Goal: Information Seeking & Learning: Check status

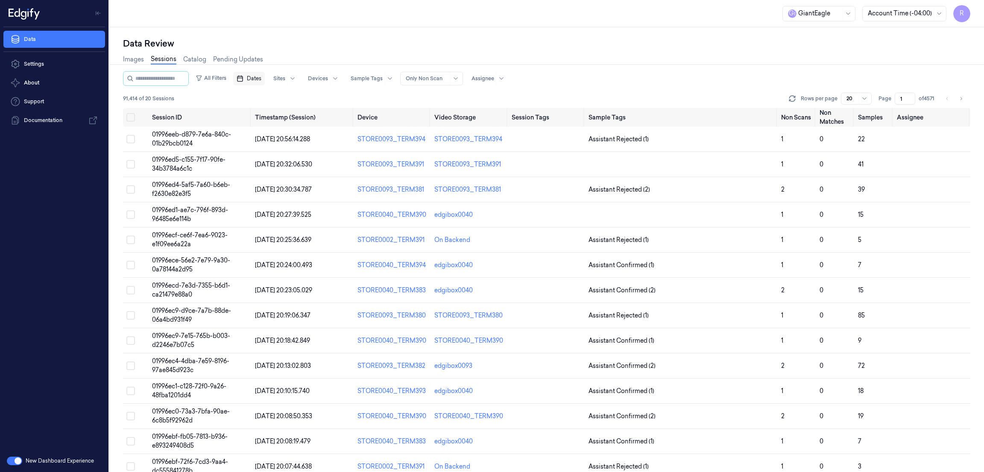
click at [258, 79] on span "Dates" at bounding box center [254, 79] width 15 height 8
click at [320, 165] on button "19" at bounding box center [323, 164] width 14 height 14
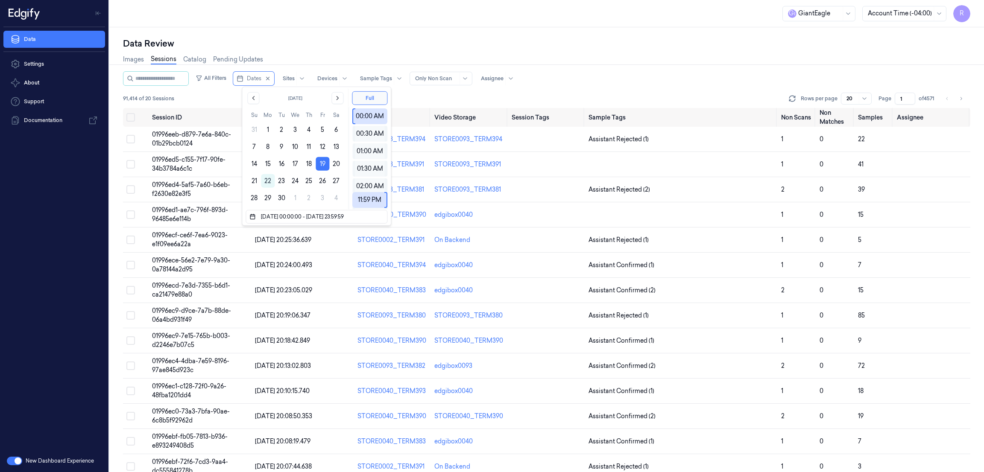
click at [355, 32] on div "Data Review Images Sessions Catalog Pending Updates All Filters Dates Sites Dev…" at bounding box center [546, 249] width 875 height 445
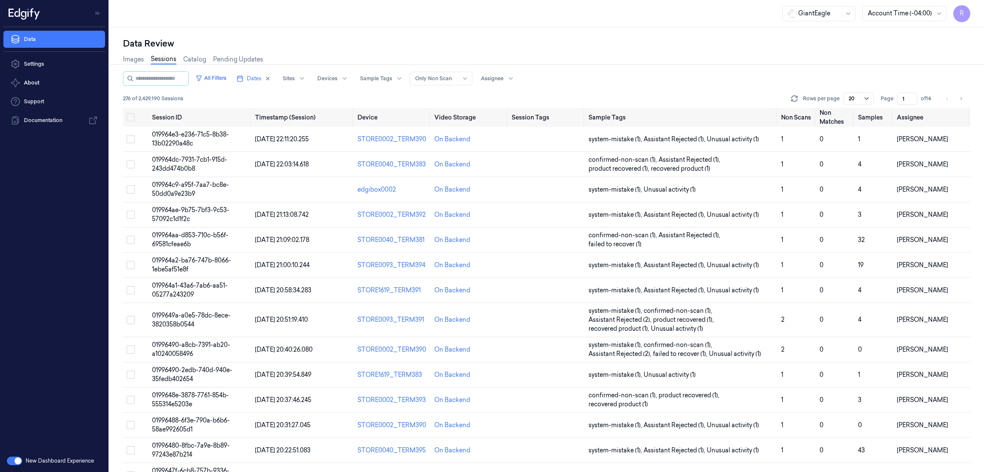
click at [870, 97] on icon at bounding box center [866, 98] width 7 height 7
click at [848, 73] on div "All Filters Dates Sites Devices Sample Tags Alert Type Only Non Scan Assignee" at bounding box center [547, 78] width 848 height 15
click at [91, 11] on button "Toggle Navigation" at bounding box center [98, 13] width 14 height 14
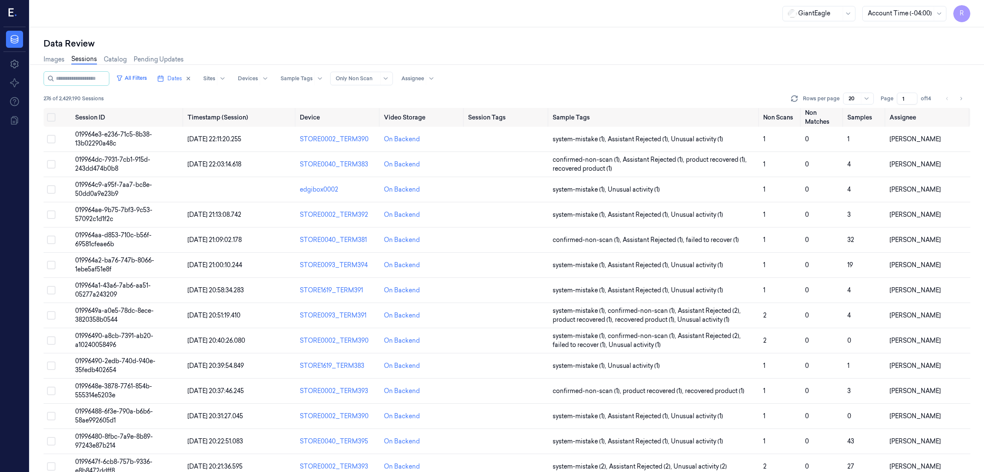
click at [918, 103] on input "1" at bounding box center [907, 99] width 21 height 12
click at [918, 100] on input "1" at bounding box center [907, 99] width 21 height 12
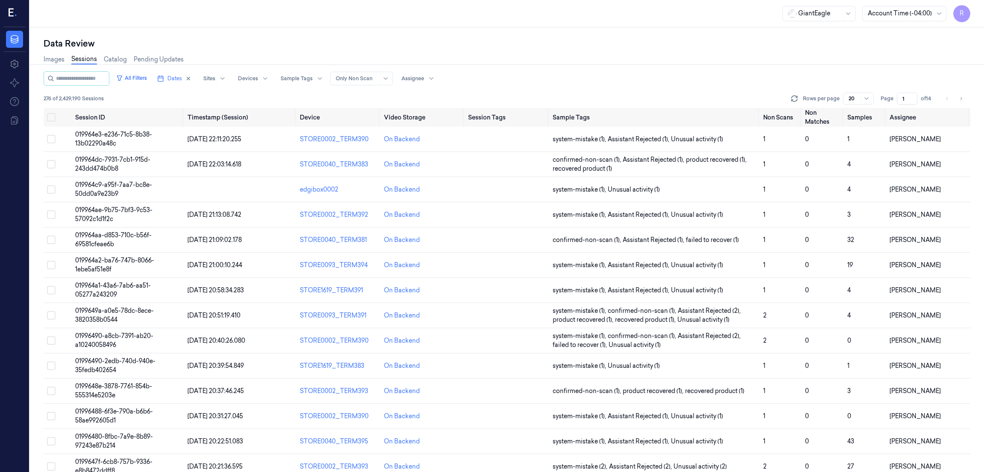
click at [918, 100] on input "1" at bounding box center [907, 99] width 21 height 12
click at [899, 78] on div "All Filters Dates Sites Devices Sample Tags Alert Type Only Non Scan Assignee" at bounding box center [507, 78] width 927 height 15
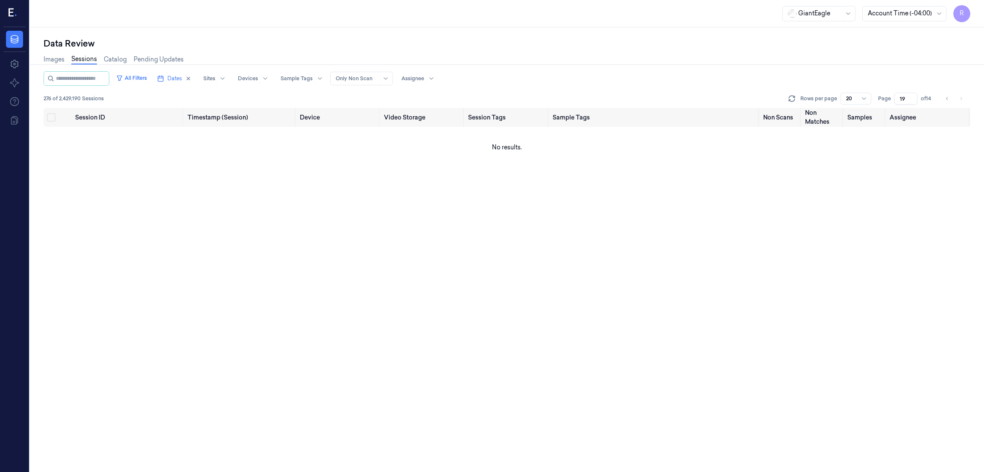
click at [918, 96] on input "19" at bounding box center [906, 99] width 23 height 12
type input "9"
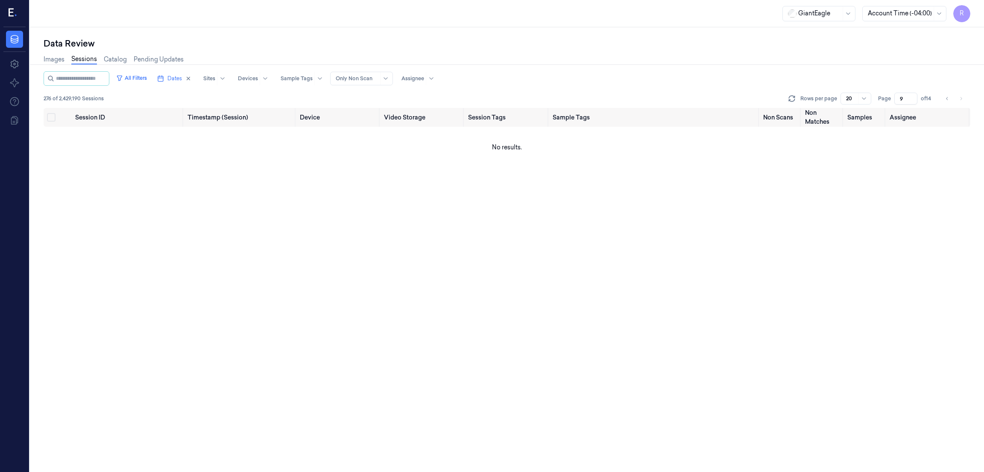
click at [899, 65] on div "Images Sessions Catalog Pending Updates" at bounding box center [507, 61] width 927 height 22
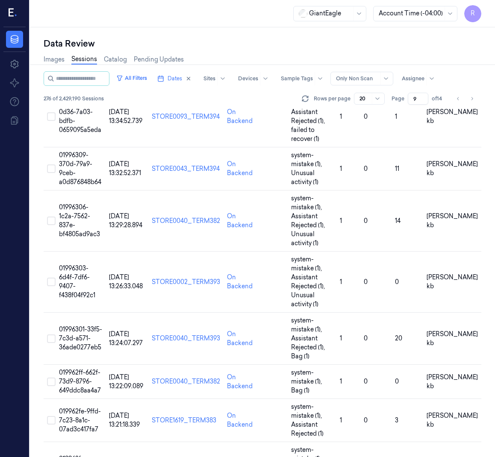
scroll to position [441, 0]
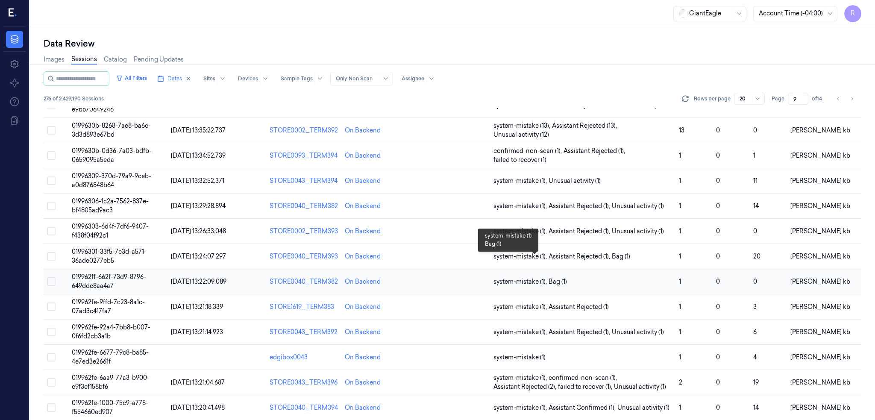
scroll to position [217, 0]
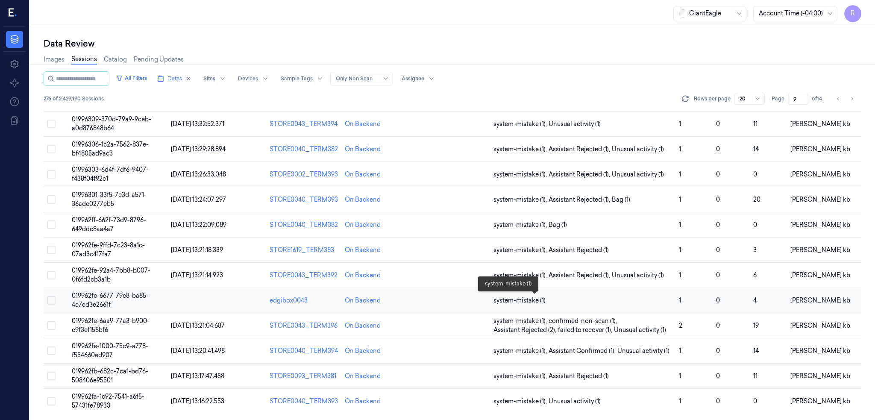
click at [512, 300] on span "system-mistake (1)" at bounding box center [519, 300] width 52 height 9
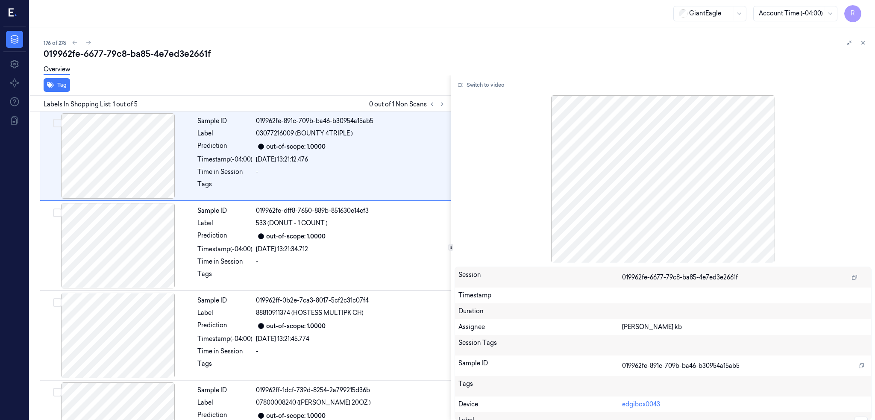
click at [14, 11] on icon at bounding box center [13, 13] width 9 height 13
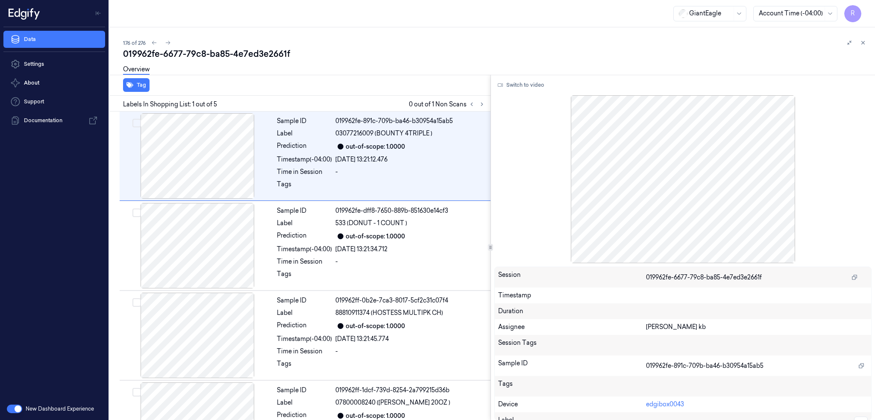
click at [15, 13] on icon at bounding box center [18, 13] width 6 height 9
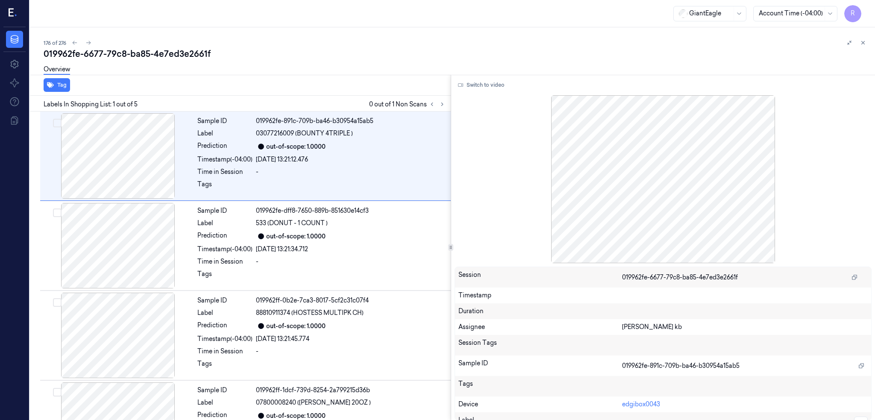
click at [9, 11] on icon at bounding box center [11, 13] width 5 height 8
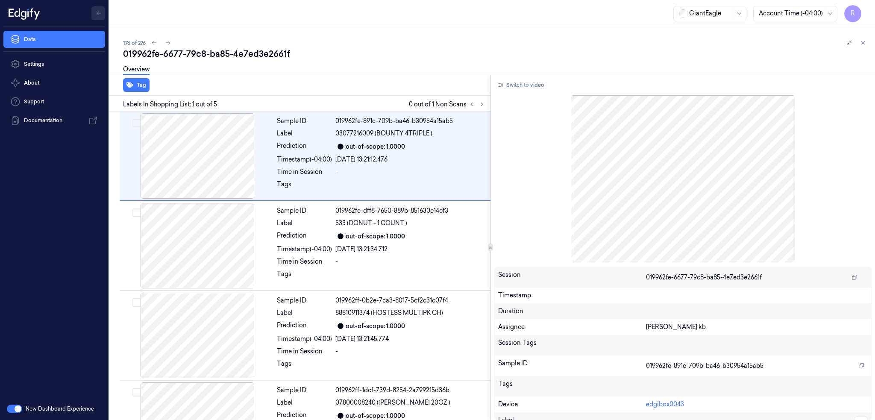
click at [100, 12] on icon "Toggle Navigation" at bounding box center [98, 13] width 6 height 6
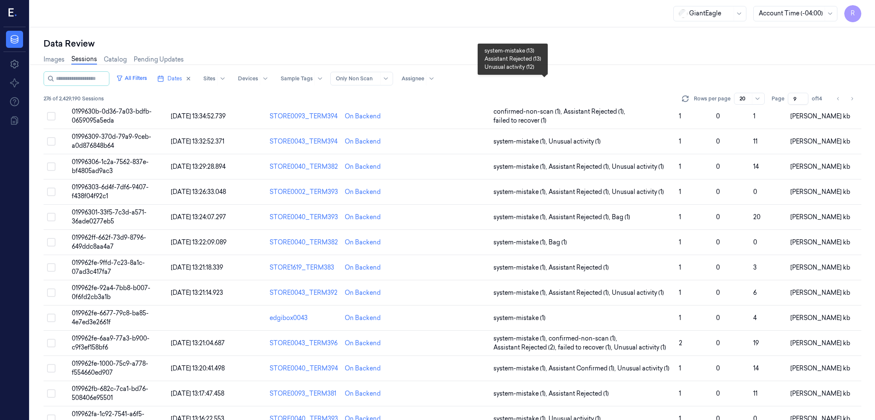
scroll to position [217, 0]
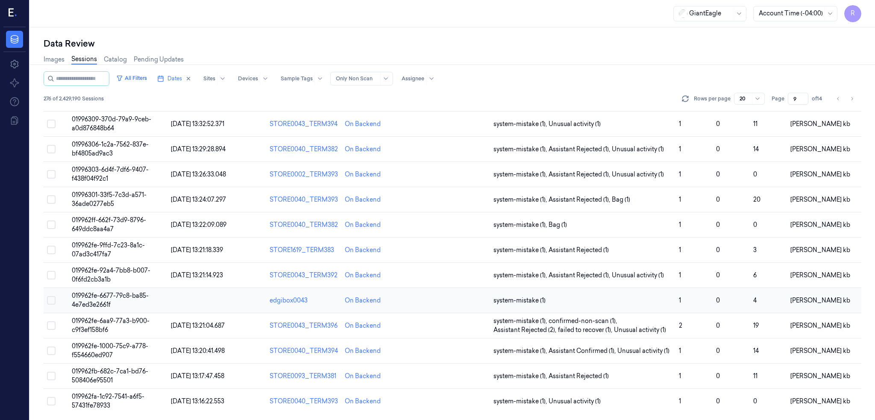
click at [72, 296] on span "019962fe-6677-79c8-ba85-4e7ed3e2661f" at bounding box center [110, 300] width 77 height 17
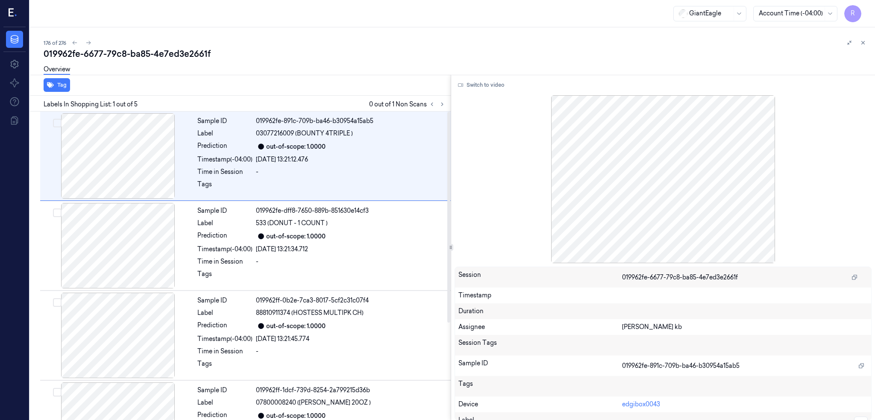
click at [111, 57] on div "019962fe-6677-79c8-ba85-4e7ed3e2661f" at bounding box center [456, 54] width 824 height 12
click at [111, 56] on div "019962fe-6677-79c8-ba85-4e7ed3e2661f" at bounding box center [456, 54] width 824 height 12
copy div "ba85"
click at [437, 106] on button at bounding box center [442, 104] width 10 height 10
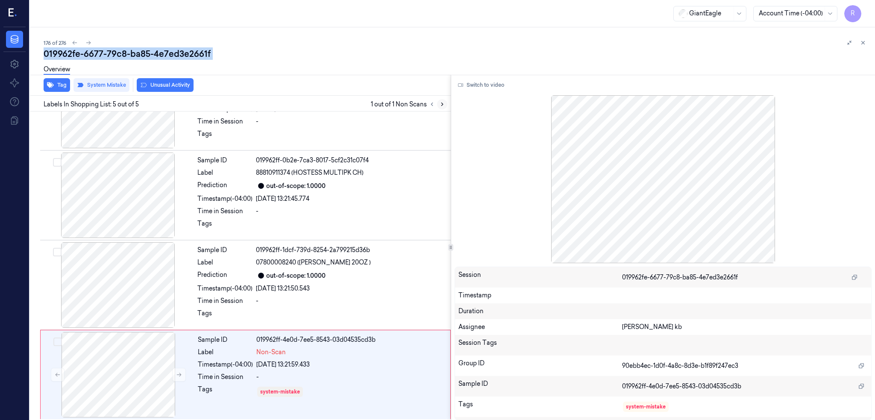
scroll to position [142, 0]
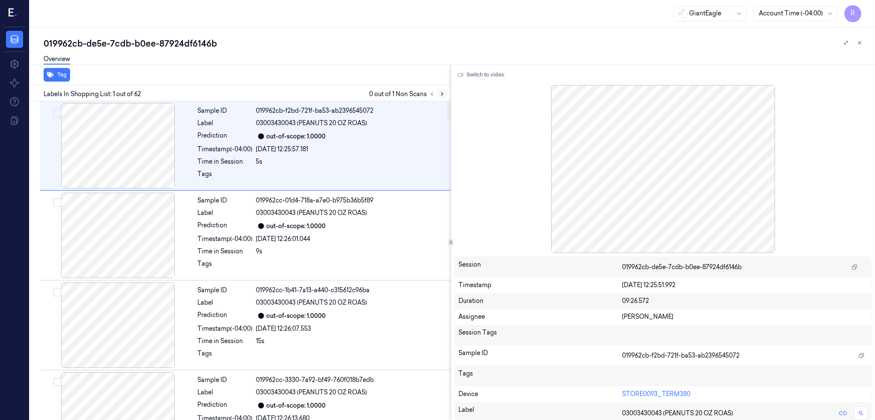
click at [445, 94] on icon at bounding box center [442, 94] width 6 height 6
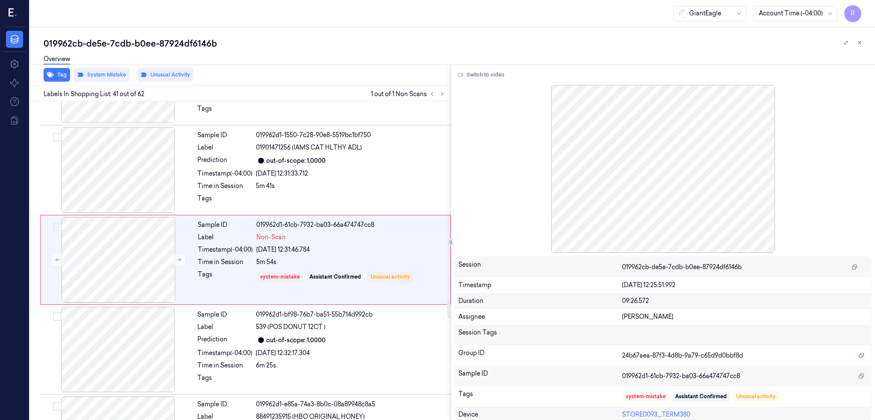
scroll to position [3475, 0]
click at [111, 274] on div at bounding box center [118, 258] width 152 height 85
click at [104, 335] on div at bounding box center [118, 348] width 152 height 85
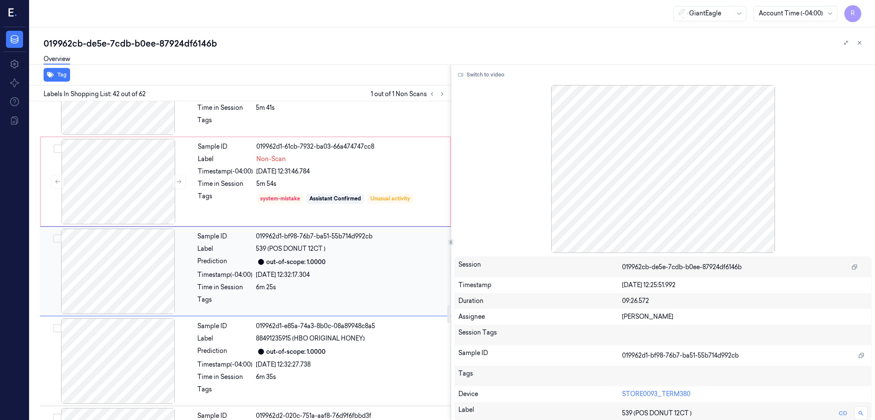
scroll to position [3565, 0]
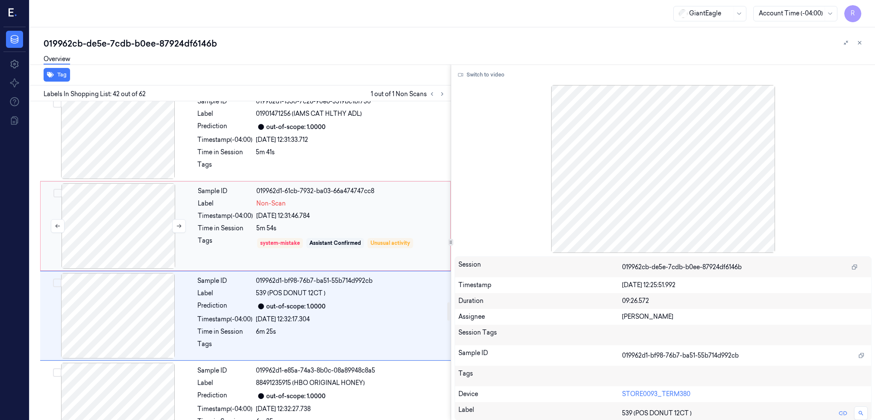
click at [142, 224] on div at bounding box center [118, 225] width 152 height 85
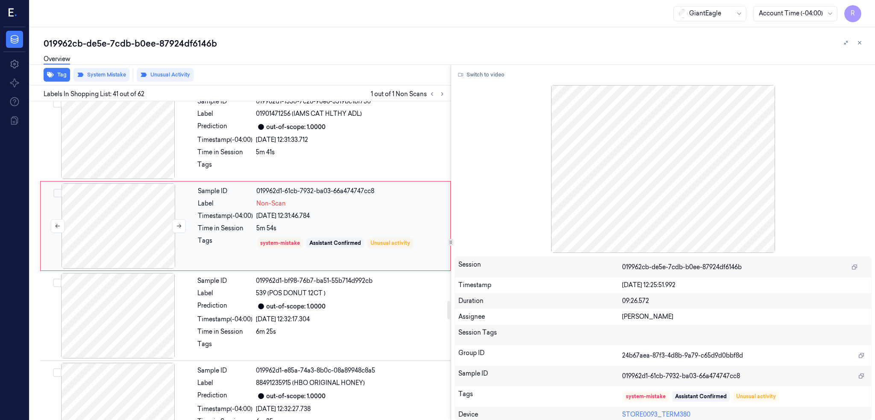
scroll to position [3475, 0]
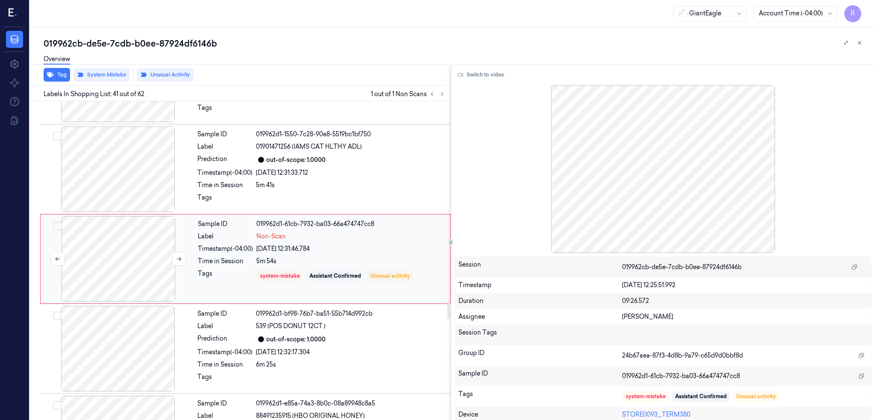
click at [115, 270] on div at bounding box center [118, 258] width 152 height 85
click at [112, 186] on div at bounding box center [118, 168] width 152 height 85
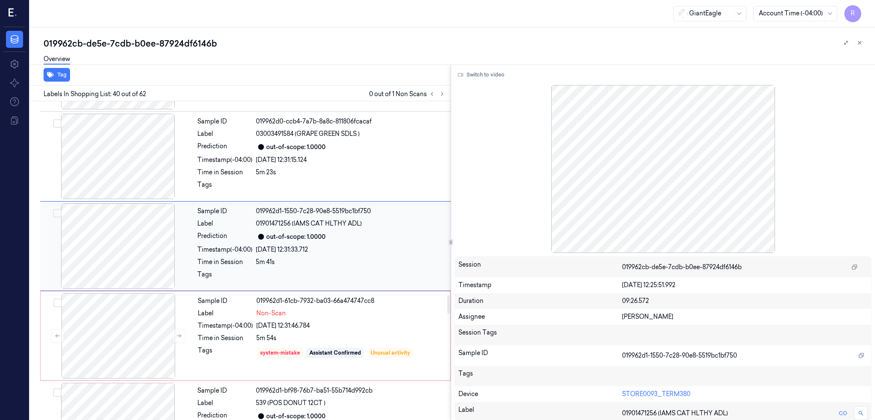
scroll to position [3385, 0]
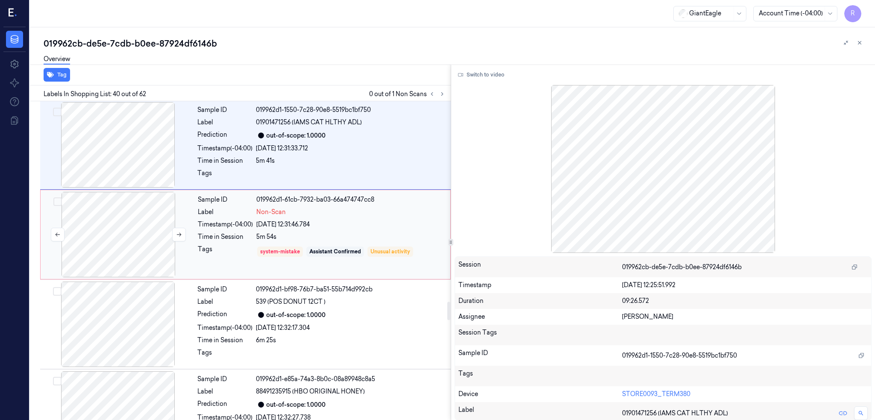
click at [112, 245] on div at bounding box center [118, 234] width 152 height 85
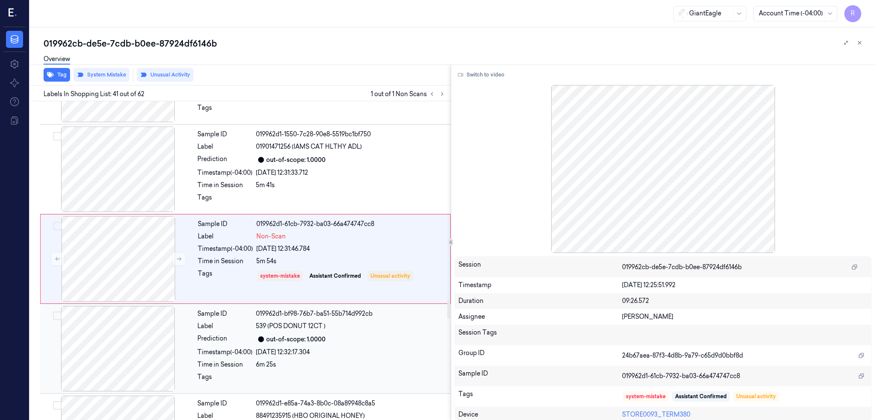
click at [118, 332] on div at bounding box center [118, 348] width 152 height 85
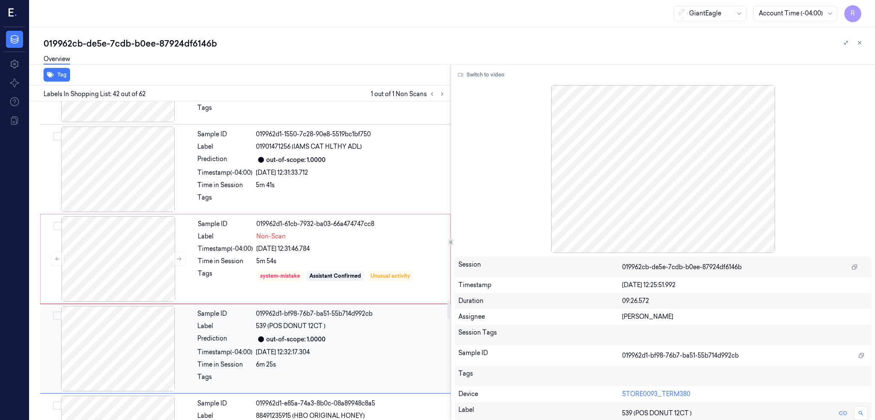
scroll to position [3565, 0]
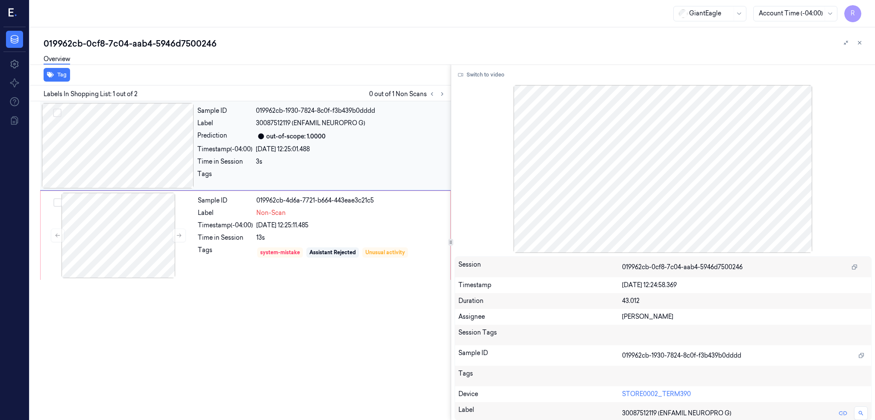
click at [105, 161] on div at bounding box center [118, 145] width 152 height 85
click at [111, 218] on div at bounding box center [118, 235] width 152 height 85
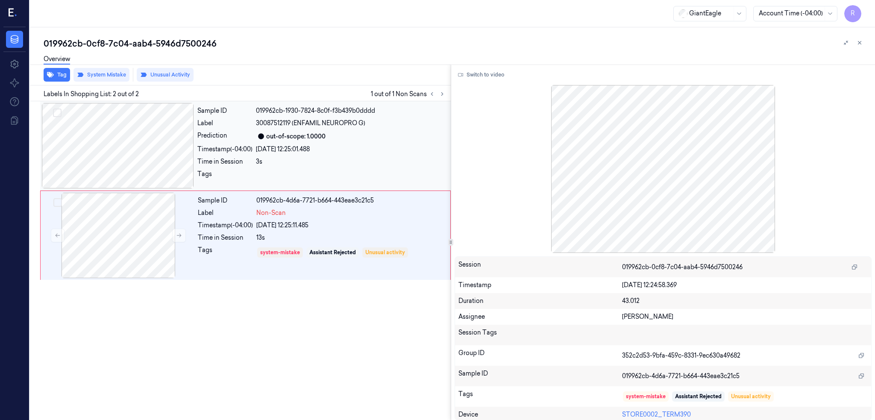
click at [91, 153] on div at bounding box center [118, 145] width 152 height 85
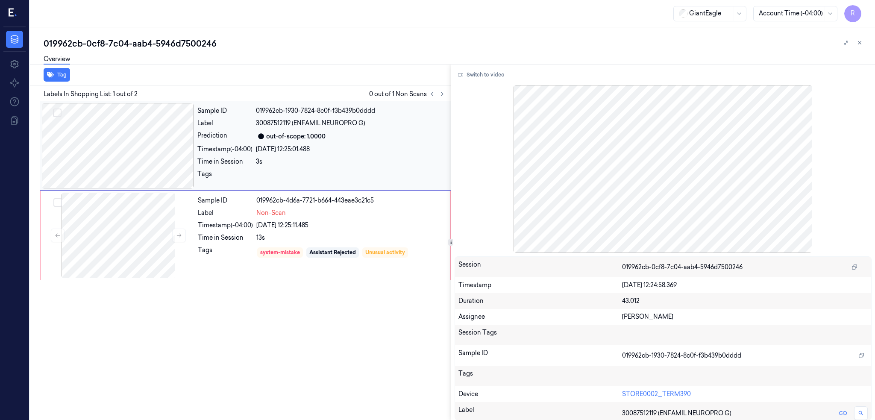
click at [91, 153] on div at bounding box center [118, 145] width 152 height 85
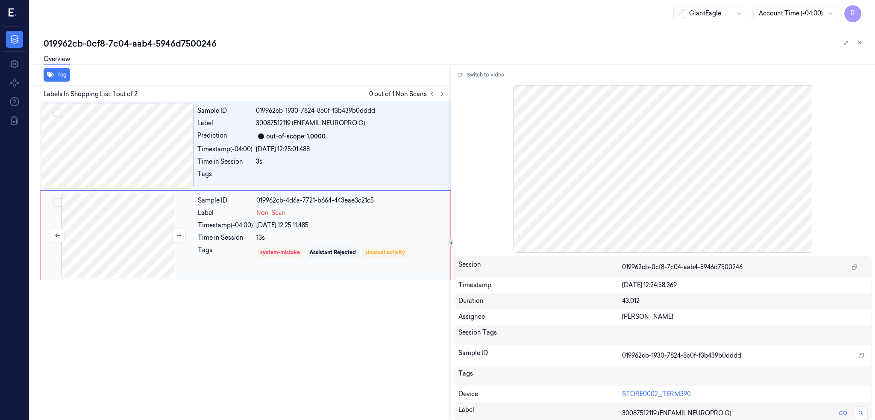
click at [124, 232] on div at bounding box center [118, 235] width 152 height 85
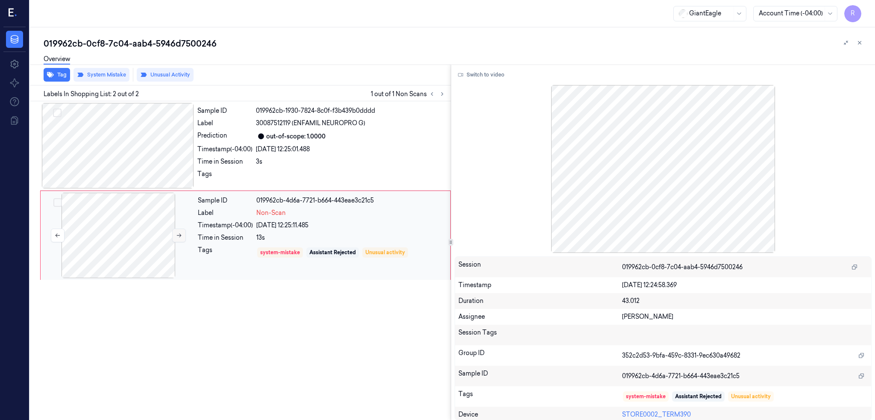
click at [178, 235] on icon at bounding box center [179, 235] width 6 height 6
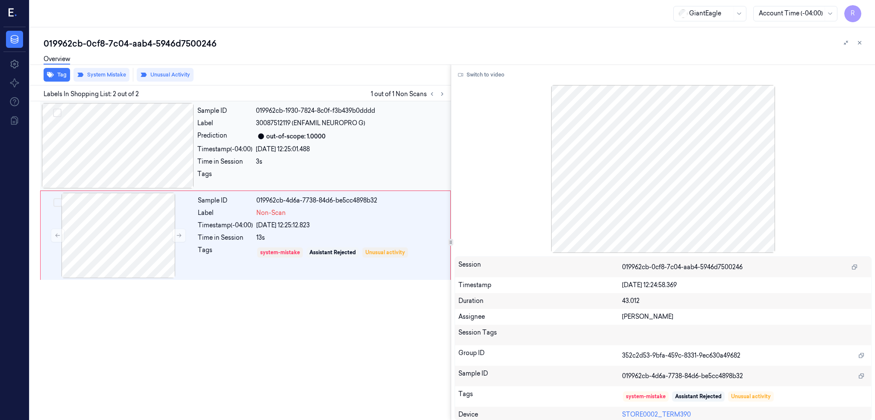
click at [158, 147] on div at bounding box center [118, 145] width 152 height 85
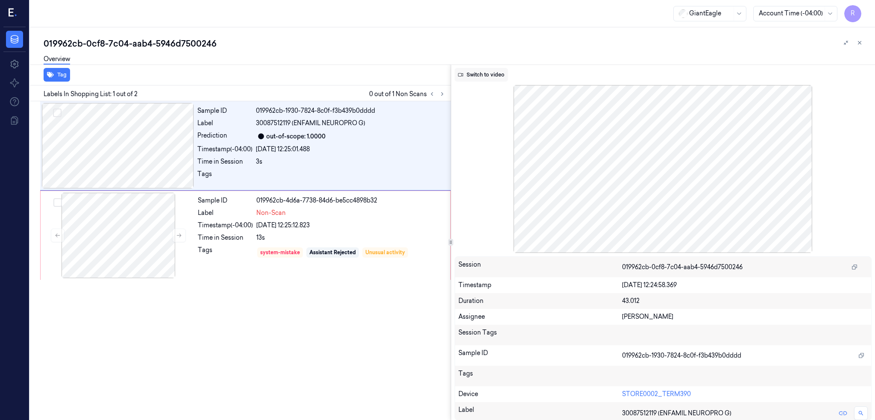
click at [497, 75] on button "Switch to video" at bounding box center [481, 75] width 53 height 14
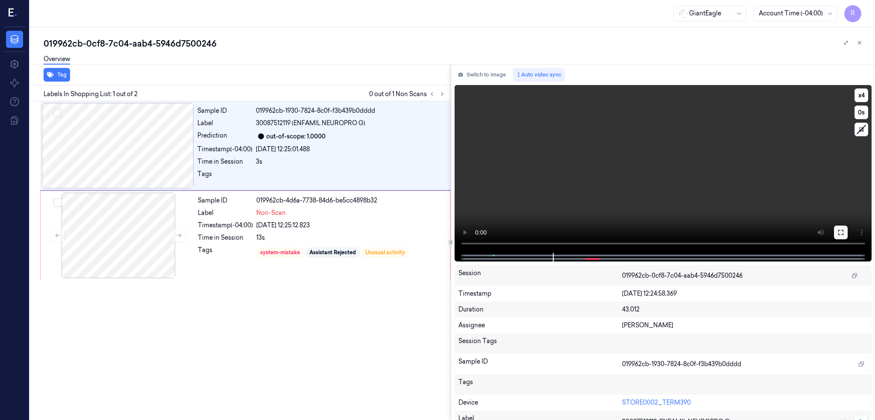
click at [848, 232] on button at bounding box center [841, 233] width 14 height 14
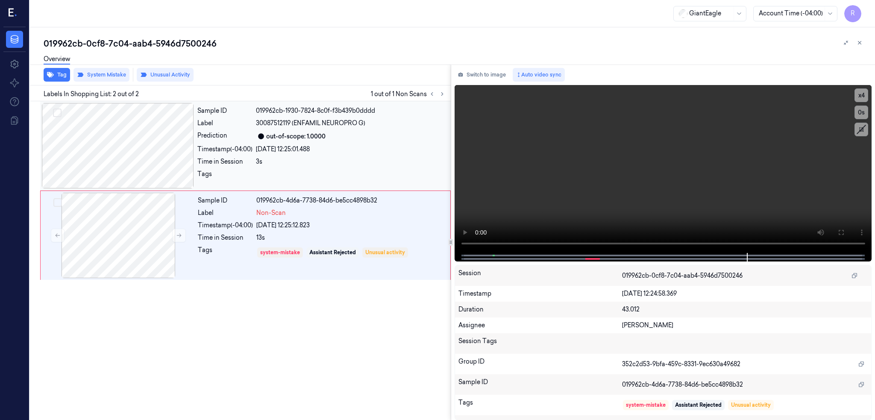
click at [170, 128] on div at bounding box center [118, 145] width 152 height 85
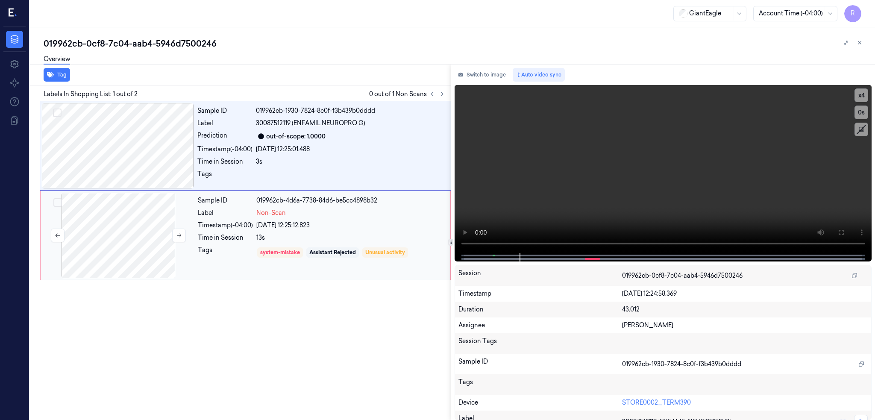
click at [121, 238] on div at bounding box center [118, 235] width 152 height 85
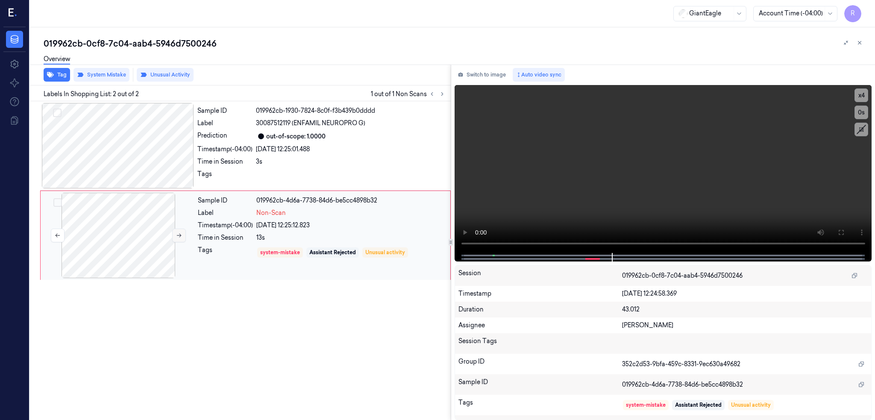
click at [182, 233] on button at bounding box center [179, 236] width 14 height 14
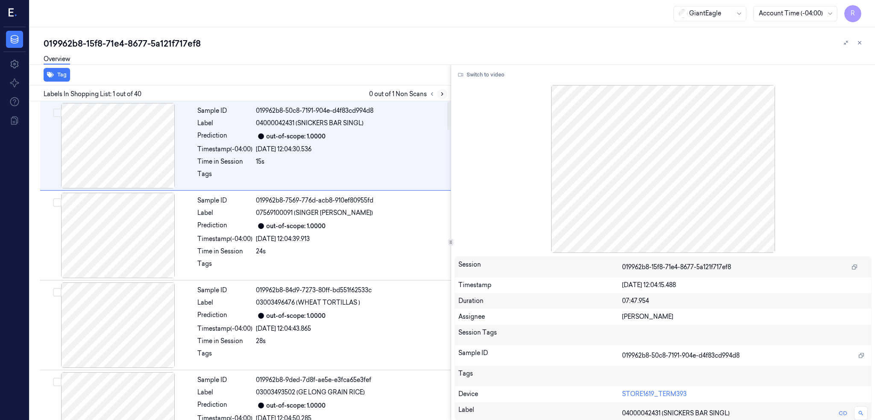
click at [447, 89] on button at bounding box center [442, 94] width 10 height 10
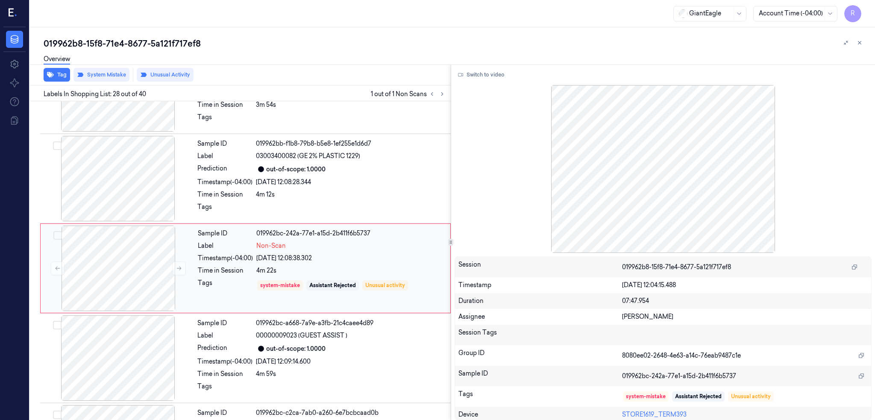
scroll to position [2308, 0]
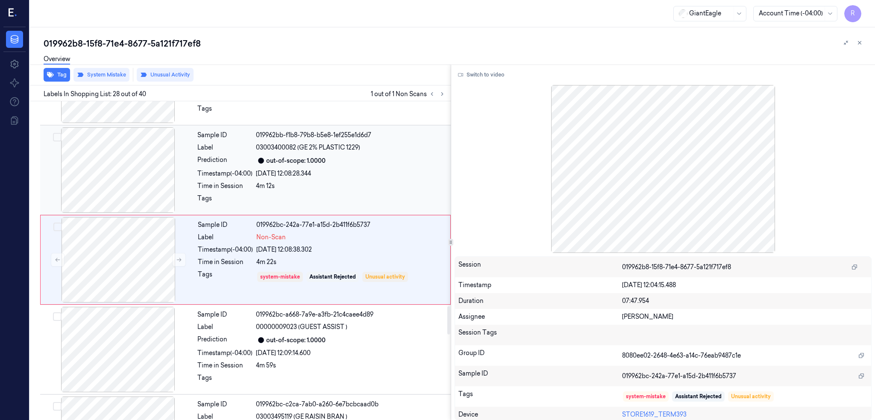
click at [128, 173] on div at bounding box center [118, 169] width 152 height 85
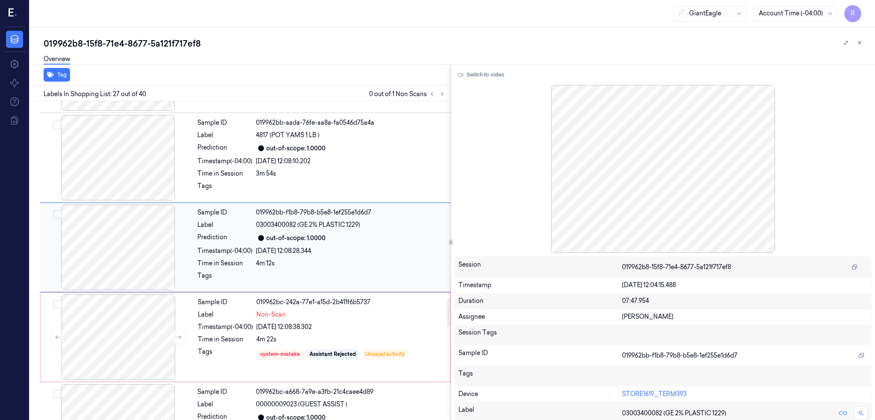
scroll to position [2218, 0]
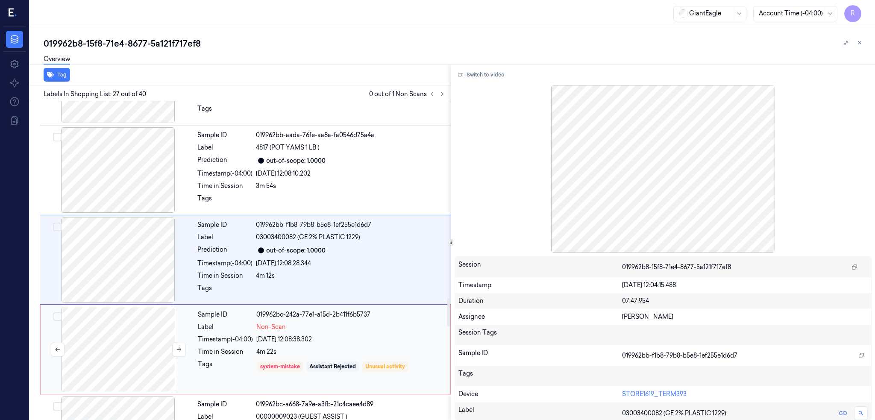
click at [124, 341] on div at bounding box center [118, 349] width 152 height 85
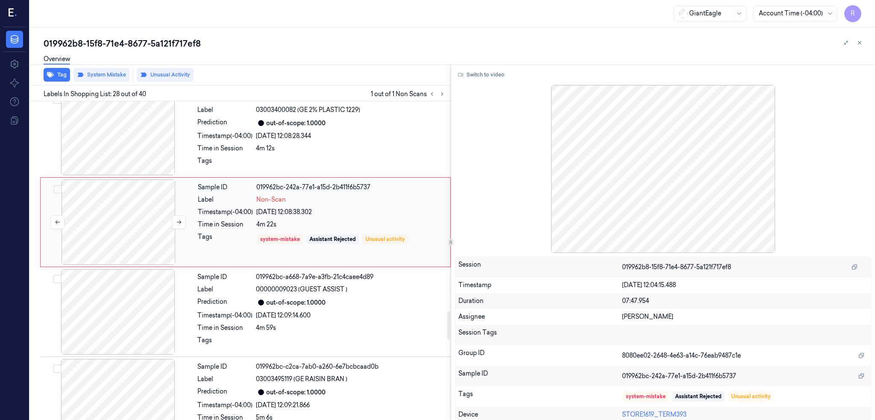
scroll to position [2365, 0]
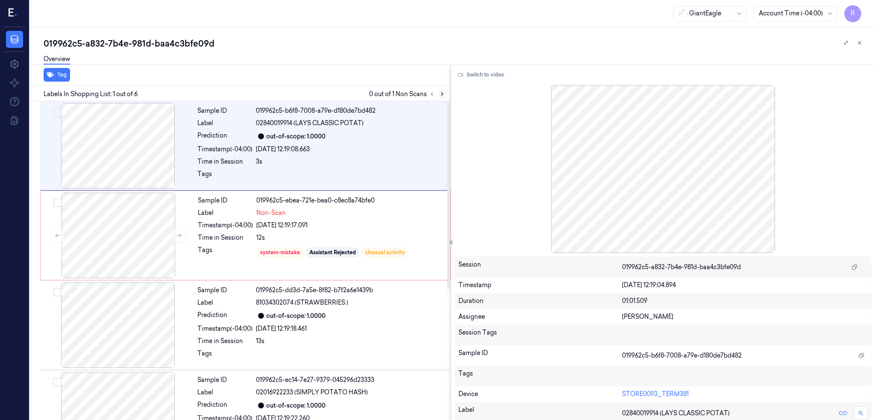
click at [447, 97] on button at bounding box center [442, 94] width 10 height 10
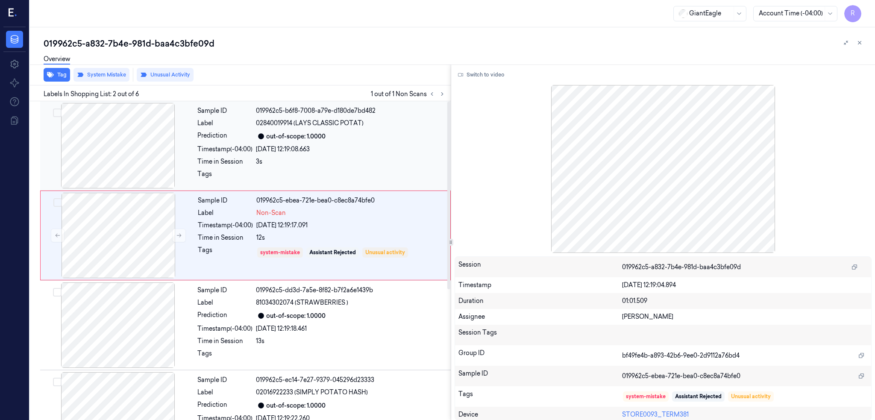
click at [105, 137] on div at bounding box center [118, 145] width 152 height 85
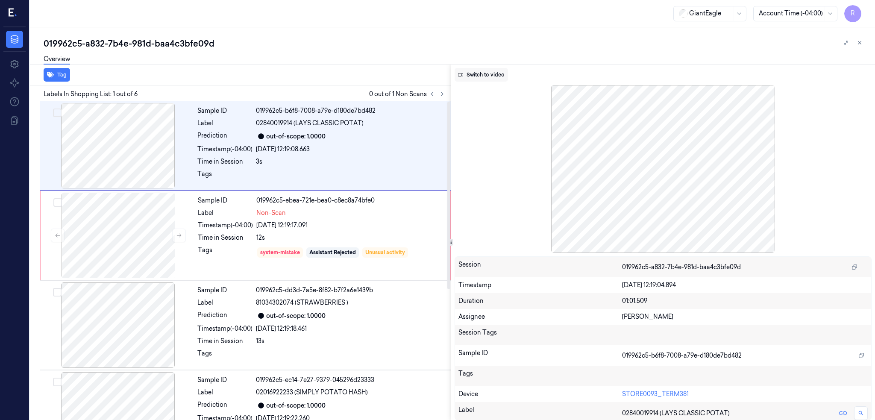
click at [491, 77] on button "Switch to video" at bounding box center [481, 75] width 53 height 14
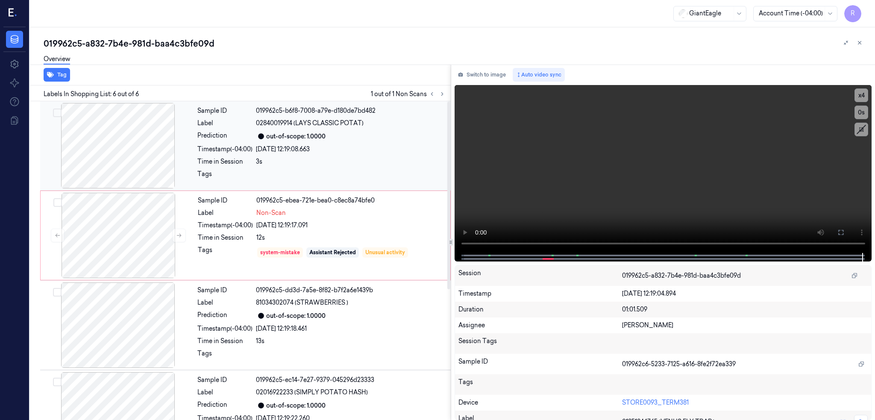
click at [126, 125] on div at bounding box center [118, 145] width 152 height 85
click at [96, 141] on div at bounding box center [118, 145] width 152 height 85
click at [844, 234] on icon at bounding box center [840, 232] width 7 height 7
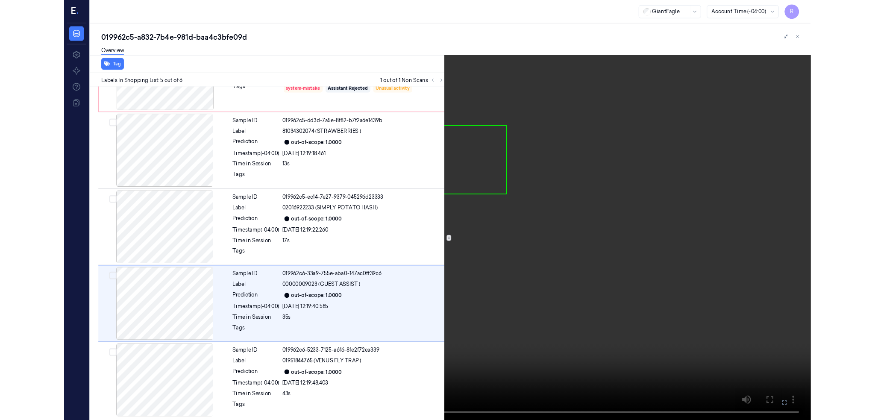
scroll to position [150, 0]
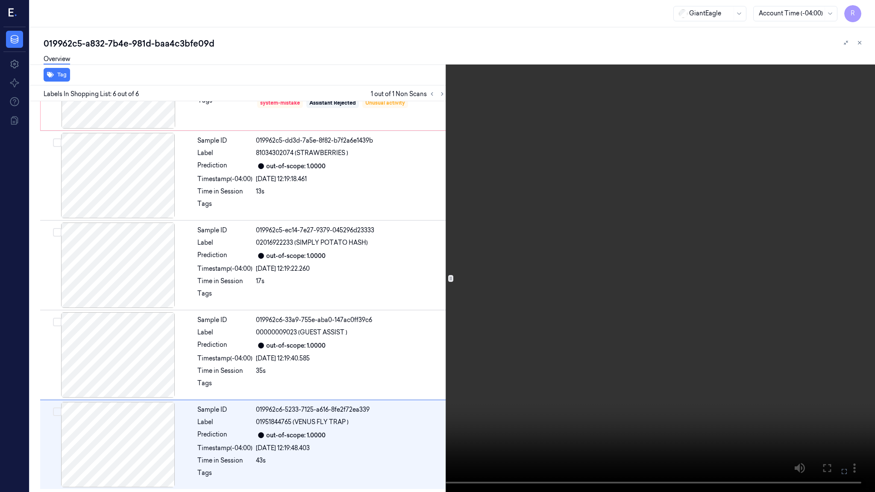
click at [434, 53] on video at bounding box center [437, 246] width 875 height 492
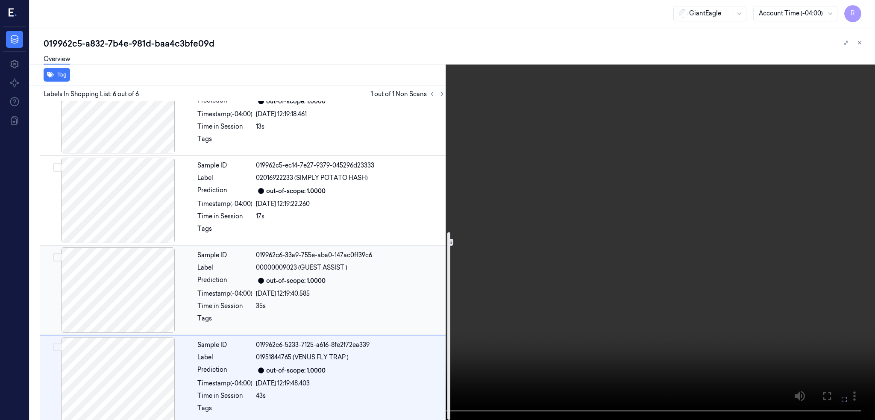
scroll to position [222, 0]
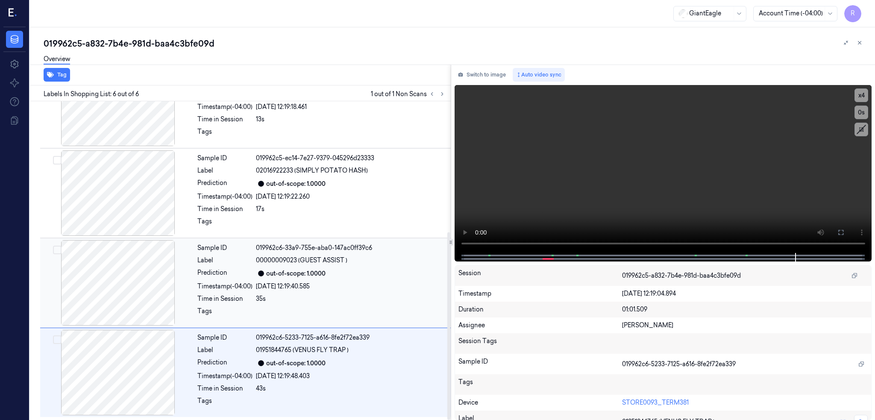
click at [153, 280] on div at bounding box center [118, 282] width 152 height 85
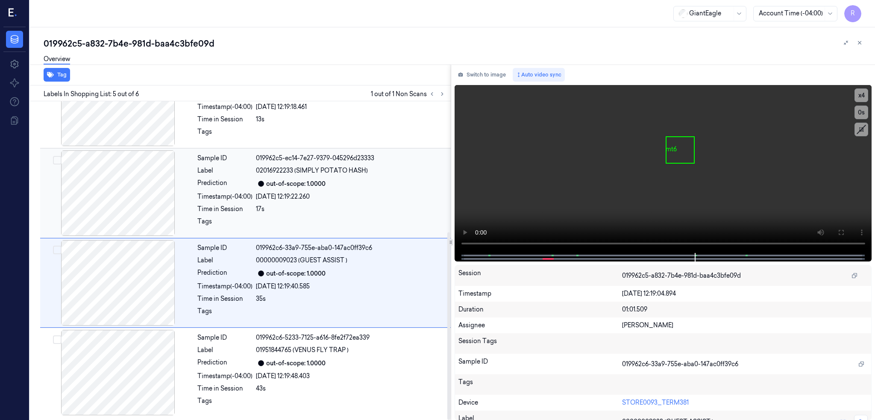
click at [105, 188] on div at bounding box center [118, 192] width 152 height 85
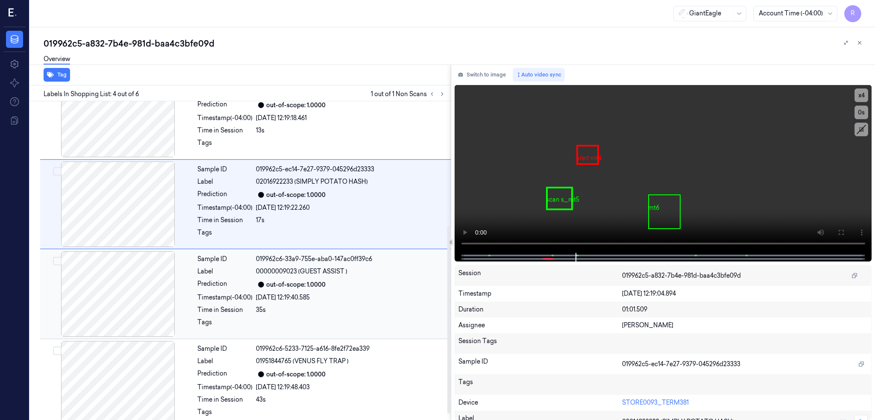
click at [120, 276] on div at bounding box center [118, 293] width 152 height 85
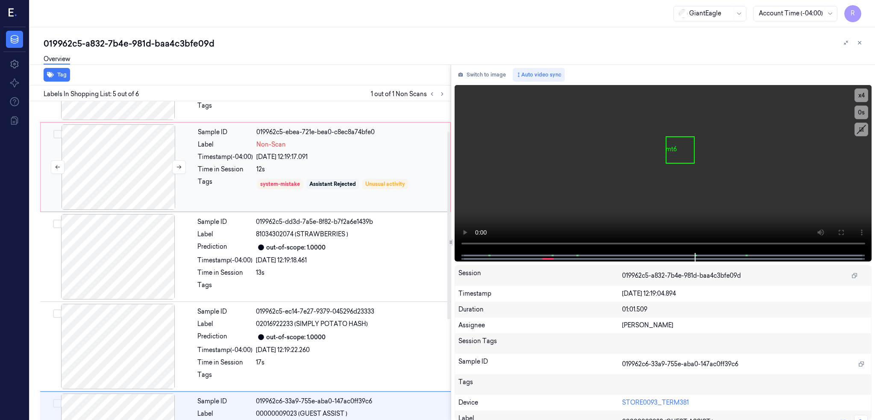
scroll to position [51, 0]
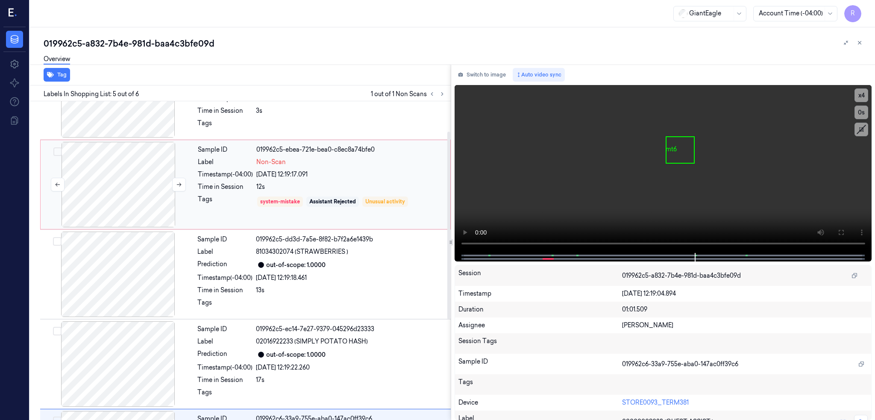
click at [123, 175] on div at bounding box center [118, 184] width 152 height 85
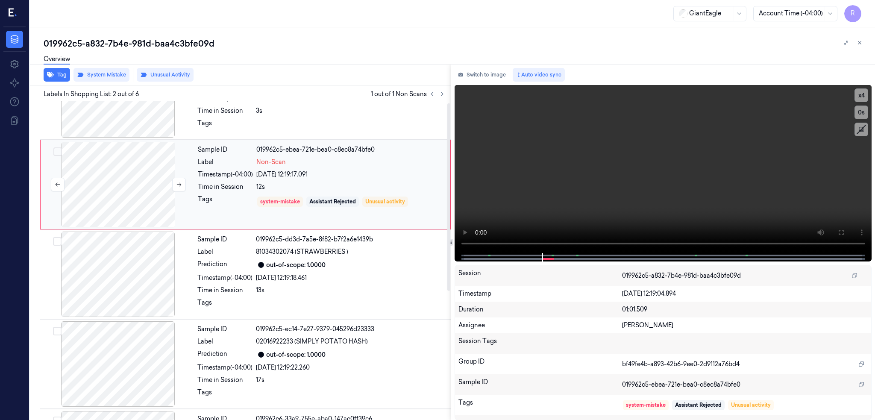
scroll to position [0, 0]
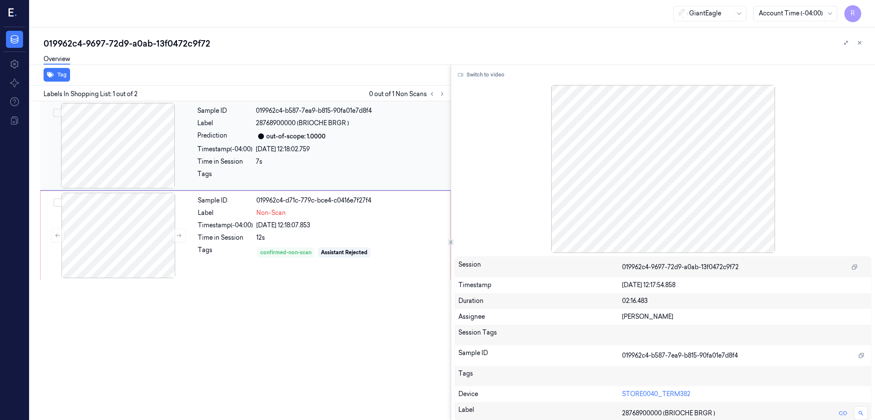
click at [119, 139] on div at bounding box center [118, 145] width 152 height 85
click at [114, 247] on div at bounding box center [118, 235] width 152 height 85
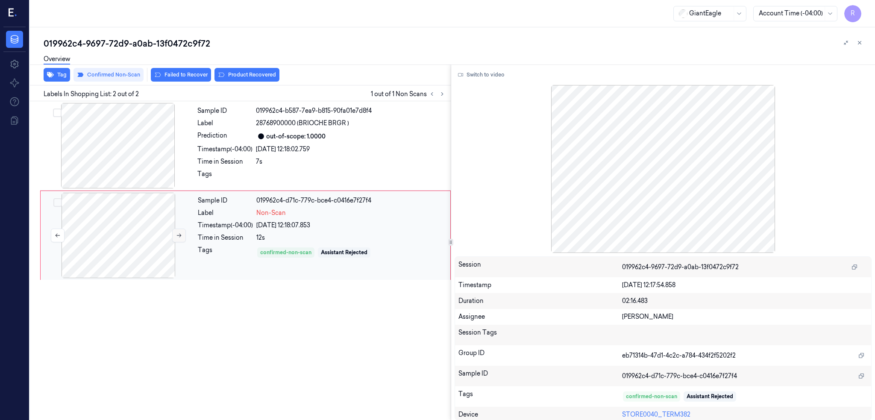
click at [185, 235] on button at bounding box center [179, 236] width 14 height 14
click at [114, 149] on div at bounding box center [118, 145] width 152 height 85
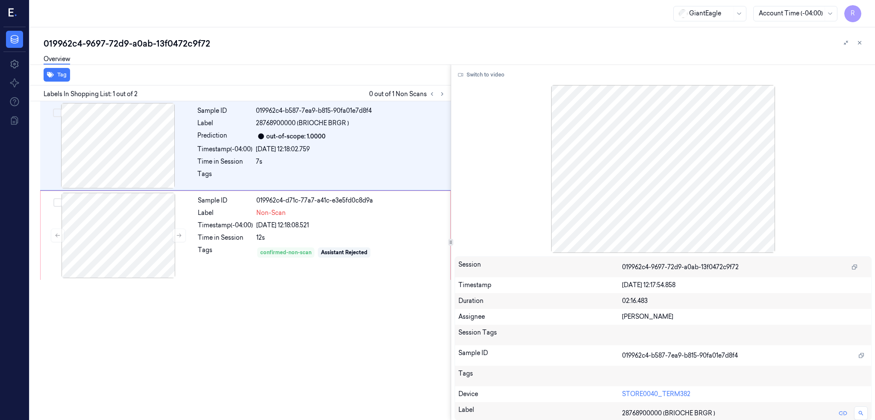
click at [504, 77] on button "Switch to video" at bounding box center [481, 75] width 53 height 14
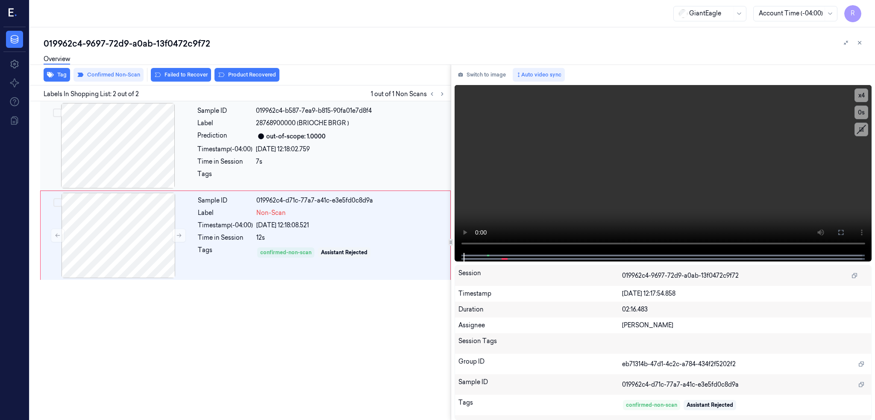
click at [159, 159] on div at bounding box center [118, 145] width 152 height 85
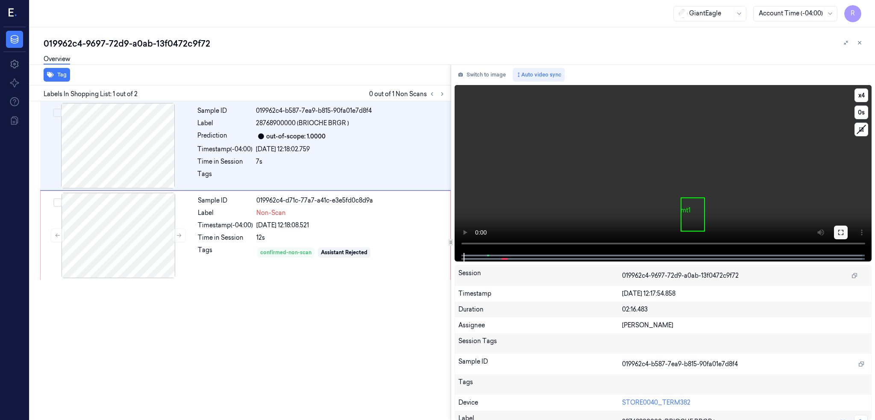
click at [843, 234] on icon at bounding box center [840, 232] width 5 height 5
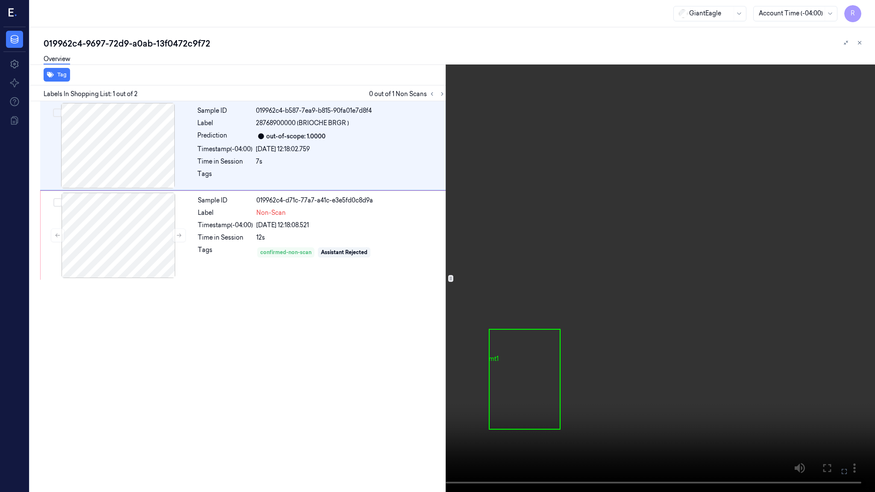
click at [874, 10] on video at bounding box center [437, 246] width 875 height 492
click at [858, 15] on button "x 4" at bounding box center [865, 10] width 14 height 14
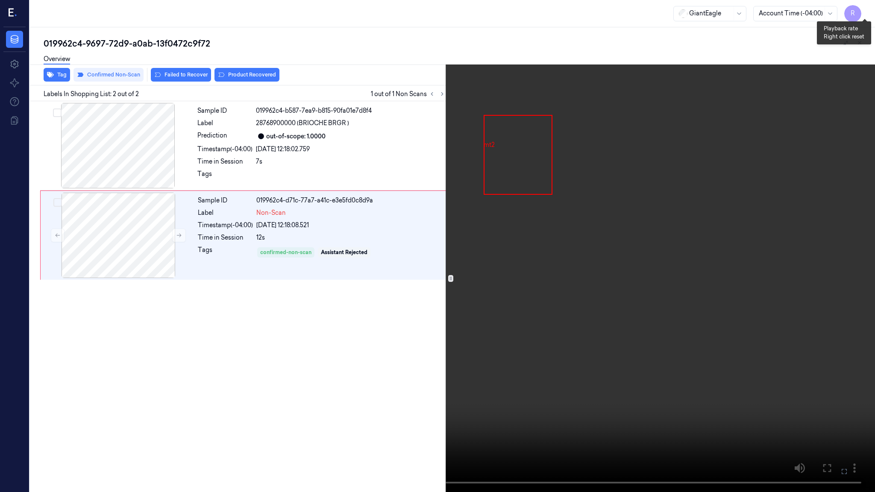
click at [860, 15] on button "x 1" at bounding box center [865, 10] width 14 height 14
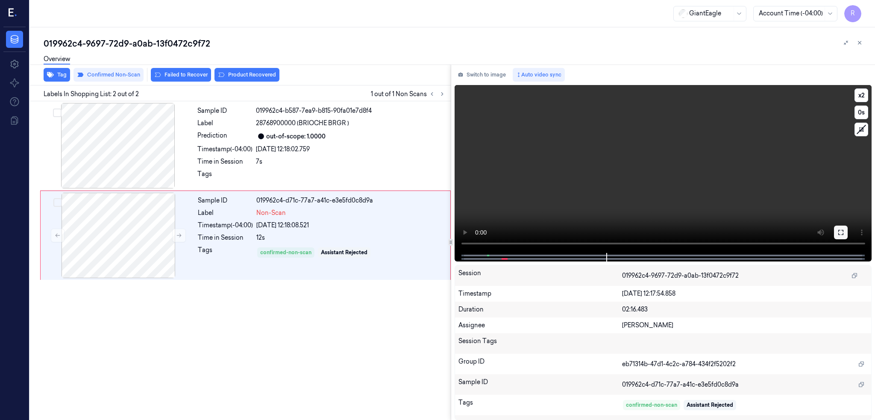
click at [843, 231] on icon at bounding box center [840, 232] width 5 height 5
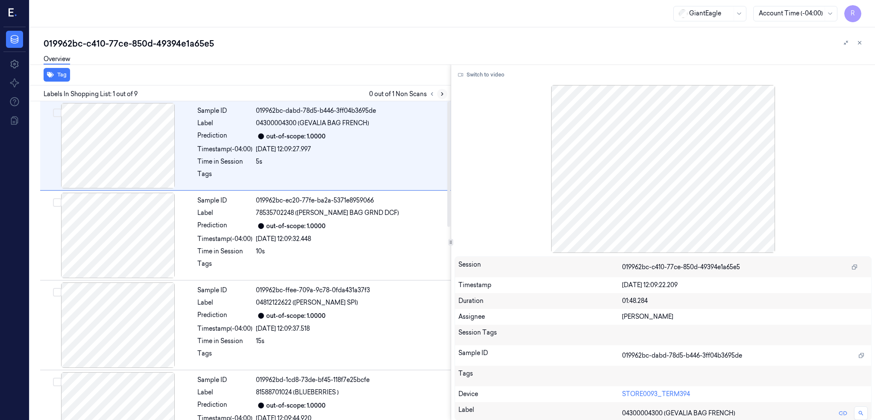
click at [445, 96] on icon at bounding box center [442, 94] width 6 height 6
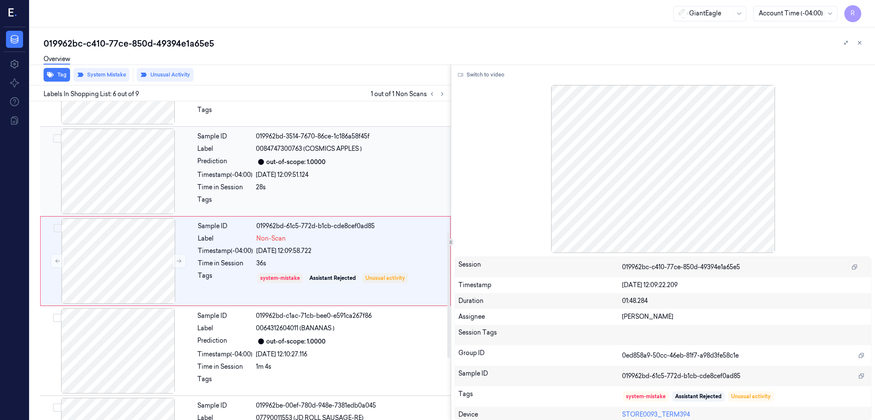
click at [148, 175] on div at bounding box center [118, 171] width 152 height 85
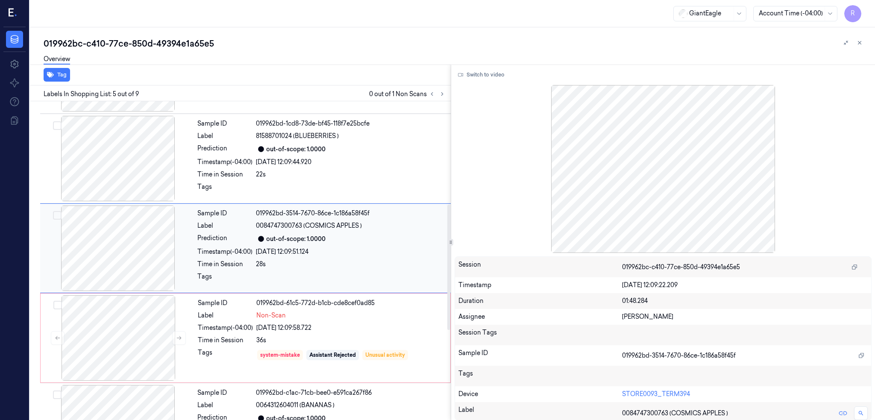
scroll to position [243, 0]
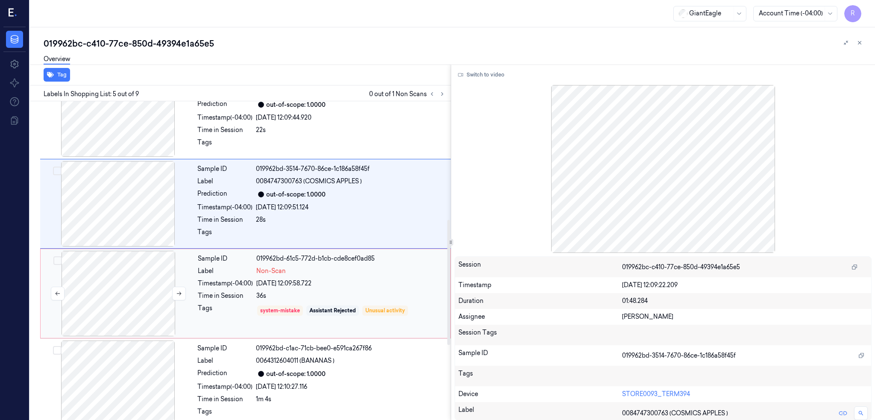
click at [166, 289] on div at bounding box center [118, 293] width 152 height 85
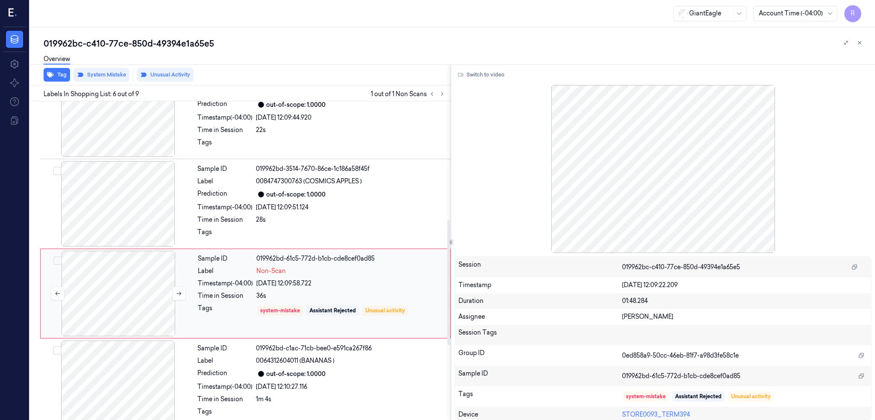
scroll to position [333, 0]
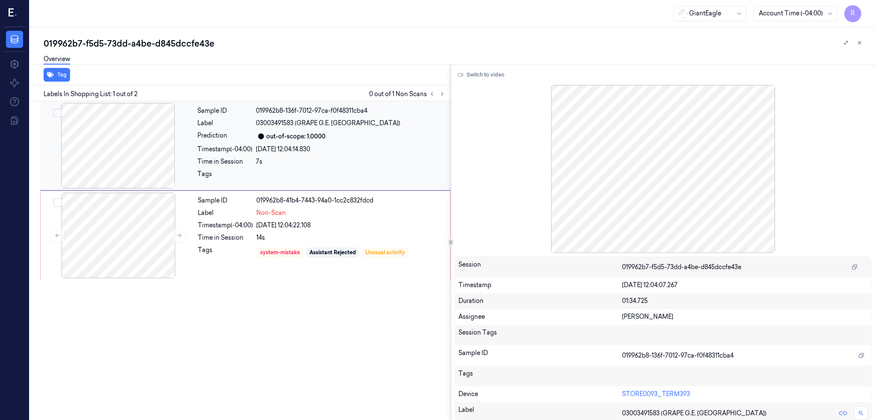
click at [128, 161] on div at bounding box center [118, 145] width 152 height 85
click at [117, 243] on div at bounding box center [118, 235] width 152 height 85
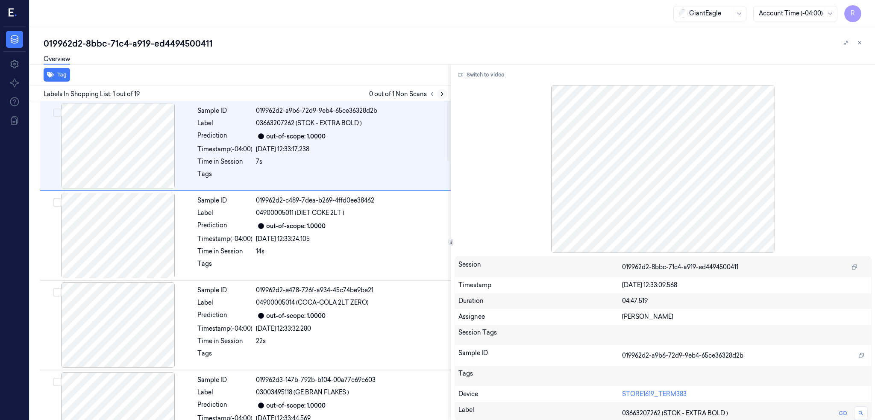
click at [447, 89] on button at bounding box center [442, 94] width 10 height 10
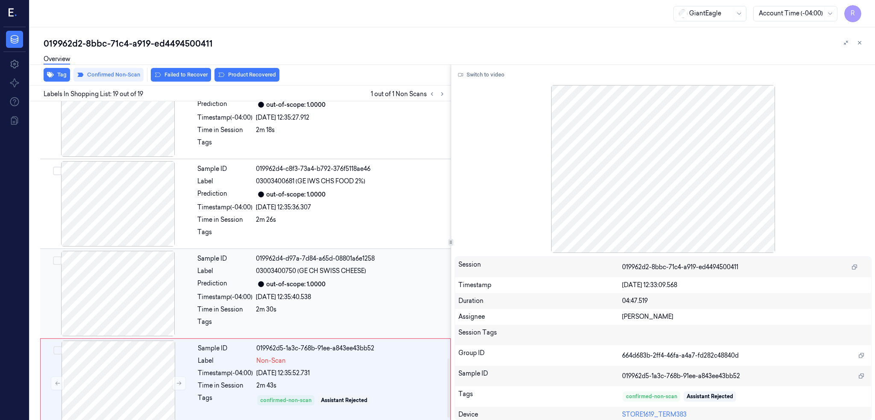
scroll to position [1389, 0]
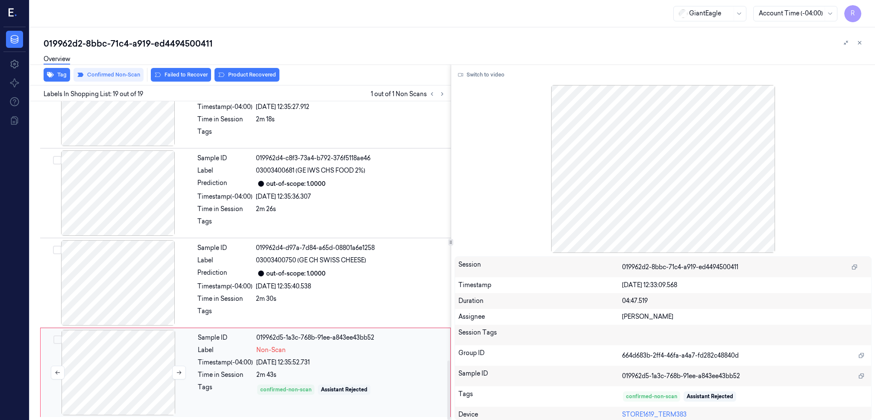
click at [139, 378] on div at bounding box center [118, 372] width 152 height 85
click at [117, 281] on div at bounding box center [118, 282] width 152 height 85
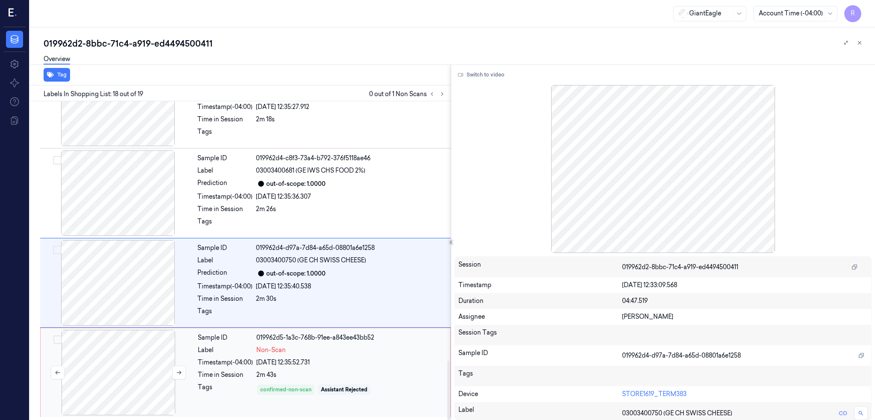
click at [117, 369] on div at bounding box center [118, 372] width 152 height 85
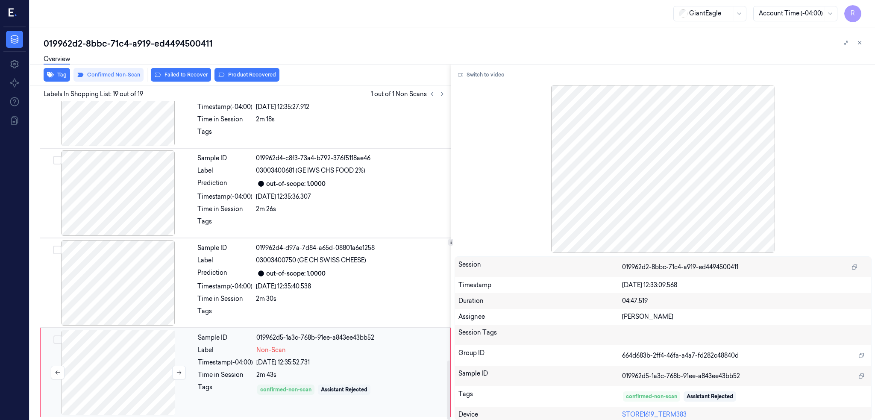
click at [119, 367] on div at bounding box center [118, 372] width 152 height 85
click at [124, 282] on div at bounding box center [118, 282] width 152 height 85
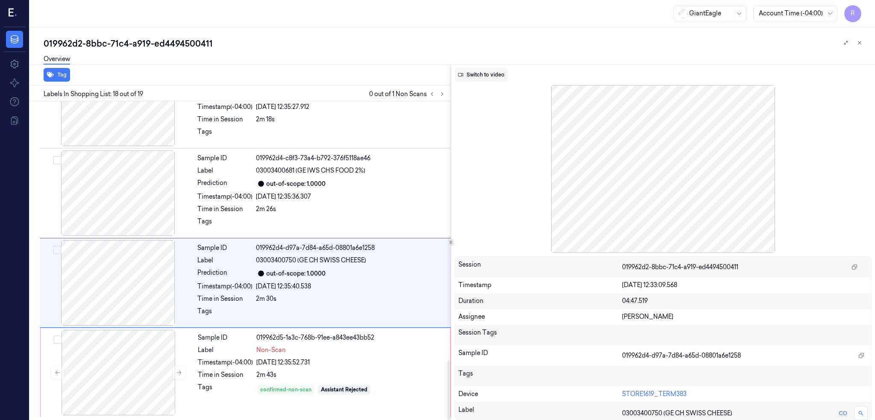
click at [502, 77] on button "Switch to video" at bounding box center [481, 75] width 53 height 14
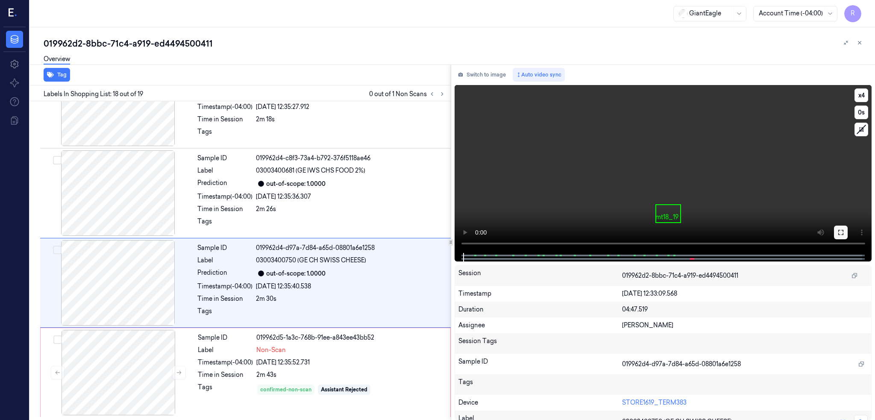
click at [848, 231] on button at bounding box center [841, 233] width 14 height 14
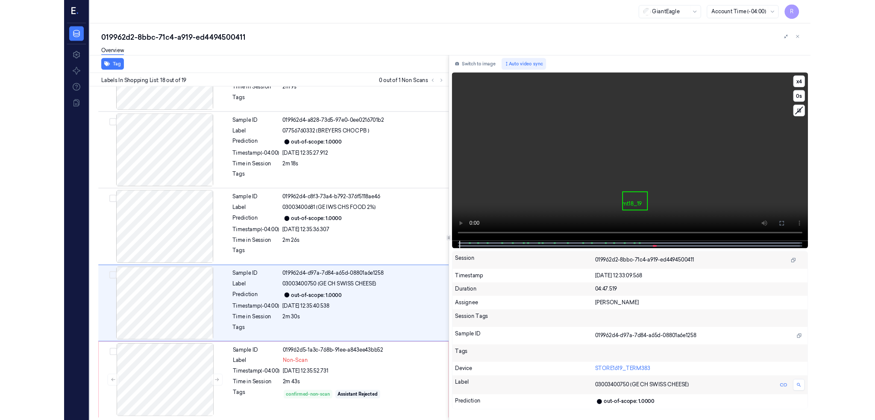
scroll to position [1317, 0]
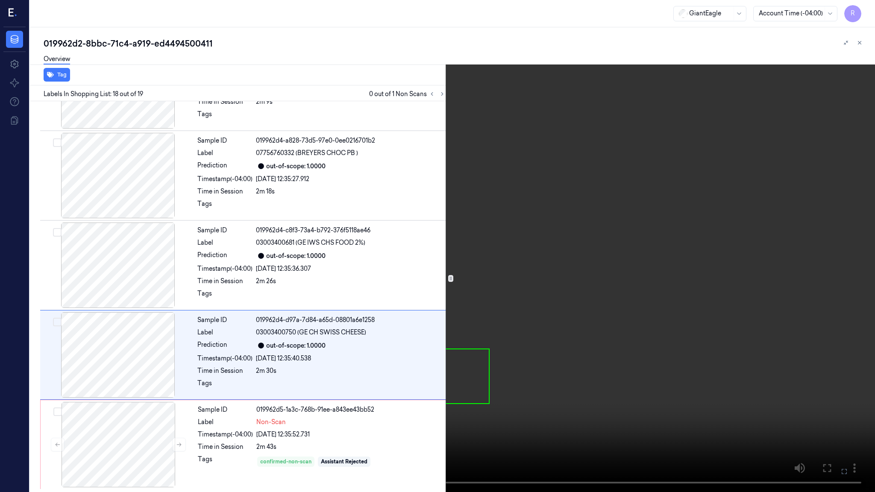
click at [483, 335] on video at bounding box center [437, 246] width 875 height 492
click at [484, 332] on video at bounding box center [437, 246] width 875 height 492
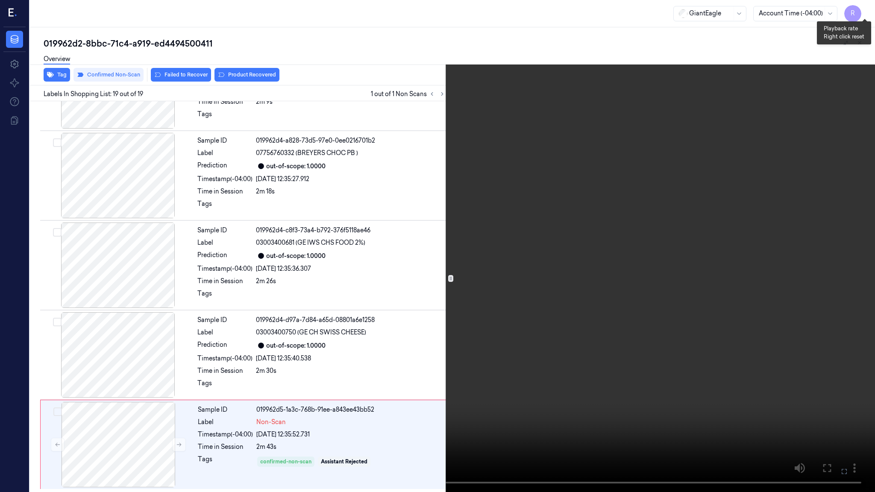
click at [864, 8] on button "x 4" at bounding box center [865, 10] width 14 height 14
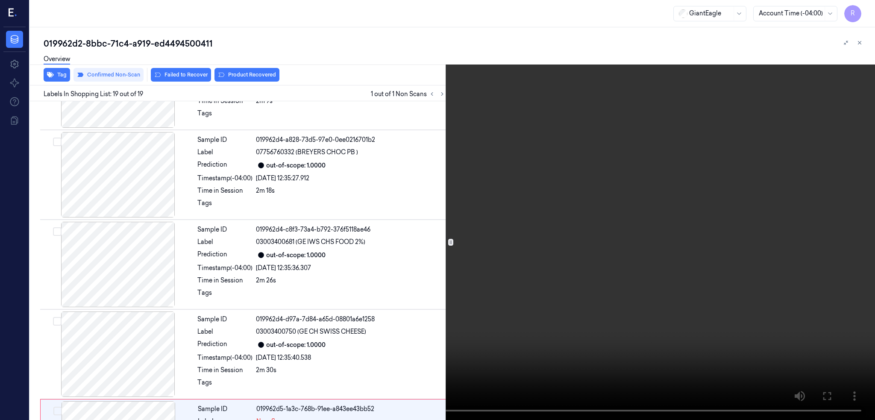
scroll to position [1389, 0]
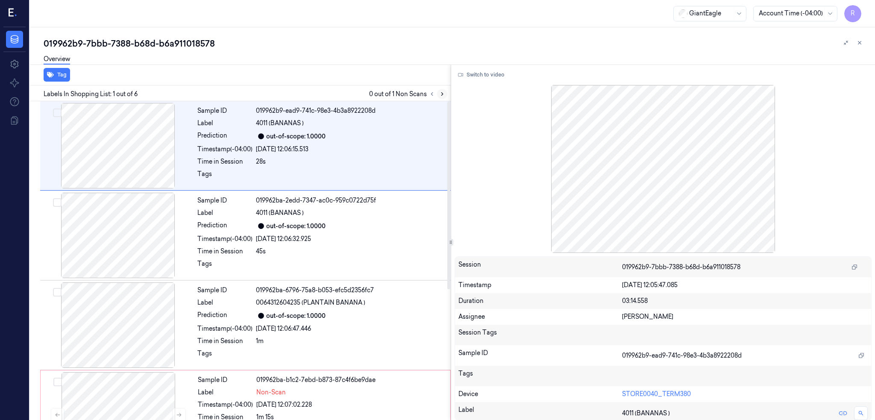
click at [447, 90] on button at bounding box center [442, 94] width 10 height 10
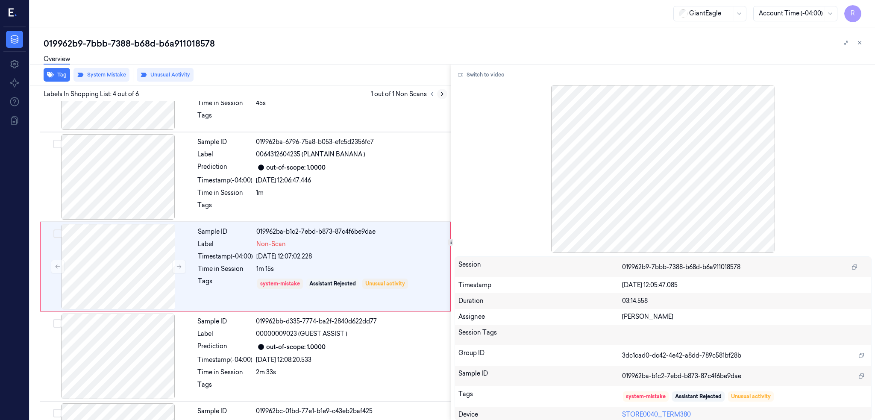
scroll to position [154, 0]
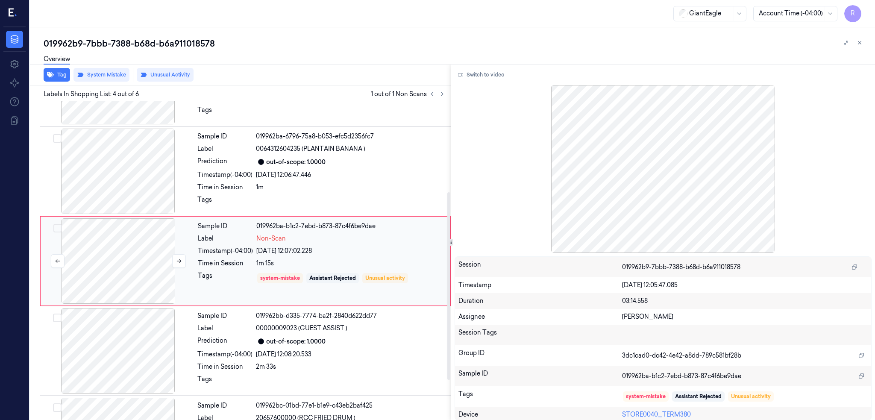
click at [143, 257] on div at bounding box center [118, 260] width 152 height 85
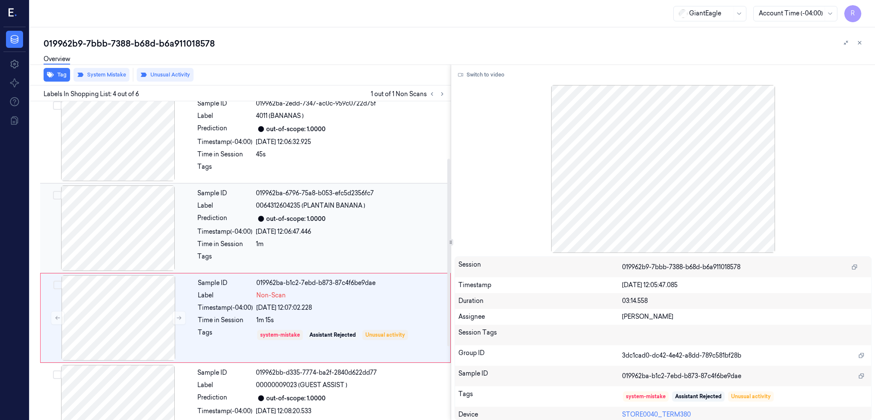
click at [125, 226] on div at bounding box center [118, 227] width 152 height 85
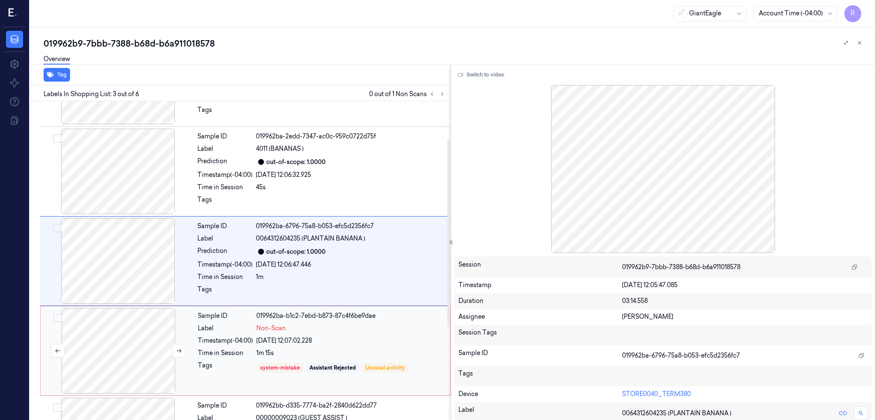
click at [133, 348] on div at bounding box center [118, 350] width 152 height 85
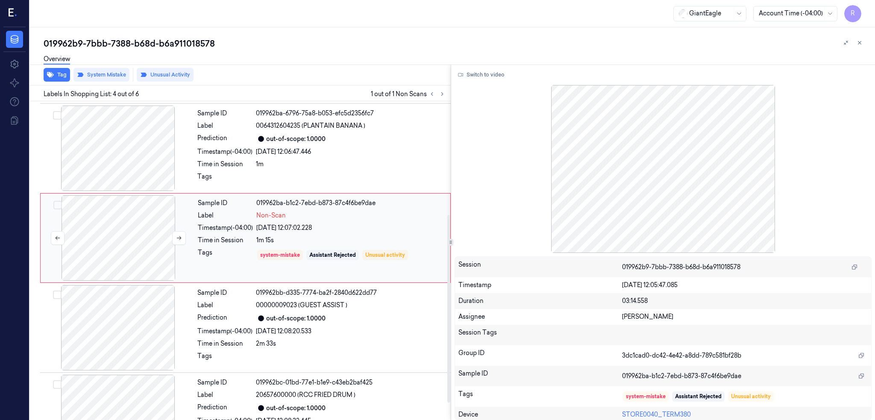
scroll to position [211, 0]
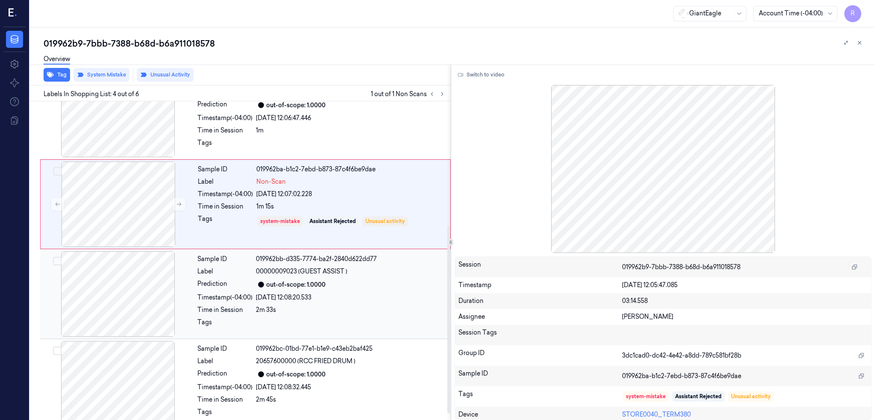
click at [124, 257] on div at bounding box center [118, 293] width 152 height 85
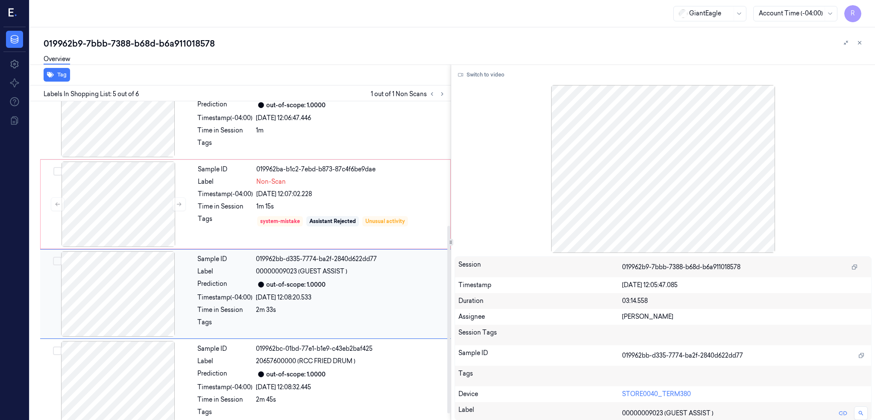
scroll to position [222, 0]
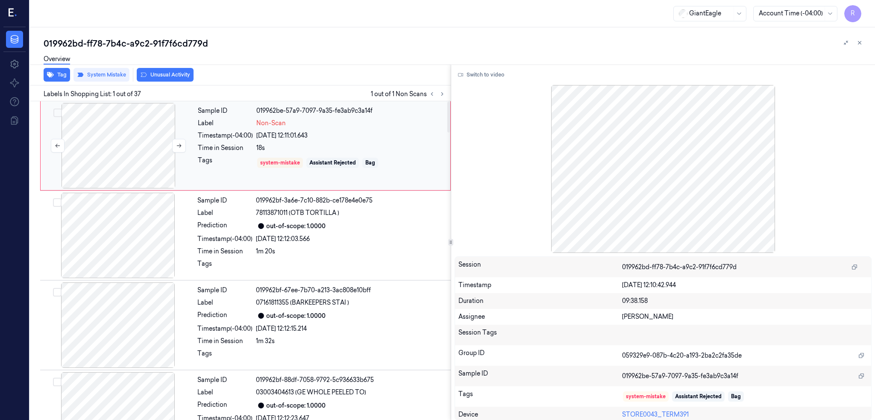
click at [105, 148] on div at bounding box center [118, 145] width 152 height 85
click at [484, 77] on button "Switch to video" at bounding box center [481, 75] width 53 height 14
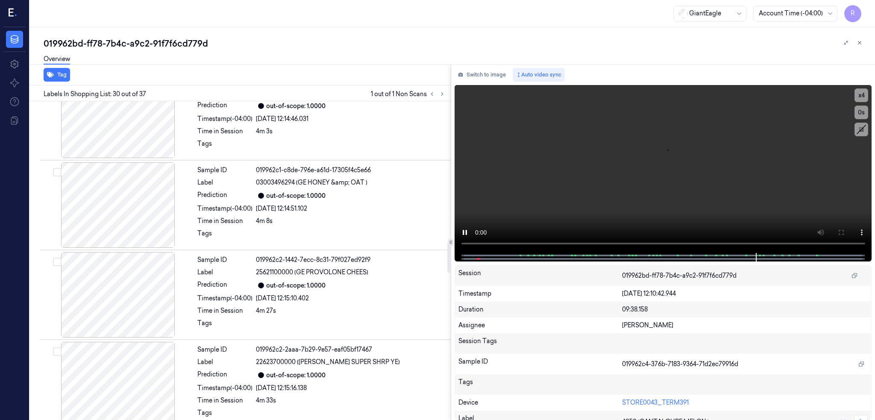
scroll to position [1463, 0]
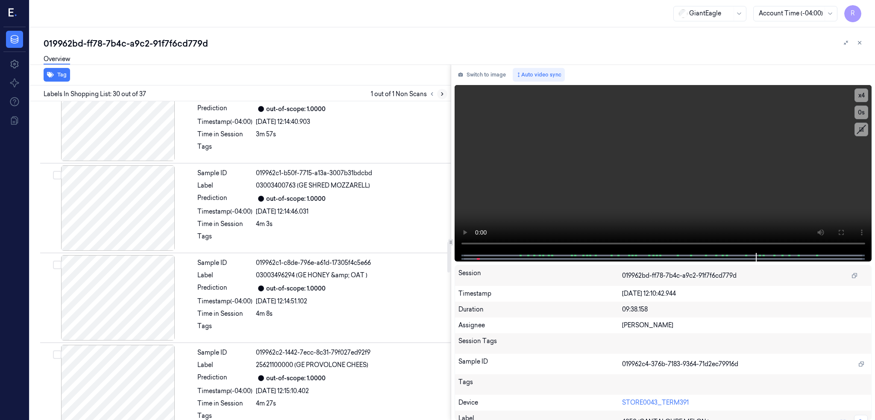
click at [437, 97] on button at bounding box center [432, 94] width 10 height 10
click at [435, 92] on icon at bounding box center [432, 94] width 6 height 6
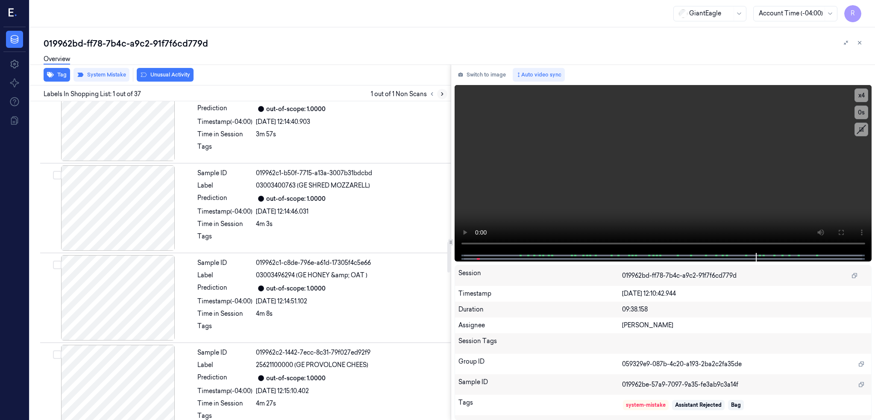
click at [445, 91] on icon at bounding box center [442, 94] width 6 height 6
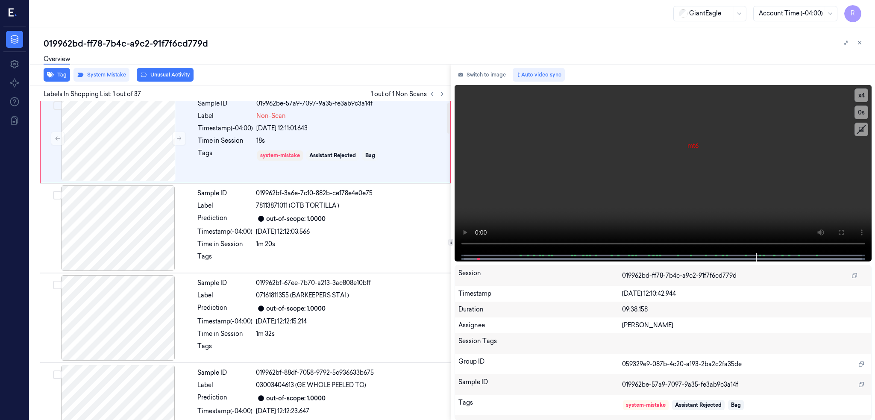
scroll to position [0, 0]
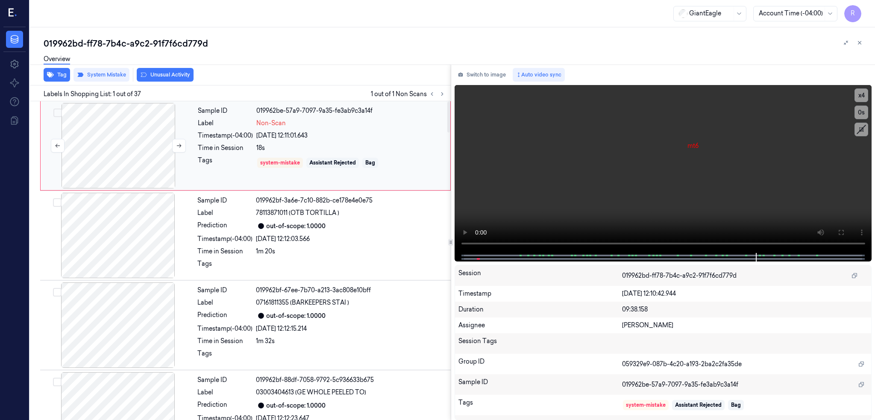
click at [114, 160] on div at bounding box center [118, 145] width 152 height 85
click at [463, 243] on div "Tag System Mistake Unusual Activity Labels In Shopping List: 1 out of 37 1 out …" at bounding box center [450, 243] width 848 height 356
click at [844, 229] on icon at bounding box center [840, 232] width 7 height 7
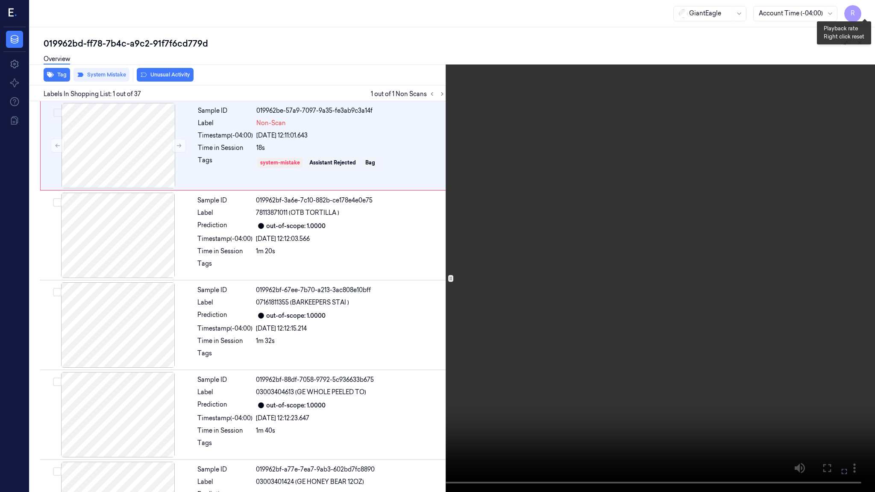
click at [864, 7] on button "x 4" at bounding box center [865, 10] width 14 height 14
click at [862, 12] on button "x 1" at bounding box center [865, 10] width 14 height 14
click at [859, 113] on video at bounding box center [437, 246] width 875 height 492
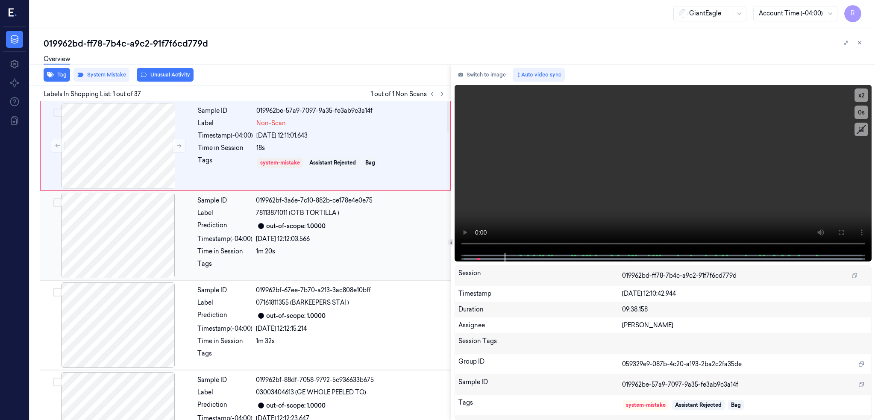
click at [121, 237] on div at bounding box center [118, 235] width 152 height 85
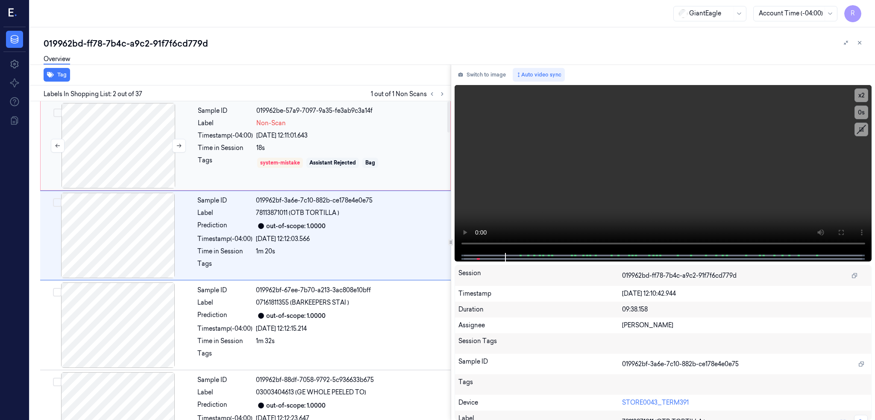
click at [128, 155] on div at bounding box center [118, 145] width 152 height 85
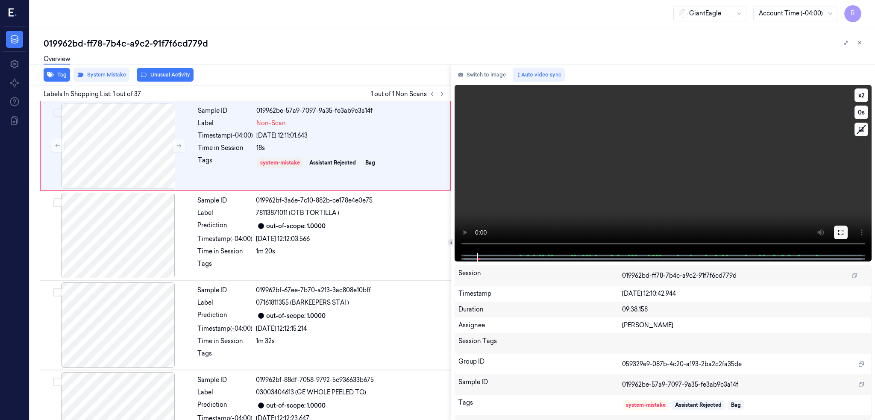
click at [848, 227] on button at bounding box center [841, 233] width 14 height 14
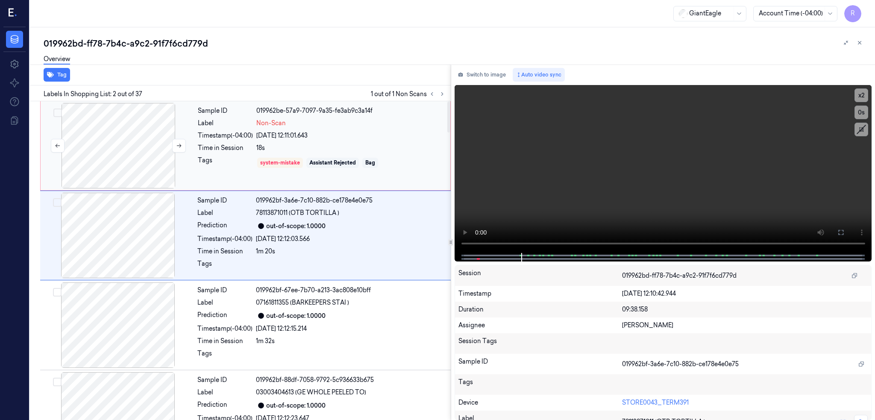
click at [132, 157] on div at bounding box center [118, 145] width 152 height 85
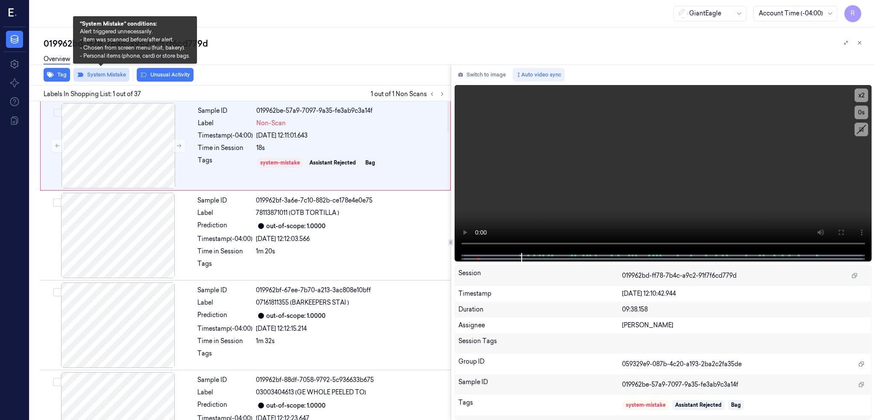
click at [100, 72] on button "System Mistake" at bounding box center [101, 75] width 56 height 14
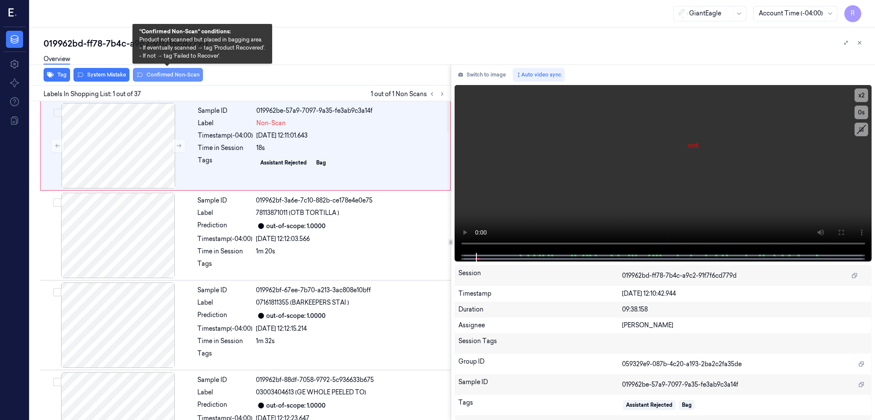
click at [172, 72] on button "Confirmed Non-Scan" at bounding box center [168, 75] width 70 height 14
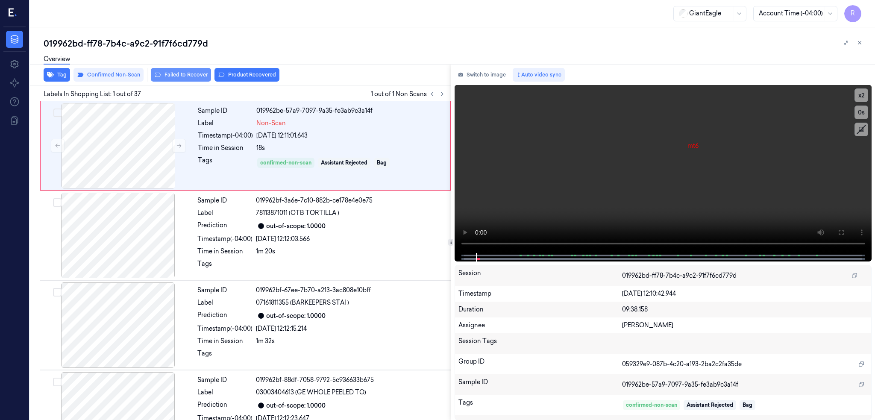
click at [191, 72] on button "Failed to Recover" at bounding box center [181, 75] width 60 height 14
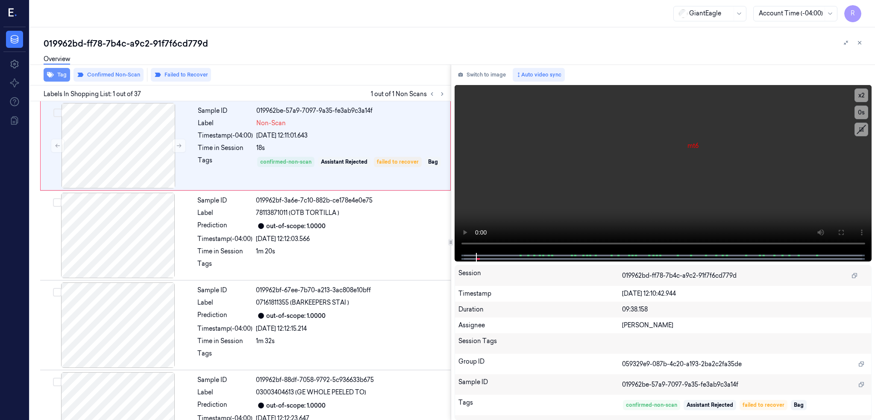
click at [53, 74] on icon "button" at bounding box center [50, 75] width 7 height 6
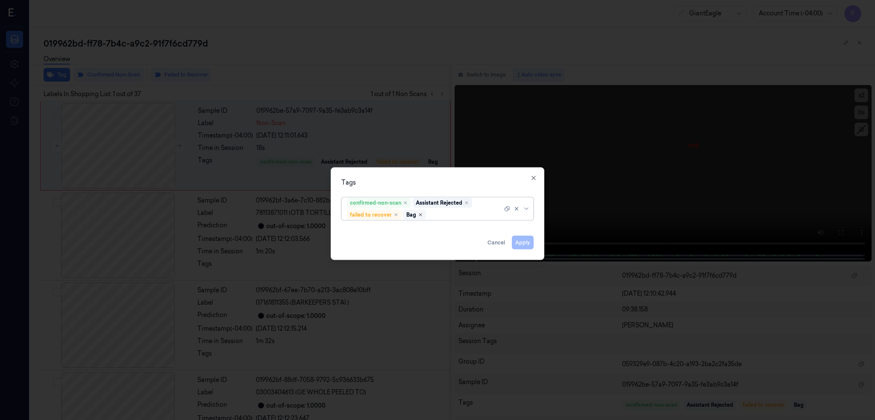
click at [420, 214] on icon "Remove ,Bag" at bounding box center [420, 214] width 3 height 3
click at [523, 242] on button "Apply" at bounding box center [523, 242] width 22 height 14
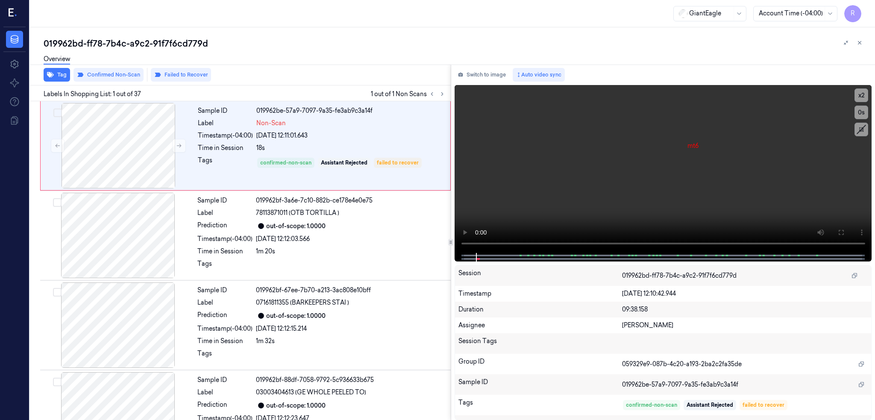
click at [166, 40] on div "019962bd-ff78-7b4c-a9c2-91f7f6cd779d" at bounding box center [456, 44] width 824 height 12
click at [166, 44] on div "019962bd-ff78-7b4c-a9c2-91f7f6cd779d" at bounding box center [456, 44] width 824 height 12
copy div "91f7f6cd779d"
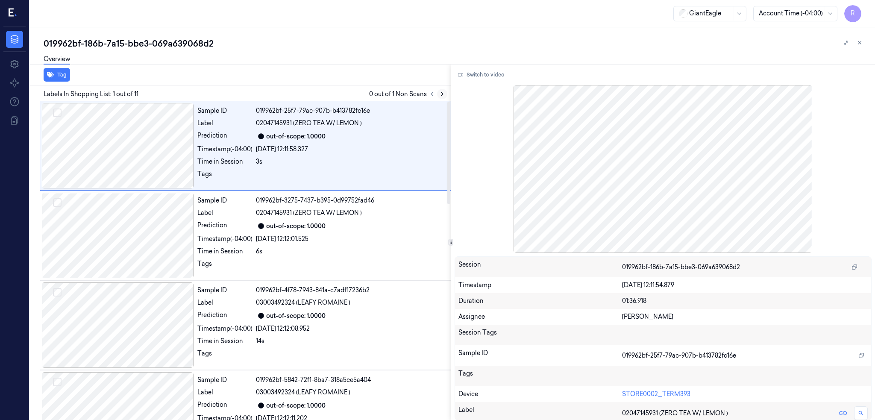
click at [445, 95] on icon at bounding box center [442, 94] width 6 height 6
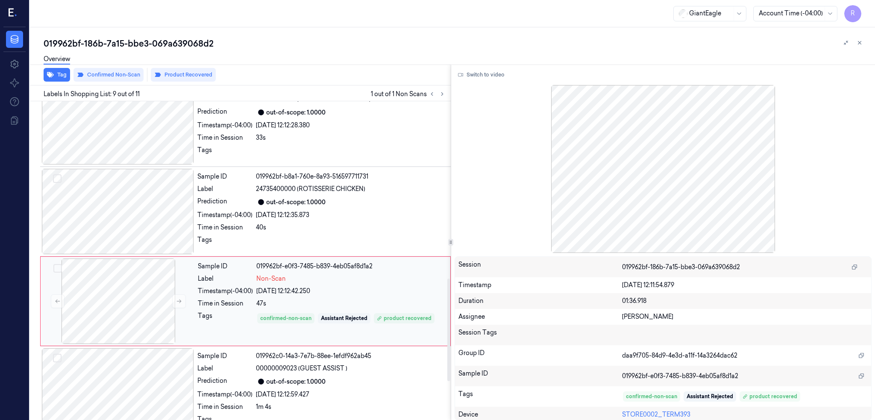
scroll to position [546, 0]
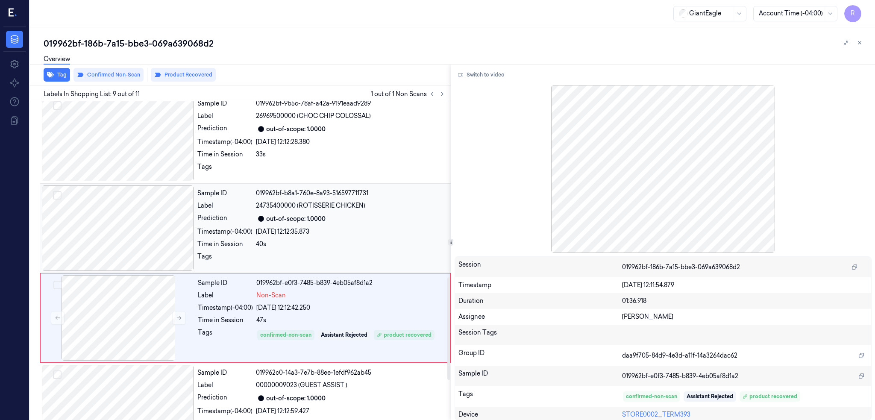
click at [155, 202] on div at bounding box center [118, 227] width 152 height 85
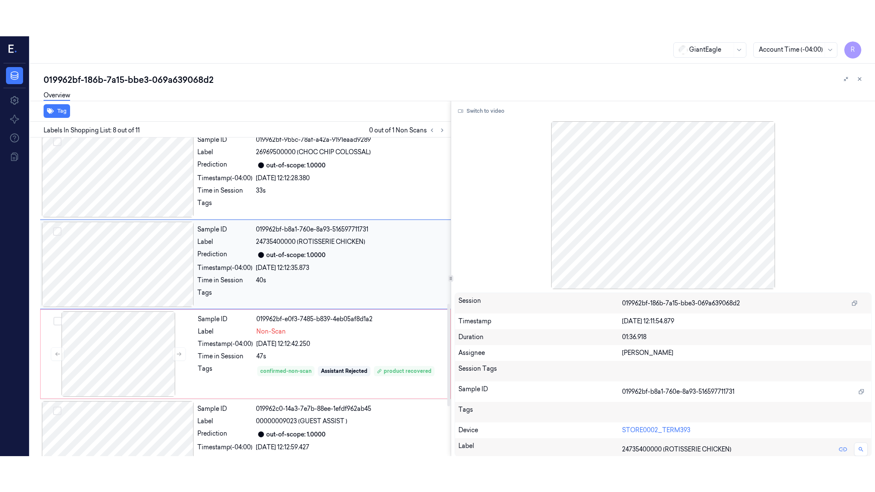
scroll to position [513, 0]
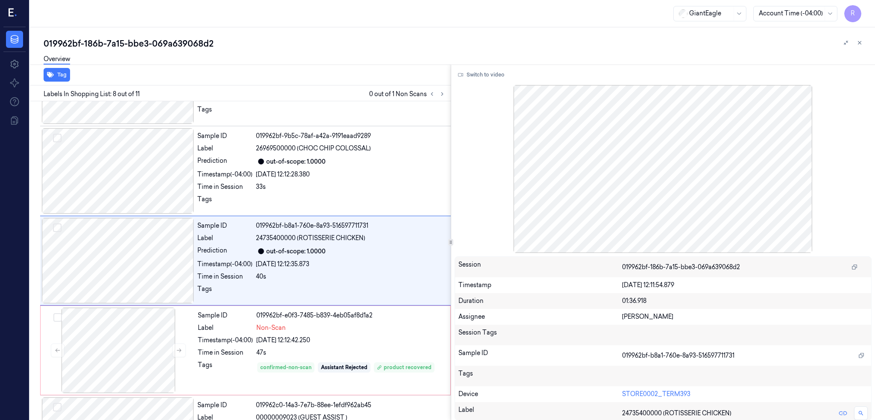
click at [480, 81] on div "Switch to video Session 019962bf-186b-7a15-bbe3-069a639068d2 Timestamp [DATE] 1…" at bounding box center [663, 243] width 424 height 356
click at [479, 71] on button "Switch to video" at bounding box center [481, 75] width 53 height 14
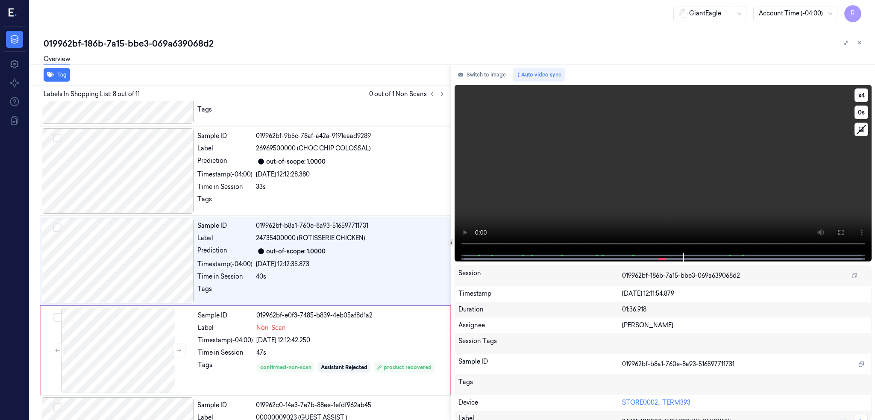
drag, startPoint x: 871, startPoint y: 234, endPoint x: 872, endPoint y: 285, distance: 50.9
click at [844, 234] on icon at bounding box center [840, 232] width 7 height 7
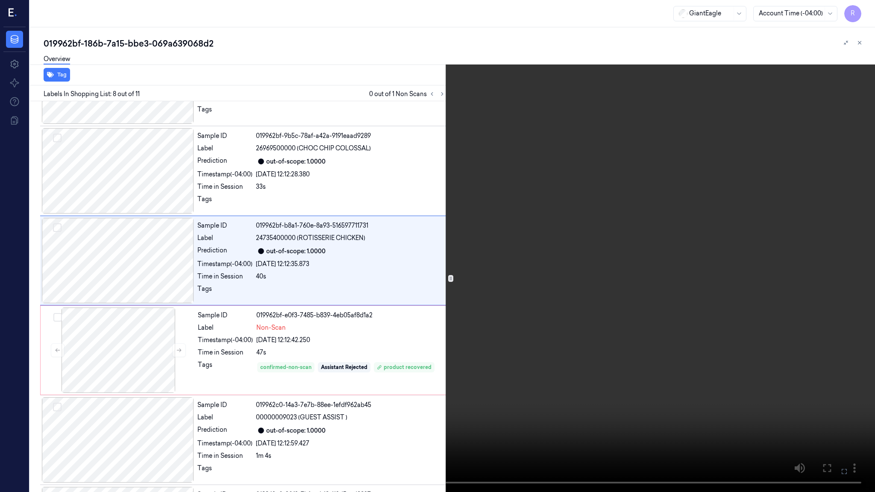
click at [866, 0] on video at bounding box center [437, 246] width 875 height 492
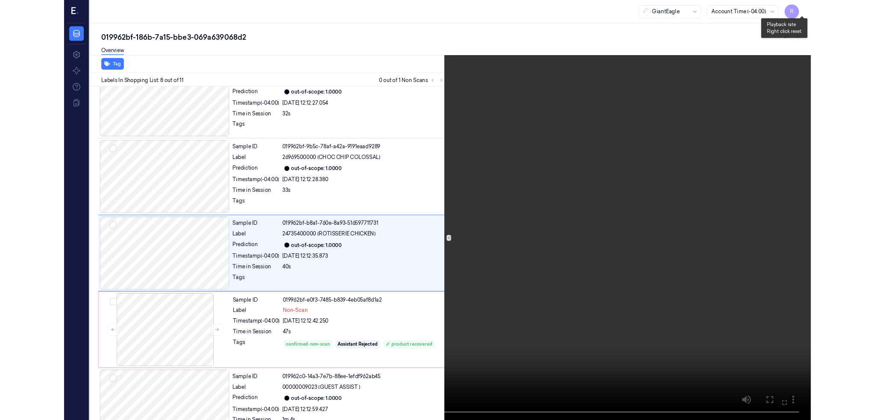
scroll to position [477, 0]
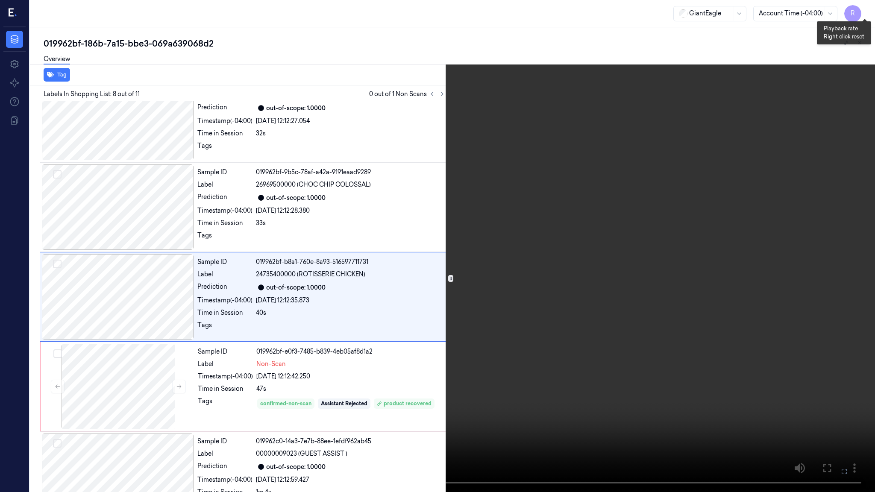
click at [865, 15] on button "x 4" at bounding box center [865, 10] width 14 height 14
click at [865, 12] on button "x 1" at bounding box center [865, 10] width 14 height 14
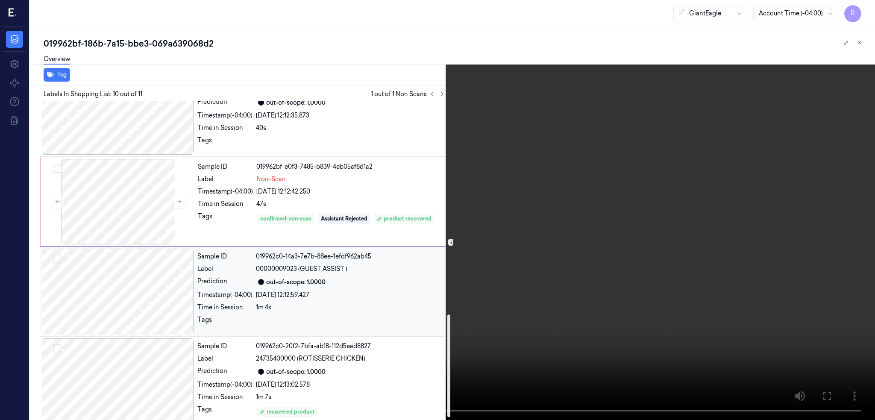
scroll to position [671, 0]
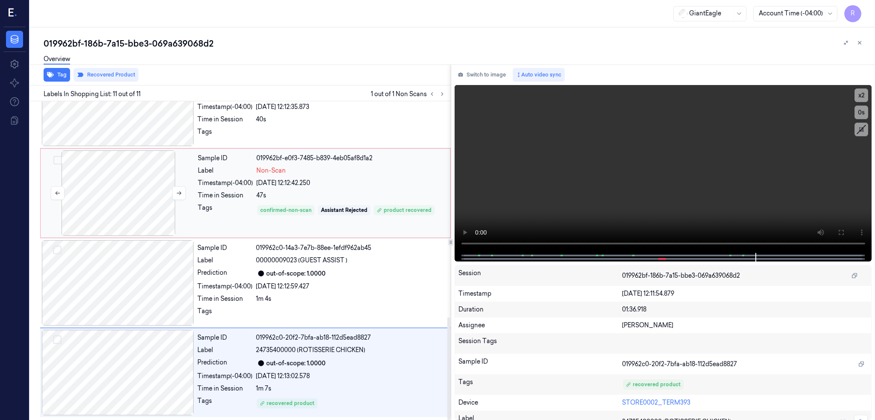
click at [130, 221] on div at bounding box center [118, 192] width 152 height 85
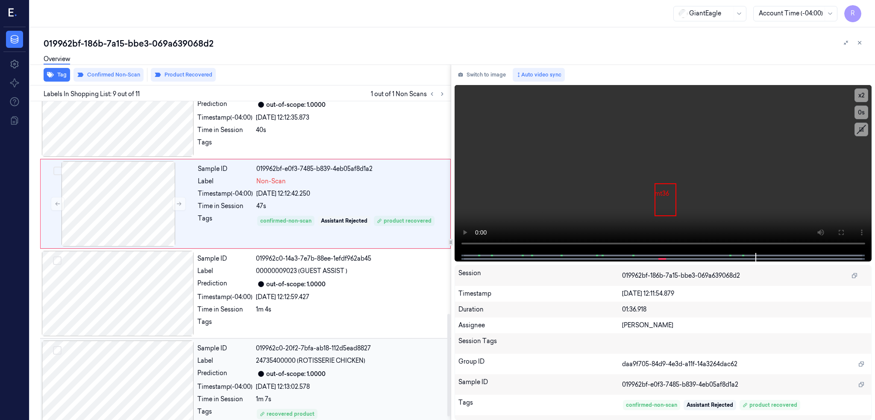
click at [146, 376] on div at bounding box center [118, 382] width 152 height 85
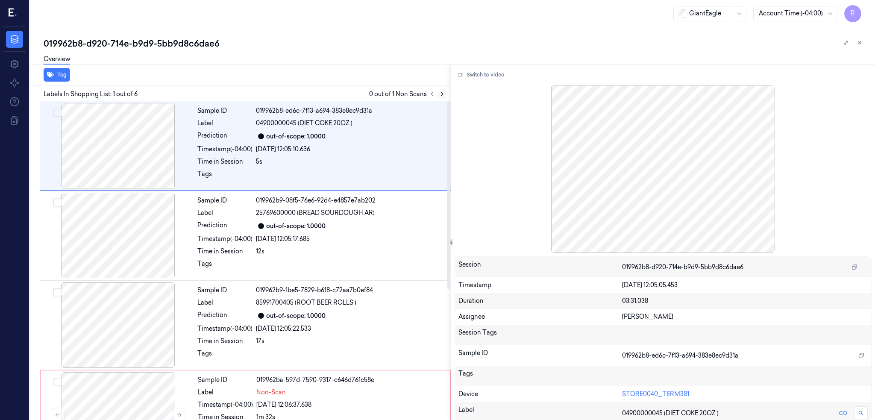
click at [445, 92] on icon at bounding box center [442, 94] width 6 height 6
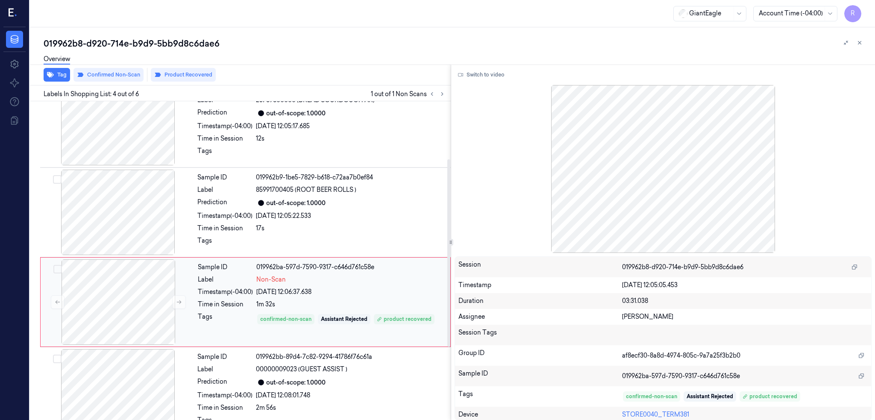
scroll to position [154, 0]
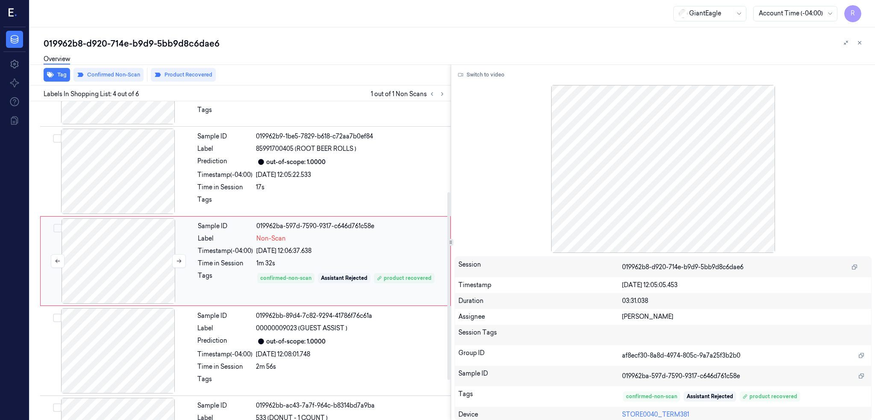
click div
click icon
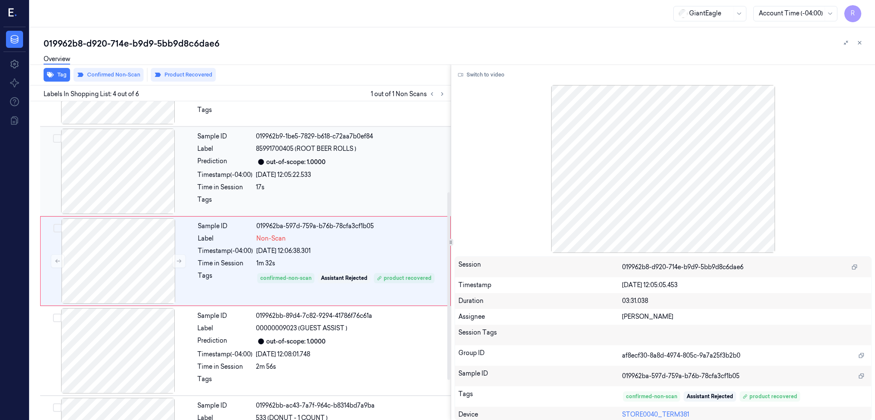
click div
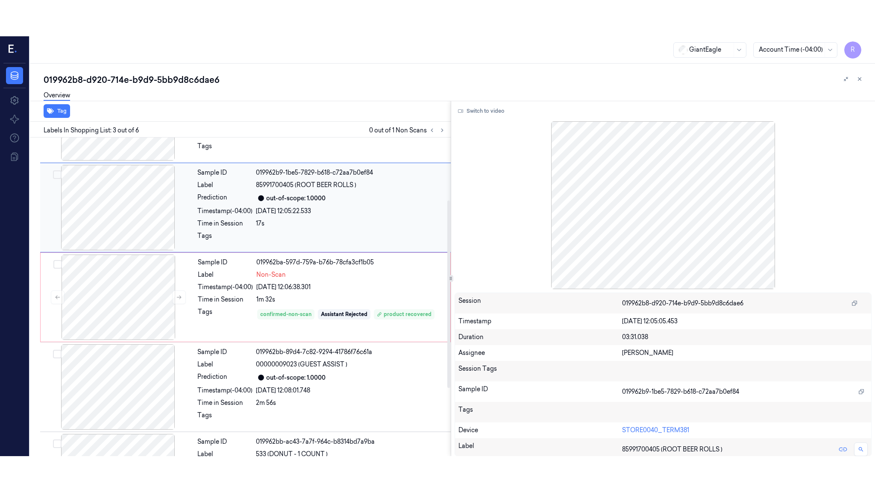
scroll to position [64, 0]
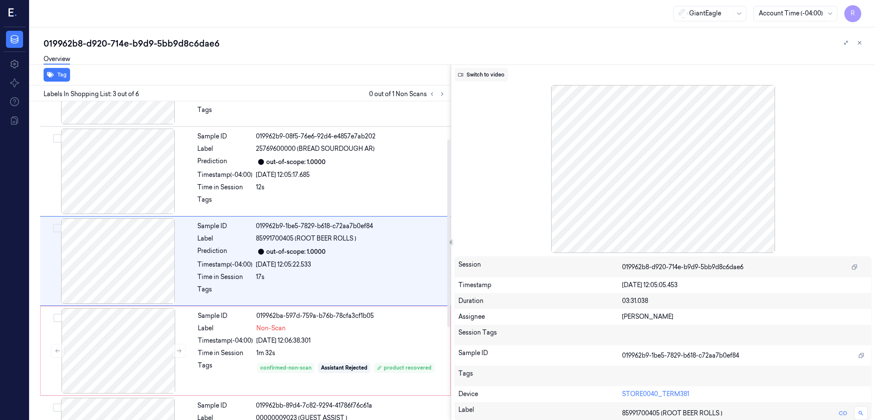
click button "Switch to video"
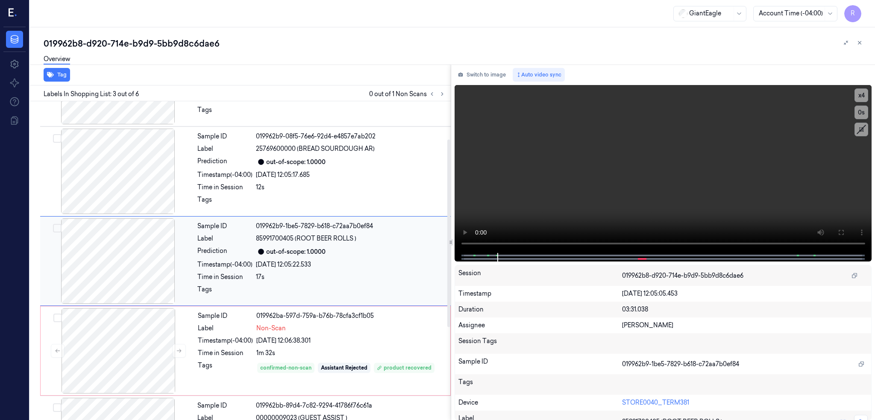
click div
click icon
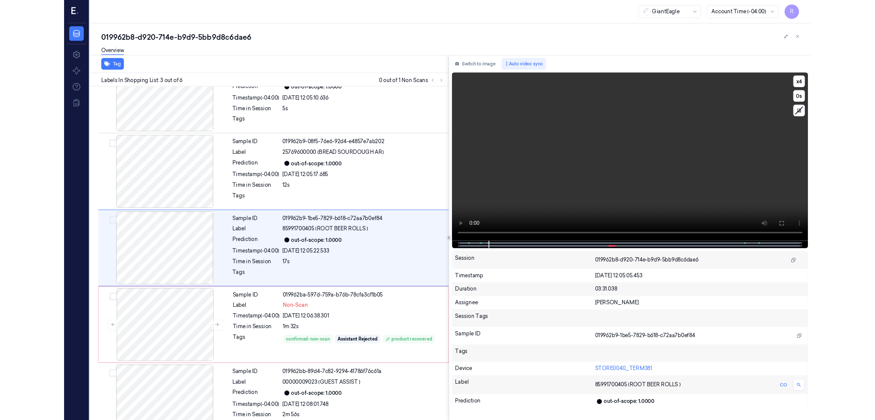
scroll to position [28, 0]
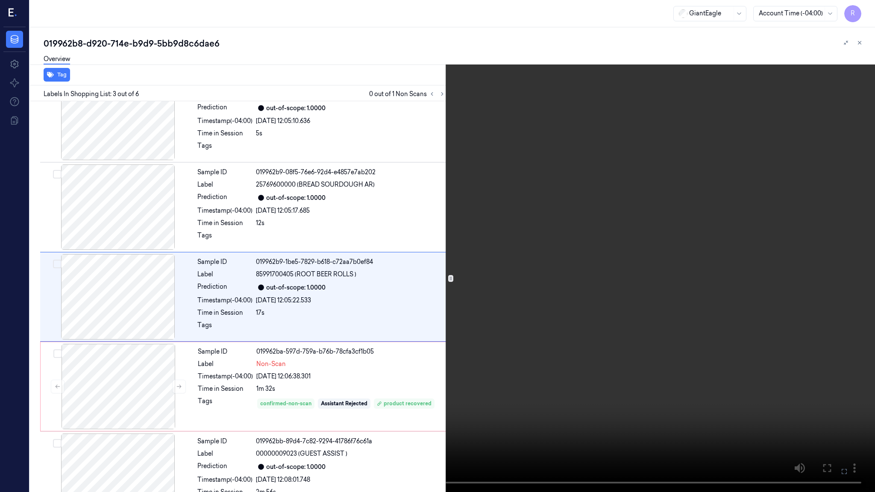
click button
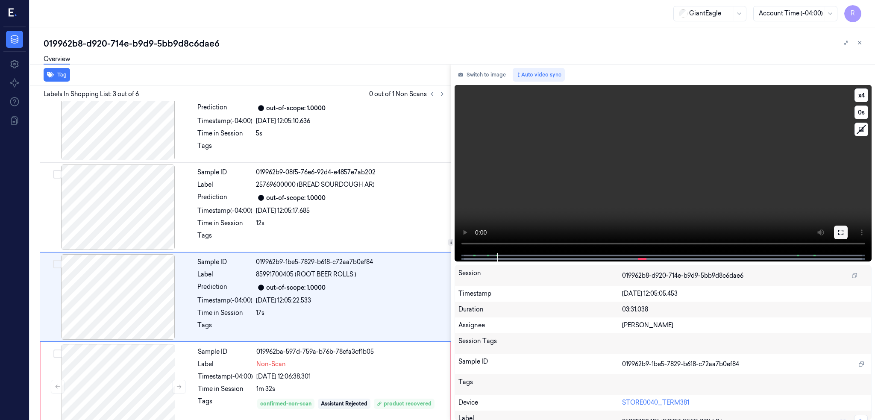
click button
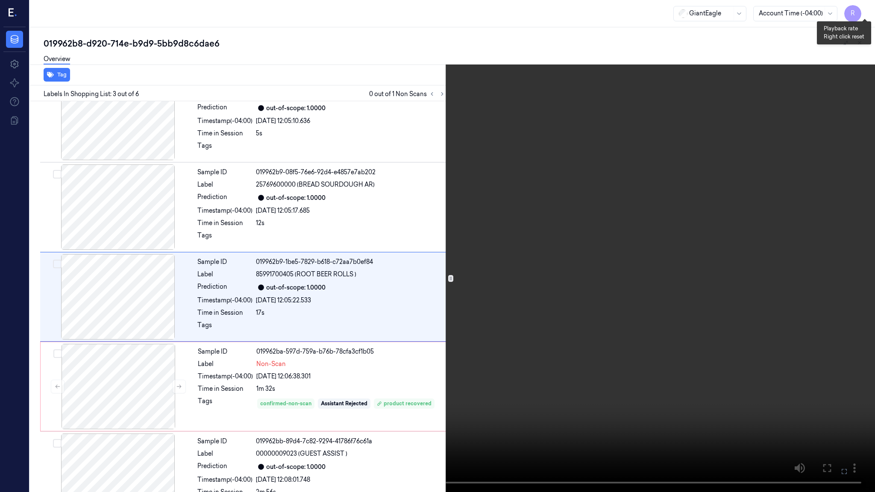
click button "x 4"
click button "x 1"
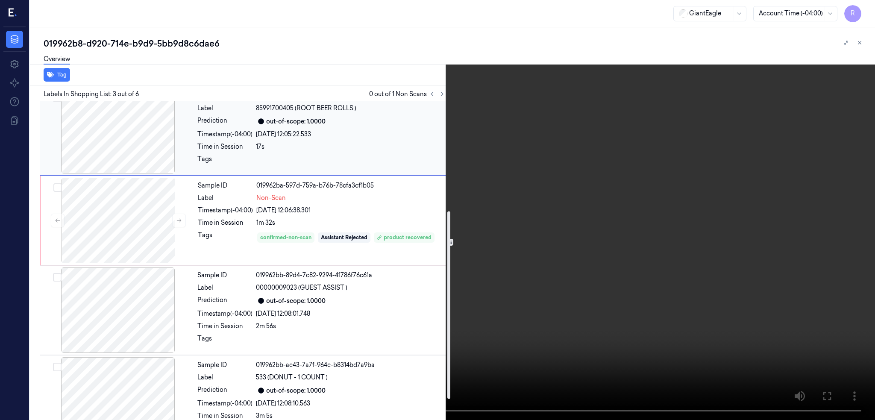
scroll to position [199, 0]
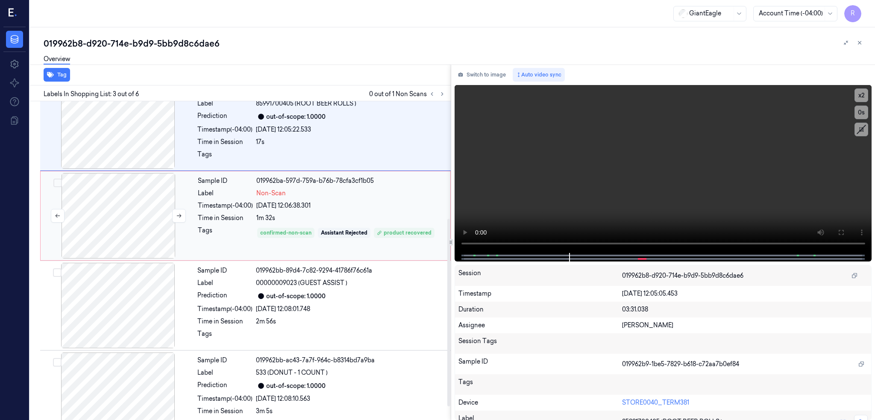
click div
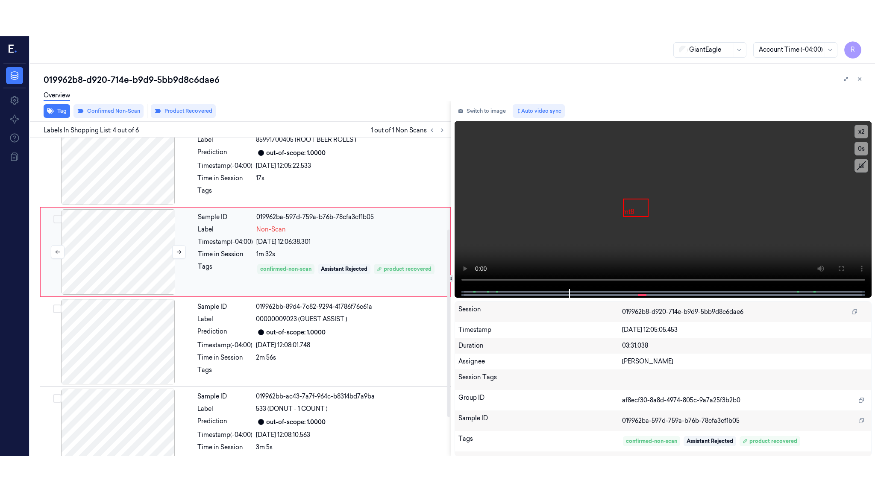
scroll to position [154, 0]
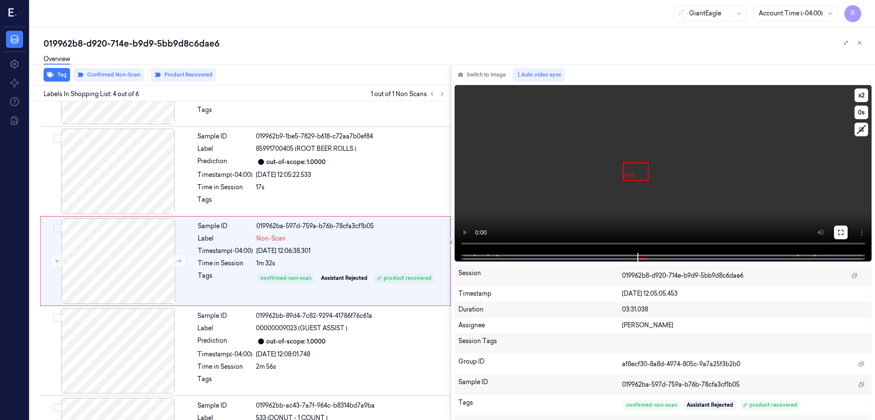
click icon
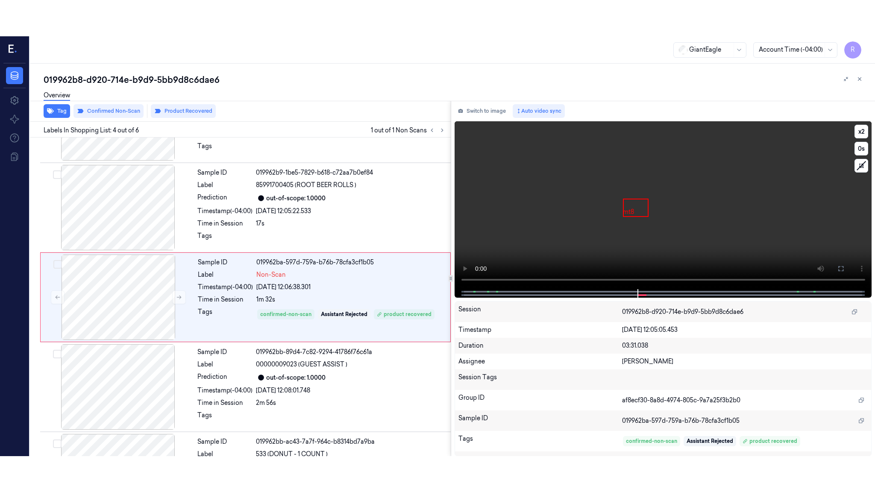
scroll to position [150, 0]
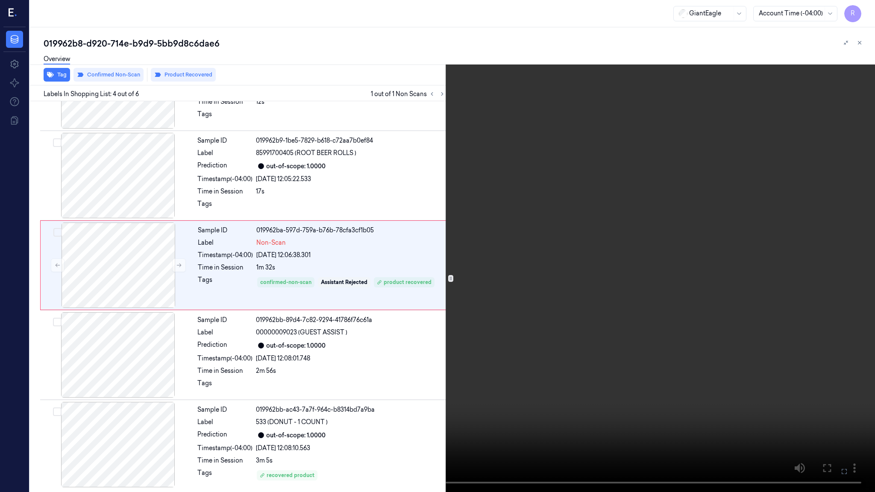
click video
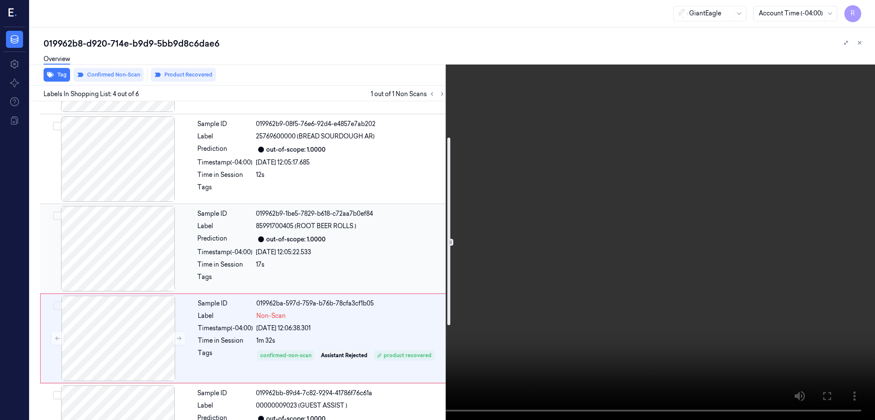
scroll to position [61, 0]
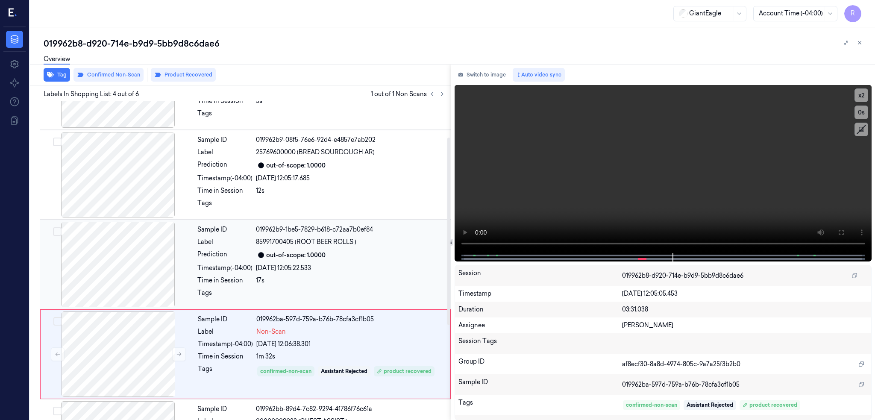
click div
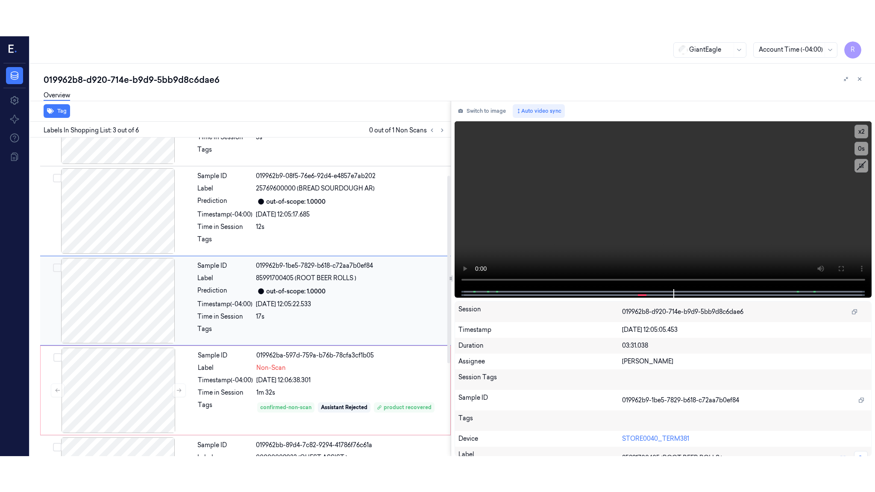
scroll to position [64, 0]
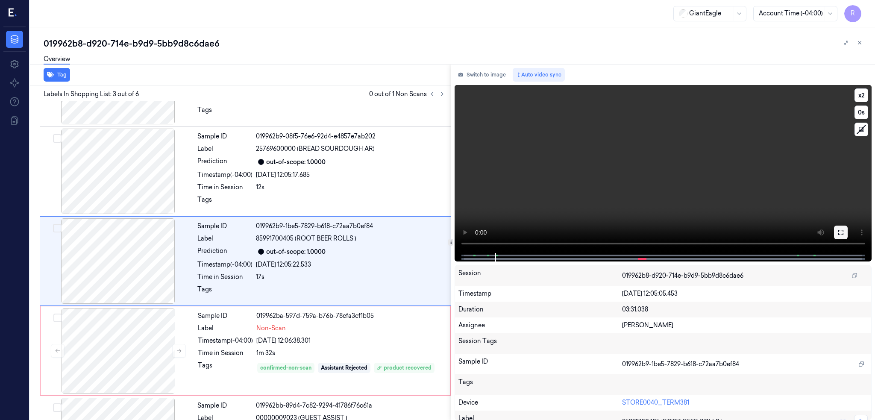
click button
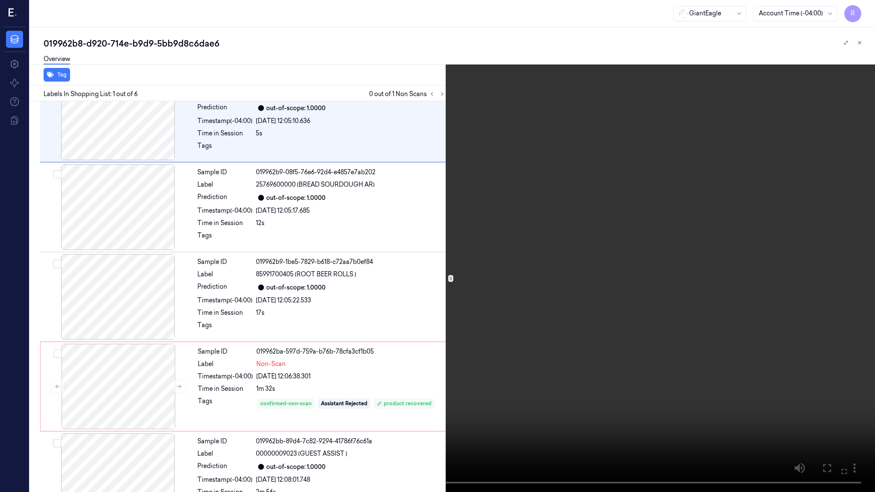
scroll to position [0, 0]
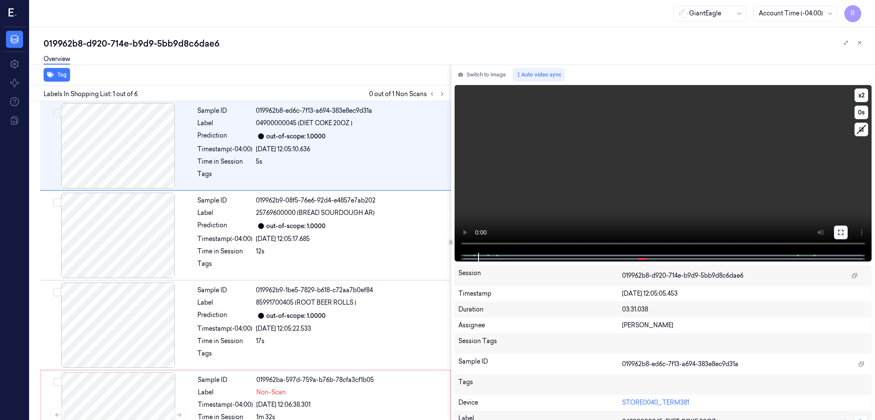
click icon
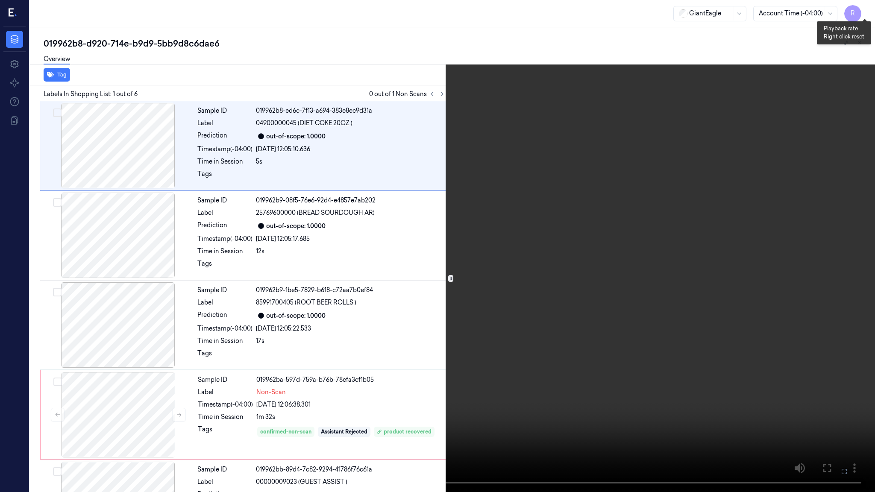
click button "x 2"
click button "x 4"
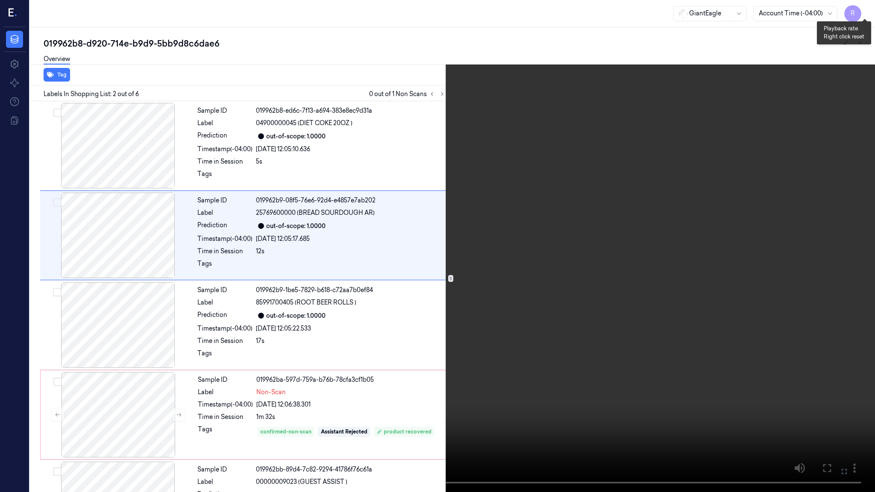
click button "x 1"
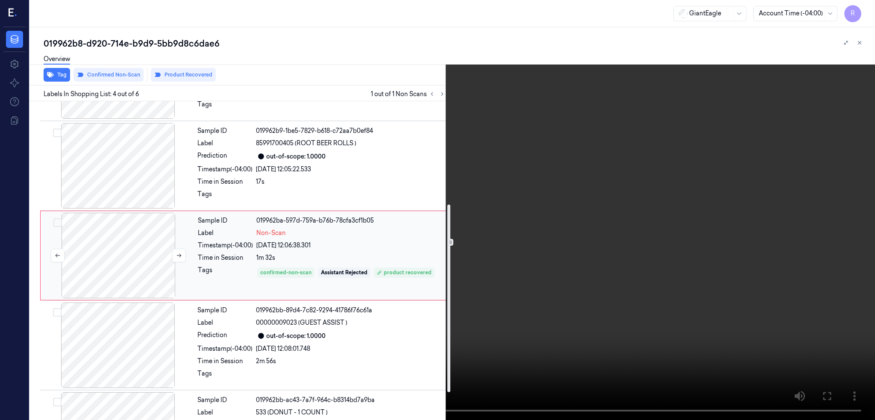
scroll to position [175, 0]
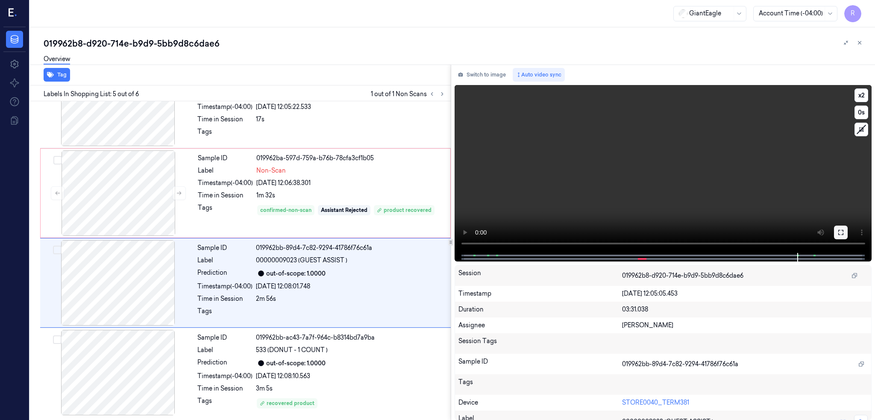
click button
click div
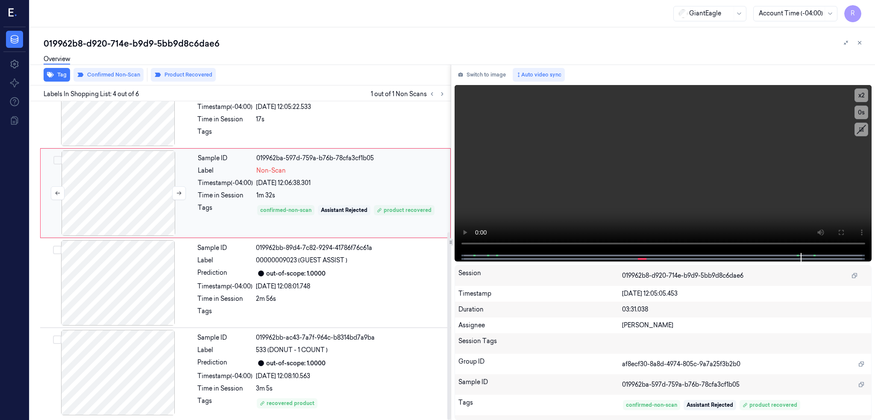
scroll to position [154, 0]
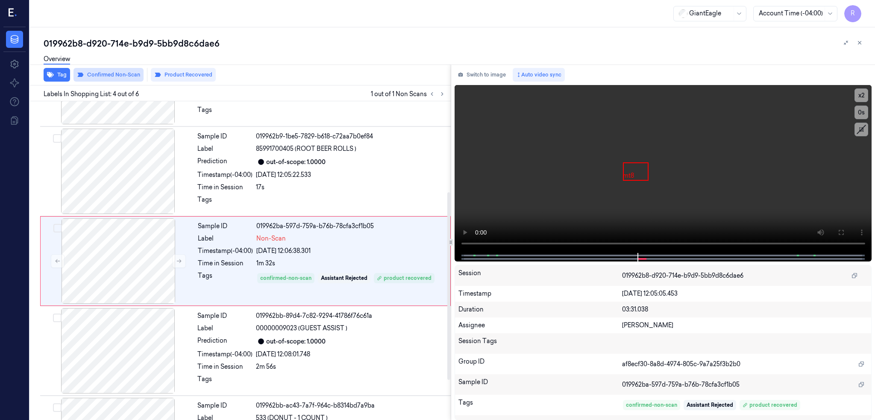
click button "Confirmed Non-Scan"
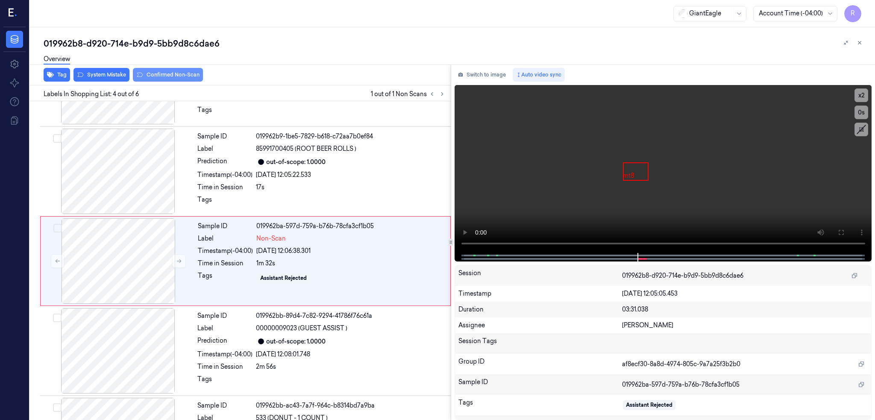
click button "System Mistake"
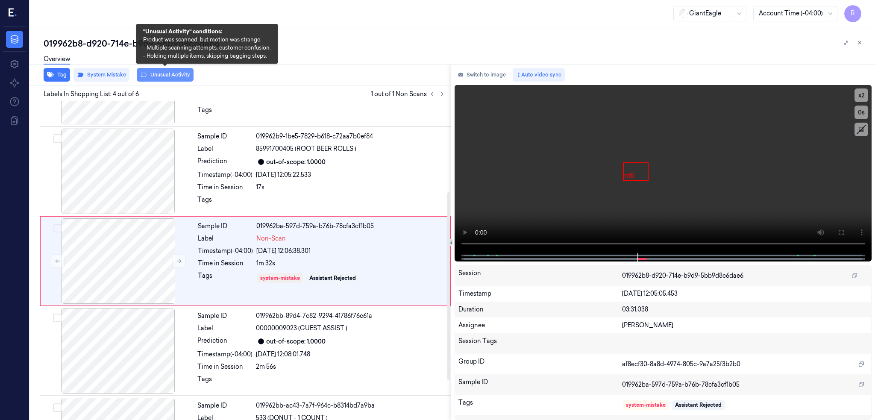
click button "Unusual Activity"
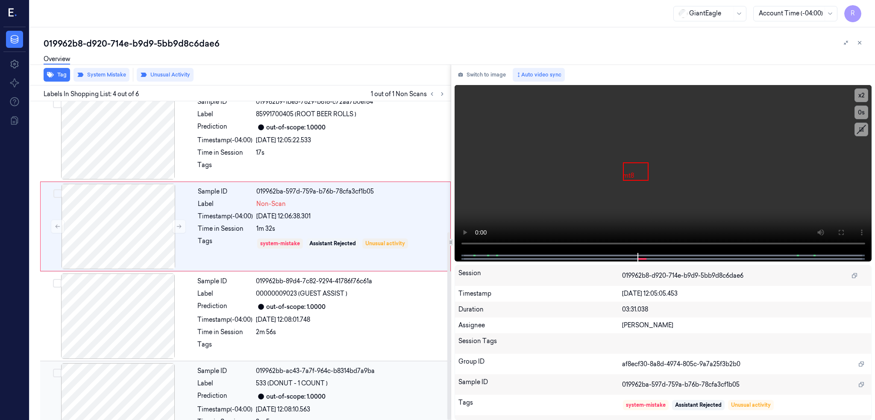
scroll to position [222, 0]
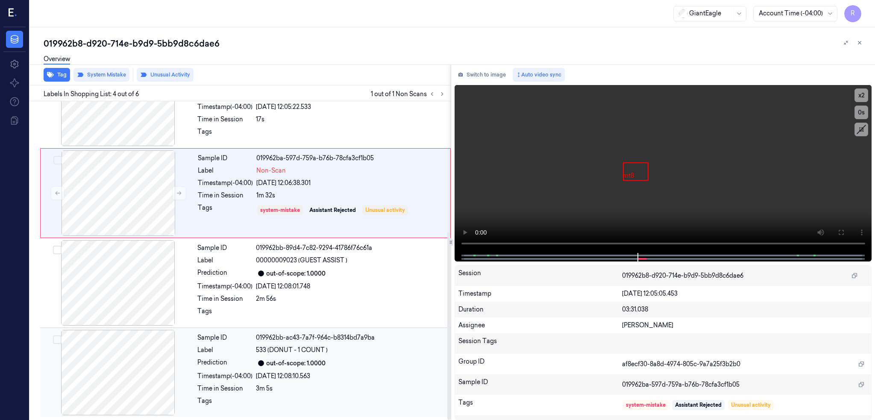
click div
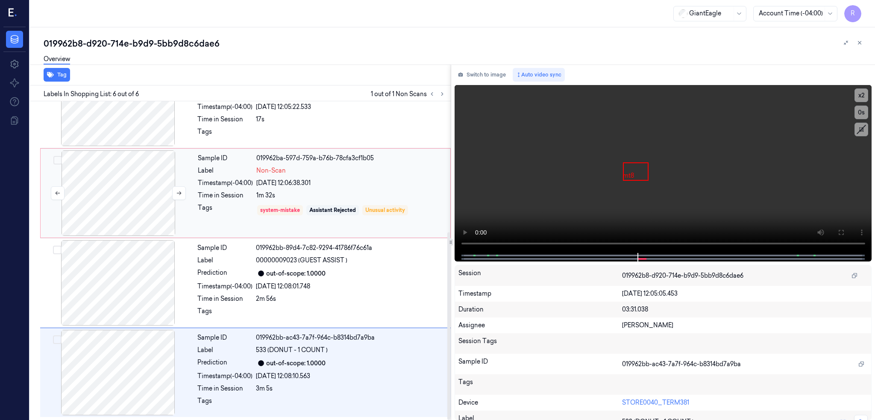
click div
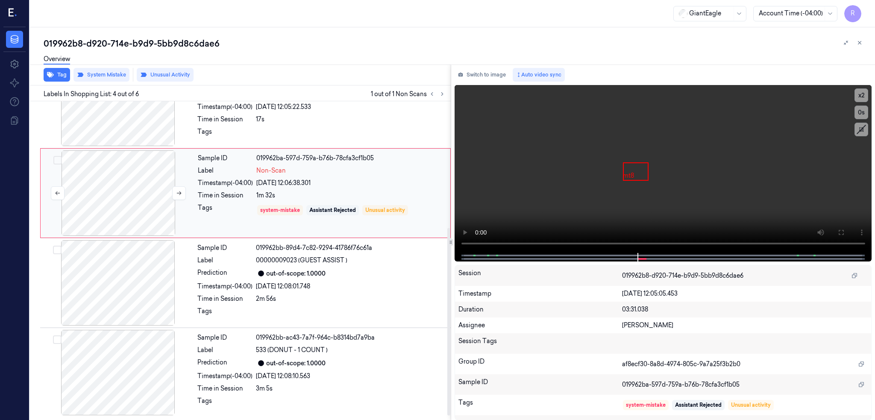
scroll to position [154, 0]
click div
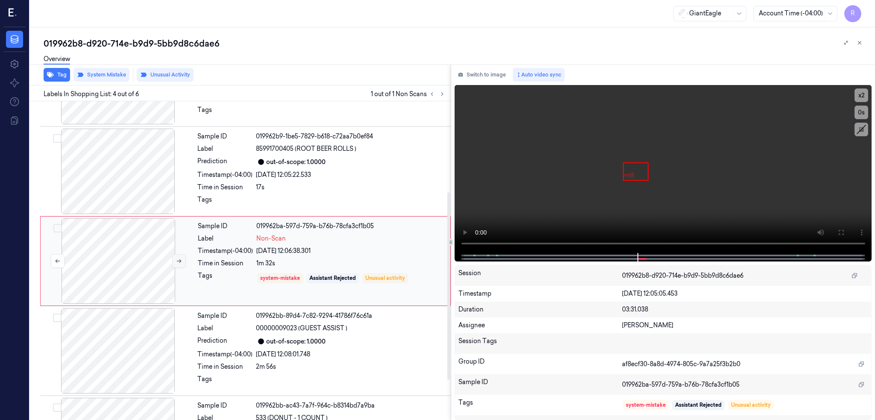
click icon
click div "019962b8-d920-714e-b9d9-5bb9d8c6dae6"
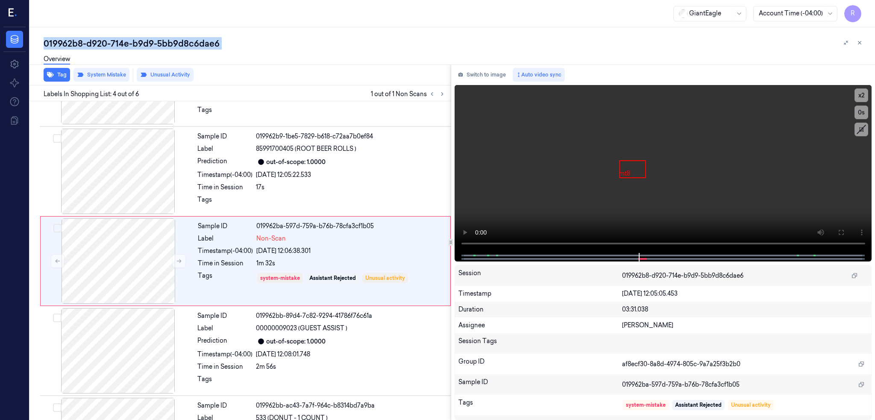
click div "019962b8-d920-714e-b9d9-5bb9d8c6dae6"
copy div "5bb9d8c6dae6"
click div
click div "019962b8-d920-714e-b9d9-5bb9d8c6dae6"
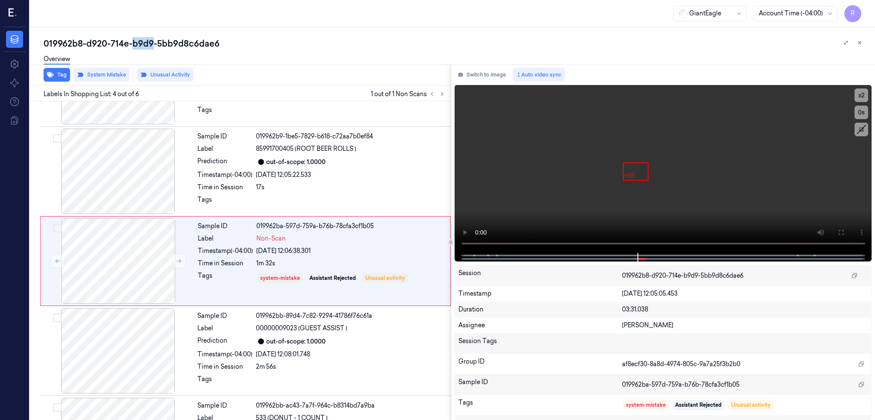
click div "019962b8-d920-714e-b9d9-5bb9d8c6dae6"
copy div "b9d9"
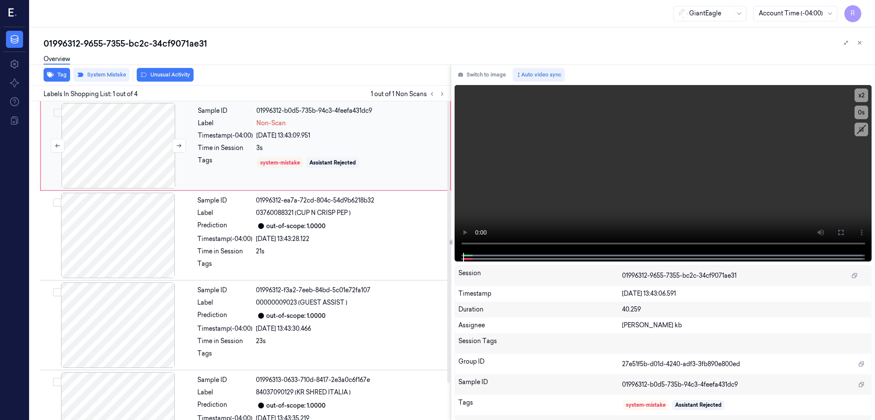
click at [100, 136] on div at bounding box center [118, 145] width 152 height 85
click at [844, 229] on icon at bounding box center [840, 232] width 7 height 7
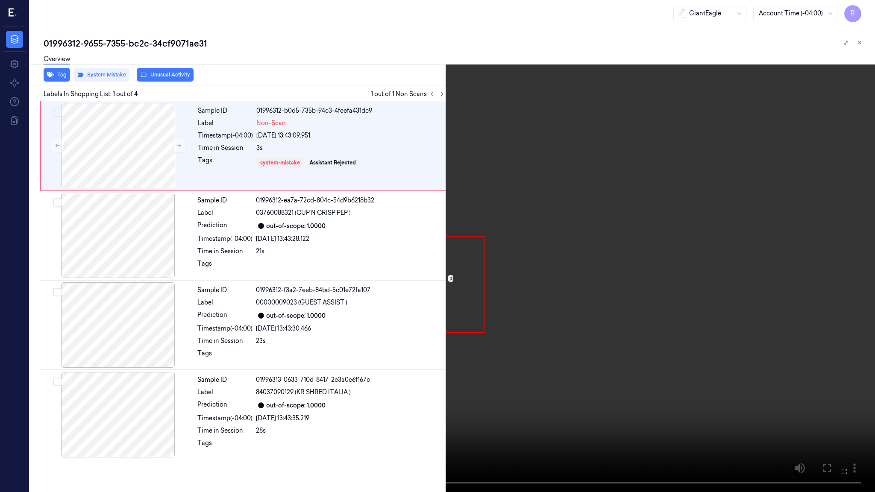
click at [448, 305] on video at bounding box center [437, 246] width 875 height 492
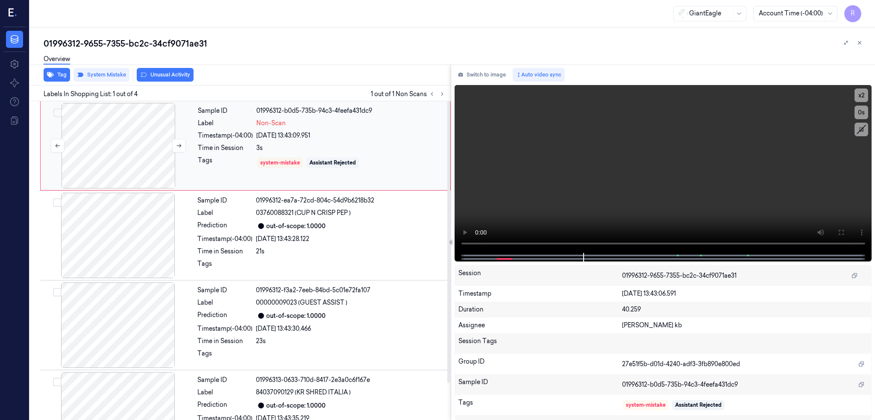
click at [132, 150] on div at bounding box center [118, 145] width 152 height 85
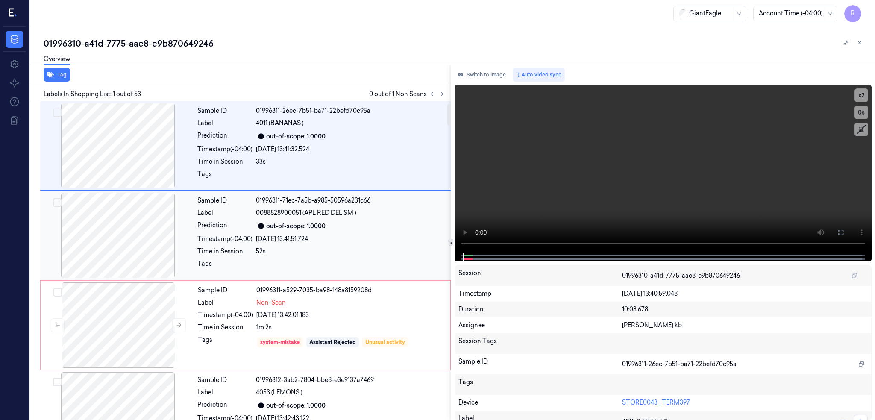
scroll to position [57, 0]
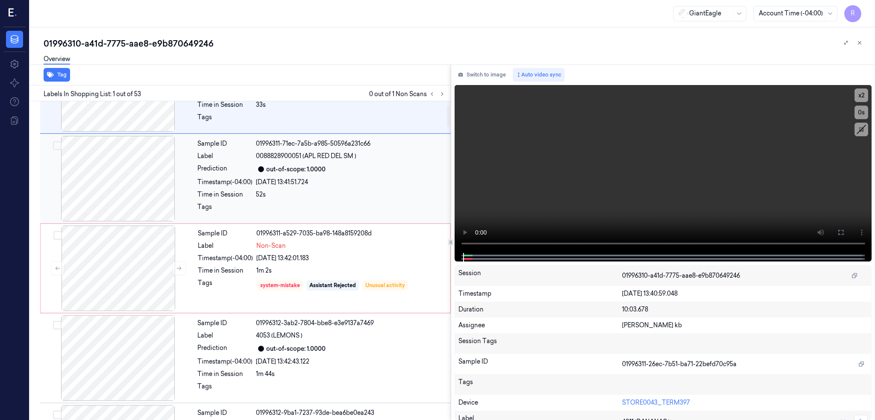
click at [139, 181] on div at bounding box center [118, 178] width 152 height 85
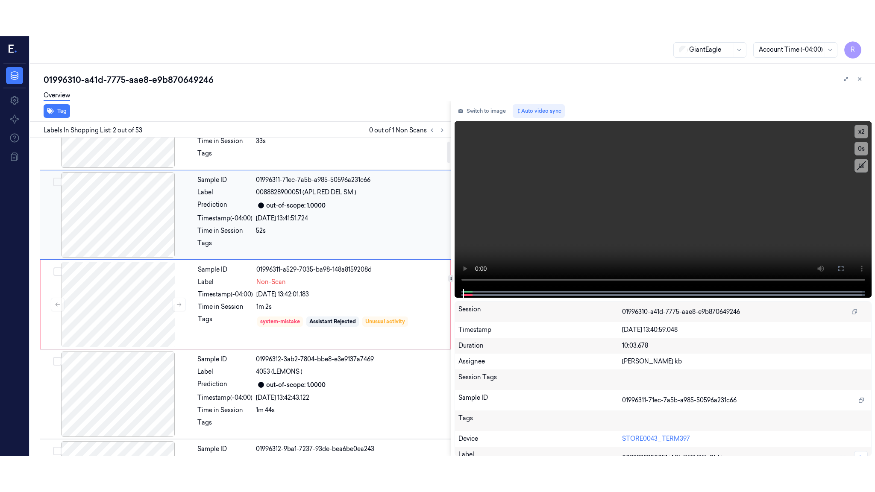
scroll to position [0, 0]
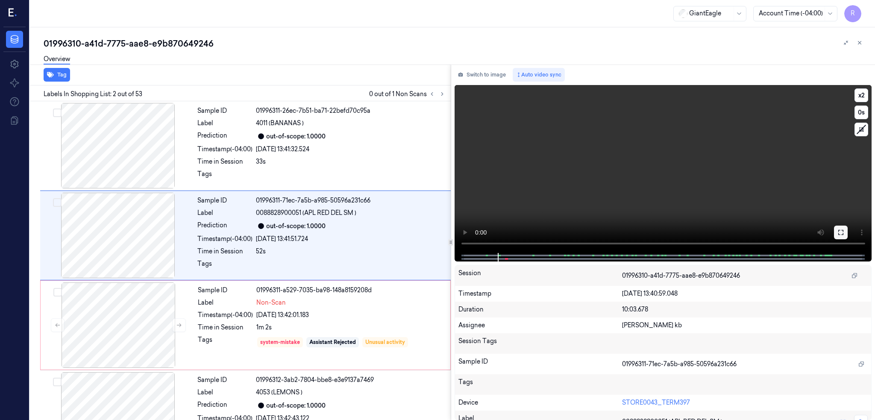
click at [843, 230] on icon at bounding box center [840, 232] width 5 height 5
click at [843, 235] on icon at bounding box center [840, 232] width 5 height 5
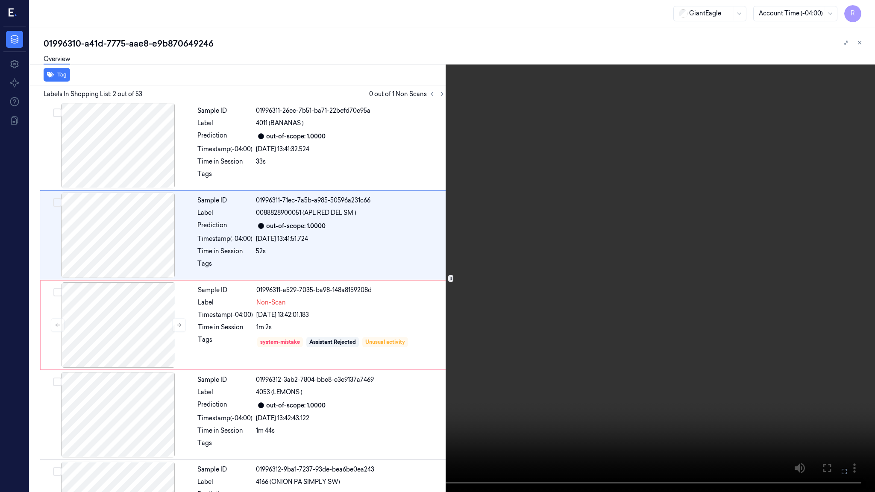
click at [537, 297] on video at bounding box center [437, 246] width 875 height 492
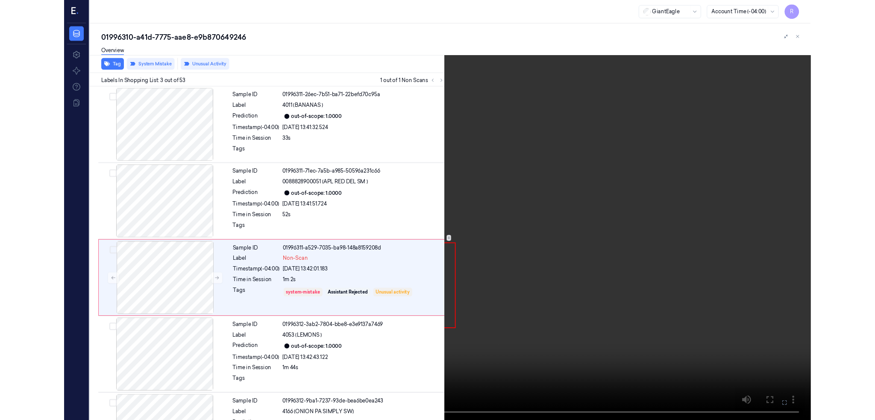
scroll to position [28, 0]
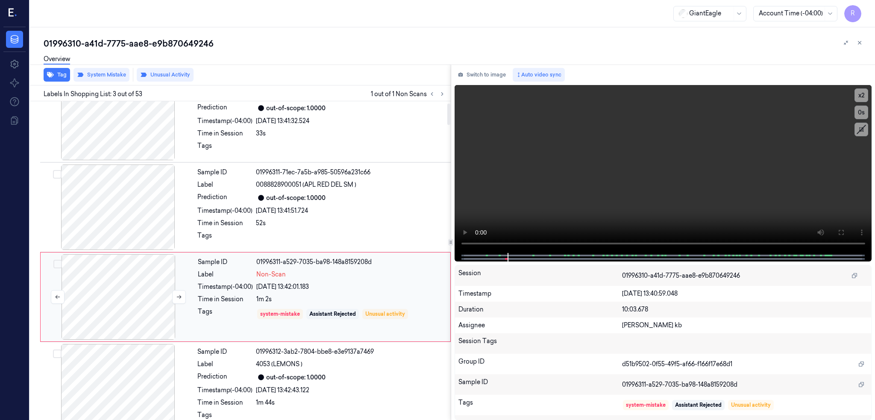
click at [131, 298] on div at bounding box center [118, 296] width 152 height 85
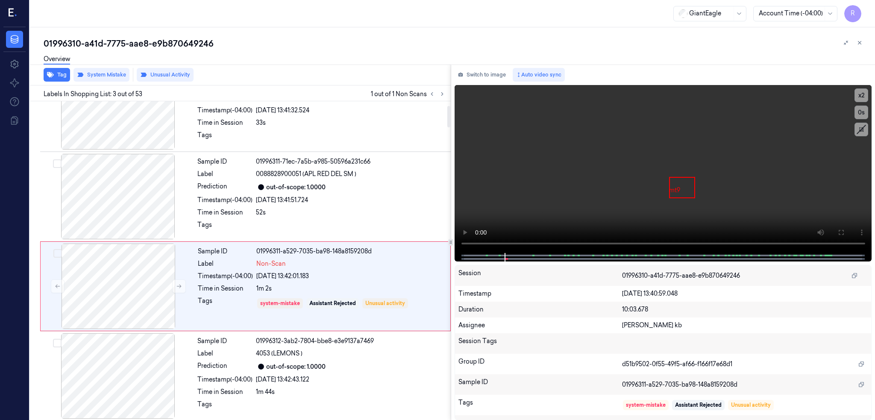
scroll to position [64, 0]
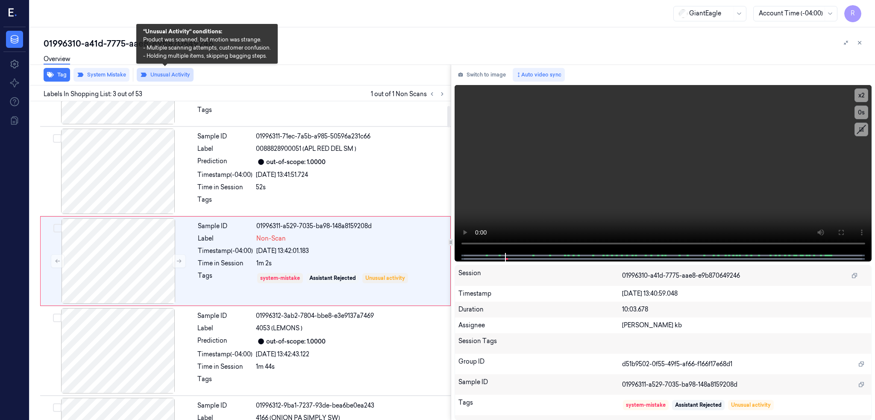
click at [165, 78] on button "Unusual Activity" at bounding box center [165, 75] width 57 height 14
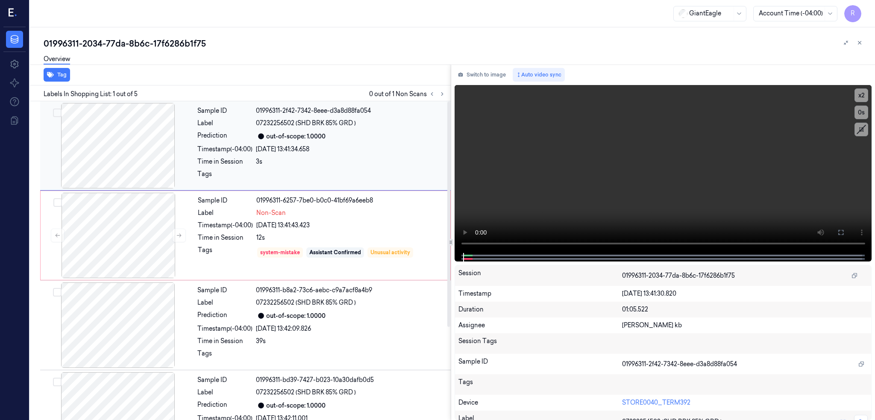
click at [120, 149] on div at bounding box center [118, 145] width 152 height 85
click at [844, 234] on icon at bounding box center [840, 232] width 7 height 7
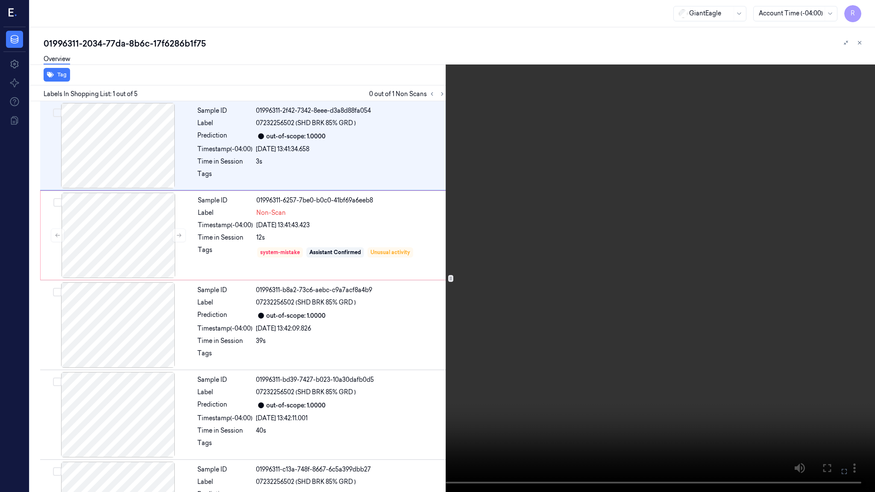
click at [625, 242] on video at bounding box center [437, 246] width 875 height 492
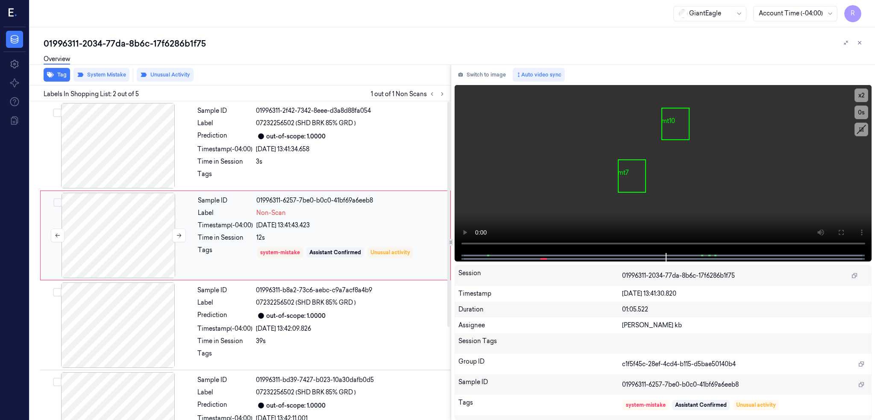
click at [141, 231] on div at bounding box center [118, 235] width 152 height 85
click at [843, 233] on icon at bounding box center [840, 232] width 5 height 5
click at [129, 226] on div at bounding box center [118, 235] width 152 height 85
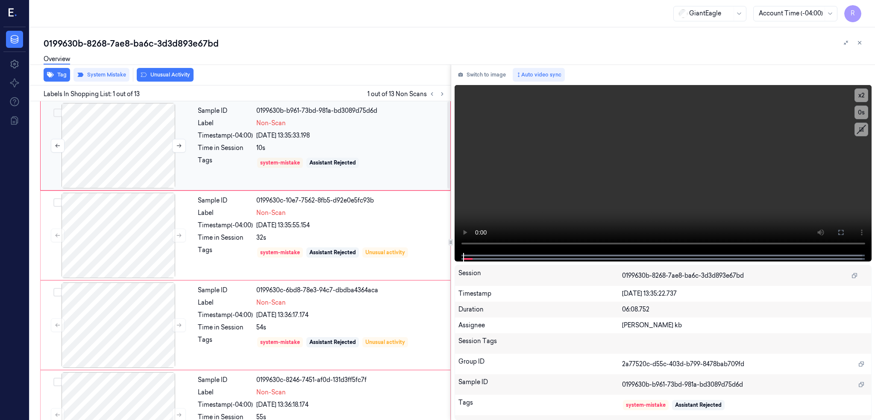
click at [130, 141] on div at bounding box center [118, 145] width 152 height 85
click at [128, 144] on div at bounding box center [118, 145] width 152 height 85
click at [848, 235] on button at bounding box center [841, 233] width 14 height 14
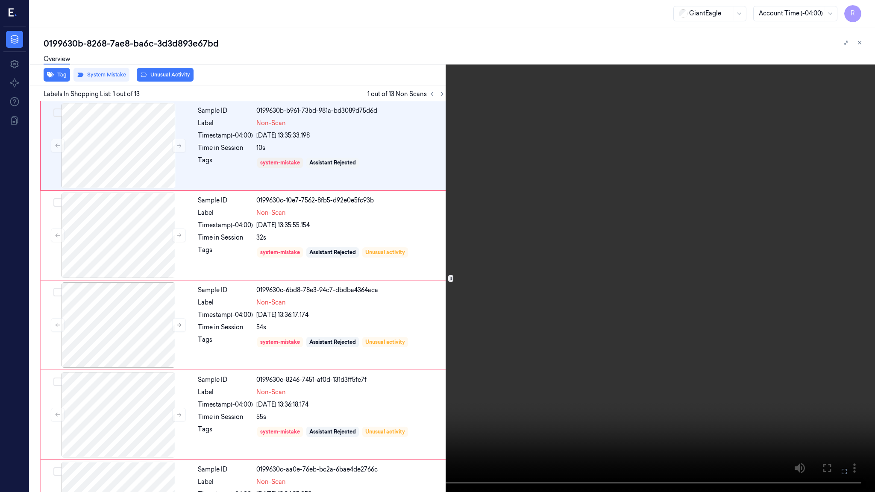
click at [0, 400] on video at bounding box center [437, 246] width 875 height 492
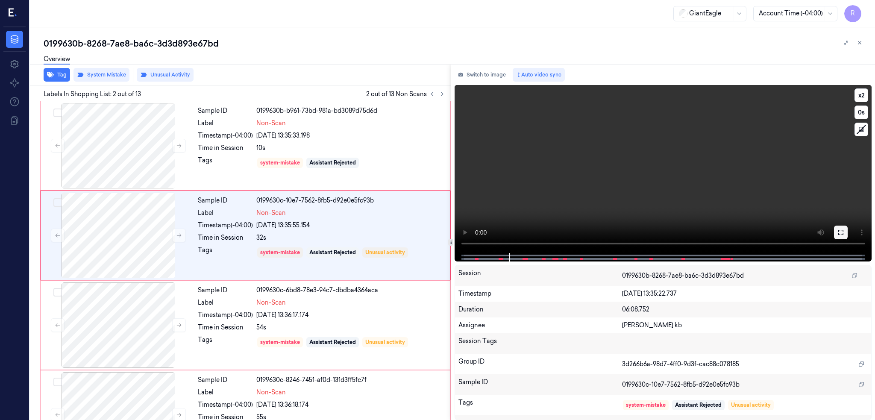
click at [848, 235] on button at bounding box center [841, 233] width 14 height 14
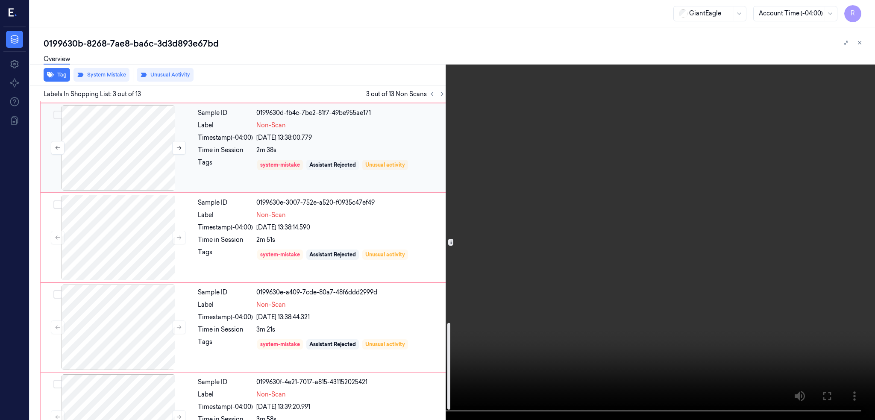
scroll to position [825, 0]
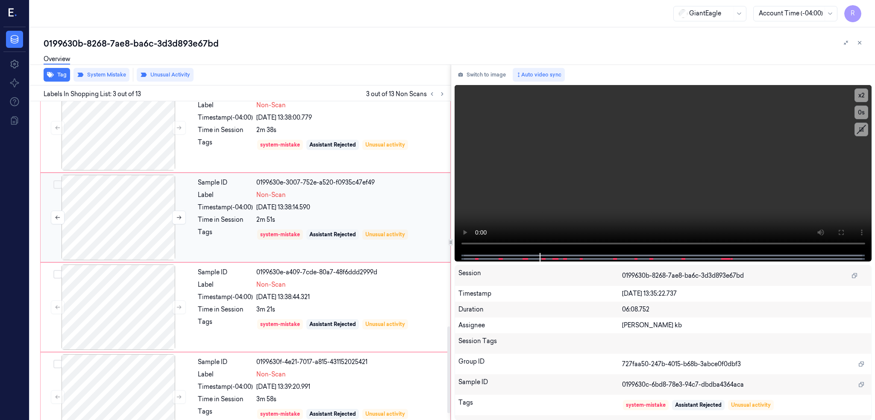
click at [146, 227] on div at bounding box center [118, 217] width 152 height 85
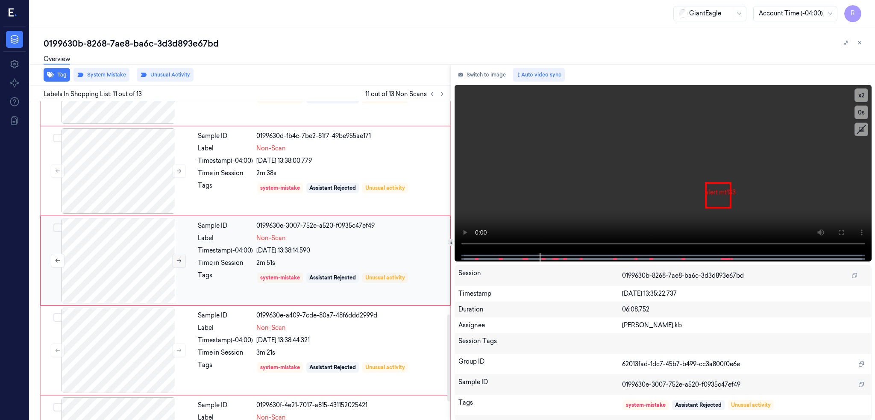
click at [180, 261] on icon at bounding box center [179, 261] width 5 height 4
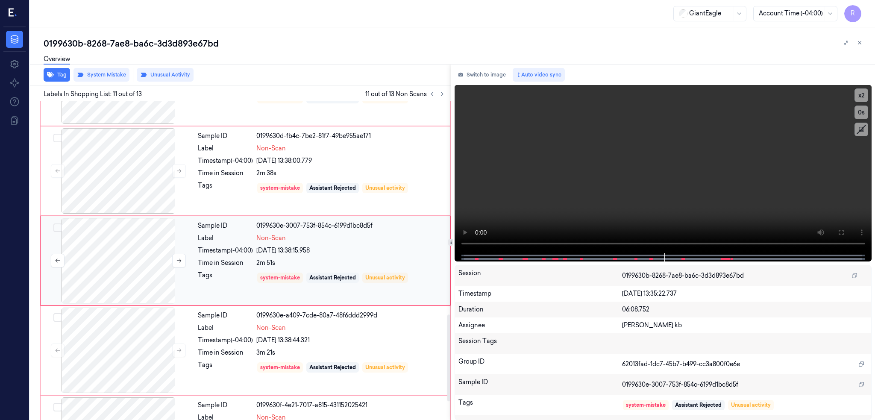
click at [110, 267] on div at bounding box center [118, 260] width 152 height 85
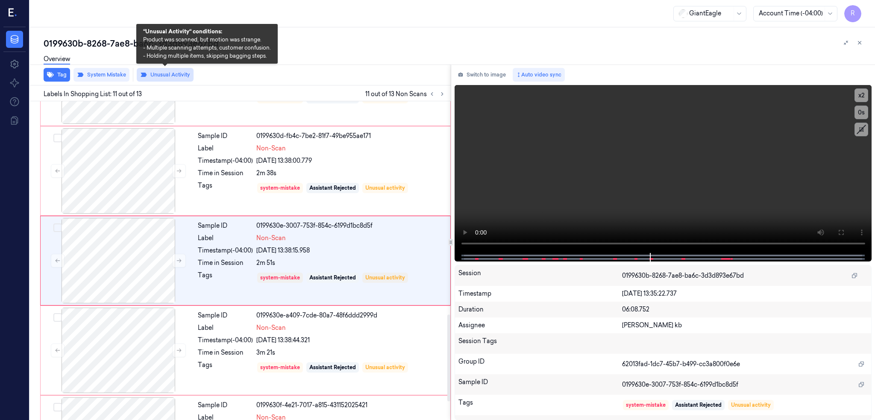
click at [162, 71] on button "Unusual Activity" at bounding box center [165, 75] width 57 height 14
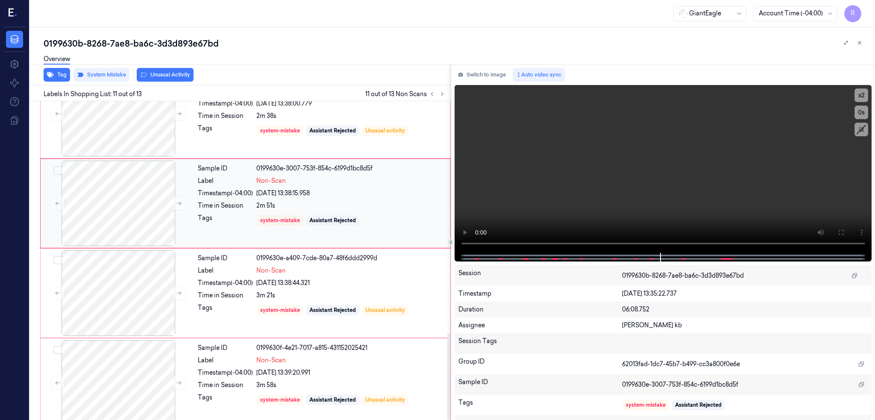
scroll to position [850, 0]
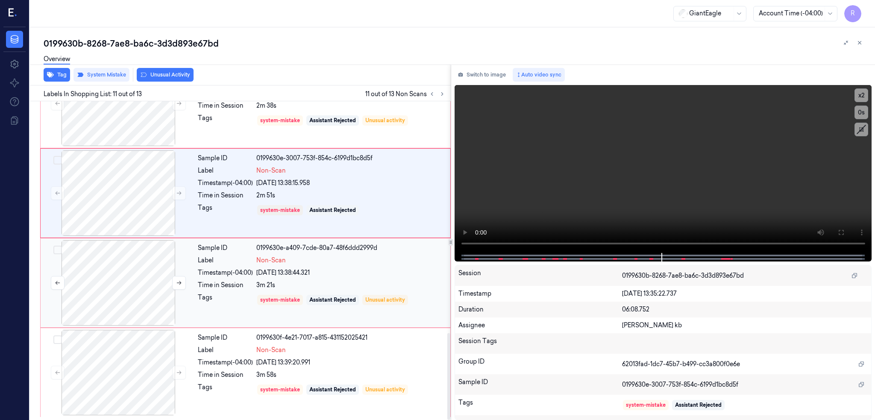
click at [118, 282] on div at bounding box center [118, 282] width 152 height 85
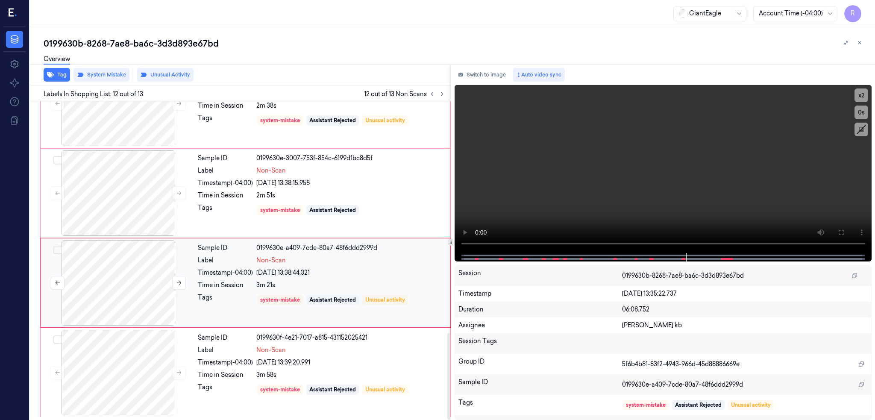
click at [118, 282] on div at bounding box center [118, 282] width 152 height 85
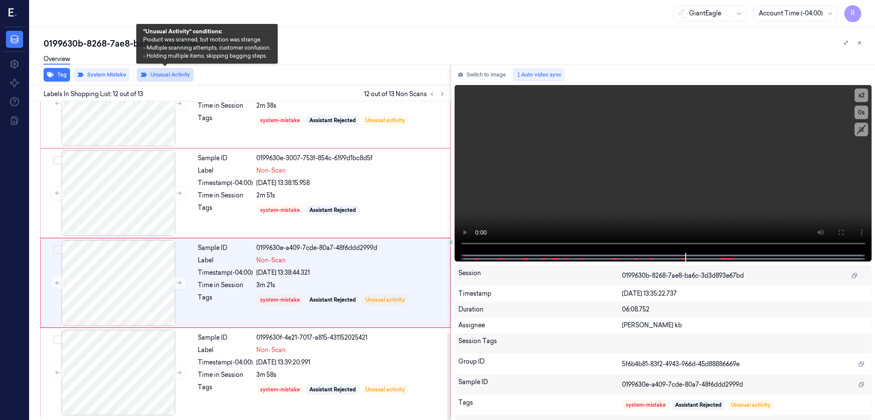
click at [161, 72] on button "Unusual Activity" at bounding box center [165, 75] width 57 height 14
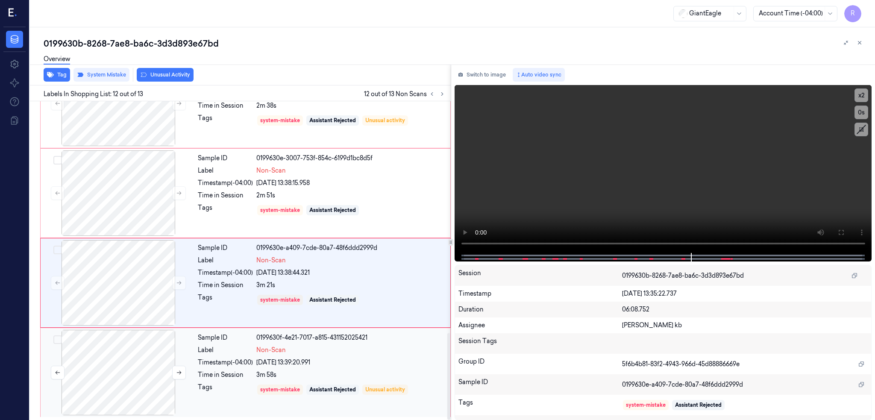
click at [136, 380] on div at bounding box center [118, 372] width 152 height 85
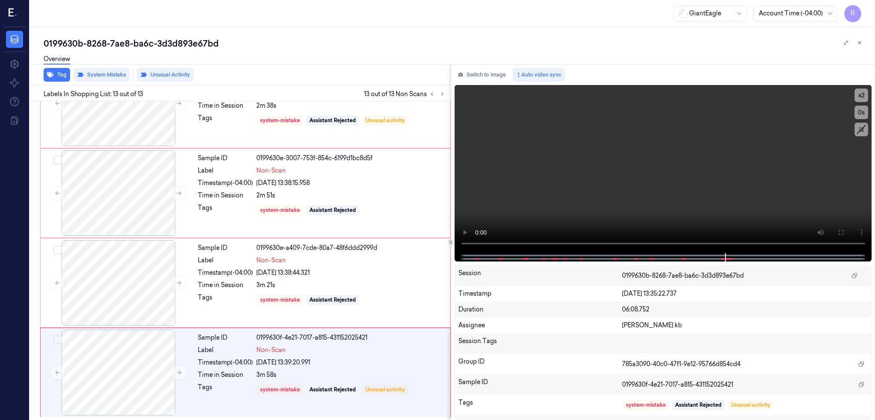
click at [166, 68] on div "Overview" at bounding box center [456, 61] width 824 height 22
click at [167, 74] on button "Unusual Activity" at bounding box center [165, 75] width 57 height 14
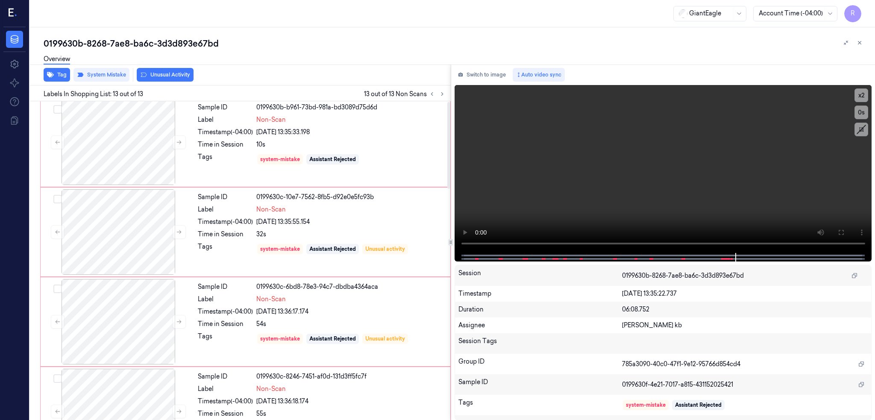
scroll to position [0, 0]
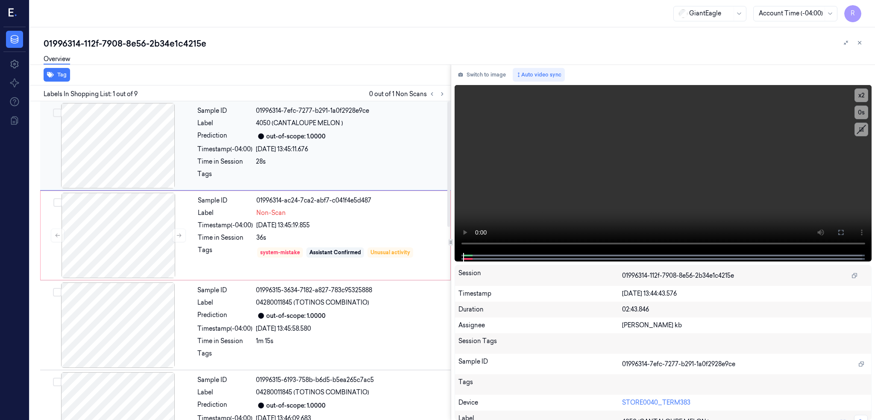
click at [96, 157] on div at bounding box center [118, 145] width 152 height 85
click at [120, 134] on div at bounding box center [118, 145] width 152 height 85
click at [97, 140] on div at bounding box center [118, 145] width 152 height 85
click at [373, 148] on div "[DATE] 13:45:11.676" at bounding box center [351, 149] width 190 height 9
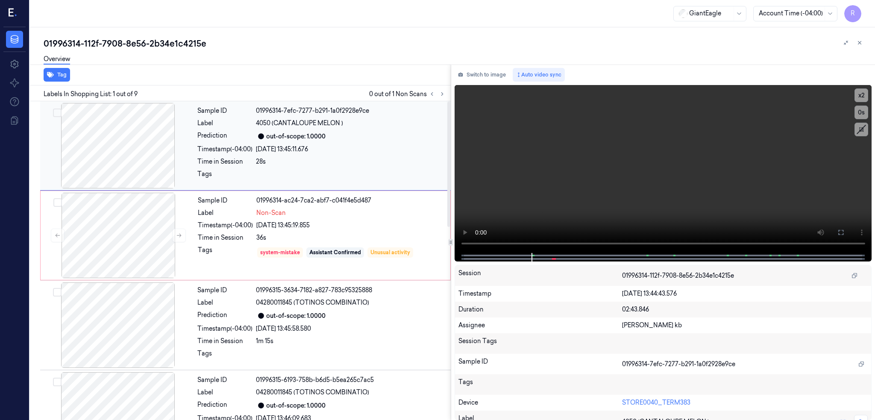
click at [373, 148] on div "[DATE] 13:45:11.676" at bounding box center [351, 149] width 190 height 9
click at [844, 229] on icon at bounding box center [840, 232] width 7 height 7
click at [131, 242] on div at bounding box center [118, 235] width 152 height 85
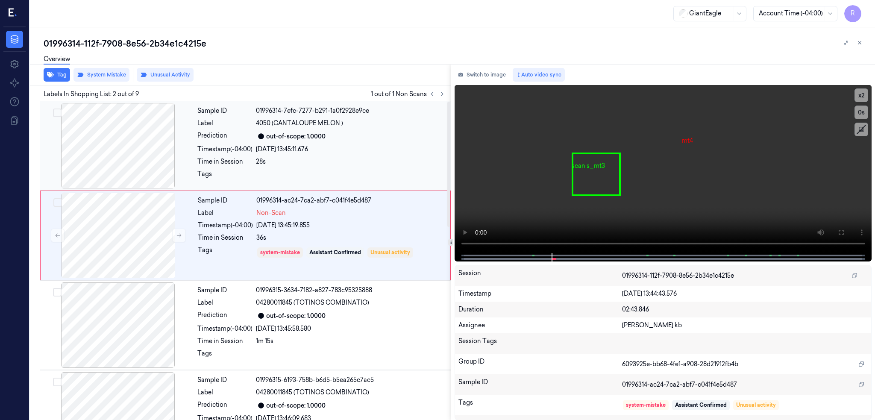
click at [138, 148] on div at bounding box center [118, 145] width 152 height 85
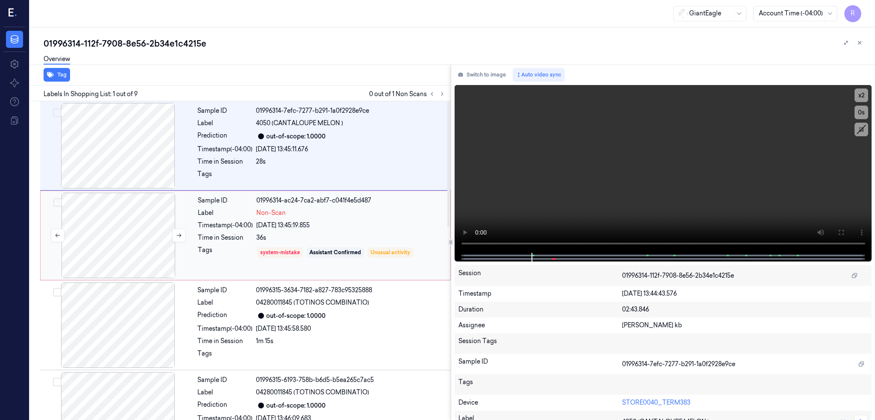
click at [136, 272] on div at bounding box center [118, 235] width 152 height 85
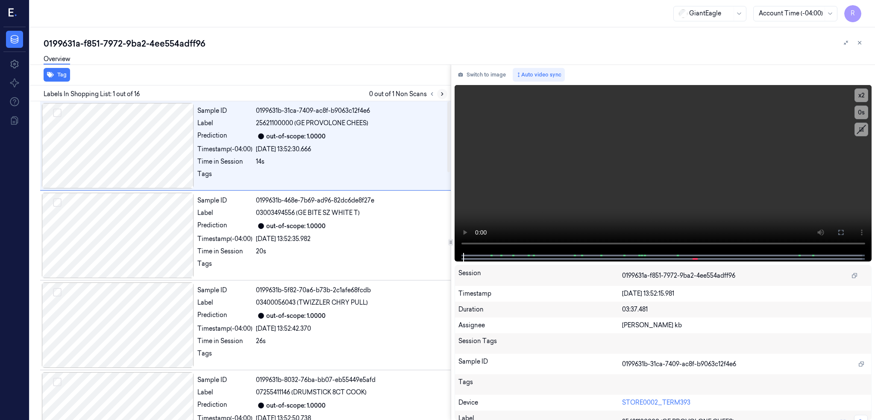
click at [445, 91] on icon at bounding box center [442, 94] width 6 height 6
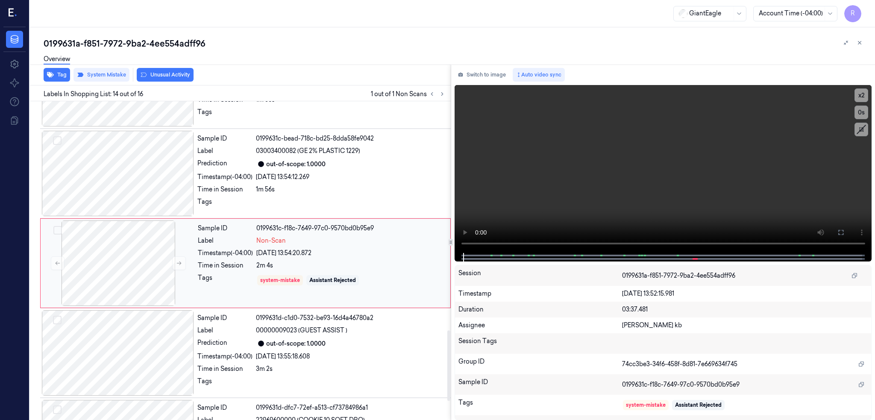
scroll to position [1051, 0]
click at [87, 256] on div at bounding box center [118, 260] width 152 height 85
click at [119, 261] on div at bounding box center [118, 260] width 152 height 85
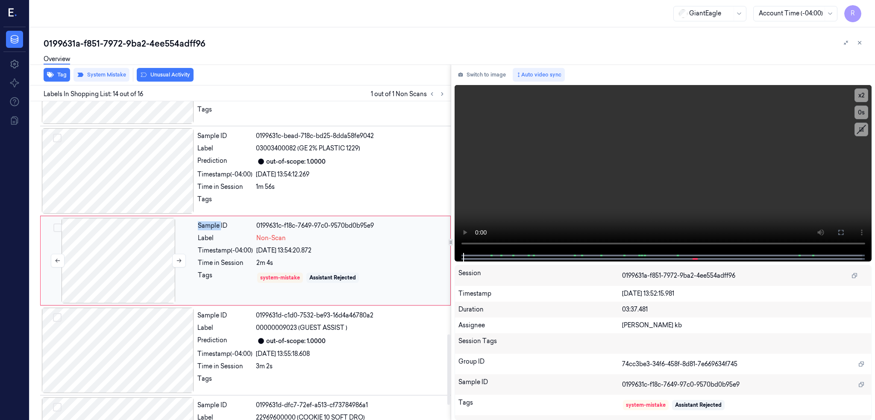
click at [119, 261] on div at bounding box center [118, 260] width 152 height 85
click at [179, 262] on icon at bounding box center [179, 261] width 5 height 4
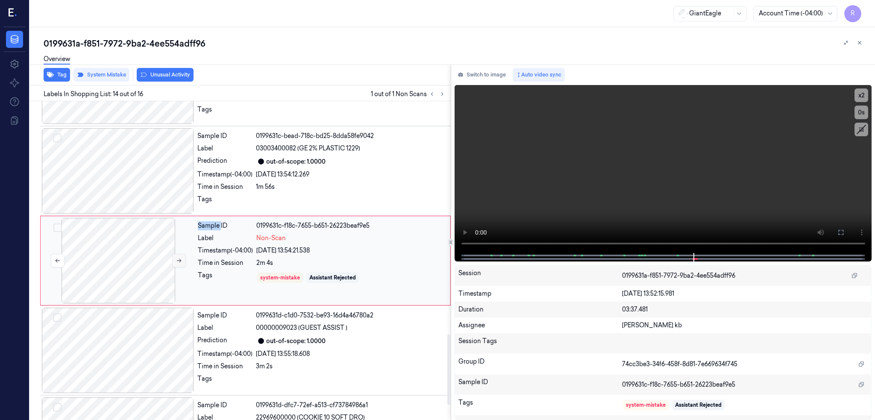
click at [179, 262] on icon at bounding box center [179, 261] width 5 height 4
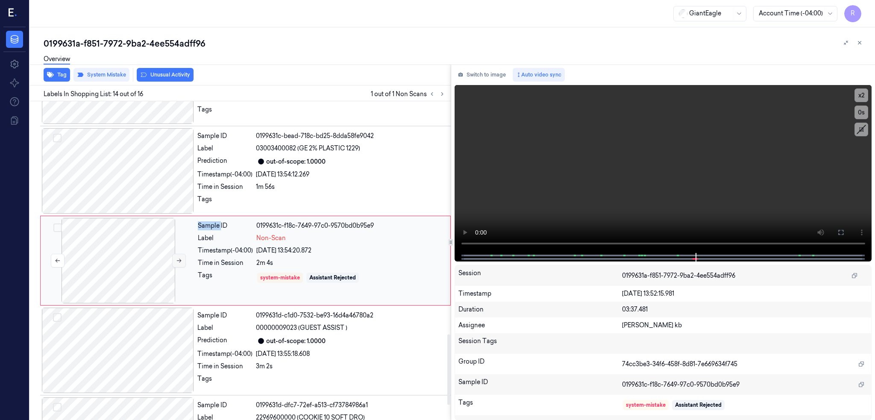
click at [179, 262] on icon at bounding box center [179, 261] width 5 height 4
click at [107, 176] on div at bounding box center [118, 170] width 152 height 85
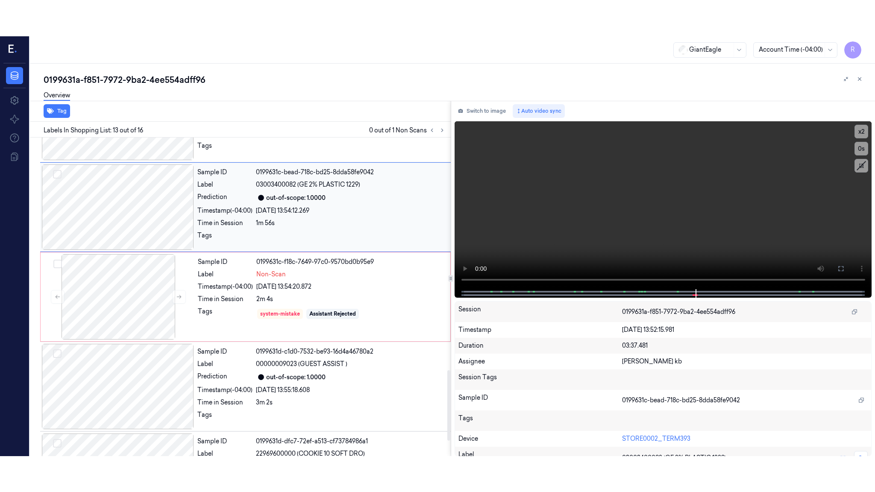
scroll to position [962, 0]
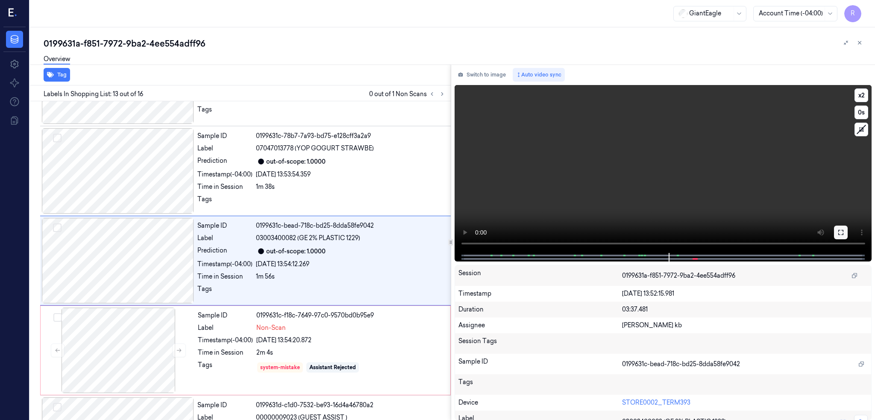
click at [844, 232] on icon at bounding box center [840, 232] width 7 height 7
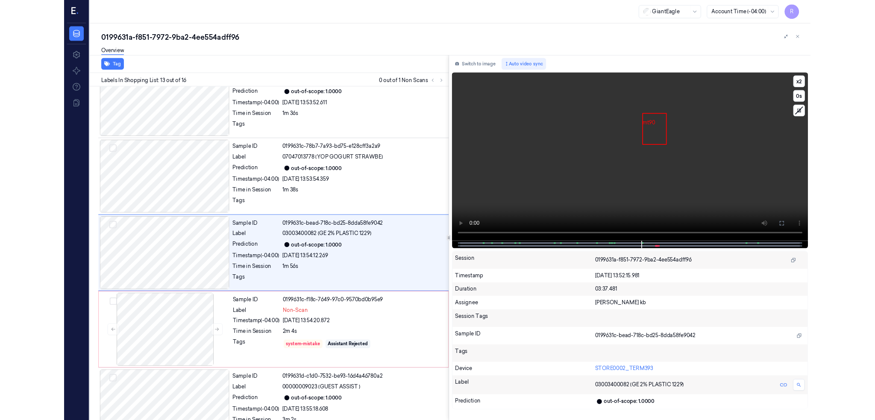
scroll to position [926, 0]
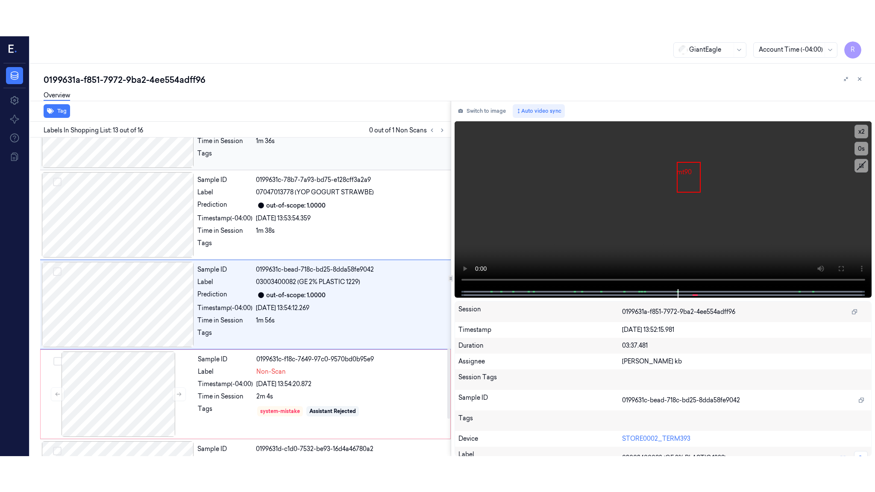
scroll to position [962, 0]
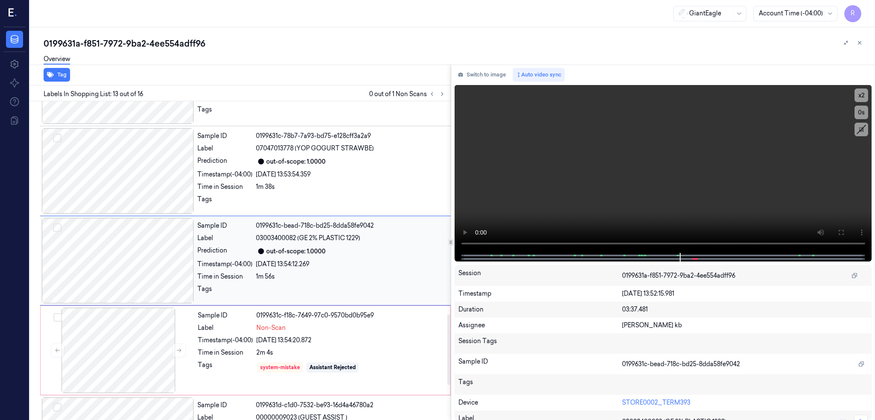
click at [137, 267] on div at bounding box center [118, 260] width 152 height 85
click at [848, 230] on button at bounding box center [841, 233] width 14 height 14
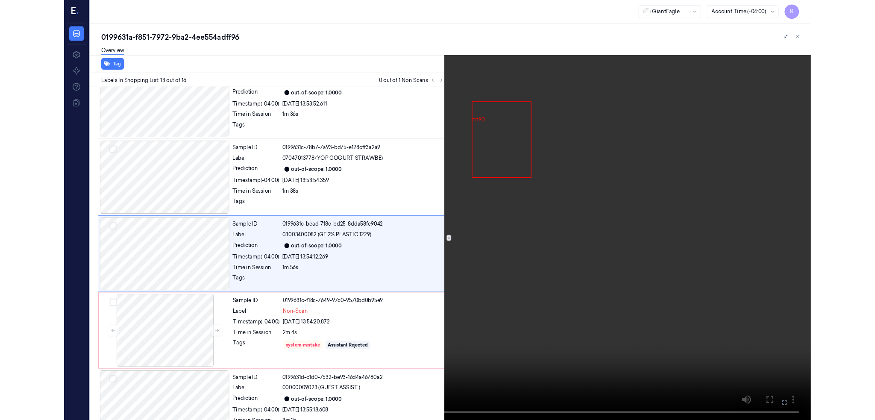
scroll to position [926, 0]
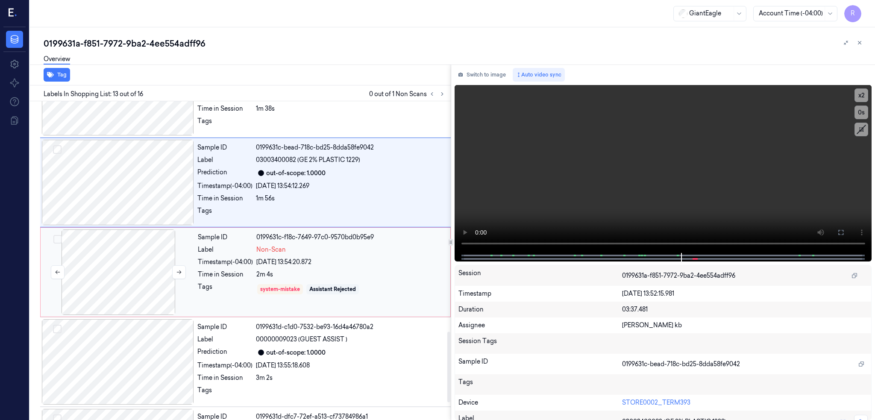
click at [152, 261] on div at bounding box center [118, 271] width 152 height 85
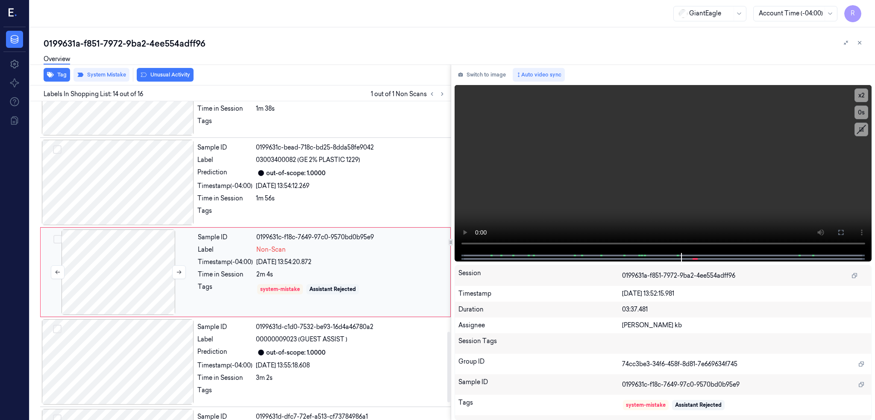
scroll to position [1051, 0]
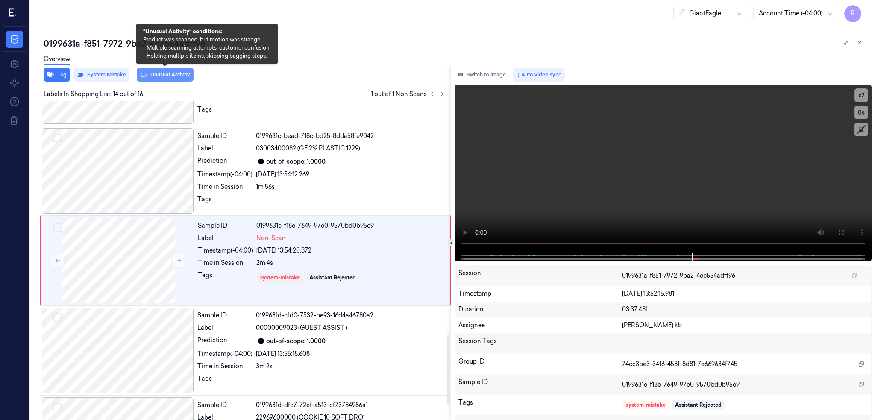
click at [173, 72] on button "Unusual Activity" at bounding box center [165, 75] width 57 height 14
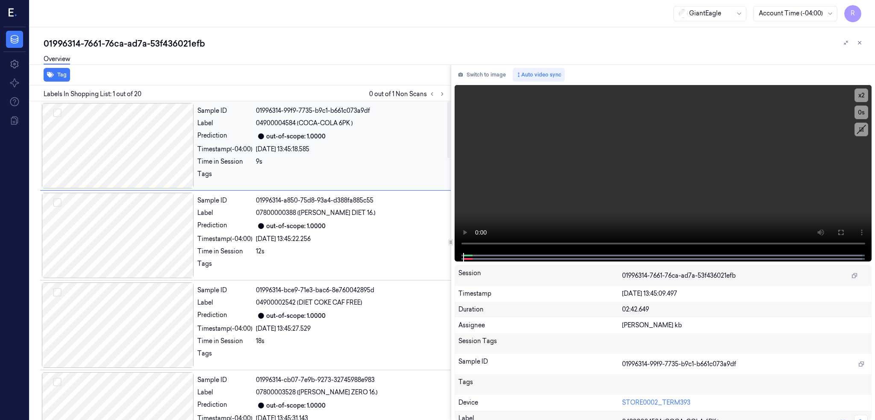
click at [123, 159] on div at bounding box center [118, 145] width 152 height 85
click at [445, 92] on icon at bounding box center [442, 94] width 6 height 6
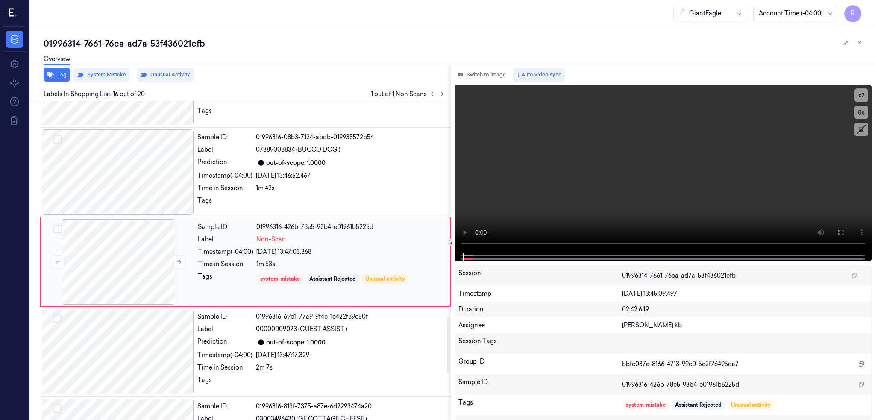
scroll to position [1231, 0]
click at [108, 269] on div at bounding box center [118, 259] width 152 height 85
click at [178, 261] on icon at bounding box center [179, 260] width 6 height 6
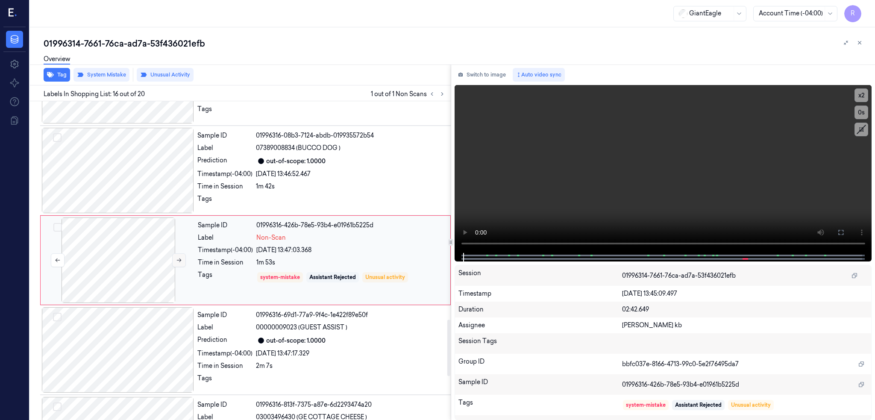
click at [178, 261] on icon at bounding box center [179, 260] width 6 height 6
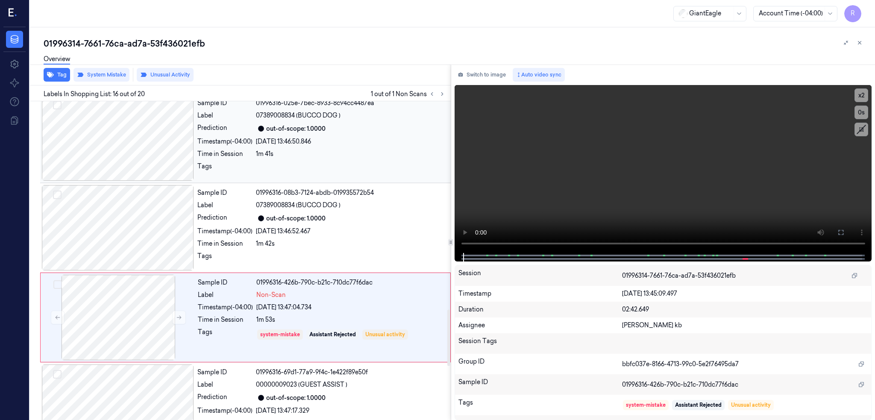
click at [130, 171] on div at bounding box center [118, 137] width 152 height 85
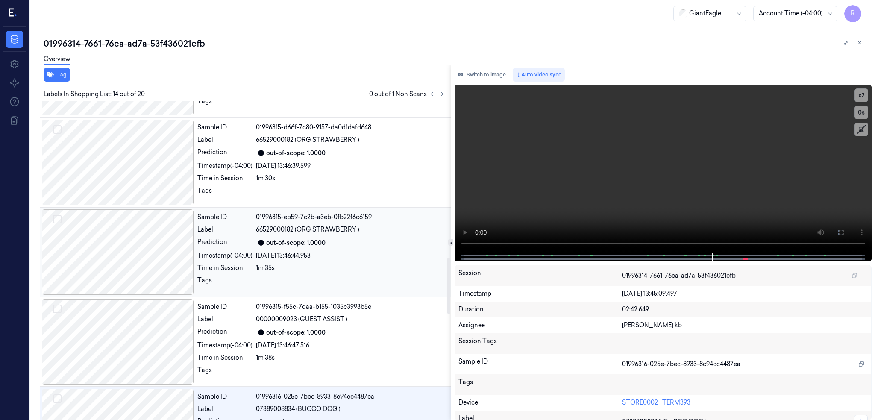
scroll to position [1165, 0]
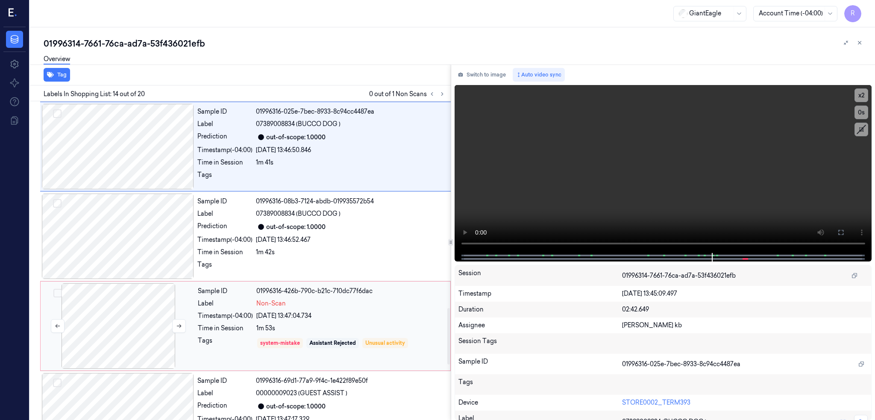
click at [129, 336] on div at bounding box center [118, 325] width 152 height 85
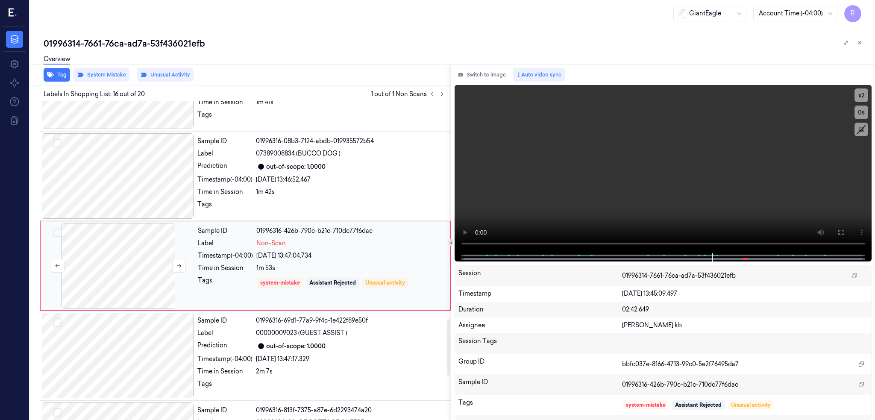
scroll to position [1231, 0]
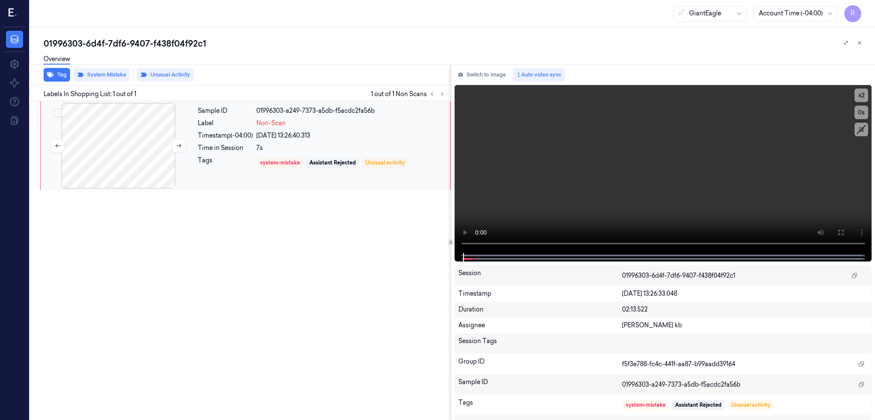
click at [117, 160] on div at bounding box center [118, 145] width 152 height 85
click at [844, 232] on icon at bounding box center [840, 232] width 7 height 7
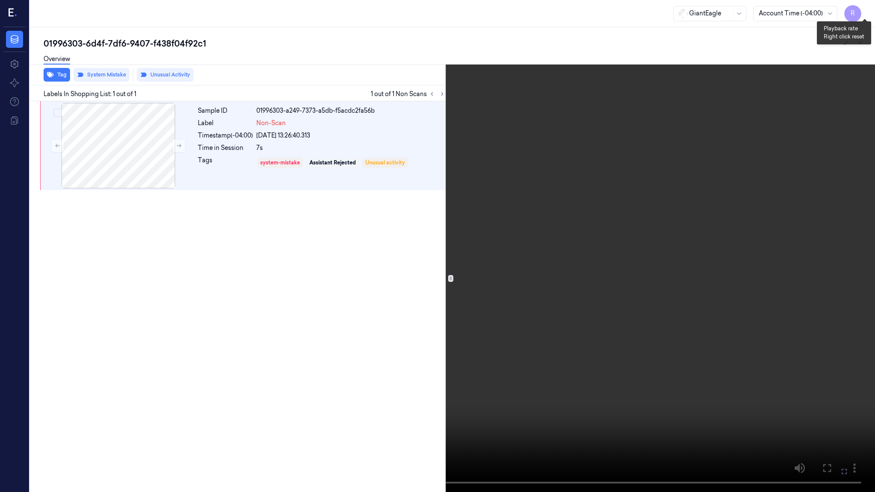
click at [868, 9] on button "x 2" at bounding box center [865, 10] width 14 height 14
click at [868, 9] on button "x 4" at bounding box center [865, 10] width 14 height 14
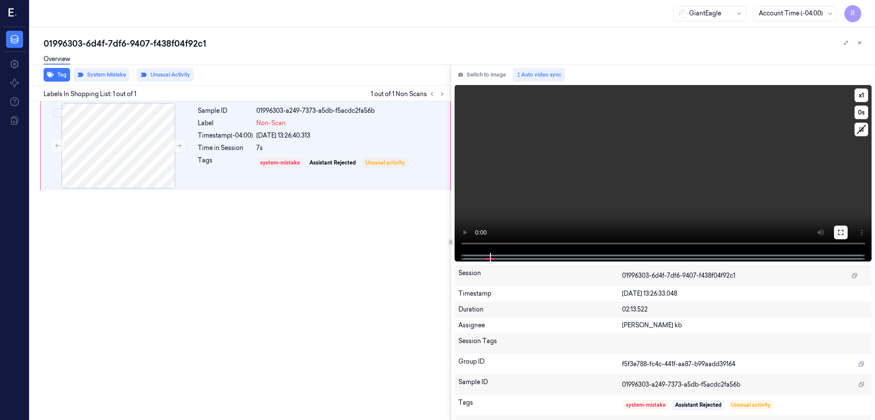
click at [844, 229] on icon at bounding box center [840, 232] width 7 height 7
click at [122, 141] on div at bounding box center [118, 145] width 152 height 85
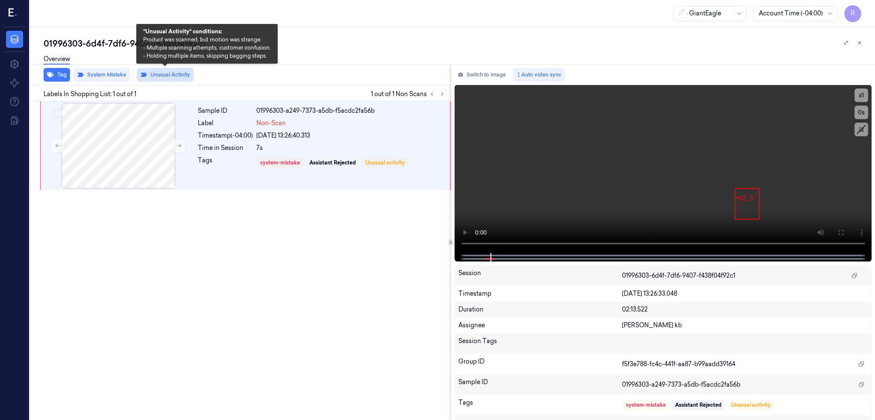
click at [164, 71] on button "Unusual Activity" at bounding box center [165, 75] width 57 height 14
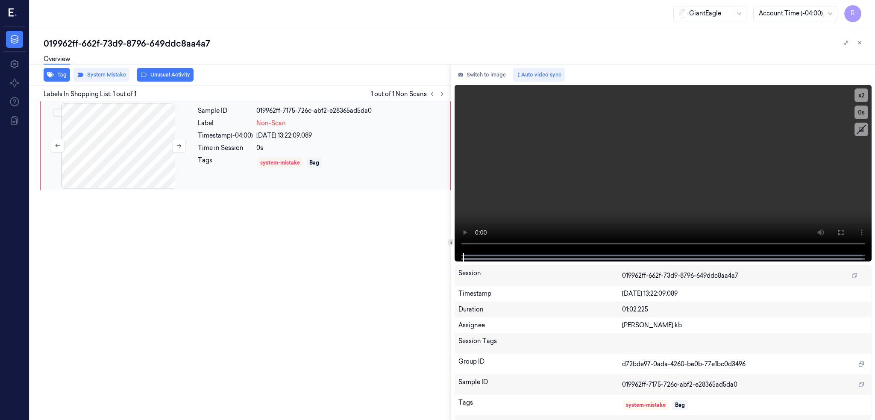
click at [112, 134] on div at bounding box center [118, 145] width 152 height 85
click at [844, 231] on icon at bounding box center [840, 232] width 7 height 7
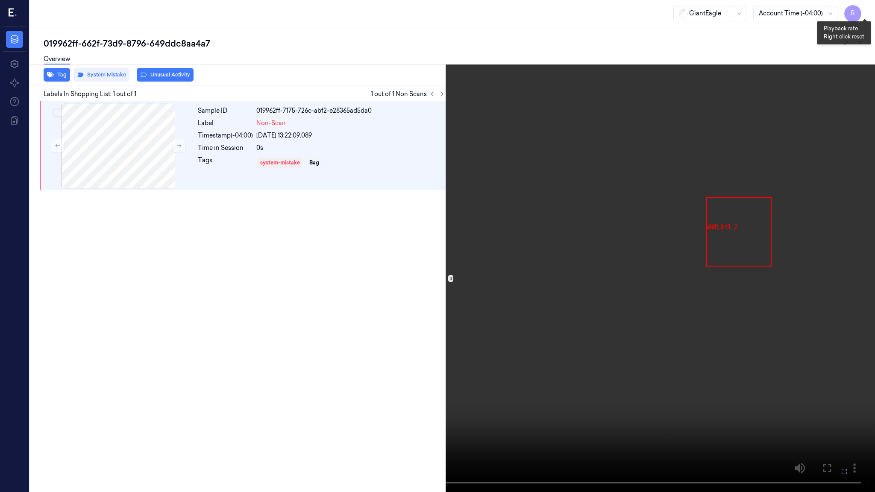
click at [858, 11] on button "x 2" at bounding box center [865, 10] width 14 height 14
click at [870, 7] on button "x 4" at bounding box center [865, 10] width 14 height 14
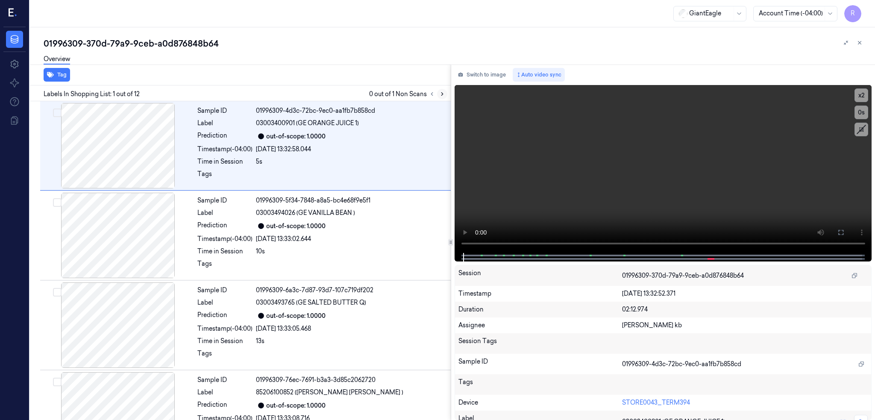
click at [443, 95] on icon at bounding box center [442, 94] width 2 height 3
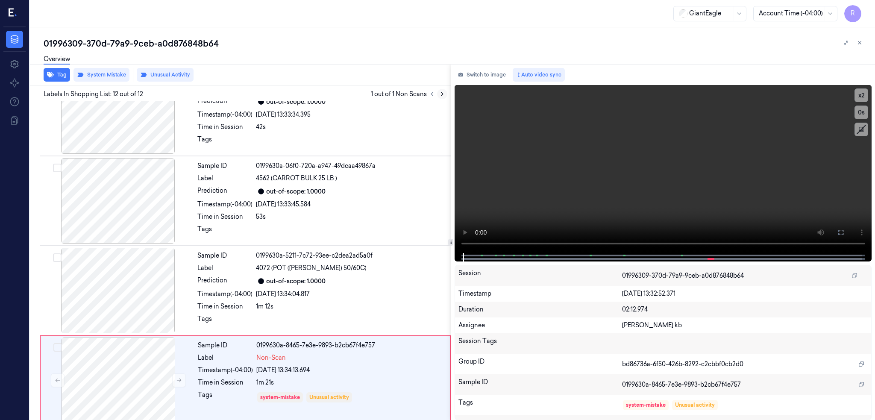
scroll to position [760, 0]
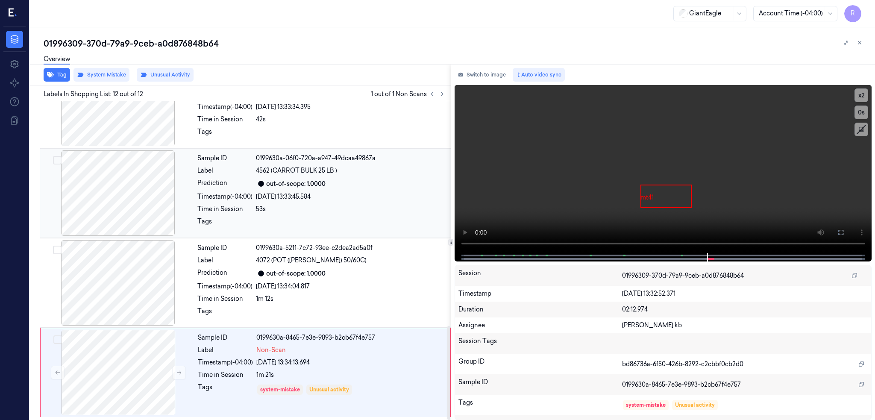
click at [127, 216] on div at bounding box center [118, 192] width 152 height 85
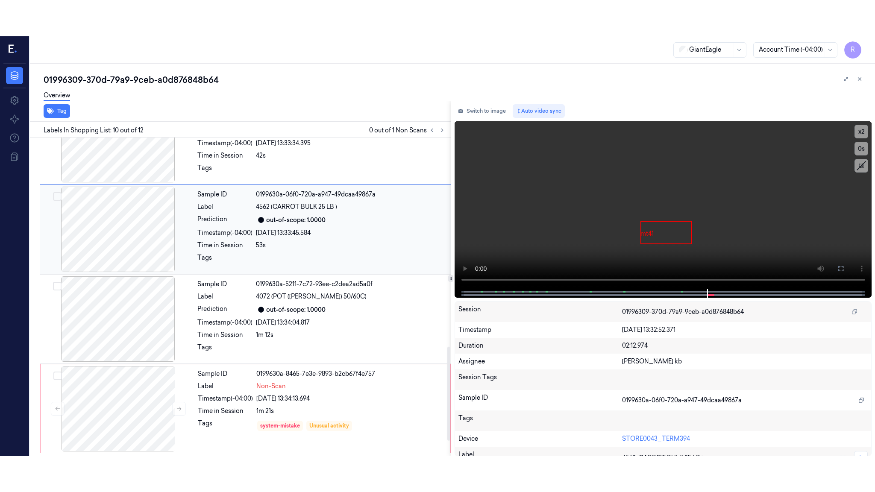
scroll to position [692, 0]
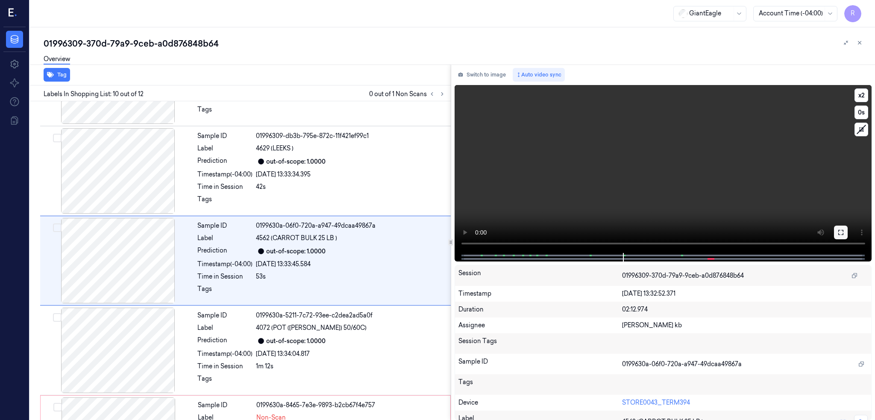
click at [843, 230] on icon at bounding box center [840, 232] width 5 height 5
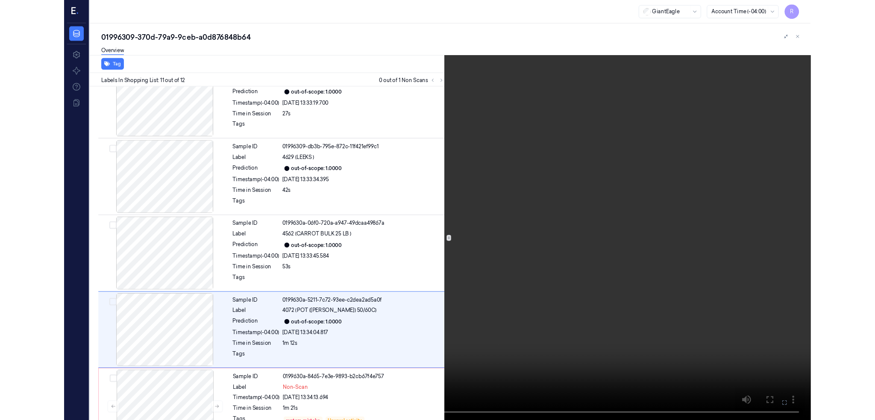
scroll to position [688, 0]
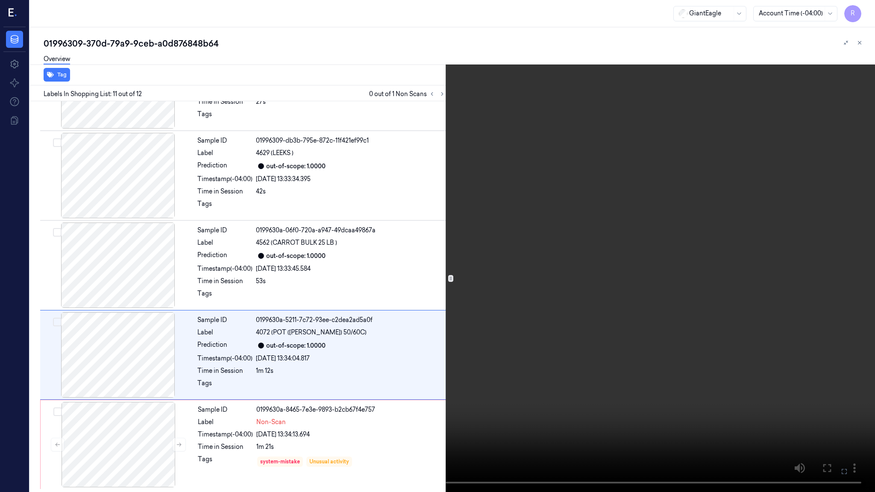
click at [0, 0] on icon at bounding box center [0, 0] width 0 height 0
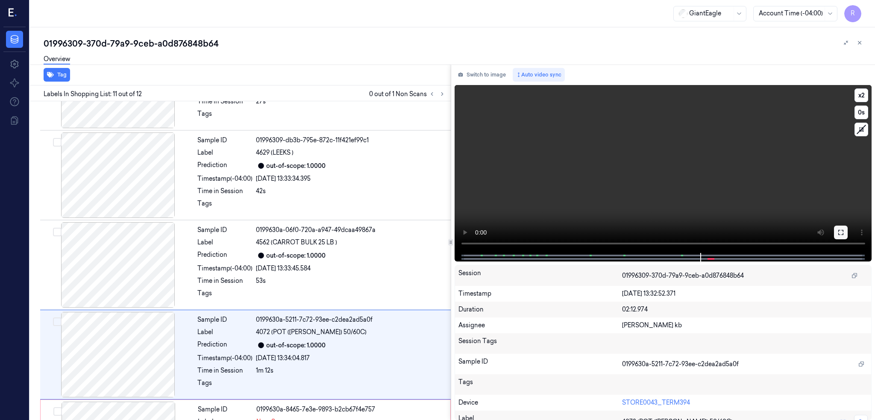
click at [844, 233] on icon at bounding box center [840, 232] width 7 height 7
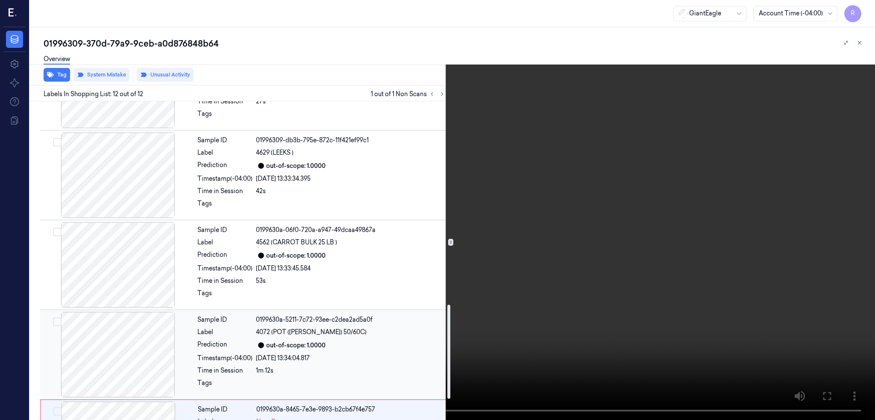
scroll to position [760, 0]
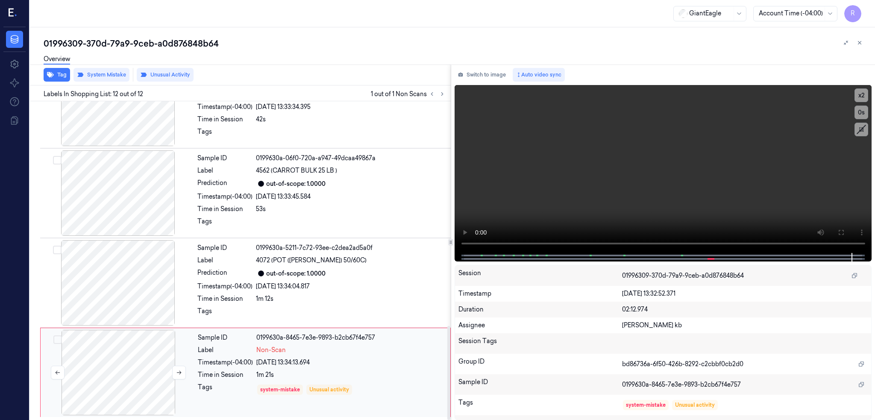
click at [141, 358] on div at bounding box center [118, 372] width 152 height 85
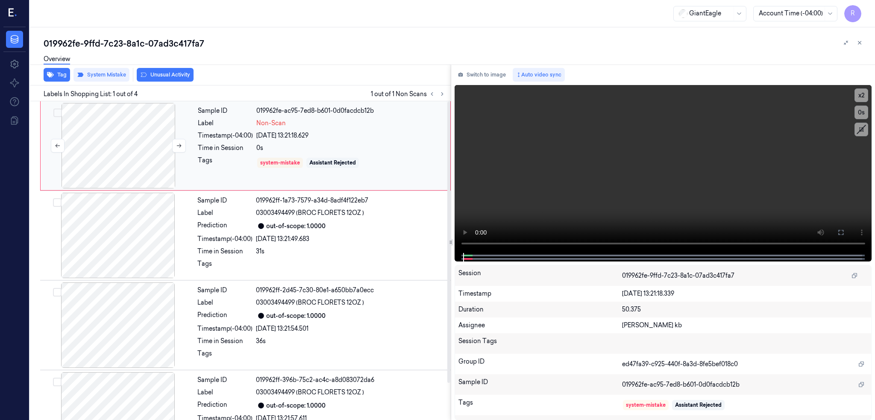
click at [112, 145] on div at bounding box center [118, 145] width 152 height 85
click at [844, 232] on icon at bounding box center [840, 232] width 7 height 7
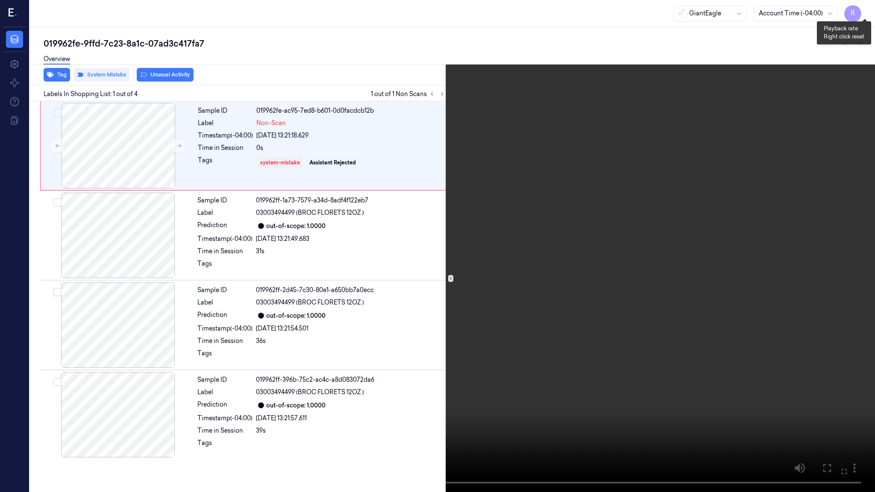
click at [862, 15] on button "x 2" at bounding box center [865, 10] width 14 height 14
click at [862, 15] on button "x 4" at bounding box center [865, 10] width 14 height 14
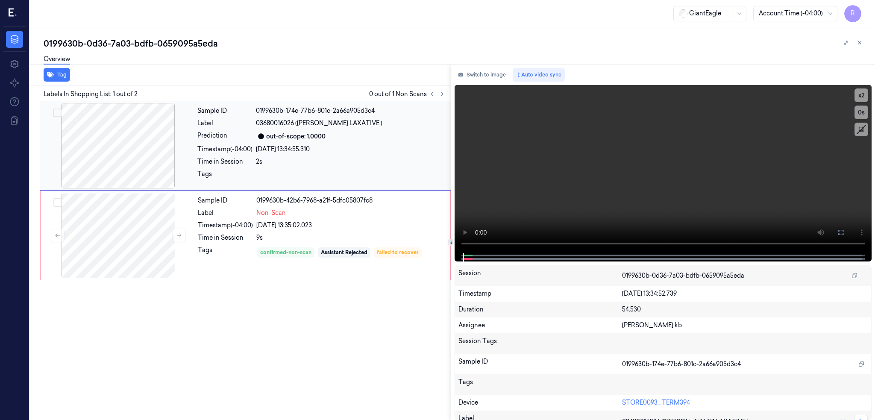
click at [132, 129] on div at bounding box center [118, 145] width 152 height 85
click at [117, 220] on div at bounding box center [118, 235] width 152 height 85
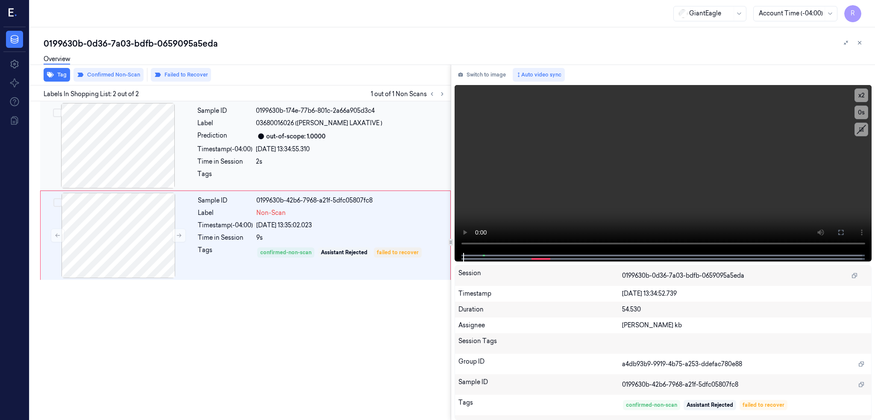
click at [109, 140] on div at bounding box center [118, 145] width 152 height 85
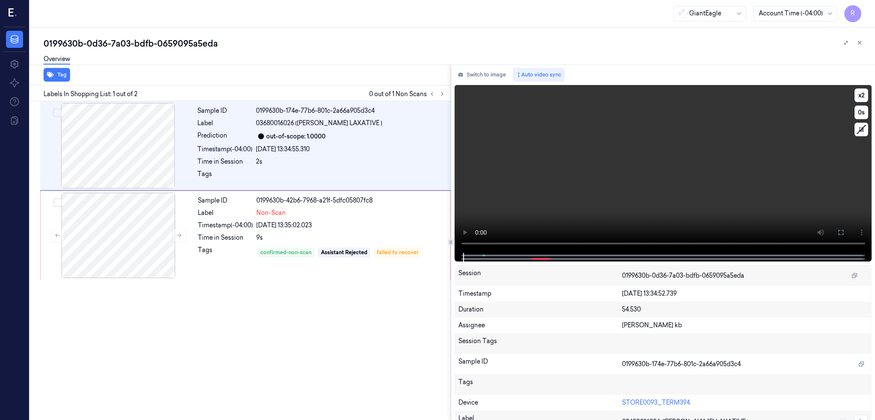
click at [469, 226] on div "Switch to image Auto video sync x 2 0 s Session 0199630b-0d36-7a03-bdfb-0659095…" at bounding box center [663, 243] width 424 height 356
click at [844, 232] on icon at bounding box center [840, 232] width 7 height 7
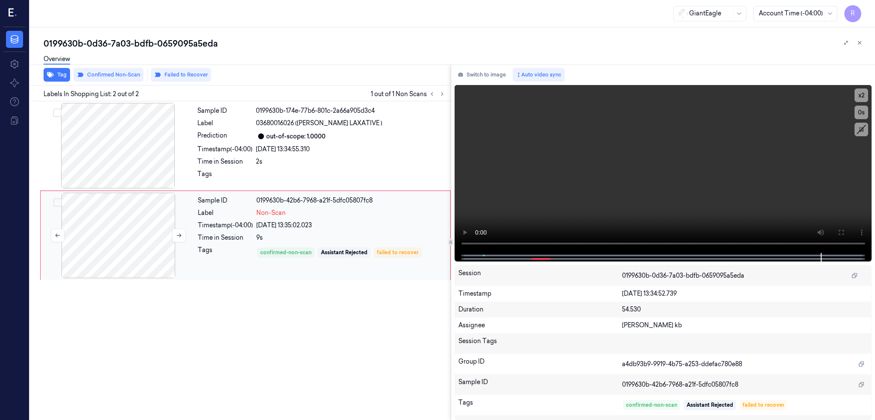
click at [118, 246] on div at bounding box center [118, 235] width 152 height 85
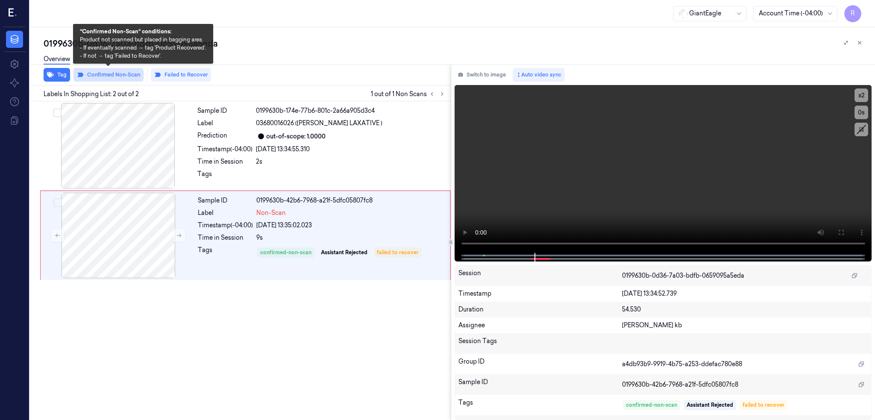
click at [123, 79] on button "Confirmed Non-Scan" at bounding box center [108, 75] width 70 height 14
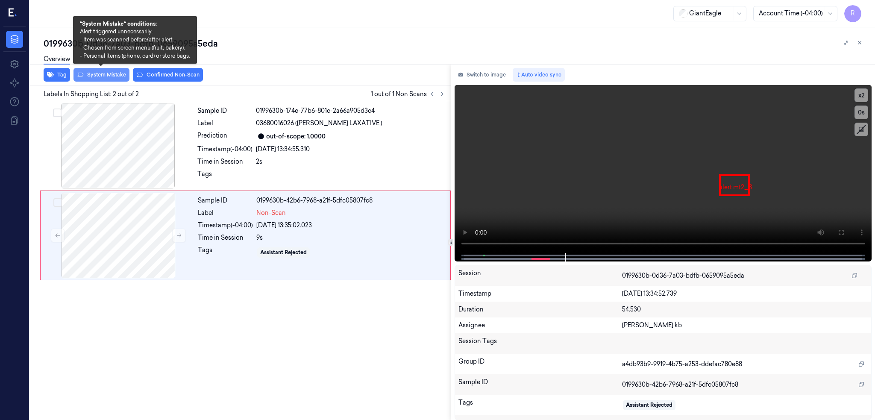
click at [83, 76] on icon at bounding box center [80, 74] width 7 height 7
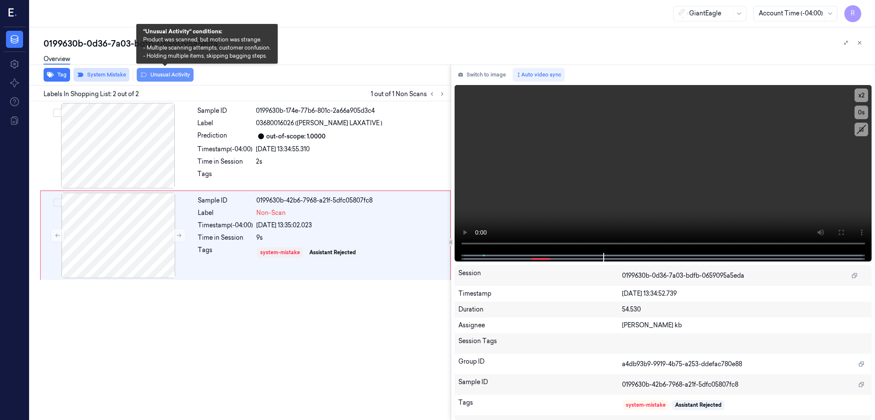
click at [168, 74] on button "Unusual Activity" at bounding box center [165, 75] width 57 height 14
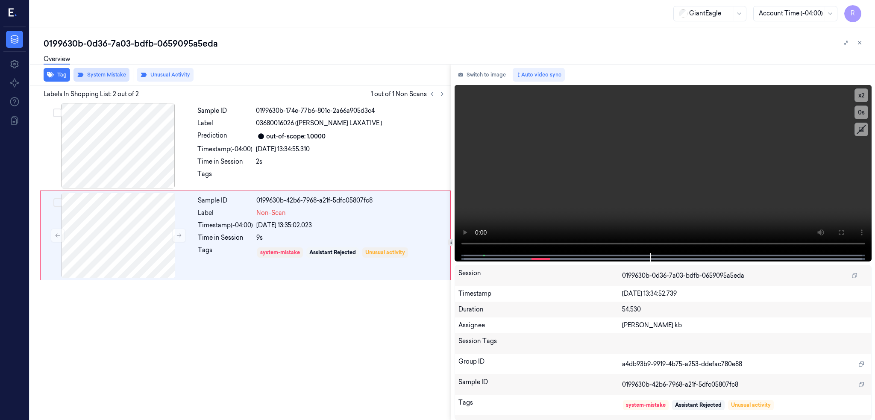
click at [139, 41] on div "0199630b-0d36-7a03-bdfb-0659095a5eda" at bounding box center [456, 44] width 824 height 12
click at [141, 44] on div "0199630b-0d36-7a03-bdfb-0659095a5eda" at bounding box center [456, 44] width 824 height 12
copy div "bdfb"
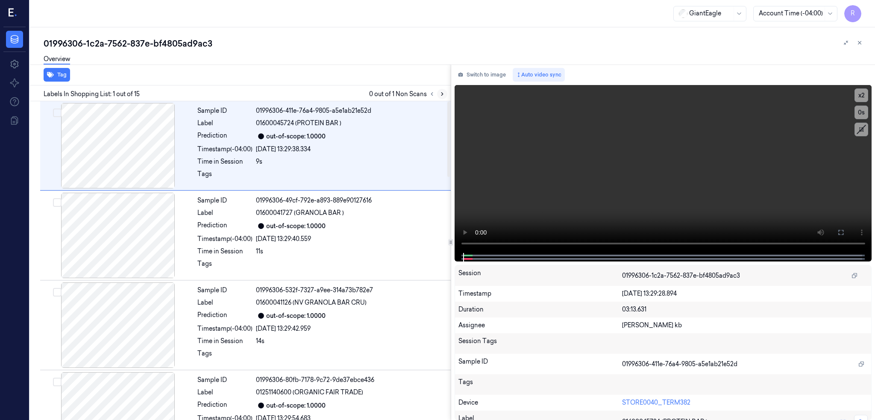
click at [445, 93] on icon at bounding box center [442, 94] width 6 height 6
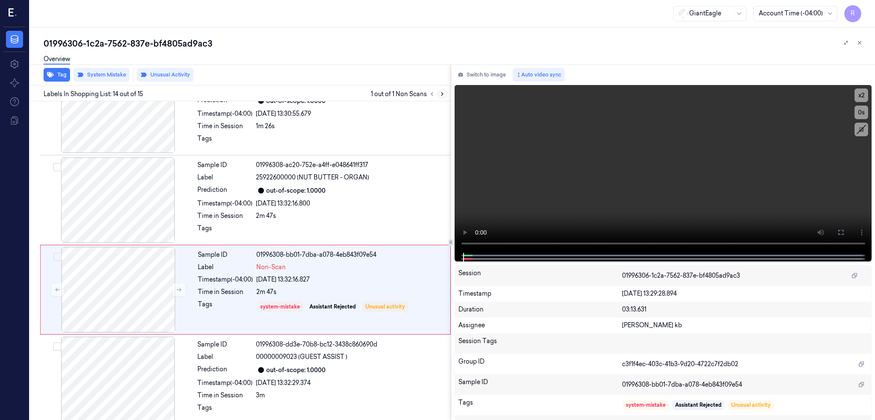
scroll to position [1030, 0]
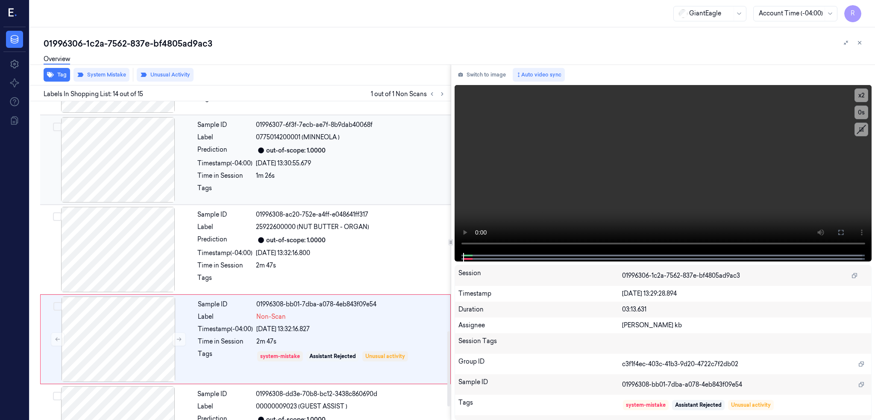
click at [120, 162] on div at bounding box center [118, 159] width 152 height 85
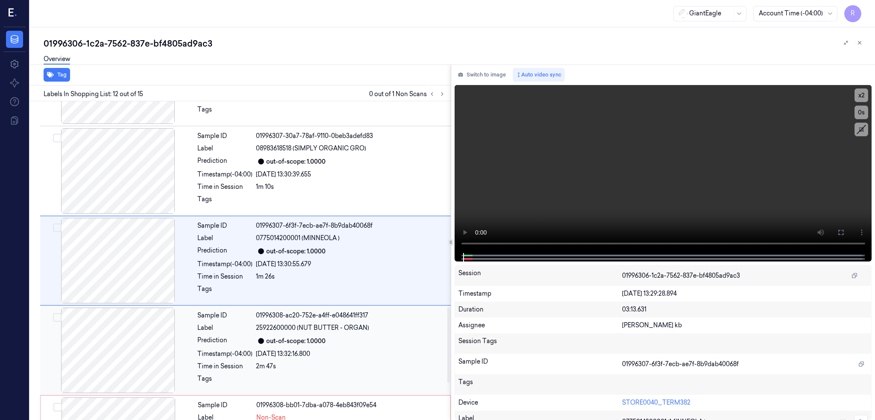
click at [124, 343] on div at bounding box center [118, 350] width 152 height 85
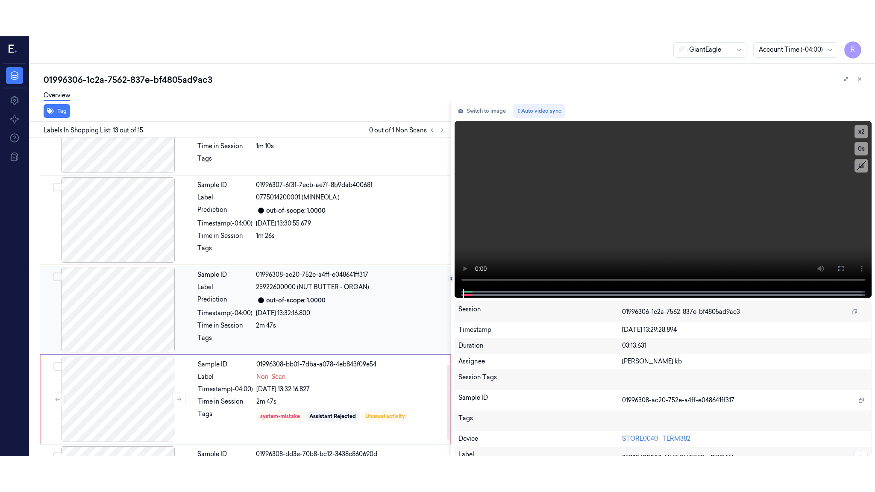
scroll to position [962, 0]
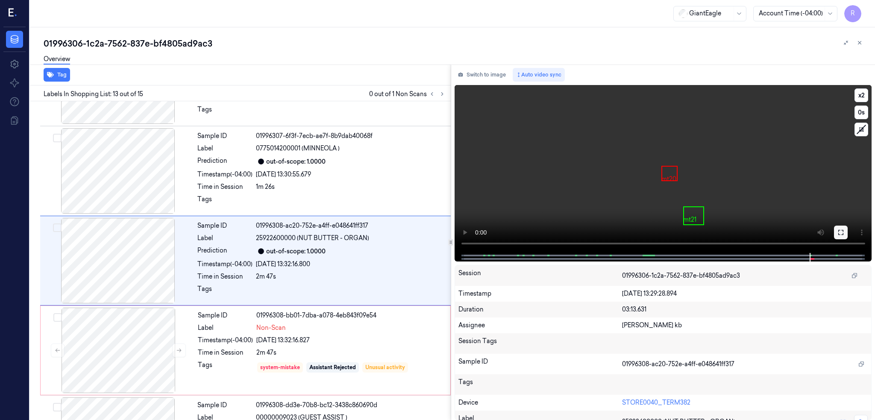
click at [844, 231] on icon at bounding box center [840, 232] width 7 height 7
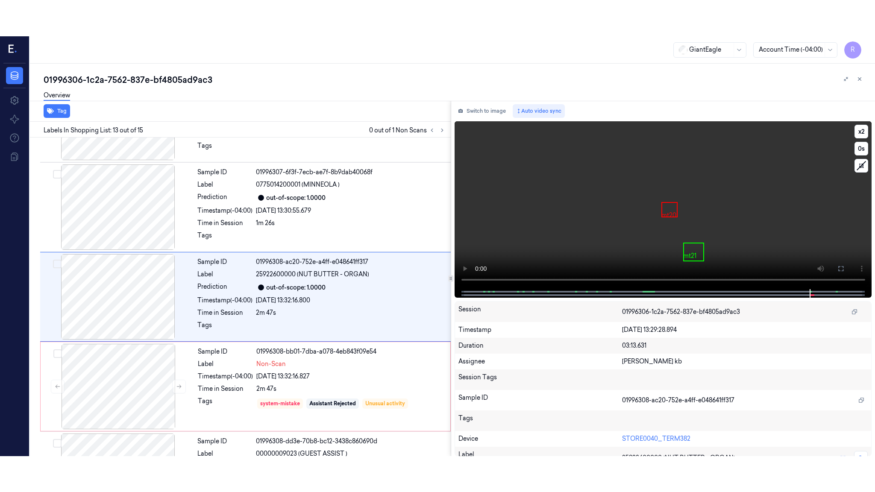
scroll to position [958, 0]
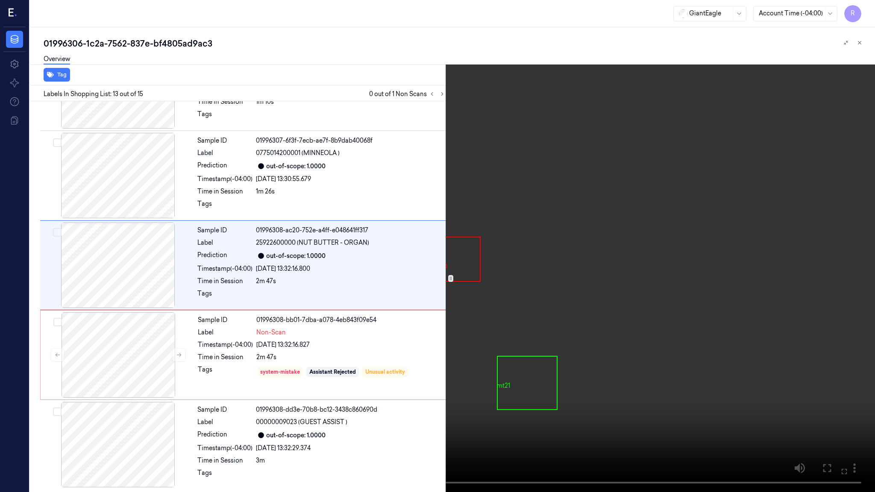
click at [607, 317] on video at bounding box center [437, 246] width 875 height 492
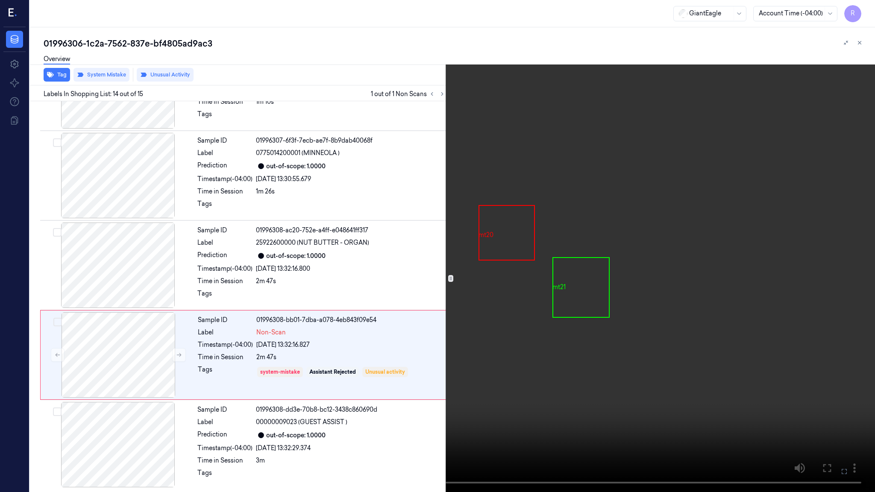
click at [864, 302] on video at bounding box center [437, 246] width 875 height 492
click at [864, 300] on video at bounding box center [437, 246] width 875 height 492
click at [725, 328] on video at bounding box center [437, 246] width 875 height 492
click at [0, 0] on button at bounding box center [0, 0] width 0 height 0
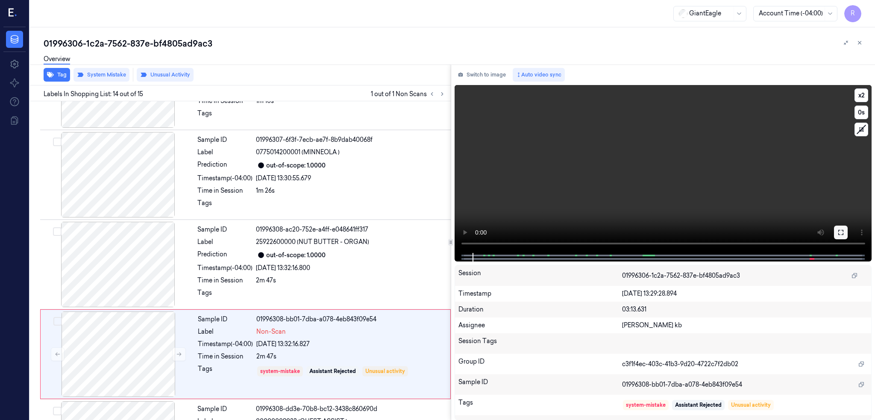
click at [844, 229] on icon at bounding box center [840, 232] width 7 height 7
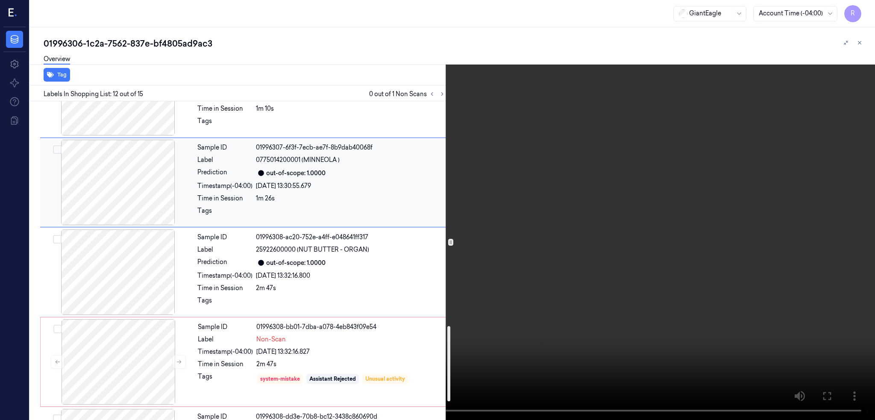
scroll to position [1007, 0]
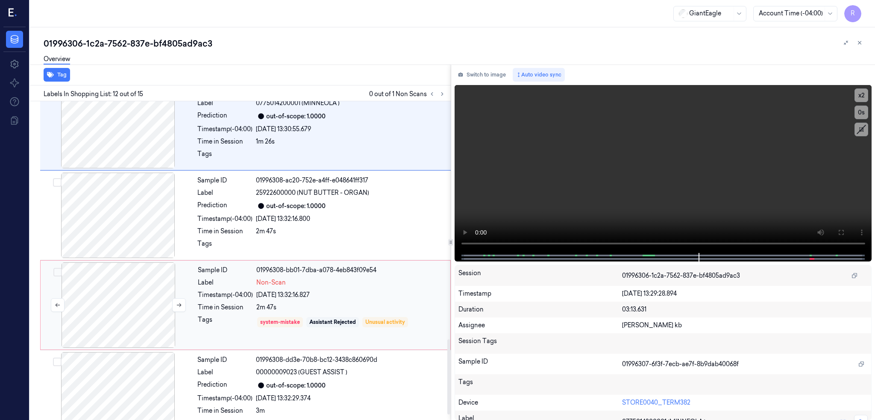
click at [117, 310] on div at bounding box center [118, 304] width 152 height 85
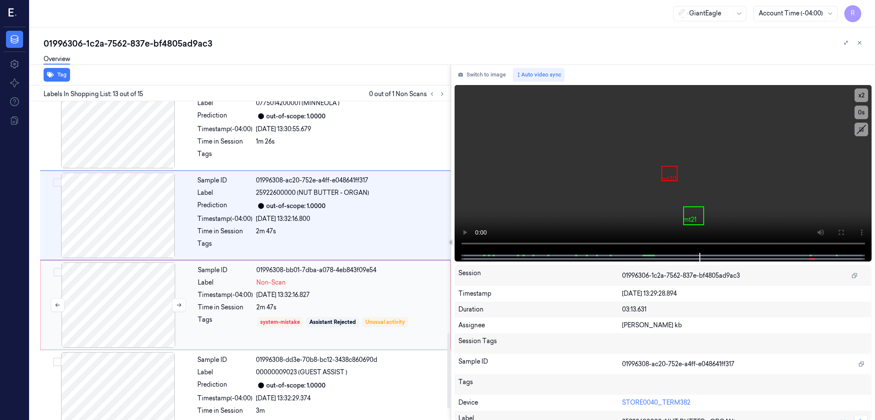
scroll to position [962, 0]
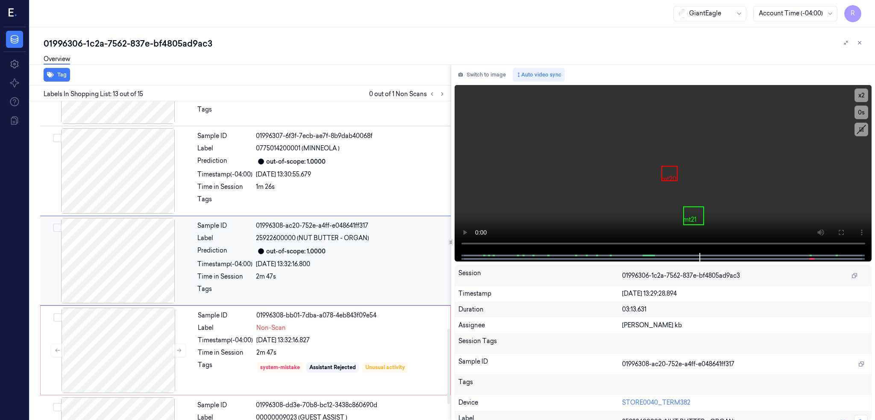
click at [137, 253] on div at bounding box center [118, 260] width 152 height 85
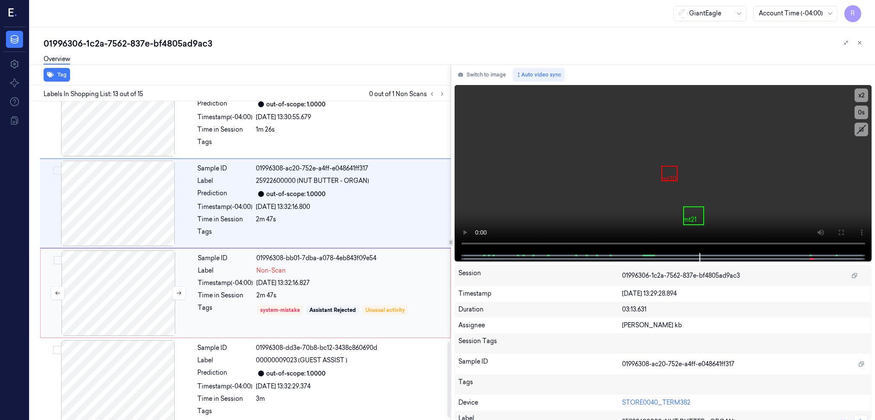
click at [116, 295] on div at bounding box center [118, 292] width 152 height 85
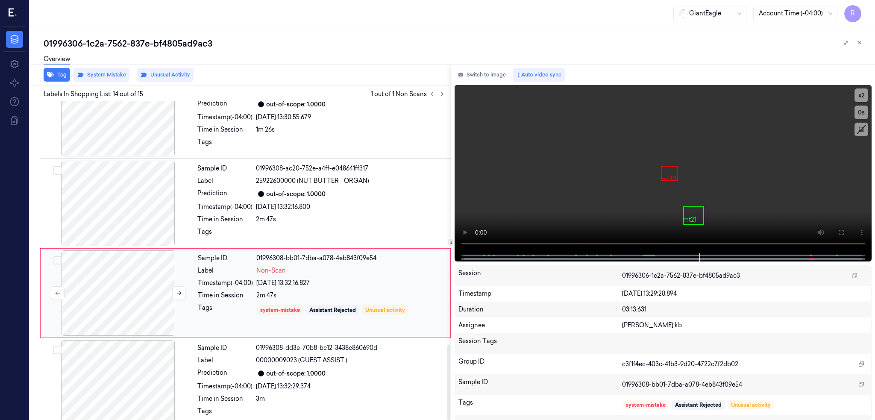
scroll to position [1030, 0]
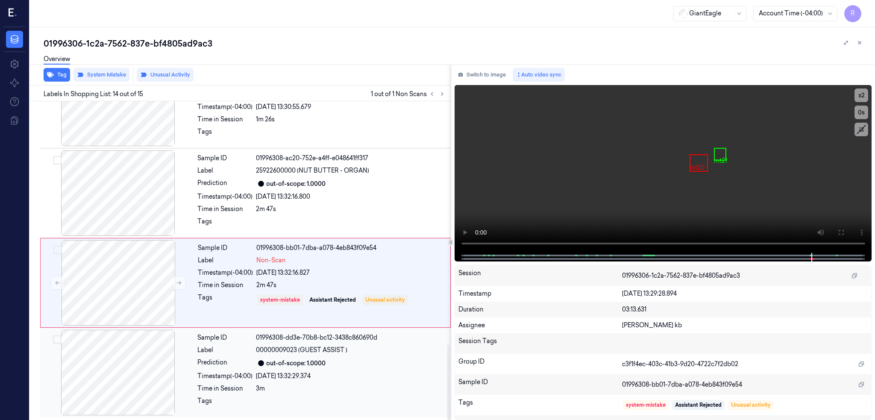
click at [114, 372] on div at bounding box center [118, 372] width 152 height 85
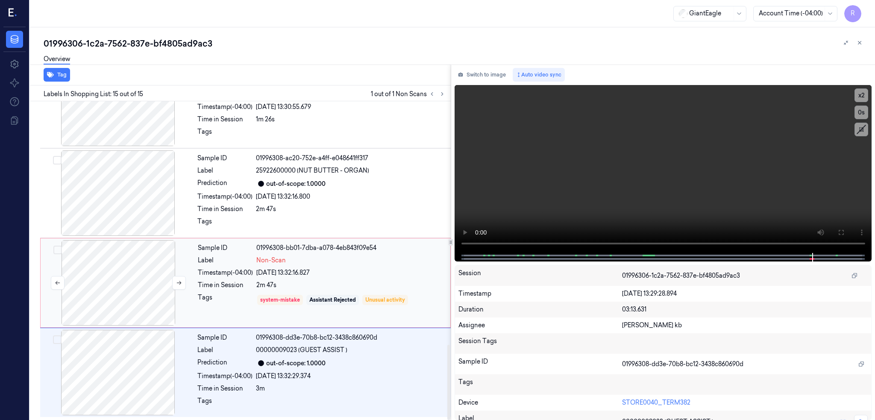
click at [127, 282] on div at bounding box center [118, 282] width 152 height 85
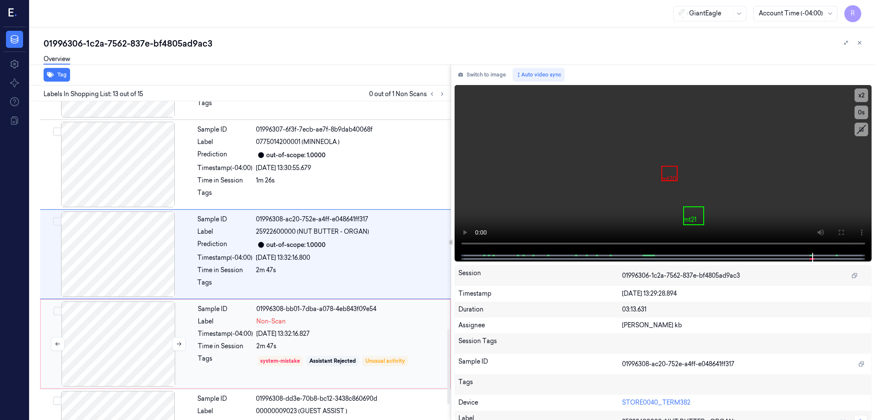
scroll to position [962, 0]
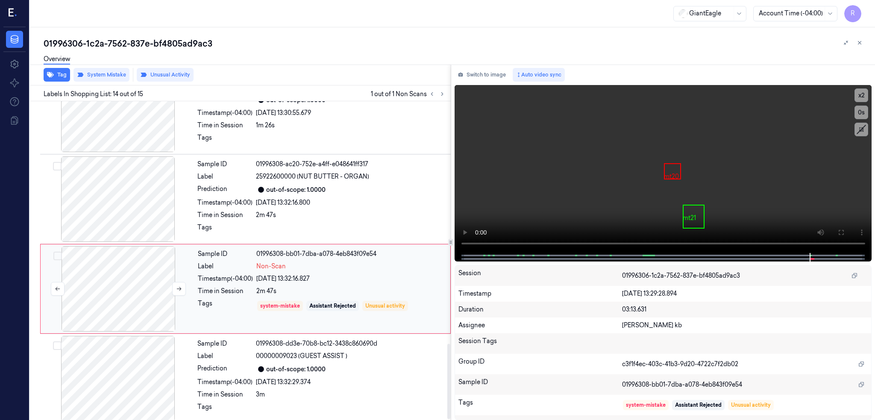
scroll to position [1030, 0]
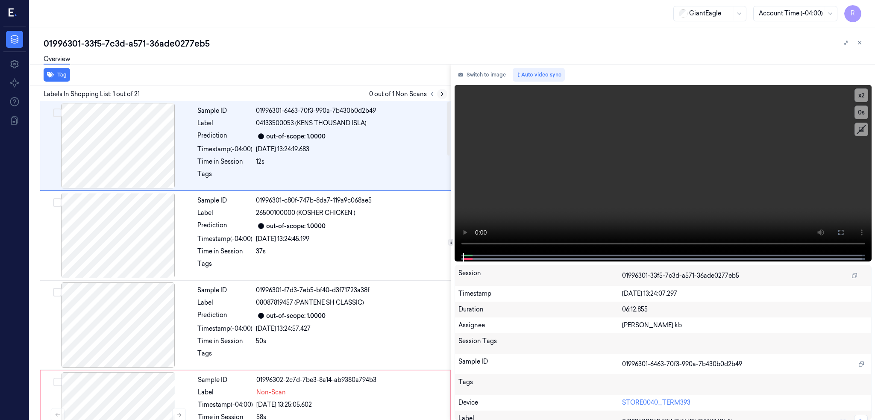
click at [447, 97] on button at bounding box center [442, 94] width 10 height 10
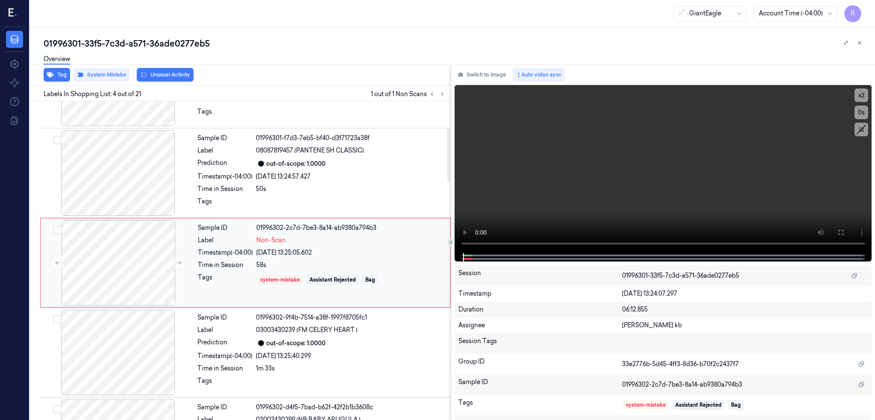
scroll to position [154, 0]
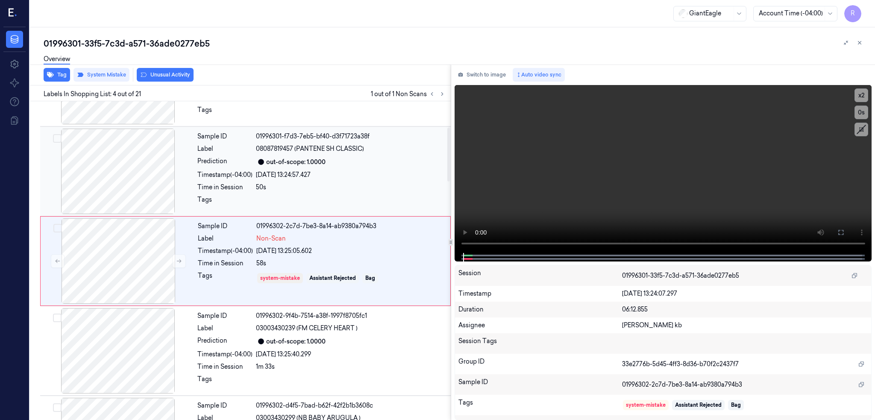
click at [110, 167] on div at bounding box center [118, 171] width 152 height 85
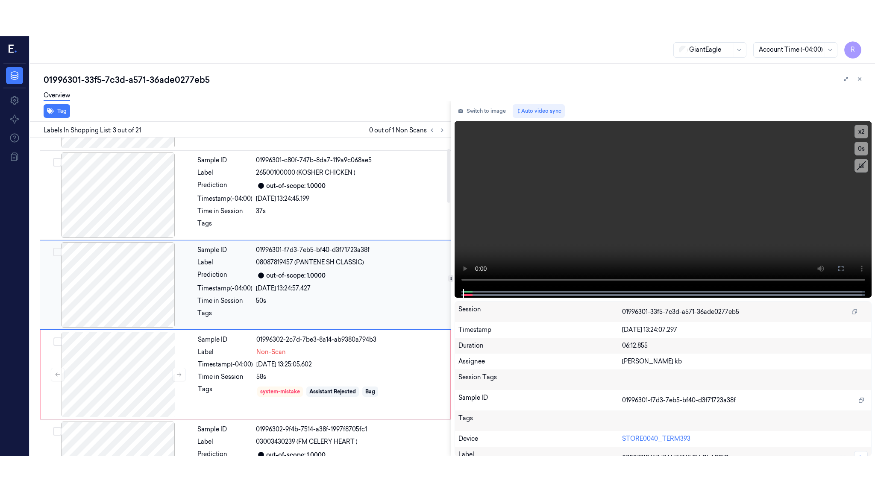
scroll to position [64, 0]
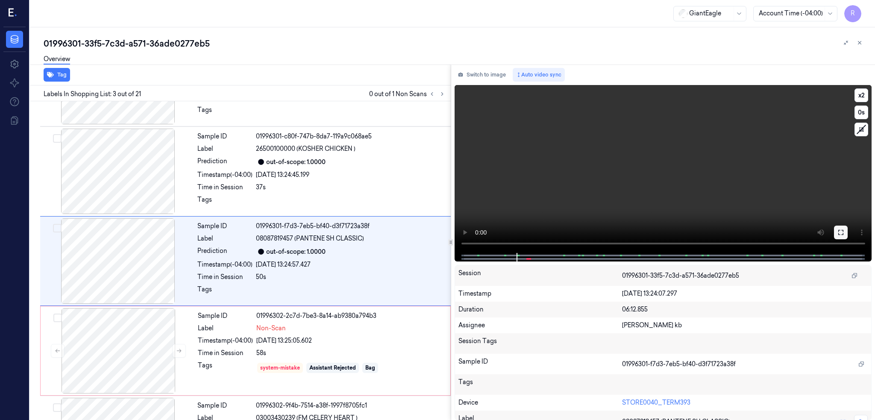
click at [848, 228] on button at bounding box center [841, 233] width 14 height 14
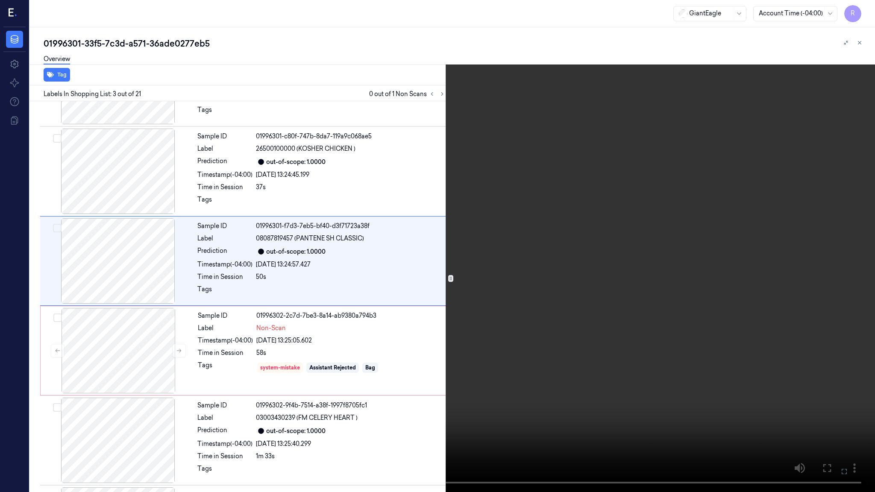
click at [536, 279] on video at bounding box center [437, 246] width 875 height 492
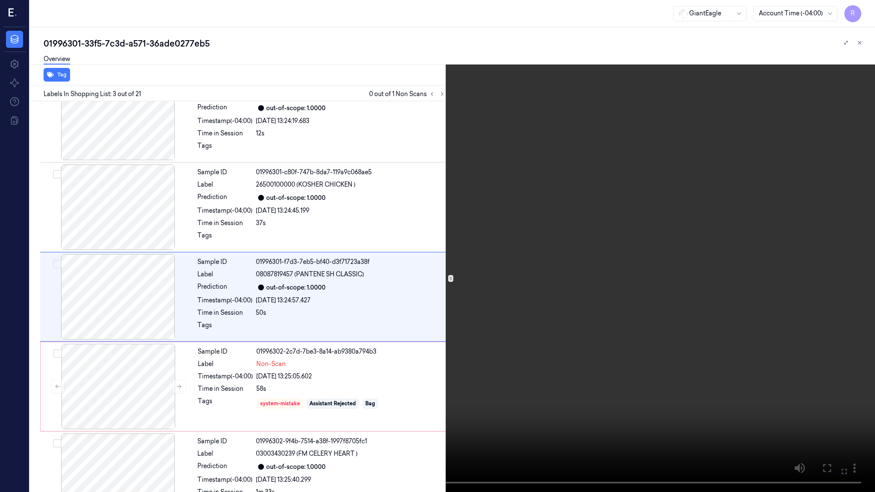
click at [536, 279] on video at bounding box center [437, 246] width 875 height 492
click at [862, 11] on button "x 2" at bounding box center [865, 10] width 14 height 14
click at [864, 9] on button "x 4" at bounding box center [865, 10] width 14 height 14
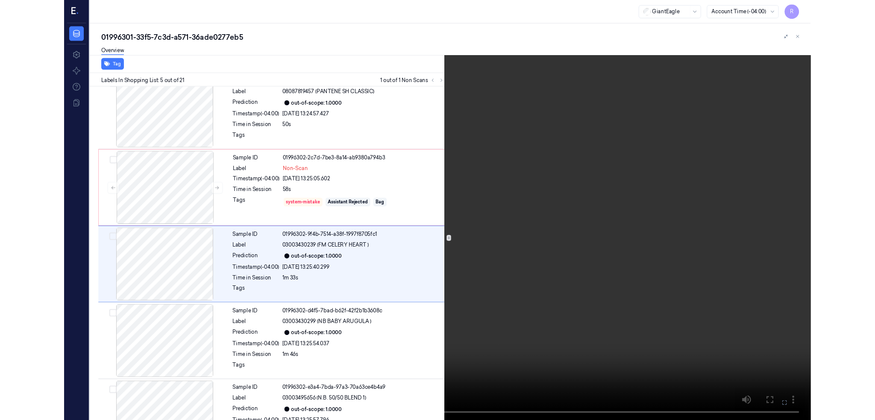
scroll to position [208, 0]
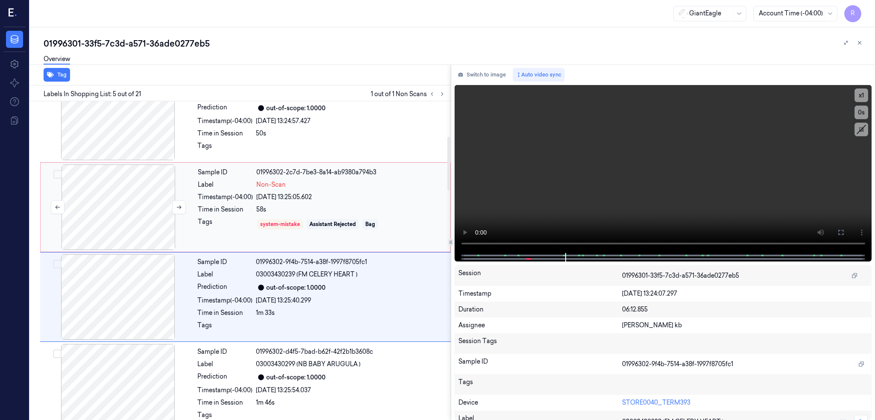
click at [126, 220] on div at bounding box center [118, 206] width 152 height 85
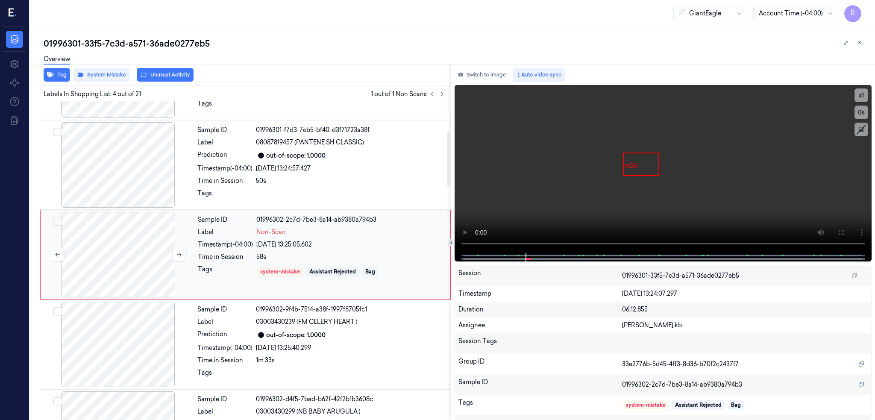
scroll to position [154, 0]
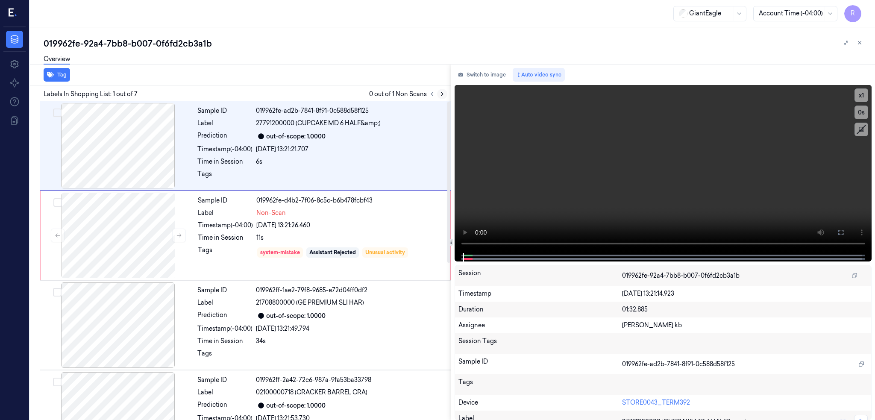
click at [447, 90] on button at bounding box center [442, 94] width 10 height 10
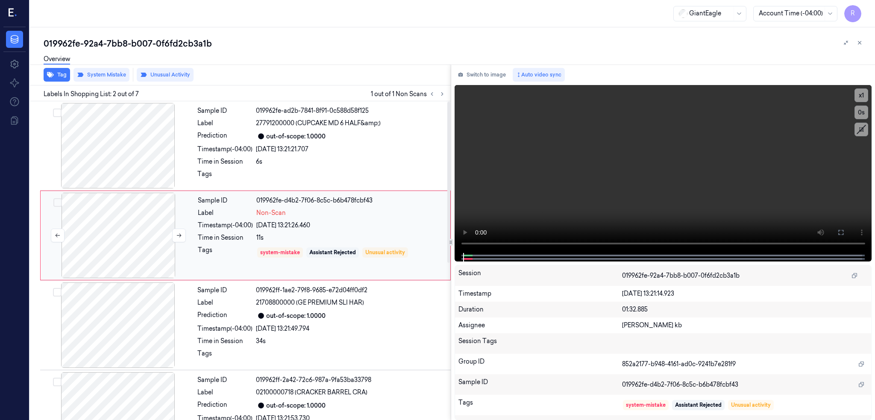
click at [92, 240] on div at bounding box center [118, 235] width 152 height 85
click at [119, 149] on div at bounding box center [118, 145] width 152 height 85
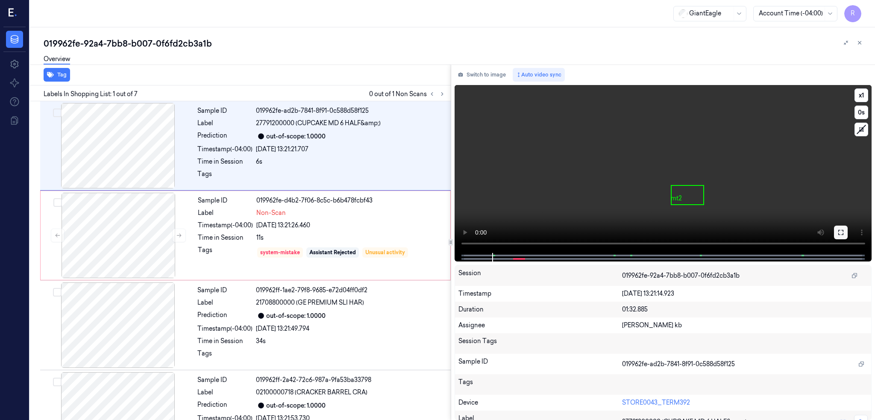
click at [848, 226] on button at bounding box center [841, 233] width 14 height 14
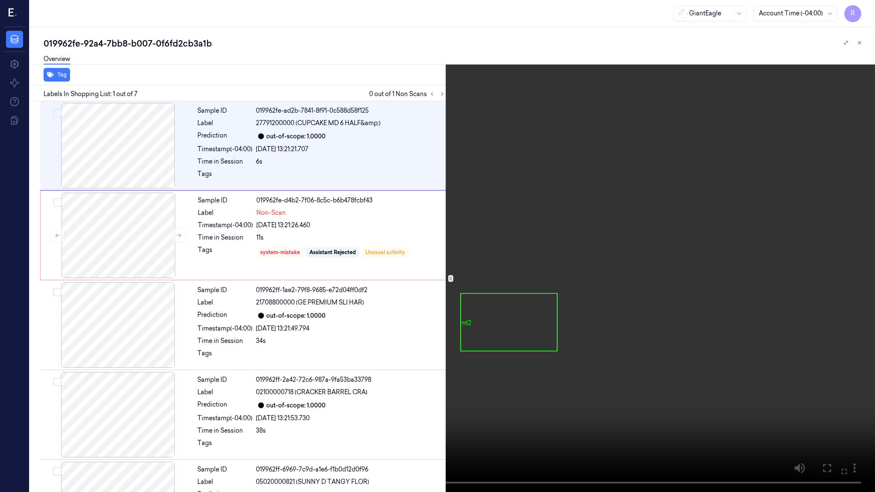
click at [0, 0] on button at bounding box center [0, 0] width 0 height 0
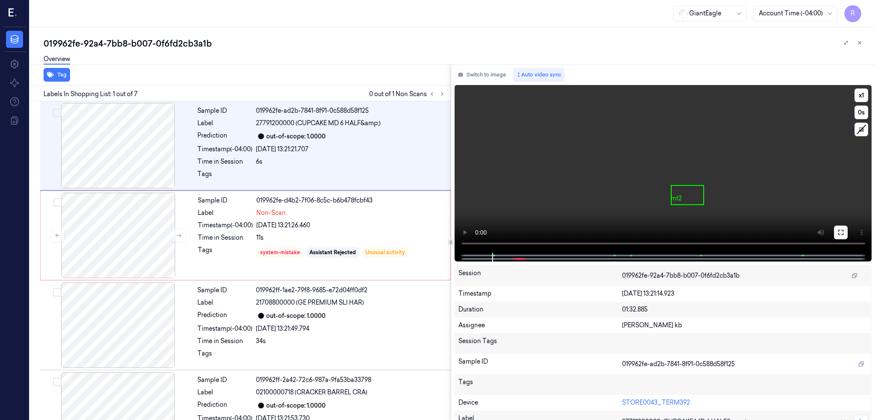
click at [844, 229] on icon at bounding box center [840, 232] width 7 height 7
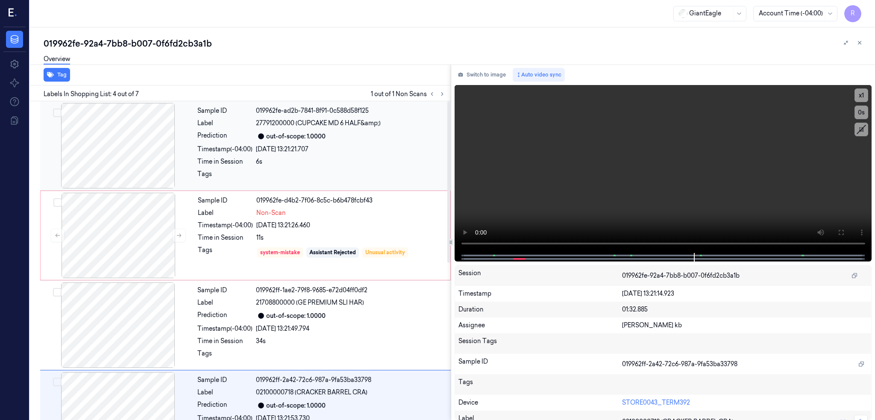
click at [111, 160] on div at bounding box center [118, 145] width 152 height 85
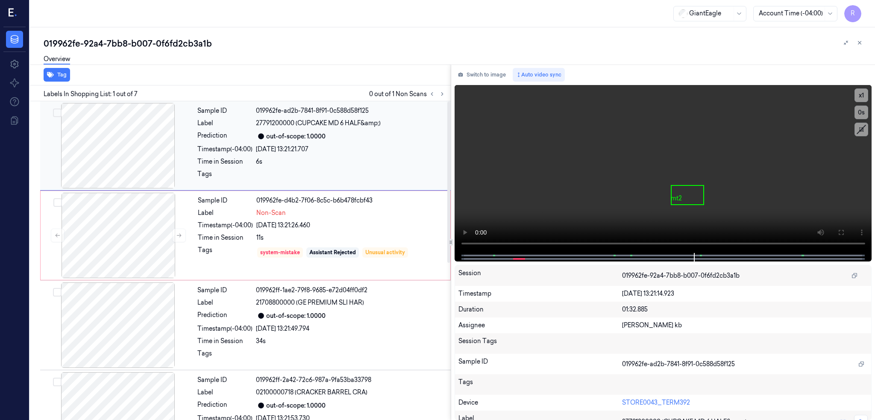
click at [113, 164] on div at bounding box center [118, 145] width 152 height 85
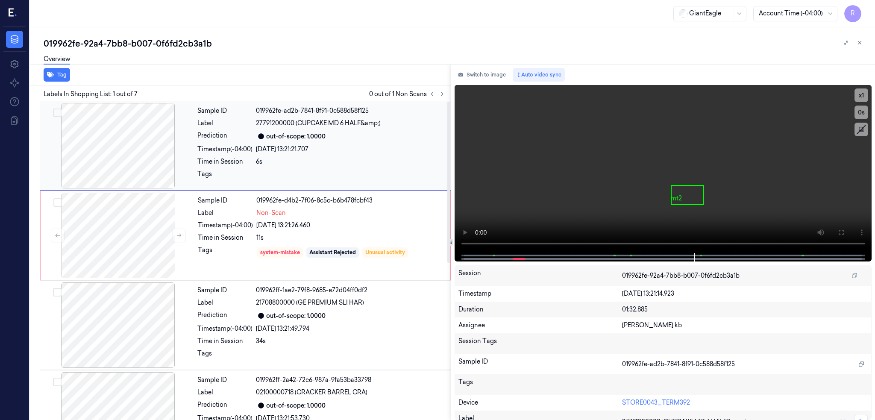
click at [113, 164] on div at bounding box center [118, 145] width 152 height 85
click at [844, 229] on icon at bounding box center [840, 232] width 7 height 7
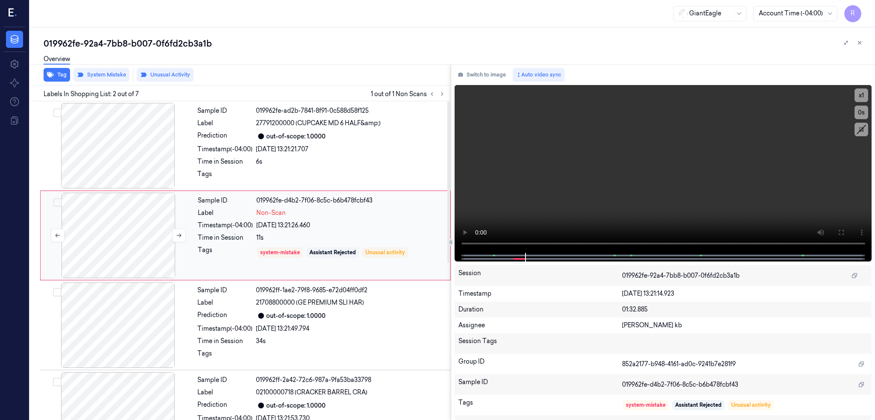
click at [137, 220] on div at bounding box center [118, 235] width 152 height 85
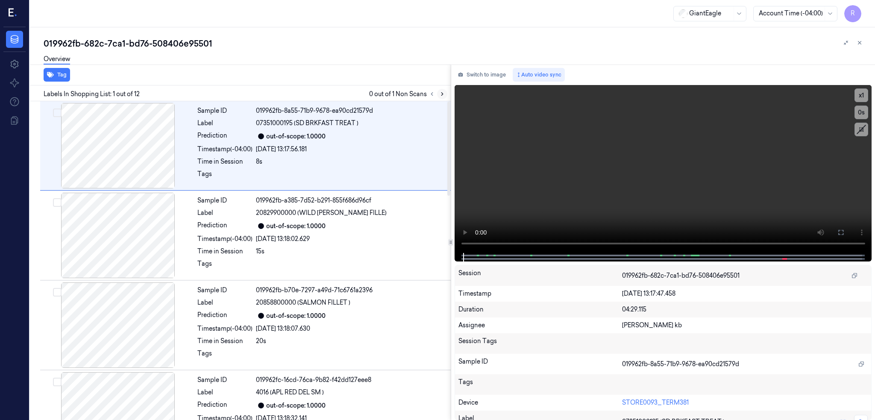
click at [445, 91] on icon at bounding box center [442, 94] width 6 height 6
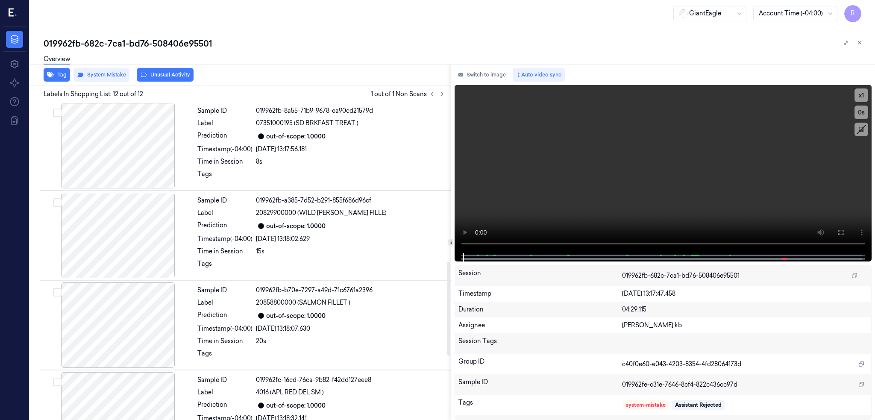
scroll to position [760, 0]
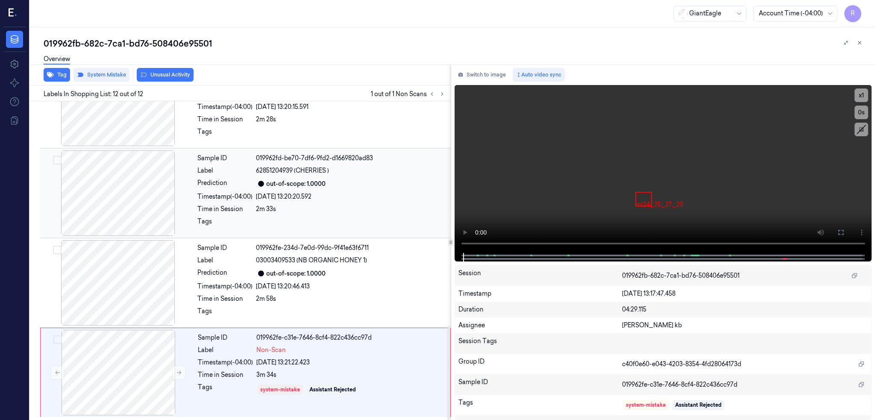
click at [103, 212] on div at bounding box center [118, 192] width 152 height 85
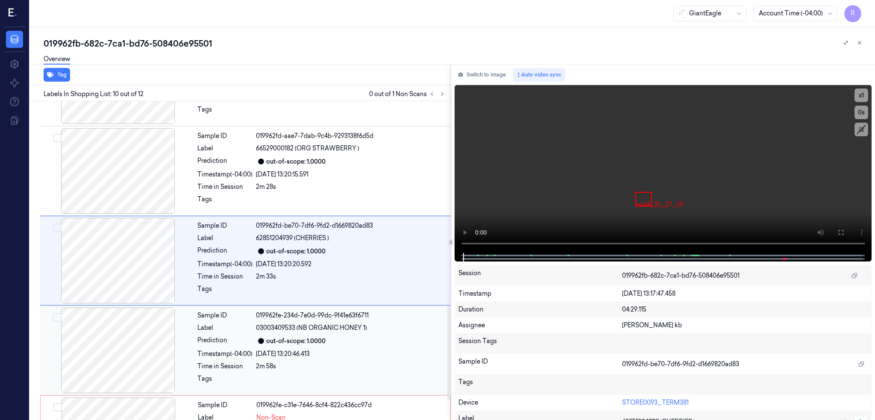
click at [105, 334] on div at bounding box center [118, 350] width 152 height 85
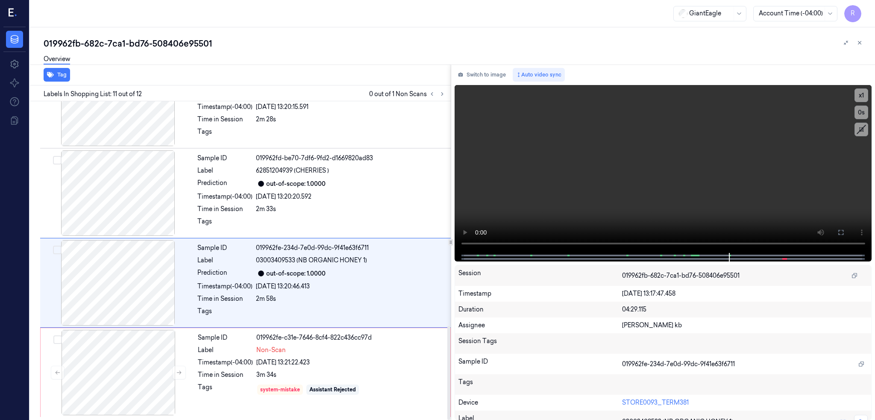
click at [844, 229] on icon at bounding box center [840, 232] width 7 height 7
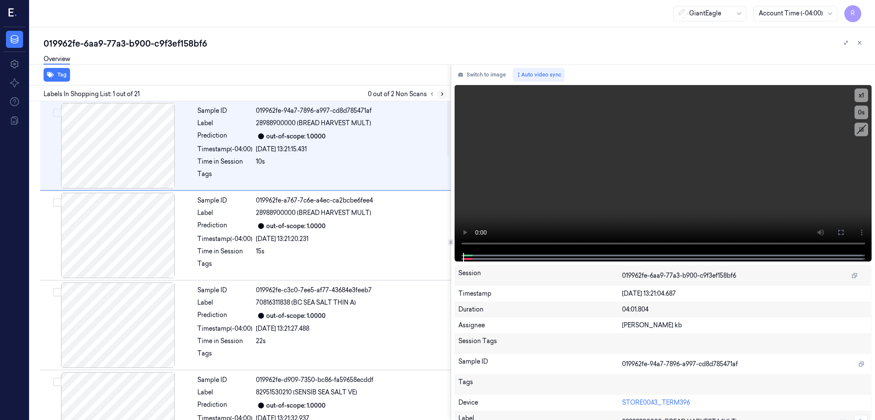
click at [445, 92] on icon at bounding box center [442, 94] width 6 height 6
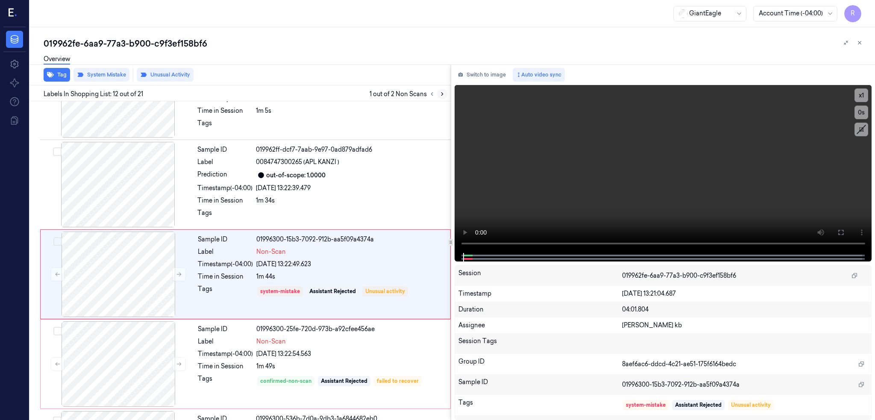
scroll to position [872, 0]
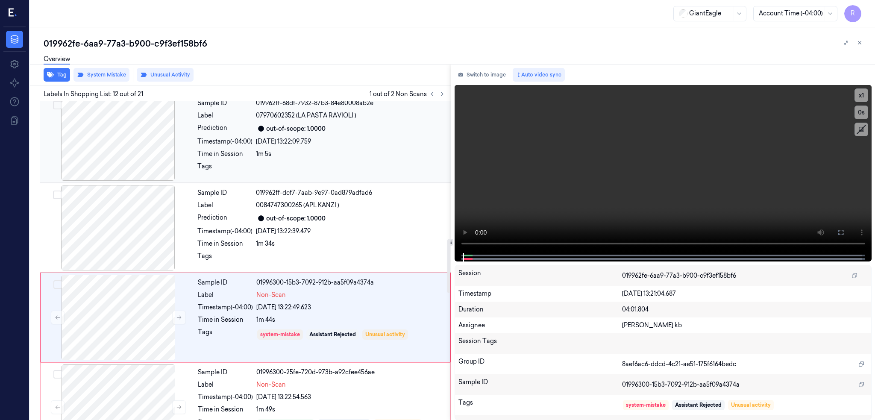
click at [107, 151] on div at bounding box center [118, 137] width 152 height 85
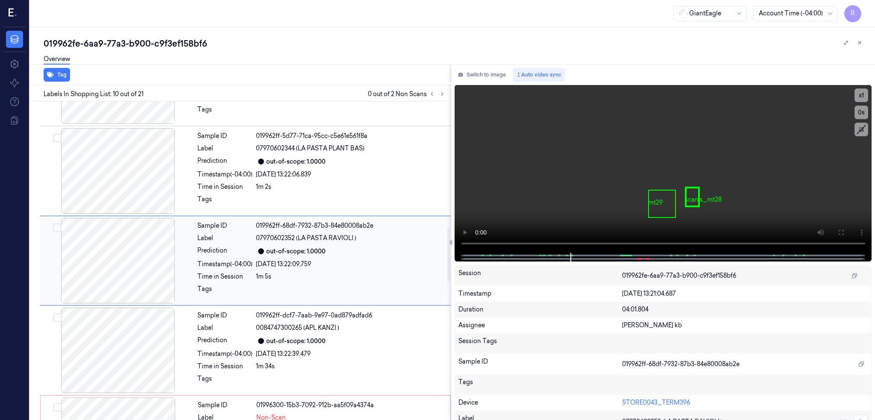
scroll to position [807, 0]
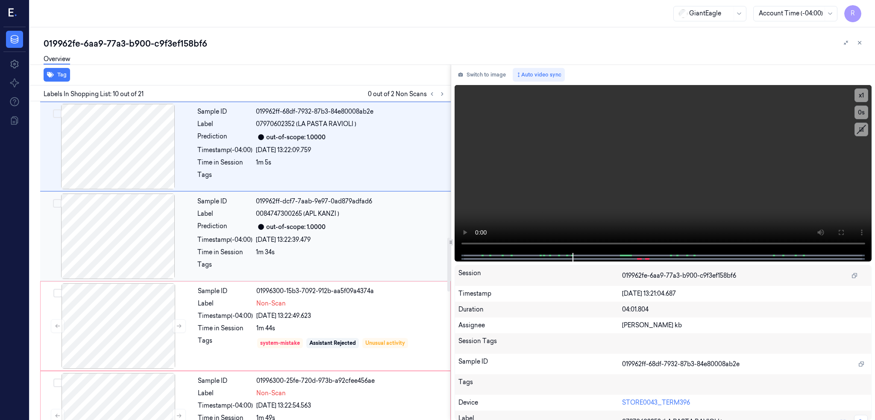
click at [115, 238] on div at bounding box center [118, 236] width 152 height 85
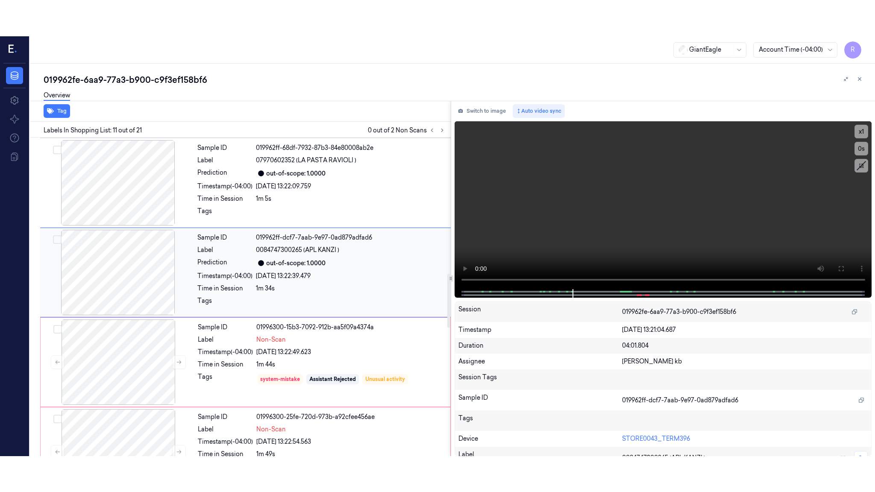
scroll to position [782, 0]
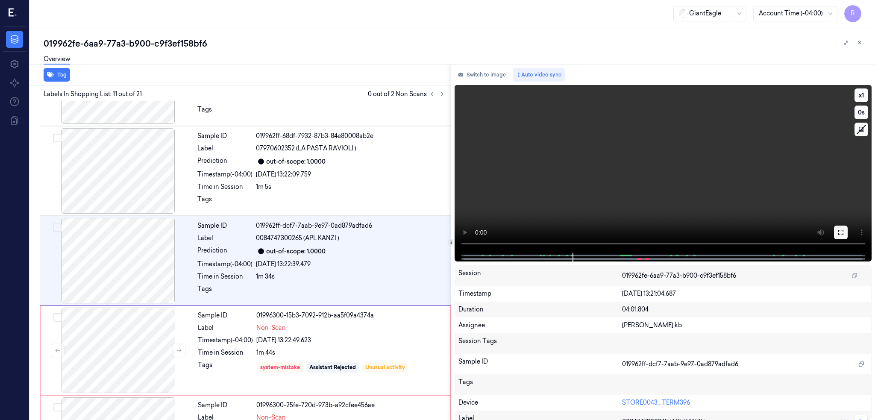
click at [843, 231] on icon at bounding box center [840, 232] width 5 height 5
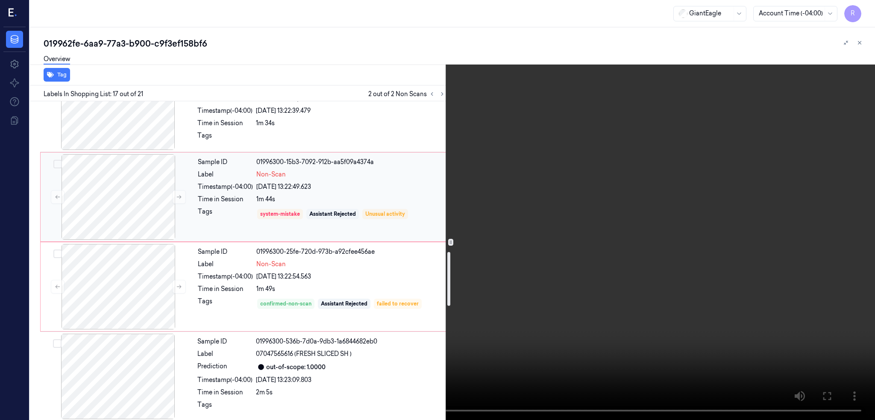
scroll to position [810, 0]
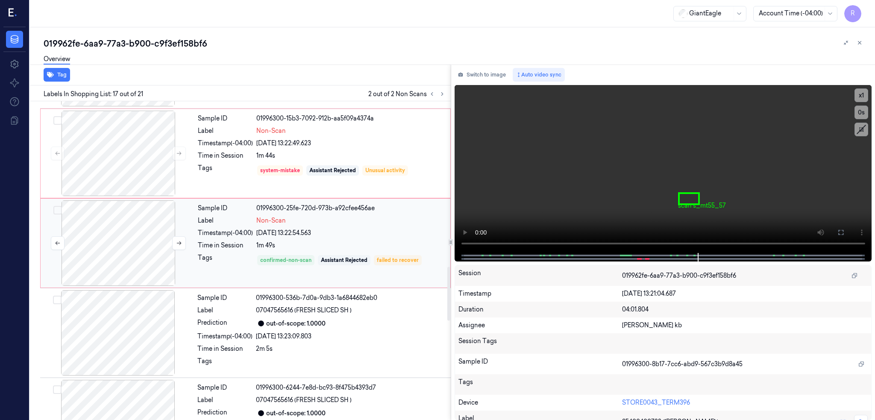
click at [131, 225] on div at bounding box center [118, 242] width 152 height 85
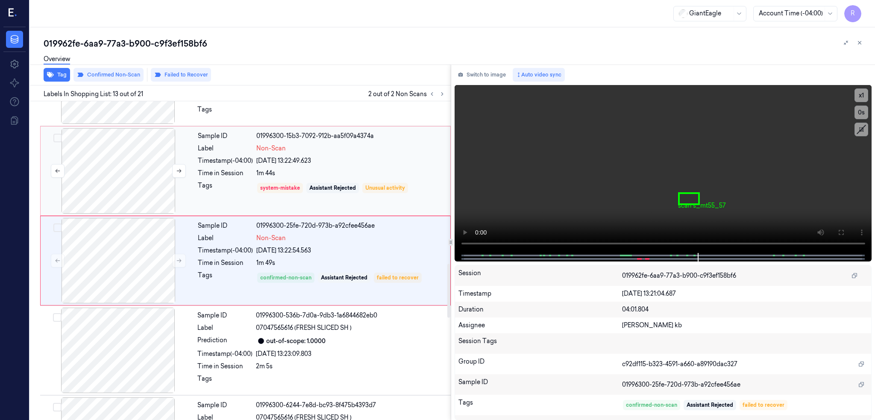
click at [141, 155] on div at bounding box center [118, 170] width 152 height 85
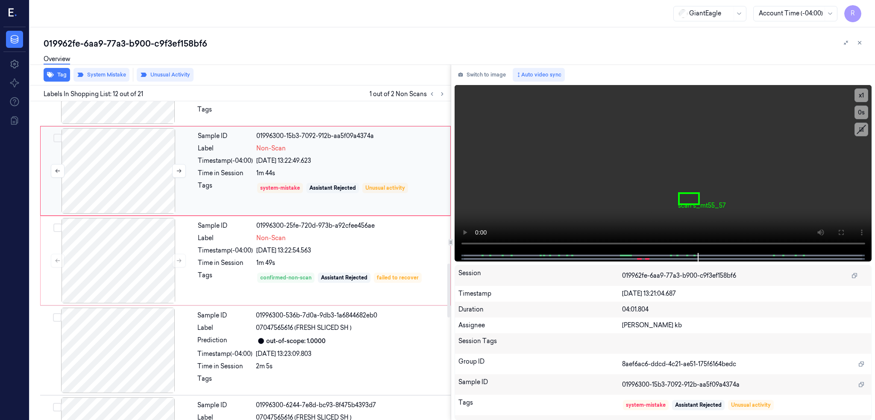
scroll to position [872, 0]
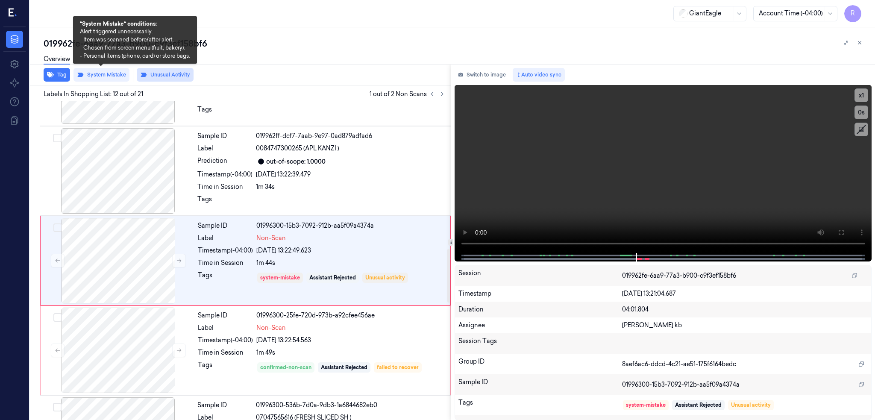
click at [149, 75] on button "Unusual Activity" at bounding box center [165, 75] width 57 height 14
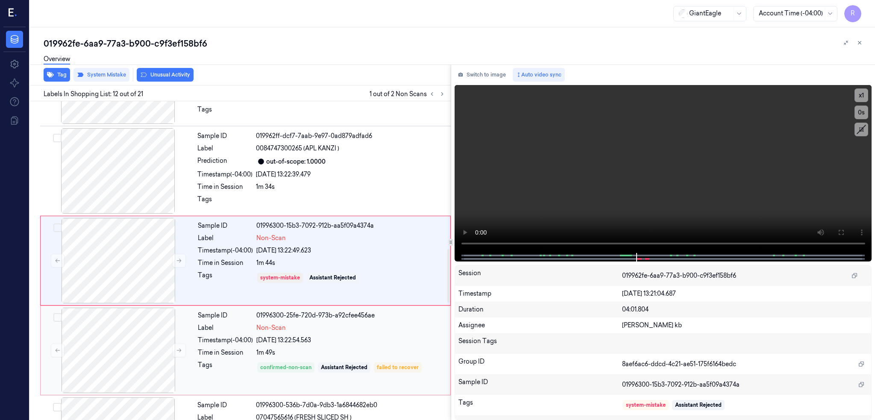
scroll to position [929, 0]
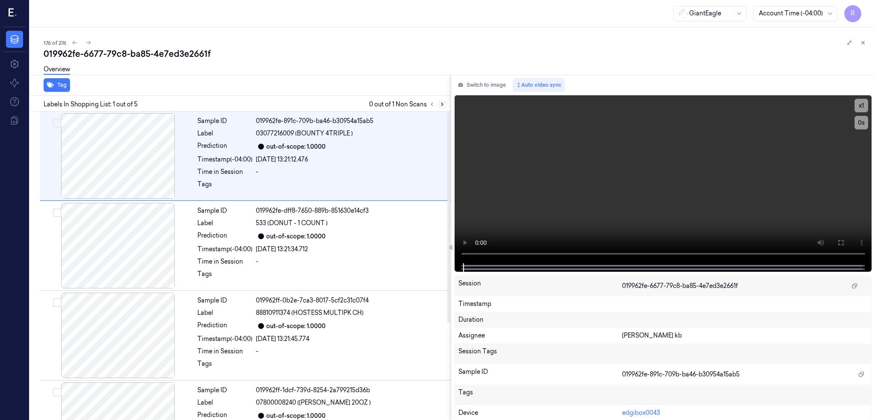
click at [445, 104] on icon at bounding box center [442, 104] width 6 height 6
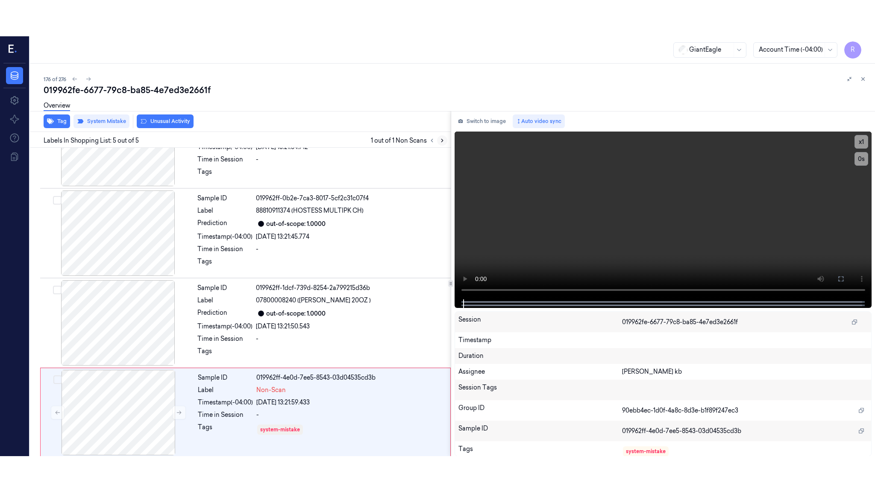
scroll to position [142, 0]
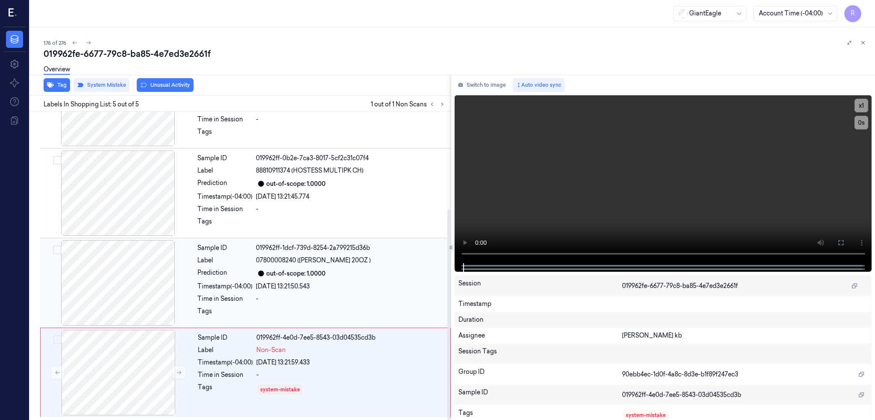
click at [106, 294] on div at bounding box center [118, 282] width 152 height 85
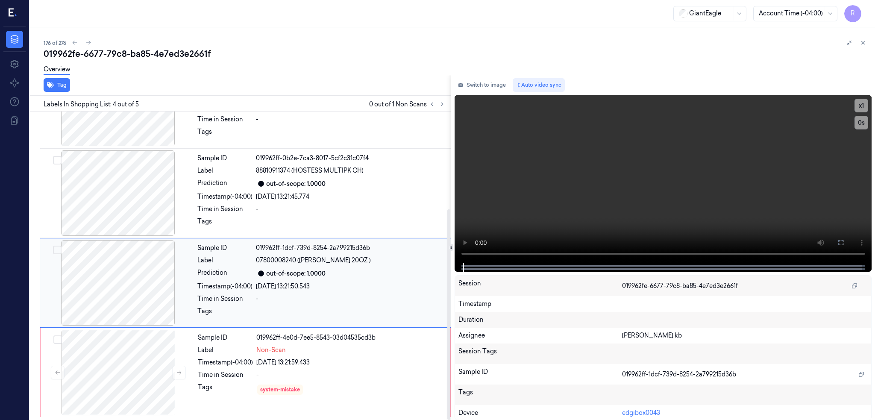
click at [126, 262] on div at bounding box center [118, 282] width 152 height 85
click at [844, 243] on icon at bounding box center [840, 242] width 7 height 7
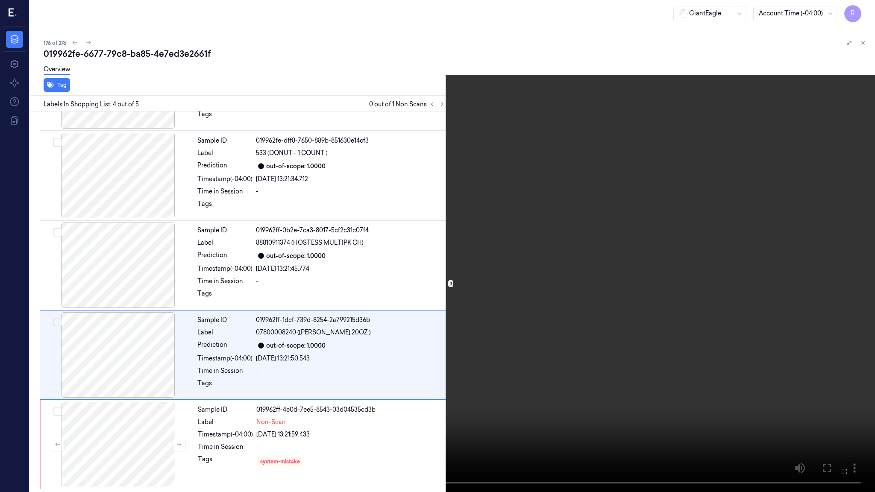
drag, startPoint x: 849, startPoint y: 466, endPoint x: 849, endPoint y: 417, distance: 49.6
click at [0, 0] on button at bounding box center [0, 0] width 0 height 0
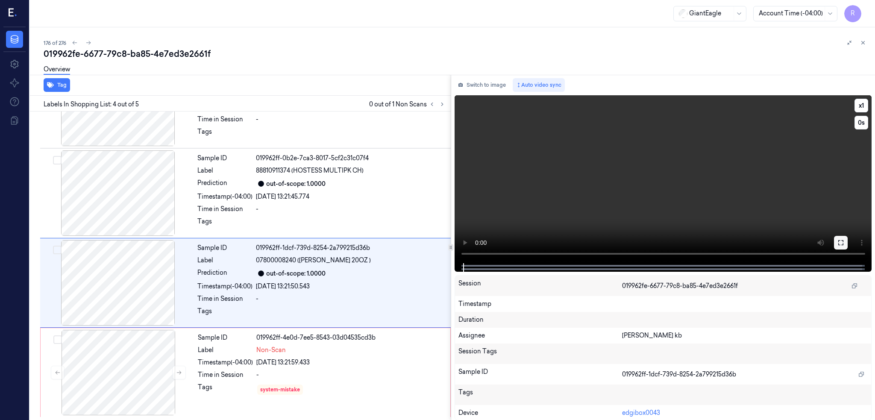
click at [844, 241] on icon at bounding box center [840, 242] width 7 height 7
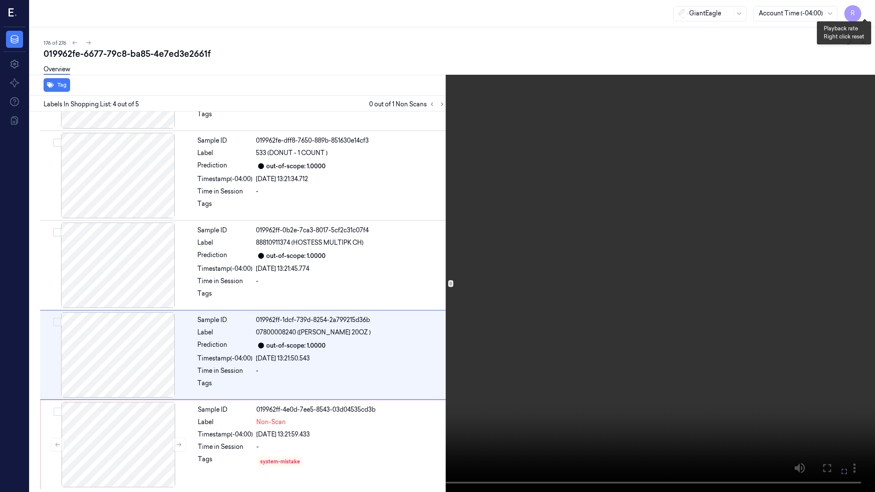
click at [863, 14] on button "x 1" at bounding box center [865, 10] width 14 height 14
click at [863, 14] on button "x 2" at bounding box center [865, 10] width 14 height 14
click at [863, 14] on button "x 1" at bounding box center [865, 10] width 14 height 14
click at [863, 14] on button "x 2" at bounding box center [865, 10] width 14 height 14
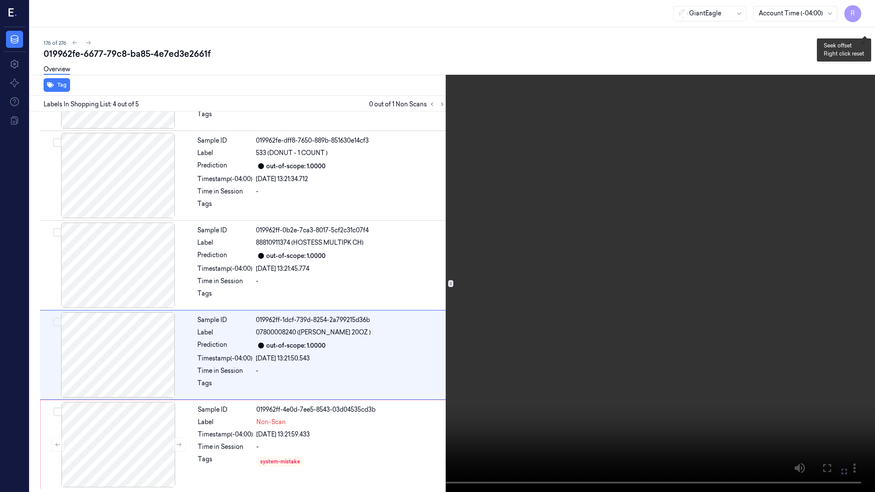
click at [862, 6] on button "x 4" at bounding box center [865, 10] width 14 height 14
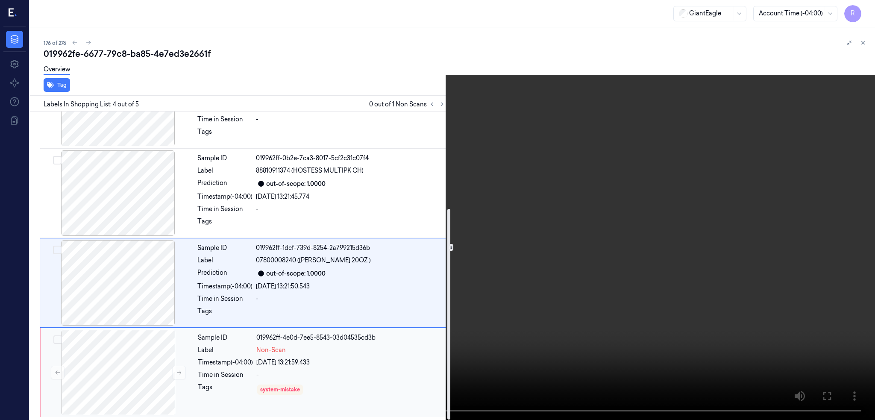
scroll to position [142, 0]
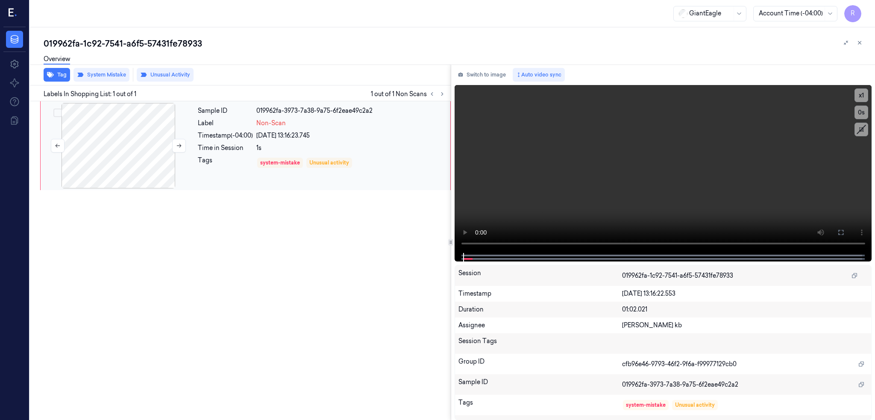
click at [96, 142] on div at bounding box center [118, 145] width 152 height 85
click at [848, 228] on button at bounding box center [841, 233] width 14 height 14
click at [145, 158] on div at bounding box center [118, 145] width 152 height 85
click at [60, 79] on button "Tag" at bounding box center [57, 75] width 26 height 14
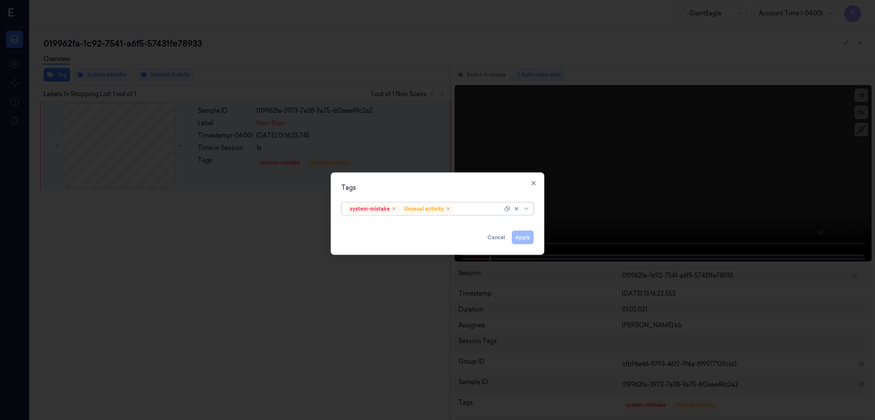
click at [472, 205] on div at bounding box center [478, 208] width 47 height 9
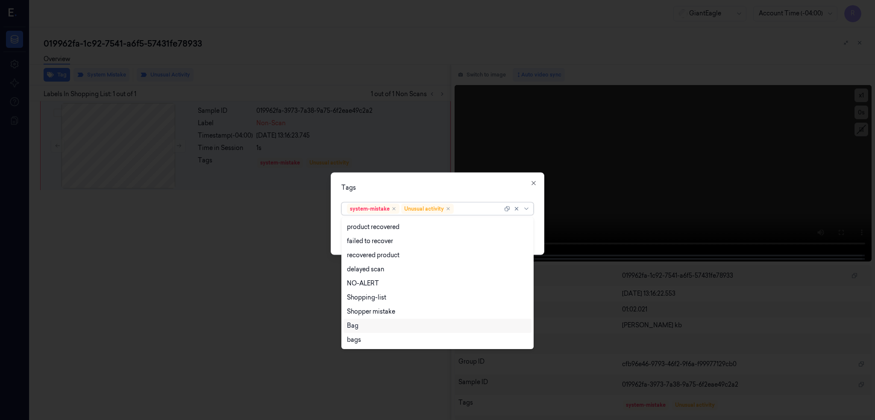
click at [362, 327] on div "Bag" at bounding box center [437, 325] width 181 height 9
click at [504, 179] on div "Tags option Bag, selected. 13 results available. Use Up and Down to choose opti…" at bounding box center [438, 213] width 214 height 82
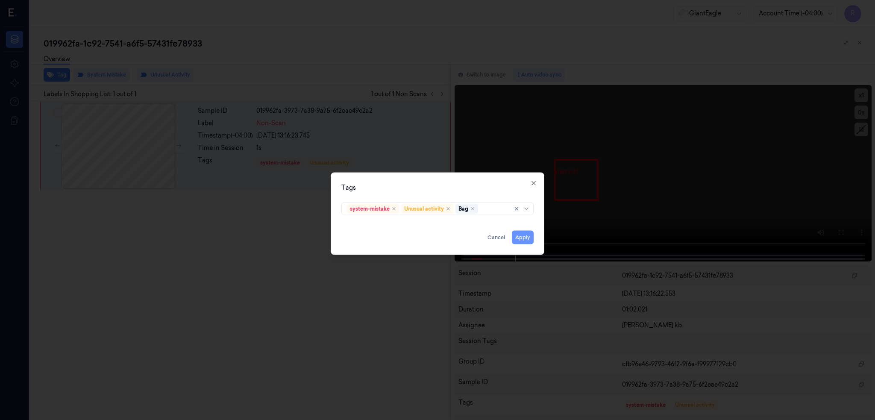
click at [527, 234] on button "Apply" at bounding box center [523, 237] width 22 height 14
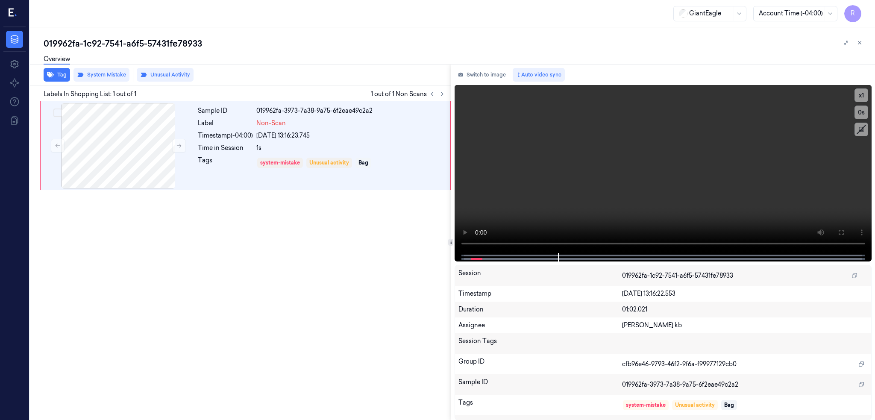
click at [144, 47] on div "019962fa-1c92-7541-a6f5-57431fe78933" at bounding box center [456, 44] width 824 height 12
copy div "-"
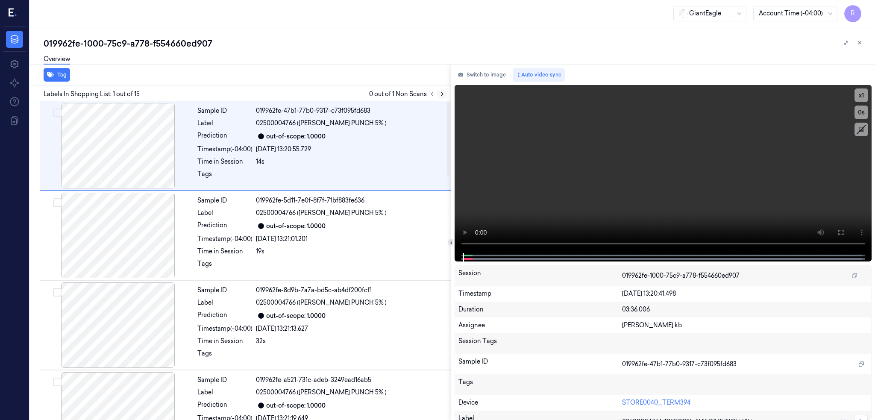
click at [447, 94] on button at bounding box center [442, 94] width 10 height 10
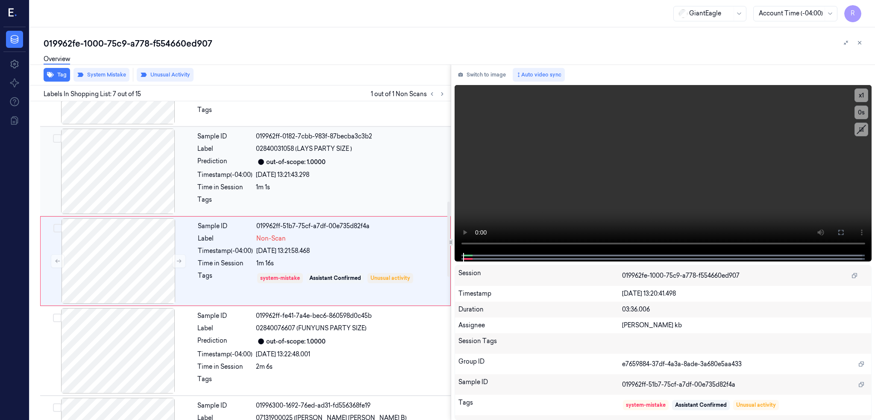
click at [135, 165] on div at bounding box center [118, 171] width 152 height 85
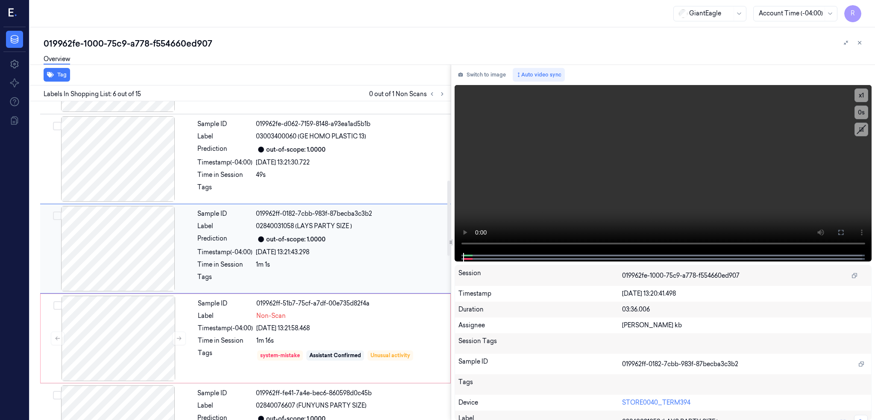
scroll to position [333, 0]
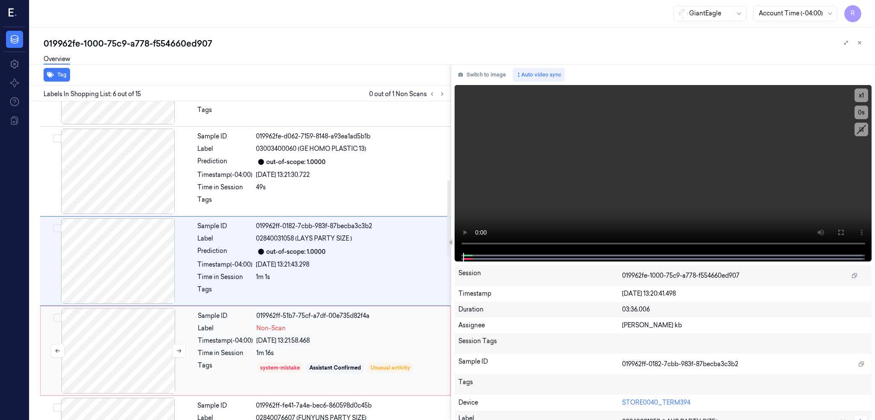
click at [125, 340] on div at bounding box center [118, 350] width 152 height 85
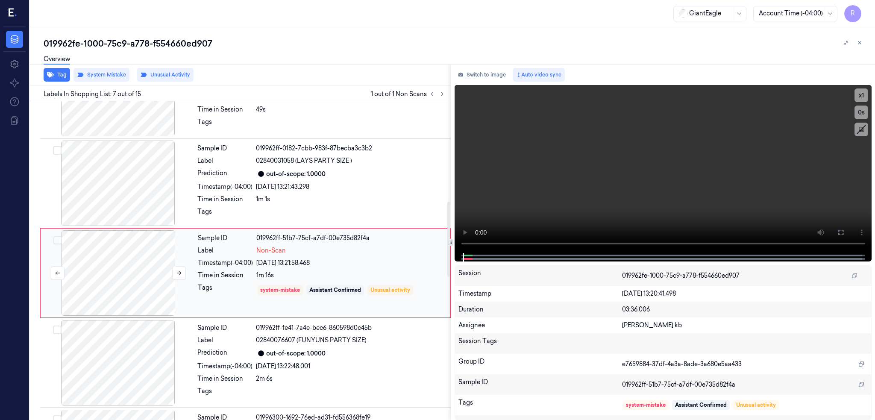
scroll to position [423, 0]
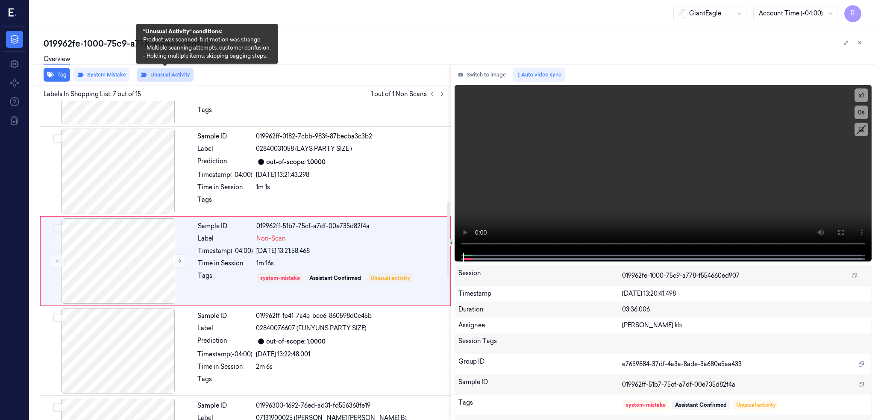
click at [172, 77] on button "Unusual Activity" at bounding box center [165, 75] width 57 height 14
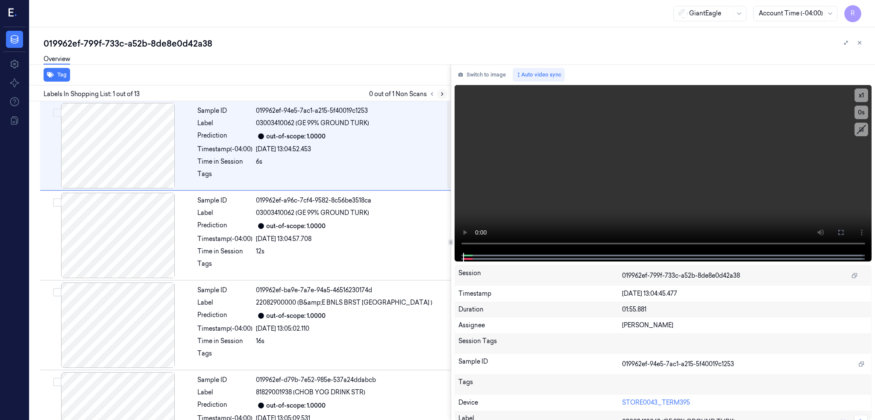
click at [445, 91] on icon at bounding box center [442, 94] width 6 height 6
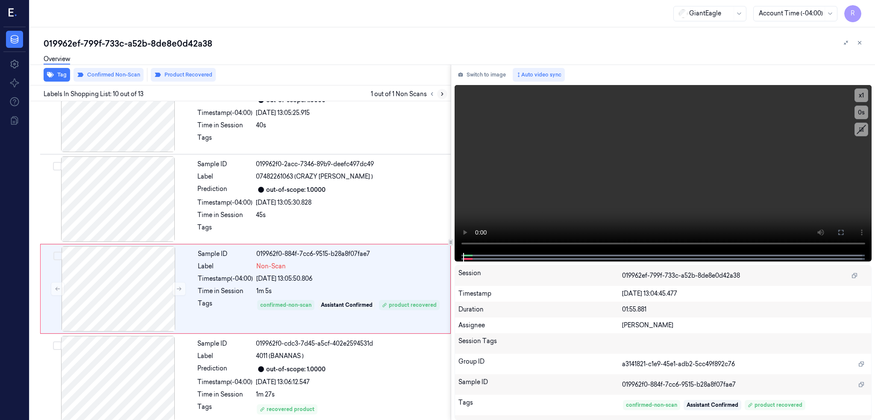
scroll to position [692, 0]
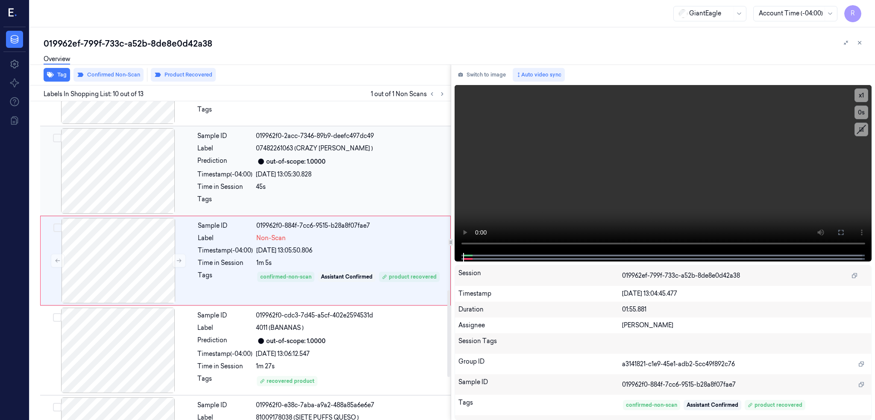
click at [117, 160] on div at bounding box center [118, 170] width 152 height 85
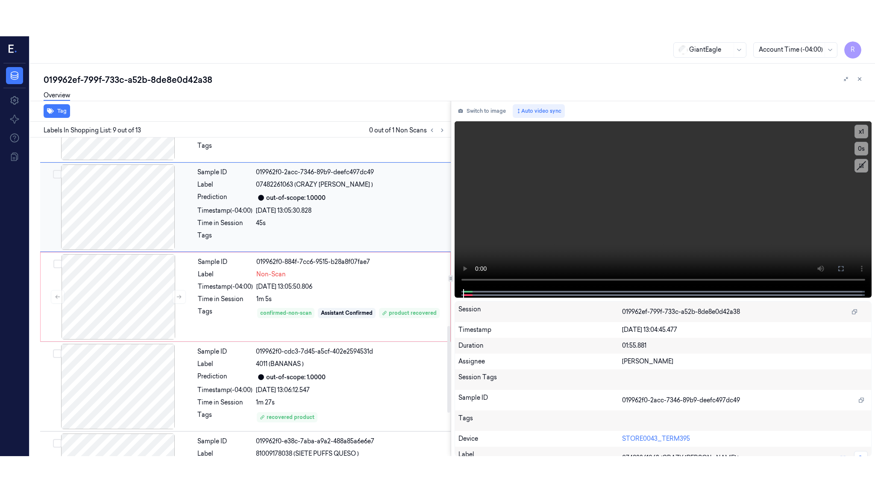
scroll to position [603, 0]
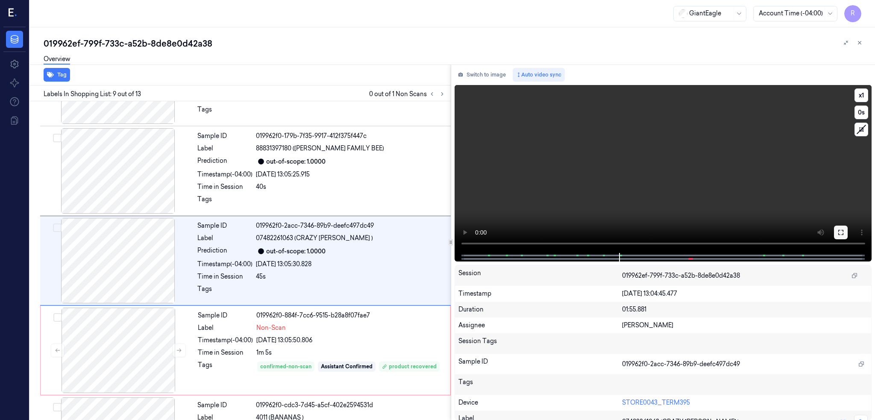
click at [844, 232] on icon at bounding box center [840, 232] width 7 height 7
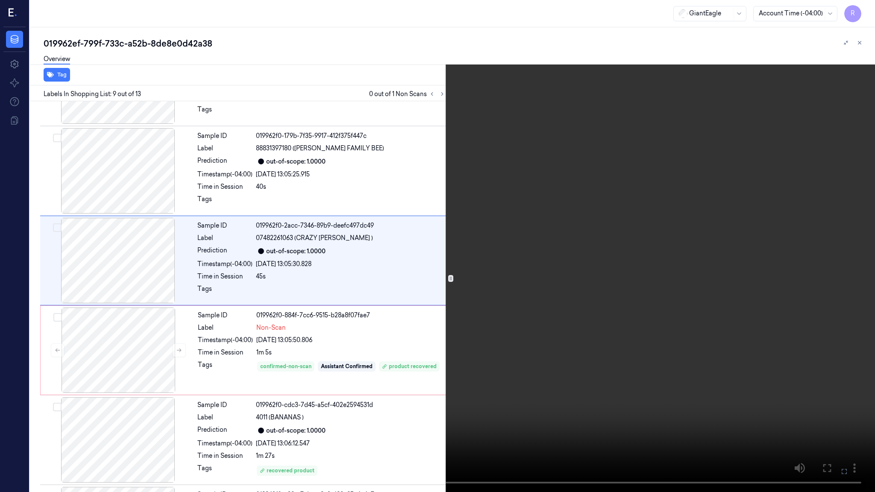
click at [454, 354] on video at bounding box center [437, 246] width 875 height 492
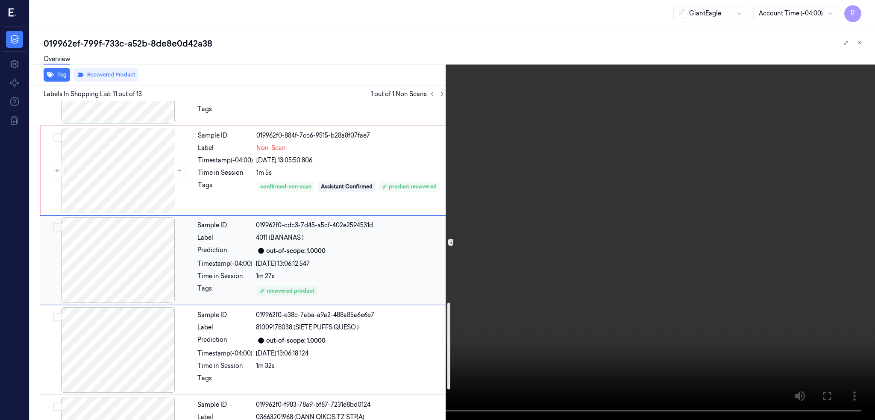
scroll to position [736, 0]
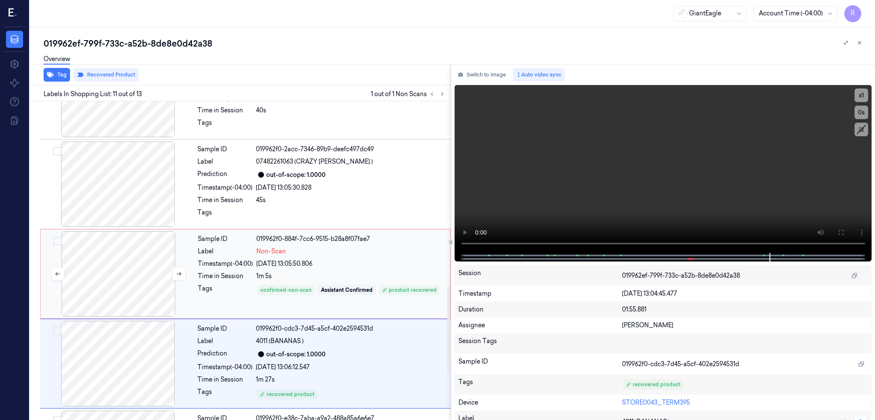
click at [138, 279] on div at bounding box center [118, 273] width 152 height 85
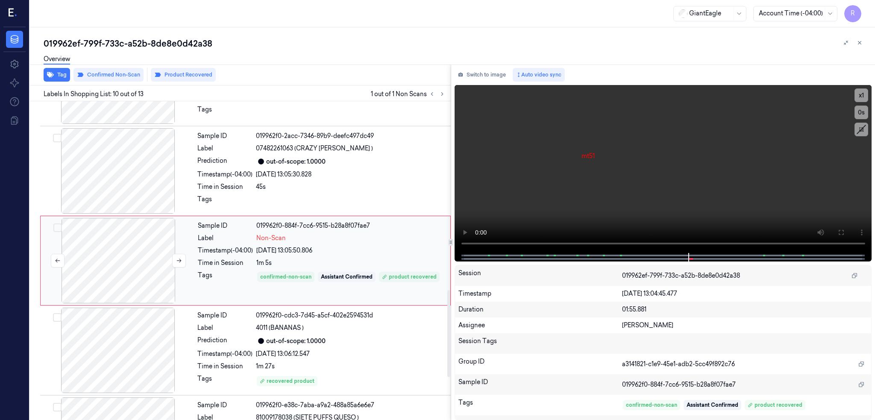
click at [128, 271] on div at bounding box center [118, 260] width 152 height 85
click at [94, 163] on div at bounding box center [118, 170] width 152 height 85
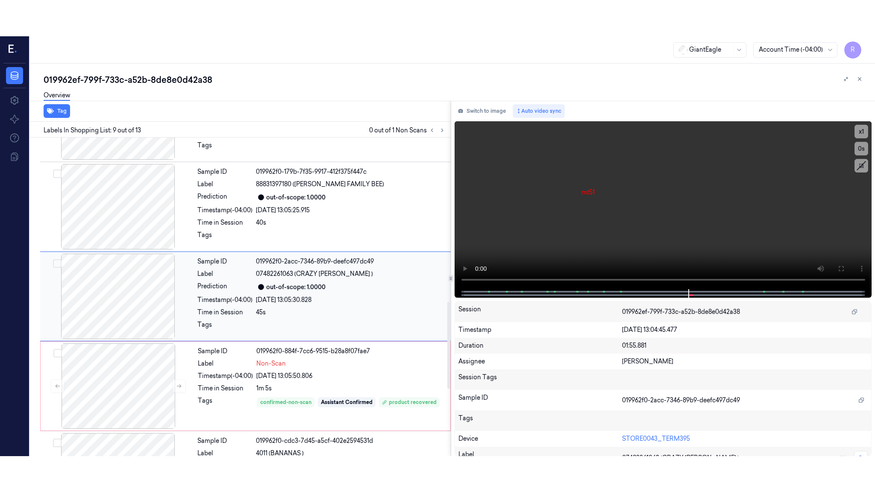
scroll to position [603, 0]
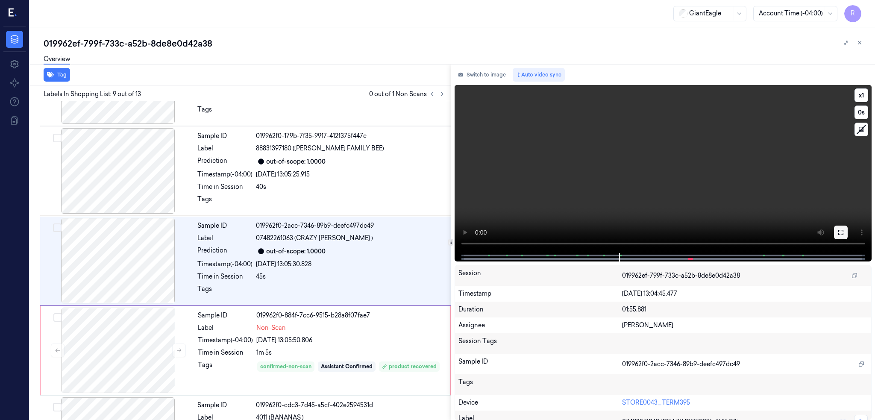
click at [844, 231] on icon at bounding box center [840, 232] width 7 height 7
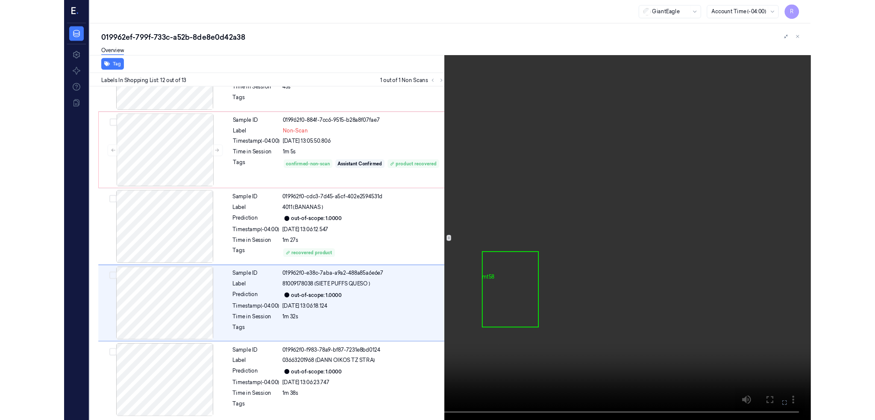
scroll to position [778, 0]
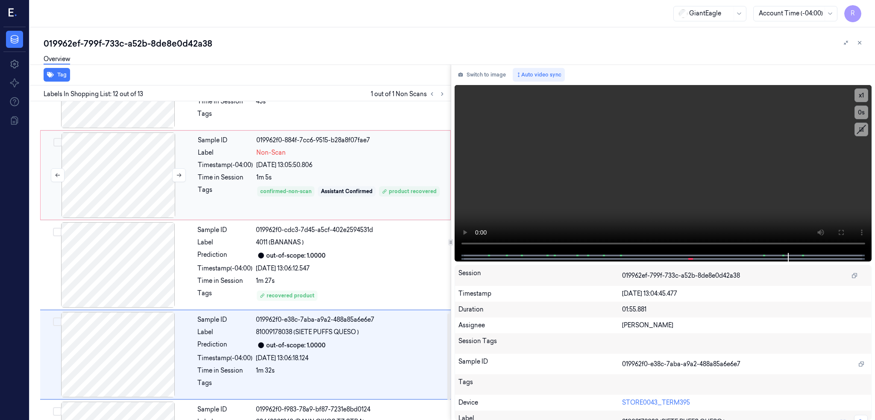
click at [106, 159] on div at bounding box center [118, 174] width 152 height 85
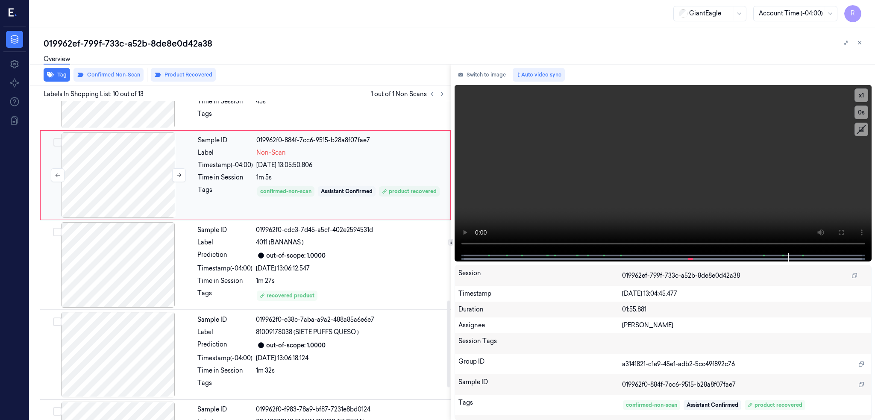
scroll to position [692, 0]
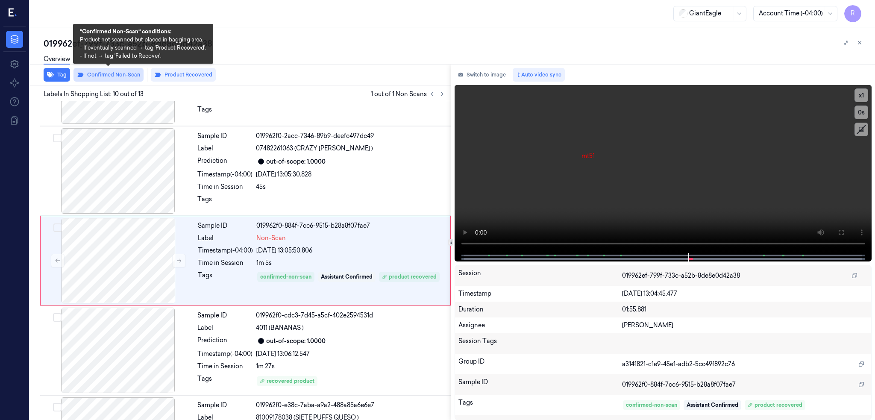
click at [117, 75] on button "Confirmed Non-Scan" at bounding box center [108, 75] width 70 height 14
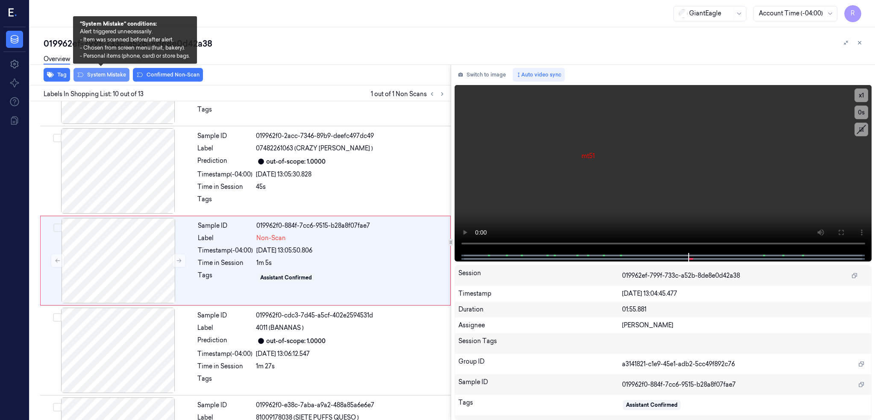
click at [111, 78] on button "System Mistake" at bounding box center [101, 75] width 56 height 14
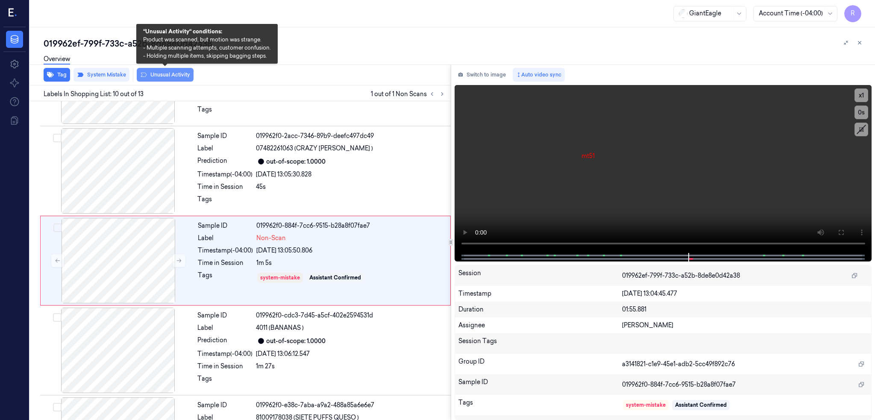
click at [168, 76] on button "Unusual Activity" at bounding box center [165, 75] width 57 height 14
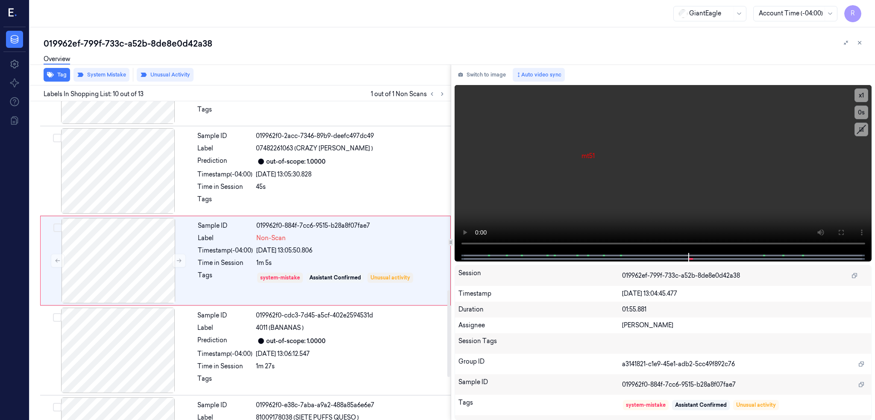
click at [134, 43] on div "019962ef-799f-733c-a52b-8de8e0d42a38" at bounding box center [456, 44] width 824 height 12
copy div "a52b"
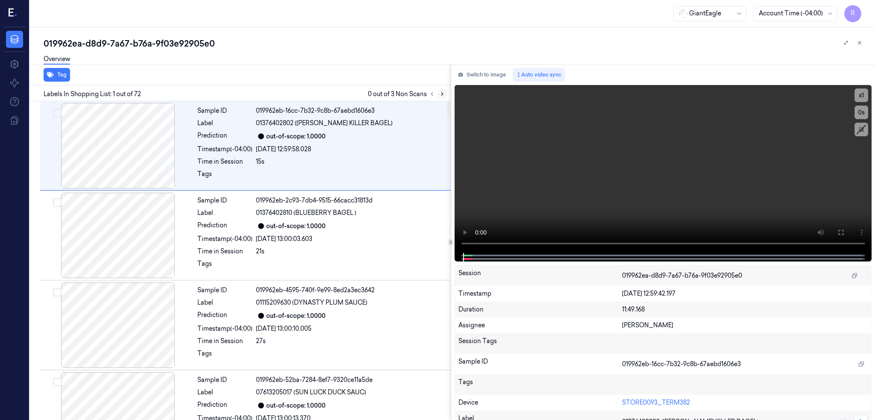
click at [445, 94] on icon at bounding box center [442, 94] width 6 height 6
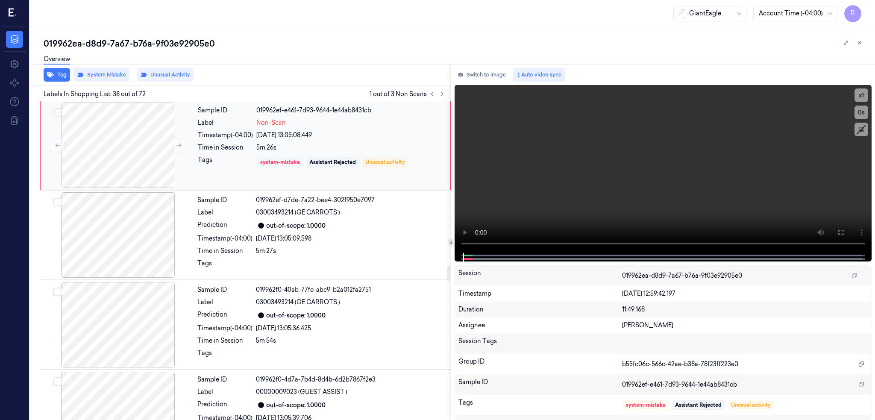
scroll to position [3434, 0]
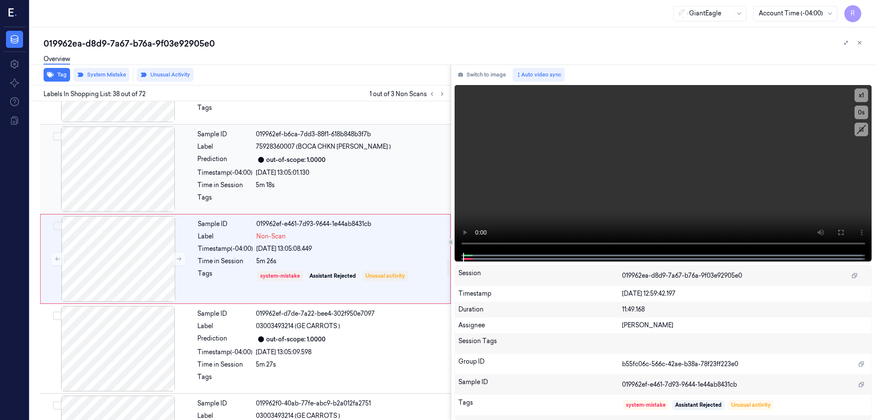
click at [135, 179] on div at bounding box center [118, 168] width 152 height 85
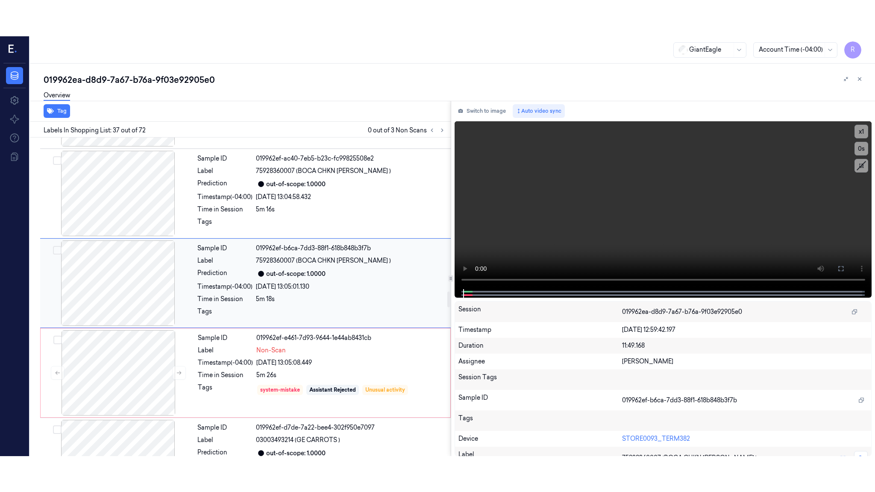
scroll to position [3116, 0]
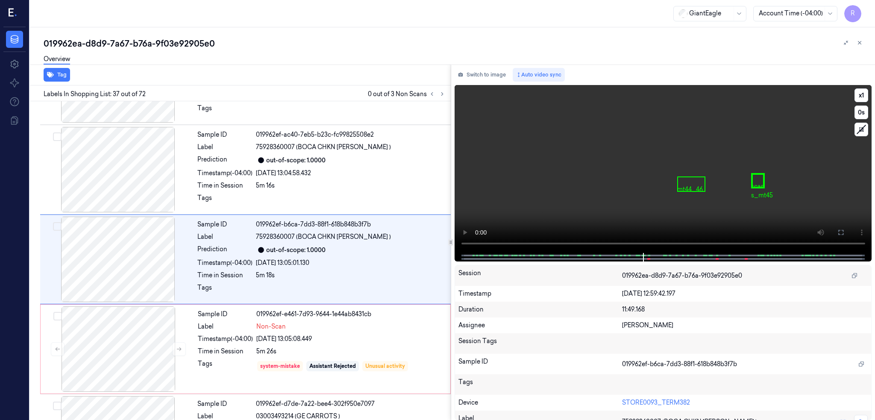
click at [844, 234] on icon at bounding box center [840, 232] width 7 height 7
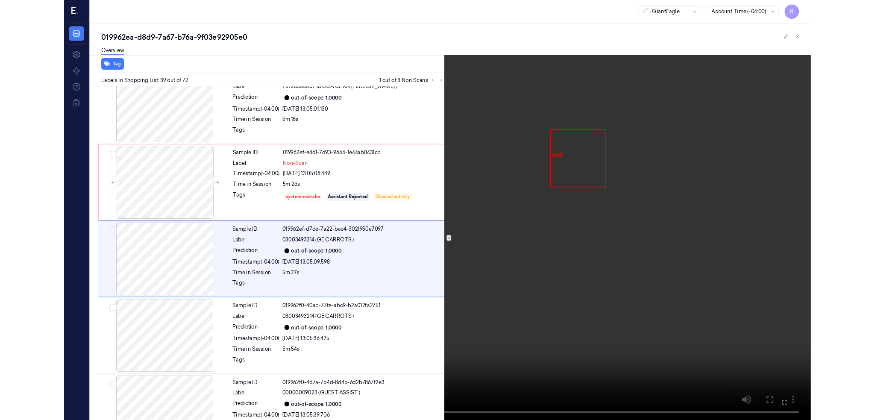
scroll to position [3259, 0]
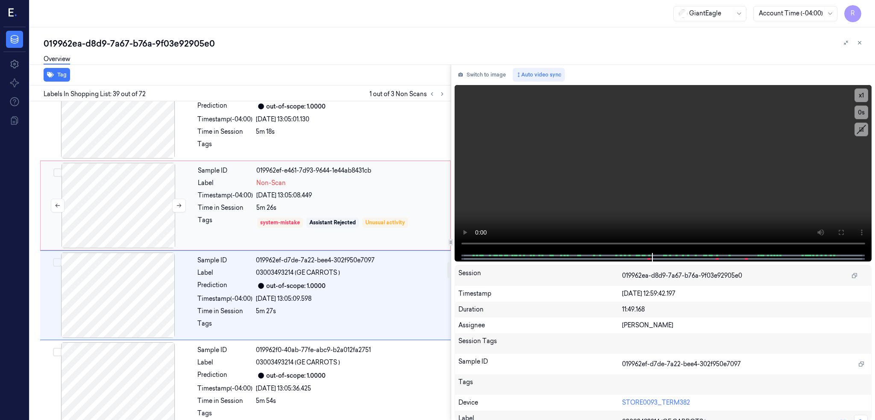
click at [137, 220] on div at bounding box center [118, 205] width 152 height 85
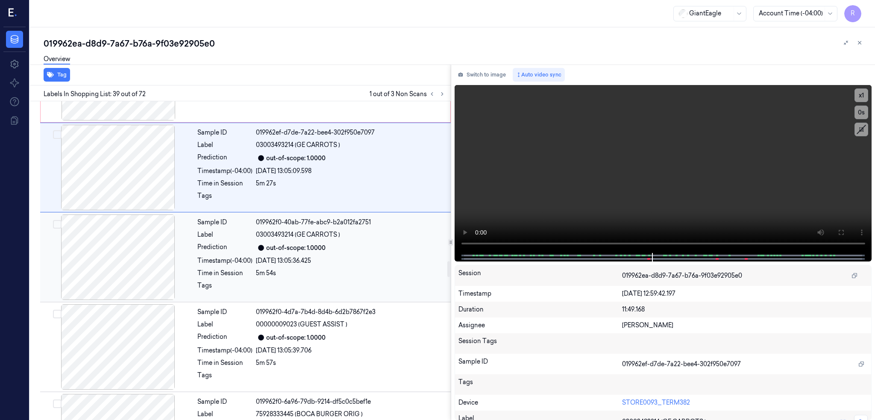
scroll to position [3238, 0]
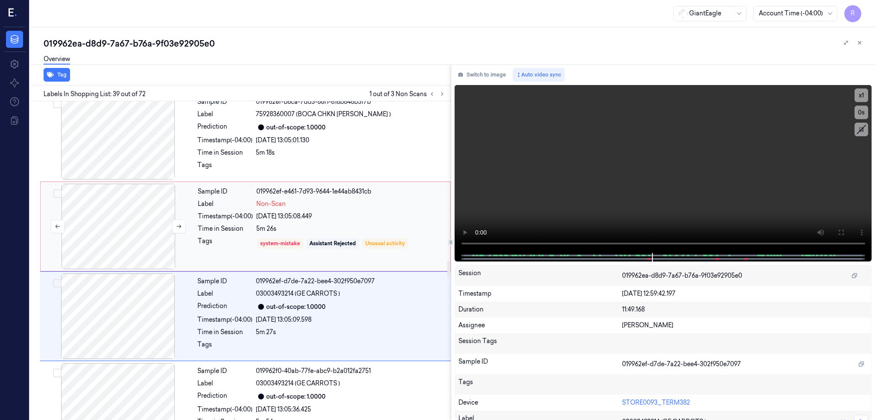
click at [129, 228] on div at bounding box center [118, 226] width 152 height 85
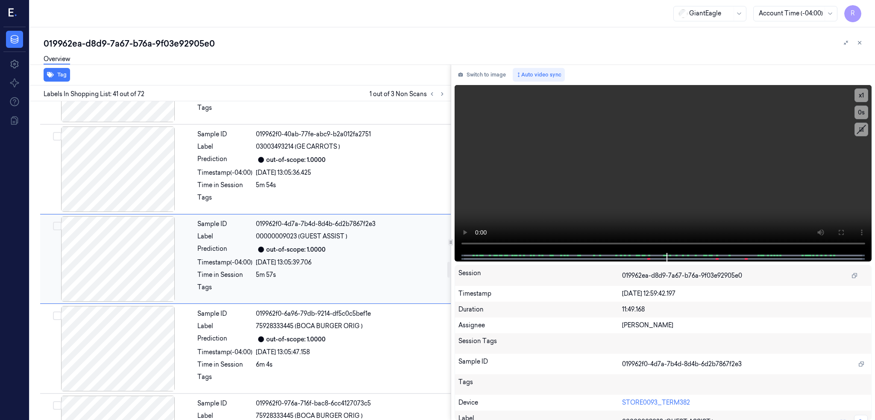
scroll to position [3190, 0]
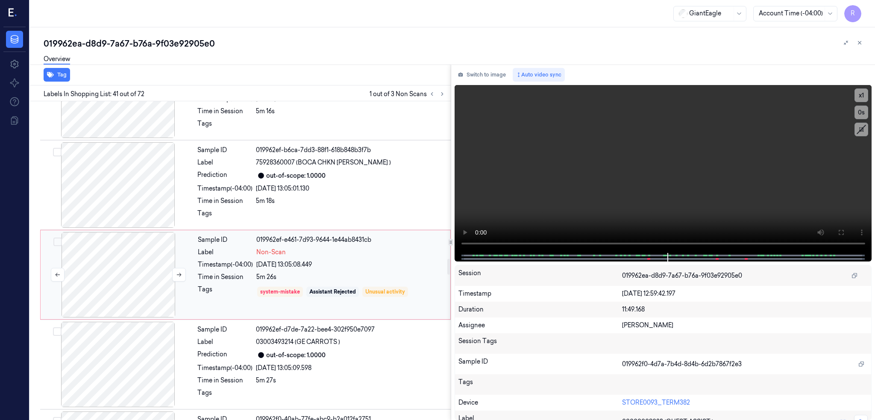
click at [134, 263] on div at bounding box center [118, 274] width 152 height 85
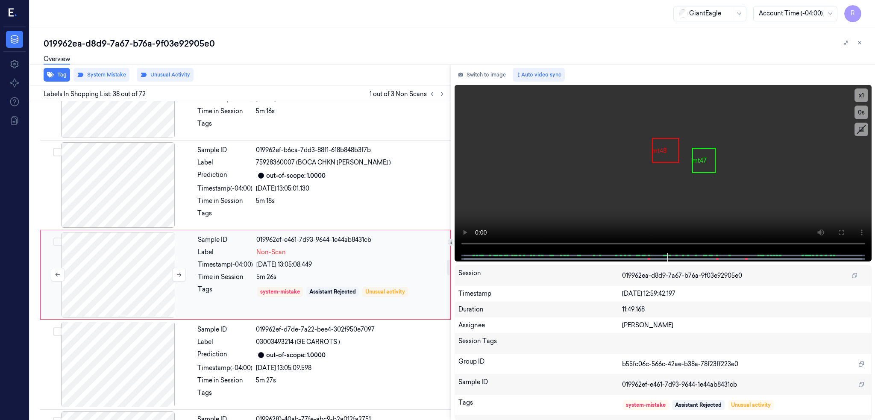
scroll to position [3206, 0]
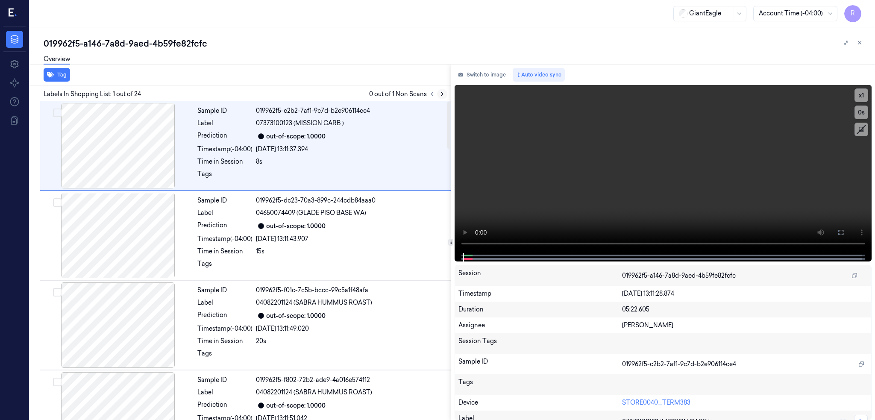
click at [447, 96] on button at bounding box center [442, 94] width 10 height 10
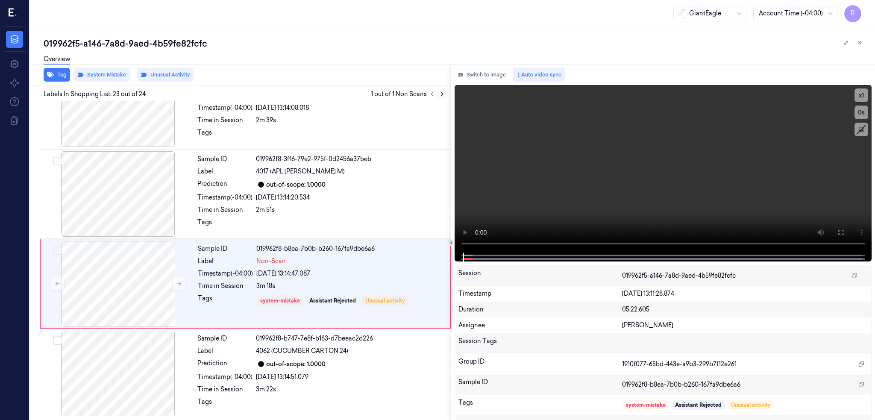
scroll to position [1837, 0]
click at [125, 191] on div at bounding box center [118, 192] width 152 height 85
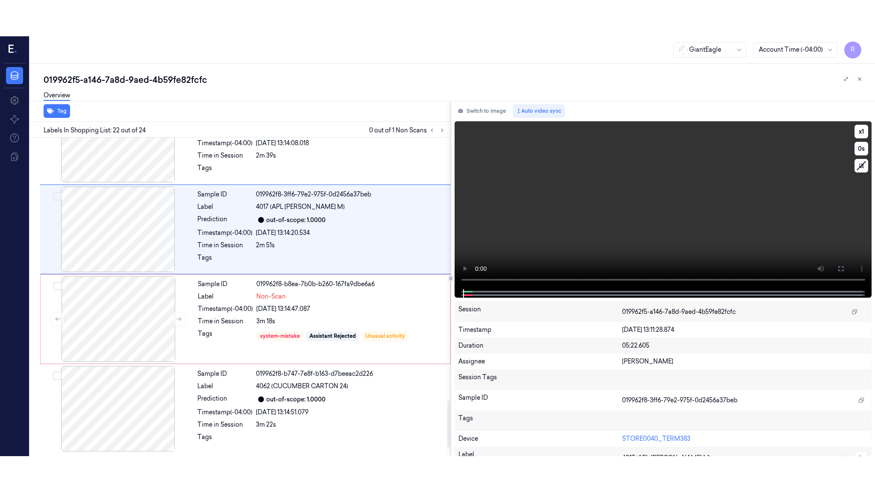
scroll to position [1769, 0]
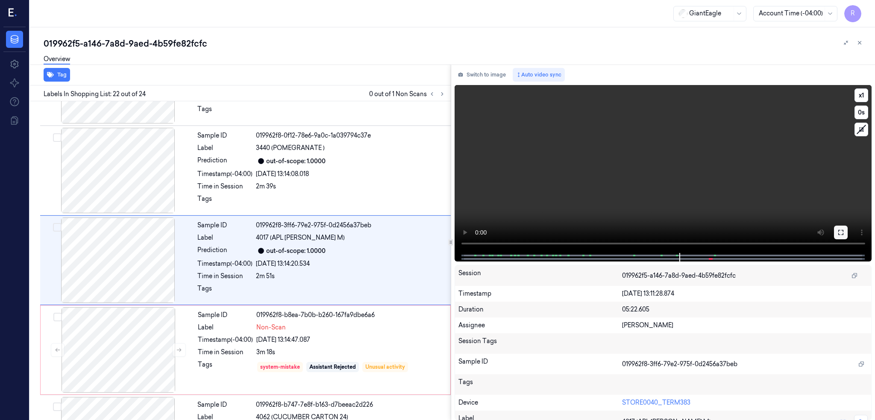
click at [843, 231] on icon at bounding box center [840, 232] width 5 height 5
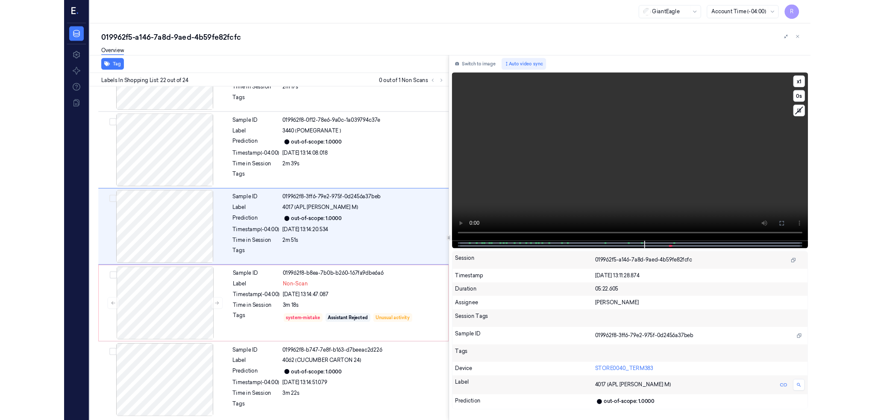
scroll to position [1766, 0]
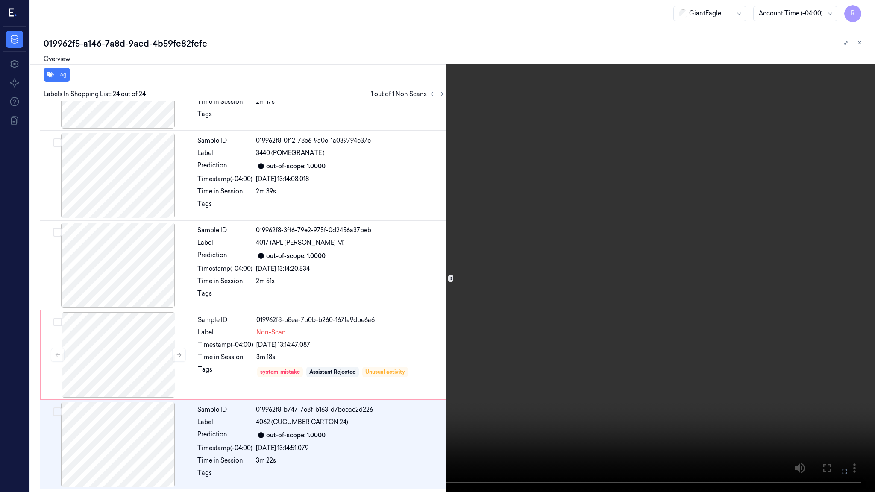
click at [0, 0] on button at bounding box center [0, 0] width 0 height 0
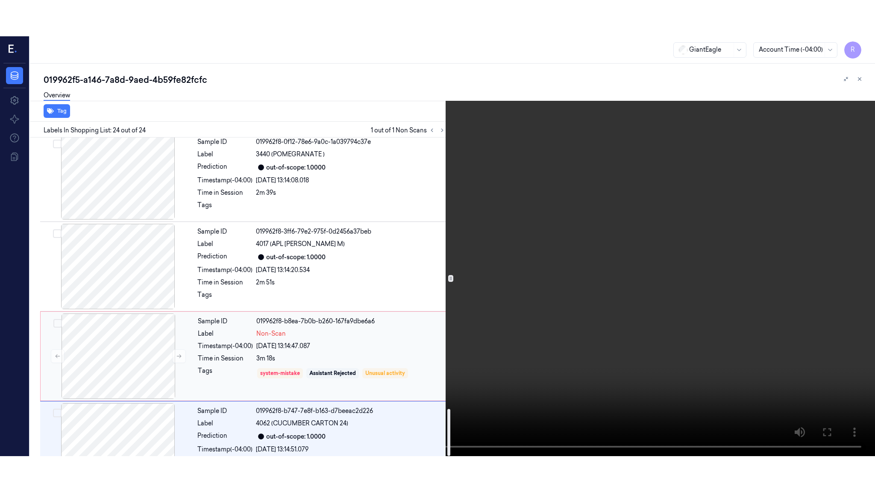
scroll to position [1837, 0]
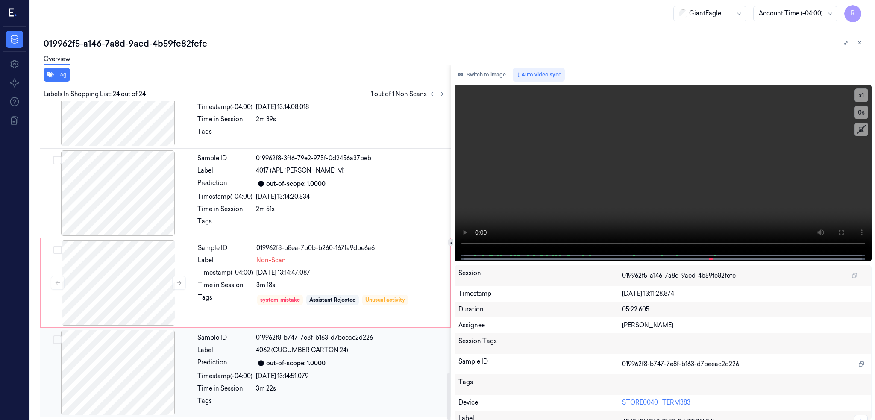
click at [119, 378] on div at bounding box center [118, 372] width 152 height 85
click at [848, 237] on button at bounding box center [841, 233] width 14 height 14
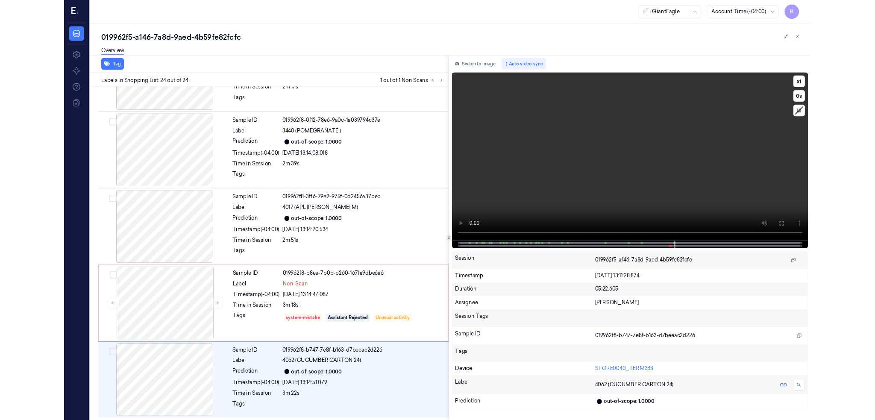
scroll to position [1766, 0]
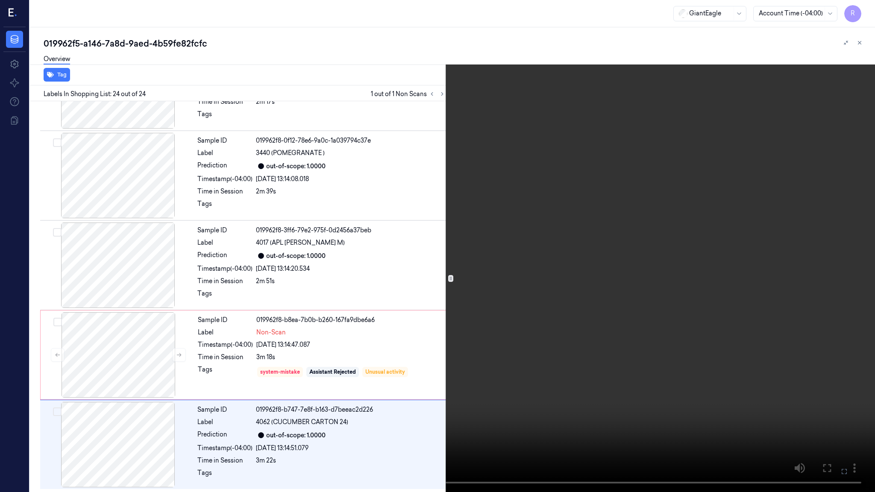
click at [441, 25] on video at bounding box center [437, 246] width 875 height 492
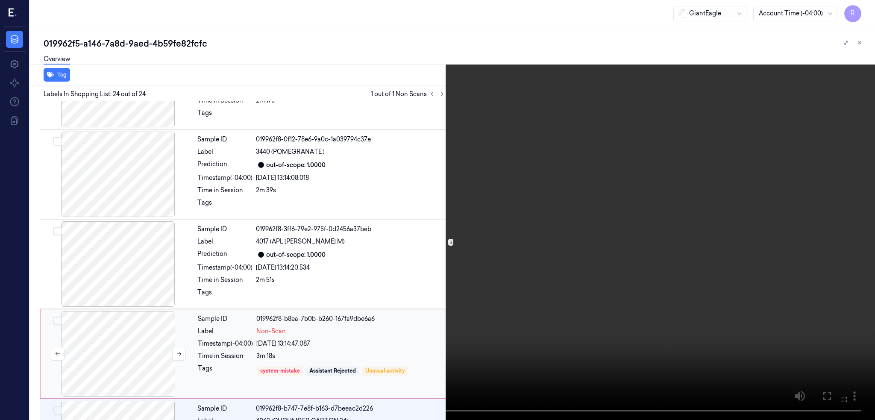
scroll to position [1837, 0]
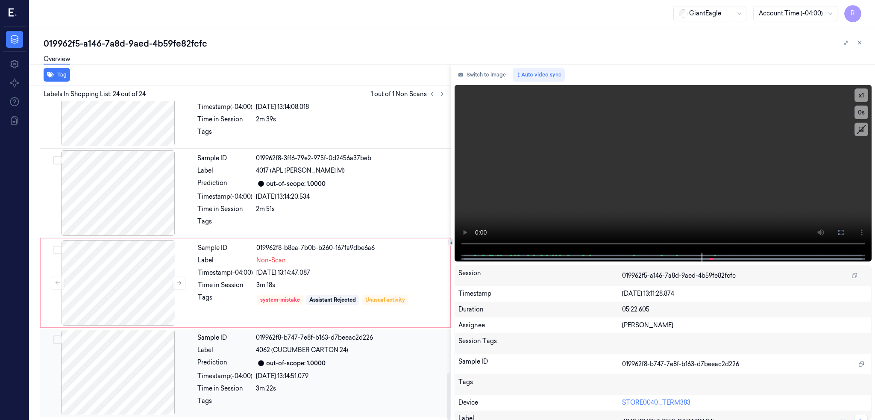
click at [123, 376] on div at bounding box center [118, 372] width 152 height 85
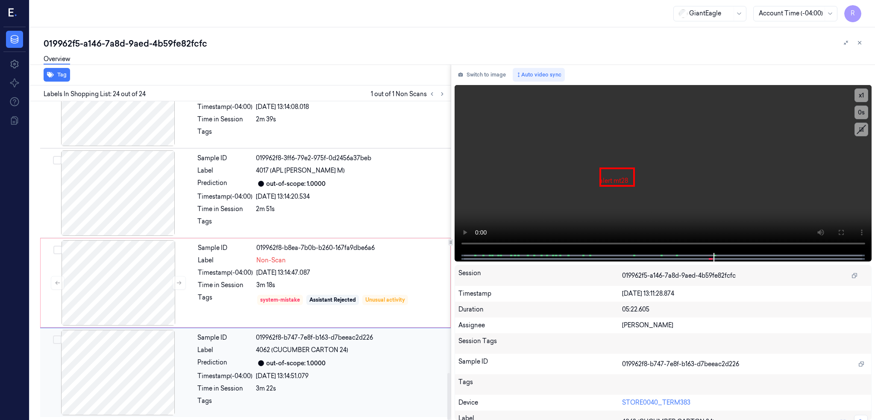
click at [123, 376] on div at bounding box center [118, 372] width 152 height 85
click at [138, 280] on div at bounding box center [118, 282] width 152 height 85
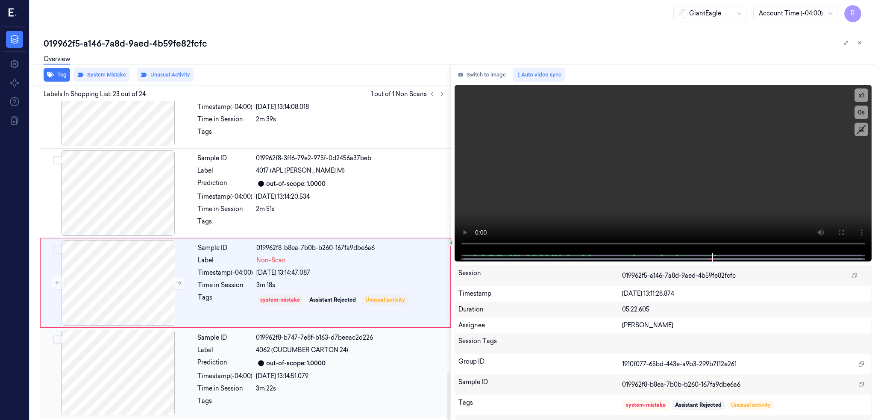
click at [155, 361] on div at bounding box center [118, 372] width 152 height 85
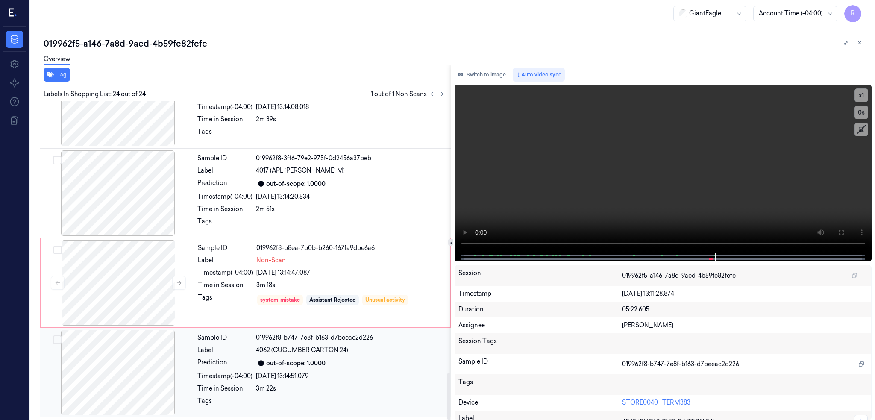
click at [155, 361] on div at bounding box center [118, 372] width 152 height 85
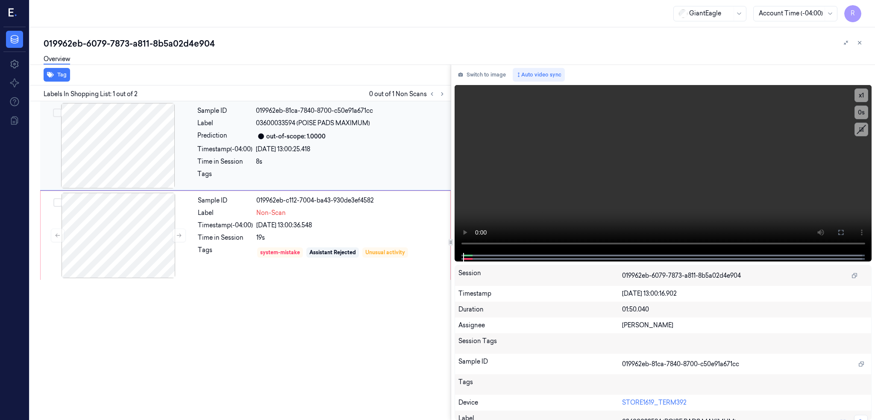
click at [83, 155] on div at bounding box center [118, 145] width 152 height 85
click at [88, 242] on div at bounding box center [118, 235] width 152 height 85
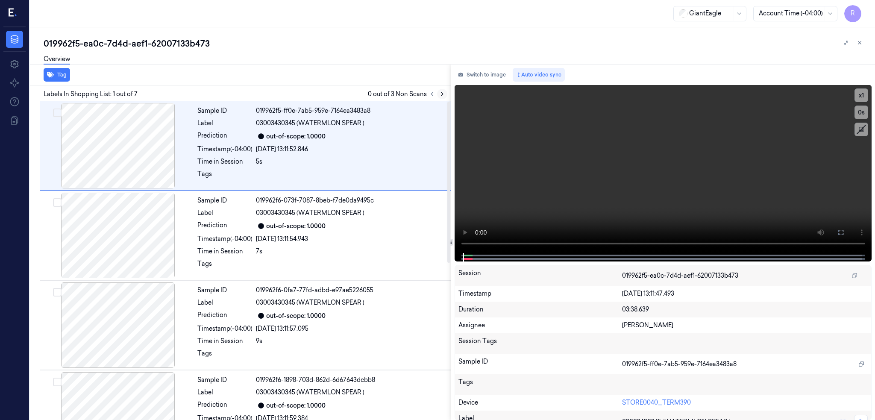
click at [447, 90] on button at bounding box center [442, 94] width 10 height 10
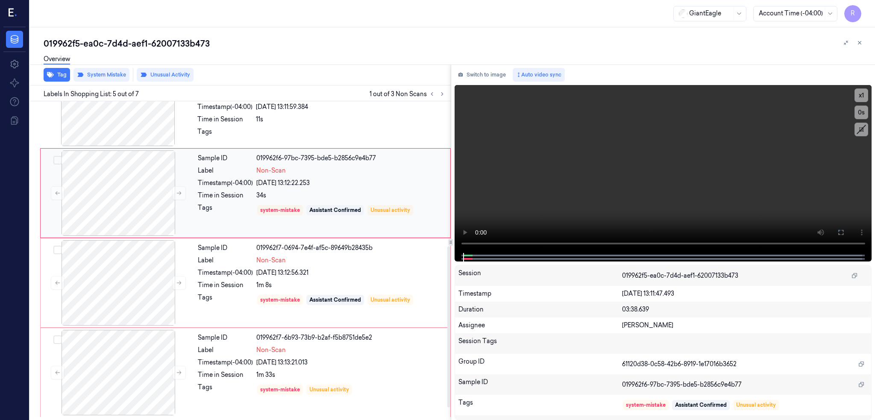
scroll to position [141, 0]
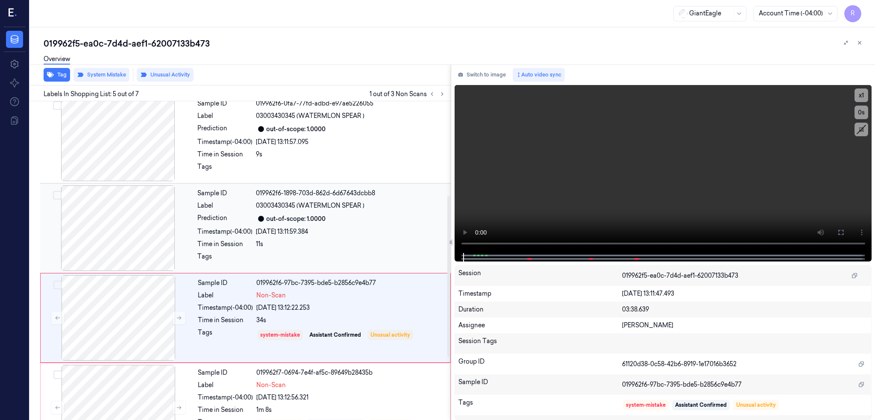
click at [87, 216] on div at bounding box center [118, 227] width 152 height 85
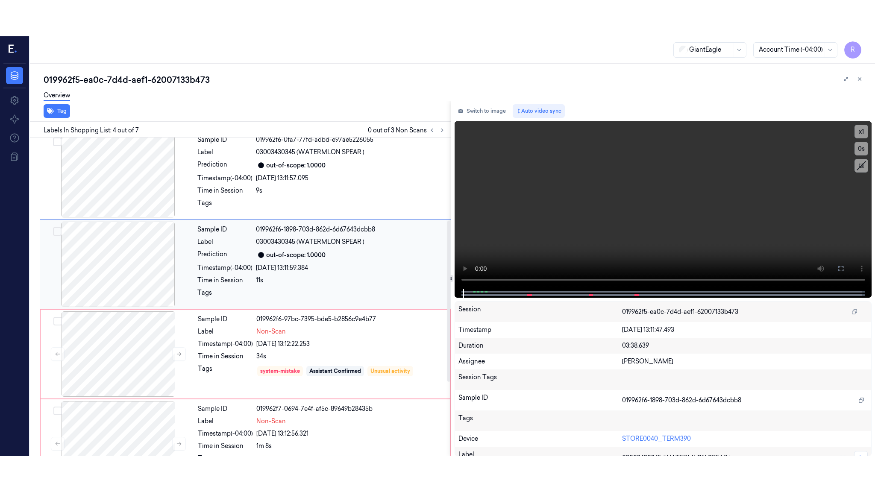
scroll to position [154, 0]
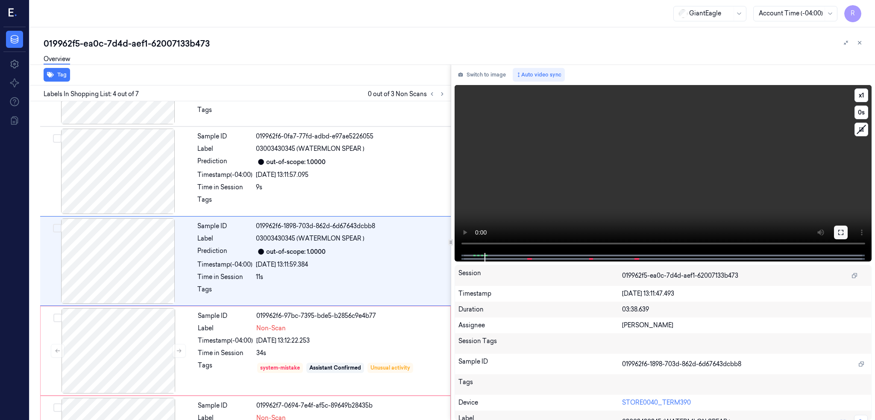
click at [848, 226] on button at bounding box center [841, 233] width 14 height 14
click at [844, 234] on icon at bounding box center [840, 232] width 7 height 7
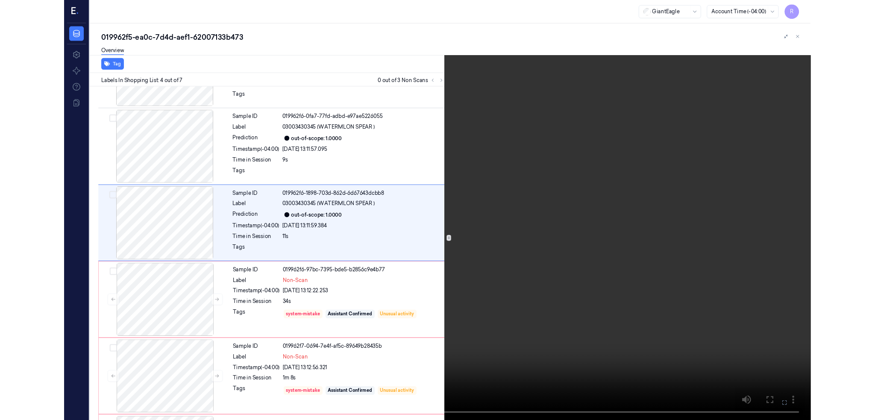
scroll to position [118, 0]
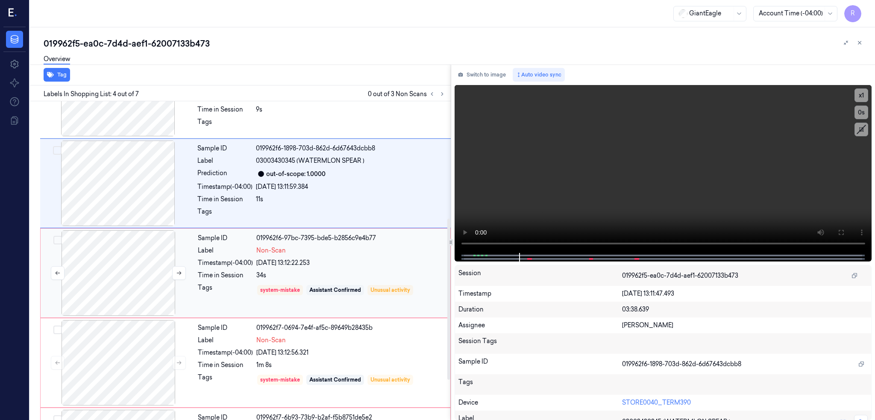
click at [114, 261] on div at bounding box center [118, 272] width 152 height 85
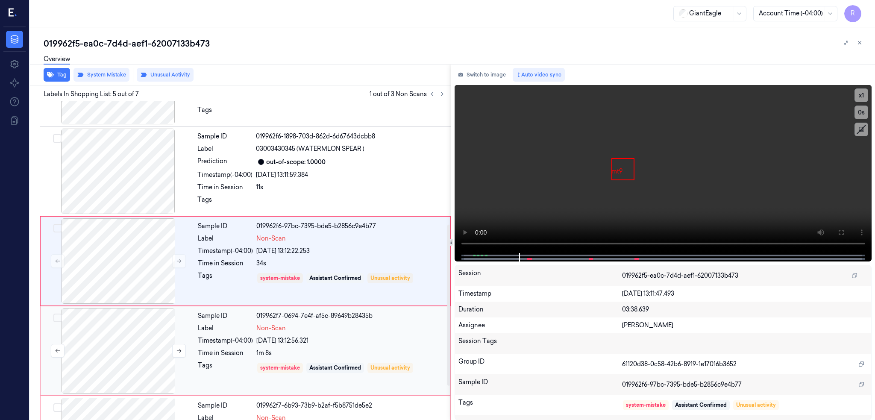
click at [115, 349] on div at bounding box center [118, 350] width 152 height 85
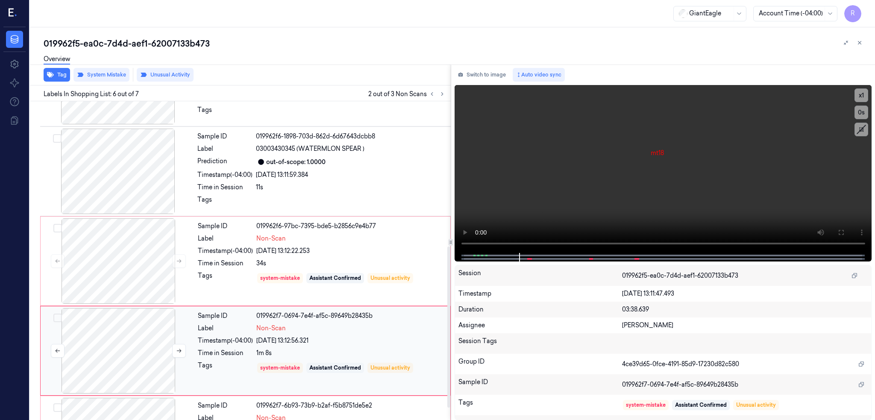
scroll to position [311, 0]
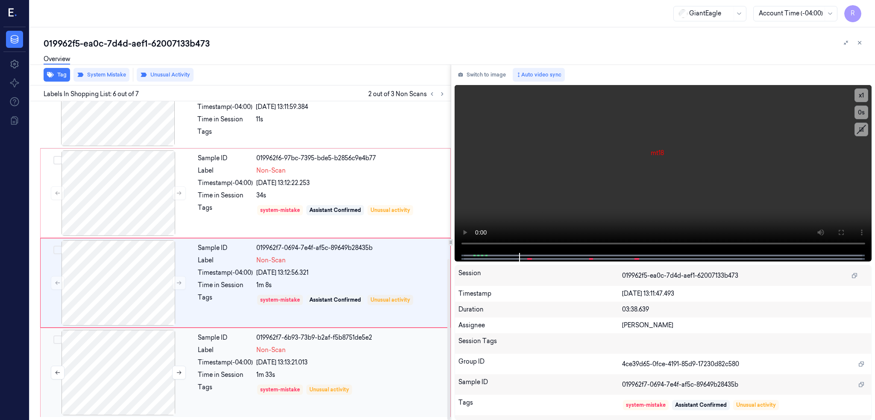
click at [129, 370] on div at bounding box center [118, 372] width 152 height 85
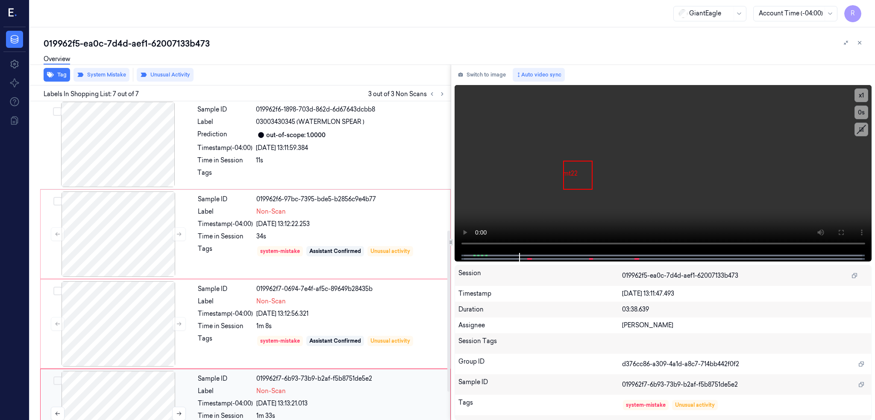
scroll to position [255, 0]
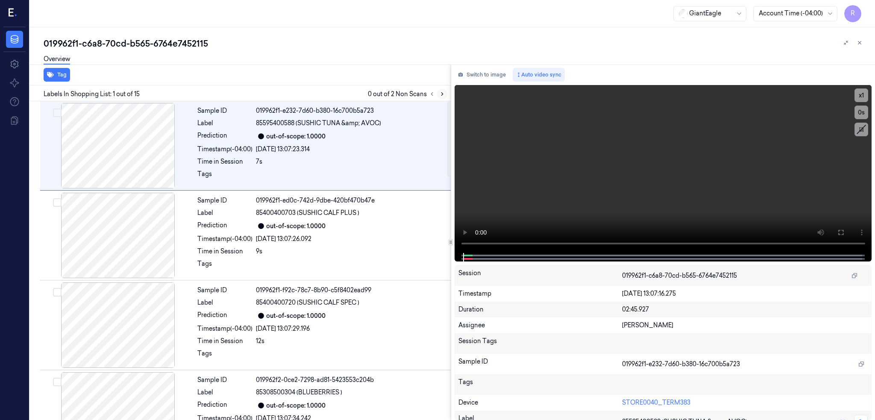
click at [447, 95] on button at bounding box center [442, 94] width 10 height 10
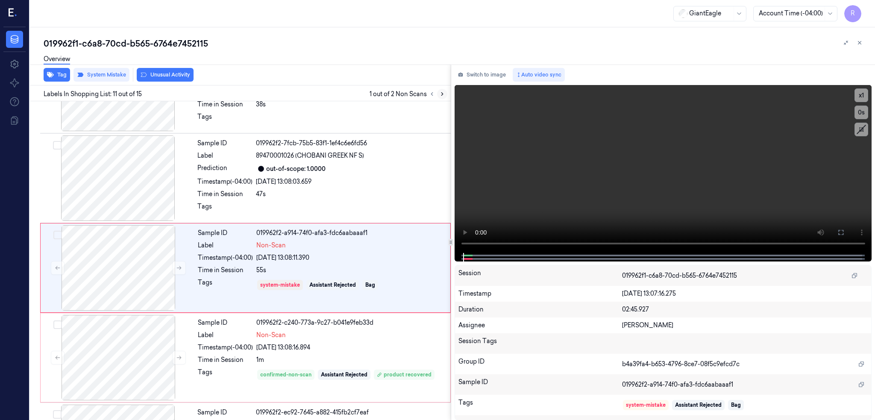
scroll to position [782, 0]
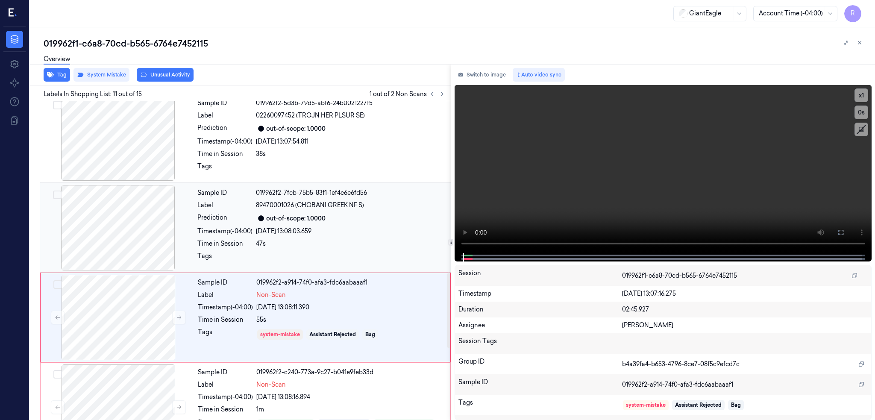
click at [137, 216] on div at bounding box center [118, 227] width 152 height 85
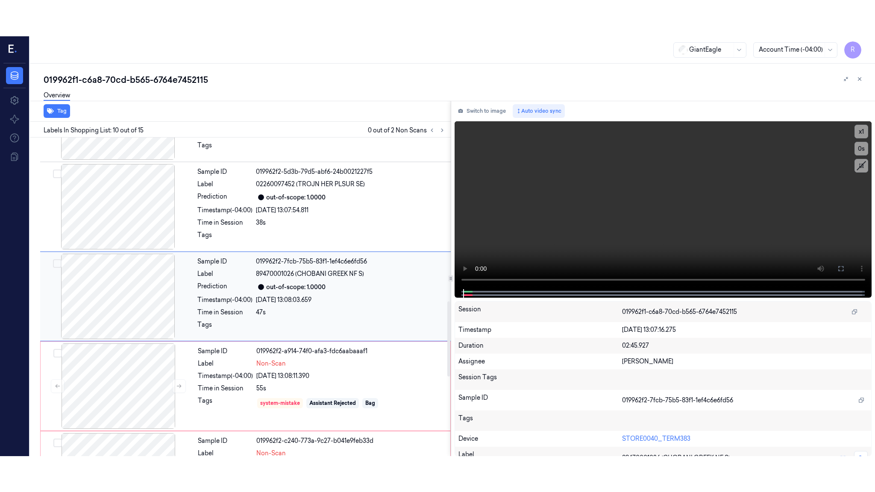
scroll to position [692, 0]
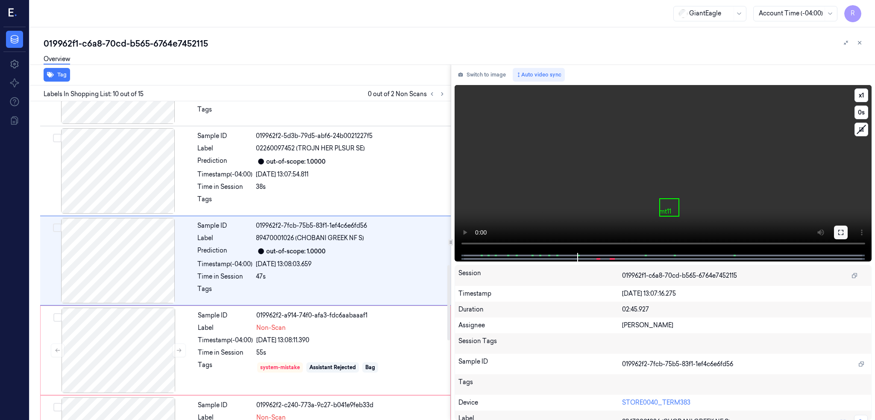
click at [848, 235] on button at bounding box center [841, 233] width 14 height 14
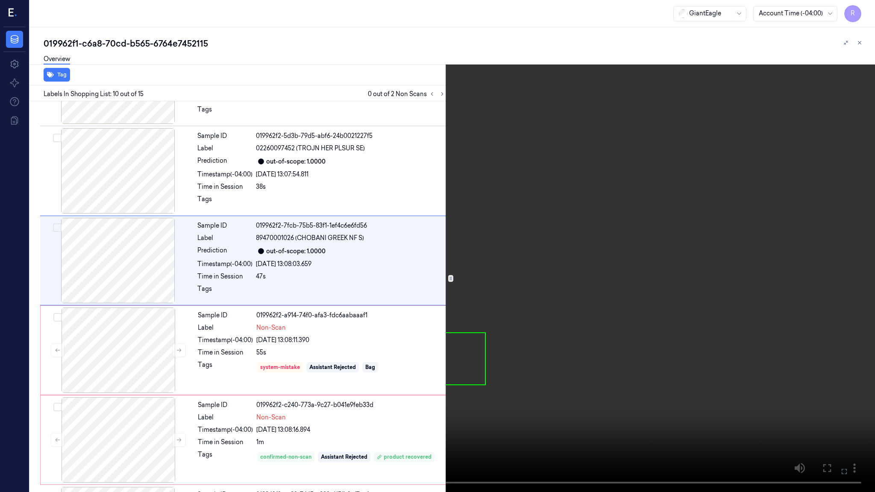
click at [541, 305] on video at bounding box center [437, 246] width 875 height 492
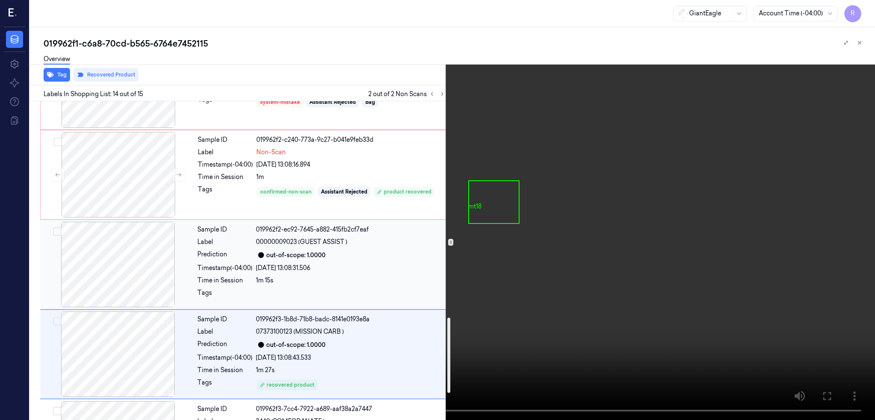
scroll to position [901, 0]
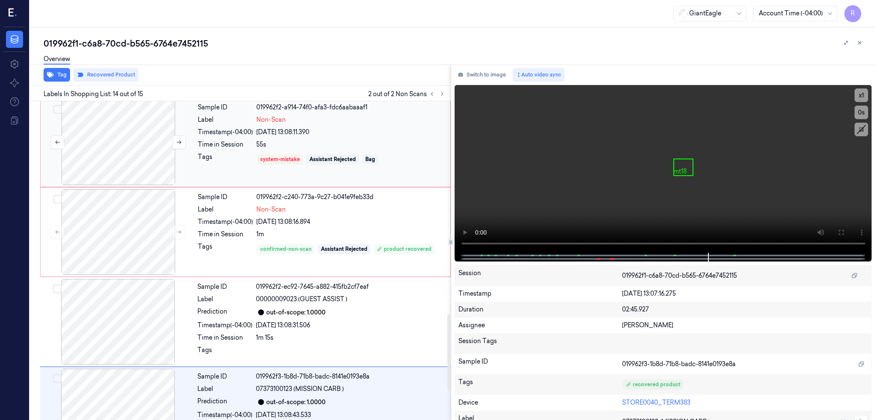
click at [137, 164] on div at bounding box center [118, 142] width 152 height 85
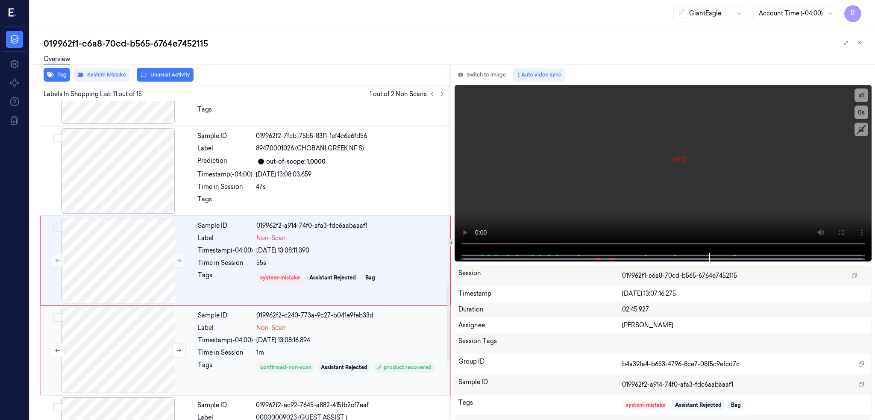
click at [132, 336] on div at bounding box center [118, 350] width 152 height 85
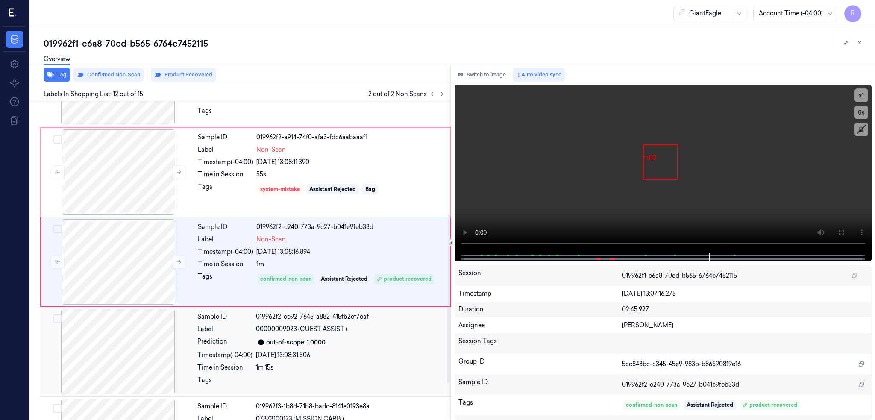
scroll to position [872, 0]
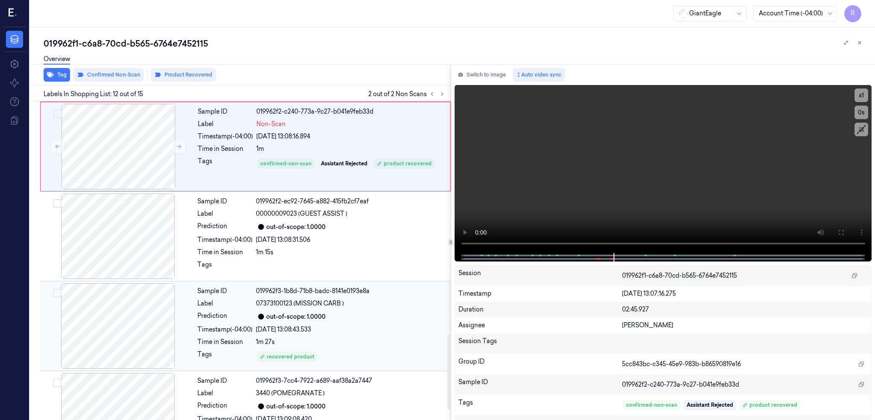
click at [124, 311] on div at bounding box center [118, 325] width 152 height 85
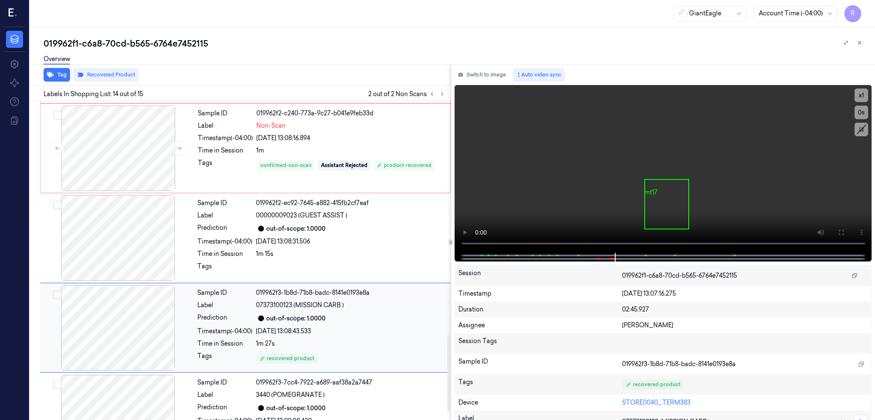
scroll to position [973, 0]
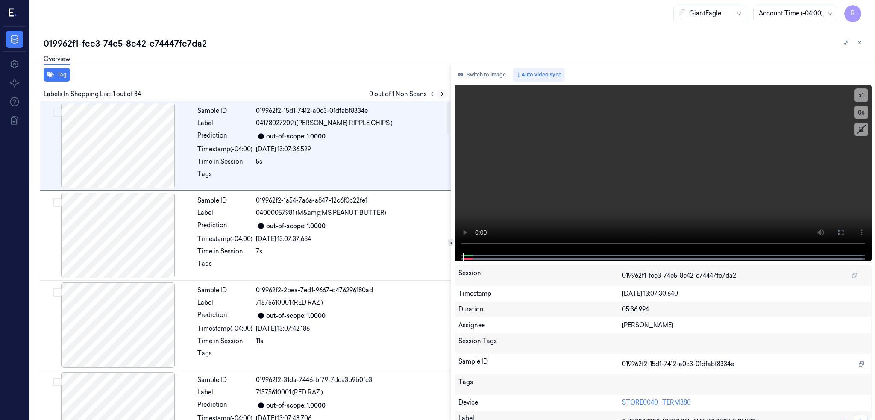
click at [443, 95] on icon at bounding box center [442, 94] width 2 height 3
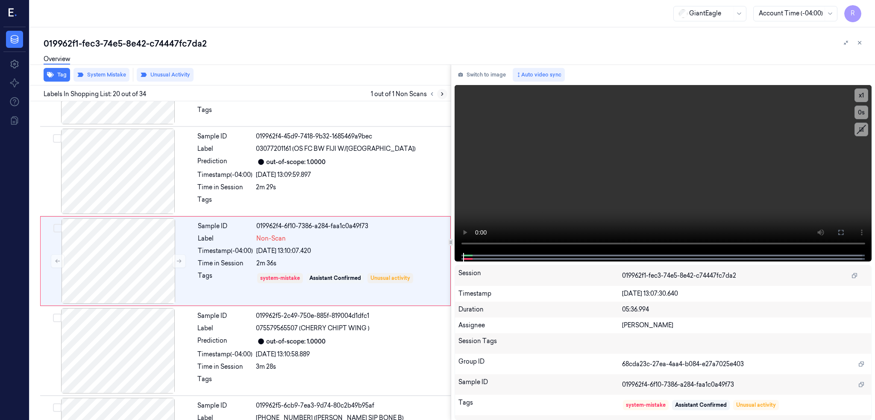
scroll to position [1590, 0]
click at [103, 174] on div at bounding box center [118, 170] width 152 height 85
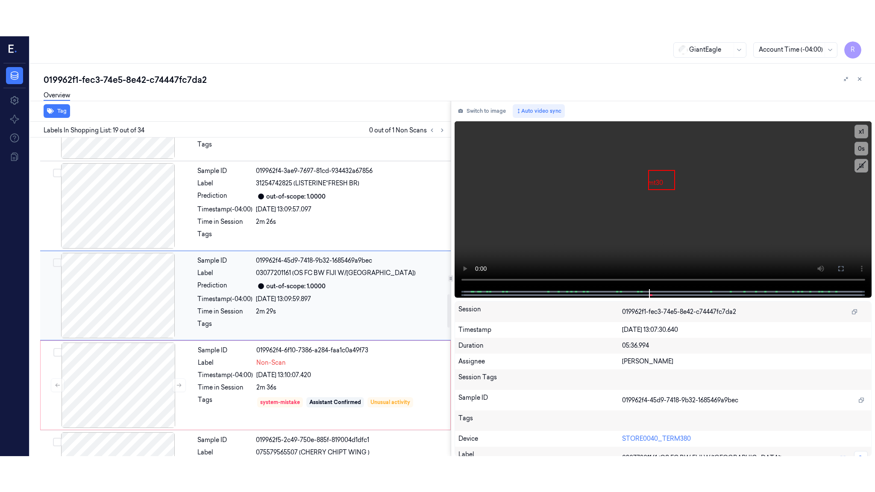
scroll to position [1500, 0]
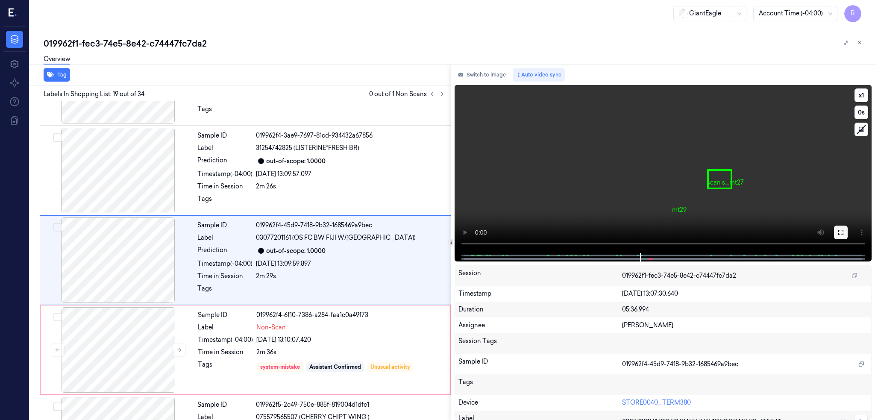
click at [844, 229] on icon at bounding box center [840, 232] width 7 height 7
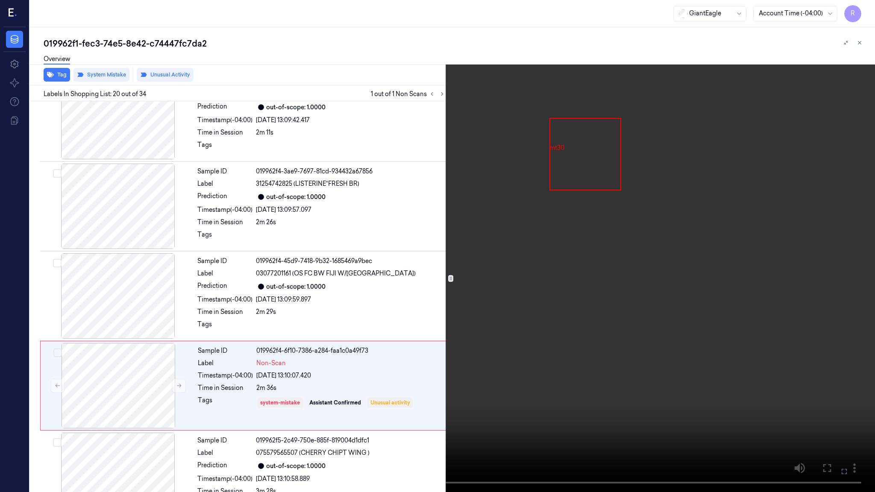
scroll to position [1554, 0]
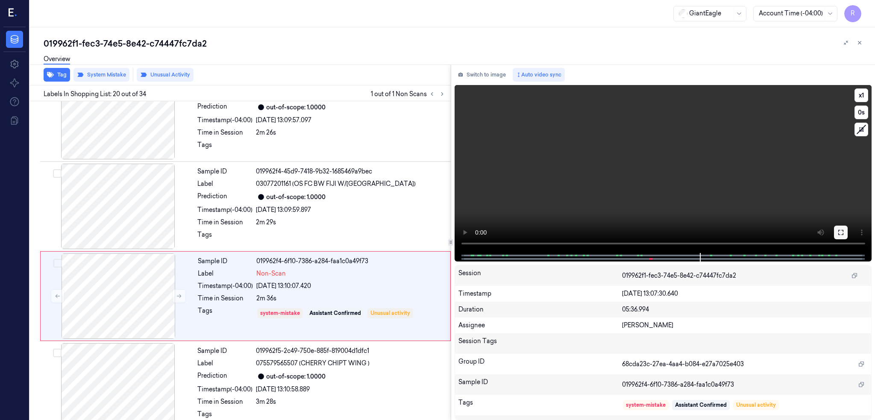
click at [844, 231] on icon at bounding box center [840, 232] width 7 height 7
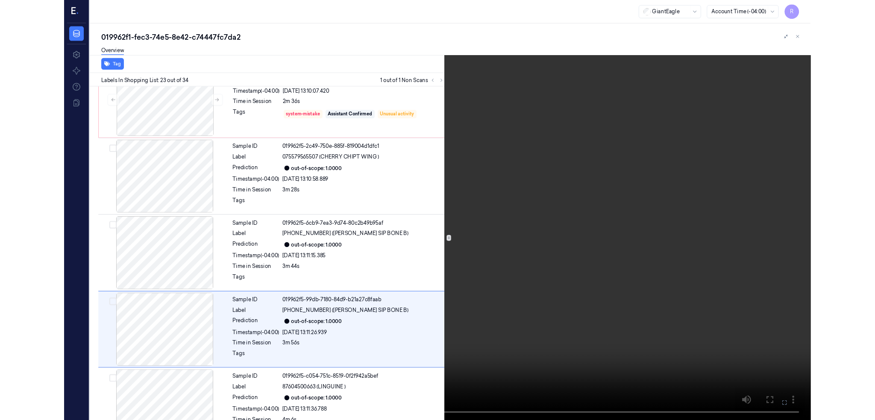
scroll to position [1823, 0]
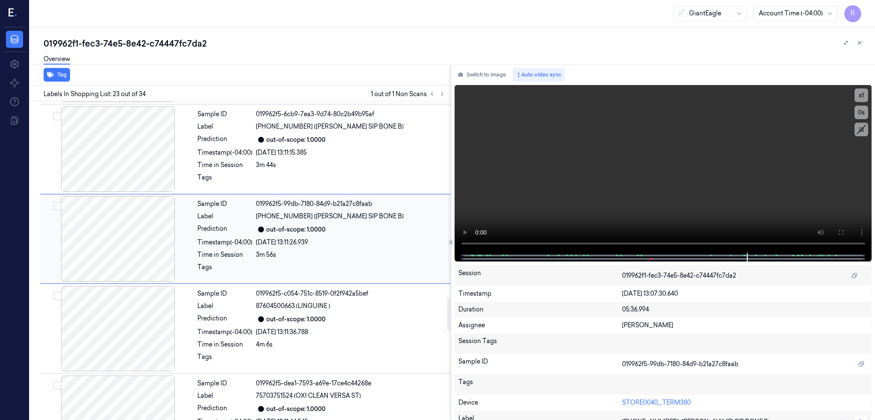
click at [129, 233] on div at bounding box center [118, 238] width 152 height 85
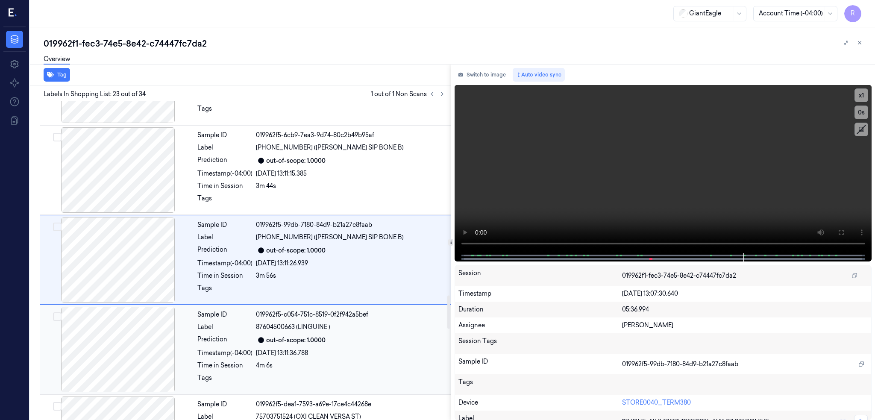
click at [130, 355] on div at bounding box center [118, 349] width 152 height 85
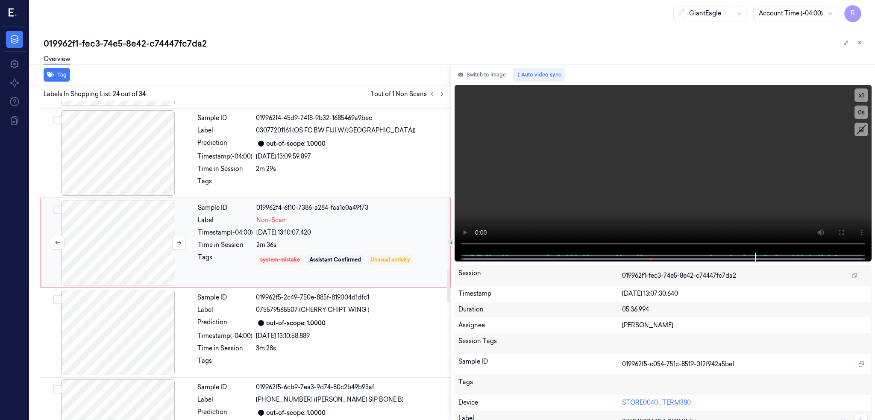
click at [127, 239] on div at bounding box center [118, 242] width 152 height 85
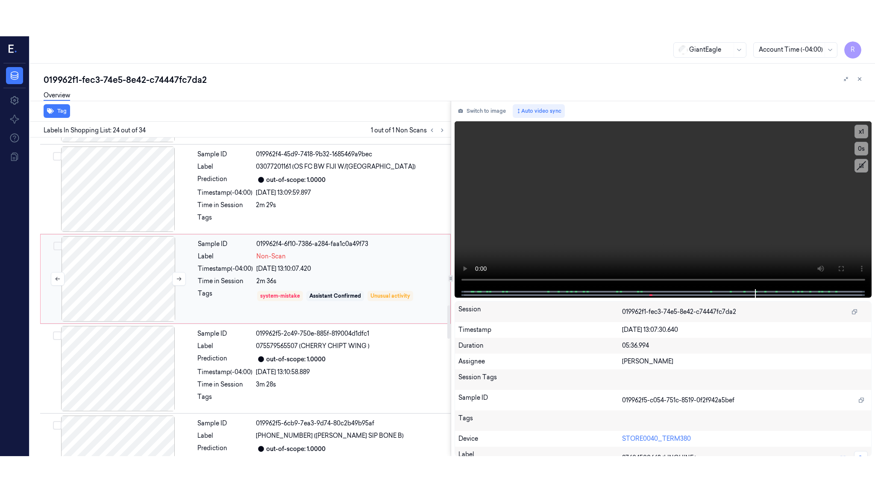
scroll to position [1590, 0]
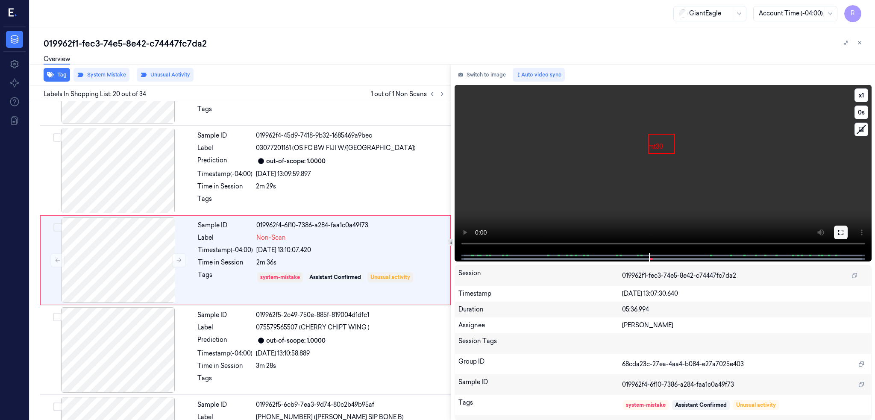
click at [844, 233] on icon at bounding box center [840, 232] width 7 height 7
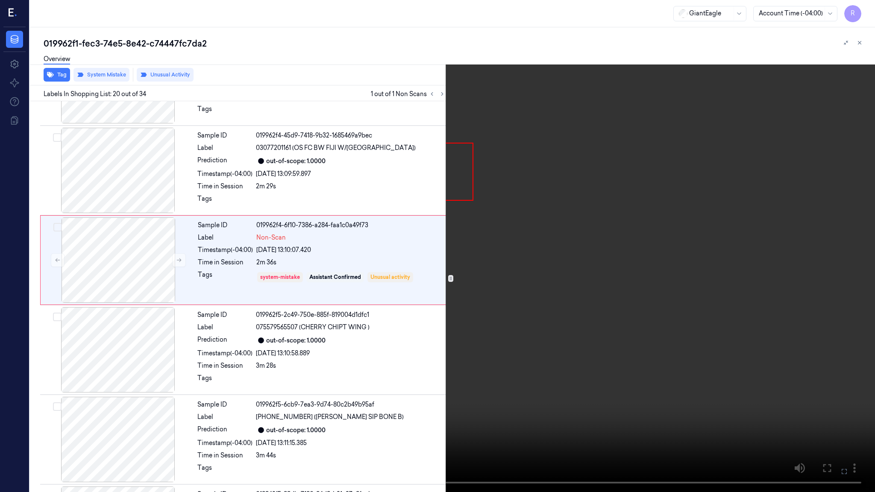
click at [299, 360] on video at bounding box center [437, 246] width 875 height 492
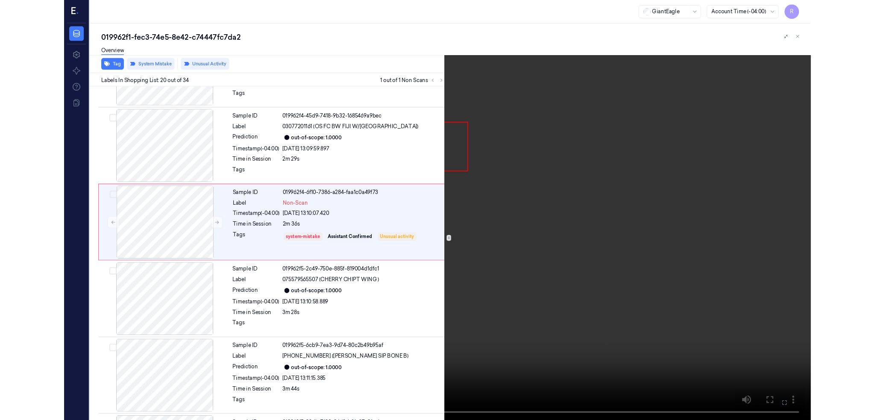
scroll to position [1554, 0]
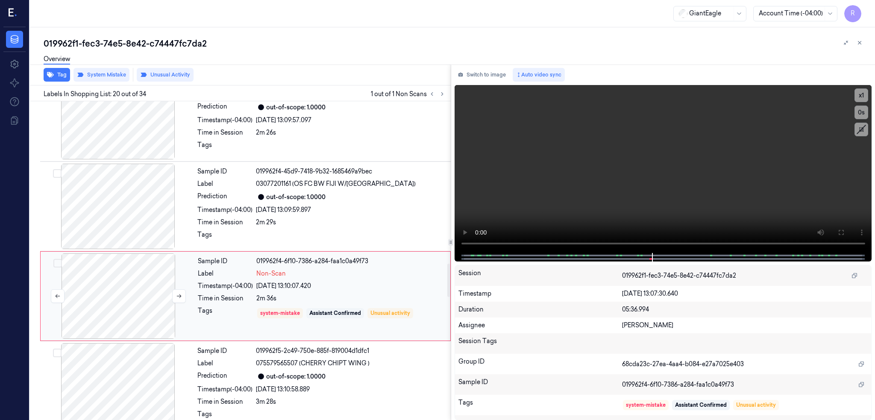
click at [132, 290] on div at bounding box center [118, 295] width 152 height 85
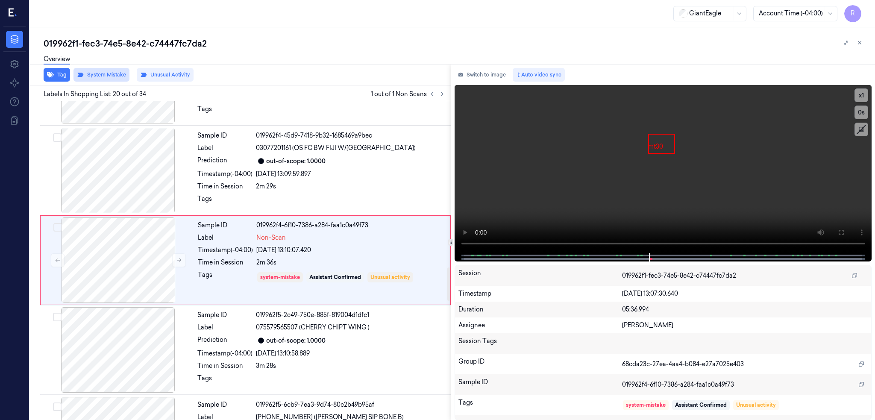
click at [111, 73] on button "System Mistake" at bounding box center [101, 75] width 56 height 14
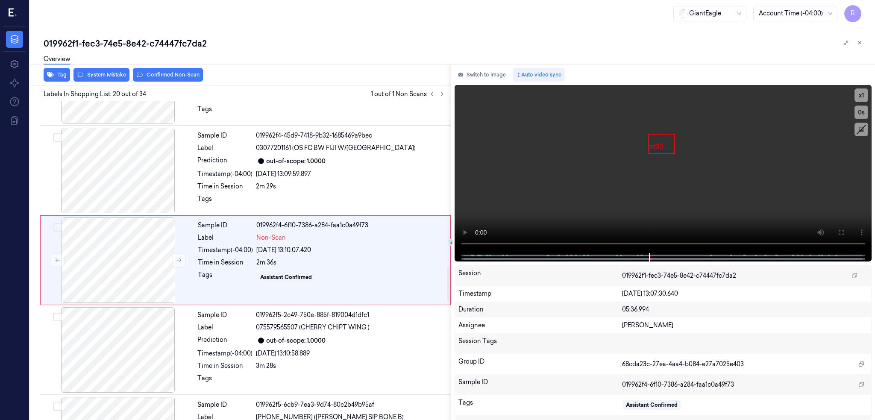
click at [169, 82] on div "Tag System Mistake Confirmed Non-Scan" at bounding box center [238, 75] width 424 height 21
click at [170, 76] on button "Confirmed Non-Scan" at bounding box center [168, 75] width 70 height 14
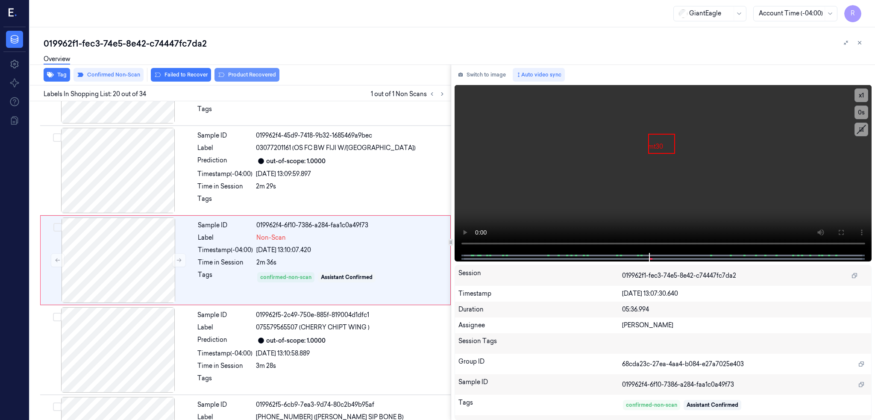
click at [269, 72] on button "Product Recovered" at bounding box center [246, 75] width 65 height 14
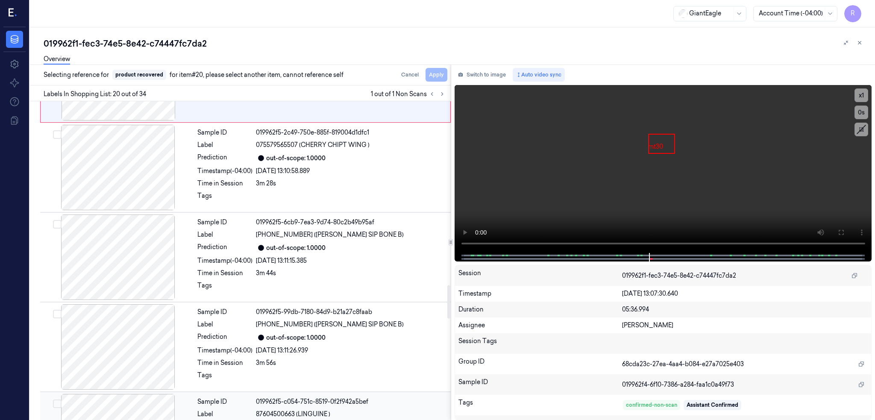
scroll to position [1761, 0]
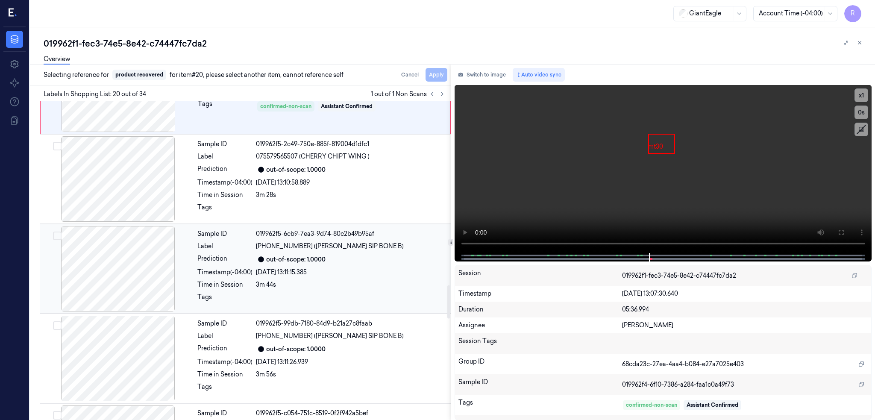
click at [108, 267] on div at bounding box center [118, 268] width 152 height 85
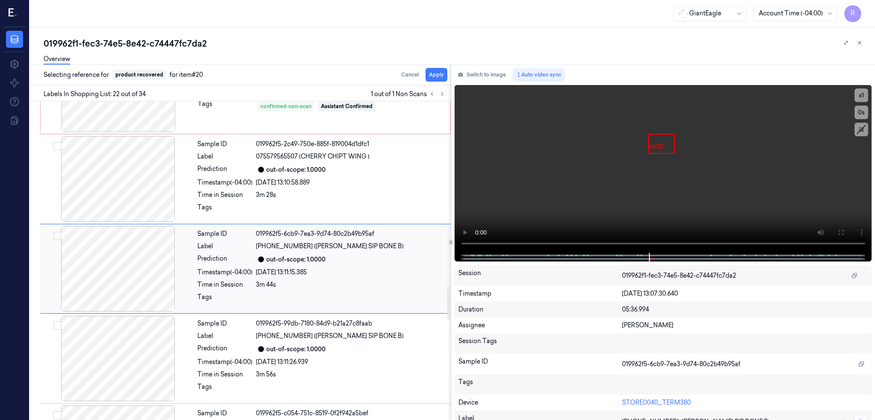
scroll to position [1769, 0]
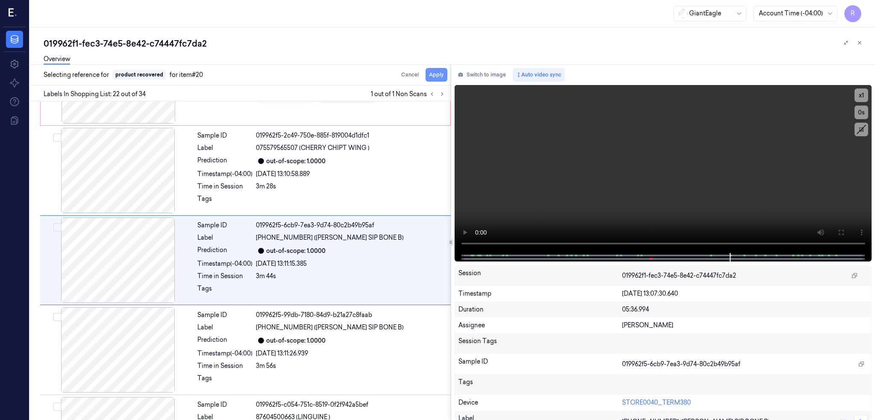
click at [447, 73] on button "Apply" at bounding box center [436, 75] width 22 height 14
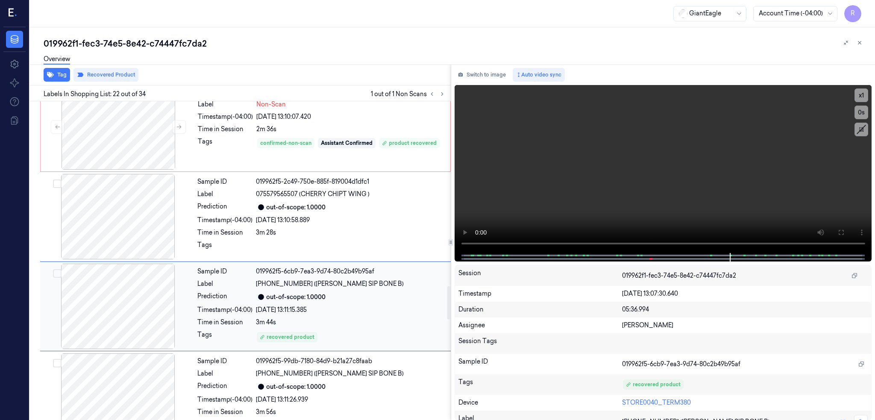
scroll to position [1713, 0]
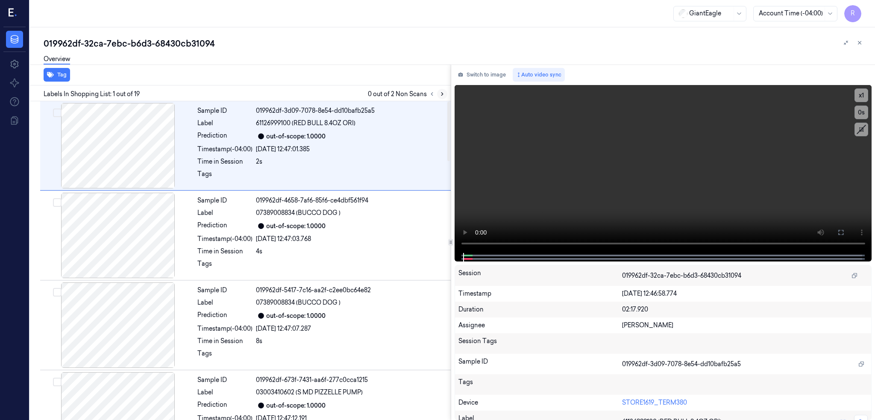
click at [445, 94] on icon at bounding box center [442, 94] width 6 height 6
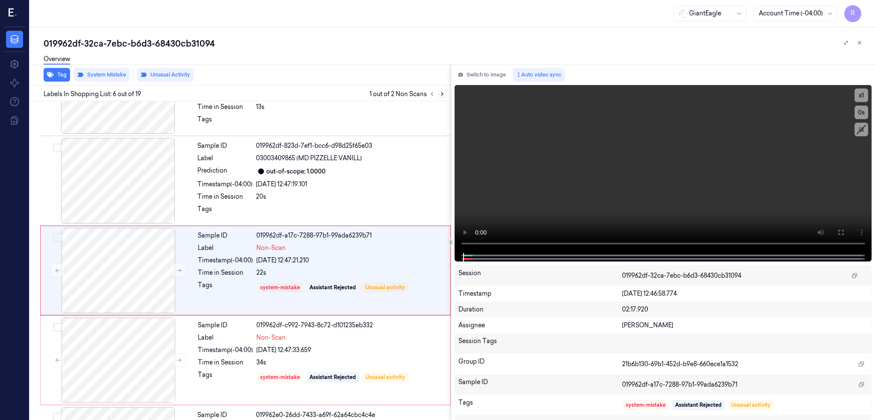
scroll to position [333, 0]
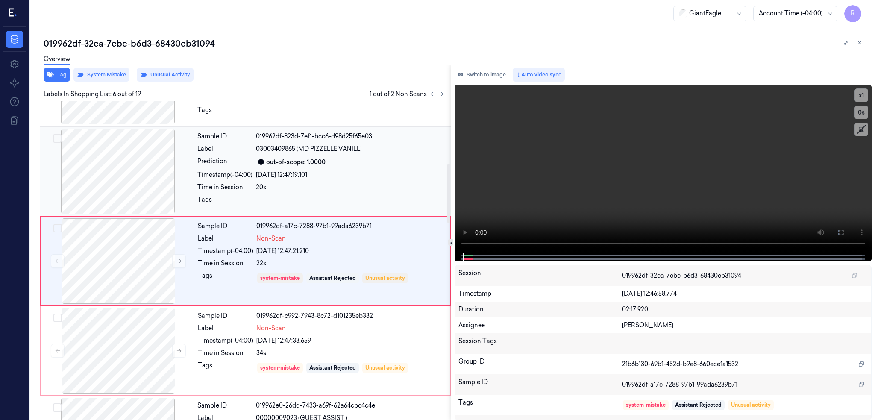
click at [141, 144] on div at bounding box center [118, 171] width 152 height 85
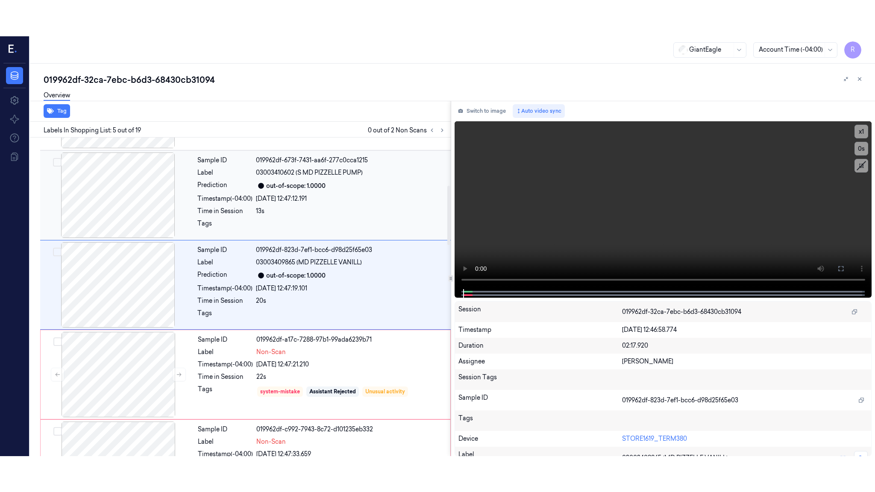
scroll to position [243, 0]
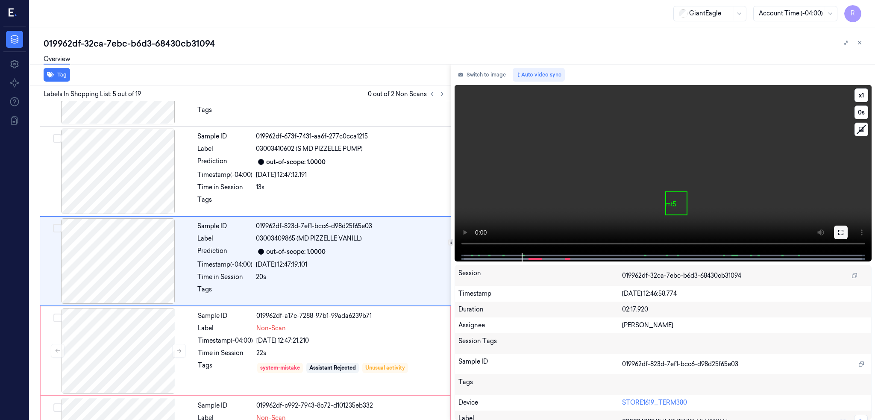
click at [848, 231] on button at bounding box center [841, 233] width 14 height 14
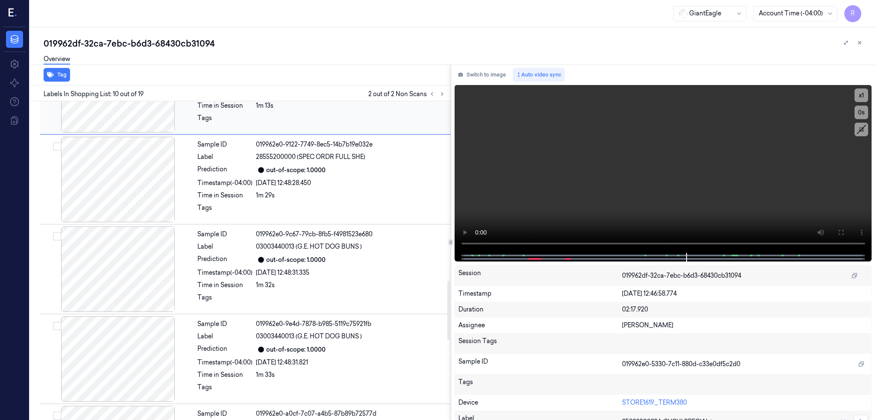
scroll to position [1091, 0]
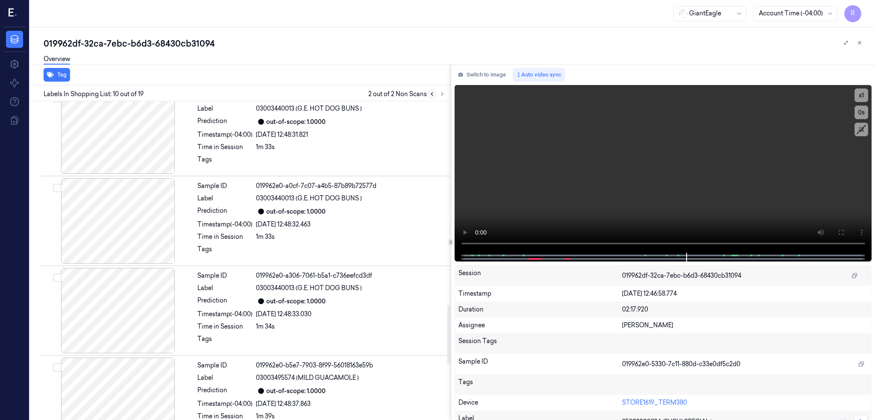
click at [435, 91] on icon at bounding box center [432, 94] width 6 height 6
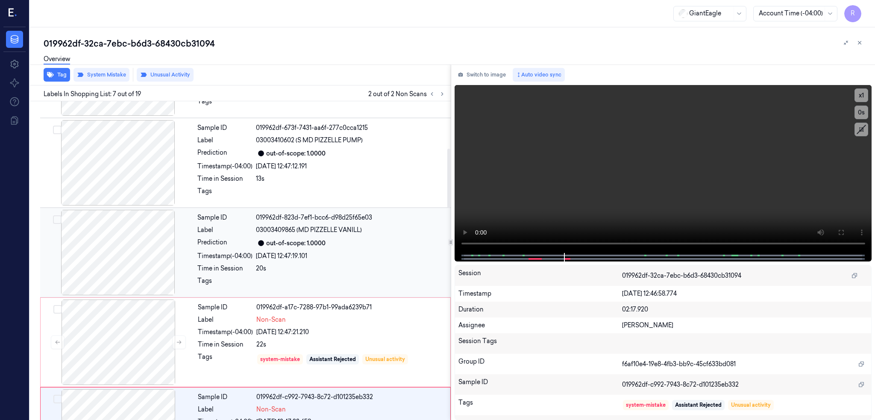
click at [118, 236] on div at bounding box center [118, 252] width 152 height 85
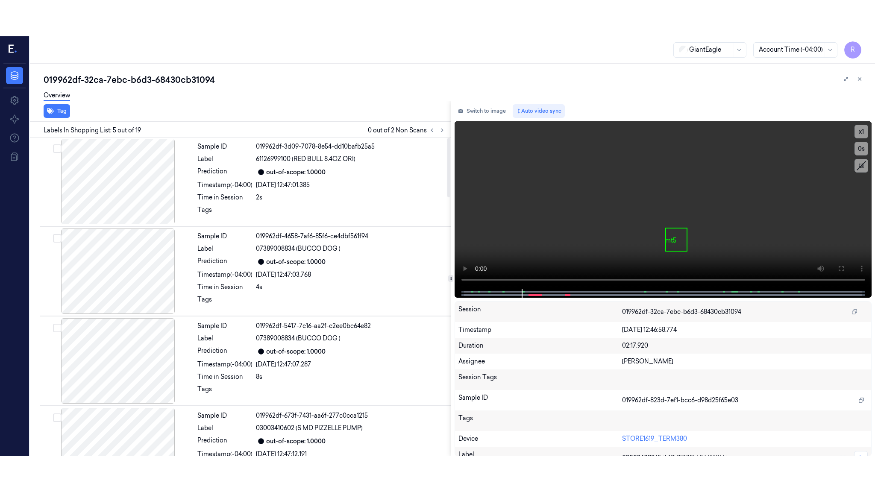
scroll to position [0, 0]
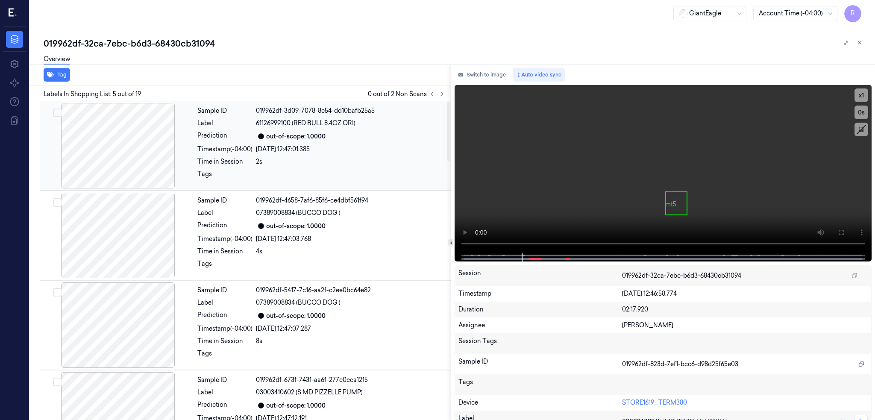
click at [110, 164] on div at bounding box center [118, 145] width 152 height 85
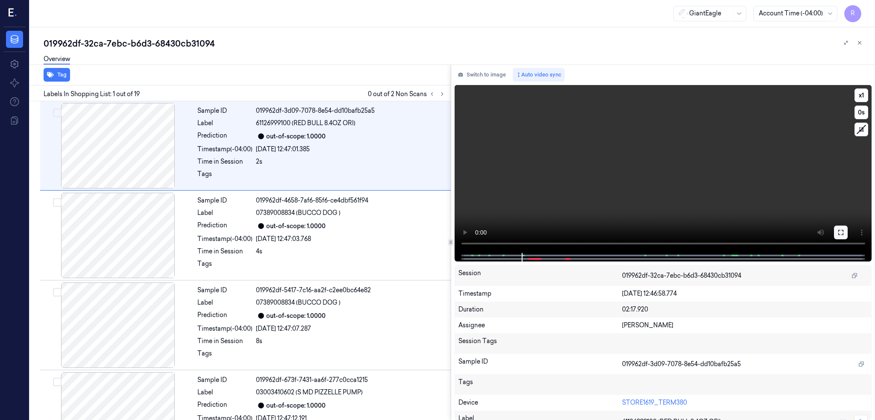
click at [843, 230] on icon at bounding box center [840, 232] width 5 height 5
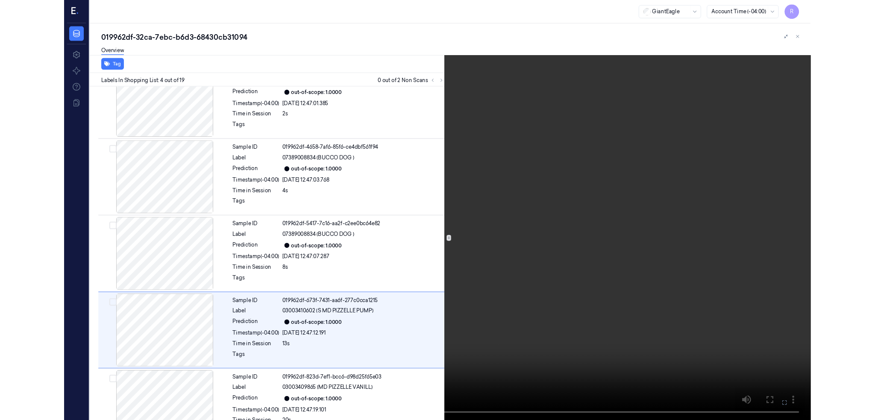
scroll to position [118, 0]
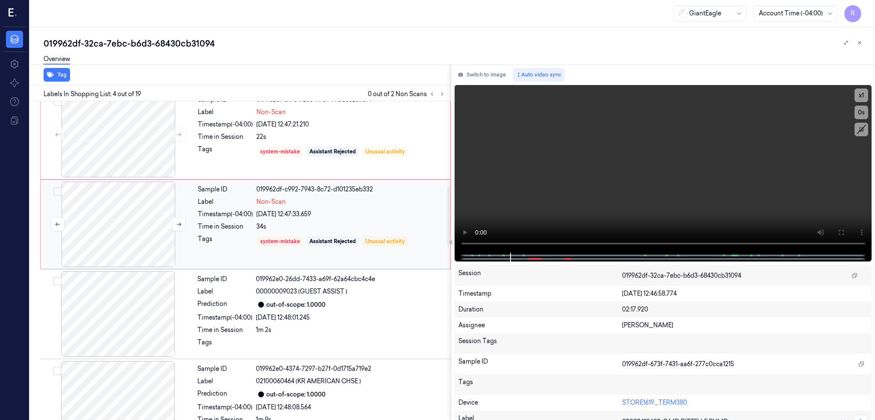
click at [141, 236] on div at bounding box center [118, 224] width 152 height 85
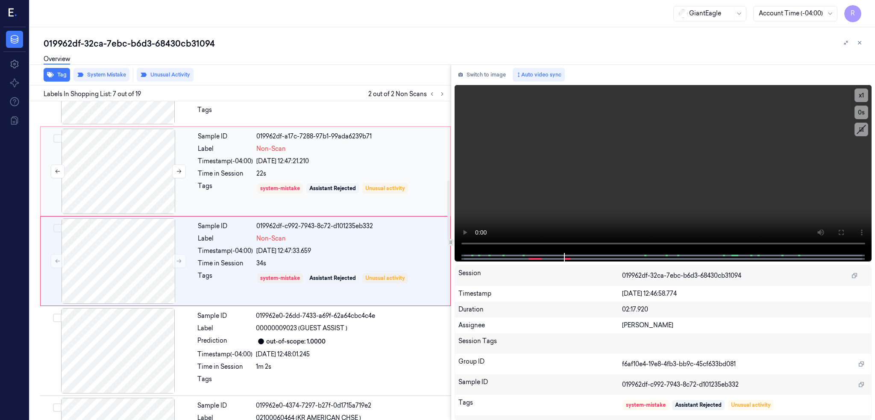
click at [128, 190] on div at bounding box center [118, 171] width 152 height 85
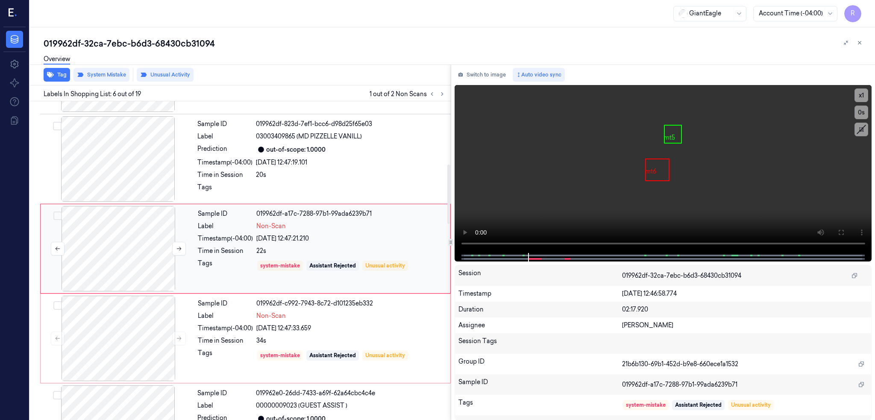
scroll to position [333, 0]
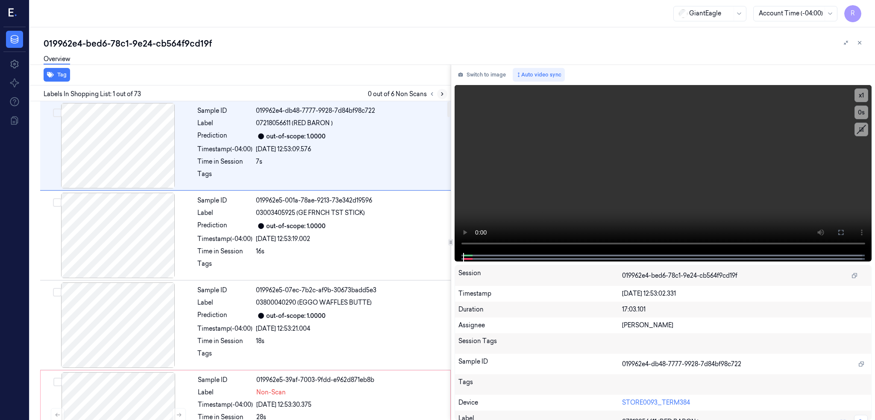
click at [445, 93] on icon at bounding box center [442, 94] width 6 height 6
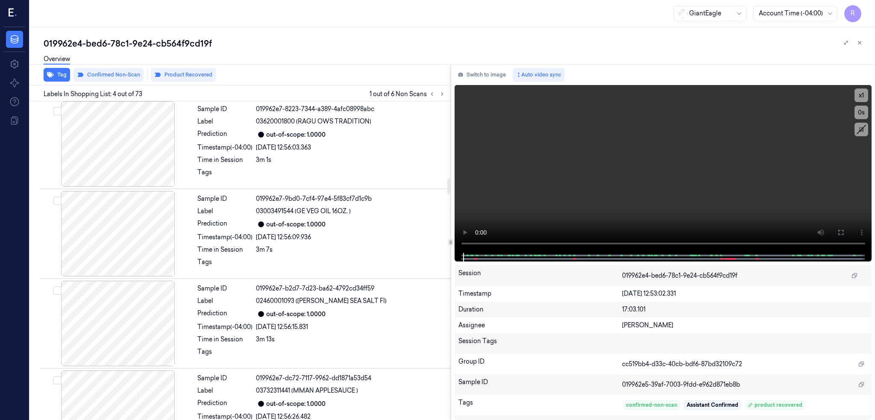
scroll to position [1812, 0]
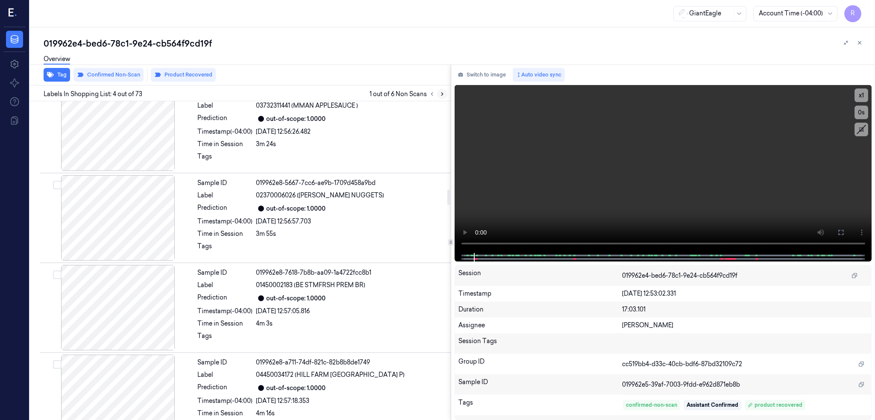
click at [445, 92] on icon at bounding box center [442, 94] width 6 height 6
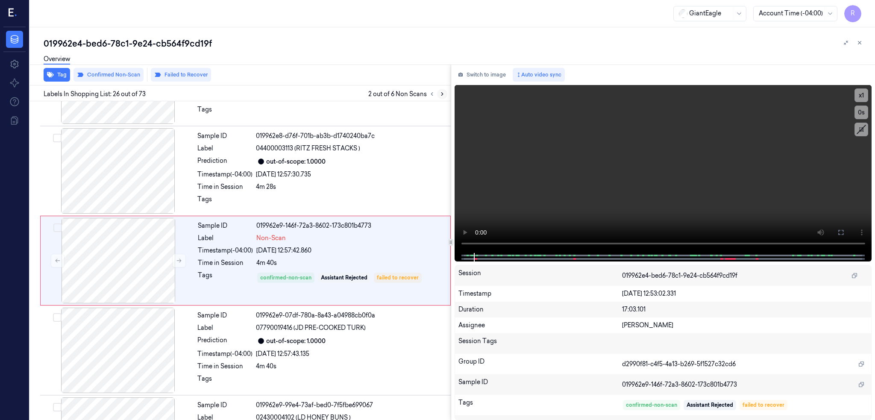
scroll to position [2129, 0]
click at [445, 92] on icon at bounding box center [442, 94] width 6 height 6
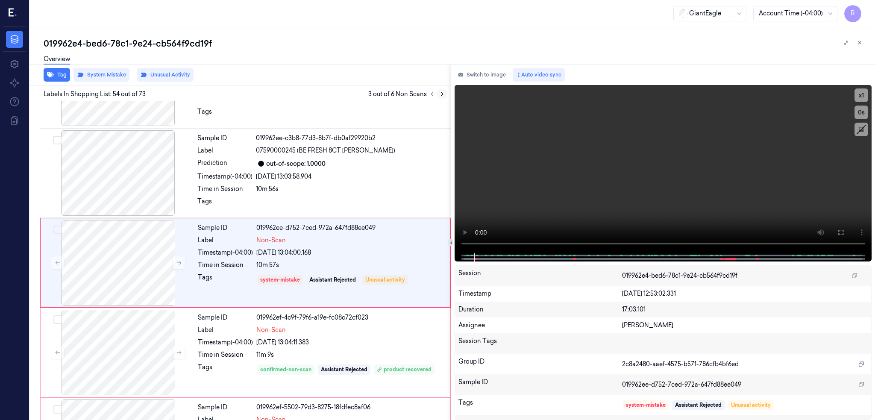
scroll to position [4642, 0]
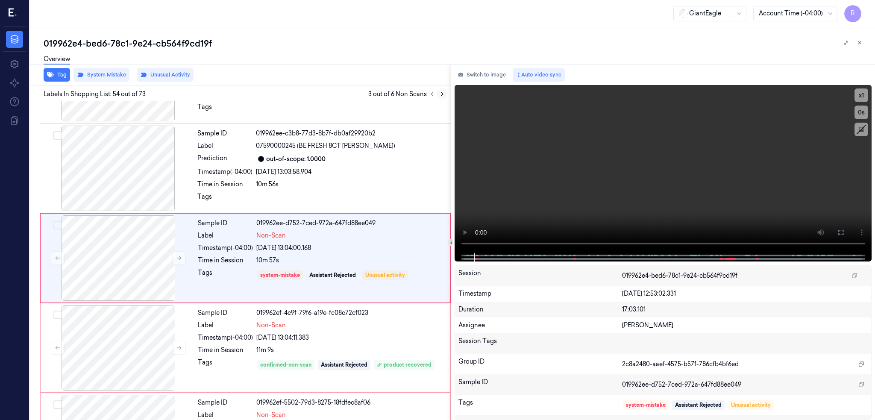
click at [445, 92] on icon at bounding box center [442, 94] width 6 height 6
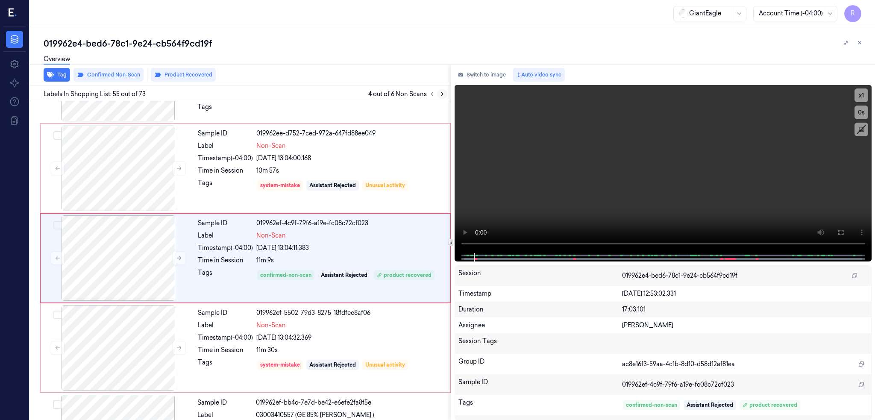
click at [445, 92] on icon at bounding box center [442, 94] width 6 height 6
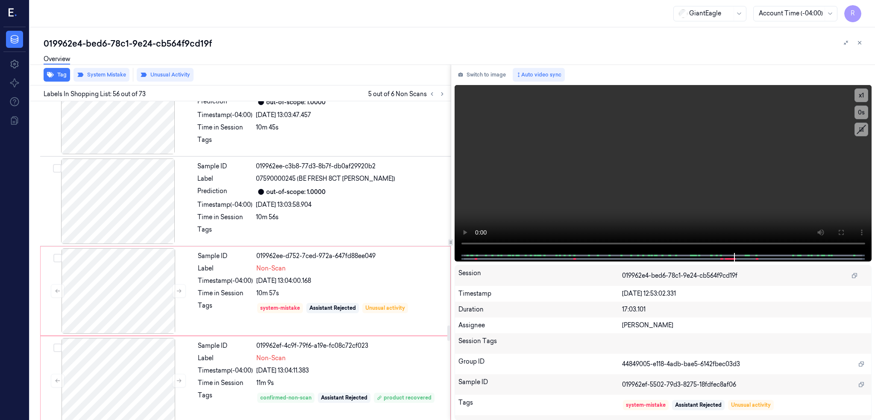
scroll to position [4594, 0]
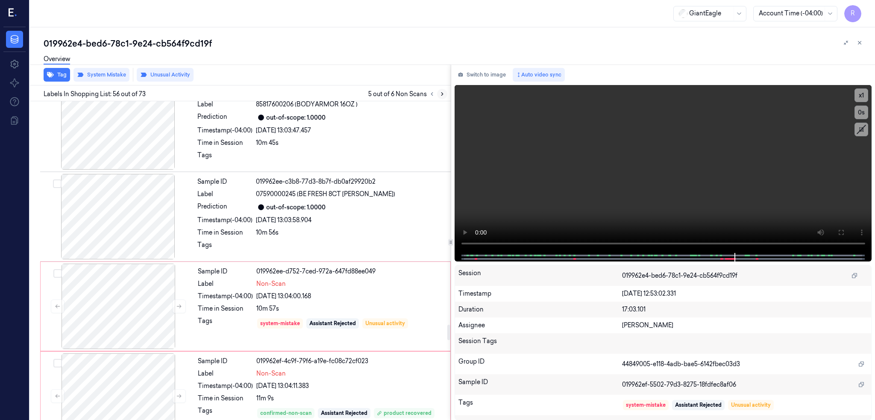
click at [445, 93] on icon at bounding box center [442, 94] width 6 height 6
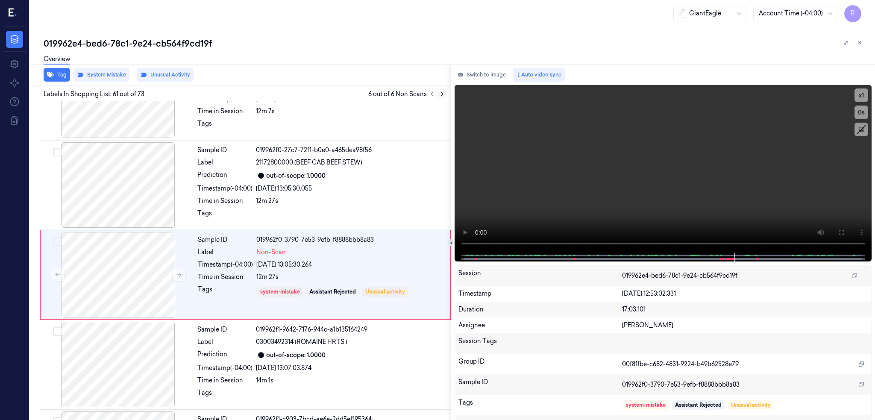
scroll to position [5271, 0]
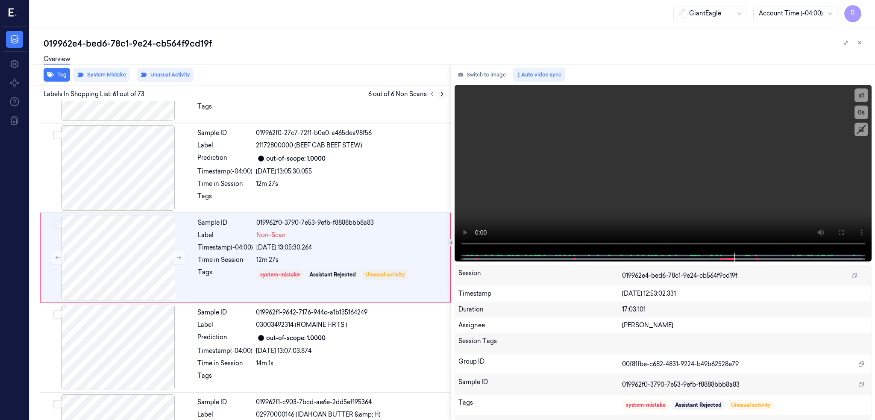
click at [447, 97] on button at bounding box center [442, 94] width 10 height 10
click at [443, 94] on icon at bounding box center [442, 94] width 2 height 3
click at [435, 94] on icon at bounding box center [432, 94] width 6 height 6
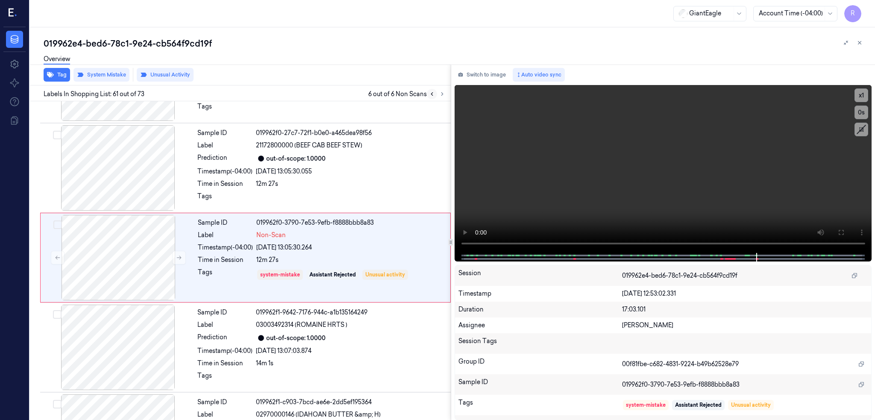
click at [435, 94] on icon at bounding box center [432, 94] width 6 height 6
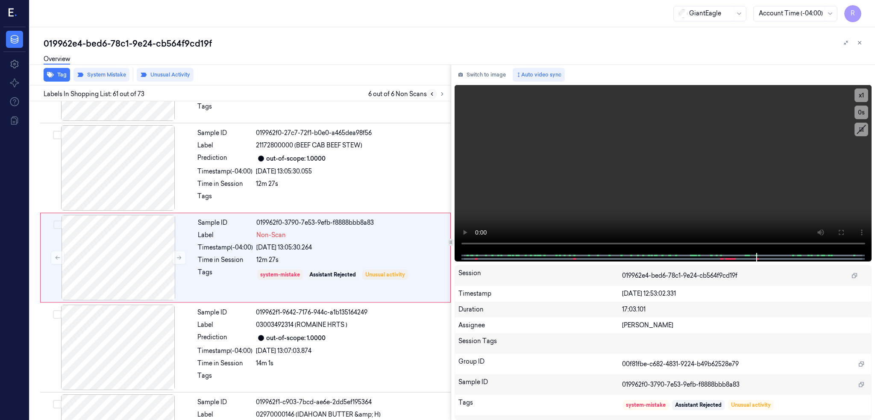
click at [435, 94] on icon at bounding box center [432, 94] width 6 height 6
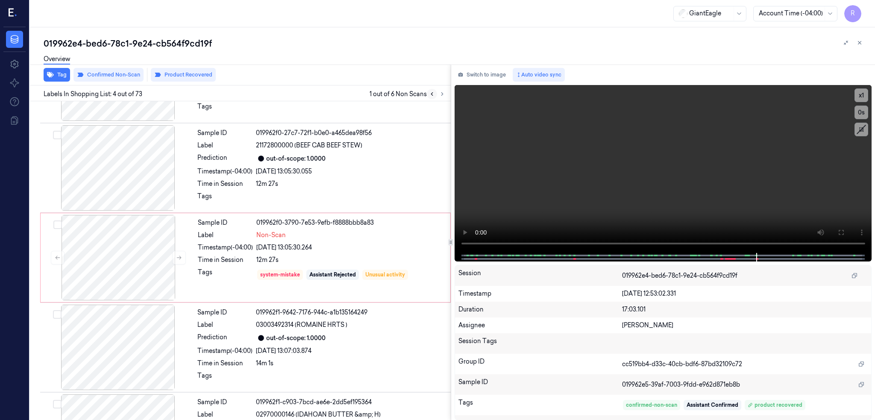
click at [435, 94] on icon at bounding box center [432, 94] width 6 height 6
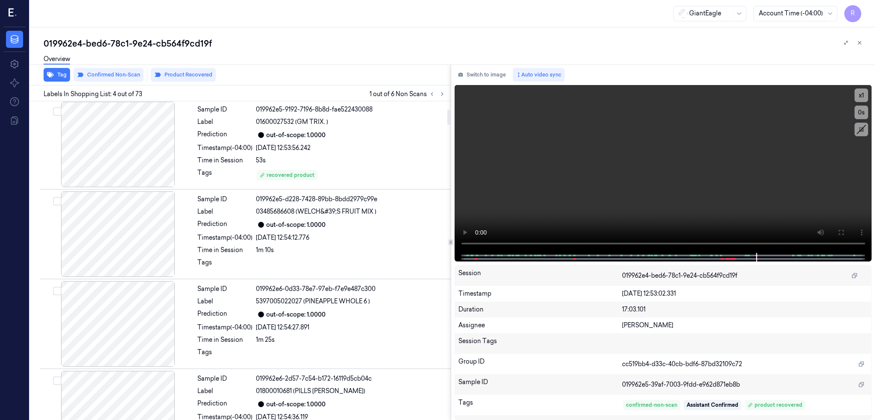
scroll to position [154, 0]
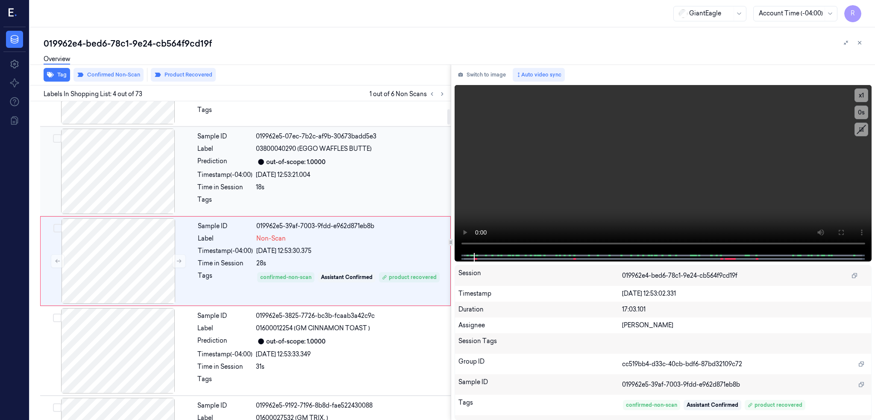
click at [244, 195] on div "Tags" at bounding box center [224, 202] width 55 height 14
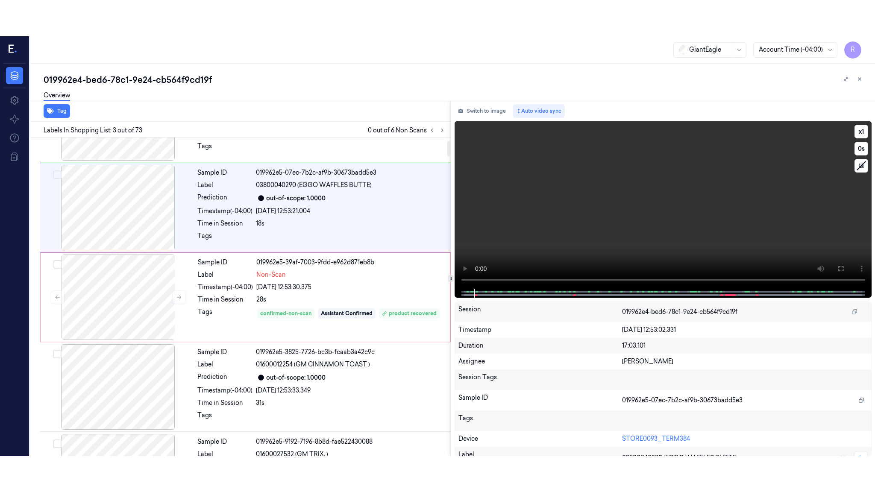
scroll to position [64, 0]
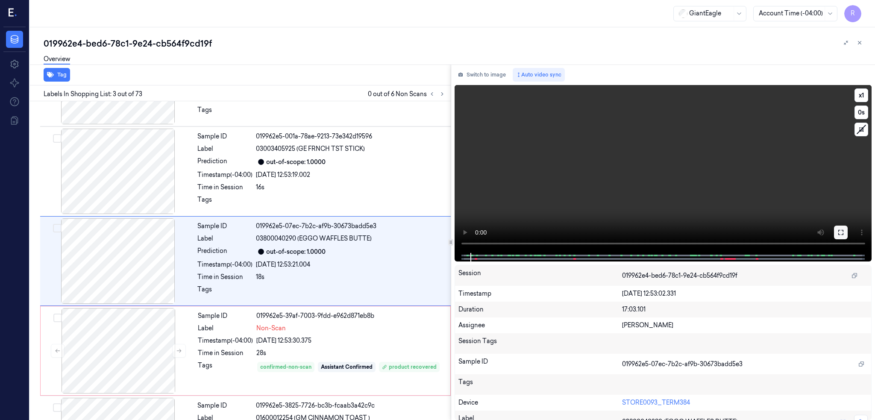
click at [843, 230] on icon at bounding box center [840, 232] width 5 height 5
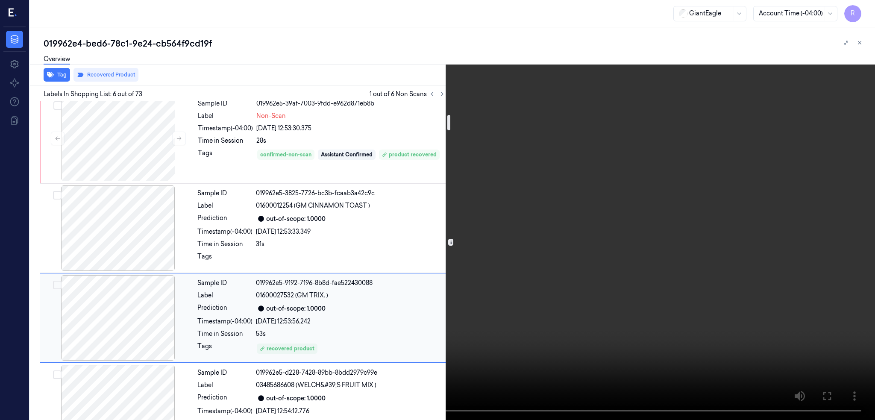
scroll to position [220, 0]
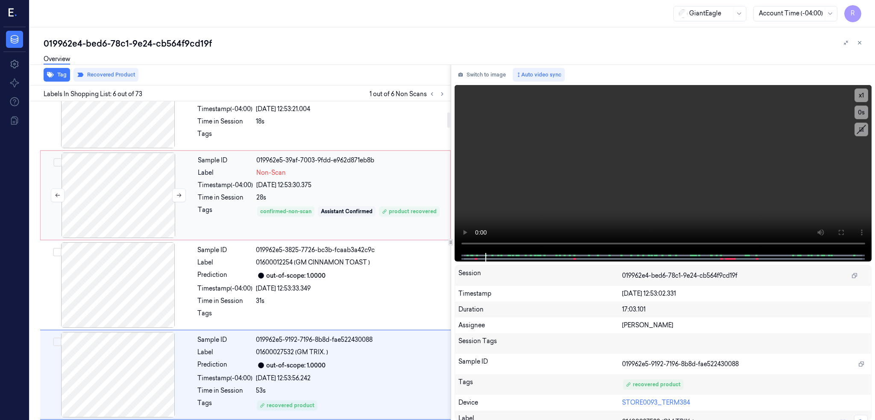
click at [121, 192] on div at bounding box center [118, 195] width 152 height 85
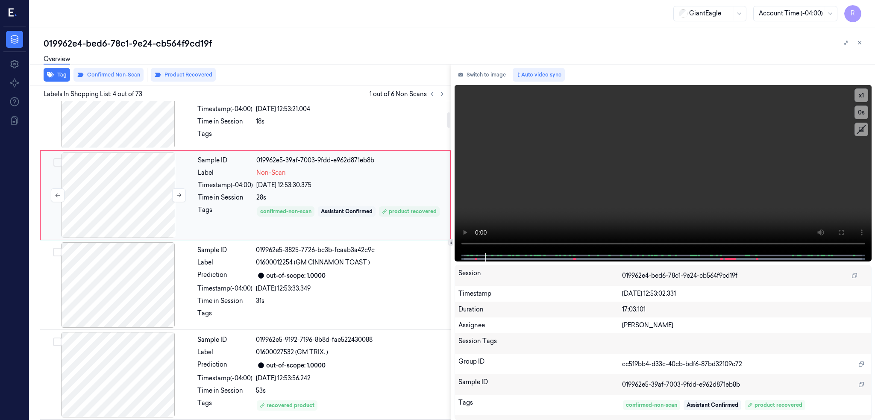
scroll to position [154, 0]
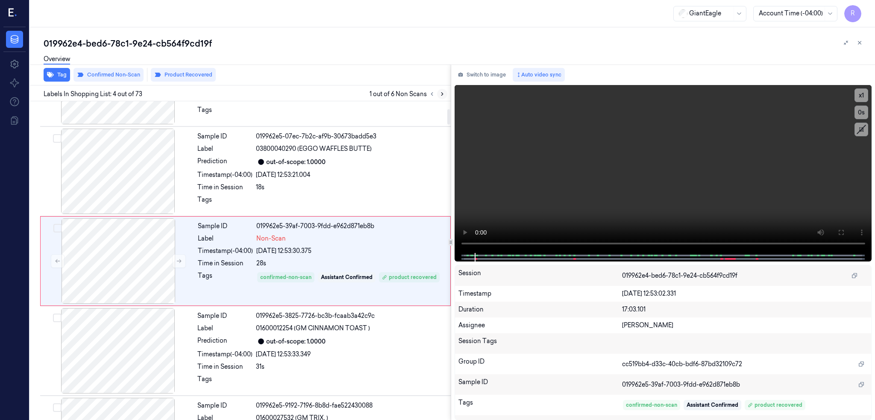
click at [447, 90] on button at bounding box center [442, 94] width 10 height 10
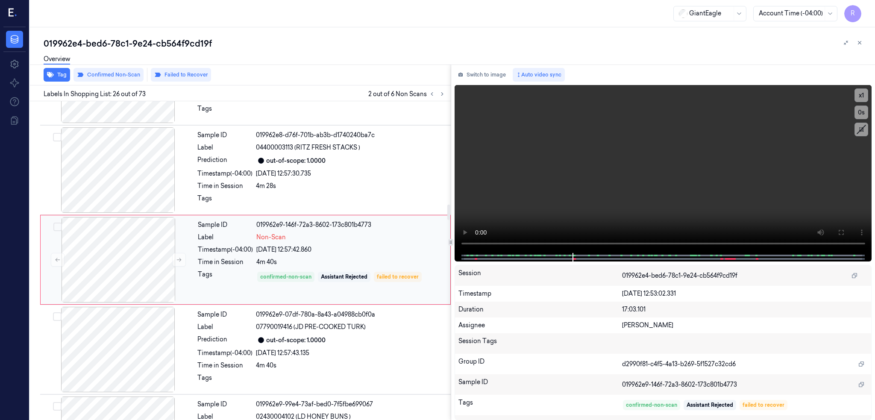
scroll to position [2072, 0]
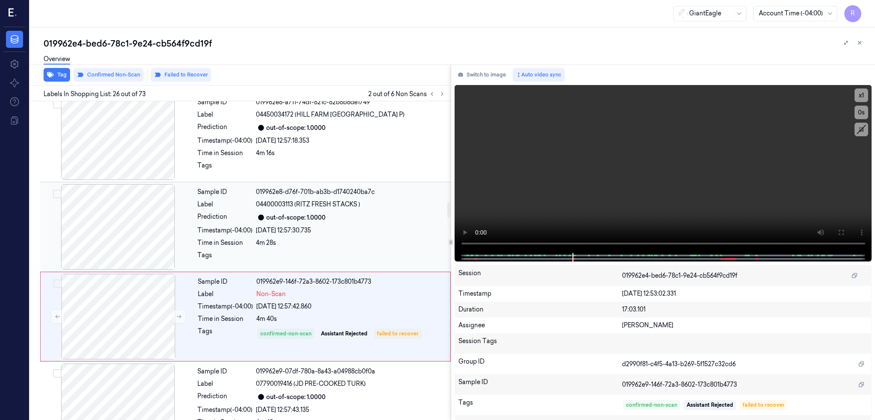
click at [141, 219] on div at bounding box center [118, 226] width 152 height 85
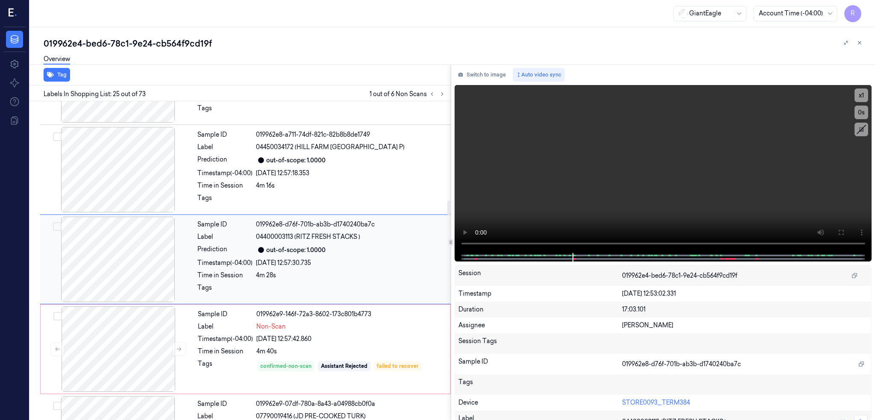
scroll to position [2039, 0]
click at [134, 178] on div at bounding box center [118, 169] width 152 height 85
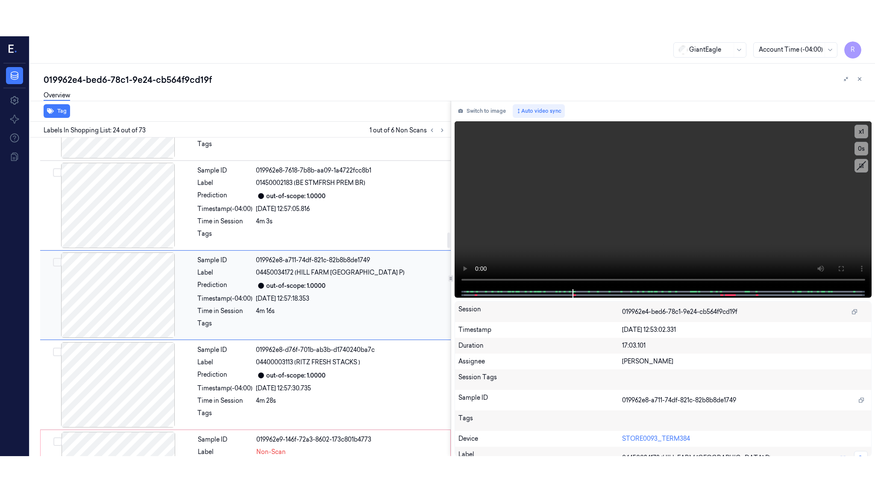
scroll to position [1949, 0]
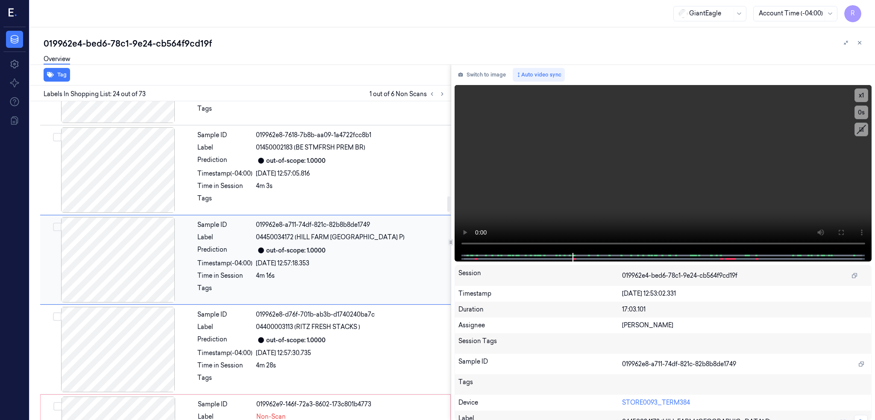
click at [138, 250] on div at bounding box center [118, 259] width 152 height 85
click at [848, 227] on button at bounding box center [841, 233] width 14 height 14
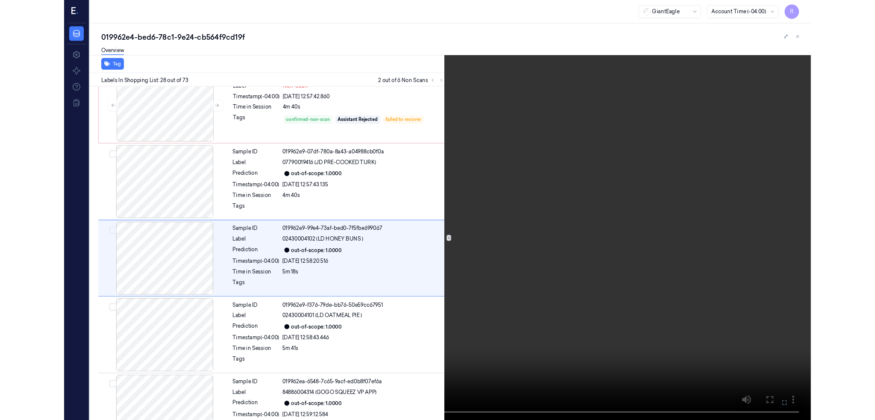
scroll to position [2272, 0]
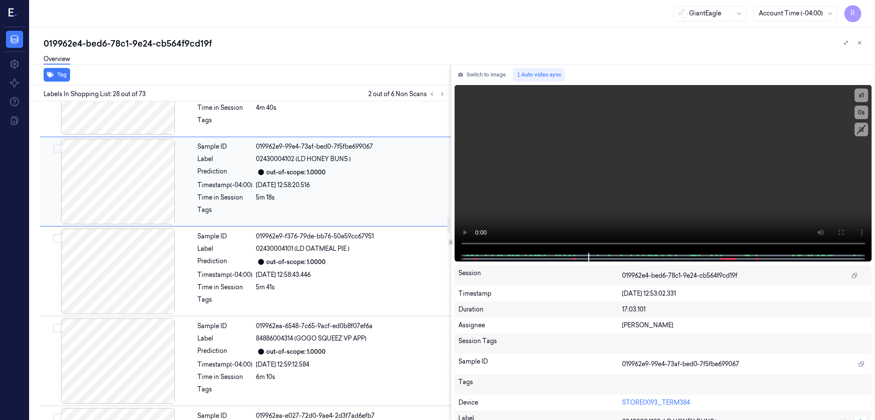
click at [140, 204] on div at bounding box center [118, 181] width 152 height 85
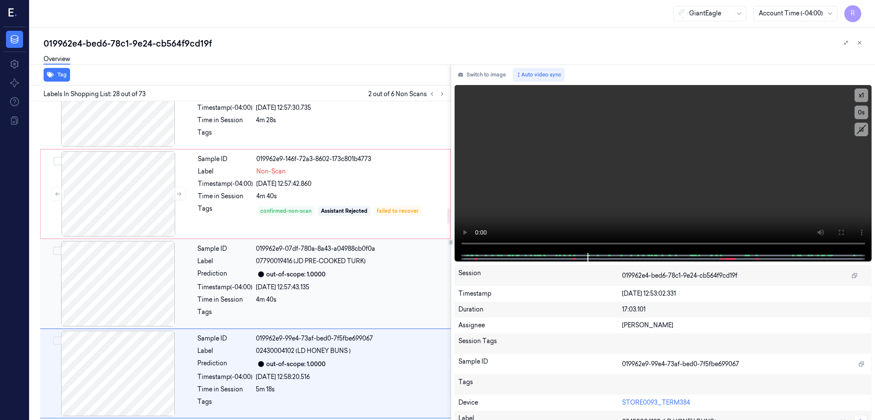
click at [131, 288] on div at bounding box center [118, 283] width 152 height 85
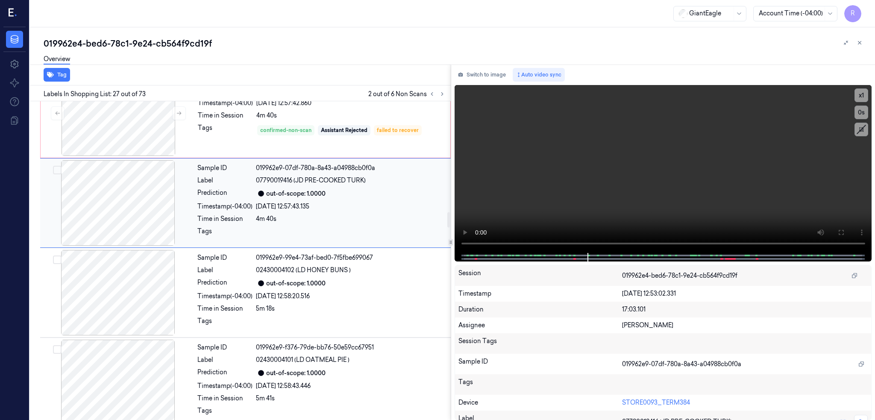
click at [131, 287] on div at bounding box center [118, 292] width 152 height 85
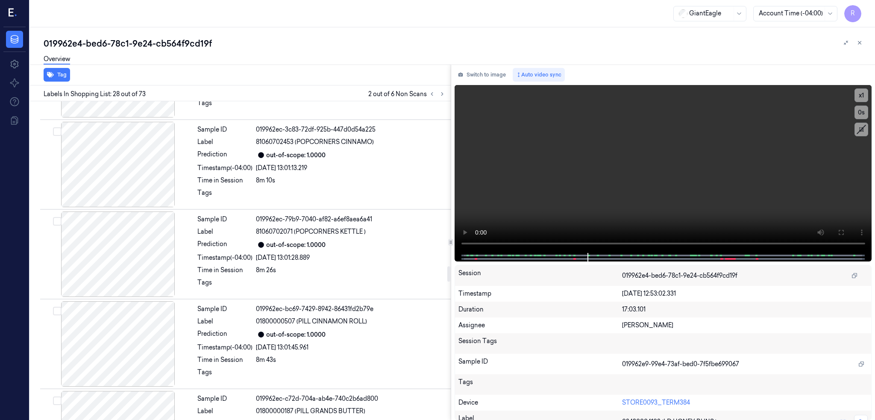
scroll to position [3391, 0]
click at [445, 93] on icon at bounding box center [442, 94] width 6 height 6
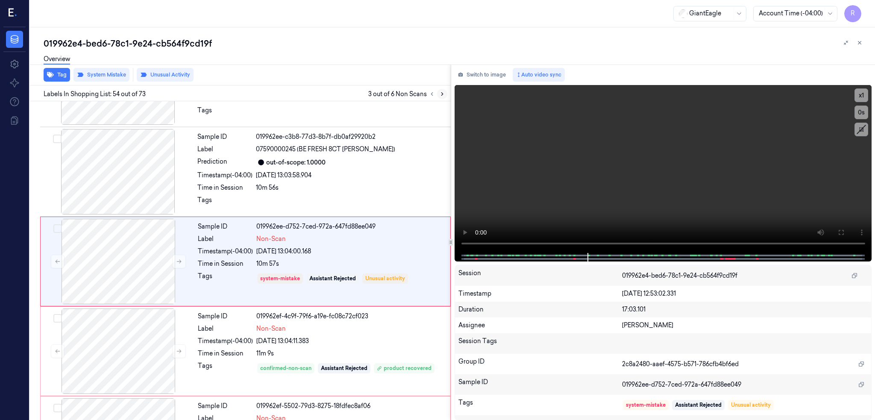
scroll to position [4642, 0]
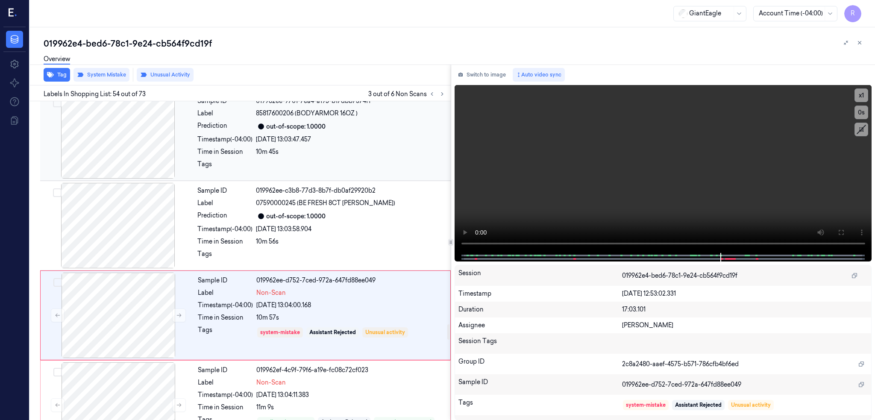
click at [117, 155] on div at bounding box center [118, 135] width 152 height 85
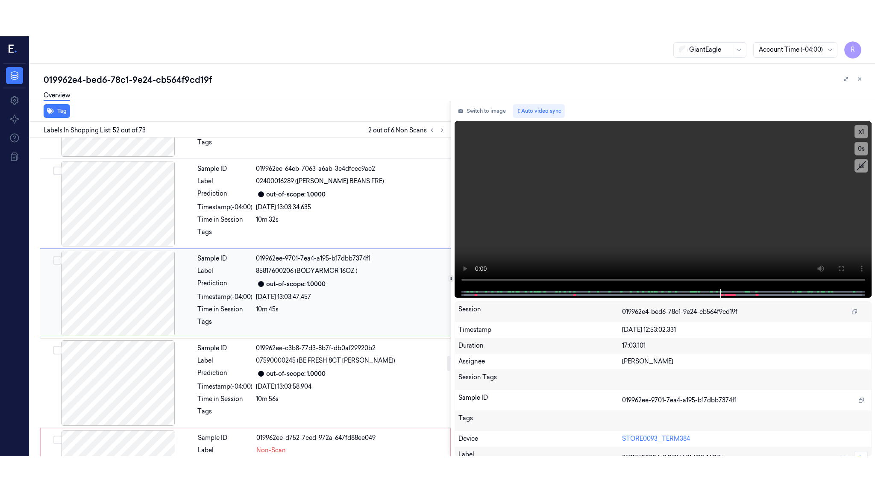
scroll to position [4462, 0]
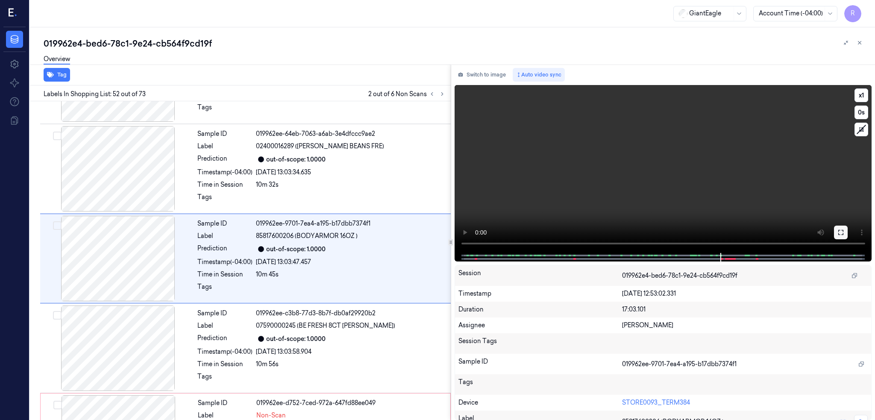
click at [848, 236] on button at bounding box center [841, 233] width 14 height 14
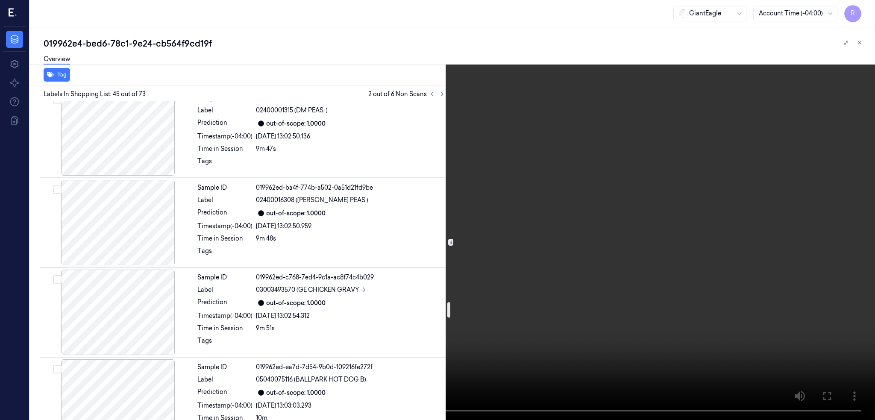
scroll to position [4277, 0]
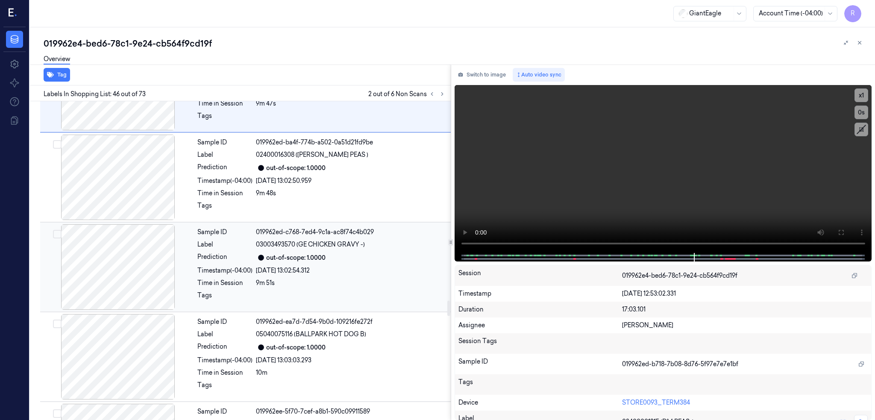
click at [128, 275] on div at bounding box center [118, 266] width 152 height 85
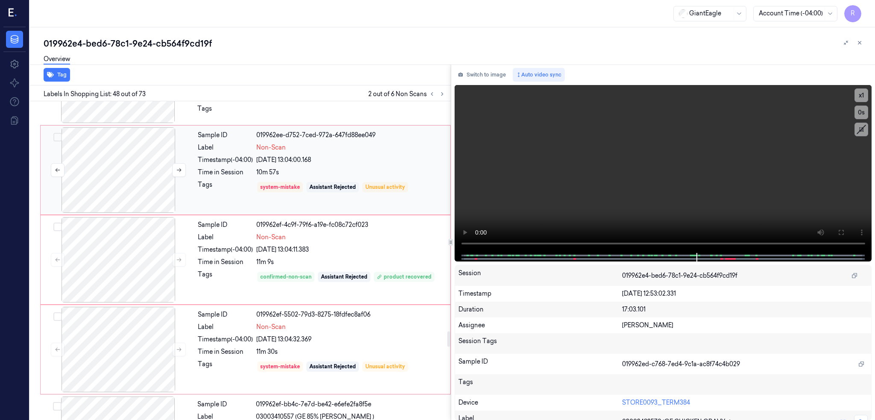
click at [144, 159] on div at bounding box center [118, 169] width 152 height 85
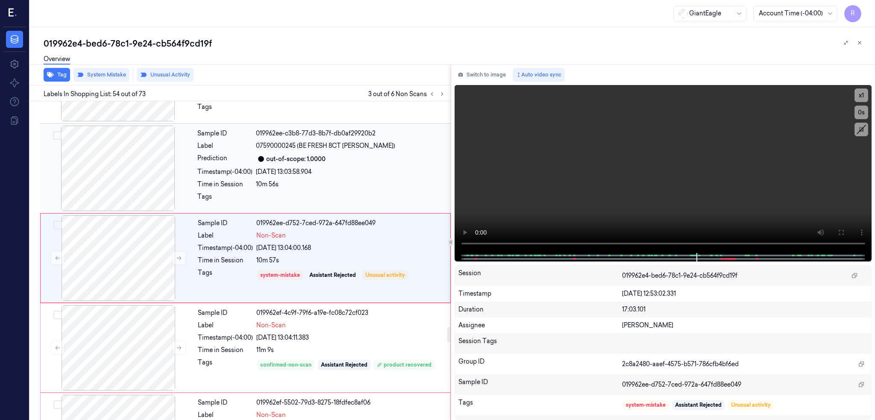
click at [133, 166] on div at bounding box center [118, 168] width 152 height 85
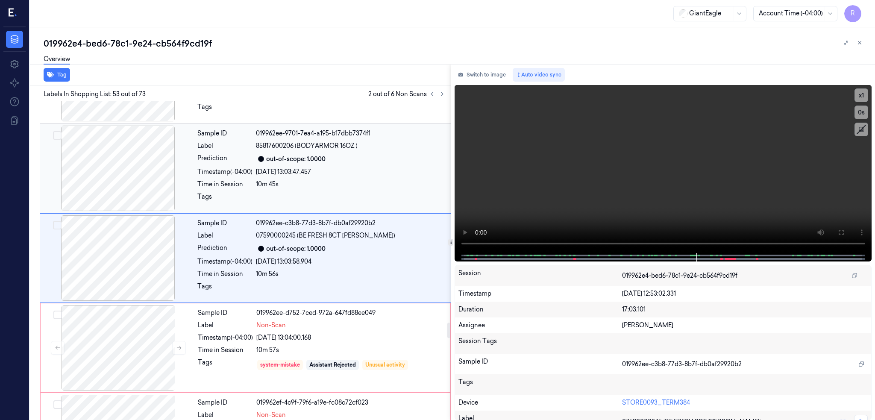
click at [133, 167] on div at bounding box center [118, 168] width 152 height 85
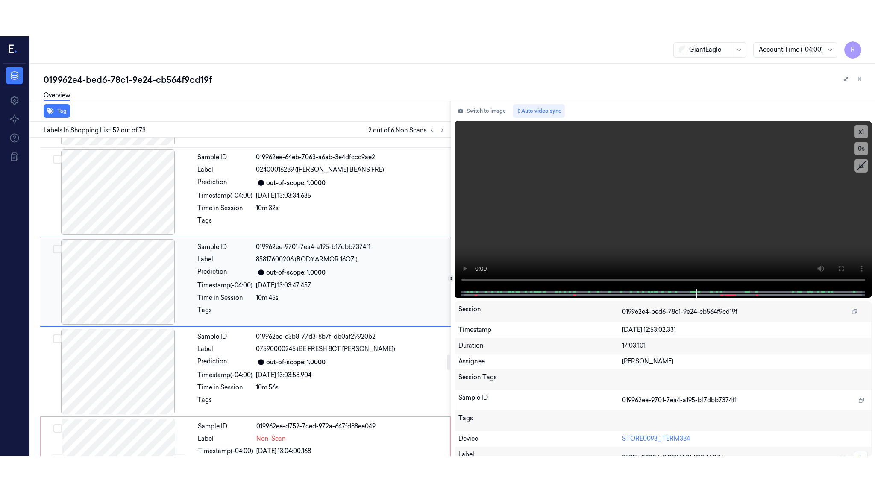
scroll to position [4462, 0]
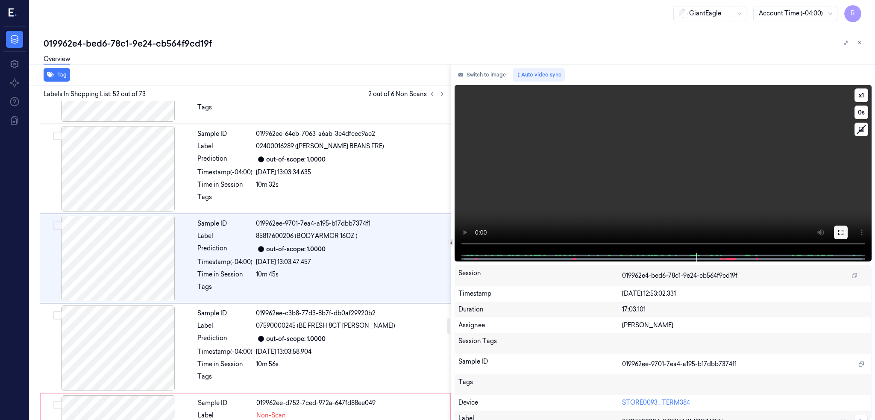
click at [844, 232] on icon at bounding box center [840, 232] width 7 height 7
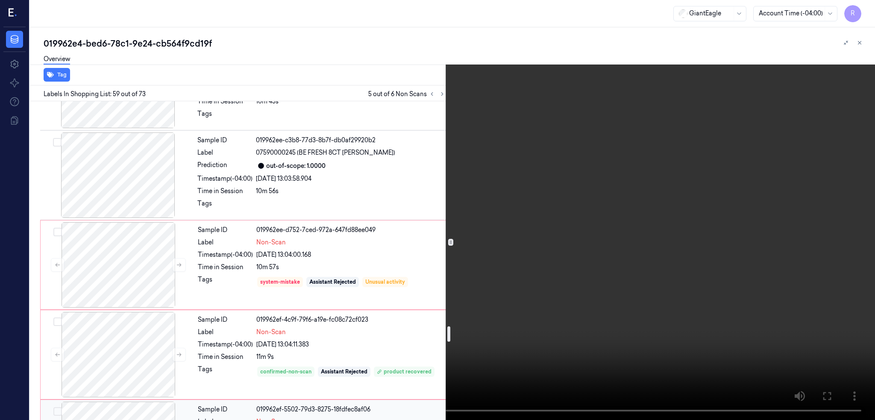
scroll to position [4578, 0]
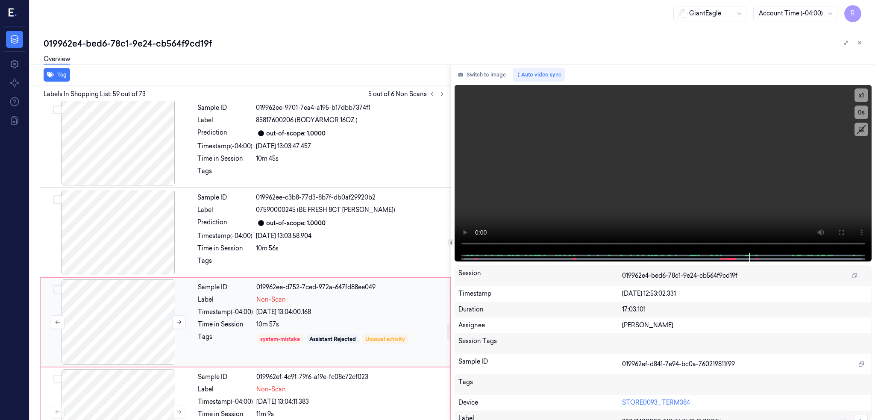
click at [117, 327] on div at bounding box center [118, 321] width 152 height 85
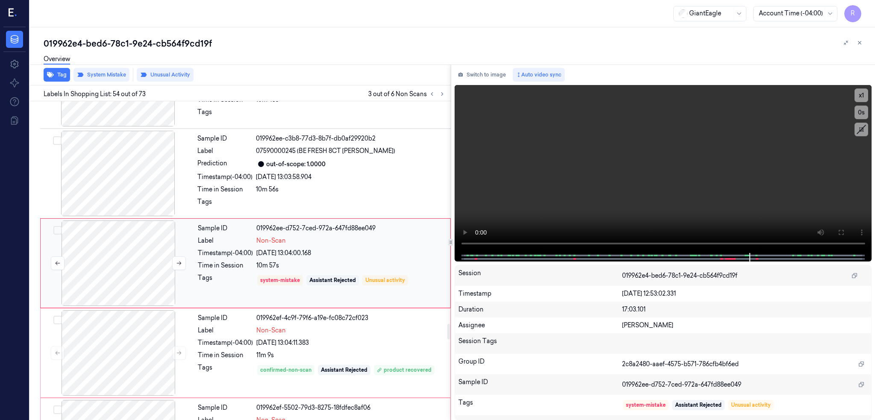
scroll to position [4642, 0]
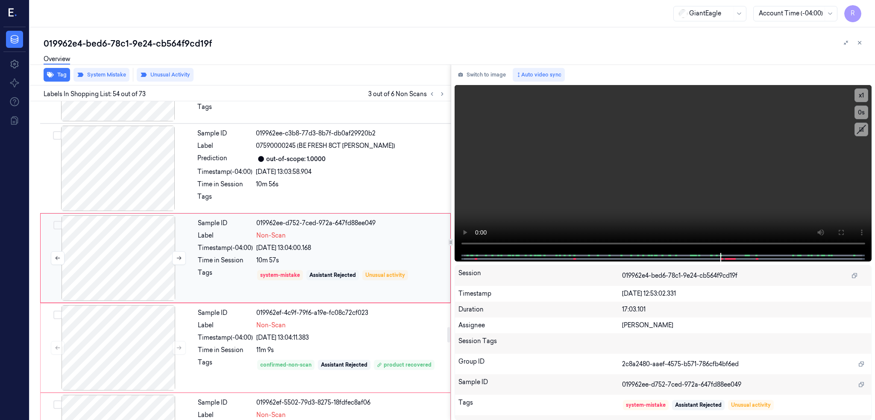
click at [131, 264] on div at bounding box center [118, 257] width 152 height 85
click at [844, 233] on icon at bounding box center [840, 232] width 7 height 7
click at [111, 261] on div at bounding box center [118, 257] width 152 height 85
click at [147, 196] on div at bounding box center [118, 168] width 152 height 85
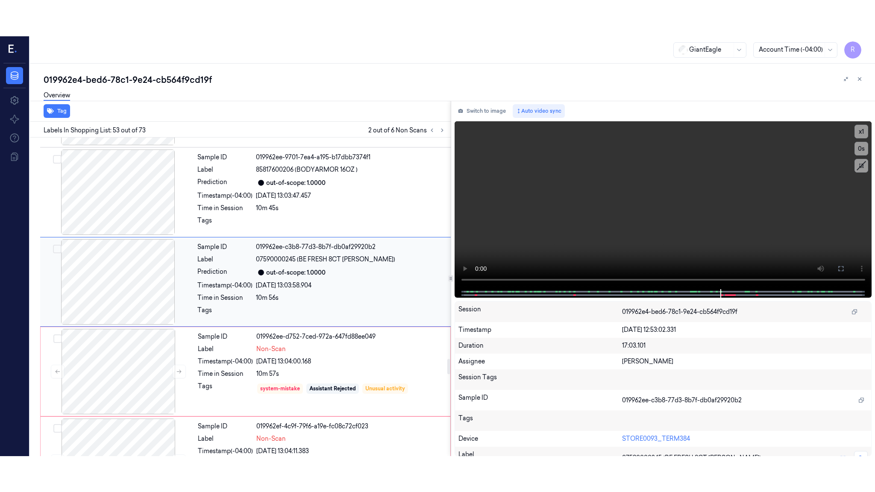
scroll to position [4553, 0]
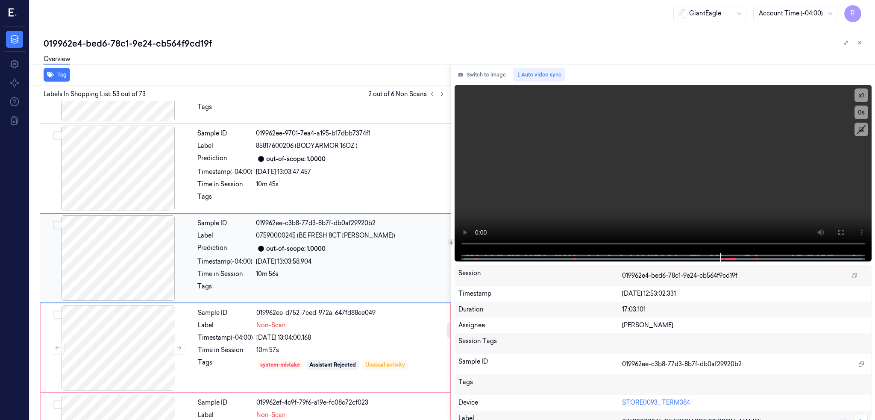
click at [136, 248] on div at bounding box center [118, 257] width 152 height 85
click at [848, 230] on button at bounding box center [841, 233] width 14 height 14
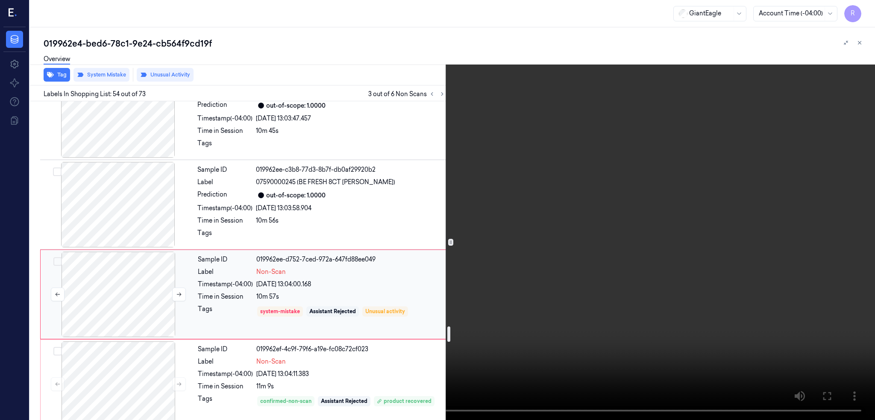
scroll to position [4663, 0]
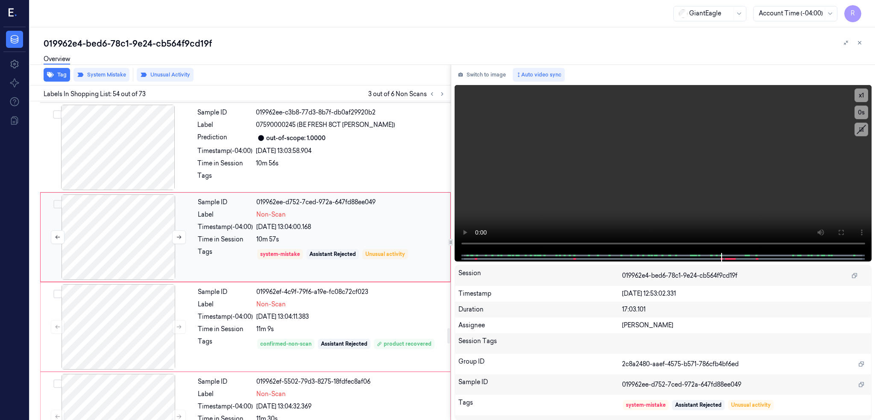
click at [131, 250] on div at bounding box center [118, 236] width 152 height 85
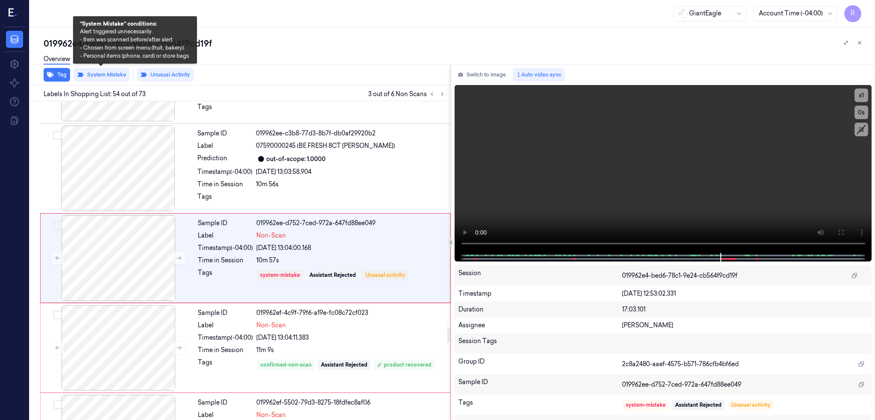
click at [116, 81] on div "Tag System Mistake Unusual Activity" at bounding box center [238, 75] width 424 height 21
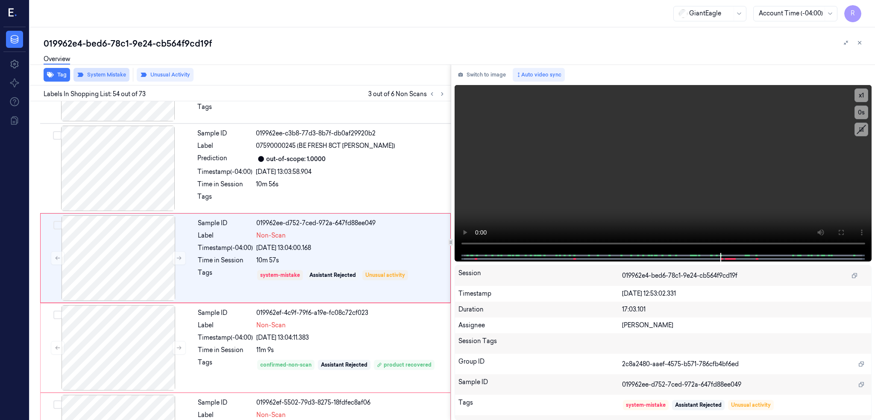
click at [114, 77] on button "System Mistake" at bounding box center [101, 75] width 56 height 14
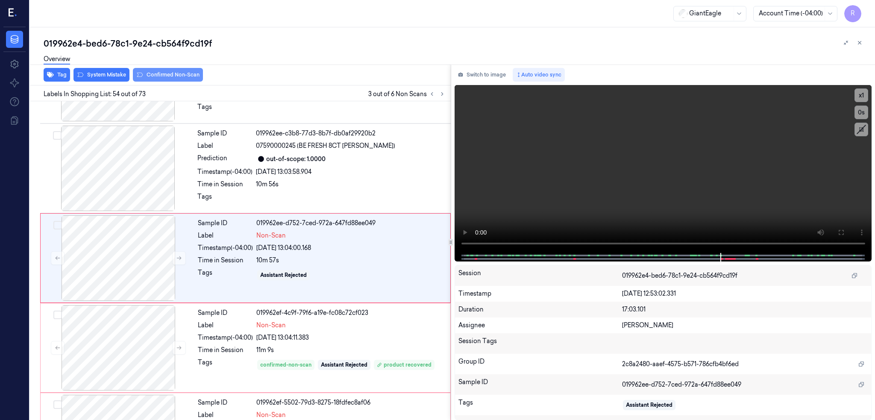
click at [178, 76] on button "Confirmed Non-Scan" at bounding box center [168, 75] width 70 height 14
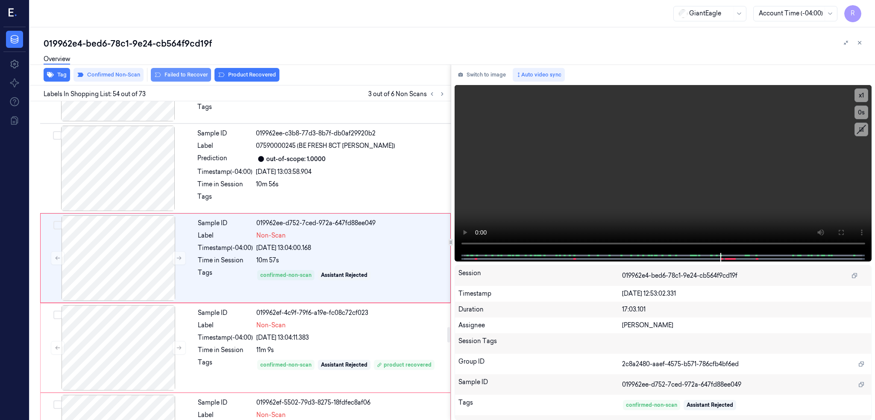
click at [183, 75] on button "Failed to Recover" at bounding box center [181, 75] width 60 height 14
click at [186, 36] on div "019962e4-bed6-78c1-9e24-cb564f9cd19f Overview Tag Confirmed Non-Scan Failed to …" at bounding box center [452, 223] width 845 height 393
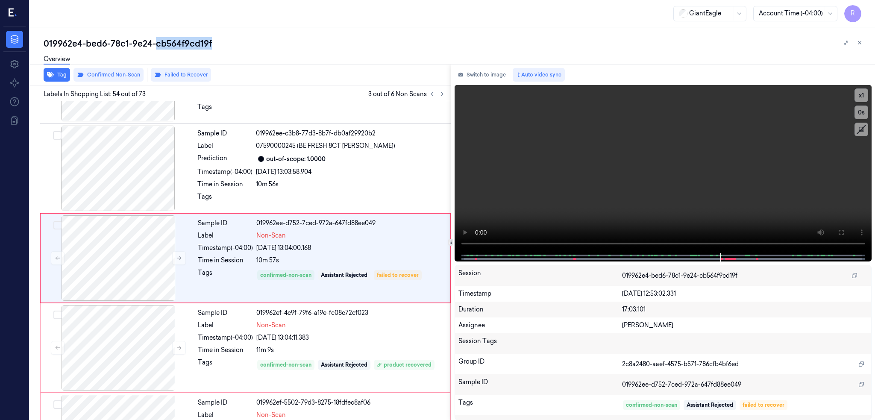
click at [186, 36] on div "019962e4-bed6-78c1-9e24-cb564f9cd19f Overview Tag Confirmed Non-Scan Failed to …" at bounding box center [452, 223] width 845 height 393
click at [182, 44] on div "019962e4-bed6-78c1-9e24-cb564f9cd19f" at bounding box center [456, 44] width 824 height 12
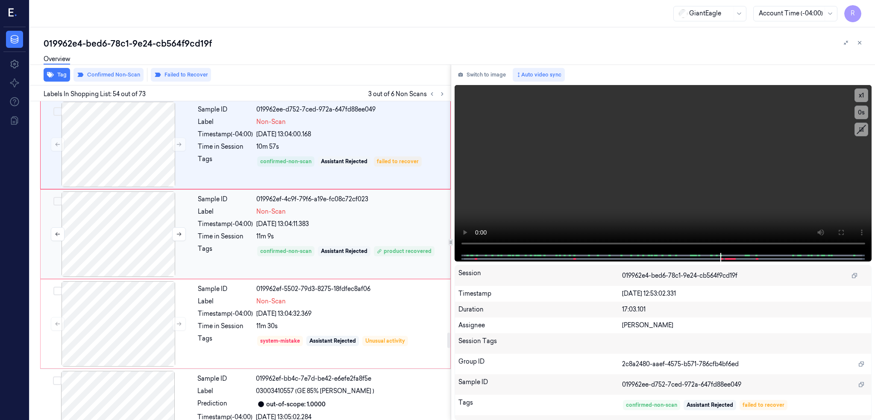
click at [115, 232] on div at bounding box center [118, 233] width 152 height 85
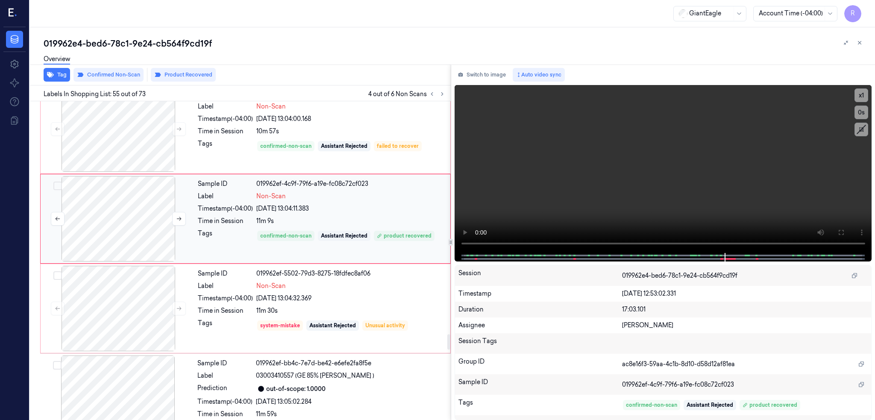
scroll to position [4789, 0]
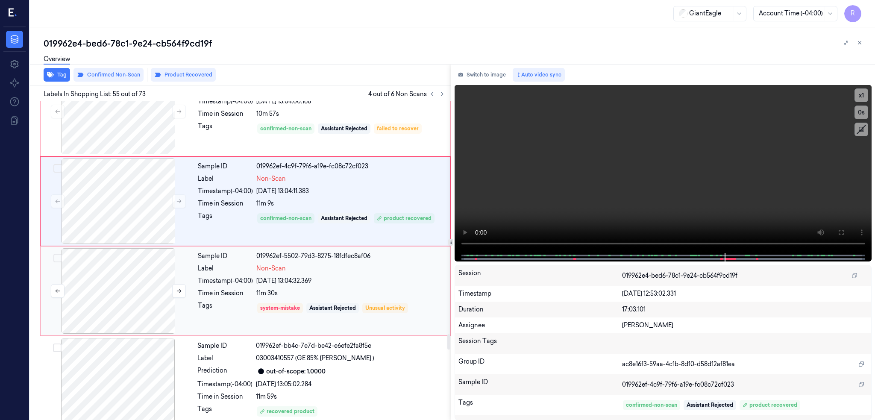
click at [130, 303] on div at bounding box center [118, 290] width 152 height 85
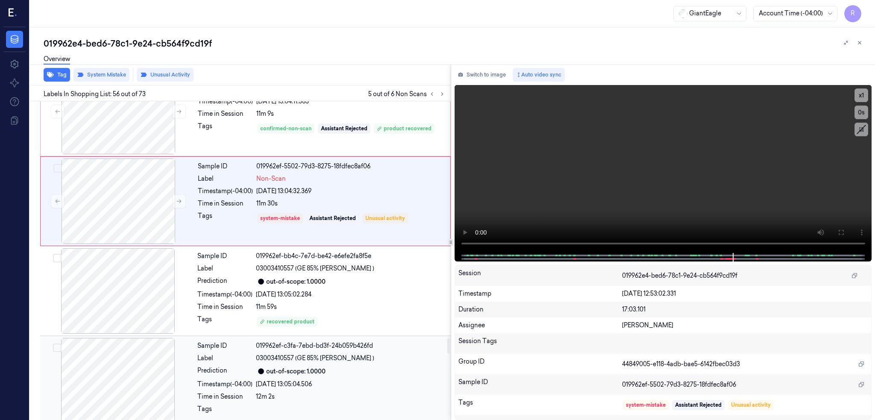
scroll to position [4822, 0]
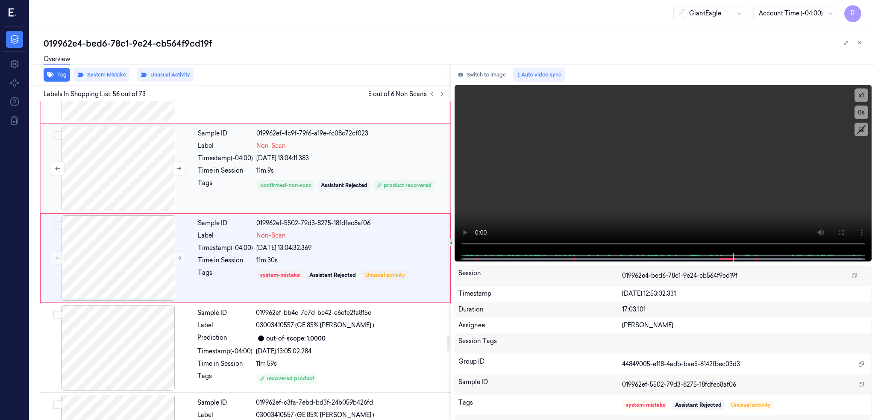
click at [118, 180] on div at bounding box center [118, 168] width 152 height 85
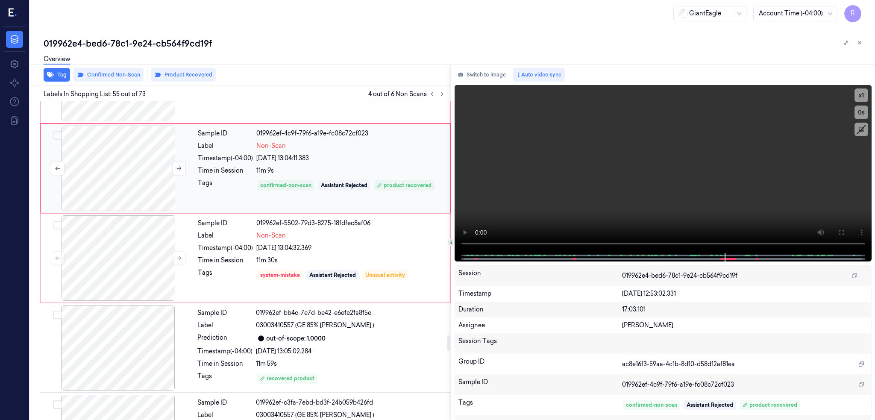
scroll to position [4732, 0]
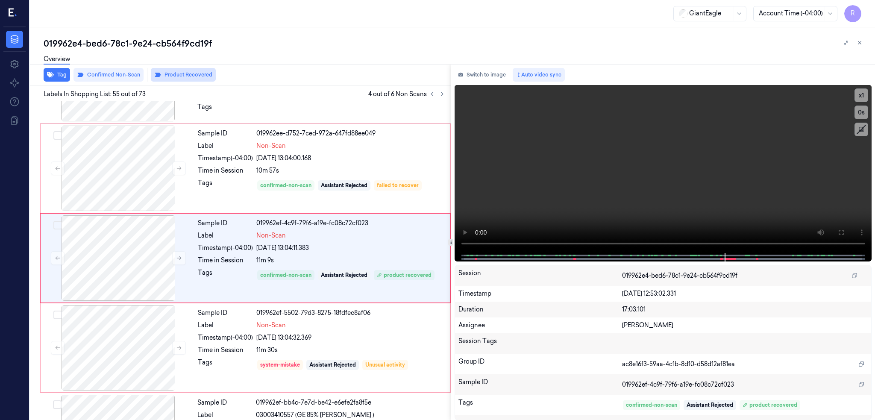
click at [189, 74] on button "Product Recovered" at bounding box center [183, 75] width 65 height 14
click at [257, 70] on div "Overview" at bounding box center [456, 61] width 824 height 22
click at [252, 75] on button "Product Recovered" at bounding box center [246, 75] width 65 height 14
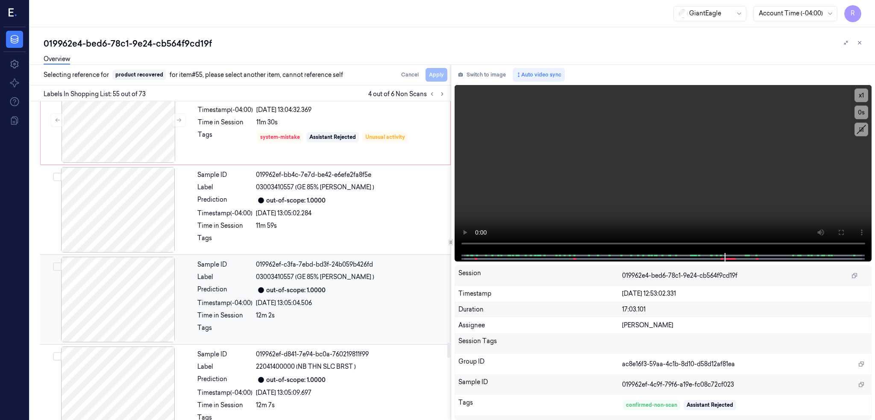
click at [151, 284] on div at bounding box center [118, 299] width 152 height 85
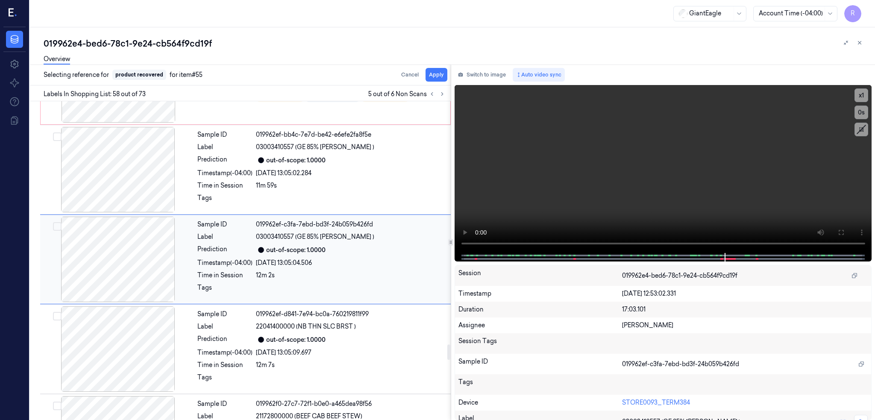
scroll to position [5001, 0]
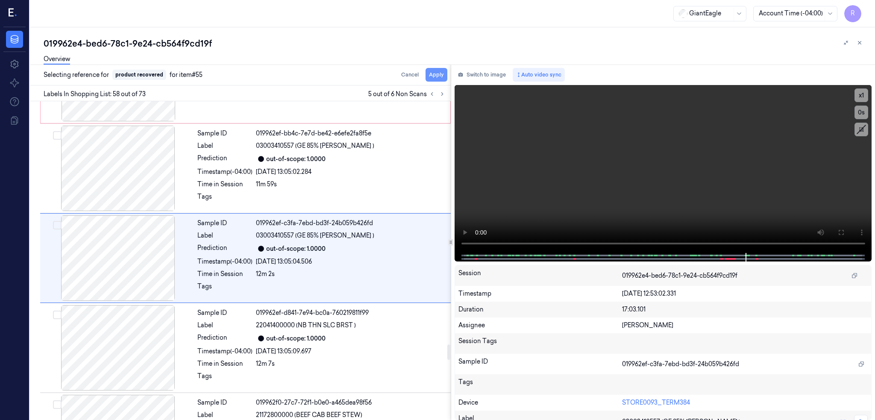
click at [447, 75] on button "Apply" at bounding box center [436, 75] width 22 height 14
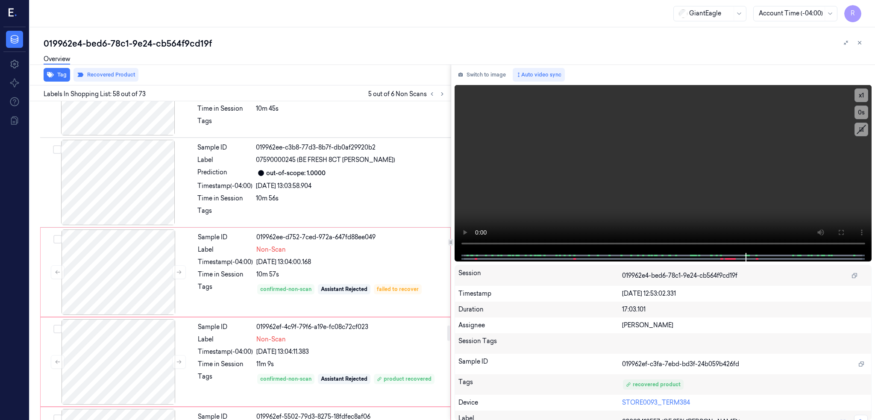
scroll to position [4602, 0]
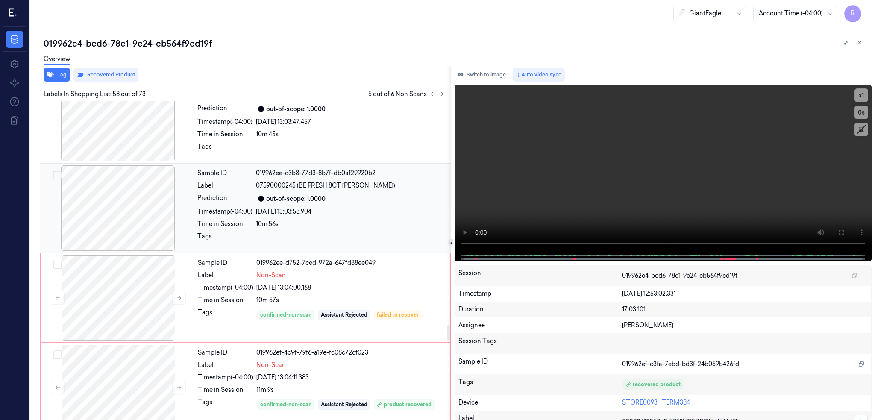
click at [101, 227] on div at bounding box center [118, 207] width 152 height 85
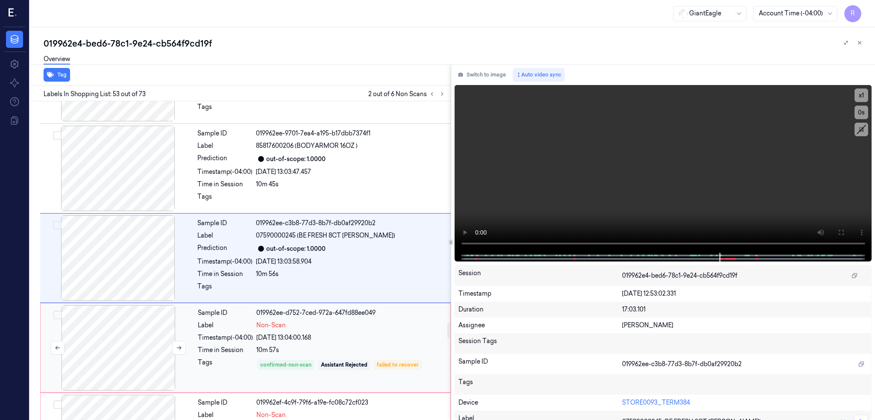
click at [124, 309] on div at bounding box center [118, 347] width 152 height 85
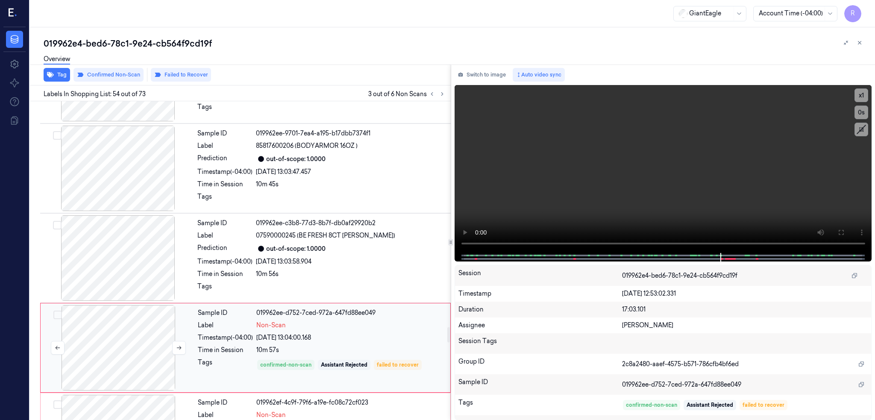
scroll to position [4642, 0]
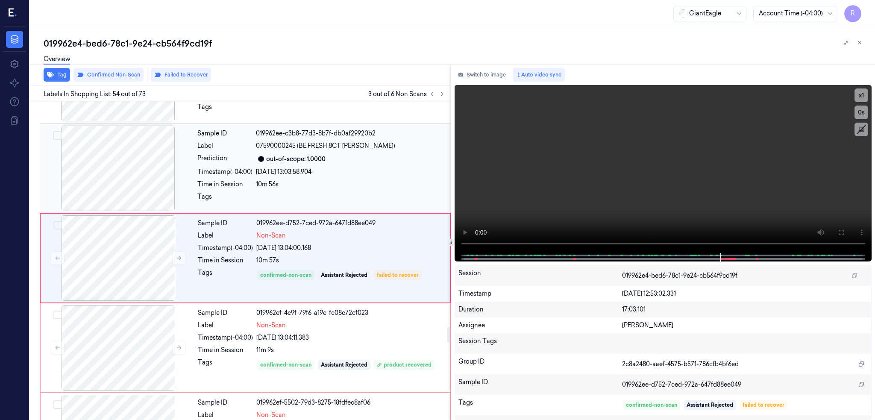
click at [127, 181] on div at bounding box center [118, 168] width 152 height 85
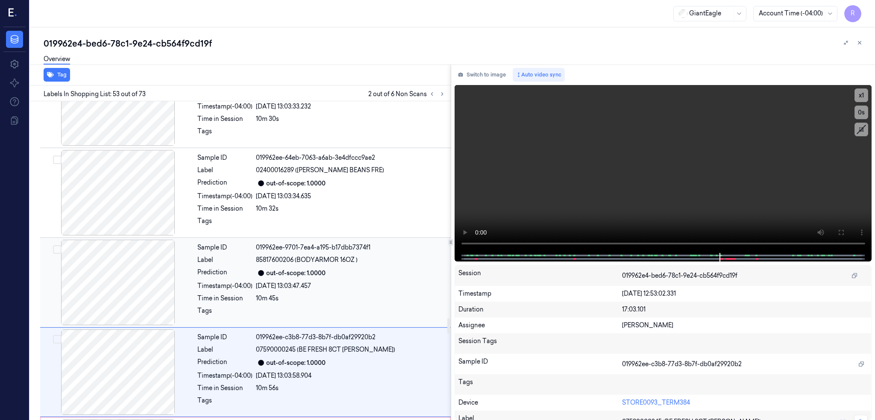
scroll to position [4553, 0]
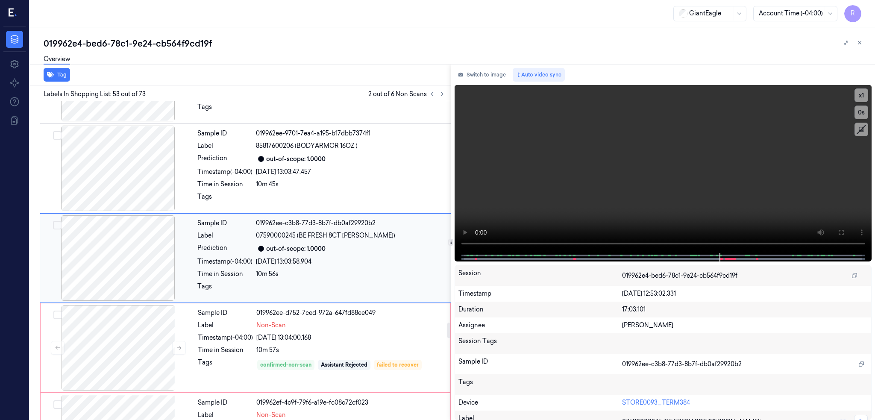
click at [129, 264] on div at bounding box center [118, 257] width 152 height 85
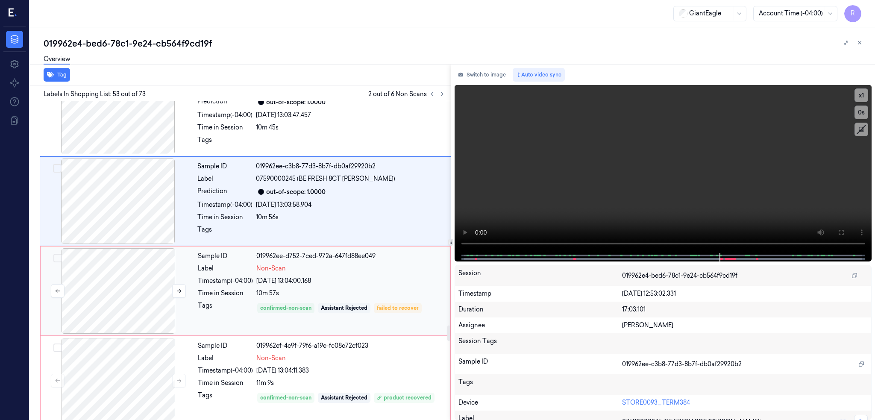
click at [118, 299] on div at bounding box center [118, 290] width 152 height 85
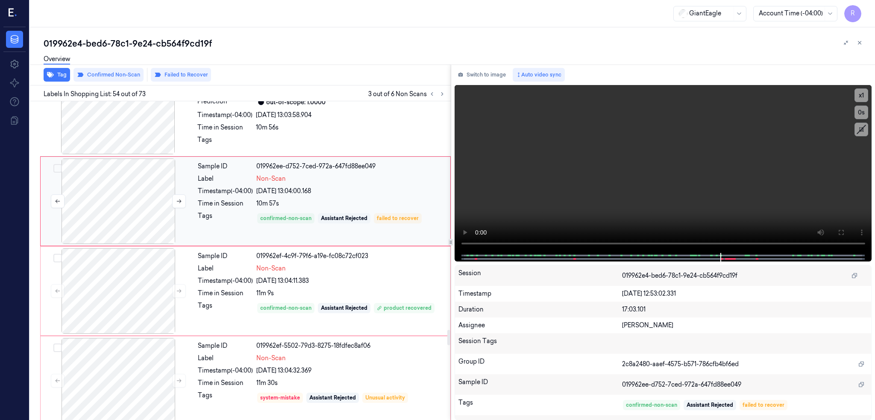
click at [118, 299] on div at bounding box center [118, 290] width 152 height 85
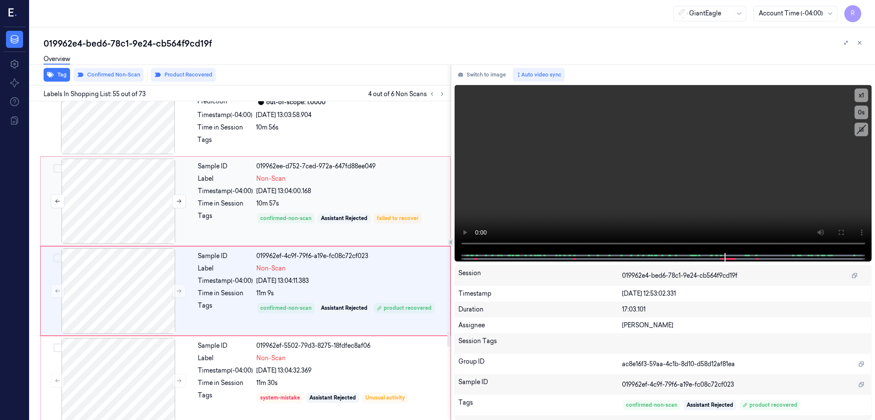
scroll to position [4732, 0]
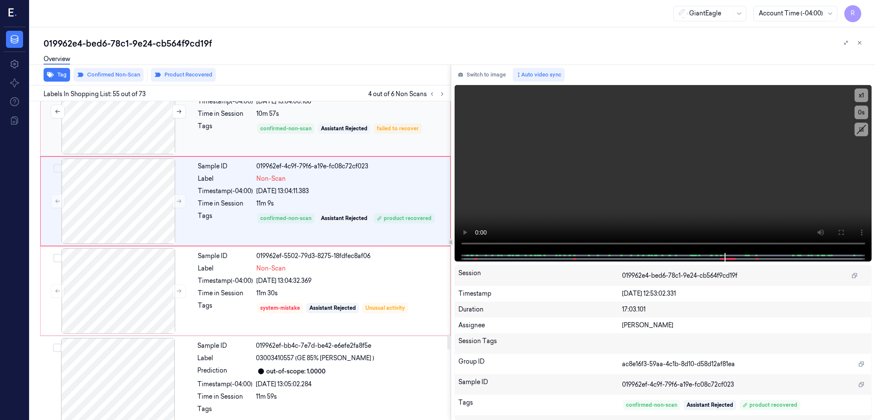
click at [118, 299] on div at bounding box center [118, 290] width 152 height 85
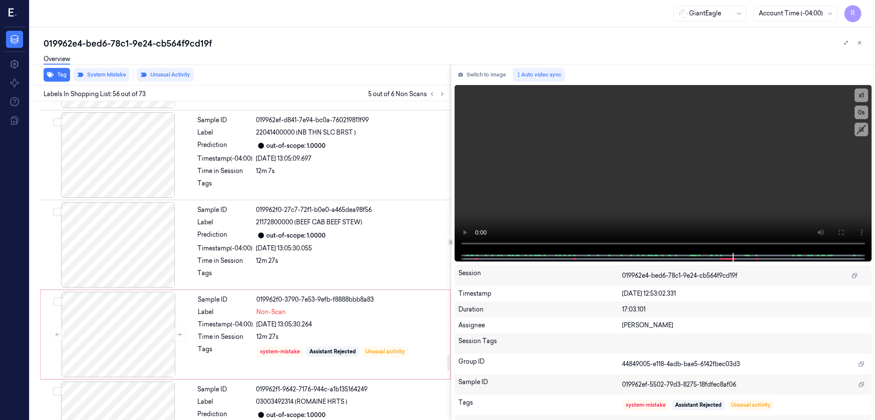
scroll to position [5220, 0]
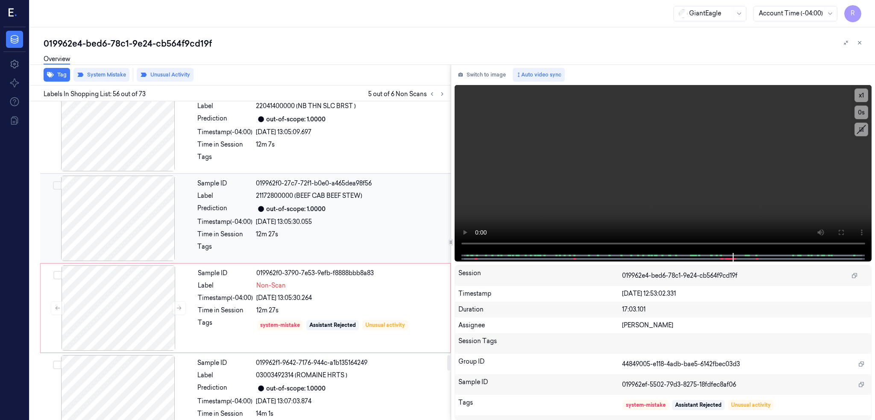
click at [132, 237] on div at bounding box center [118, 218] width 152 height 85
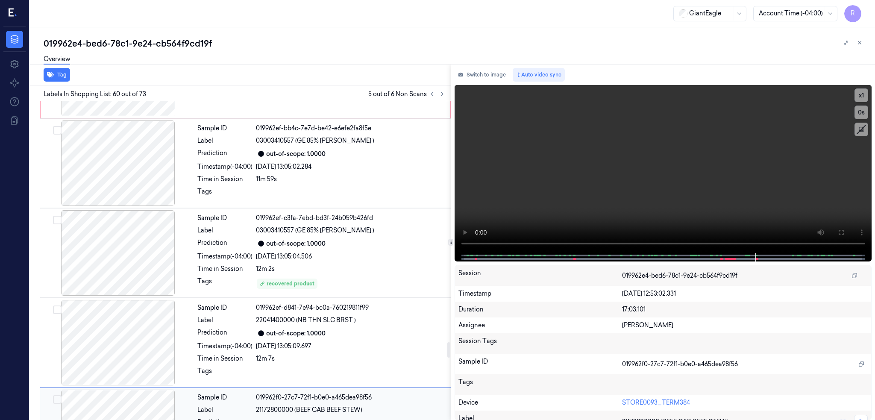
scroll to position [4953, 0]
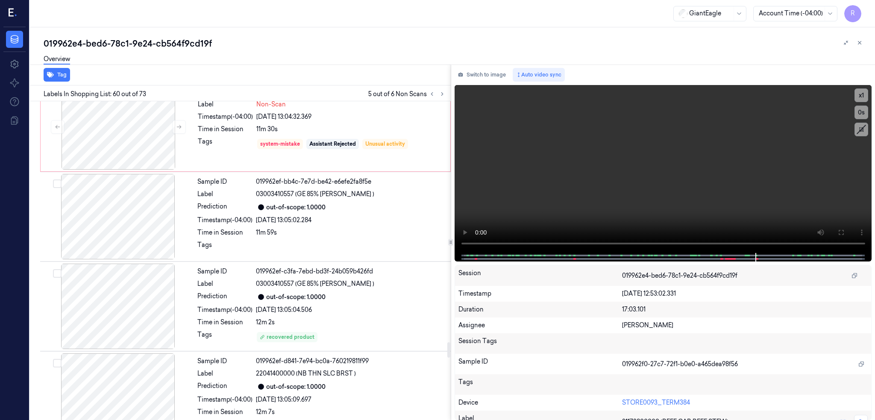
click at [132, 237] on div at bounding box center [118, 216] width 152 height 85
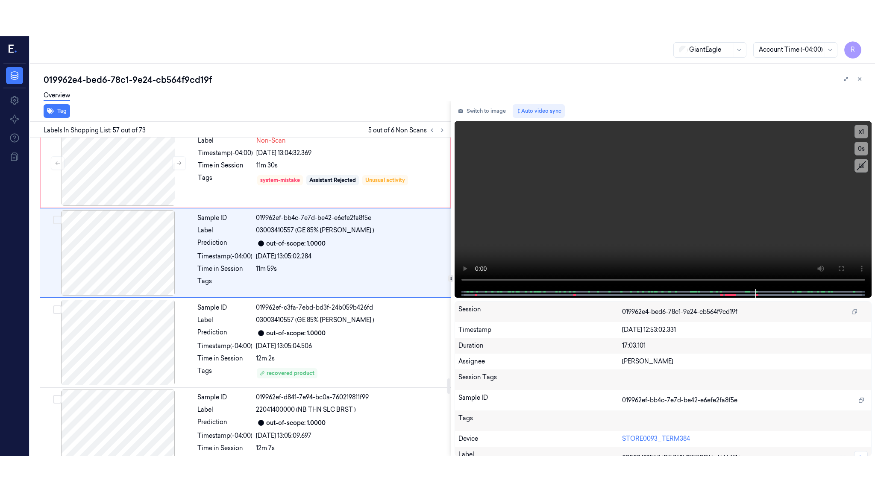
scroll to position [4911, 0]
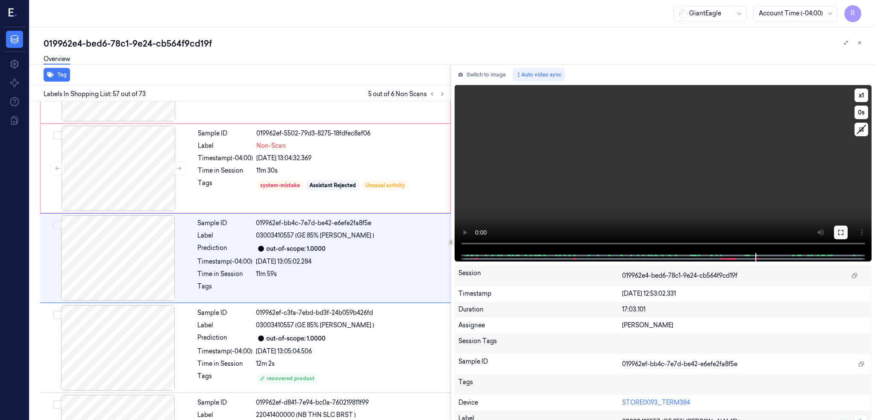
click at [843, 234] on icon at bounding box center [840, 232] width 5 height 5
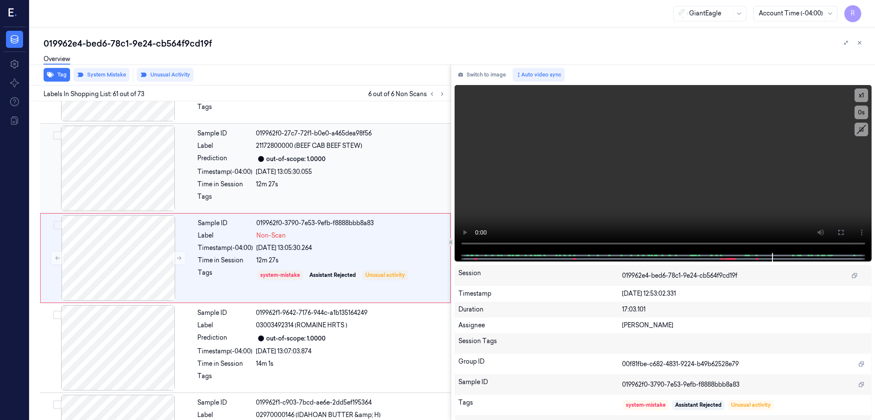
scroll to position [5271, 0]
click at [100, 177] on div at bounding box center [118, 167] width 152 height 85
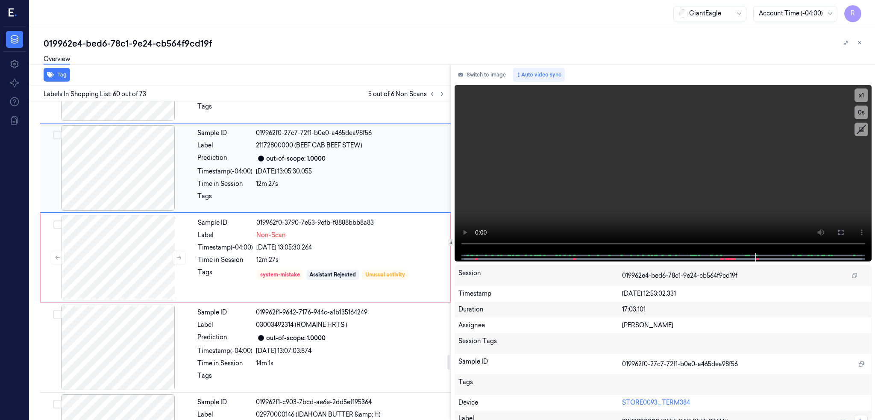
scroll to position [5181, 0]
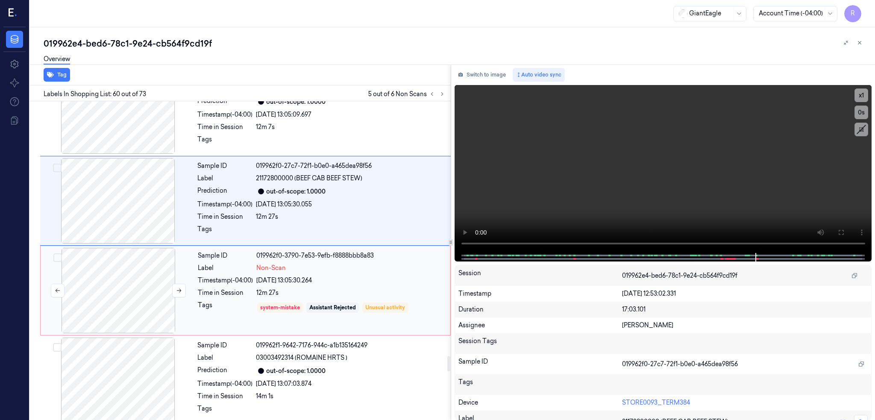
click at [127, 302] on div at bounding box center [118, 290] width 152 height 85
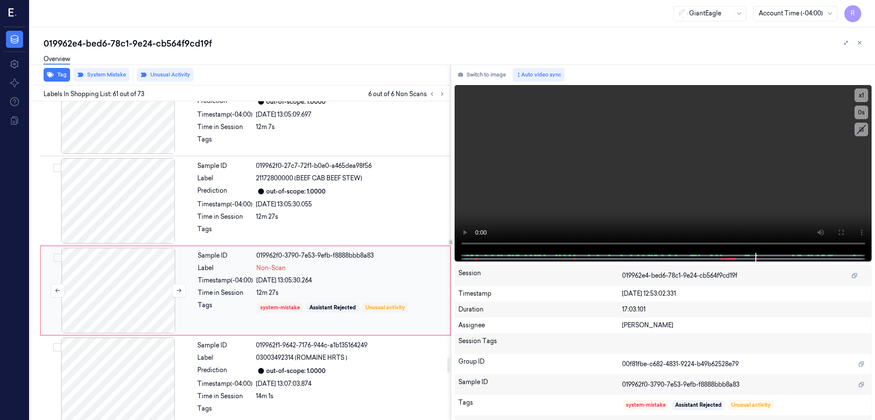
scroll to position [5271, 0]
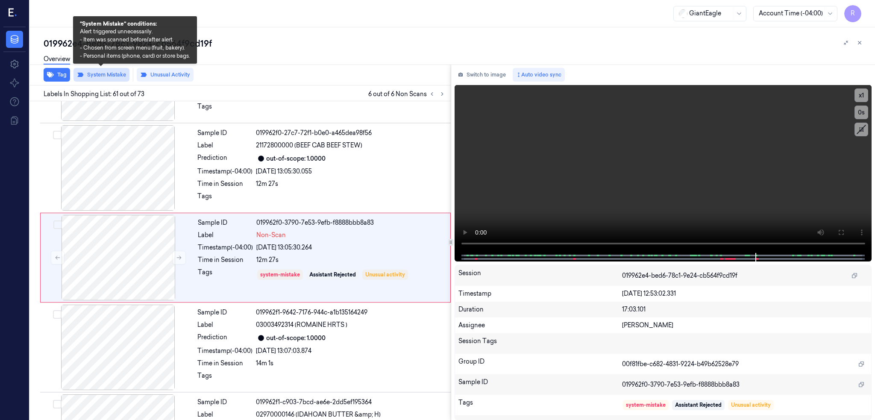
click at [99, 75] on button "System Mistake" at bounding box center [101, 75] width 56 height 14
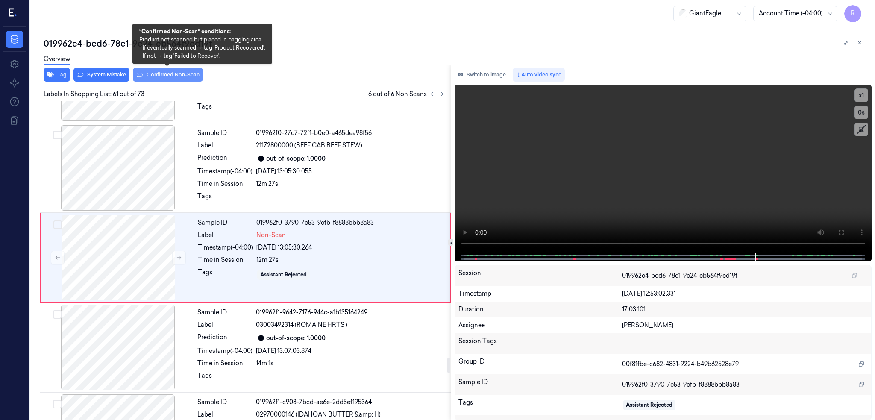
click at [155, 71] on button "Confirmed Non-Scan" at bounding box center [168, 75] width 70 height 14
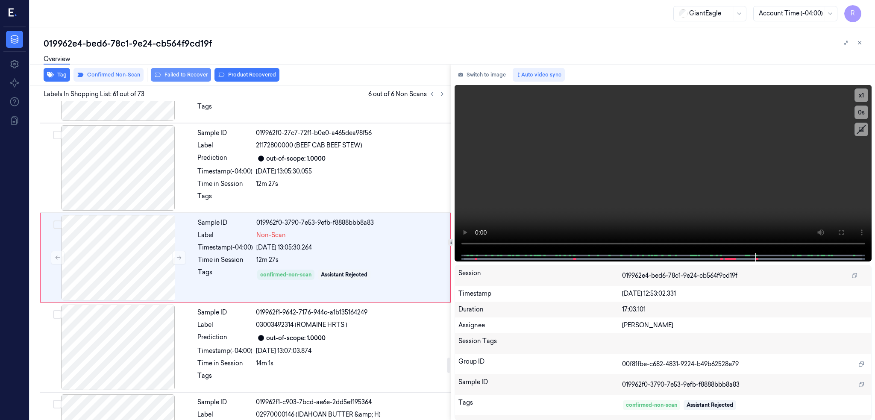
click at [189, 74] on button "Failed to Recover" at bounding box center [181, 75] width 60 height 14
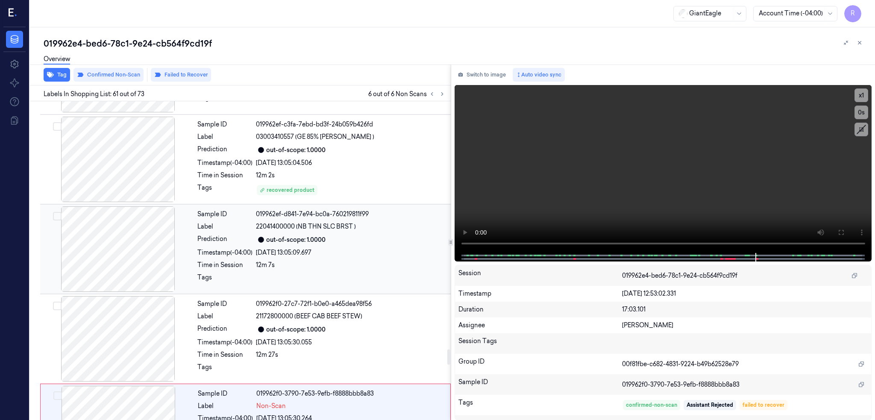
click at [118, 243] on div at bounding box center [118, 248] width 152 height 85
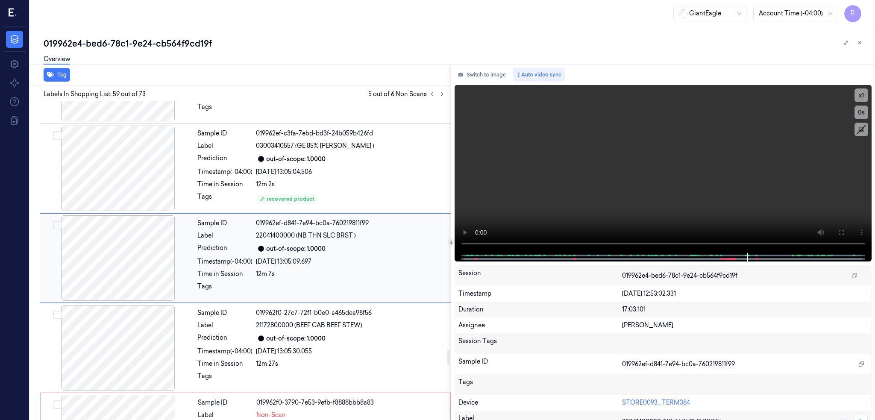
scroll to position [5148, 0]
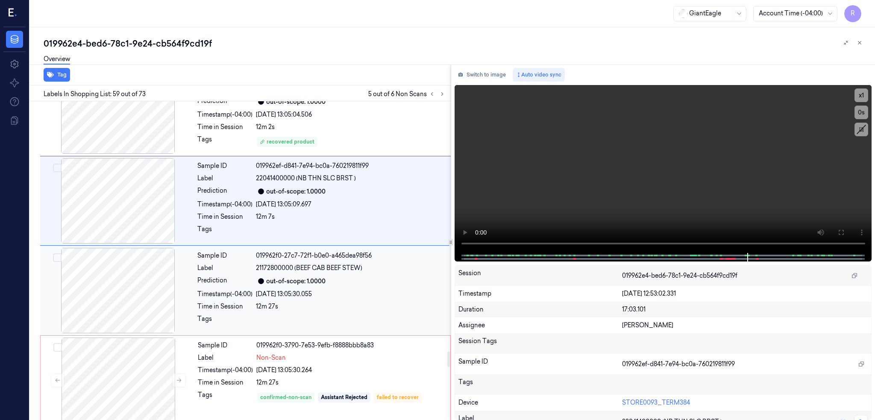
click at [118, 283] on div at bounding box center [118, 290] width 152 height 85
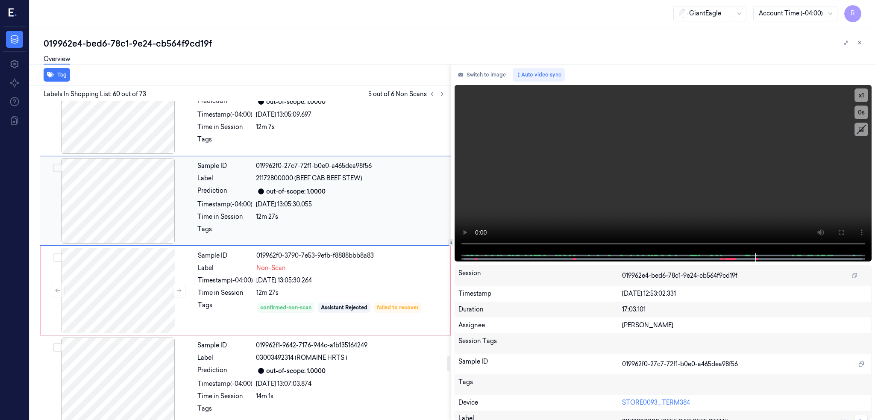
click at [118, 283] on div at bounding box center [118, 290] width 152 height 85
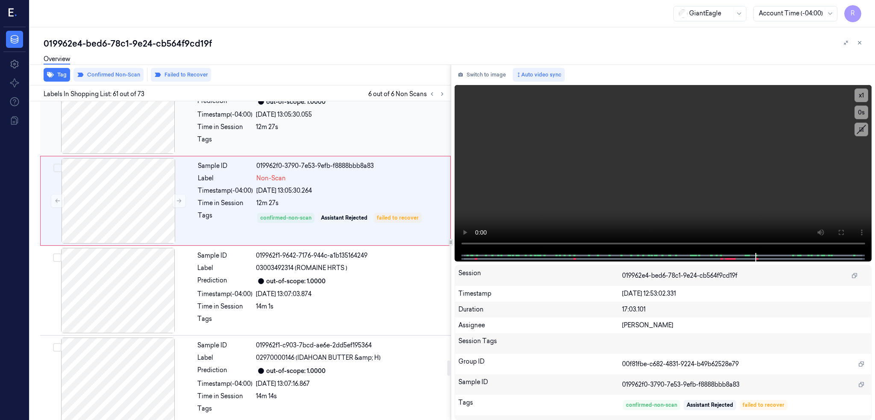
click at [118, 283] on div at bounding box center [118, 290] width 152 height 85
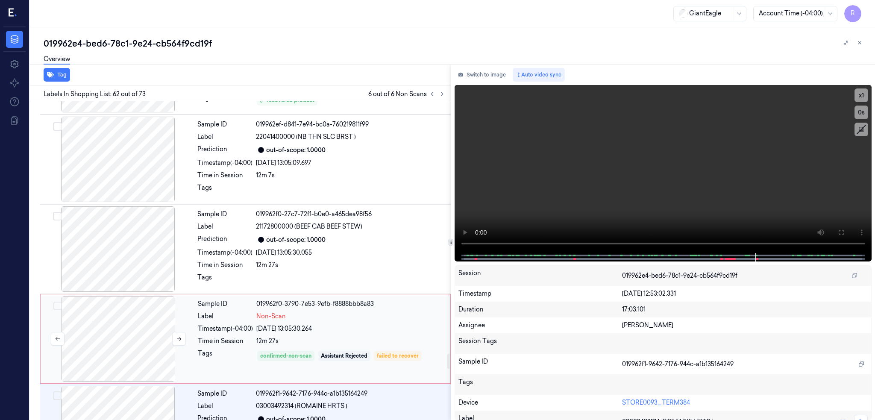
click at [135, 356] on div at bounding box center [118, 338] width 152 height 85
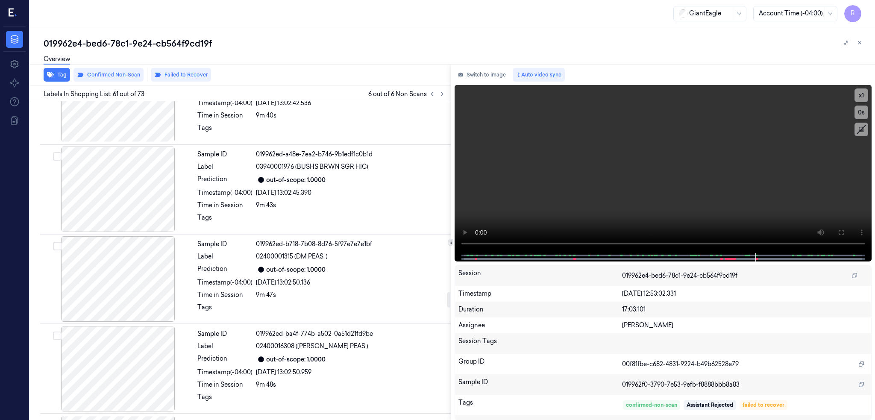
scroll to position [3619, 0]
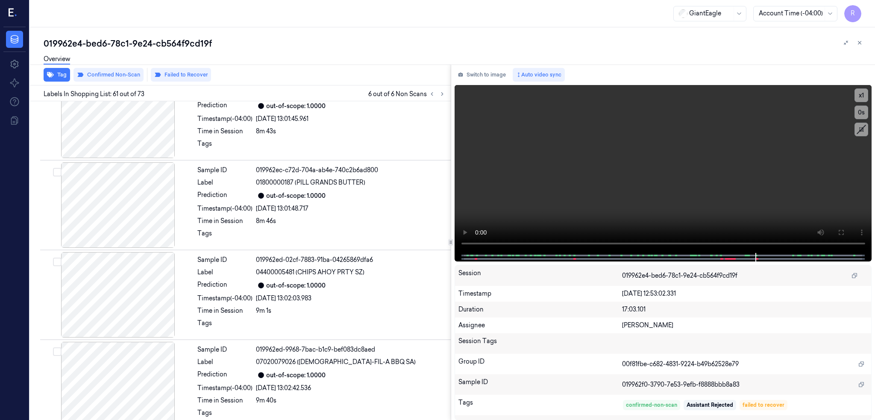
click at [165, 43] on div "019962e4-bed6-78c1-9e24-cb564f9cd19f" at bounding box center [456, 44] width 824 height 12
copy div "cb564f9cd19f"
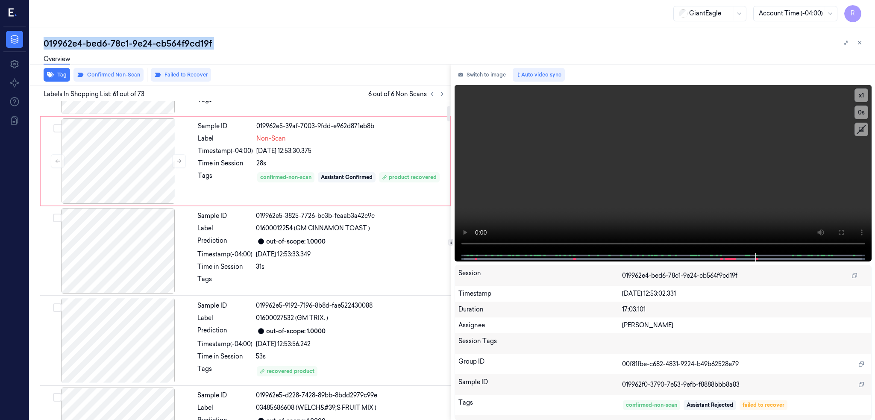
scroll to position [87, 0]
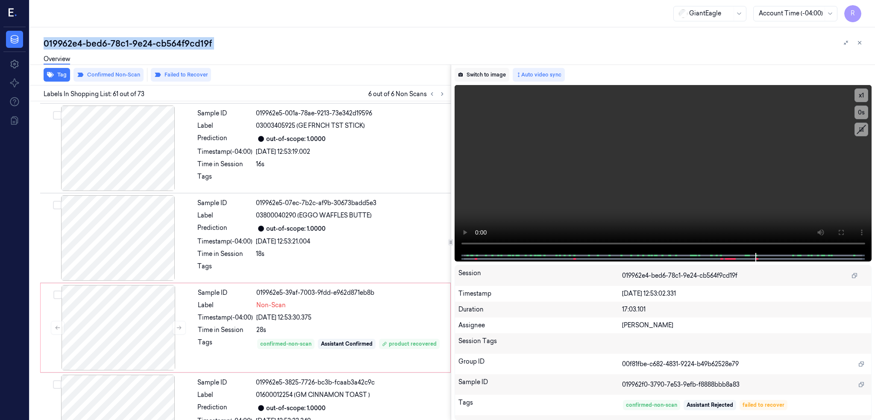
click at [497, 76] on button "Switch to image" at bounding box center [482, 75] width 55 height 14
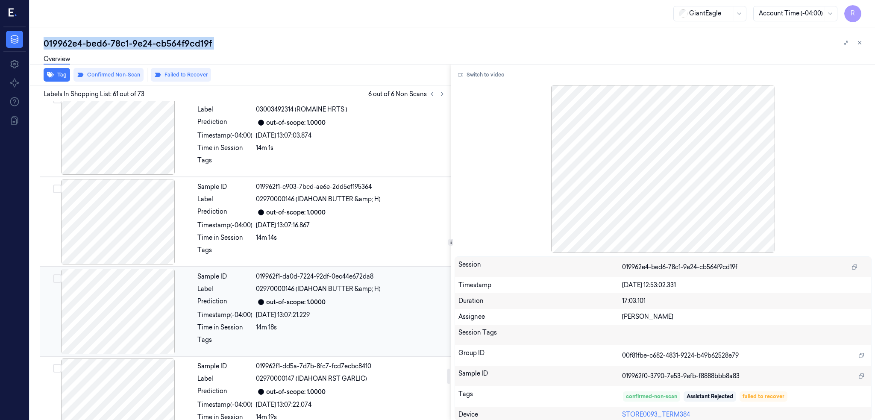
scroll to position [5498, 0]
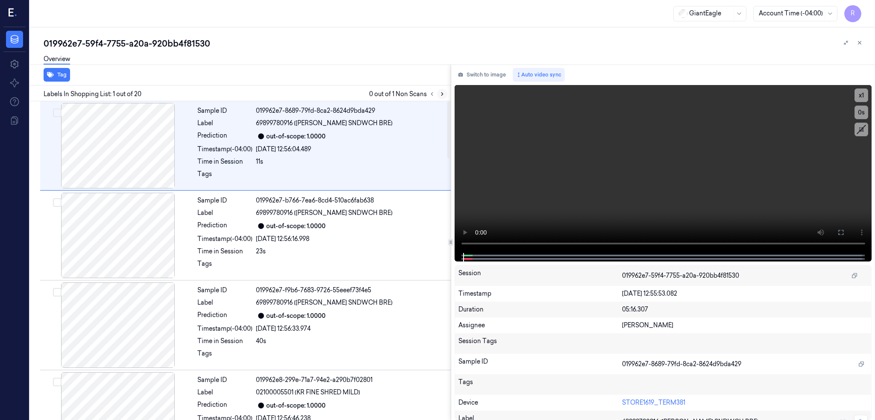
click at [445, 94] on icon at bounding box center [442, 94] width 6 height 6
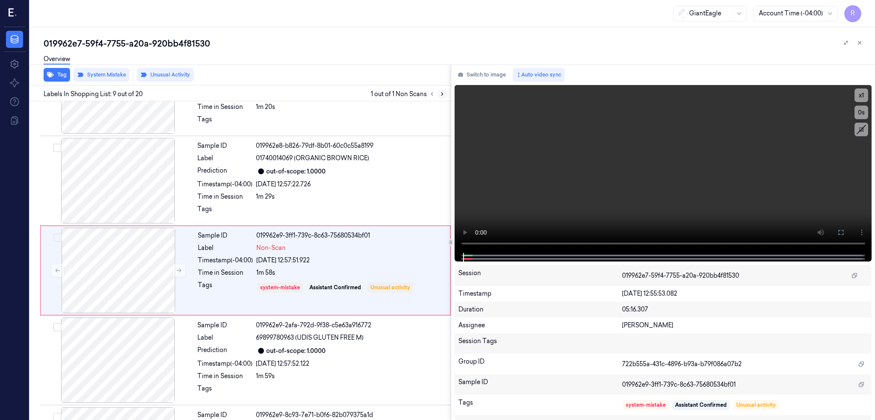
scroll to position [603, 0]
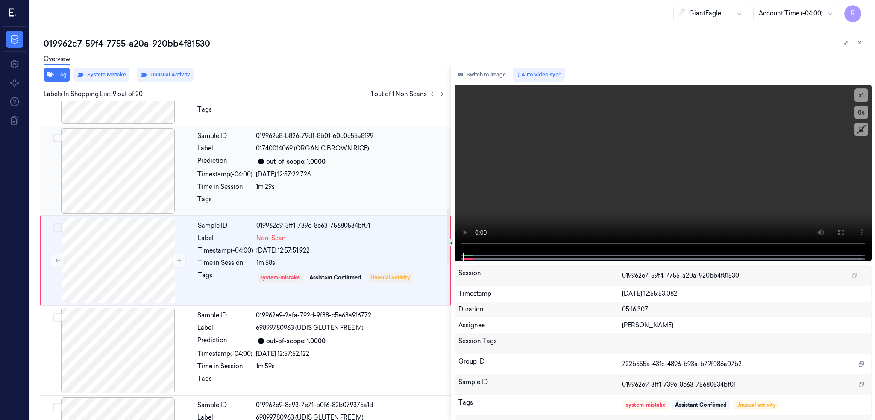
click at [110, 158] on div at bounding box center [118, 170] width 152 height 85
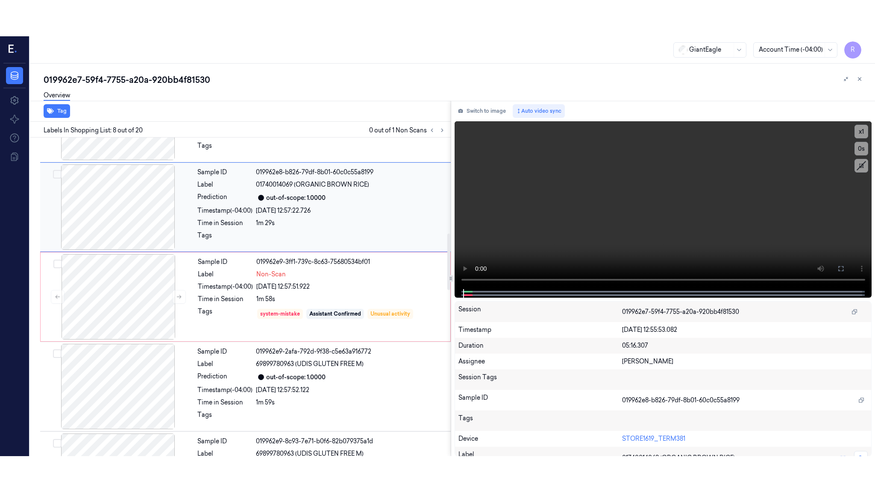
scroll to position [513, 0]
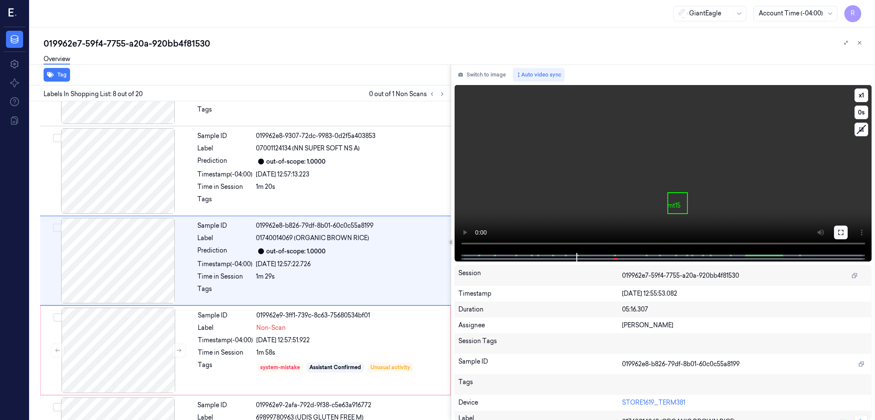
click at [848, 226] on button at bounding box center [841, 233] width 14 height 14
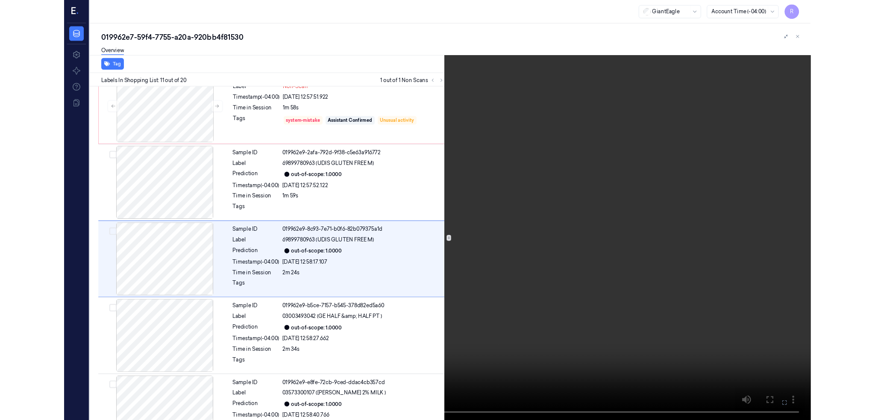
scroll to position [746, 0]
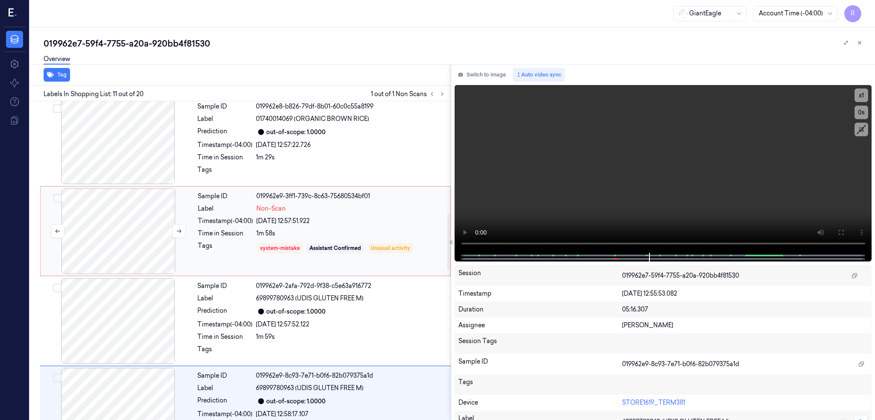
click at [126, 226] on div at bounding box center [118, 230] width 152 height 85
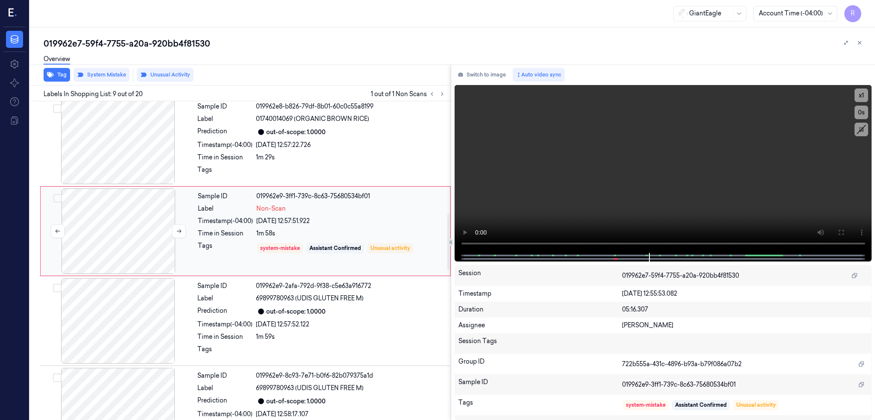
scroll to position [603, 0]
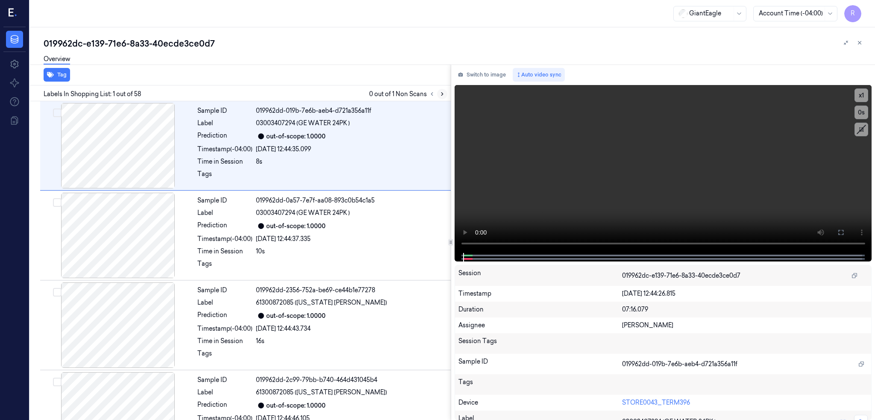
click at [445, 93] on icon at bounding box center [442, 94] width 6 height 6
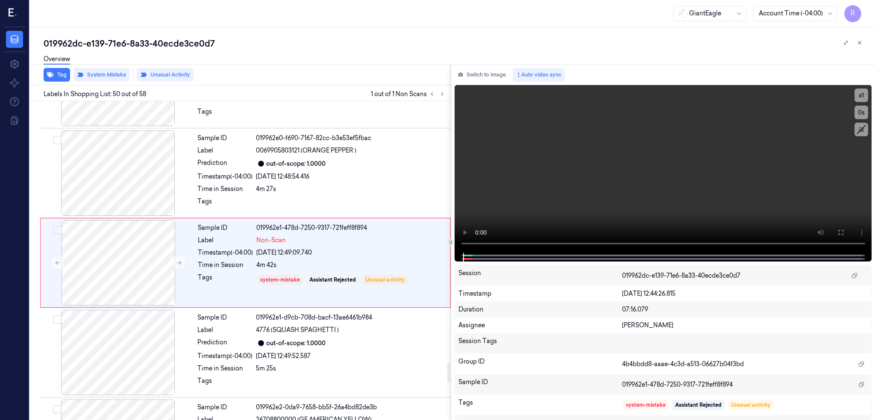
scroll to position [4283, 0]
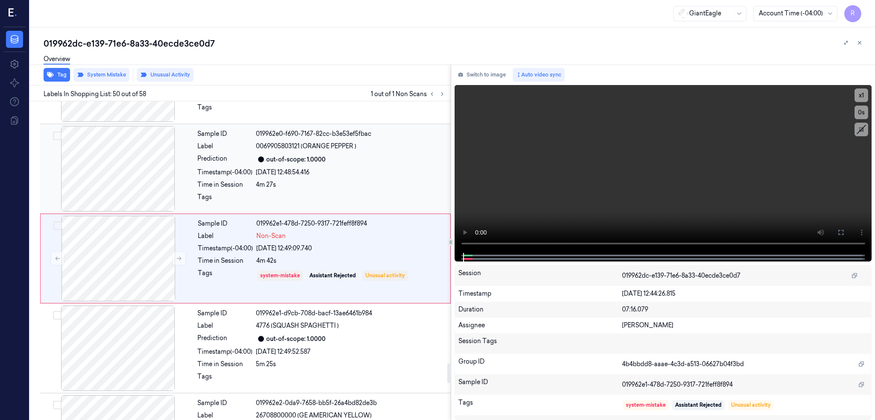
click at [122, 180] on div at bounding box center [118, 168] width 152 height 85
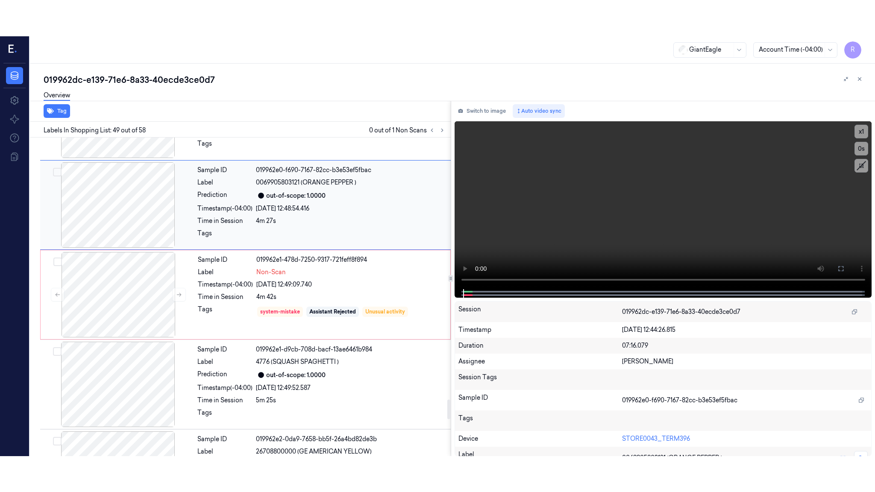
scroll to position [4193, 0]
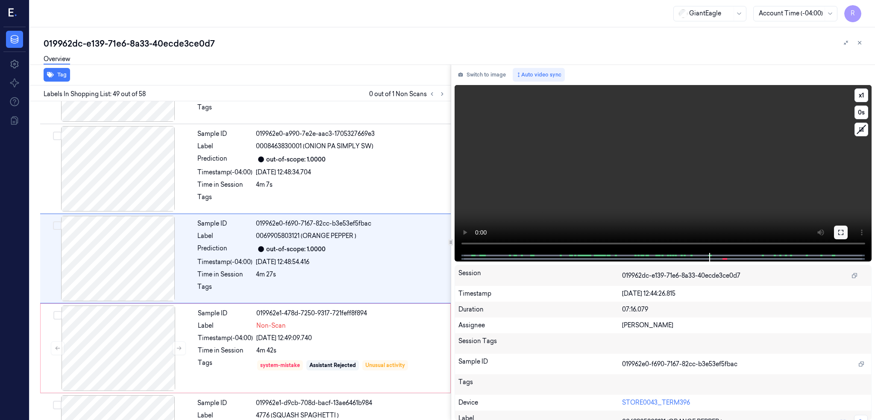
click at [844, 229] on icon at bounding box center [840, 232] width 7 height 7
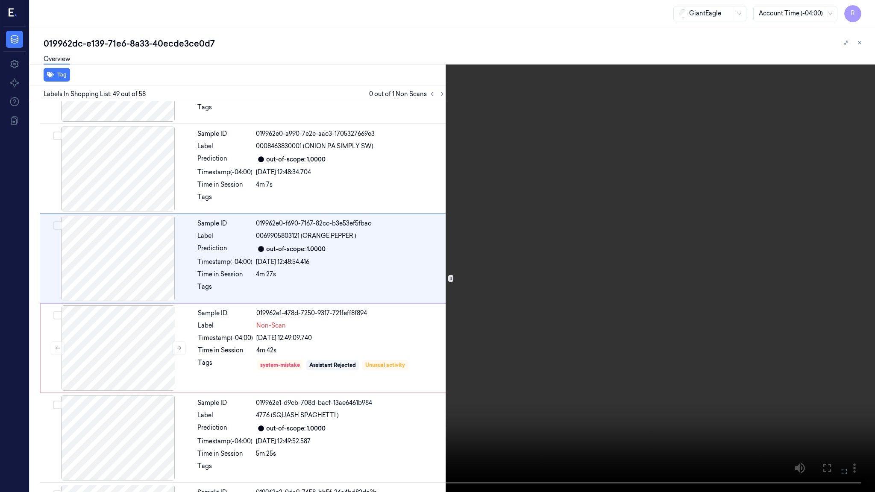
click at [577, 270] on video at bounding box center [437, 246] width 875 height 492
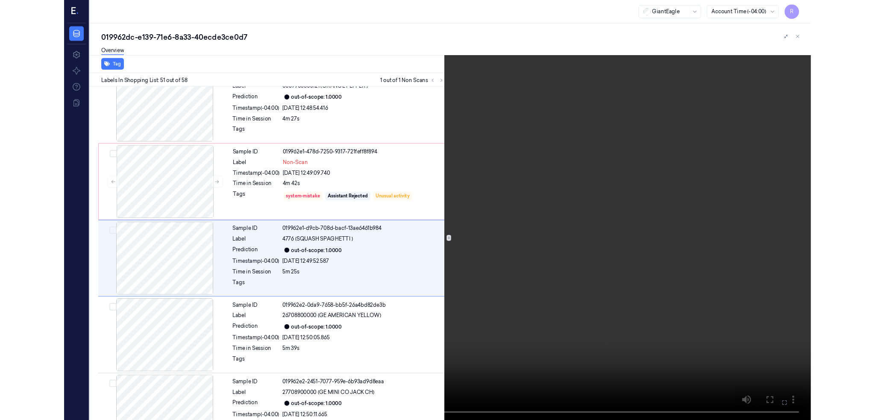
scroll to position [4337, 0]
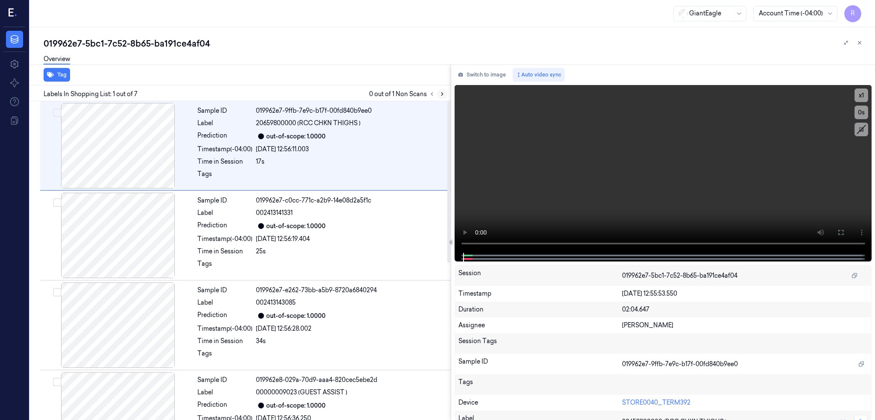
click at [445, 93] on icon at bounding box center [442, 94] width 6 height 6
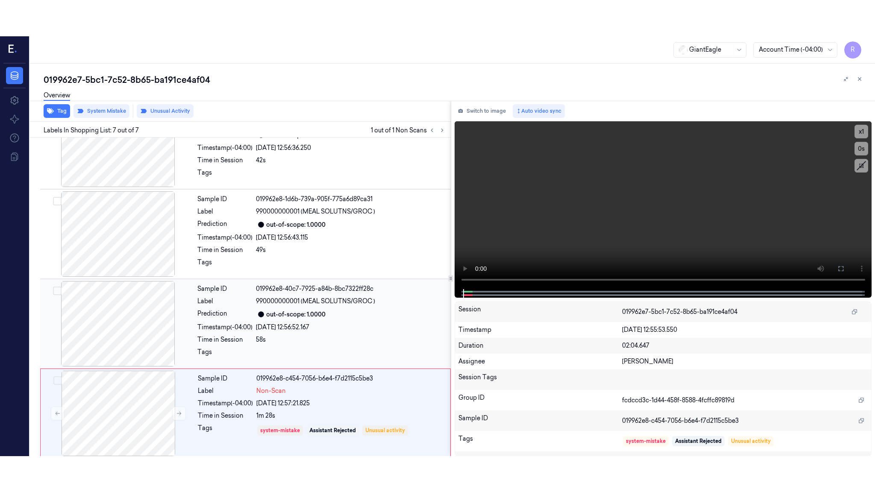
scroll to position [311, 0]
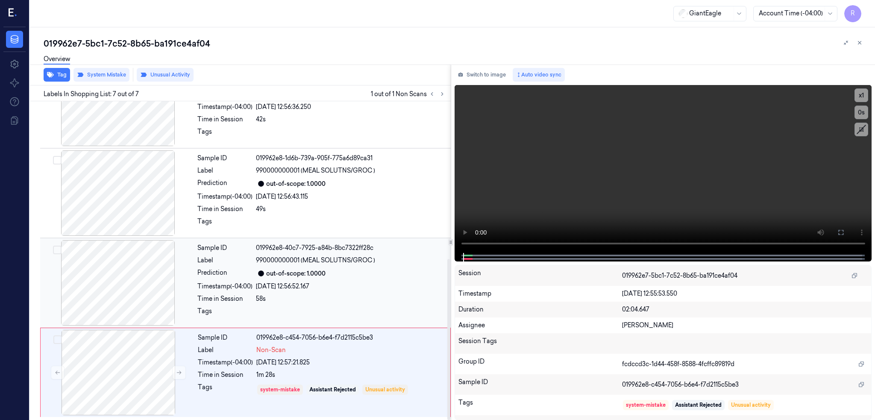
click at [114, 275] on div at bounding box center [118, 282] width 152 height 85
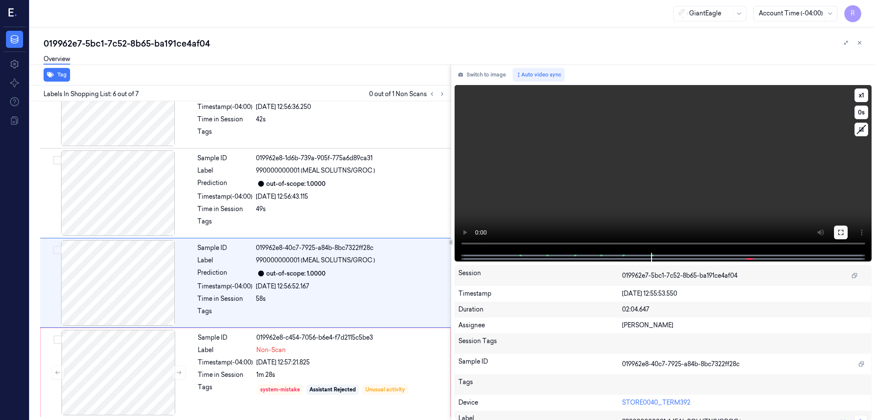
click at [844, 229] on icon at bounding box center [840, 232] width 7 height 7
click at [108, 192] on div at bounding box center [118, 192] width 152 height 85
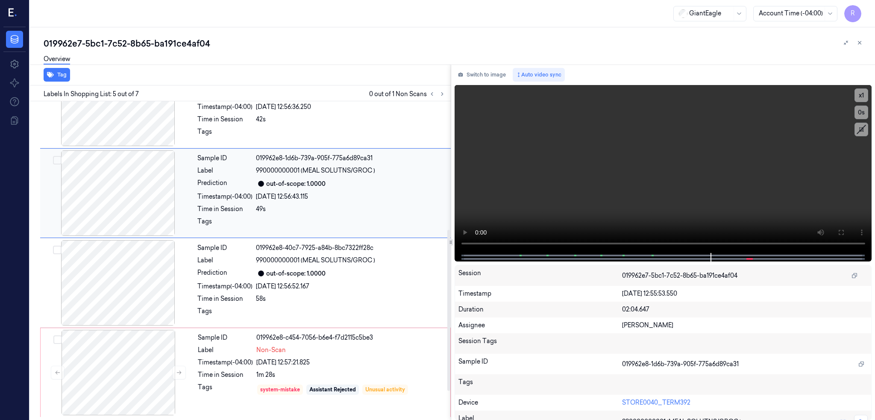
scroll to position [243, 0]
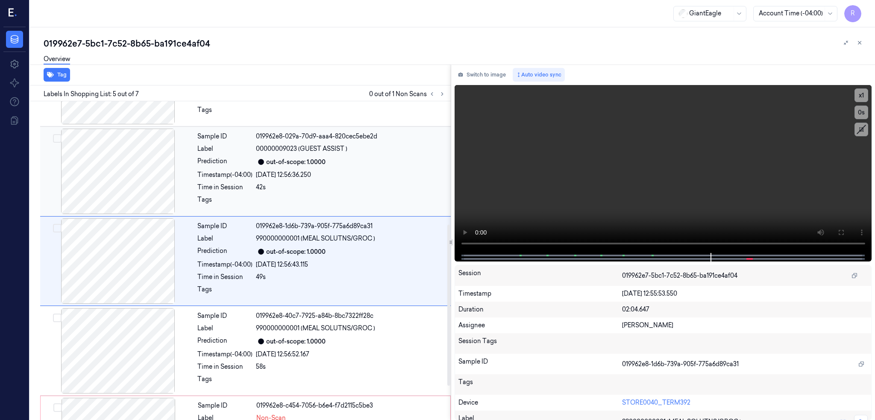
click at [141, 193] on div at bounding box center [118, 171] width 152 height 85
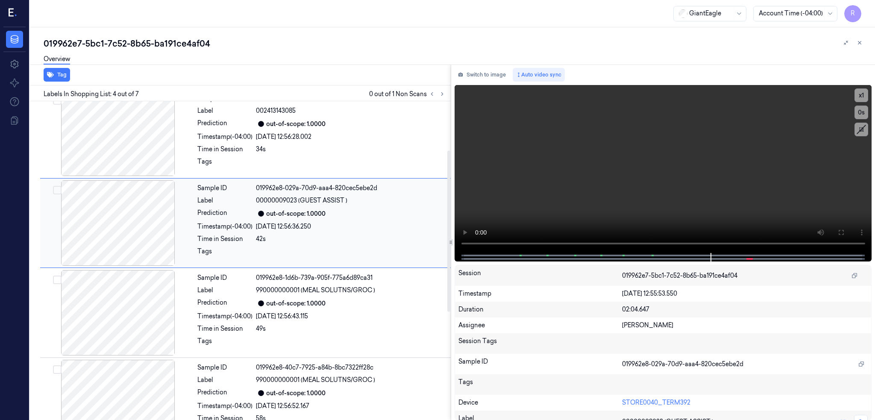
scroll to position [97, 0]
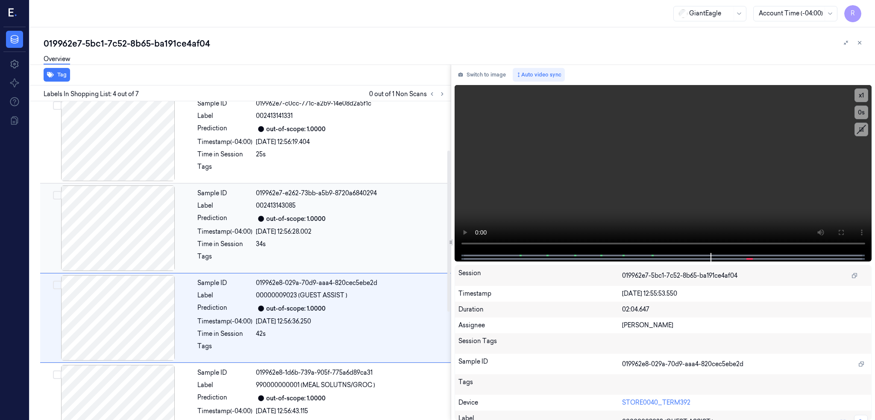
click at [135, 226] on div at bounding box center [118, 227] width 152 height 85
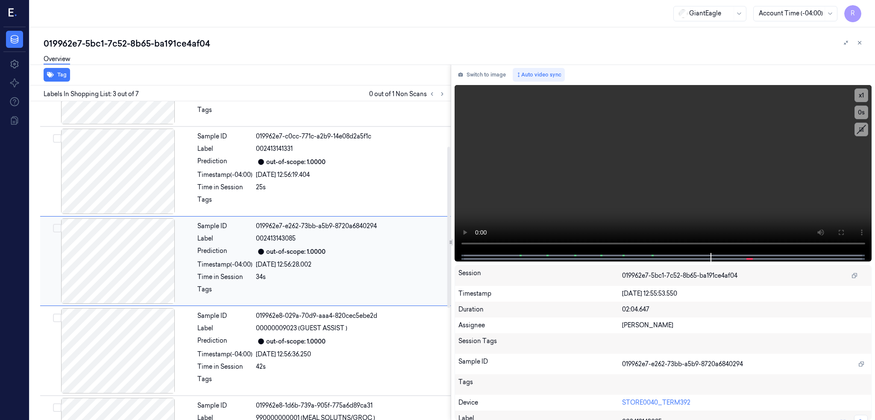
scroll to position [311, 0]
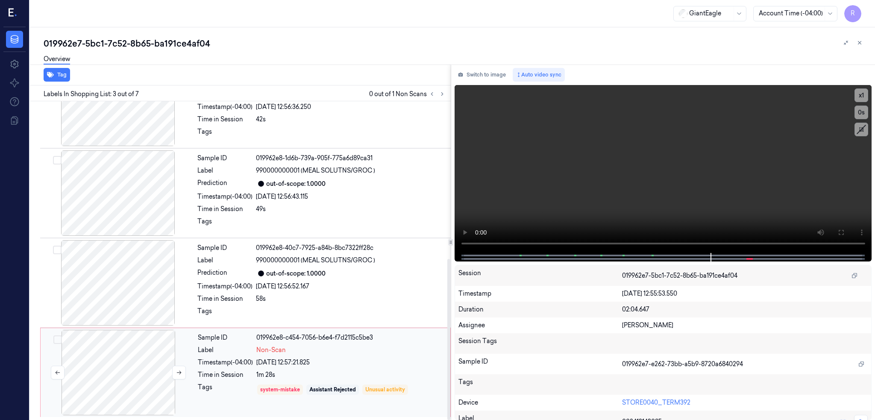
click at [137, 362] on div at bounding box center [118, 372] width 152 height 85
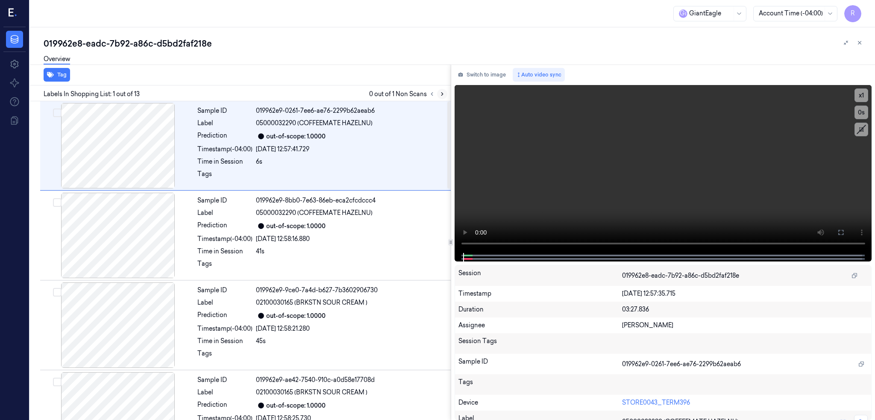
click at [447, 96] on button at bounding box center [442, 94] width 10 height 10
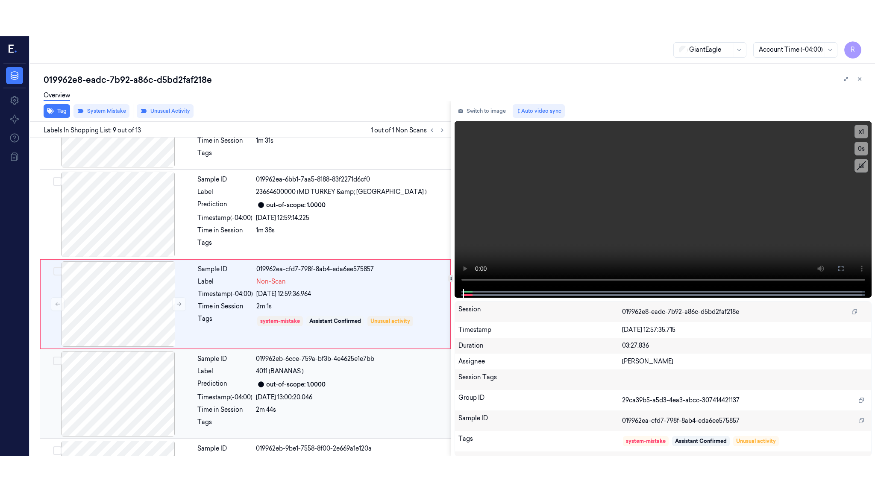
scroll to position [603, 0]
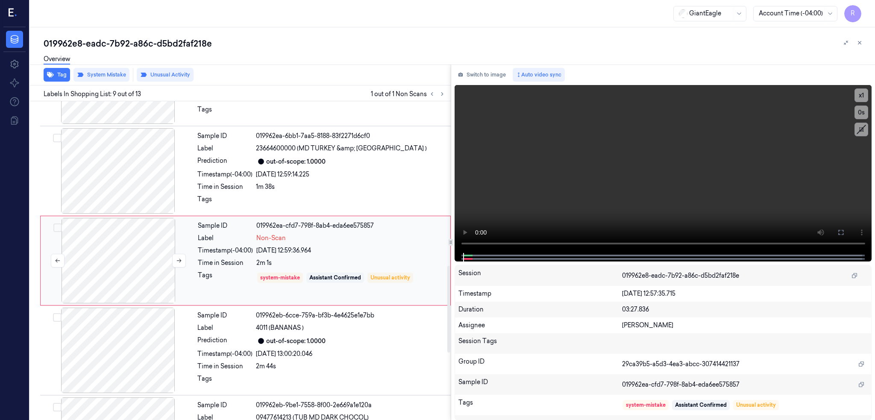
click at [140, 265] on div at bounding box center [118, 260] width 152 height 85
click at [180, 257] on button at bounding box center [179, 261] width 14 height 14
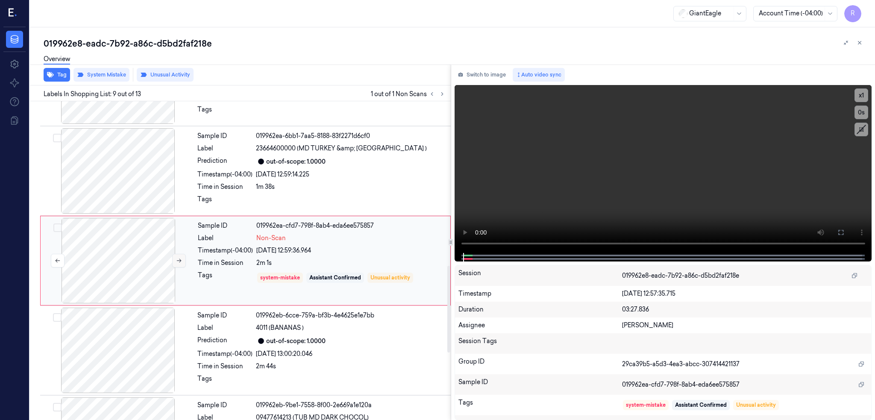
click at [180, 257] on button at bounding box center [179, 261] width 14 height 14
click at [844, 232] on icon at bounding box center [840, 232] width 7 height 7
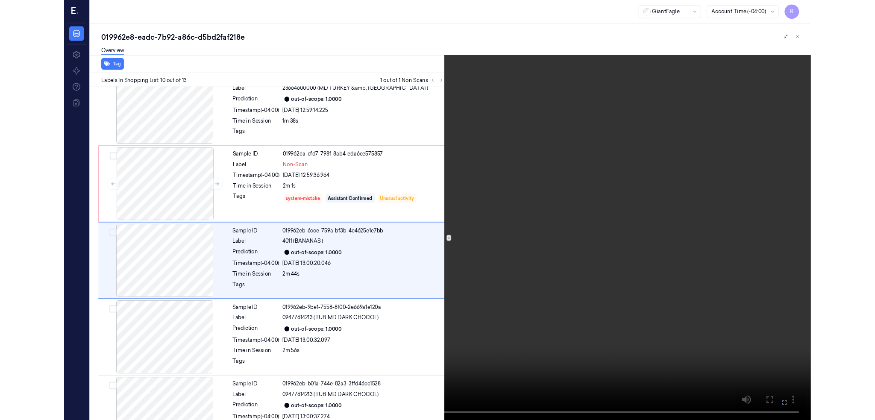
scroll to position [657, 0]
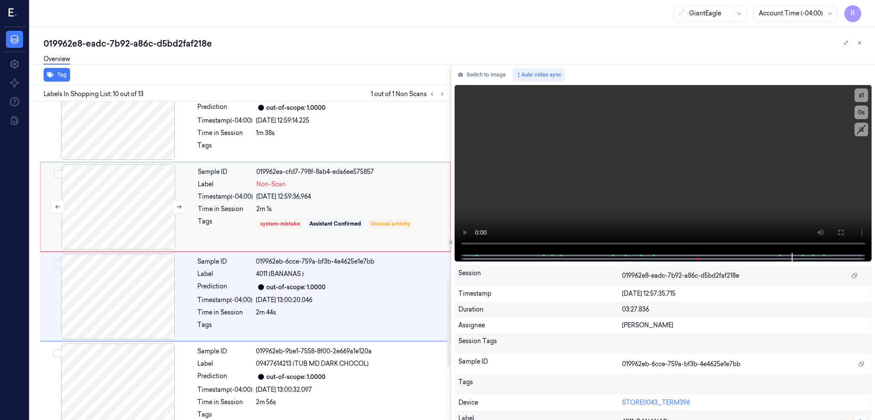
click at [147, 204] on div at bounding box center [118, 206] width 152 height 85
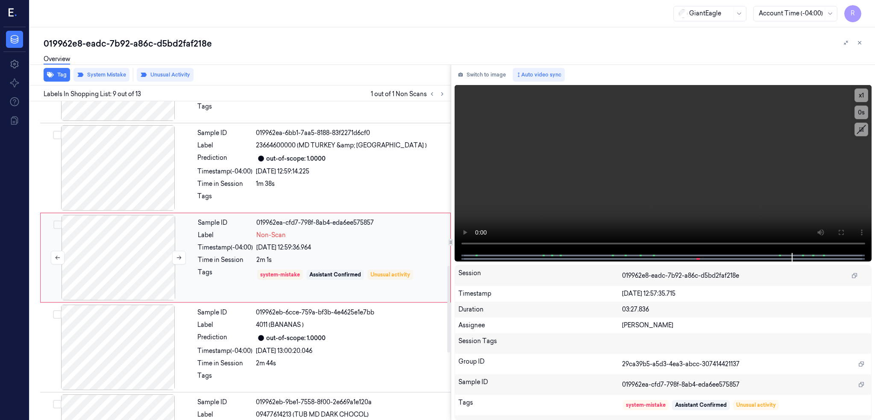
scroll to position [603, 0]
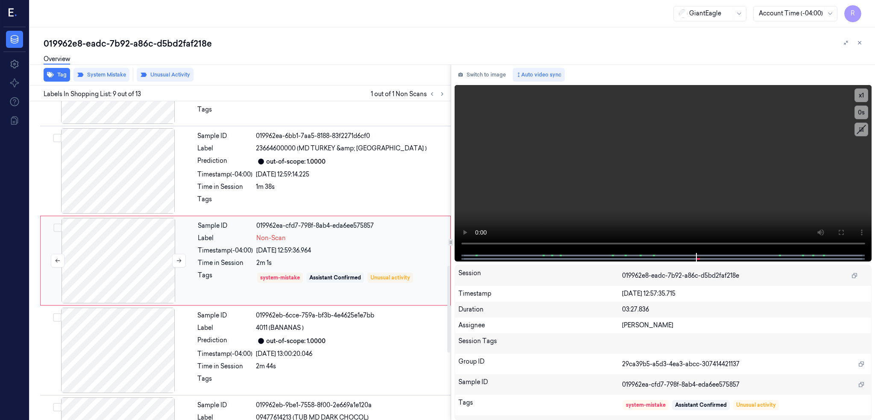
click at [138, 264] on div at bounding box center [118, 260] width 152 height 85
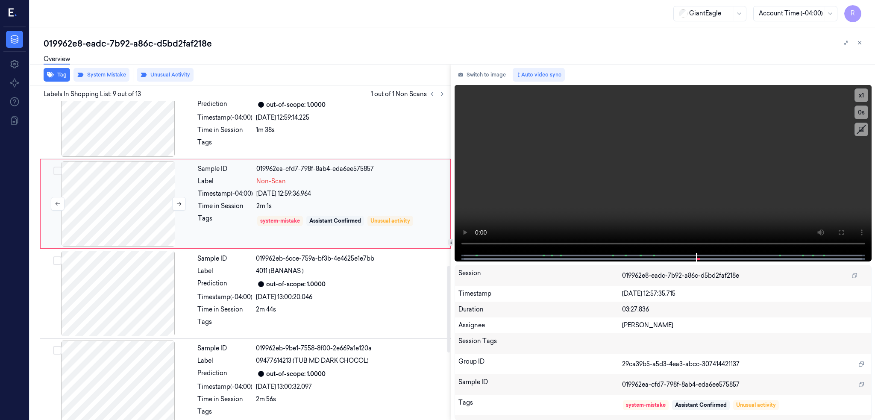
scroll to position [716, 0]
click at [105, 205] on div at bounding box center [118, 203] width 152 height 85
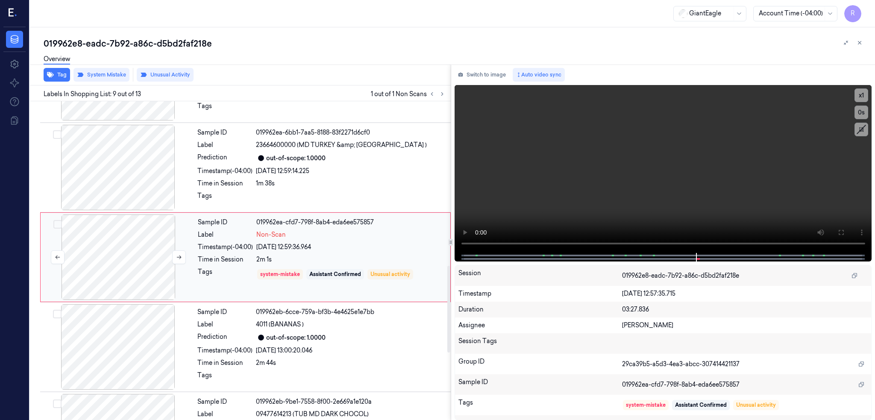
scroll to position [603, 0]
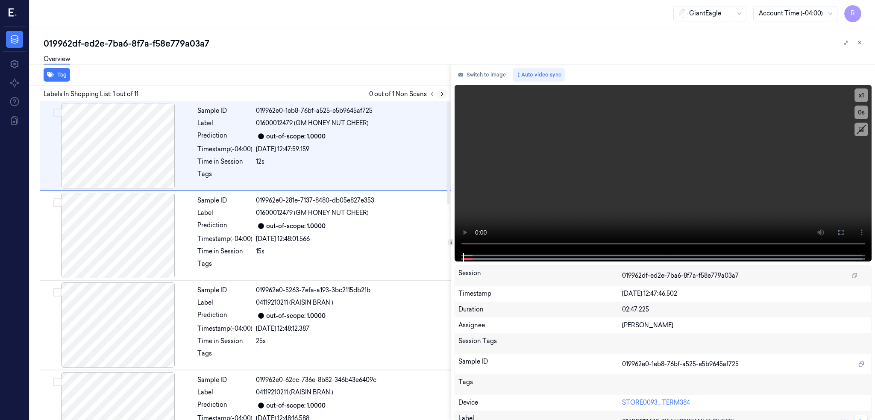
click at [445, 91] on icon at bounding box center [442, 94] width 6 height 6
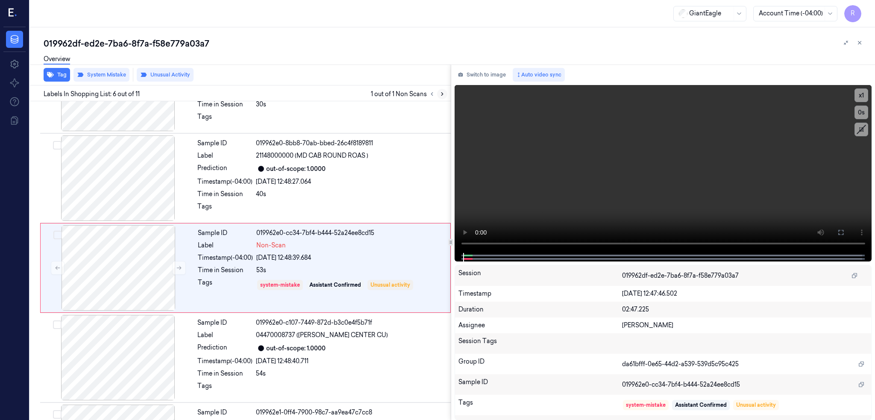
scroll to position [333, 0]
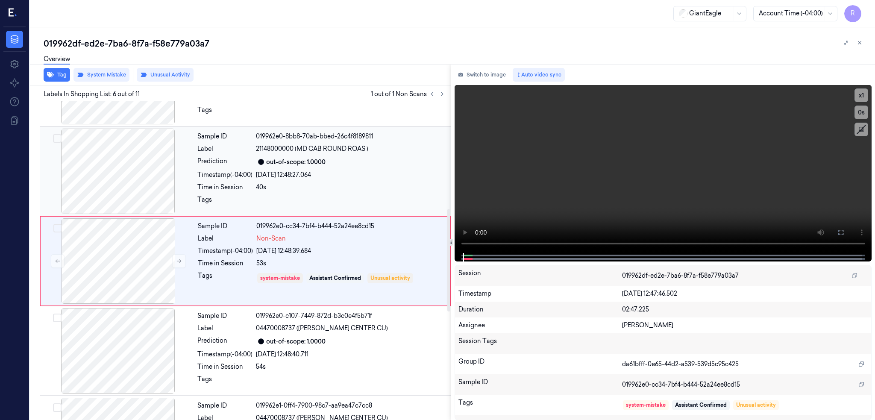
click at [139, 178] on div at bounding box center [118, 171] width 152 height 85
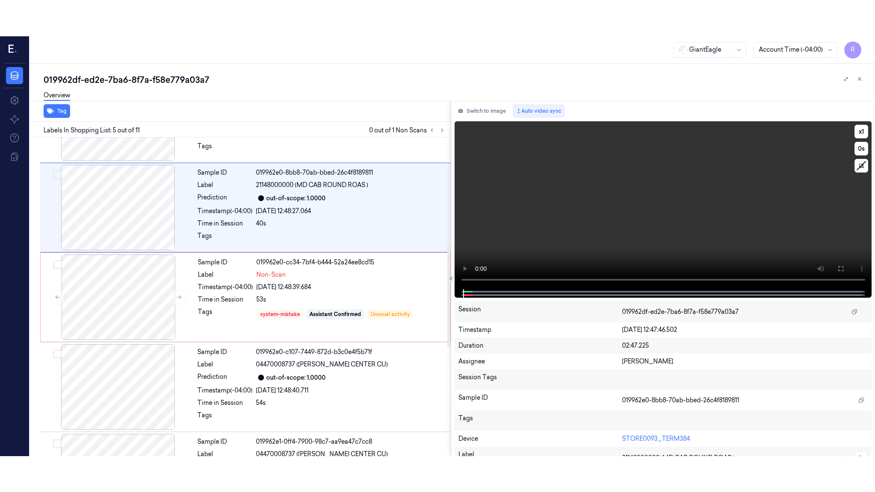
scroll to position [243, 0]
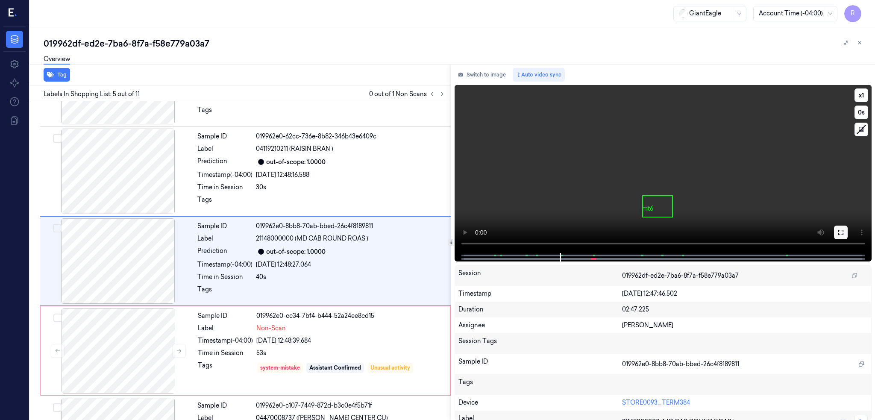
click at [844, 235] on icon at bounding box center [840, 232] width 7 height 7
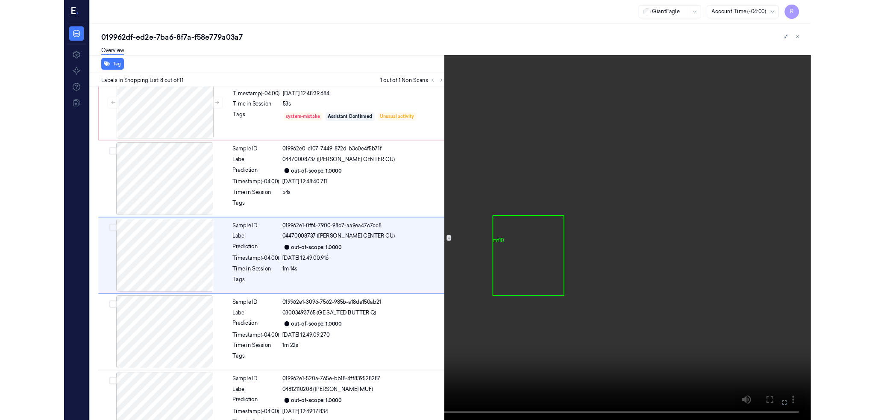
scroll to position [477, 0]
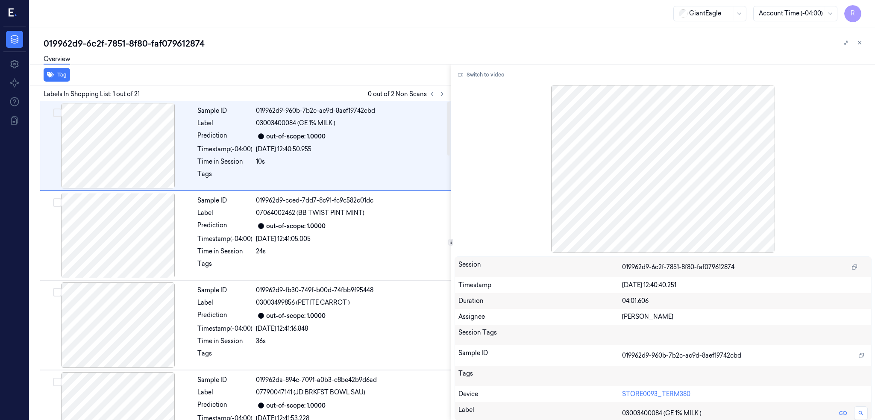
click at [443, 98] on div at bounding box center [437, 94] width 21 height 10
click at [435, 93] on icon at bounding box center [432, 94] width 6 height 6
click at [445, 96] on icon at bounding box center [442, 94] width 6 height 6
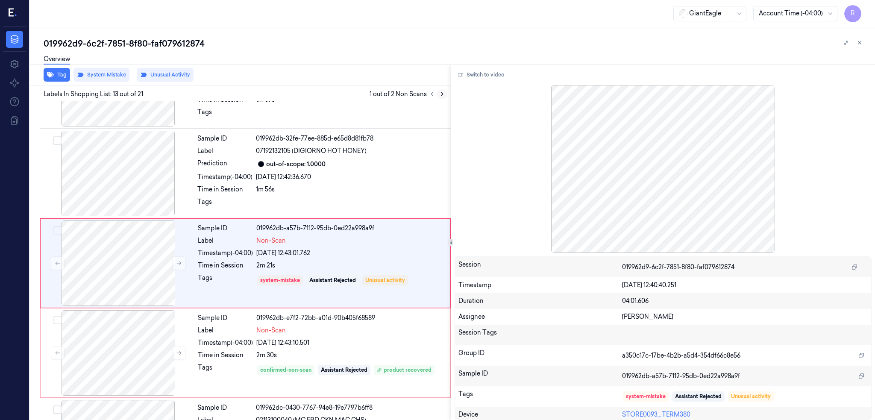
scroll to position [962, 0]
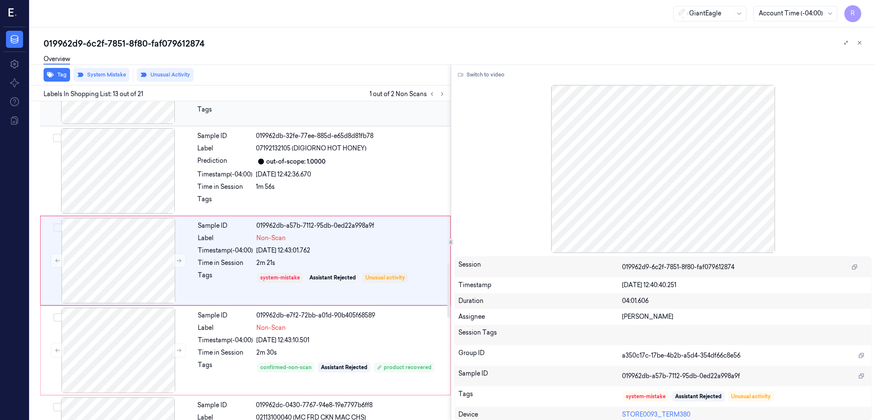
click at [124, 111] on div at bounding box center [118, 80] width 152 height 85
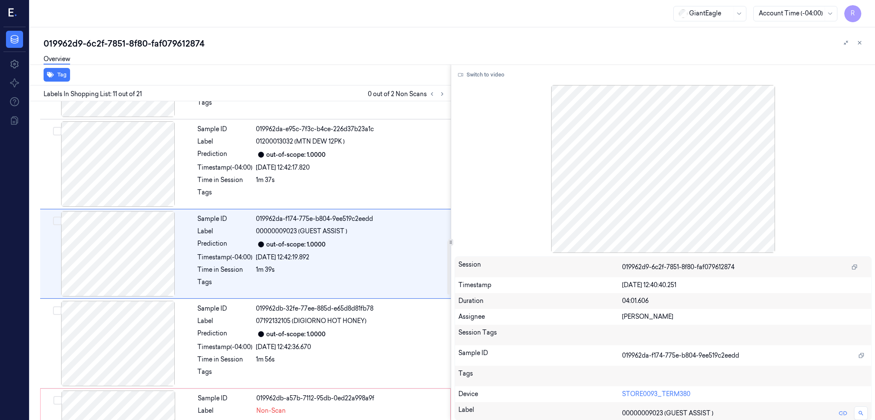
scroll to position [782, 0]
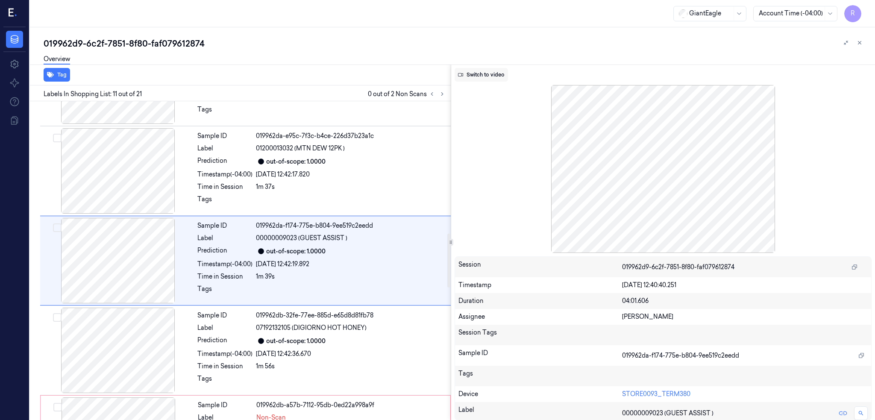
click at [482, 76] on button "Switch to video" at bounding box center [481, 75] width 53 height 14
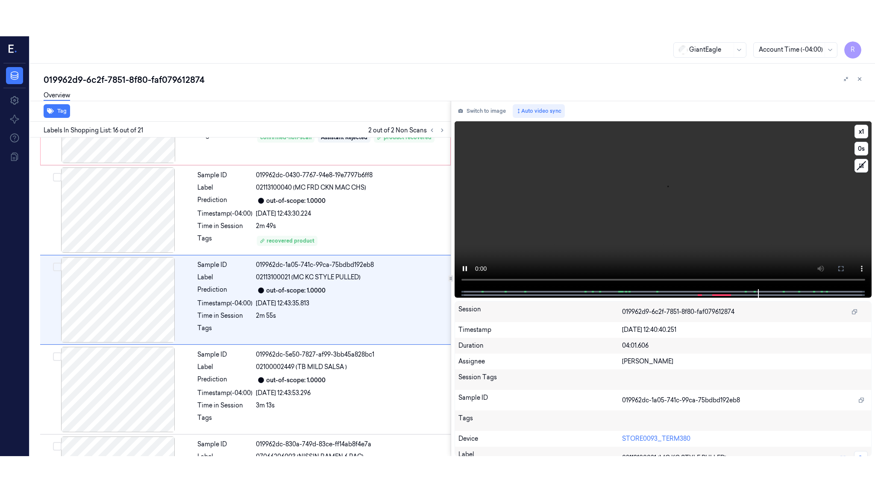
scroll to position [1231, 0]
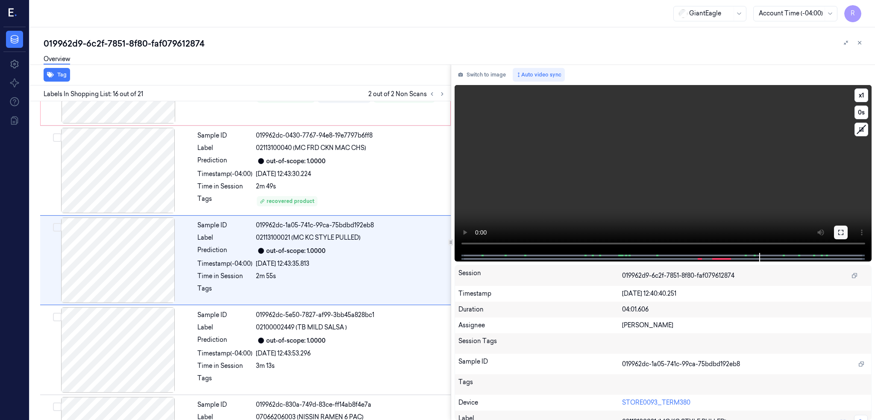
click at [844, 229] on icon at bounding box center [840, 232] width 7 height 7
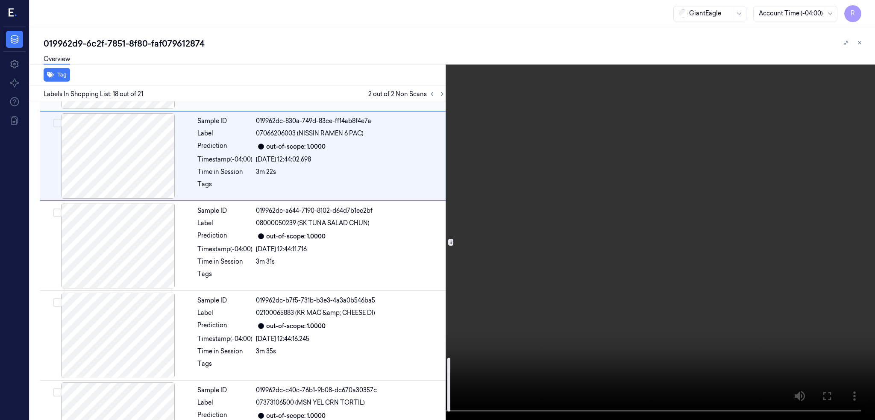
scroll to position [1568, 0]
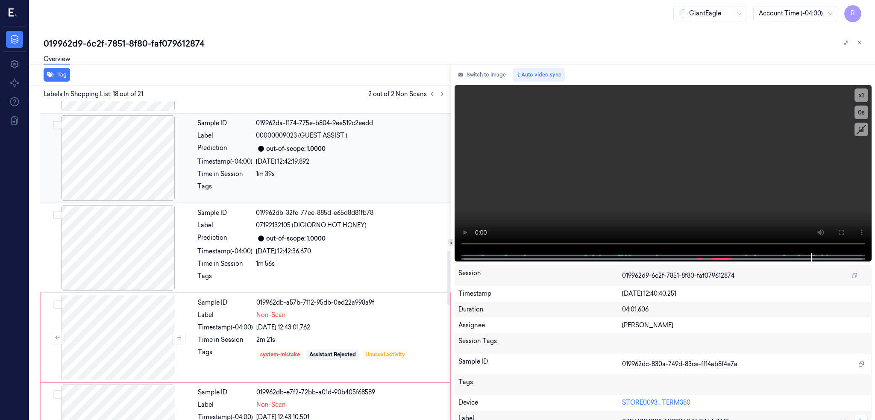
click at [134, 158] on div at bounding box center [118, 157] width 152 height 85
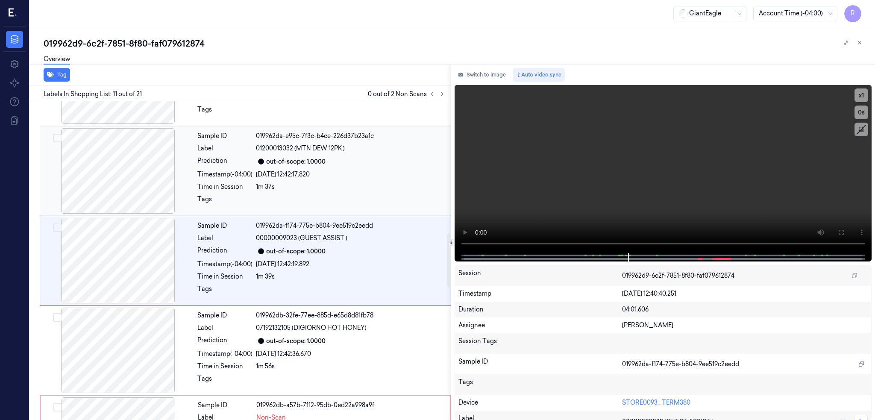
click at [134, 164] on div at bounding box center [118, 170] width 152 height 85
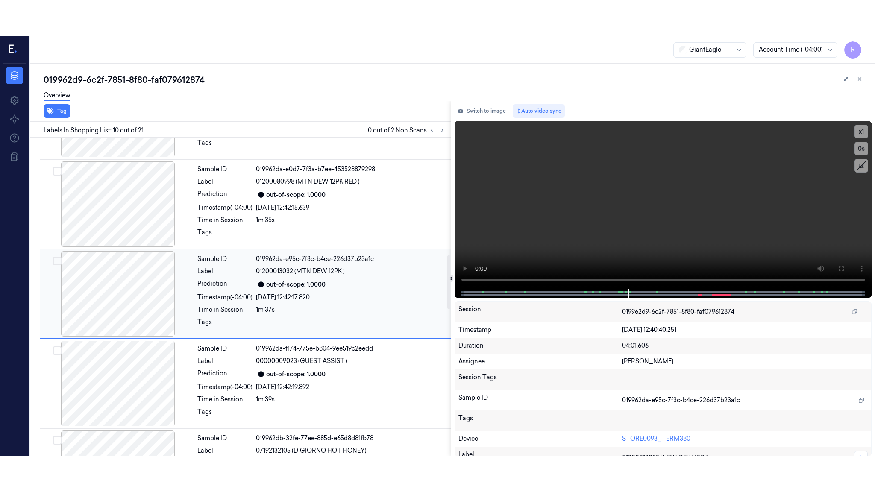
scroll to position [692, 0]
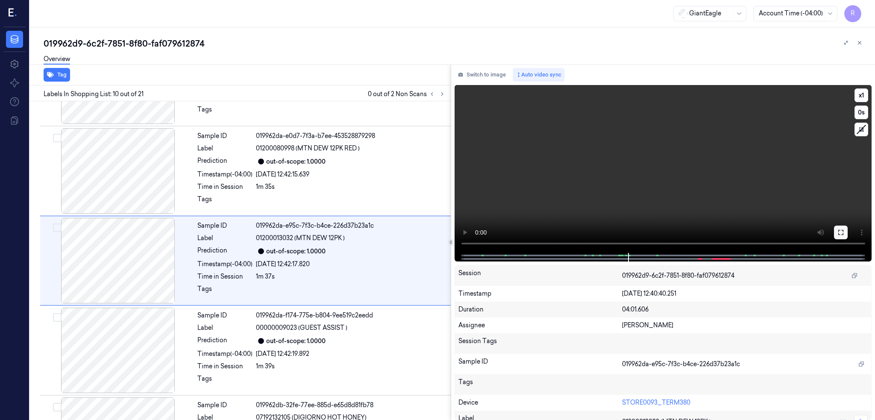
click at [844, 230] on icon at bounding box center [840, 232] width 7 height 7
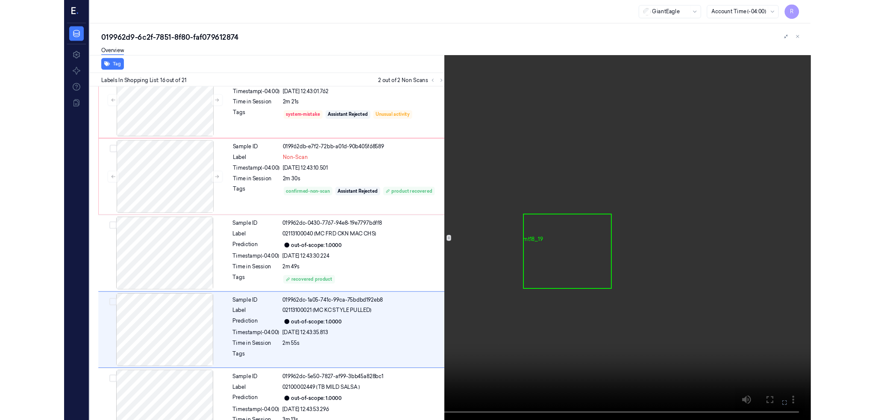
scroll to position [1195, 0]
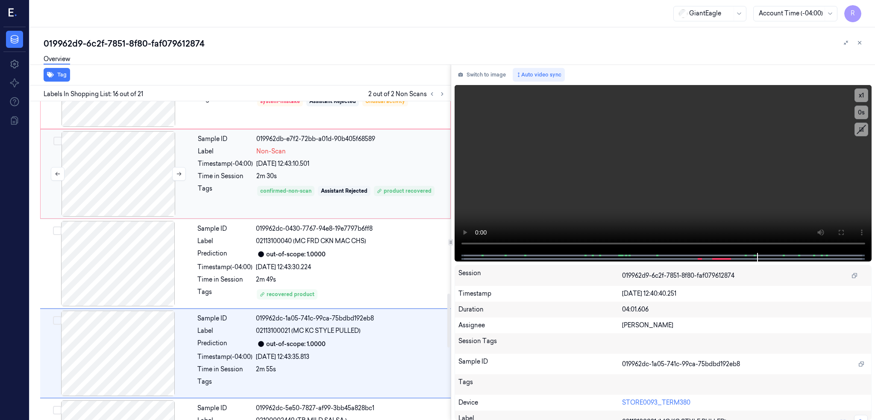
click at [138, 183] on div at bounding box center [118, 173] width 152 height 85
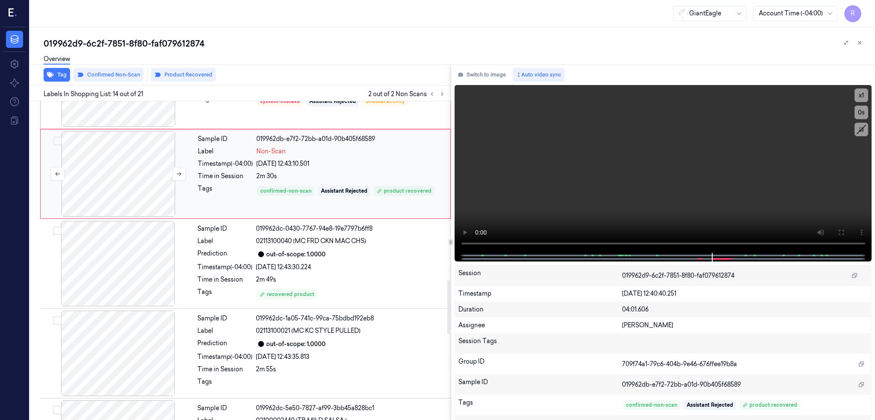
scroll to position [1051, 0]
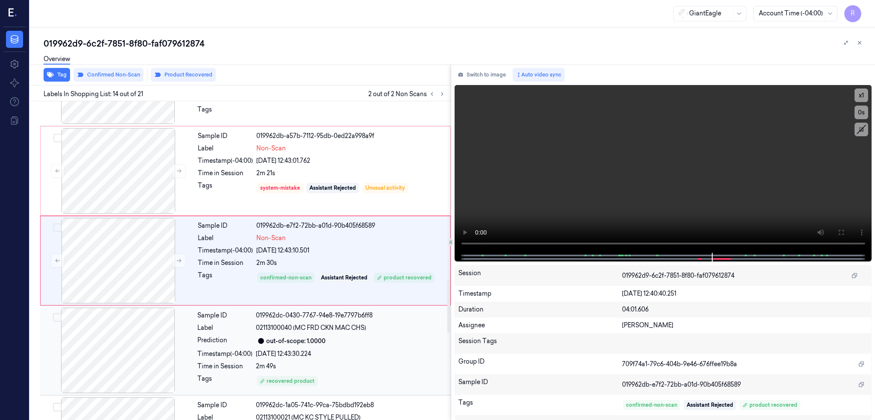
click at [120, 376] on div at bounding box center [118, 350] width 152 height 85
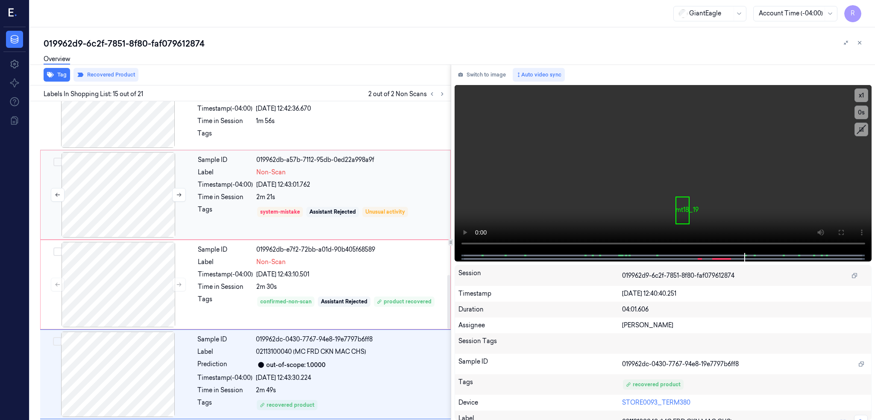
click at [100, 209] on div at bounding box center [118, 194] width 152 height 85
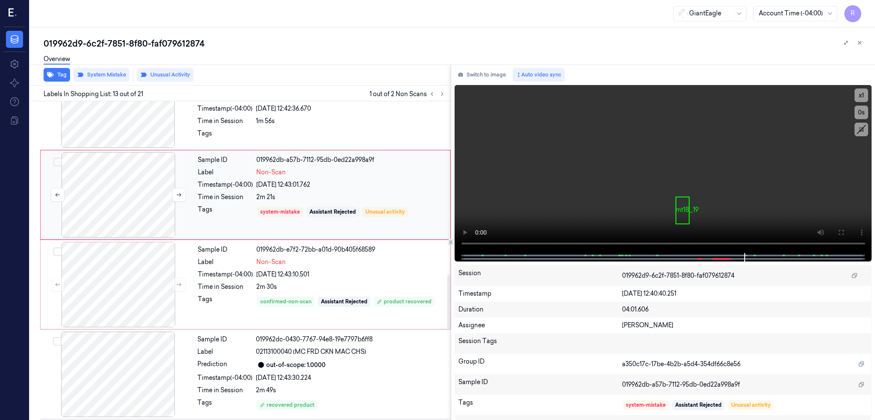
scroll to position [962, 0]
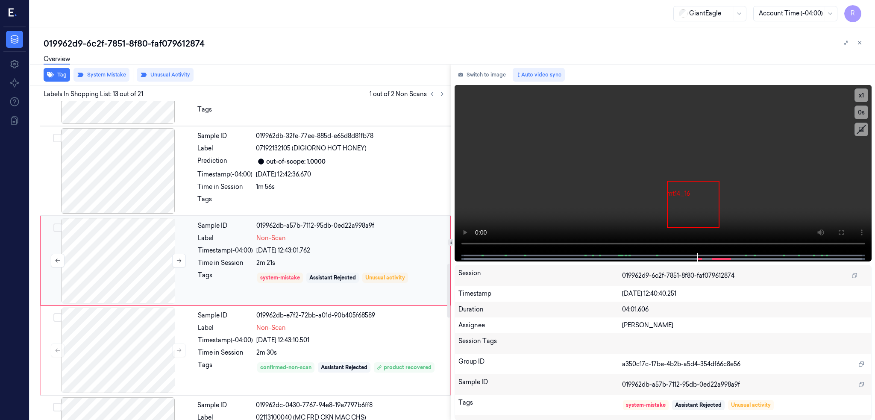
click at [117, 256] on div at bounding box center [118, 260] width 152 height 85
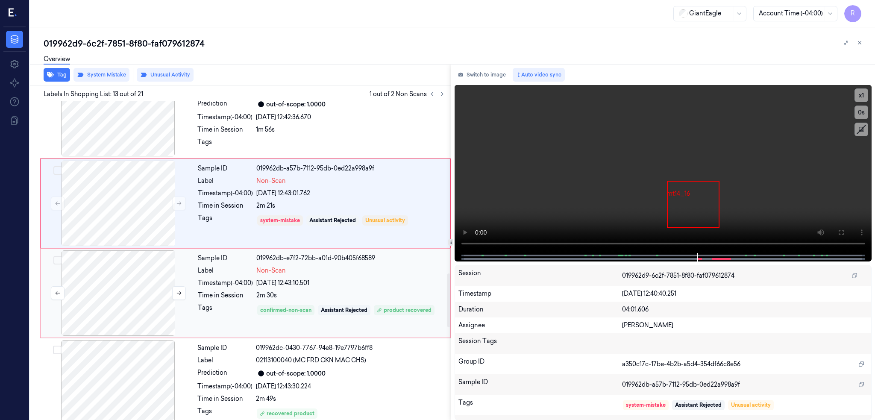
click at [118, 285] on div at bounding box center [118, 292] width 152 height 85
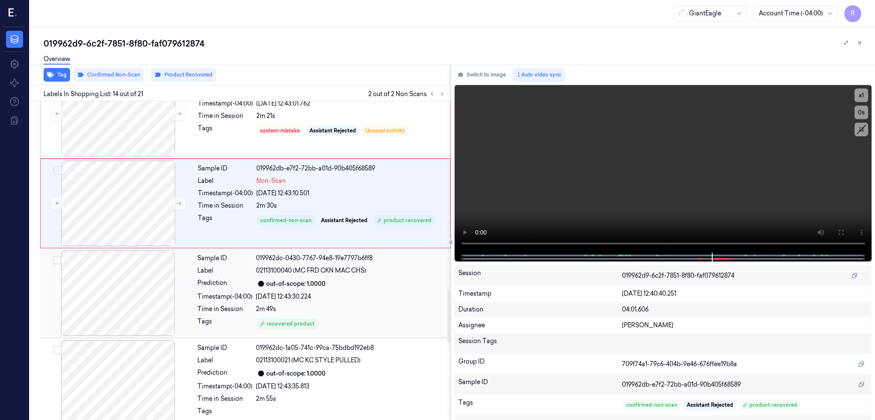
click at [109, 314] on div at bounding box center [118, 292] width 152 height 85
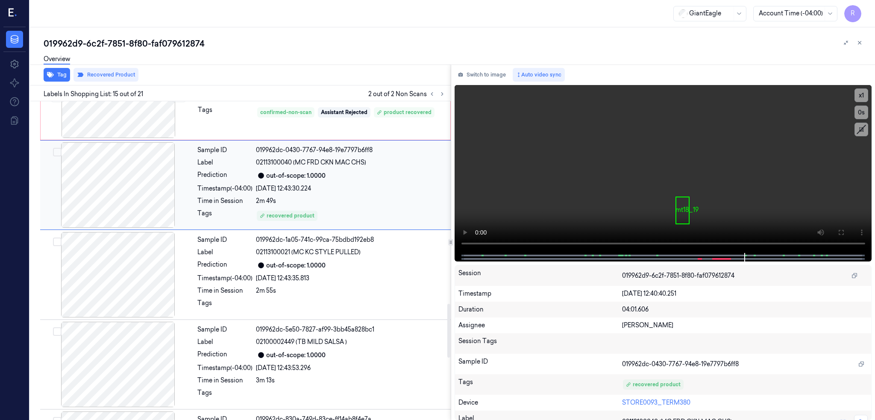
scroll to position [1198, 0]
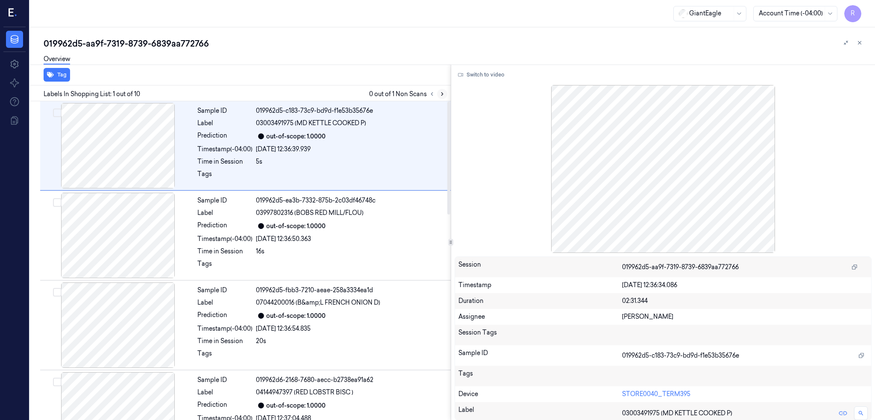
click at [445, 94] on icon at bounding box center [442, 94] width 6 height 6
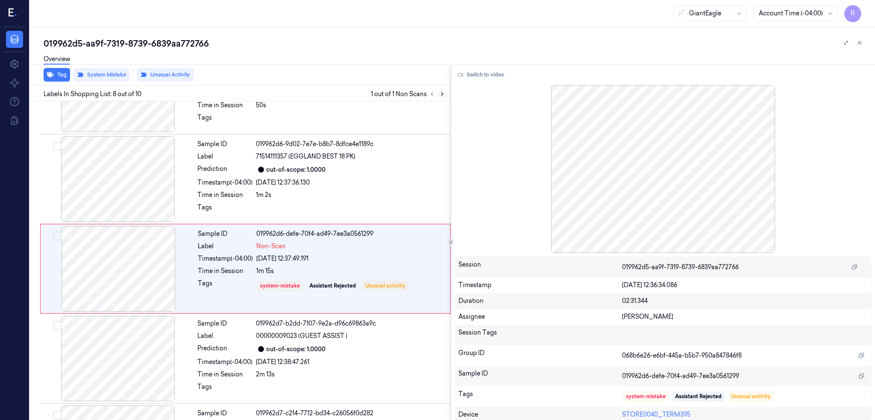
scroll to position [513, 0]
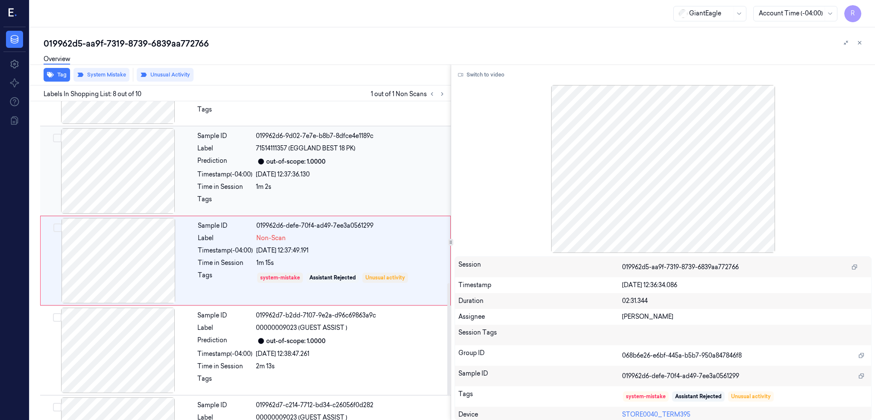
click at [114, 172] on div at bounding box center [118, 170] width 152 height 85
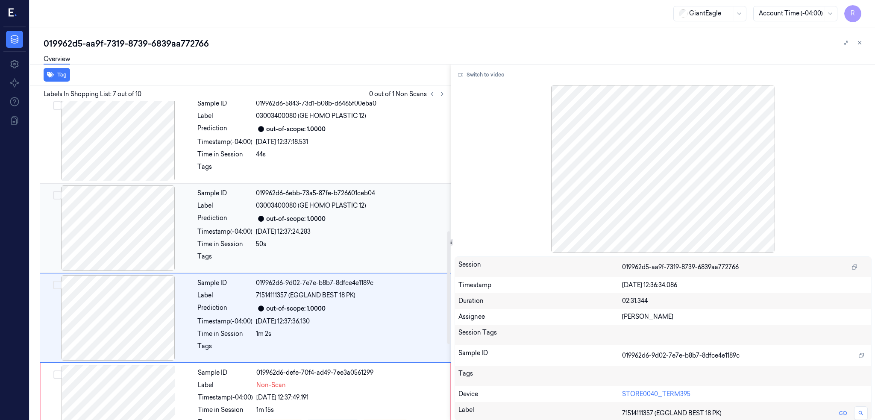
click at [115, 220] on div at bounding box center [118, 227] width 152 height 85
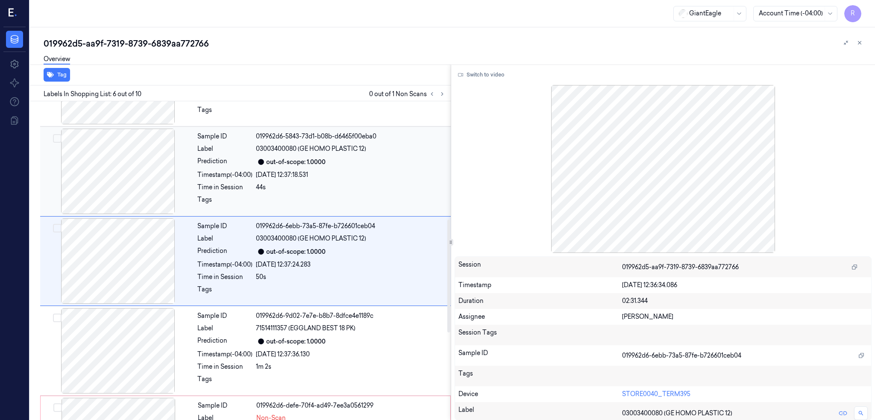
click at [124, 178] on div at bounding box center [118, 171] width 152 height 85
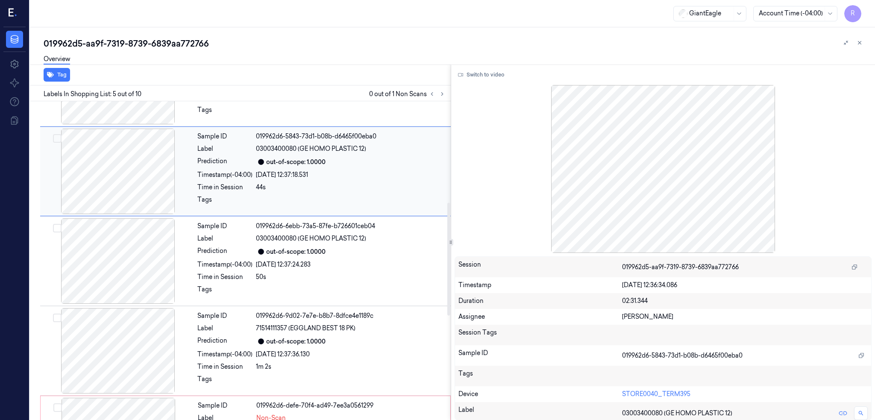
scroll to position [243, 0]
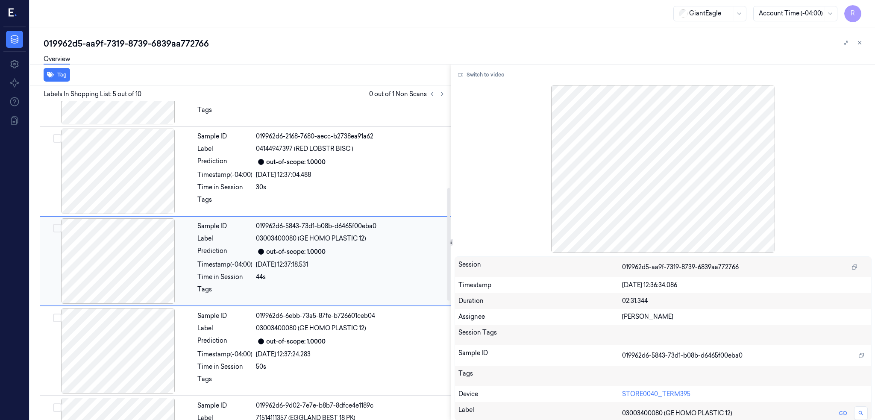
click at [124, 178] on div at bounding box center [118, 171] width 152 height 85
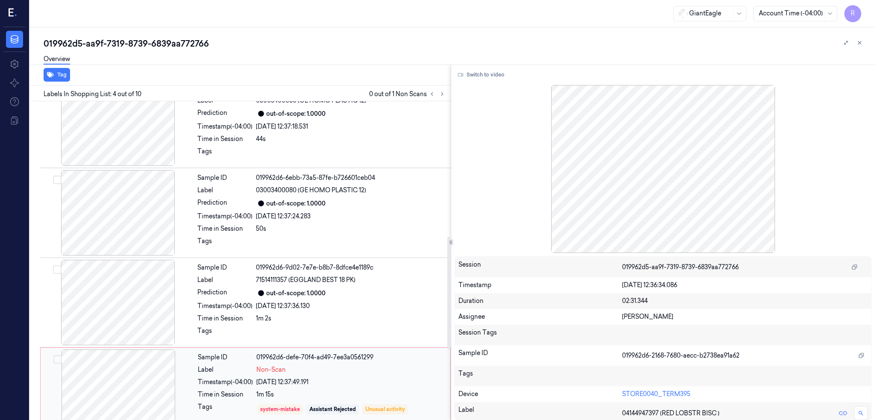
click at [124, 384] on div at bounding box center [118, 391] width 152 height 85
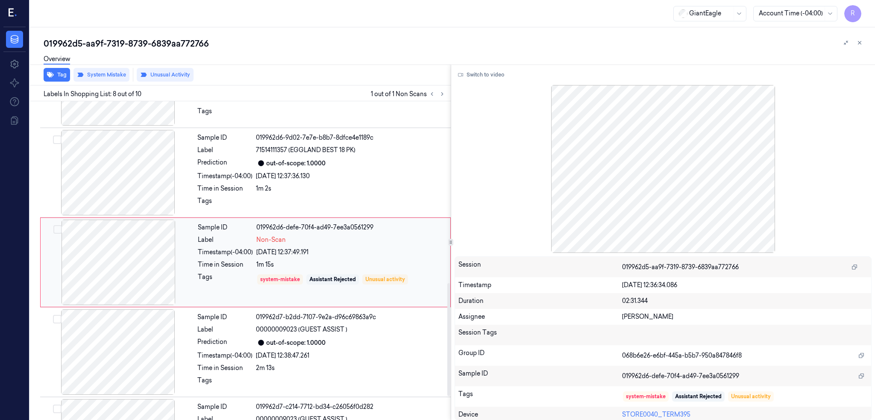
scroll to position [513, 0]
click at [124, 282] on div at bounding box center [118, 260] width 152 height 85
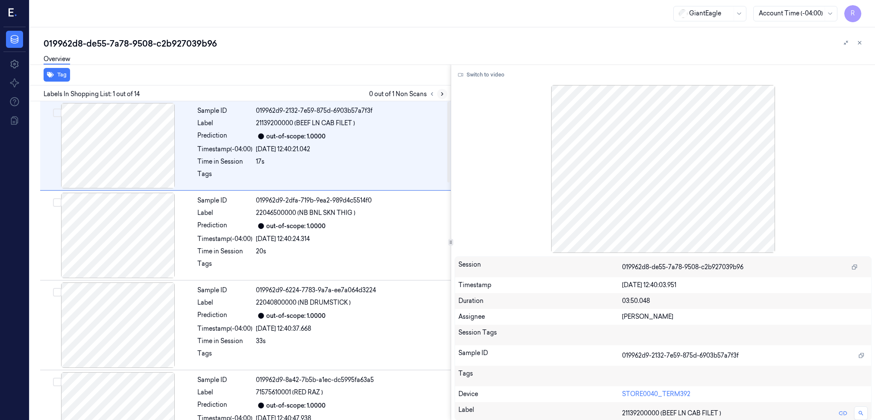
click at [445, 93] on icon at bounding box center [442, 94] width 6 height 6
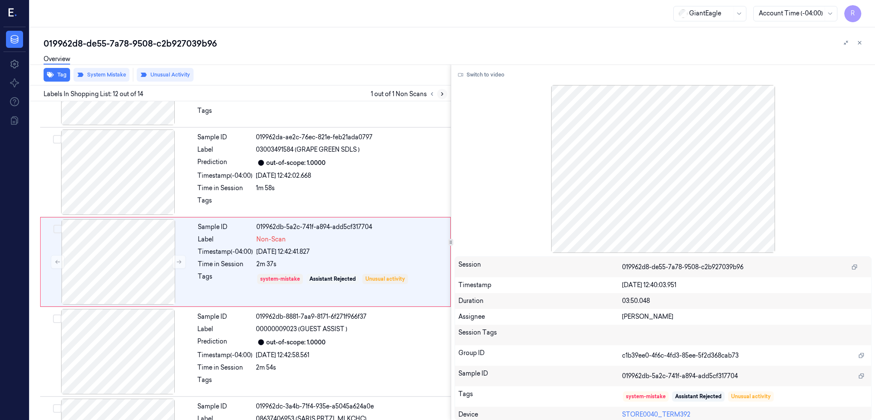
scroll to position [872, 0]
click at [134, 250] on div at bounding box center [118, 260] width 152 height 85
click at [121, 355] on div at bounding box center [118, 350] width 152 height 85
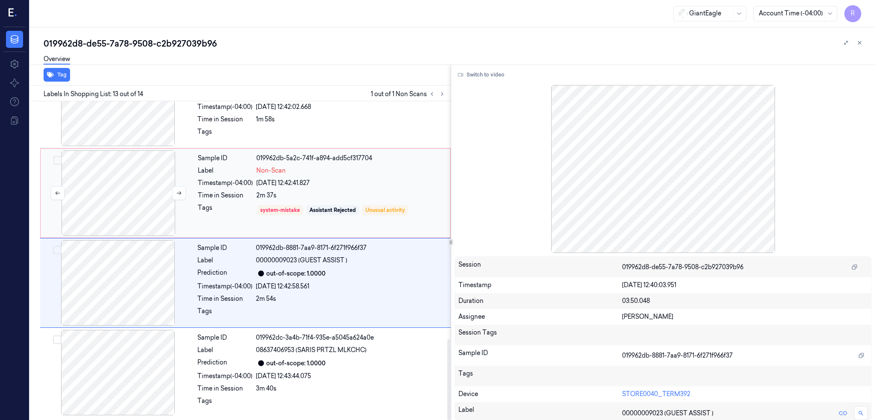
click at [133, 217] on div at bounding box center [118, 192] width 152 height 85
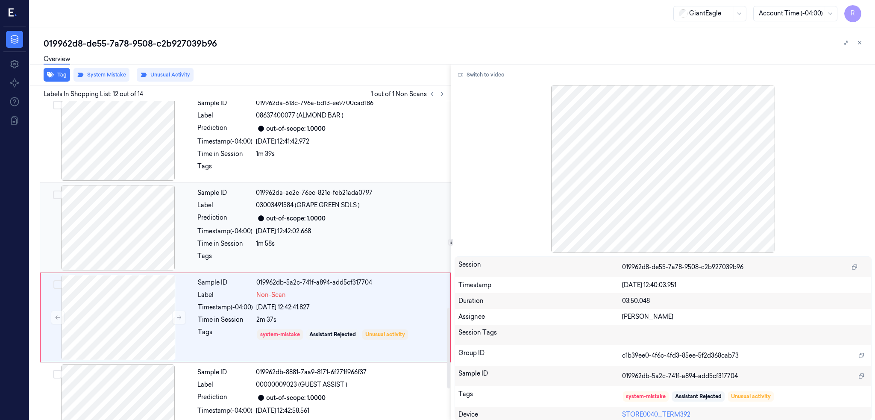
click at [132, 220] on div at bounding box center [118, 227] width 152 height 85
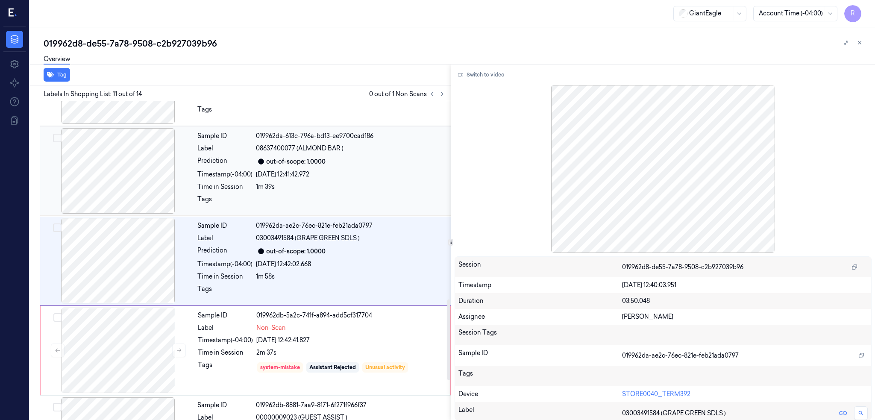
click at [126, 173] on div at bounding box center [118, 170] width 152 height 85
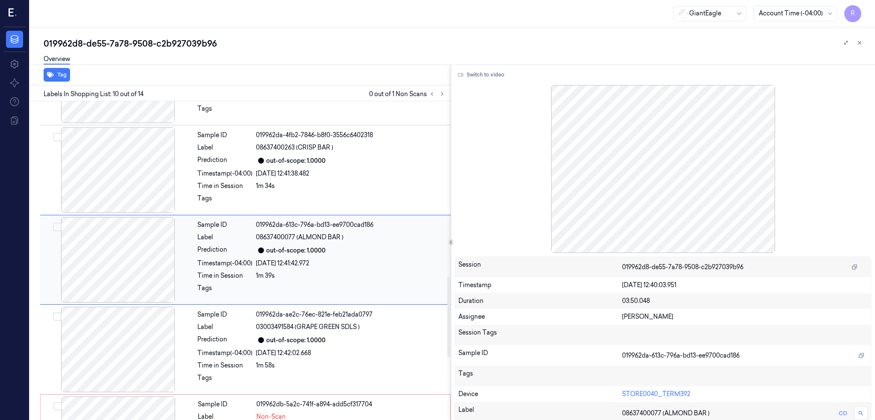
scroll to position [692, 0]
click at [131, 300] on div at bounding box center [118, 260] width 152 height 85
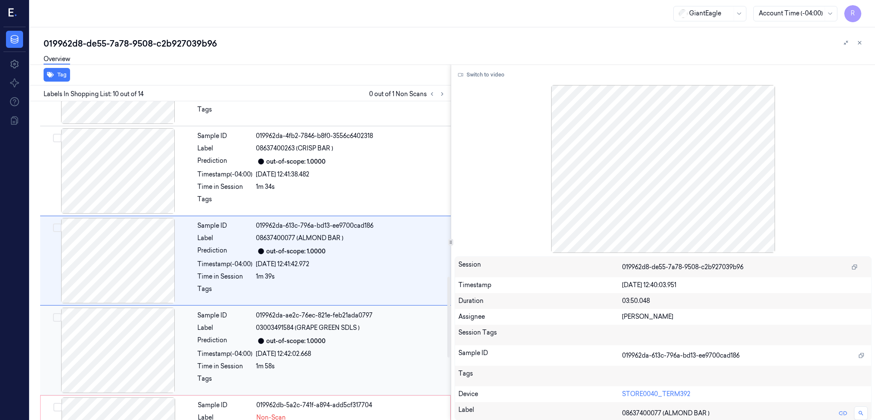
click at [127, 340] on div at bounding box center [118, 350] width 152 height 85
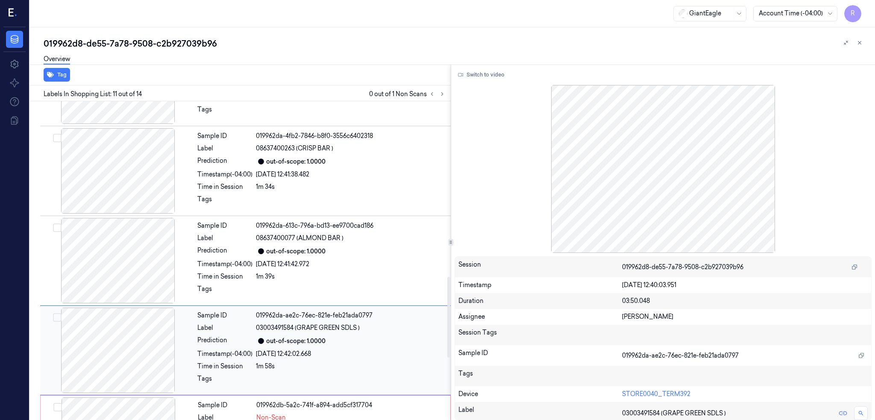
scroll to position [782, 0]
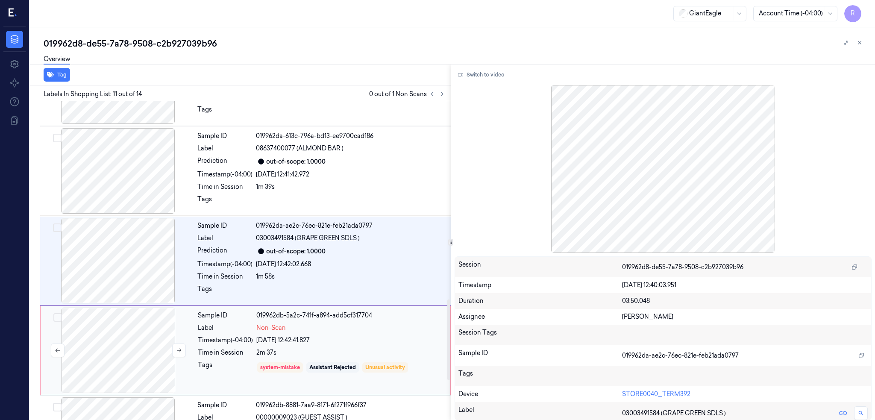
click at [128, 333] on div at bounding box center [118, 350] width 152 height 85
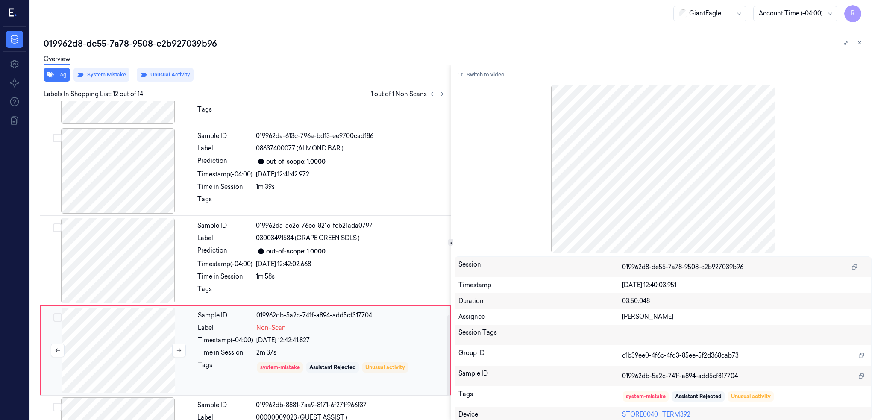
scroll to position [872, 0]
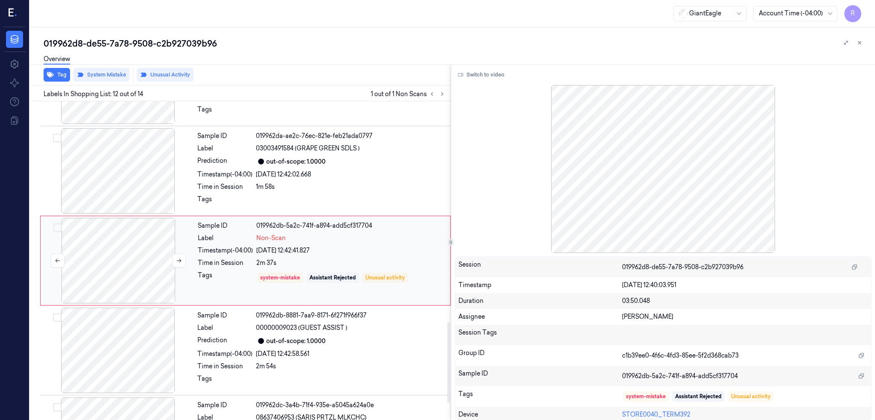
click at [138, 272] on div at bounding box center [118, 260] width 152 height 85
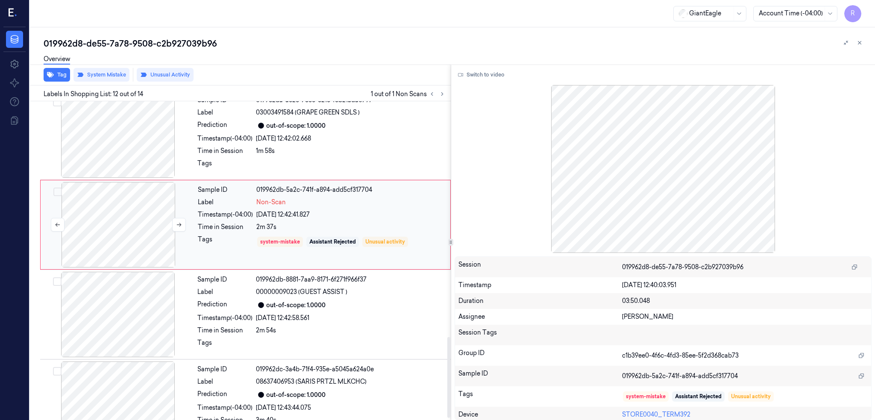
scroll to position [940, 0]
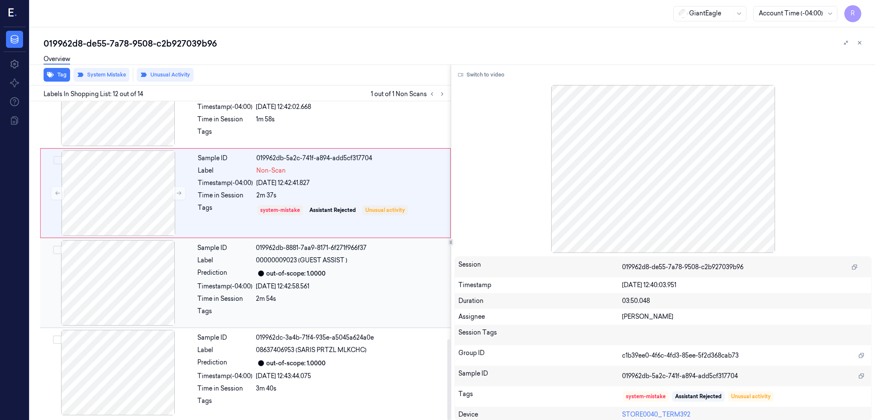
click at [138, 273] on div at bounding box center [118, 282] width 152 height 85
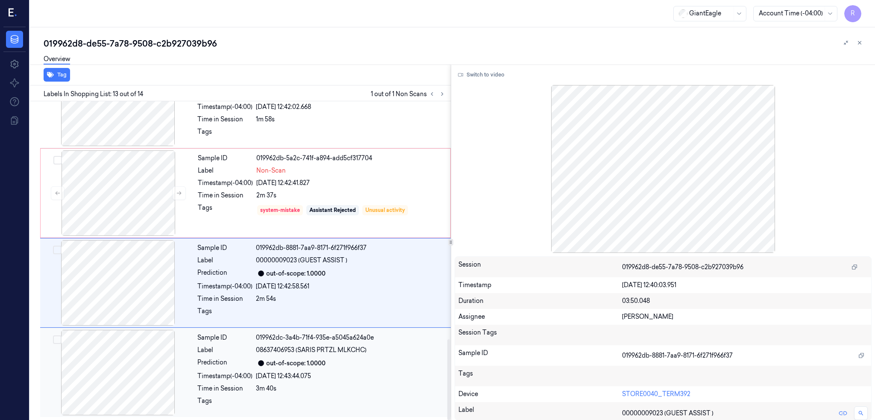
click at [124, 343] on div at bounding box center [118, 372] width 152 height 85
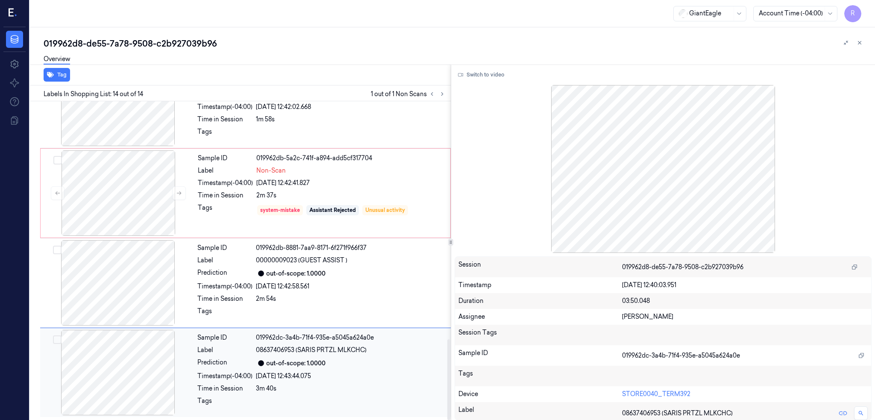
click at [134, 378] on div at bounding box center [118, 372] width 152 height 85
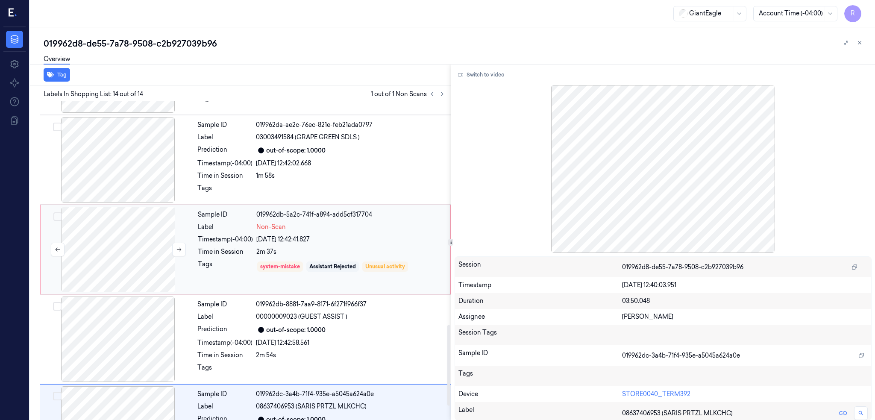
click at [114, 272] on div at bounding box center [118, 249] width 152 height 85
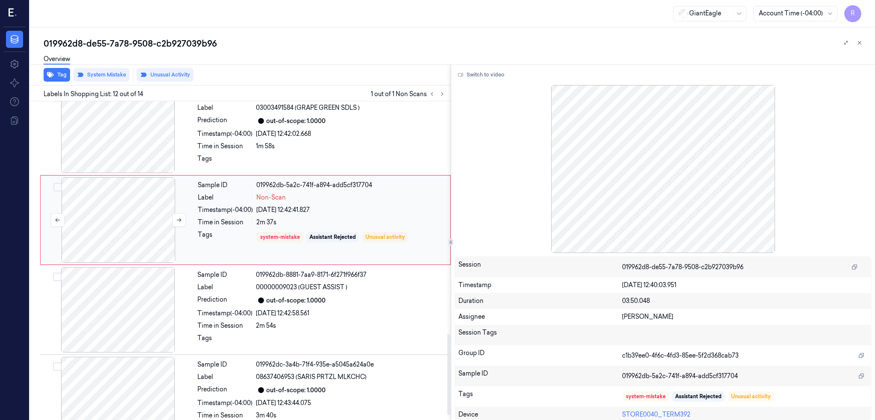
scroll to position [929, 0]
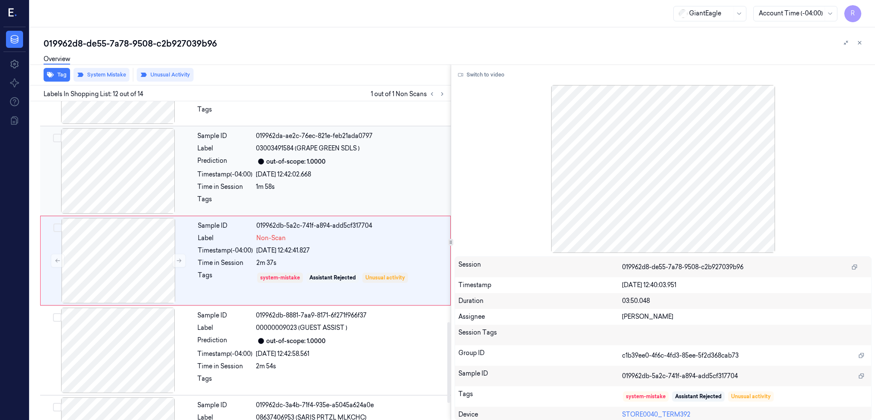
click at [107, 169] on div at bounding box center [118, 170] width 152 height 85
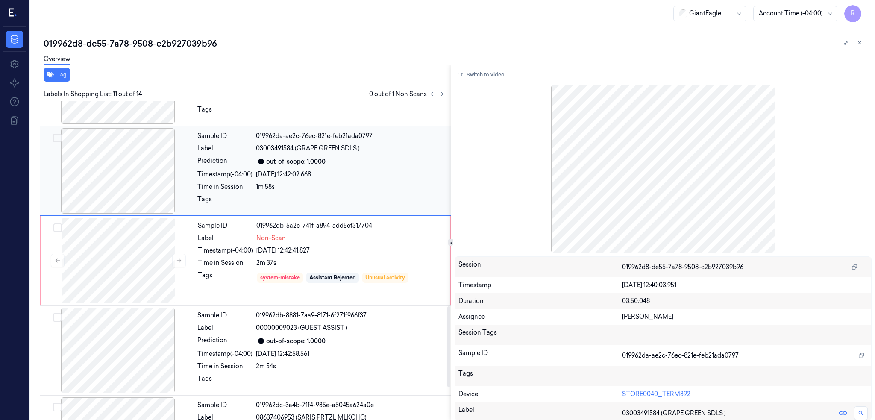
scroll to position [782, 0]
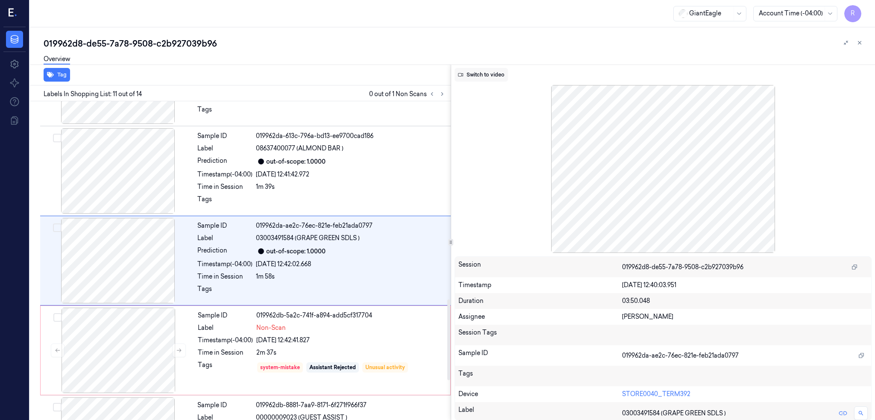
click at [494, 71] on button "Switch to video" at bounding box center [481, 75] width 53 height 14
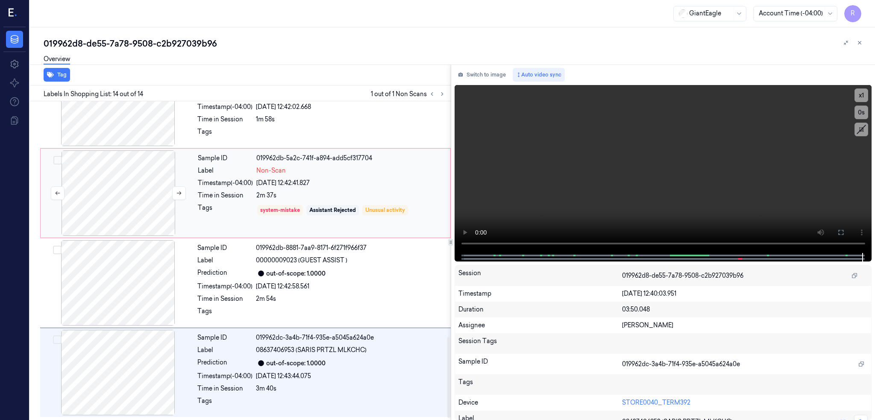
scroll to position [826, 0]
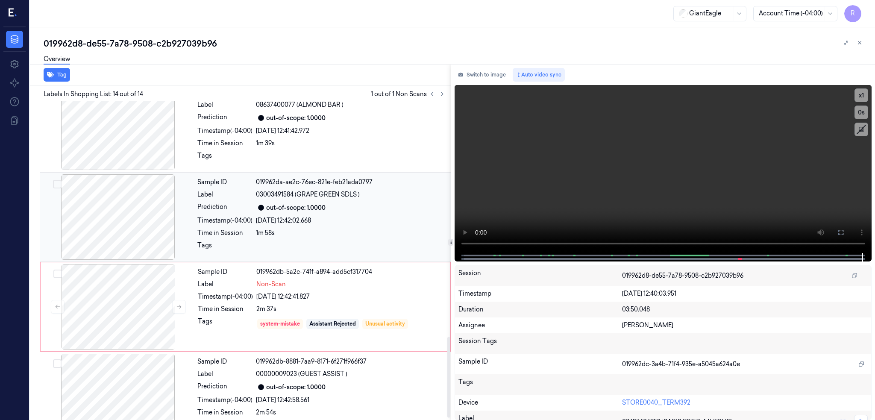
click at [103, 231] on div at bounding box center [118, 216] width 152 height 85
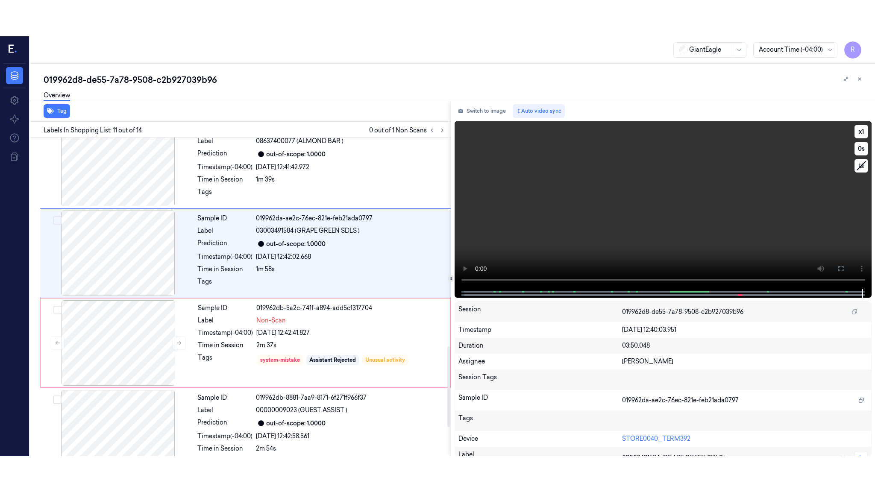
scroll to position [782, 0]
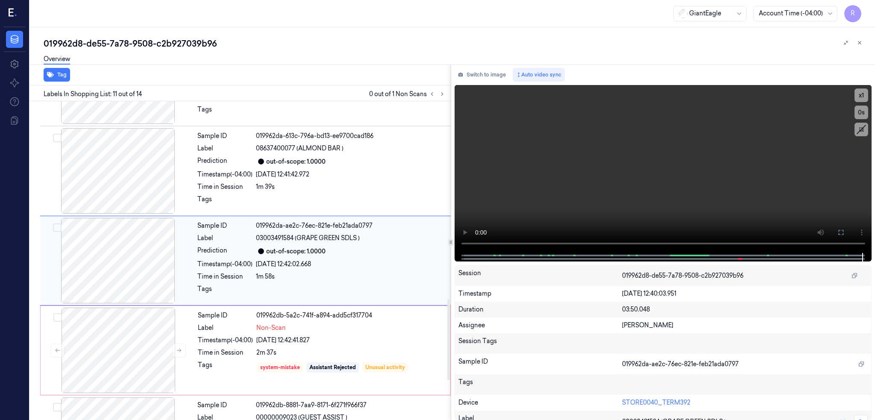
click at [107, 254] on div at bounding box center [118, 260] width 152 height 85
click at [844, 229] on icon at bounding box center [840, 232] width 7 height 7
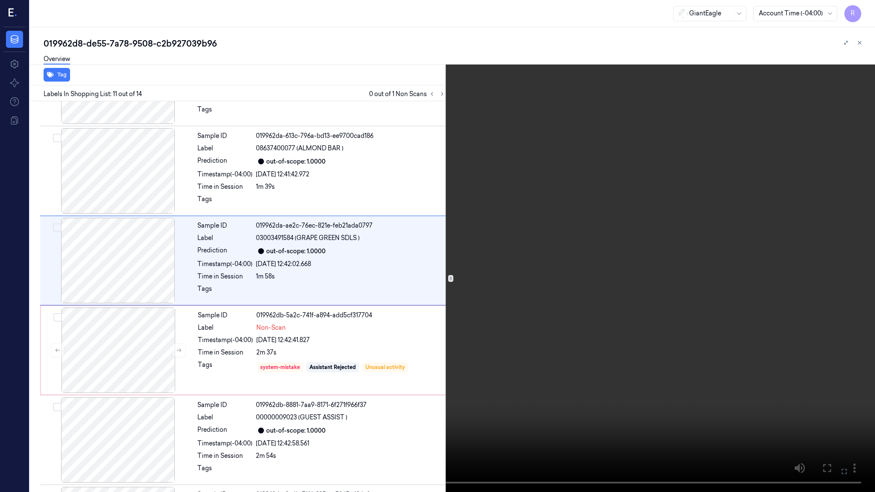
click at [597, 289] on video at bounding box center [437, 246] width 875 height 492
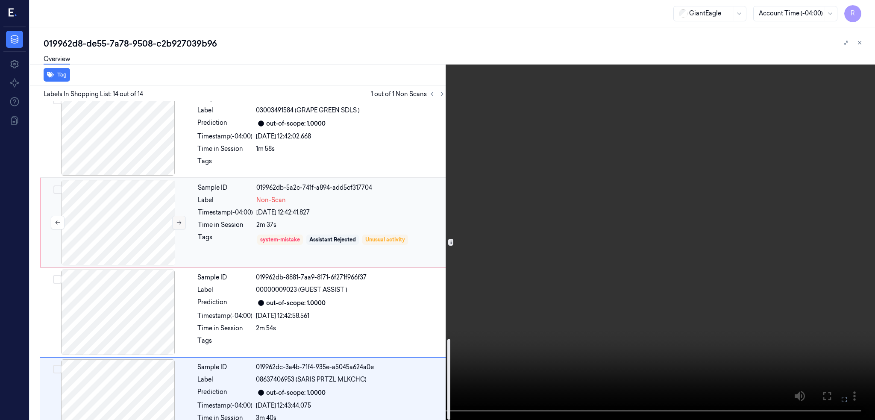
scroll to position [940, 0]
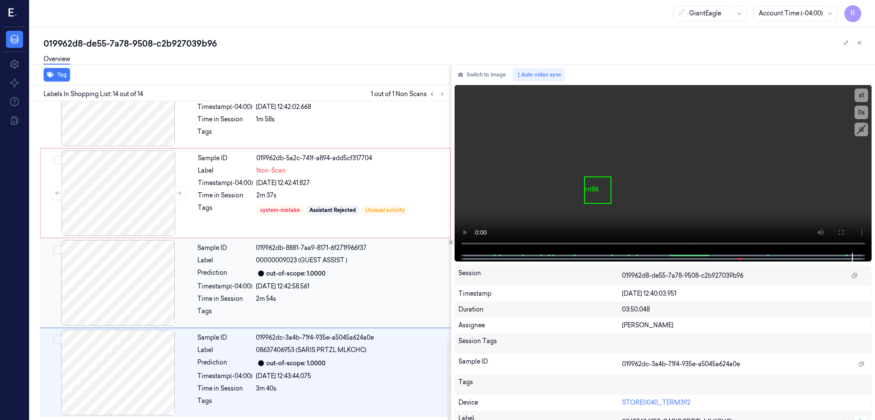
click at [116, 294] on div at bounding box center [118, 282] width 152 height 85
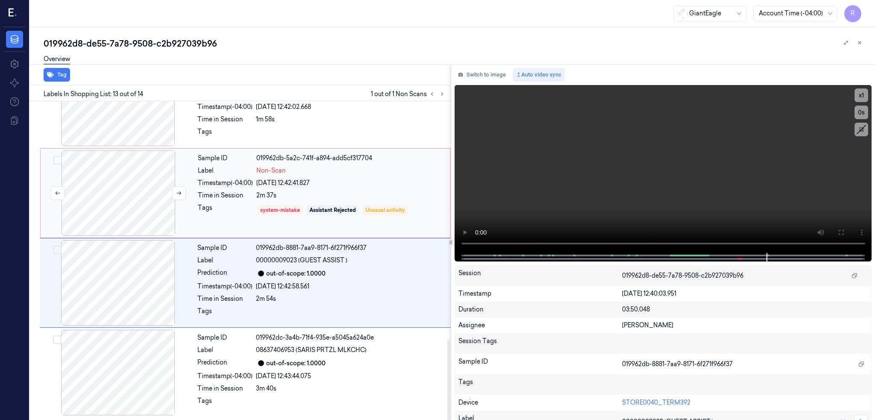
click at [141, 192] on div at bounding box center [118, 192] width 152 height 85
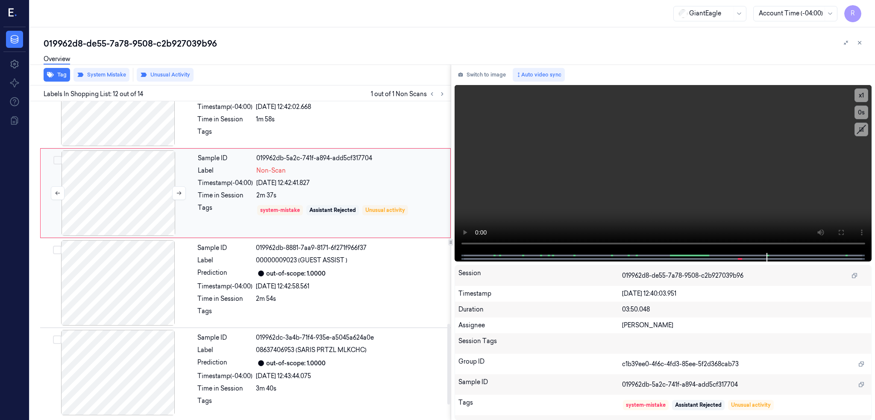
scroll to position [872, 0]
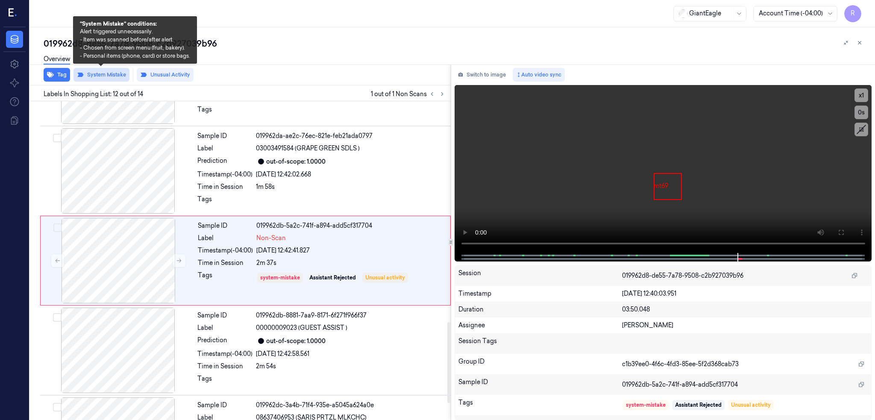
click at [109, 77] on button "System Mistake" at bounding box center [101, 75] width 56 height 14
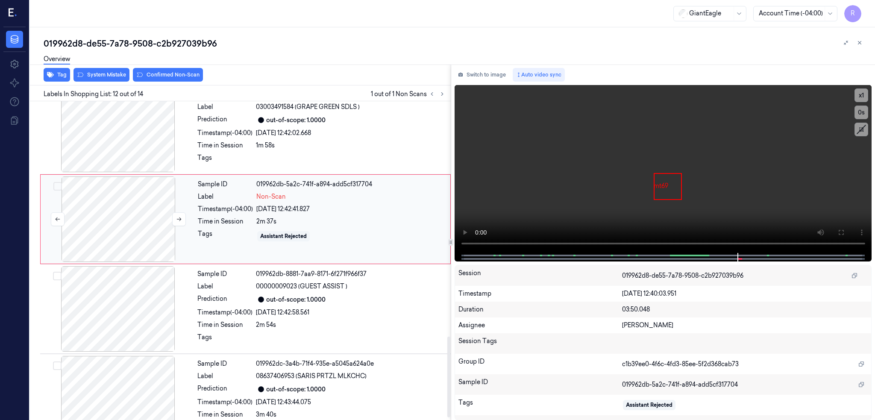
scroll to position [929, 0]
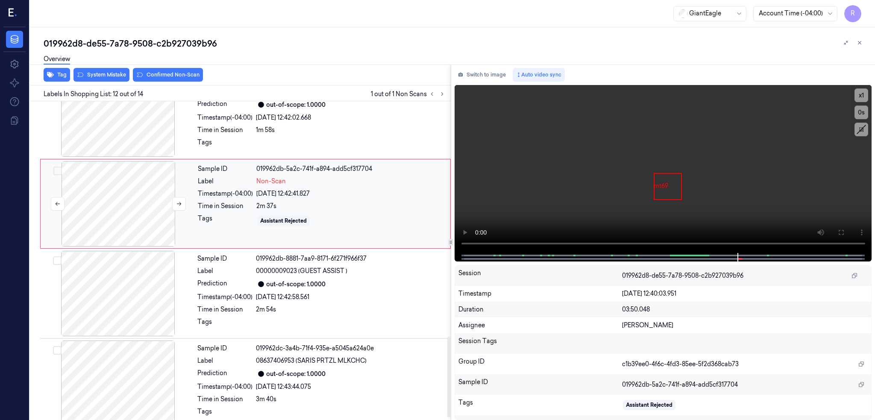
click at [136, 217] on div at bounding box center [118, 203] width 152 height 85
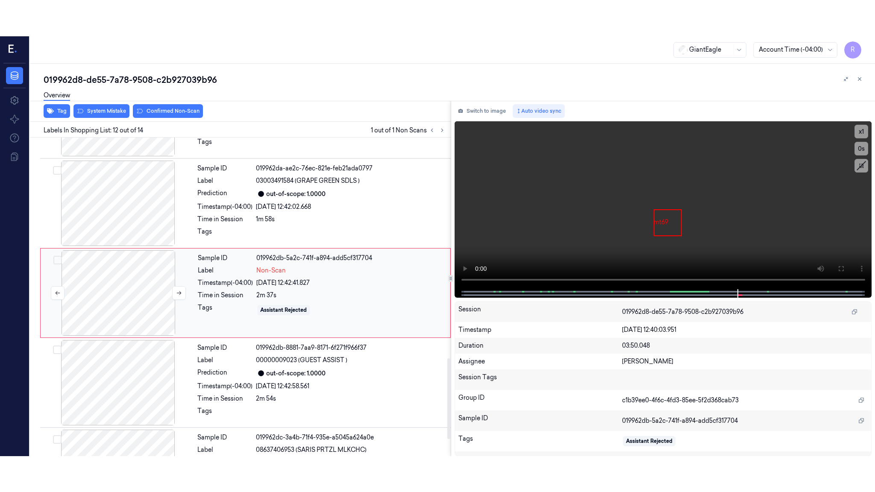
scroll to position [872, 0]
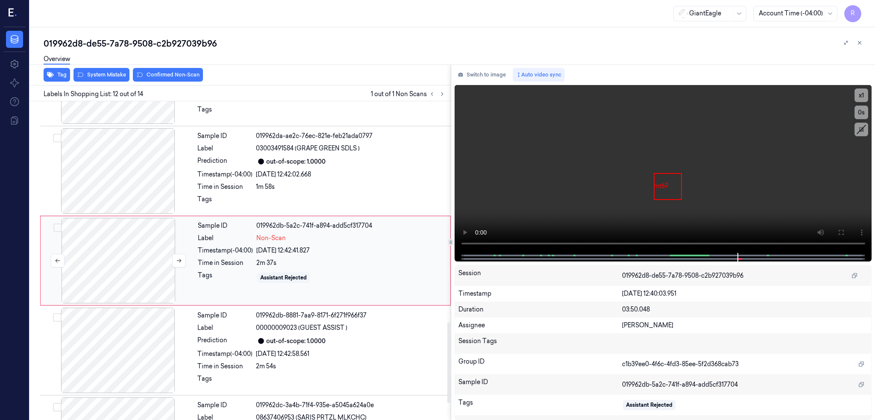
click at [136, 240] on div at bounding box center [118, 260] width 152 height 85
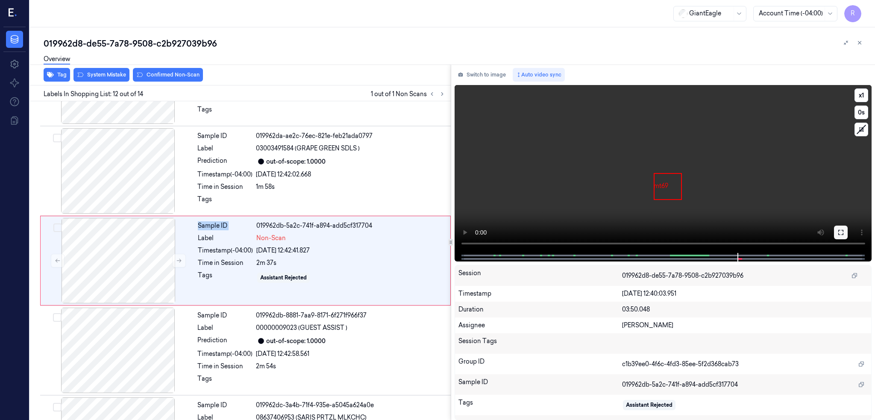
click at [844, 232] on icon at bounding box center [840, 232] width 7 height 7
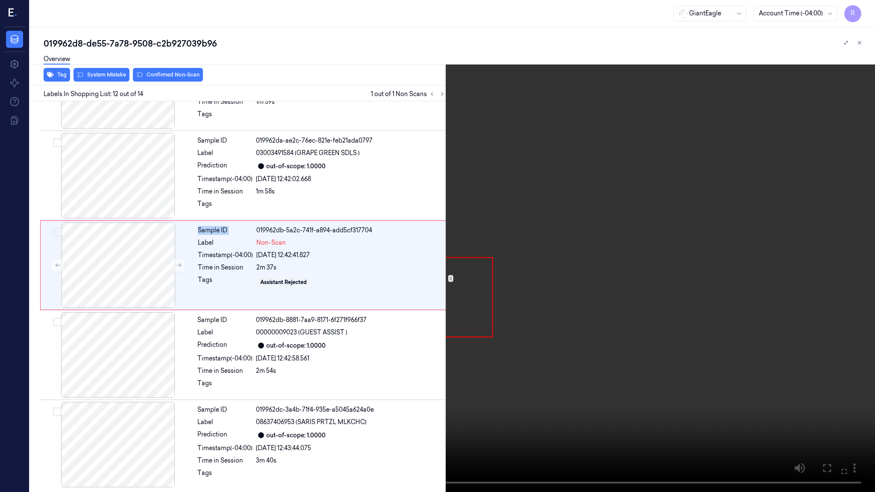
click at [479, 367] on video at bounding box center [437, 246] width 875 height 492
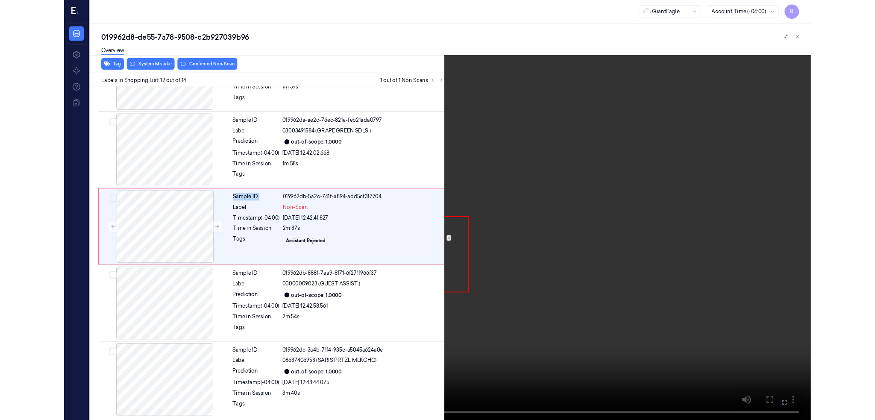
scroll to position [836, 0]
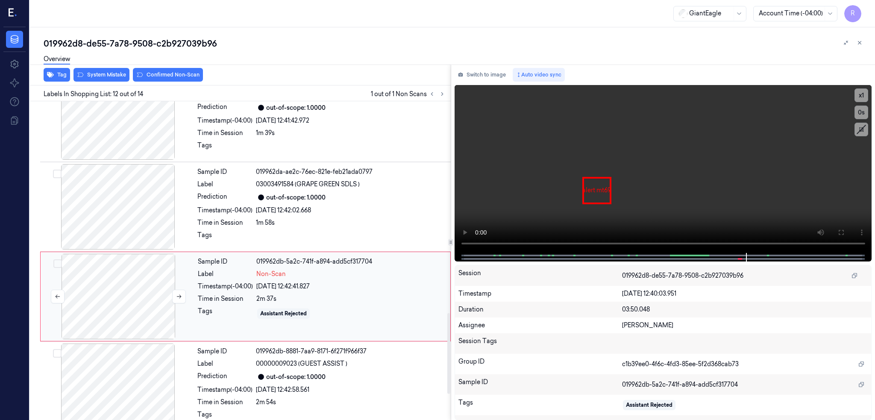
click at [109, 296] on div at bounding box center [118, 296] width 152 height 85
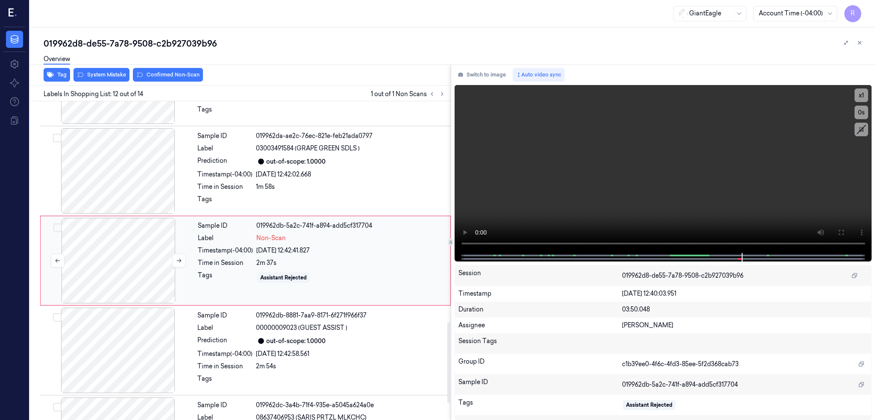
click at [123, 254] on div at bounding box center [118, 260] width 152 height 85
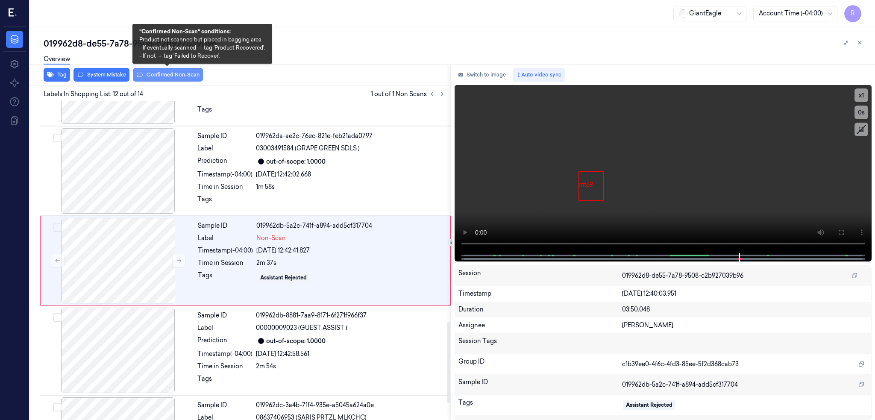
click at [182, 77] on button "Confirmed Non-Scan" at bounding box center [168, 75] width 70 height 14
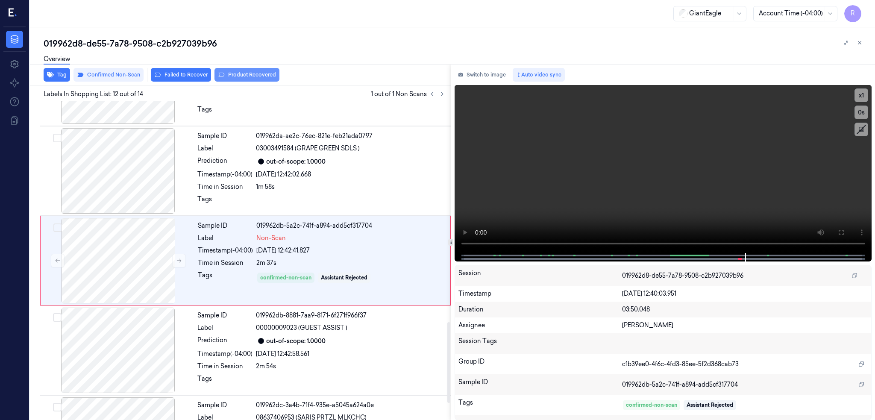
click at [251, 76] on button "Product Recovered" at bounding box center [246, 75] width 65 height 14
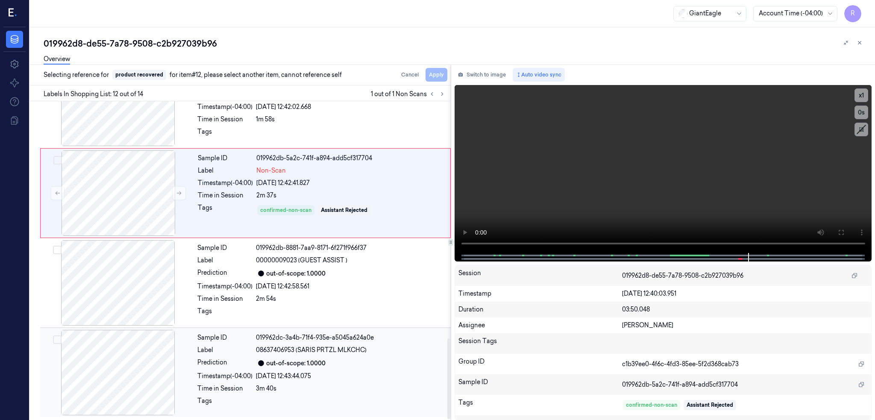
scroll to position [940, 0]
click at [117, 391] on div at bounding box center [118, 372] width 152 height 85
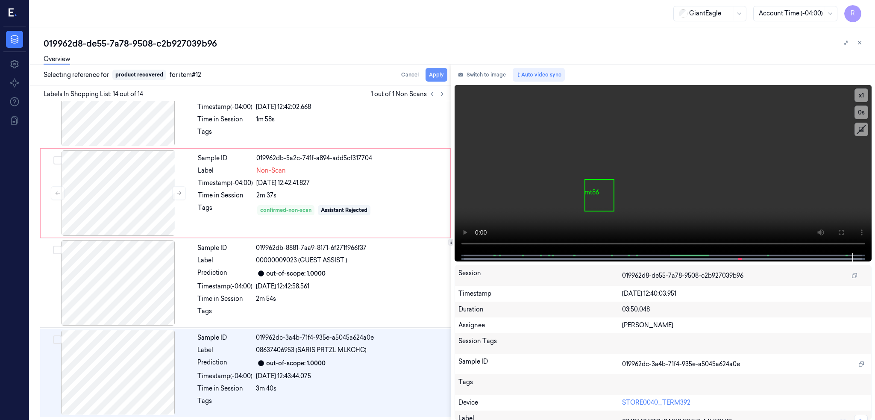
click at [447, 73] on button "Apply" at bounding box center [436, 75] width 22 height 14
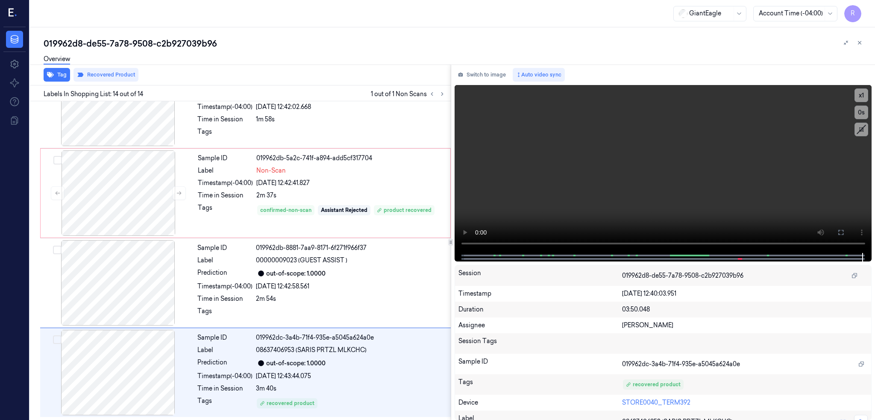
click at [178, 30] on div "019962d8-de55-7a78-9508-c2b927039b96 Overview Tag Recovered Product Labels In S…" at bounding box center [452, 223] width 845 height 393
click at [176, 47] on div "019962d8-de55-7a78-9508-c2b927039b96" at bounding box center [456, 44] width 824 height 12
copy div "c2b927039b96"
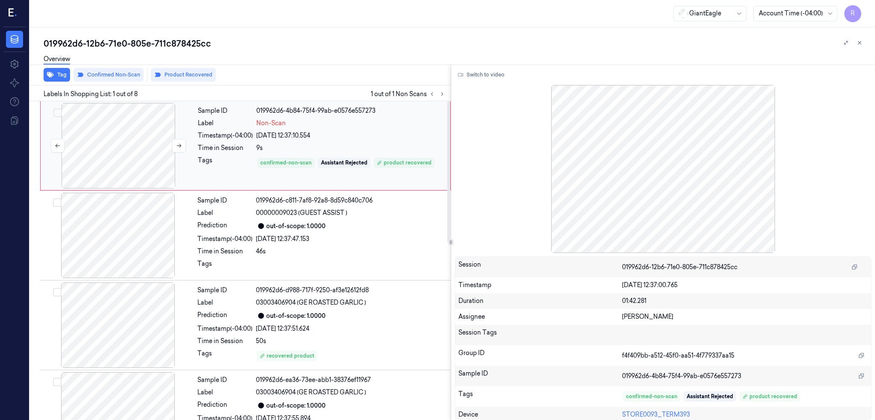
click at [111, 163] on div at bounding box center [118, 145] width 152 height 85
click at [477, 78] on button "Switch to video" at bounding box center [481, 75] width 53 height 14
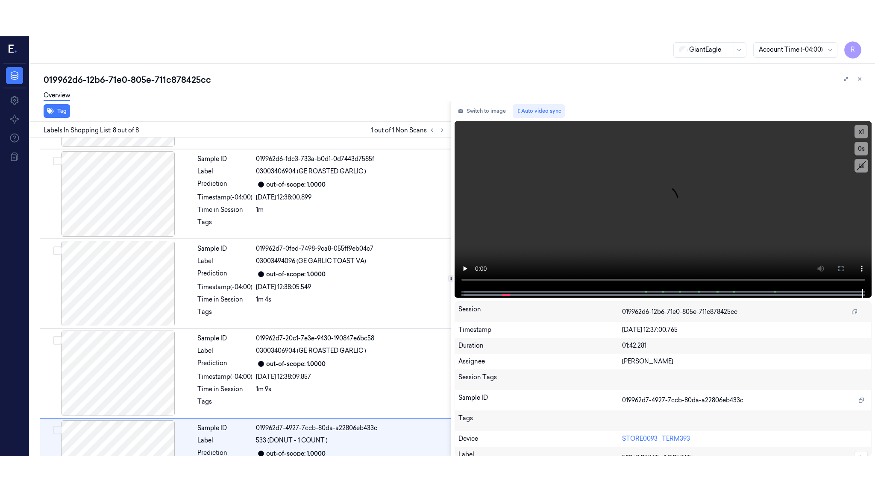
scroll to position [401, 0]
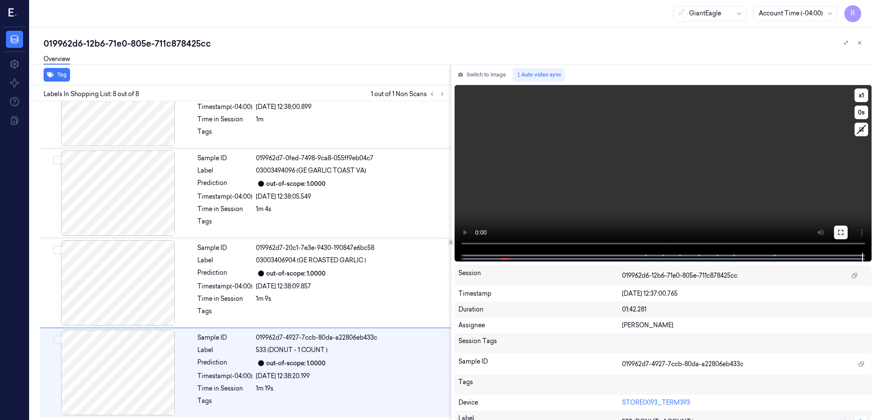
click at [844, 229] on icon at bounding box center [840, 232] width 7 height 7
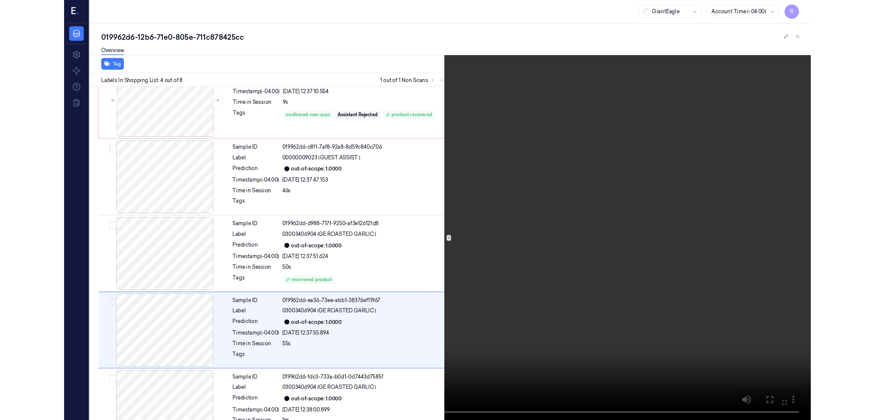
scroll to position [118, 0]
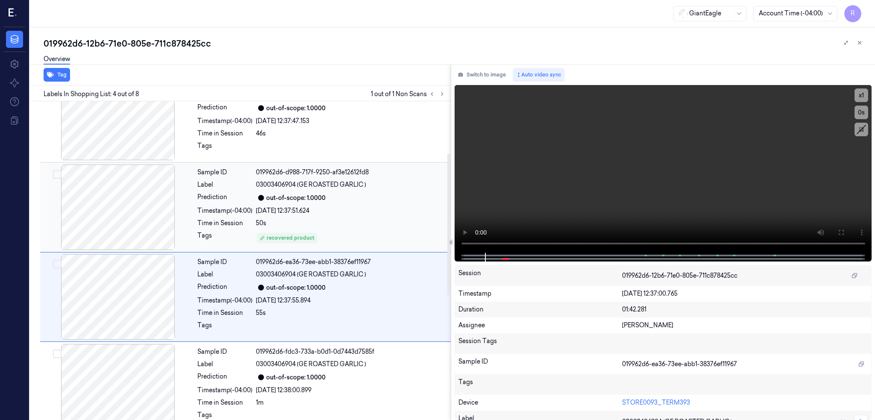
click at [128, 226] on div at bounding box center [118, 206] width 152 height 85
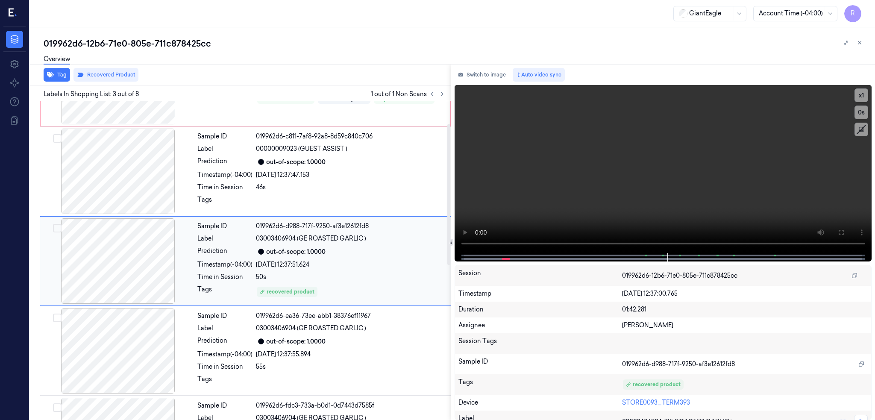
scroll to position [0, 0]
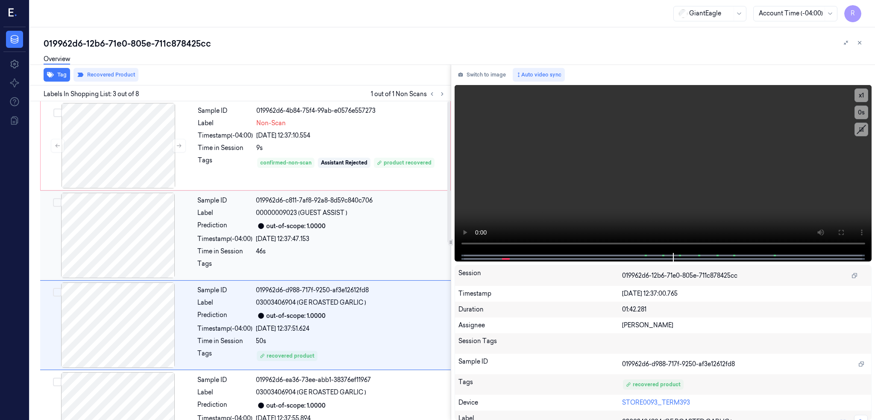
click at [132, 226] on div at bounding box center [118, 235] width 152 height 85
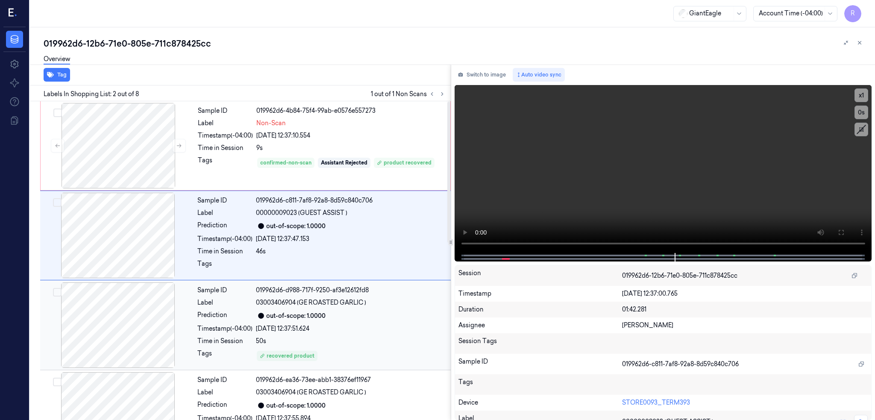
click at [126, 318] on div at bounding box center [118, 324] width 152 height 85
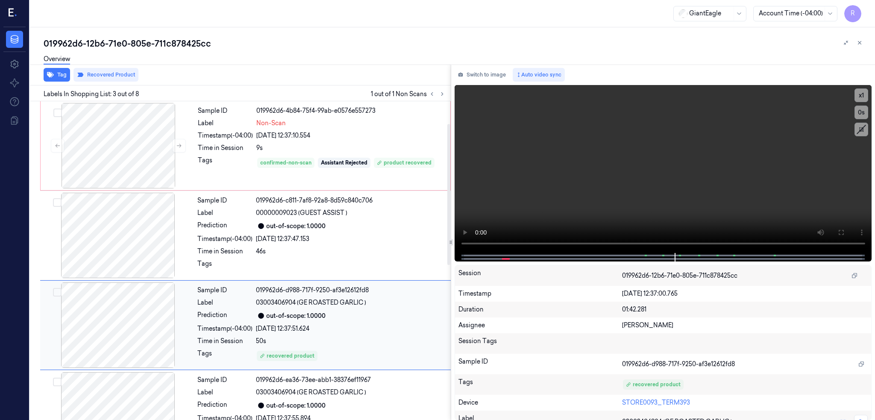
scroll to position [64, 0]
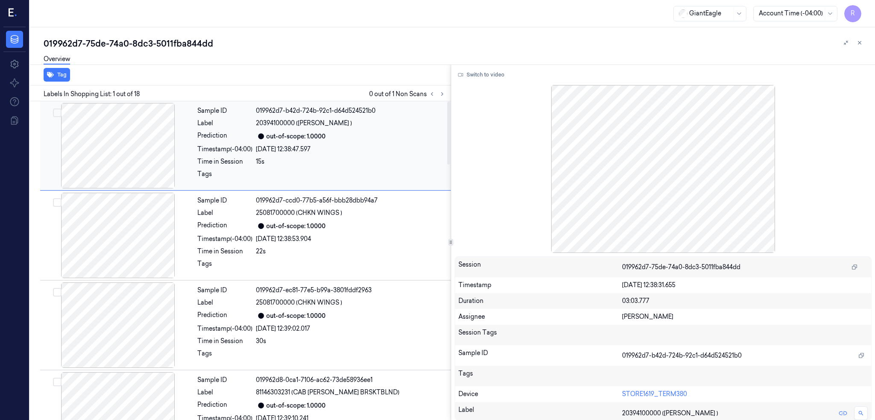
click at [104, 149] on div at bounding box center [118, 145] width 152 height 85
click at [443, 95] on icon at bounding box center [442, 94] width 2 height 3
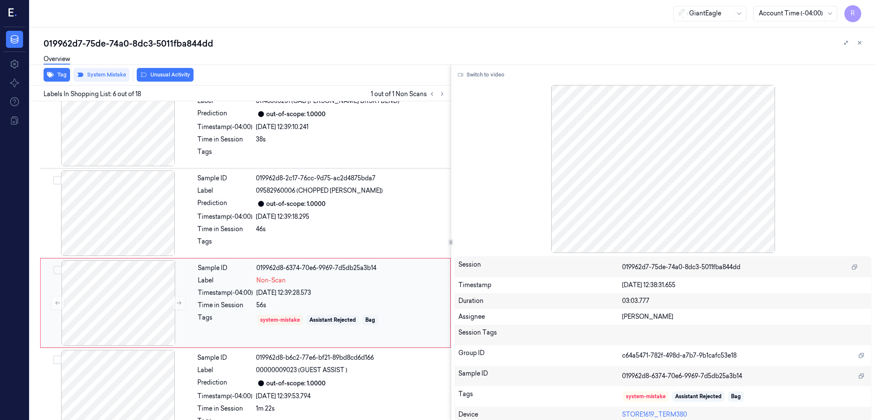
scroll to position [333, 0]
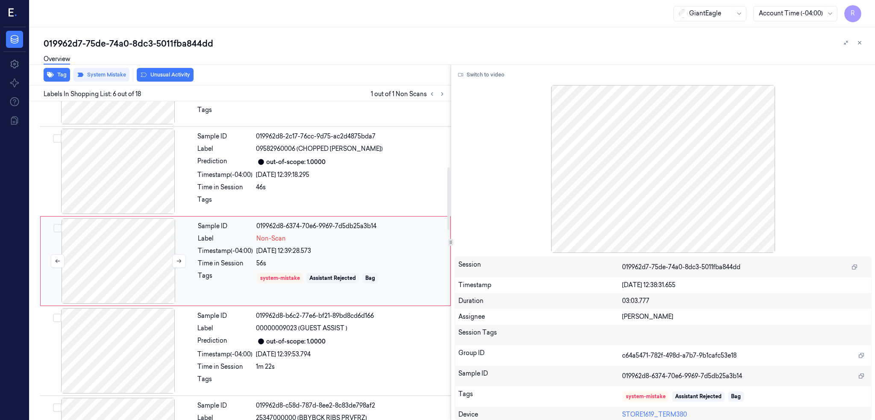
click at [141, 249] on div at bounding box center [118, 260] width 152 height 85
click at [135, 183] on div at bounding box center [118, 171] width 152 height 85
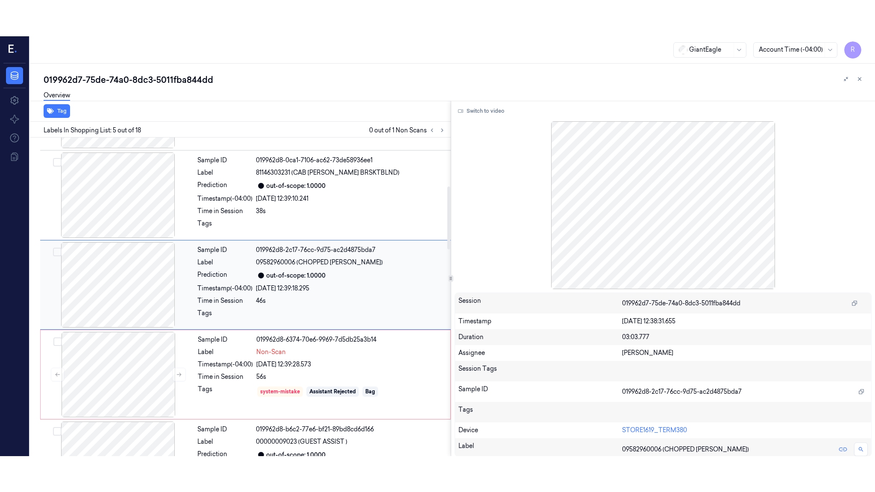
scroll to position [243, 0]
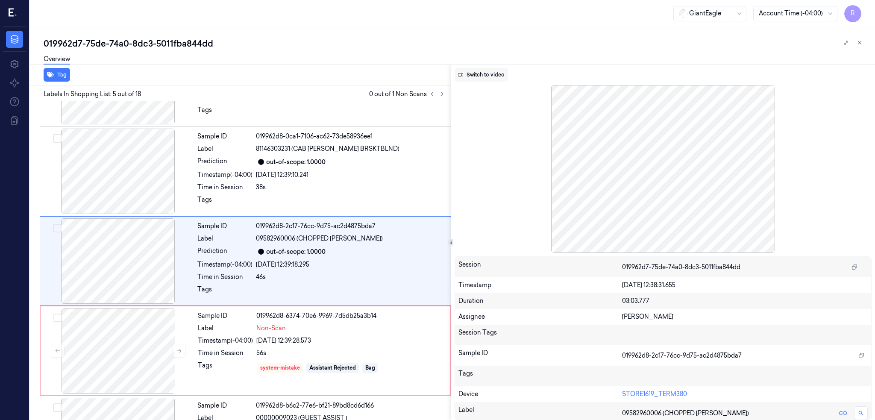
click at [504, 78] on button "Switch to video" at bounding box center [481, 75] width 53 height 14
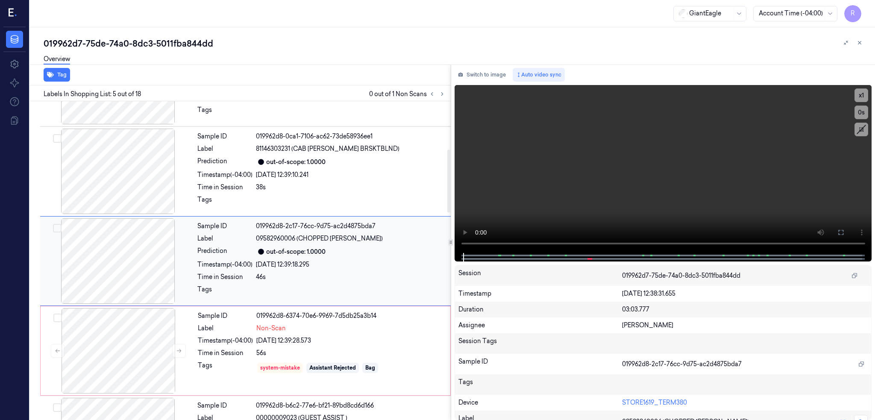
click at [119, 273] on div at bounding box center [118, 260] width 152 height 85
click at [844, 230] on icon at bounding box center [840, 232] width 7 height 7
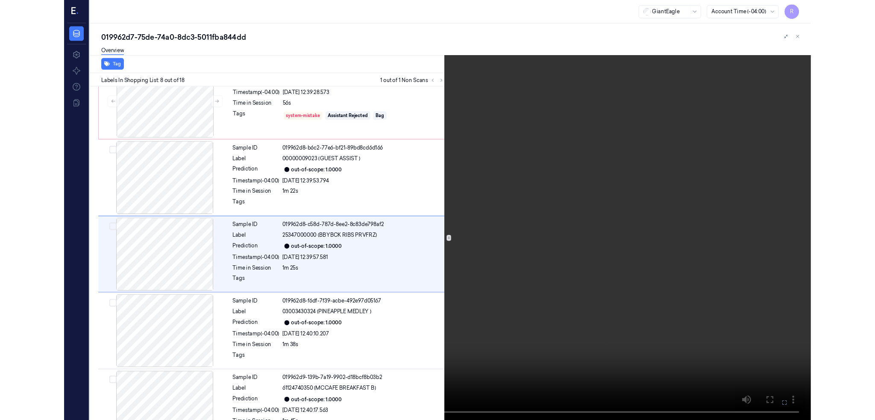
scroll to position [477, 0]
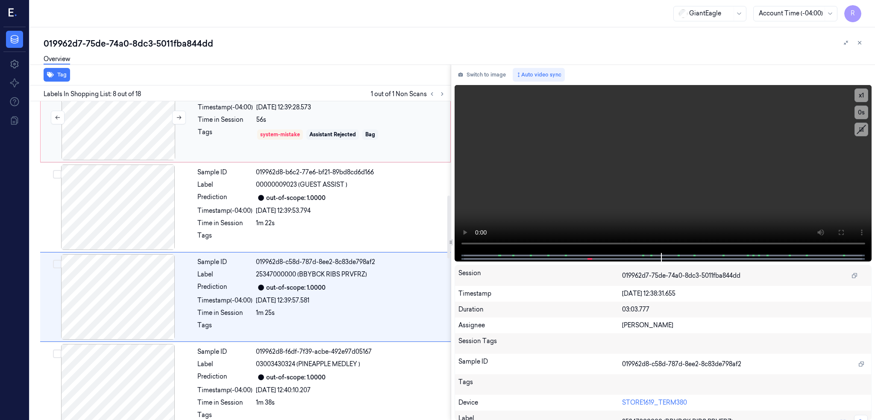
click at [120, 126] on div at bounding box center [118, 117] width 152 height 85
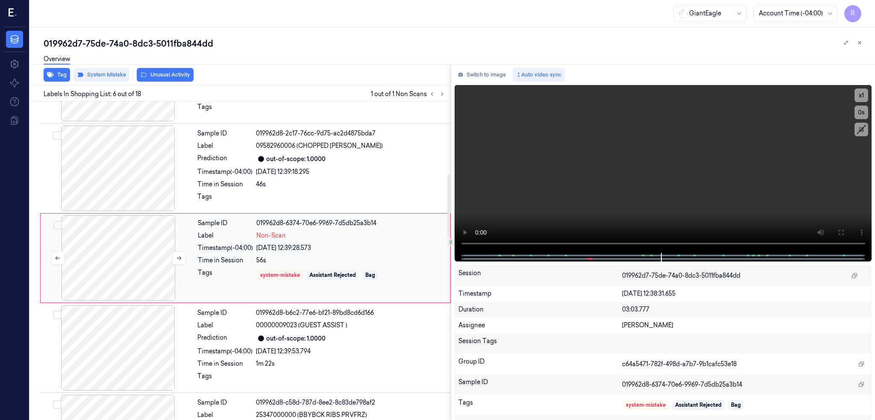
scroll to position [333, 0]
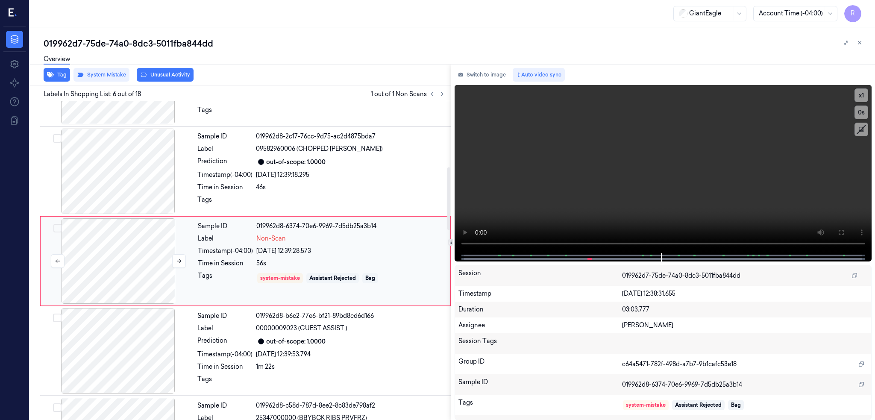
click at [121, 265] on div at bounding box center [118, 260] width 152 height 85
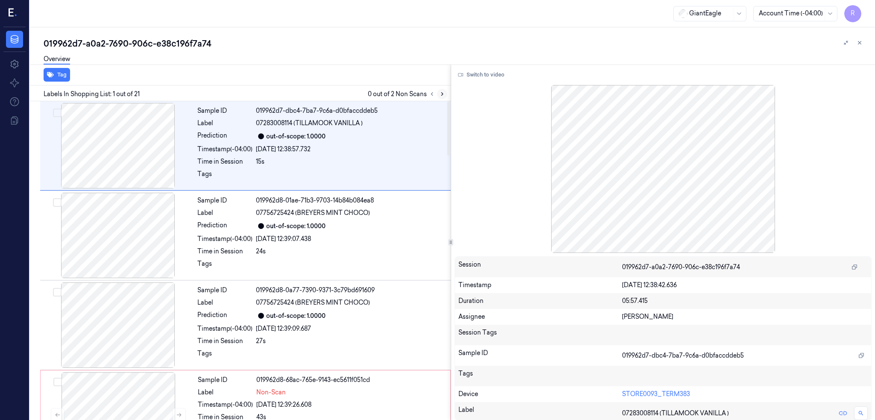
click at [447, 95] on button at bounding box center [442, 94] width 10 height 10
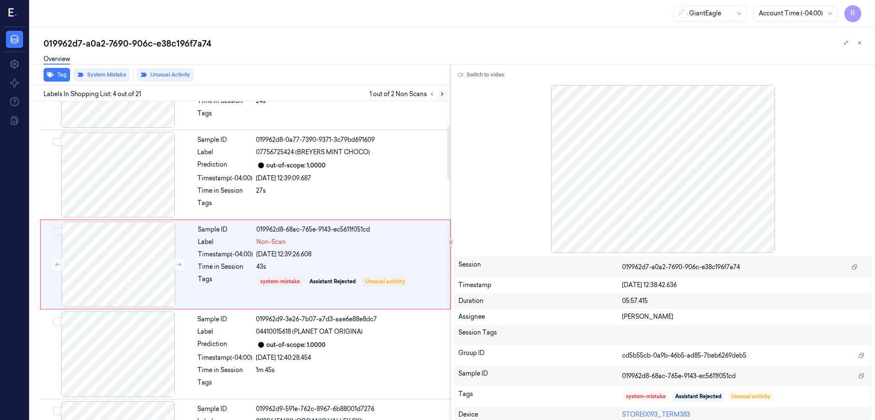
scroll to position [154, 0]
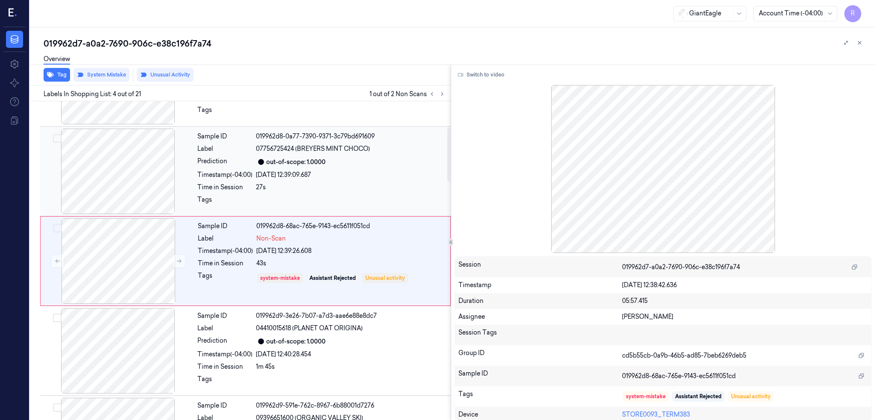
click at [113, 169] on div at bounding box center [118, 171] width 152 height 85
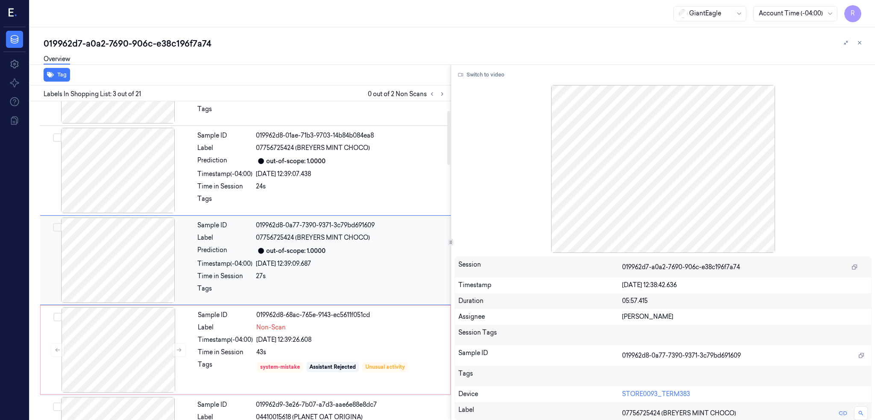
scroll to position [7, 0]
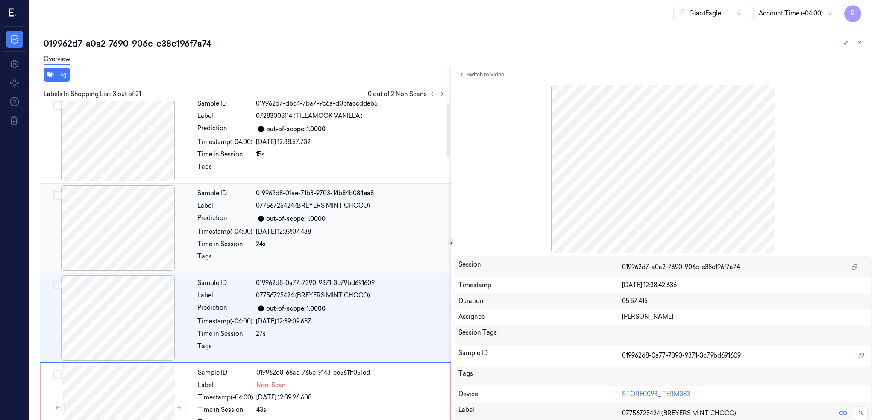
click at [107, 238] on div at bounding box center [118, 227] width 152 height 85
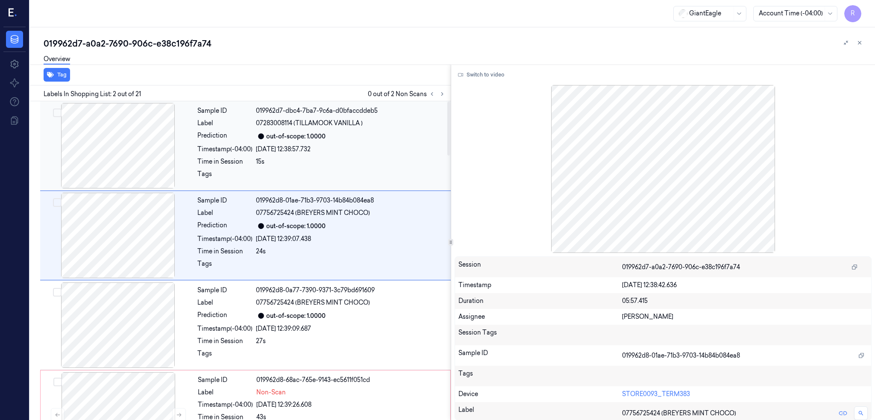
click at [97, 152] on div at bounding box center [118, 145] width 152 height 85
click at [101, 235] on div at bounding box center [118, 235] width 152 height 85
click at [93, 325] on div at bounding box center [118, 324] width 152 height 85
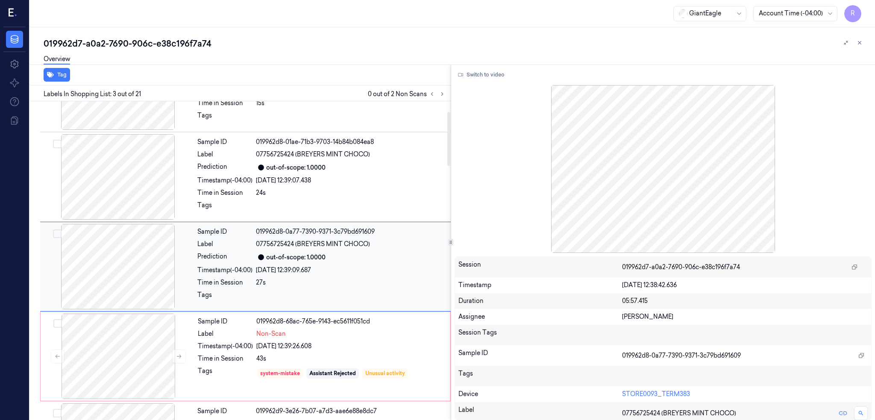
scroll to position [64, 0]
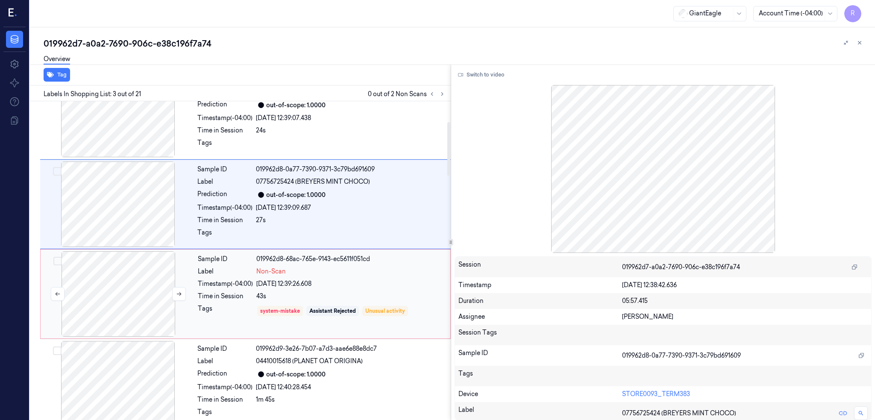
click at [97, 313] on div at bounding box center [118, 293] width 152 height 85
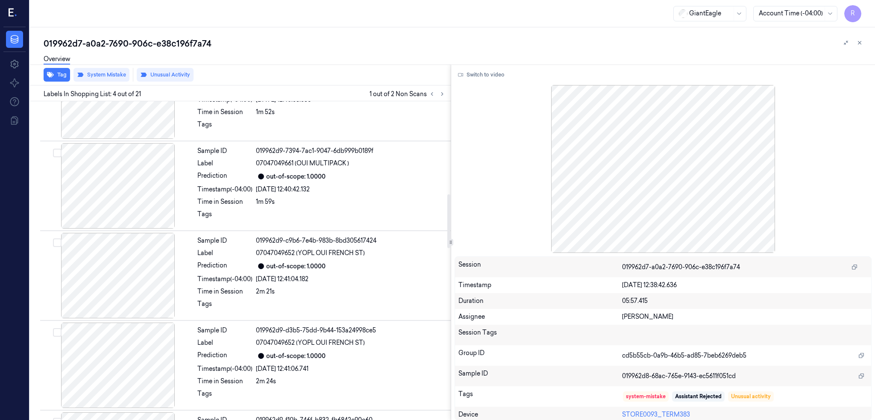
scroll to position [552, 0]
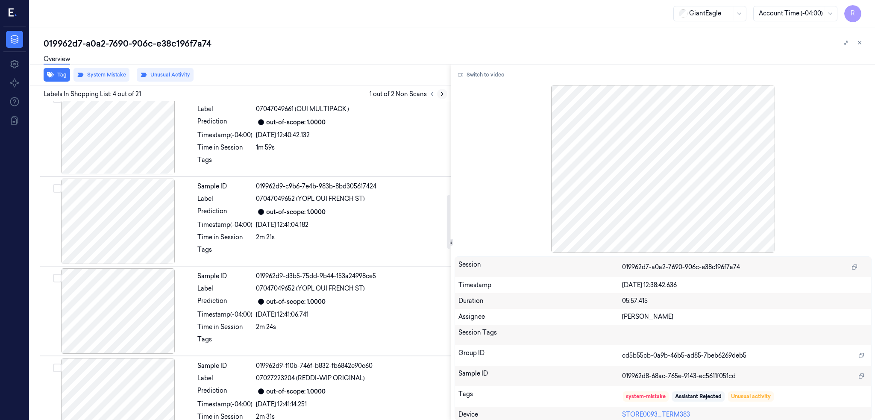
click at [447, 97] on button at bounding box center [442, 94] width 10 height 10
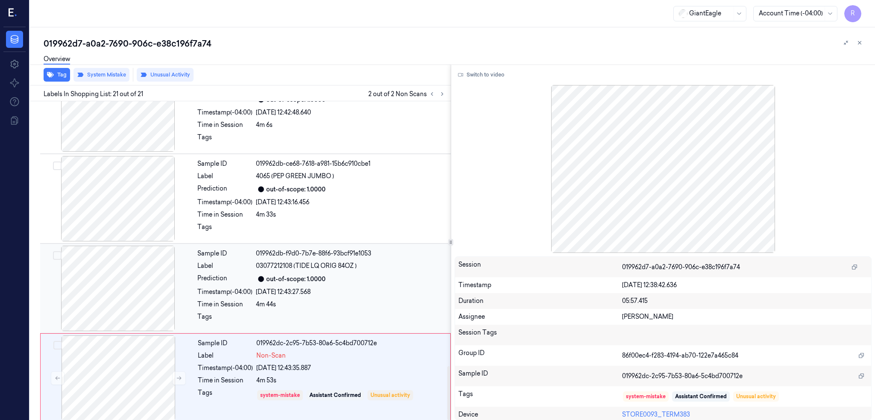
scroll to position [1568, 0]
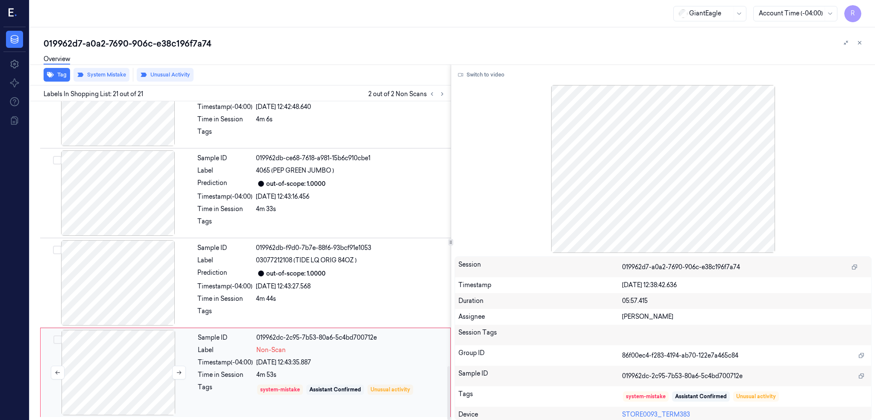
click at [118, 370] on div at bounding box center [118, 372] width 152 height 85
click at [131, 301] on div at bounding box center [118, 282] width 152 height 85
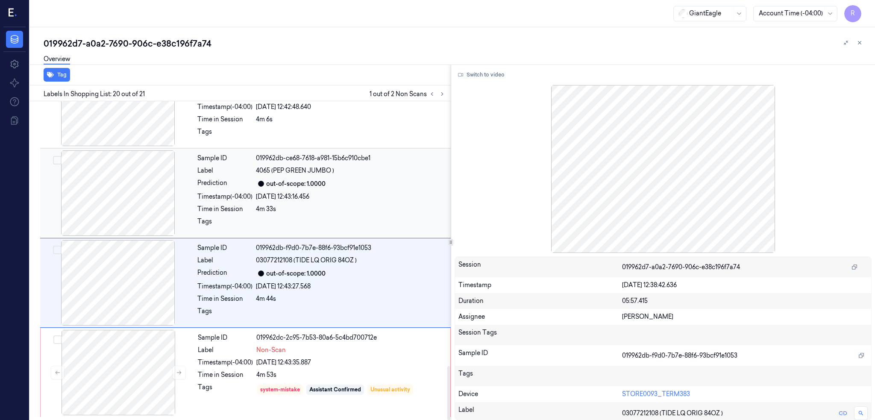
click at [119, 226] on div at bounding box center [118, 192] width 152 height 85
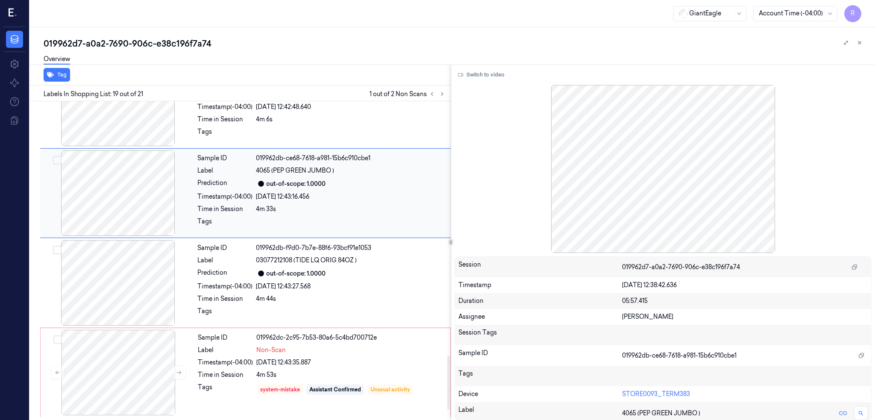
scroll to position [1500, 0]
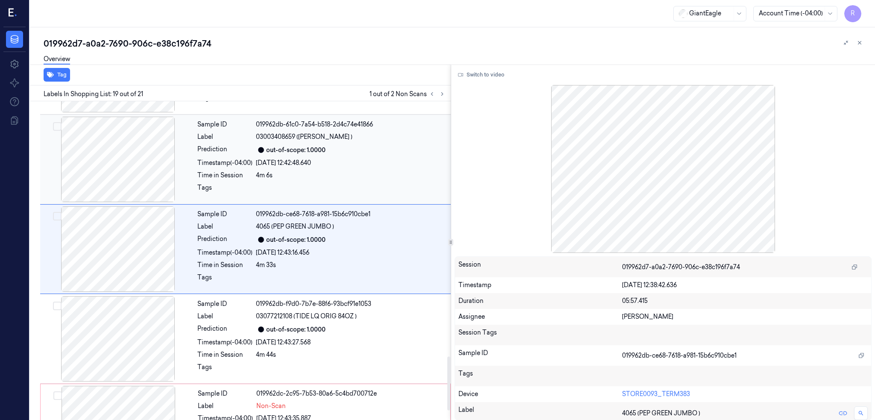
click at [133, 191] on div at bounding box center [118, 159] width 152 height 85
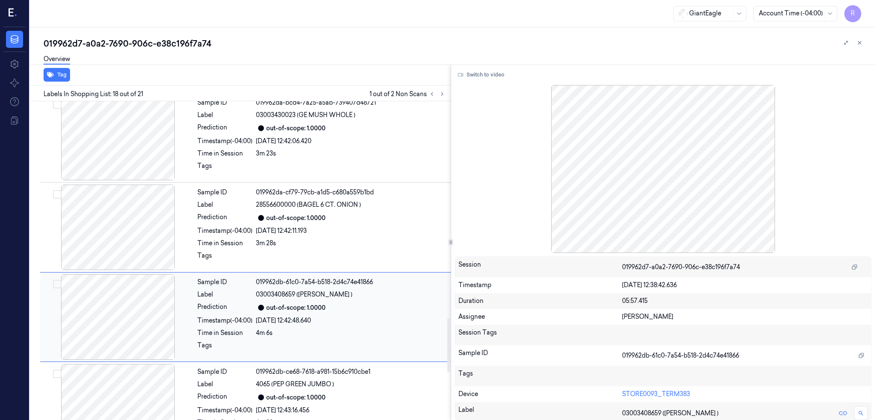
scroll to position [1126, 0]
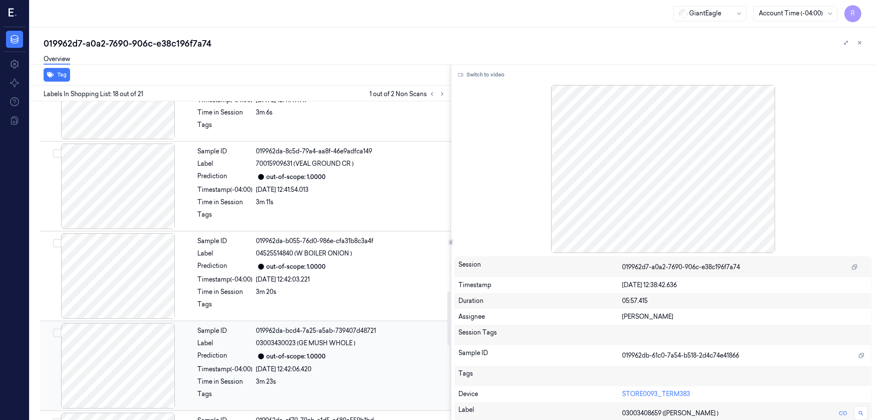
click at [126, 343] on div at bounding box center [118, 365] width 152 height 85
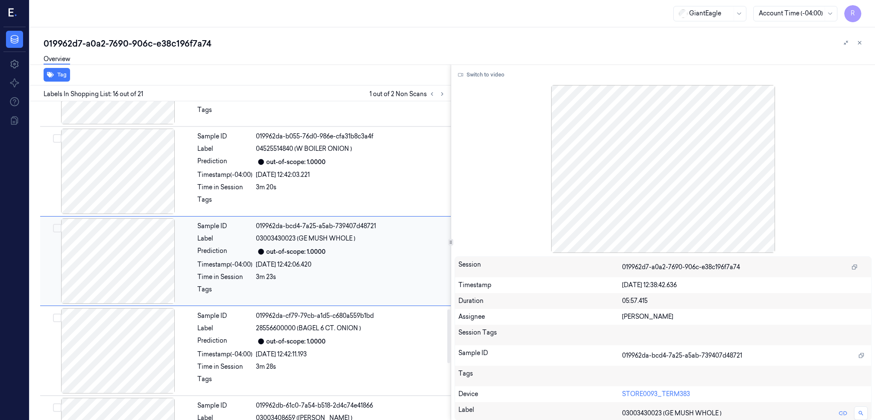
scroll to position [1231, 0]
click at [114, 202] on div at bounding box center [118, 170] width 152 height 85
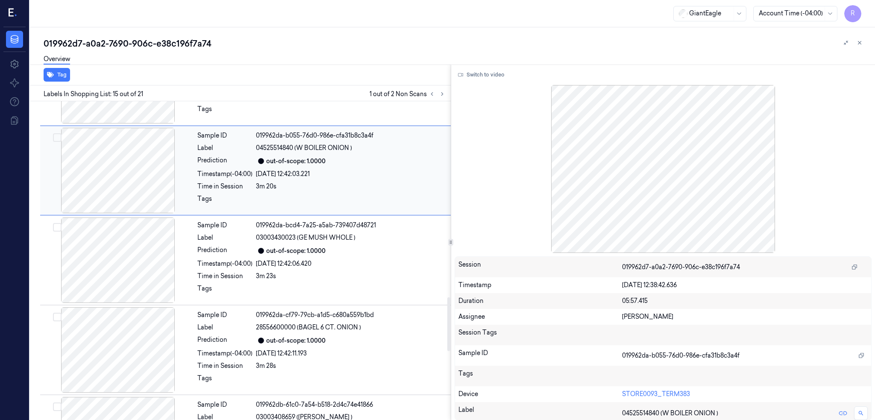
scroll to position [1141, 0]
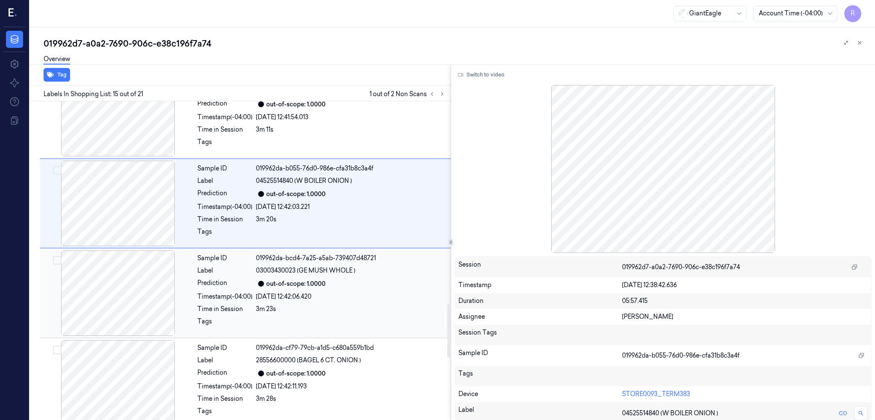
click at [114, 300] on div at bounding box center [118, 292] width 152 height 85
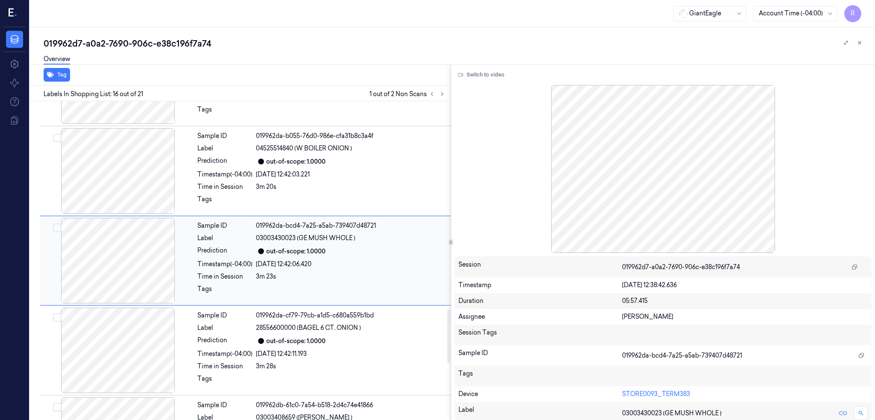
scroll to position [1231, 0]
click at [119, 345] on div at bounding box center [118, 349] width 152 height 85
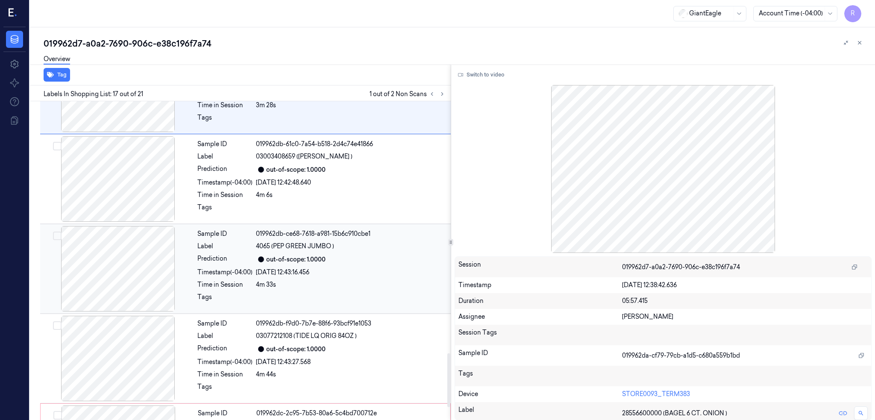
click at [106, 276] on div at bounding box center [118, 268] width 152 height 85
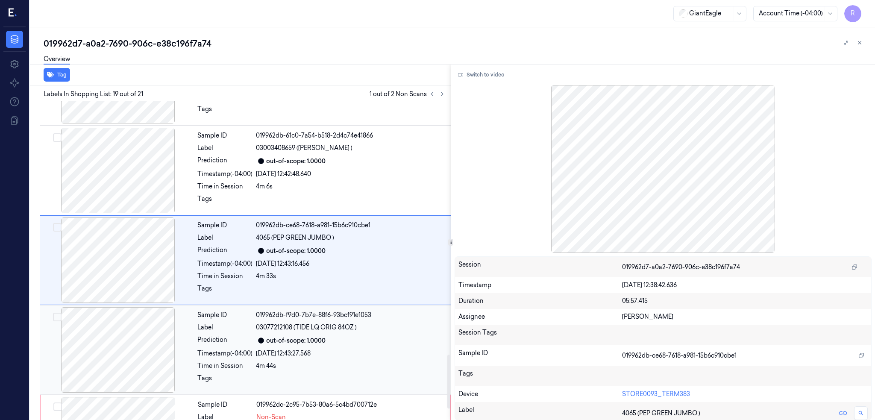
click at [119, 346] on div at bounding box center [118, 349] width 152 height 85
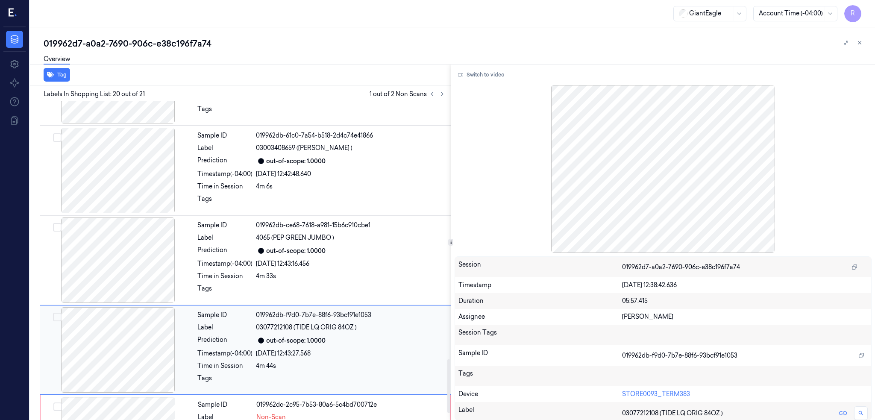
scroll to position [1568, 0]
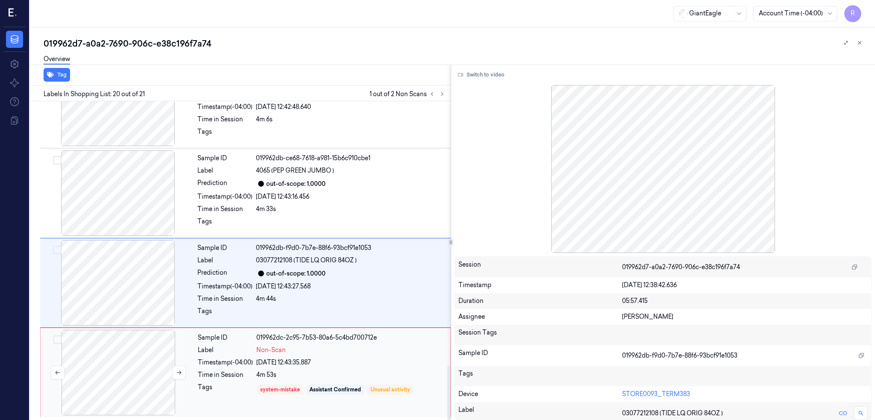
click at [114, 384] on div at bounding box center [118, 372] width 152 height 85
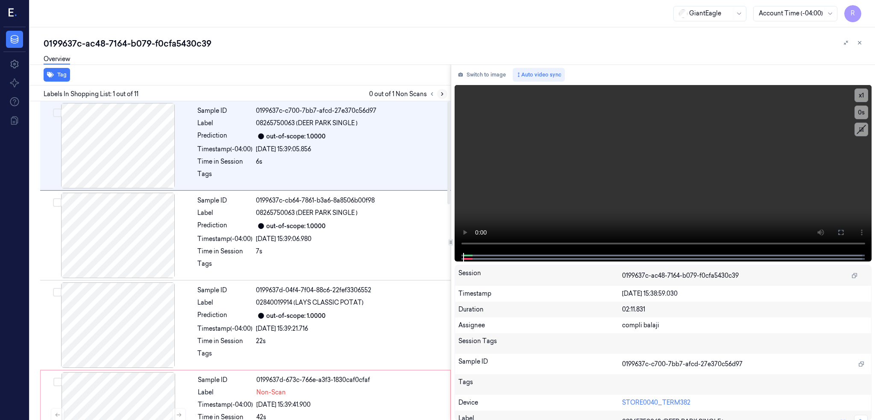
click at [443, 94] on icon at bounding box center [442, 94] width 2 height 3
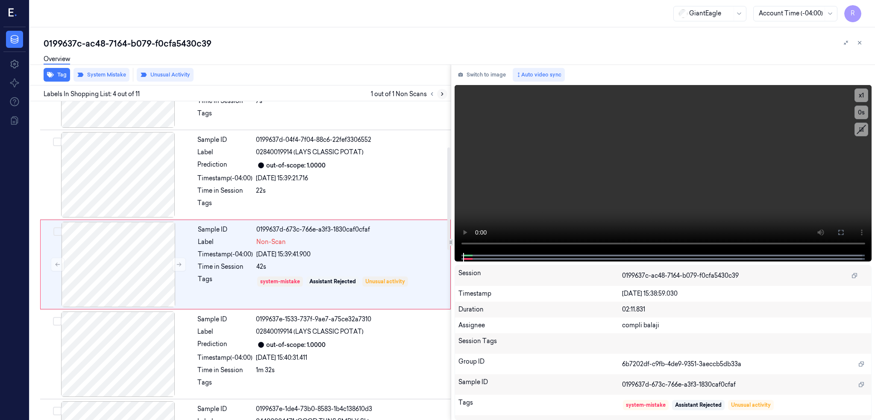
scroll to position [154, 0]
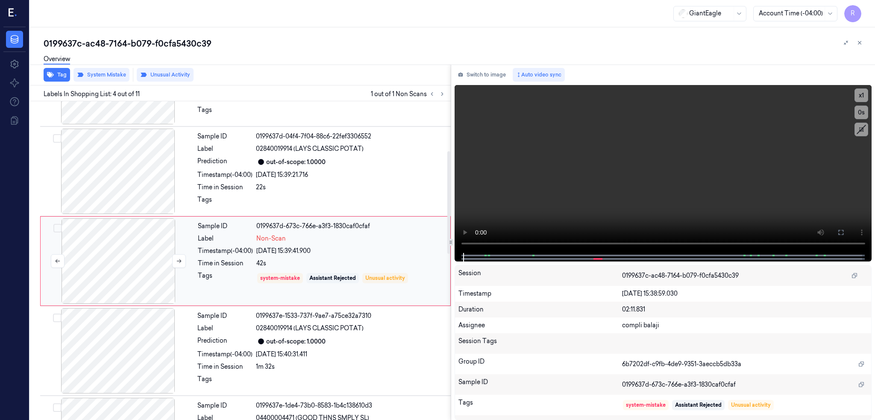
click at [110, 252] on div at bounding box center [118, 260] width 152 height 85
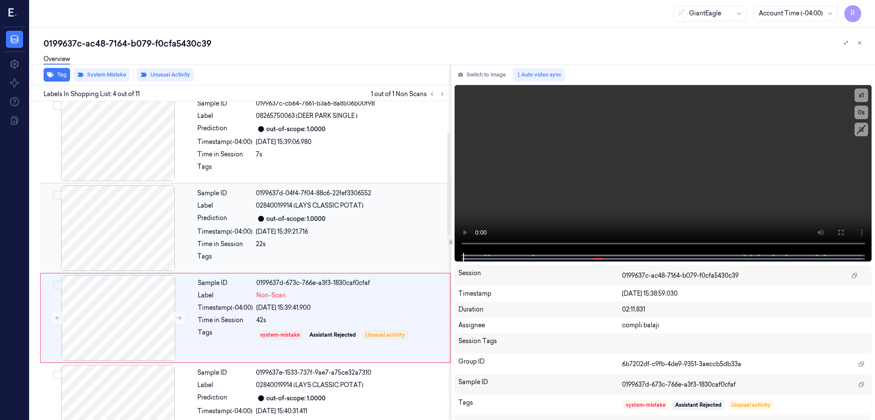
click at [119, 227] on div at bounding box center [118, 227] width 152 height 85
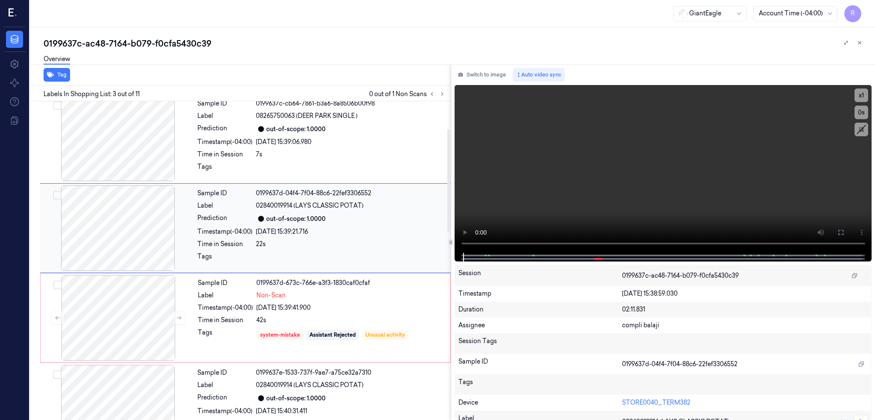
scroll to position [64, 0]
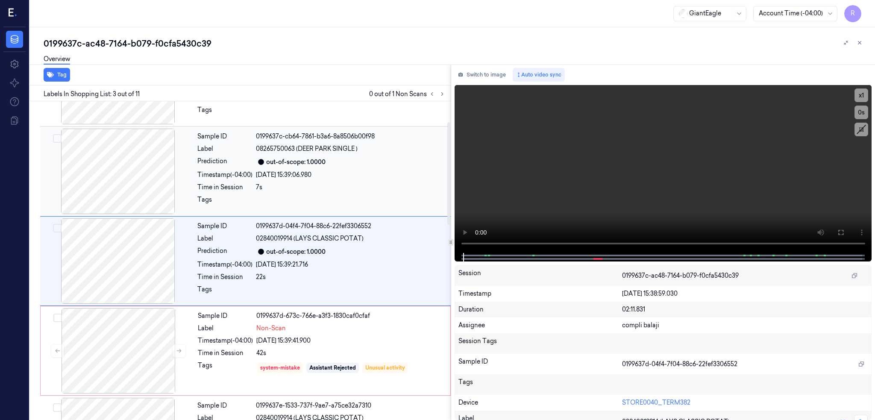
click at [123, 182] on div at bounding box center [118, 171] width 152 height 85
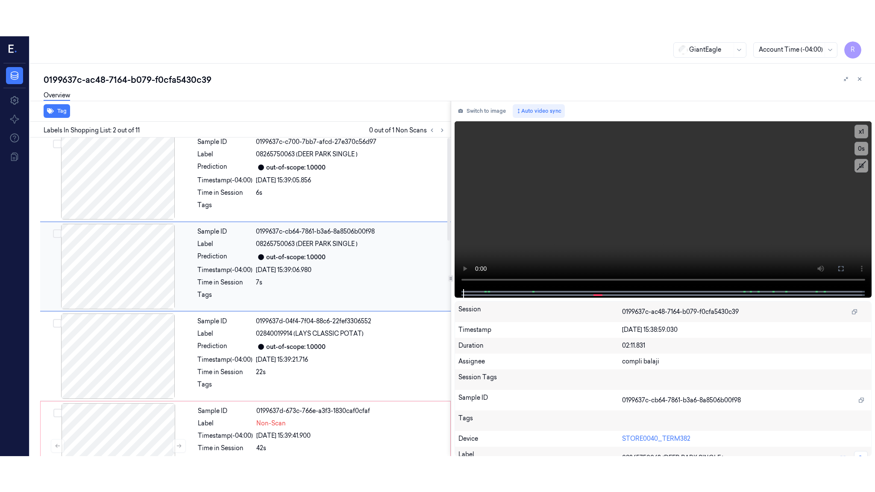
scroll to position [0, 0]
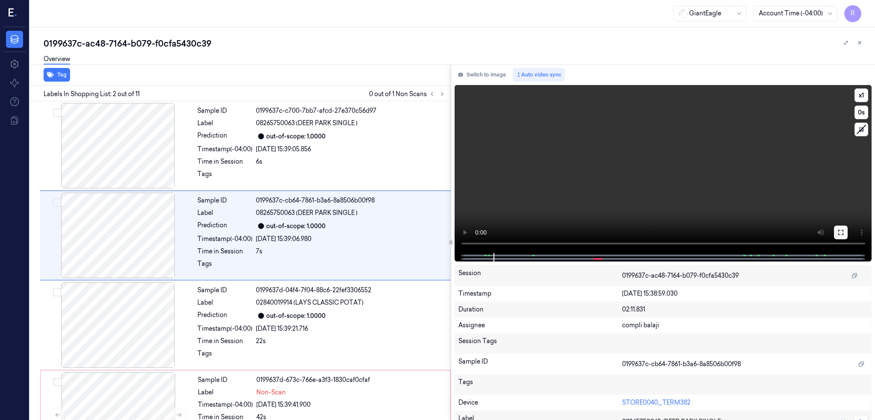
click at [848, 235] on button at bounding box center [841, 233] width 14 height 14
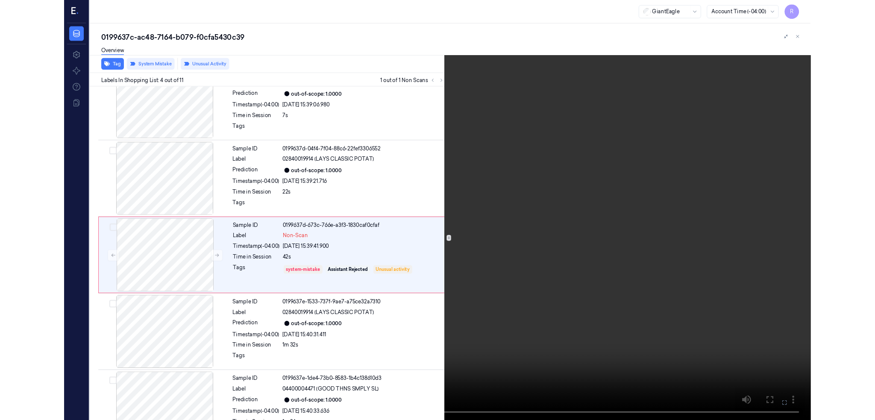
scroll to position [118, 0]
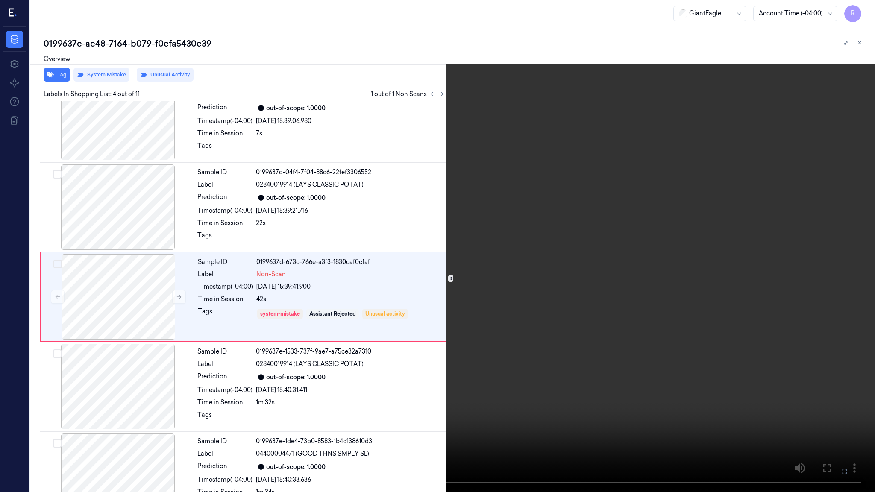
click at [359, 400] on video at bounding box center [437, 246] width 875 height 492
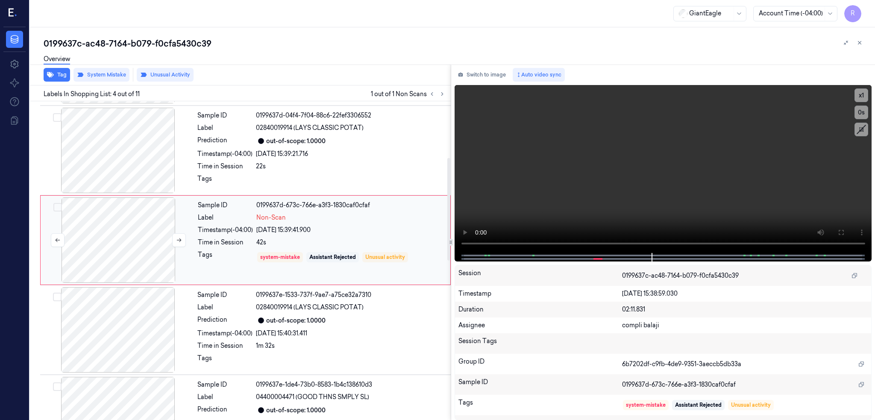
click at [147, 231] on div at bounding box center [118, 239] width 152 height 85
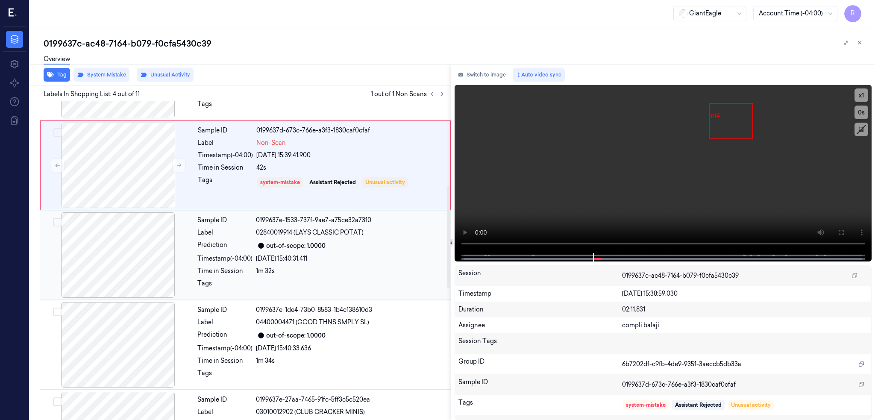
scroll to position [268, 0]
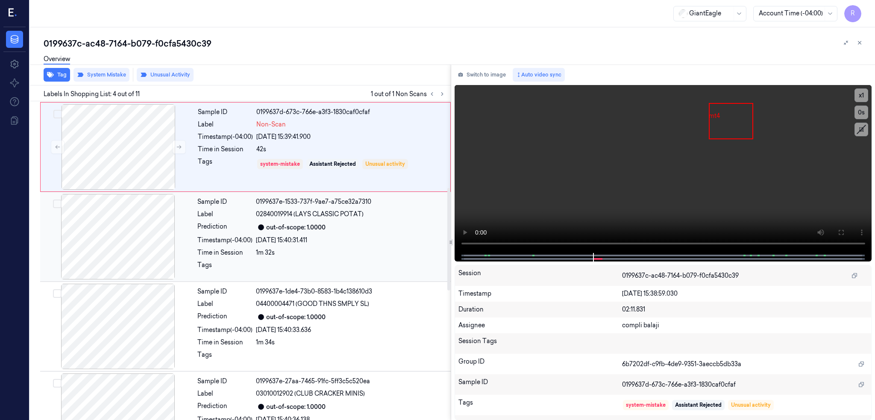
click at [138, 229] on div at bounding box center [118, 236] width 152 height 85
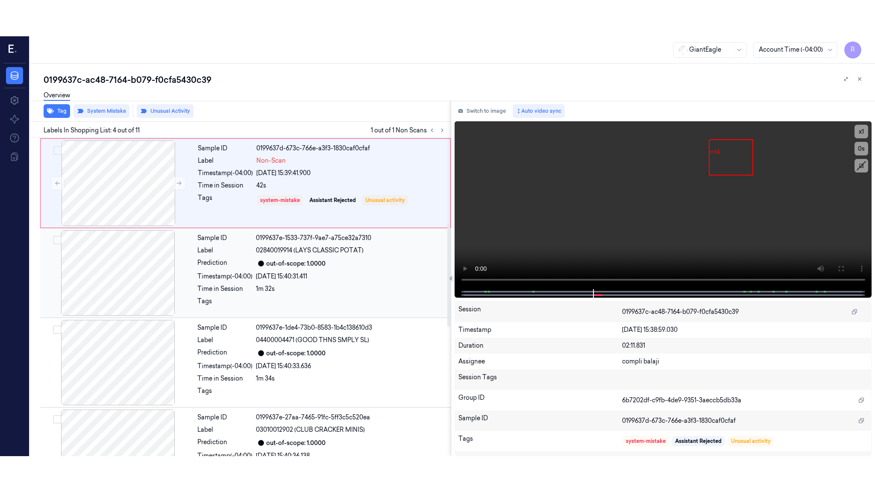
scroll to position [243, 0]
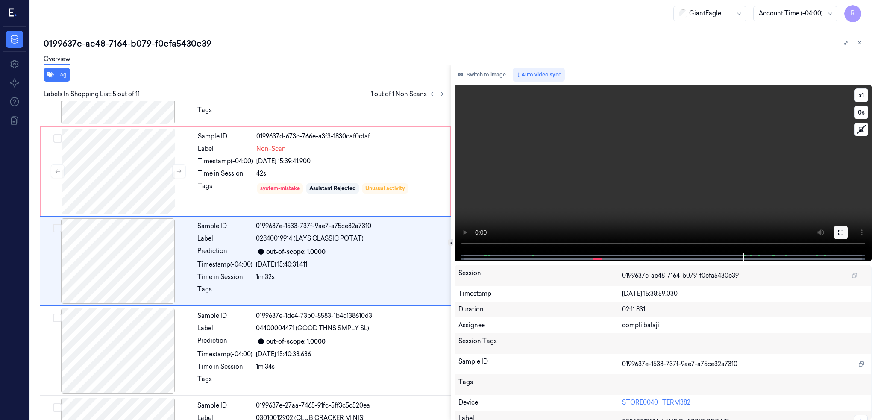
click at [844, 229] on icon at bounding box center [840, 232] width 7 height 7
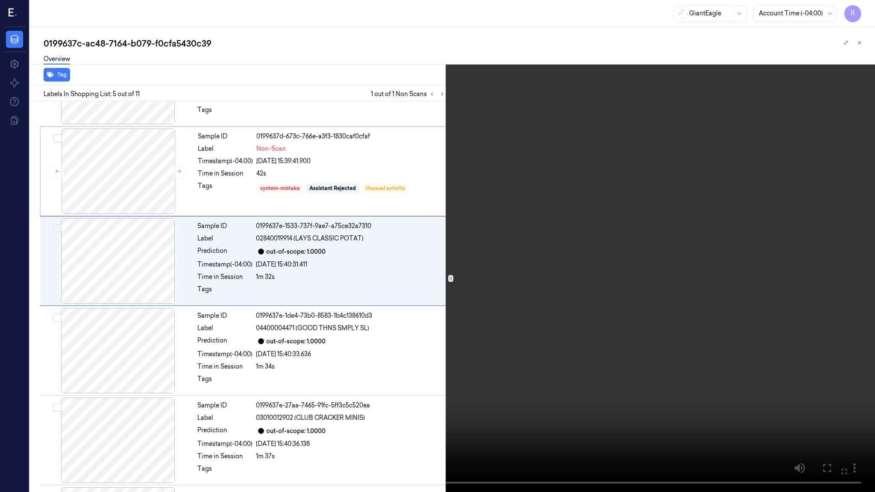
click at [686, 358] on video at bounding box center [437, 246] width 875 height 492
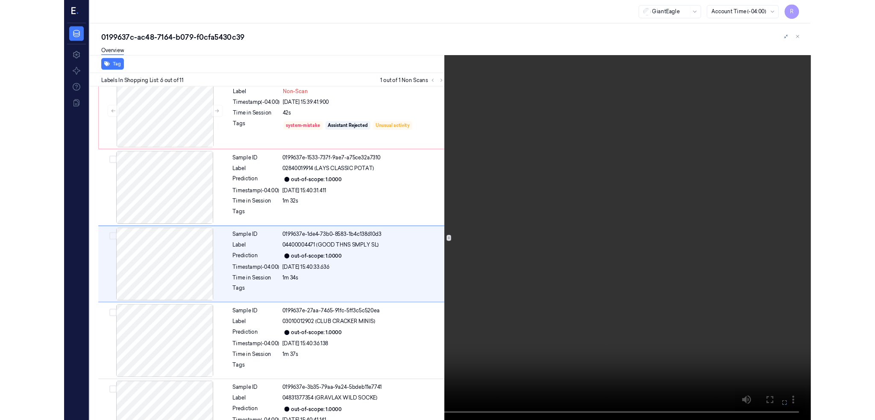
scroll to position [297, 0]
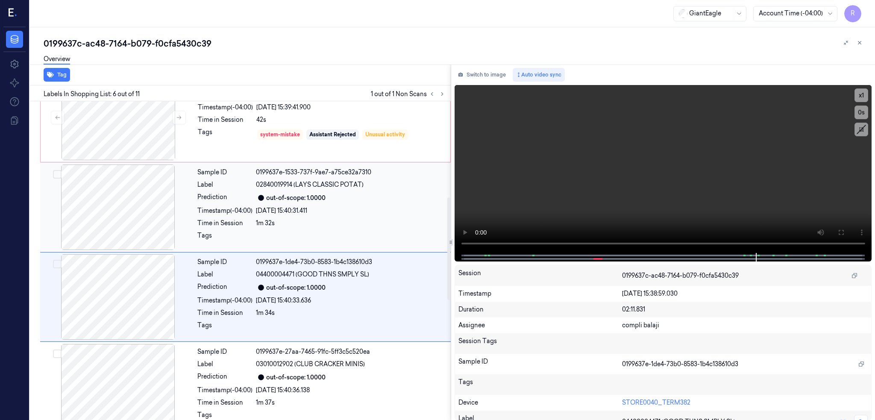
click at [147, 178] on div at bounding box center [118, 206] width 152 height 85
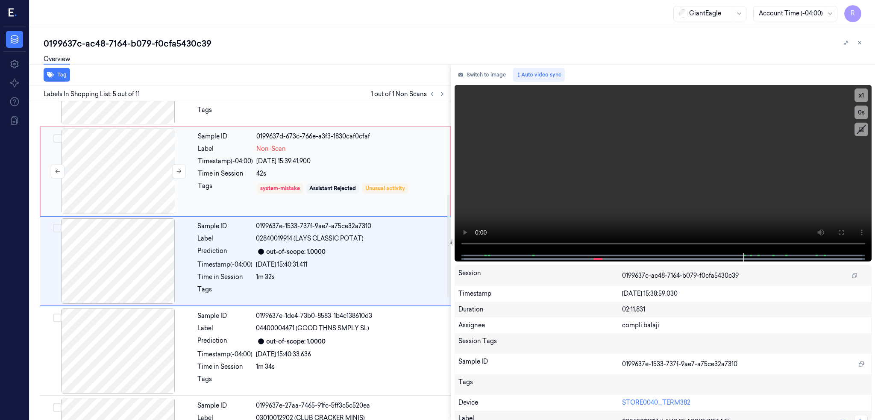
click at [149, 149] on div at bounding box center [118, 171] width 152 height 85
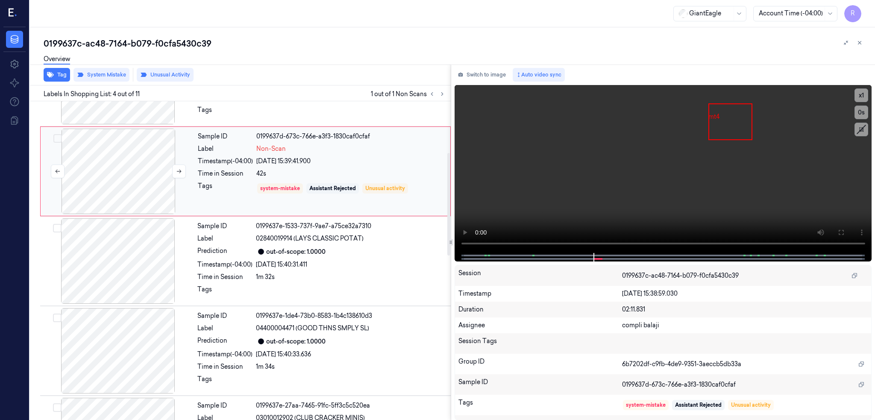
scroll to position [154, 0]
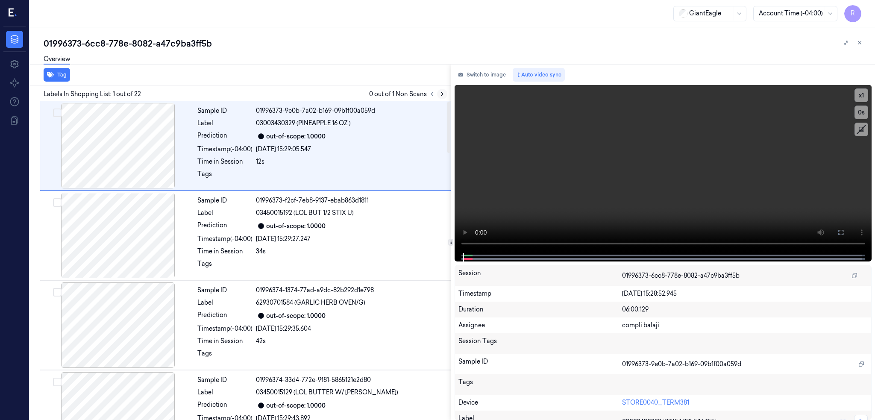
click at [447, 97] on button at bounding box center [442, 94] width 10 height 10
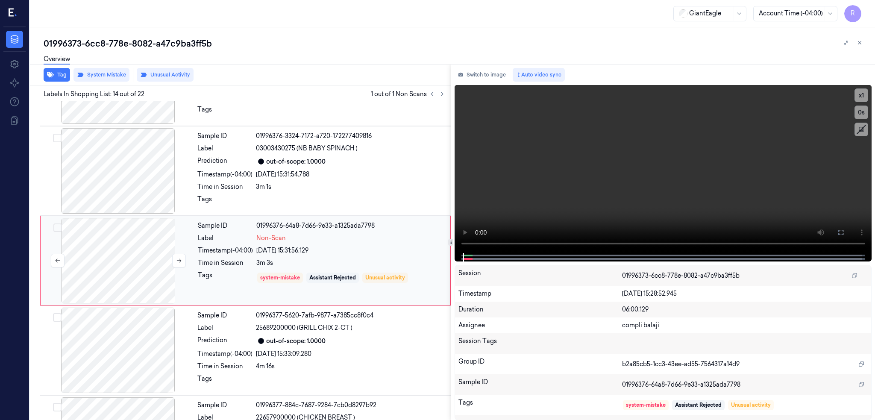
scroll to position [994, 0]
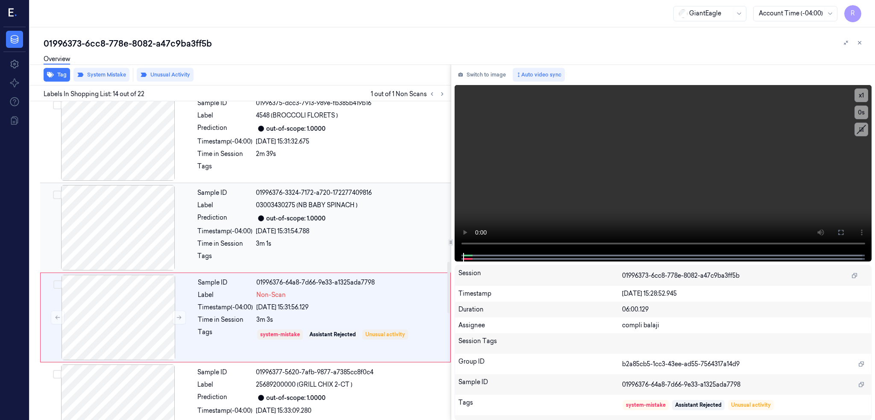
click at [123, 220] on div at bounding box center [118, 227] width 152 height 85
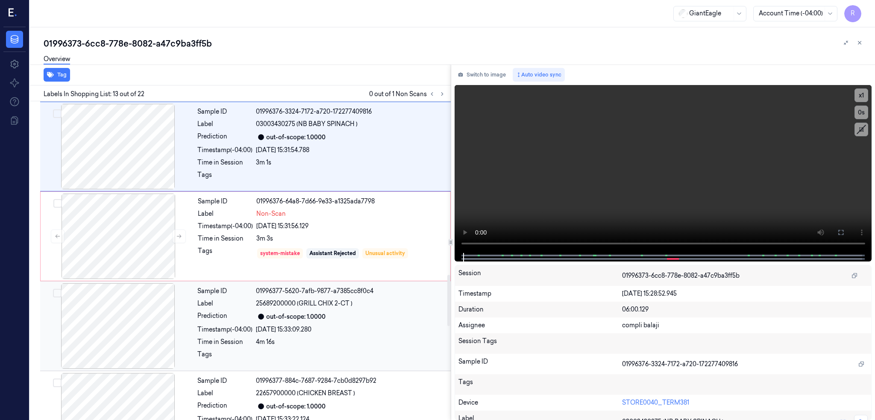
click at [117, 323] on div at bounding box center [118, 325] width 152 height 85
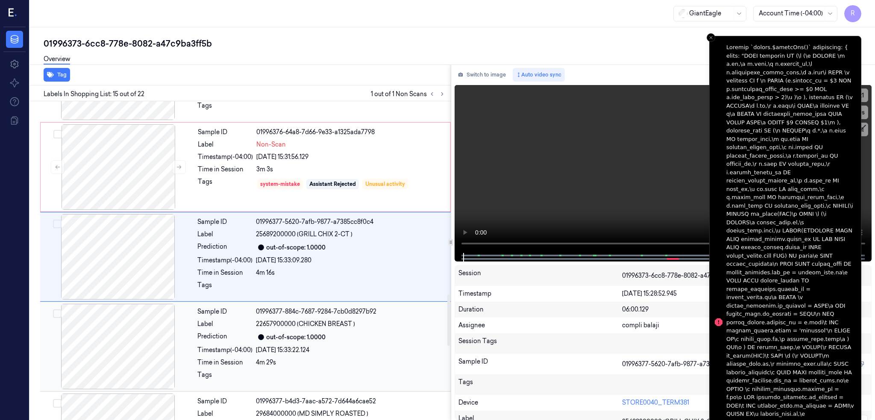
click at [118, 323] on div at bounding box center [118, 346] width 152 height 85
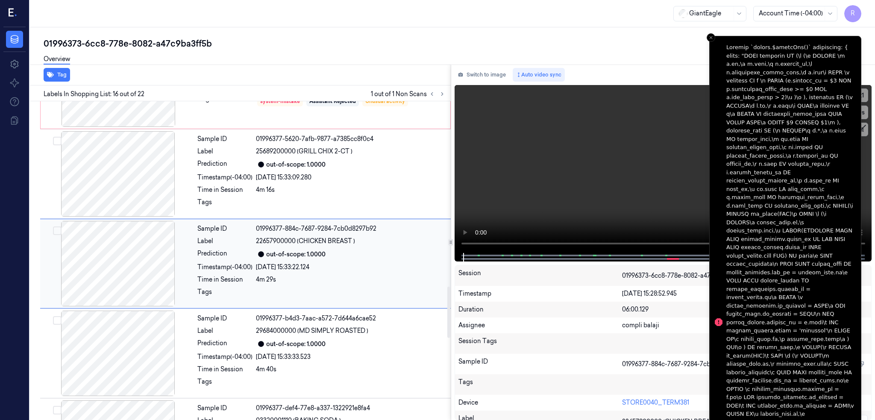
scroll to position [1231, 0]
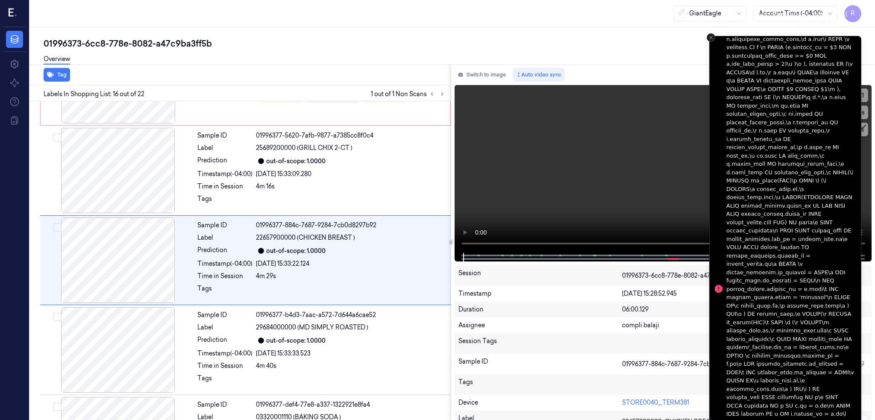
click at [710, 38] on icon "Close toast" at bounding box center [710, 37] width 5 height 5
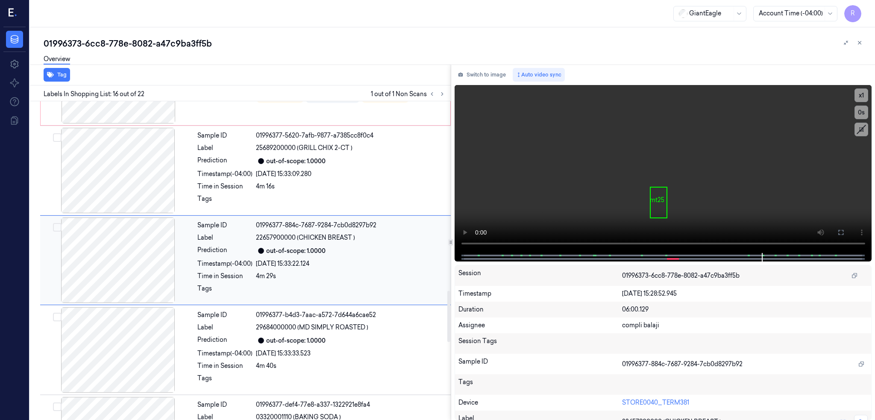
click at [131, 223] on div at bounding box center [118, 259] width 152 height 85
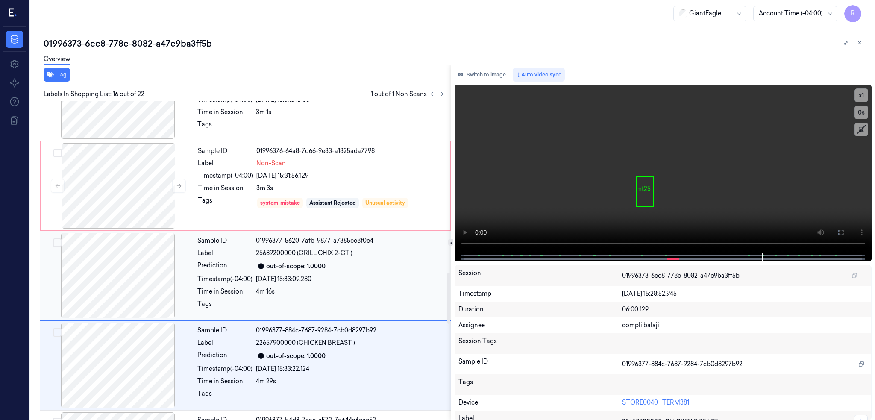
scroll to position [1060, 0]
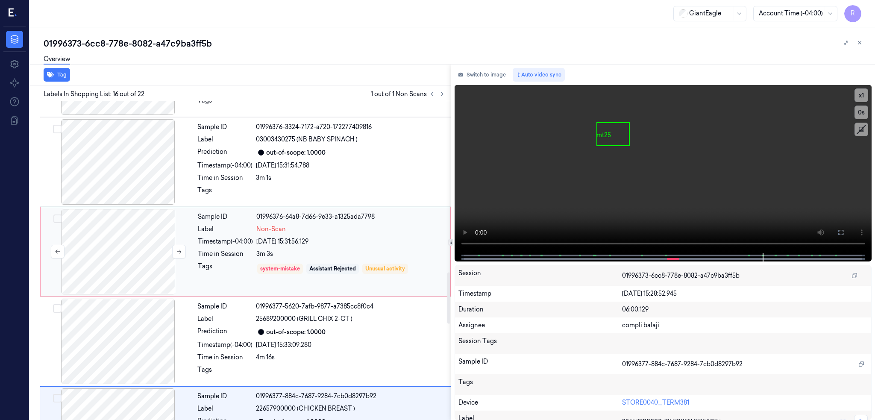
click at [126, 258] on div at bounding box center [118, 251] width 152 height 85
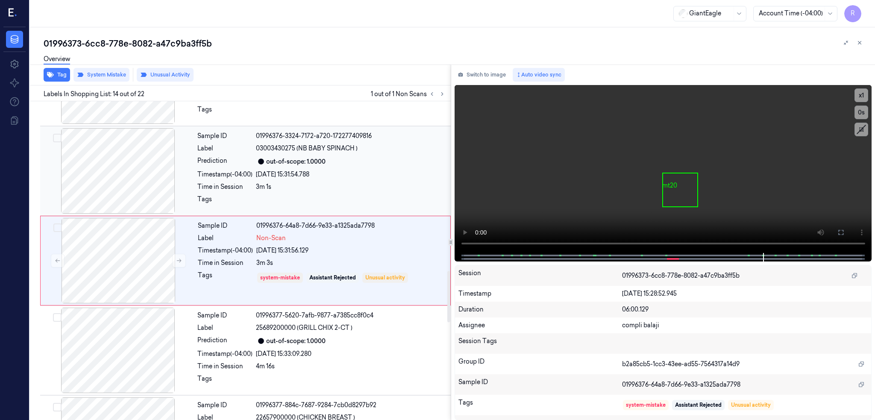
click at [124, 156] on div at bounding box center [118, 170] width 152 height 85
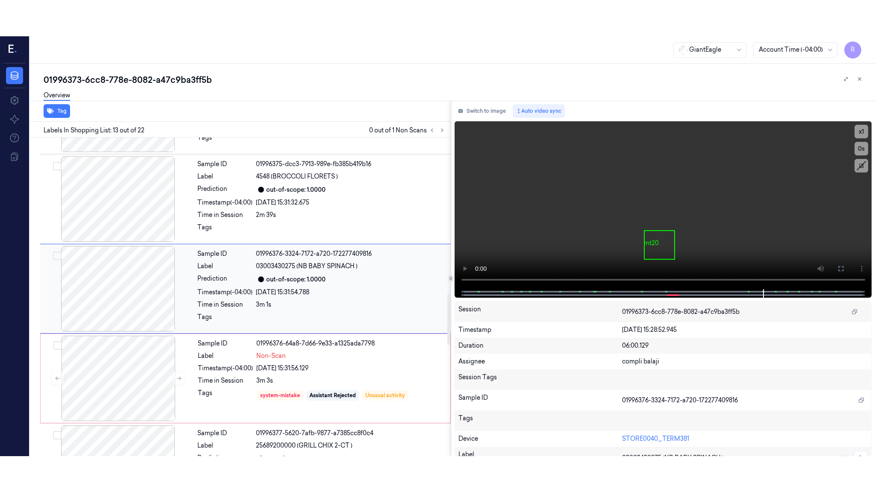
scroll to position [962, 0]
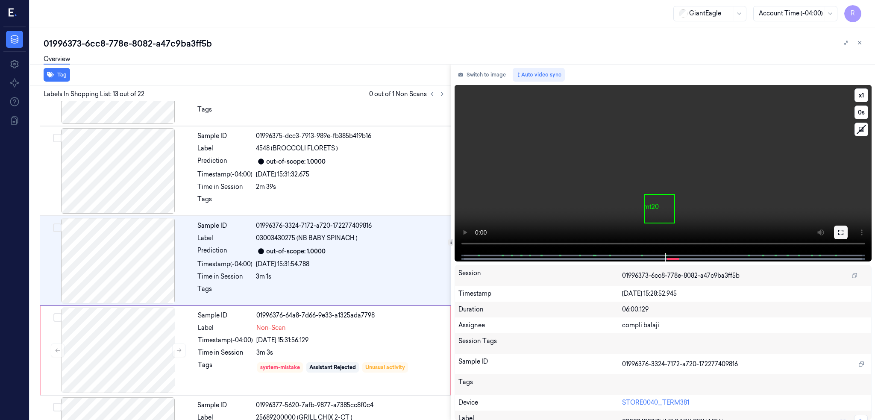
click at [844, 235] on icon at bounding box center [840, 232] width 7 height 7
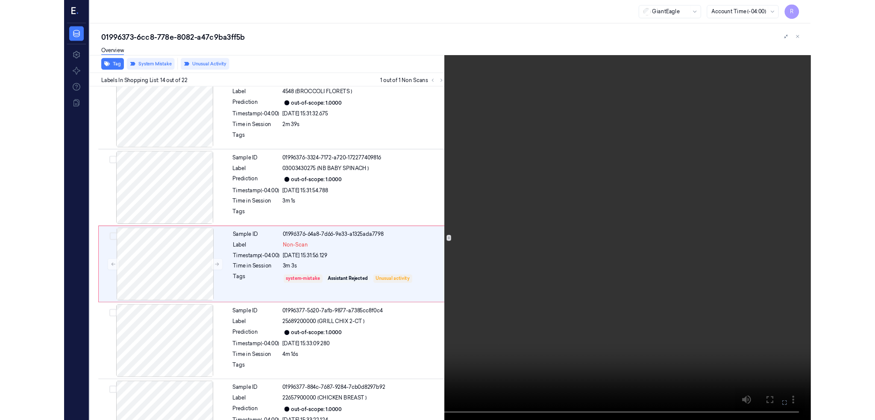
scroll to position [1015, 0]
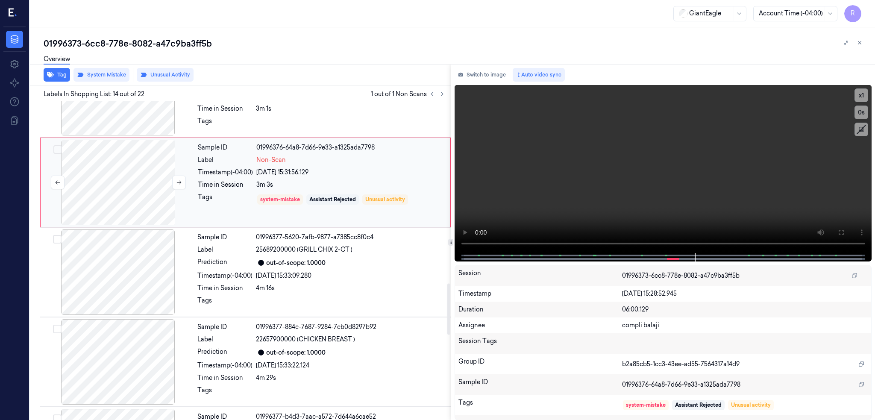
click at [140, 197] on div at bounding box center [118, 182] width 152 height 85
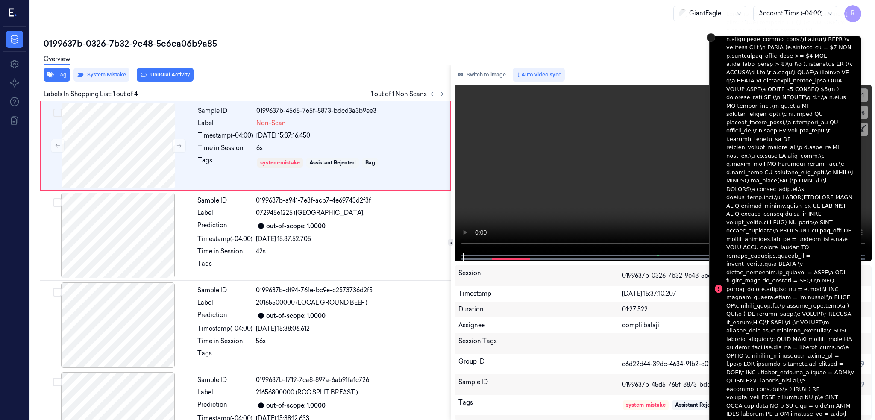
click at [713, 36] on button "Close toast" at bounding box center [711, 37] width 9 height 9
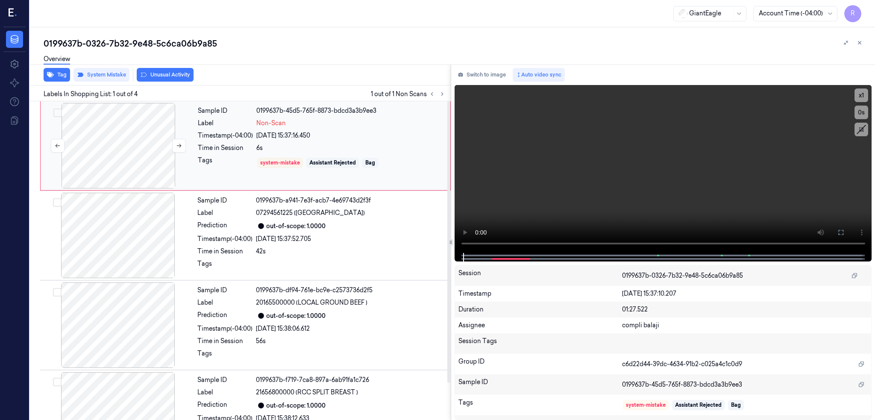
click at [123, 162] on div at bounding box center [118, 145] width 152 height 85
click at [844, 229] on icon at bounding box center [840, 232] width 7 height 7
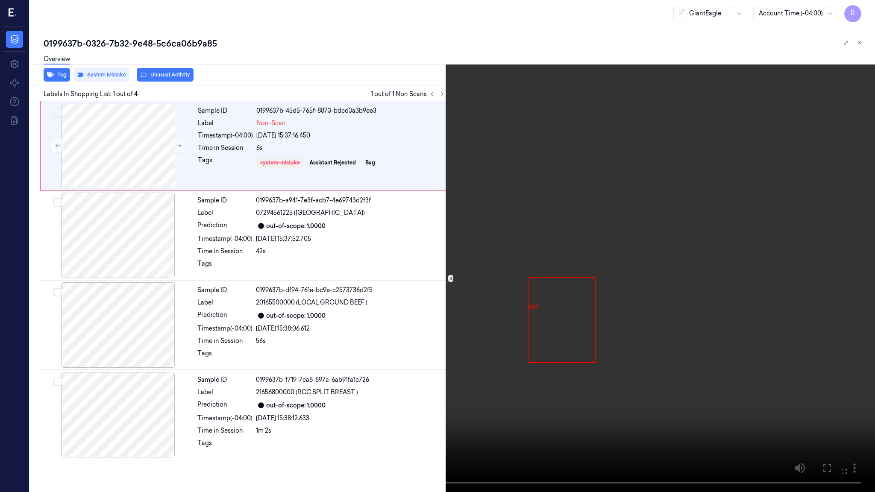
click at [556, 297] on video at bounding box center [437, 246] width 875 height 492
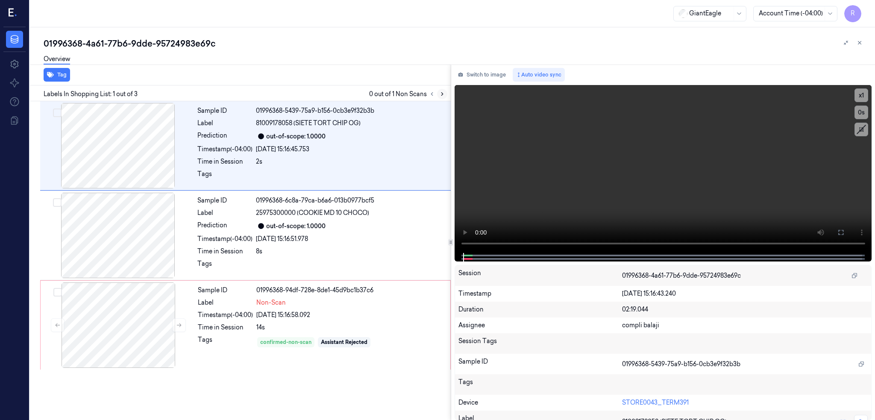
click at [445, 96] on icon at bounding box center [442, 94] width 6 height 6
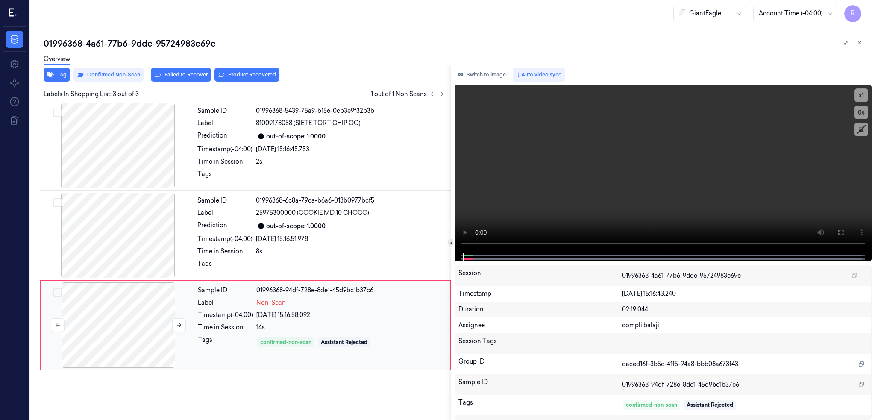
click at [121, 324] on div at bounding box center [118, 324] width 152 height 85
click at [144, 228] on div at bounding box center [118, 235] width 152 height 85
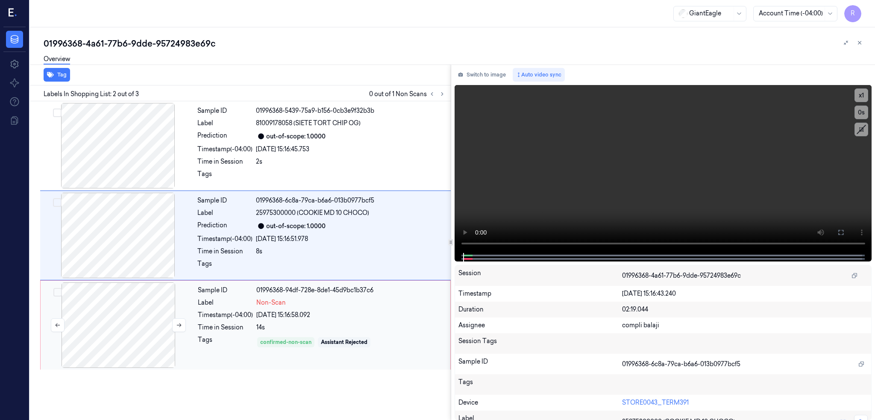
click at [138, 348] on div at bounding box center [118, 324] width 152 height 85
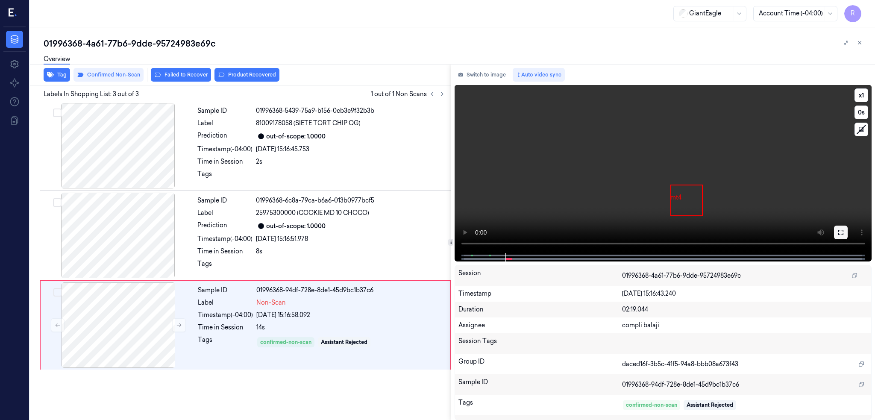
click at [844, 231] on icon at bounding box center [840, 232] width 7 height 7
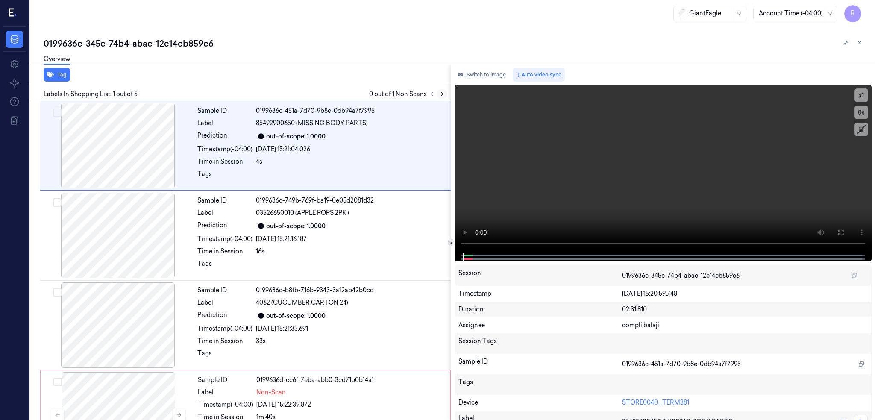
click at [445, 94] on icon at bounding box center [442, 94] width 6 height 6
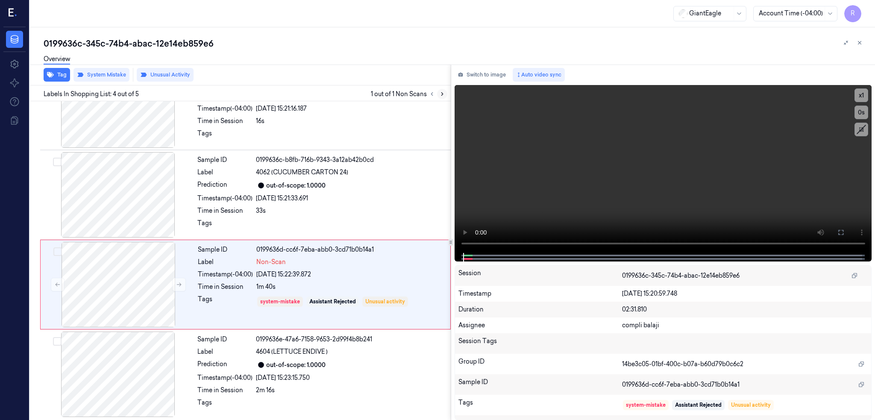
scroll to position [132, 0]
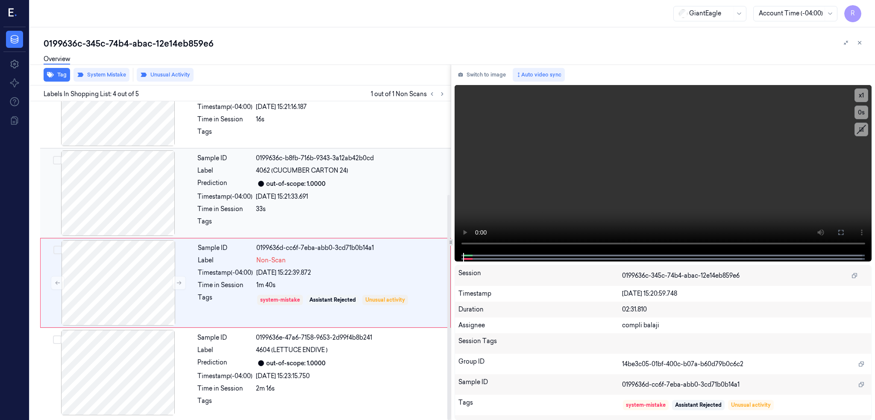
click at [132, 188] on div at bounding box center [118, 192] width 152 height 85
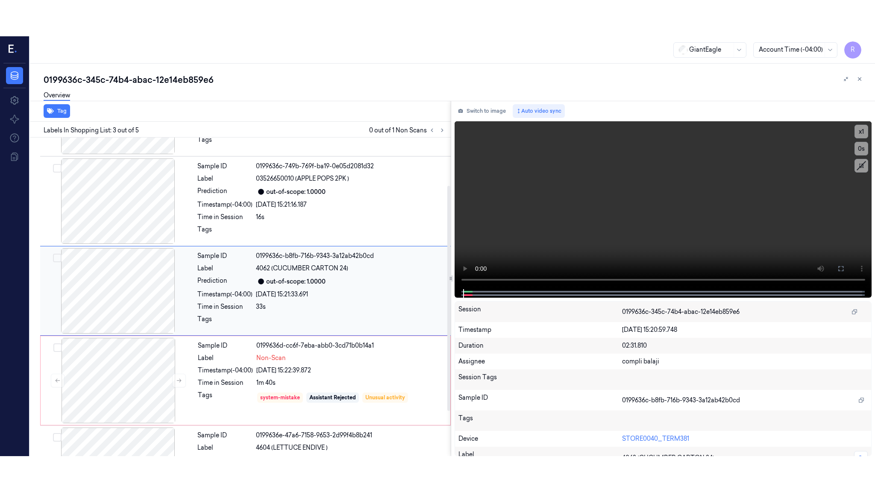
scroll to position [64, 0]
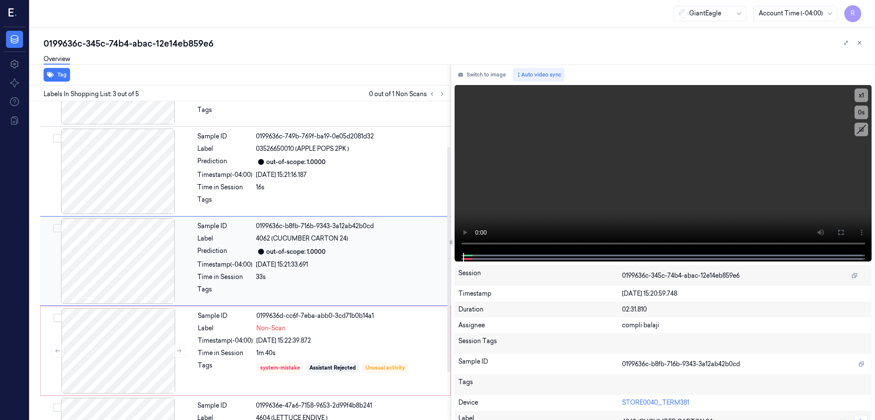
click at [125, 273] on div at bounding box center [118, 260] width 152 height 85
click at [844, 229] on icon at bounding box center [840, 232] width 7 height 7
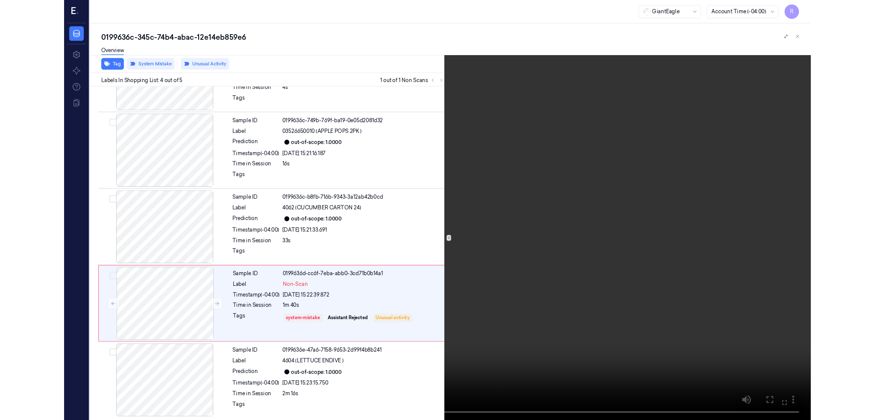
scroll to position [60, 0]
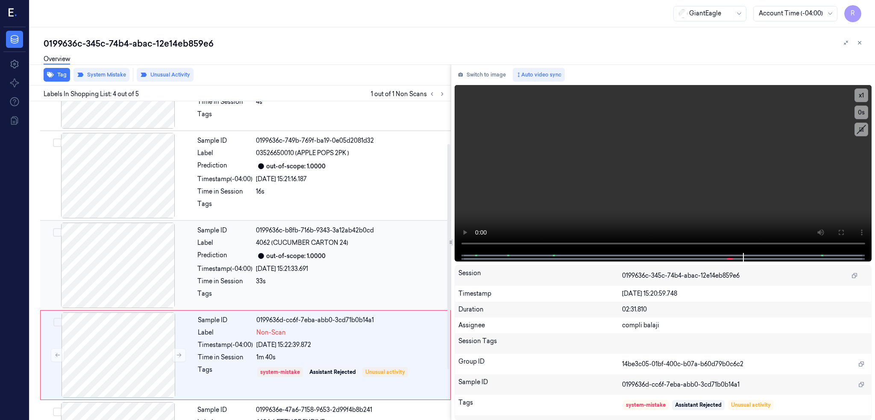
click at [135, 257] on div at bounding box center [118, 265] width 152 height 85
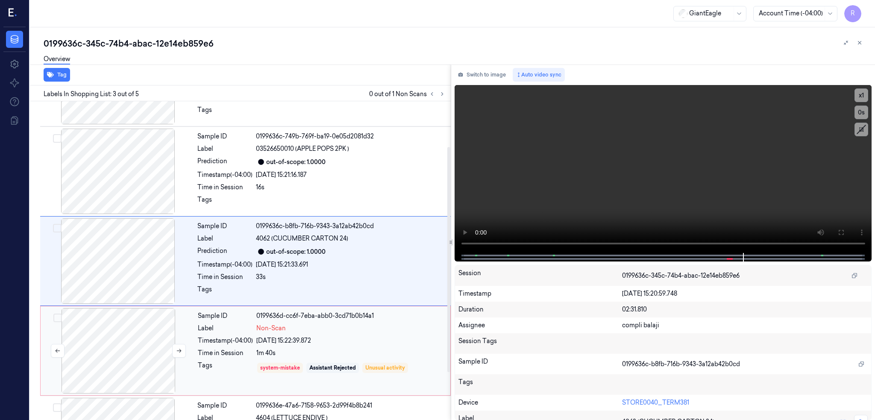
click at [138, 358] on div at bounding box center [118, 350] width 152 height 85
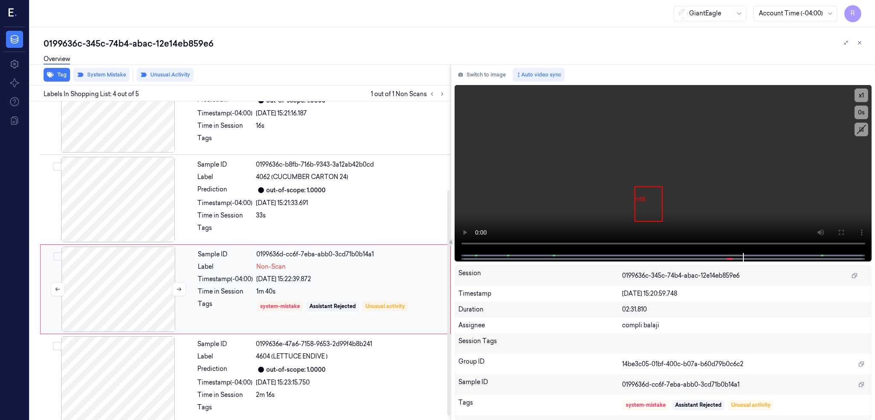
scroll to position [132, 0]
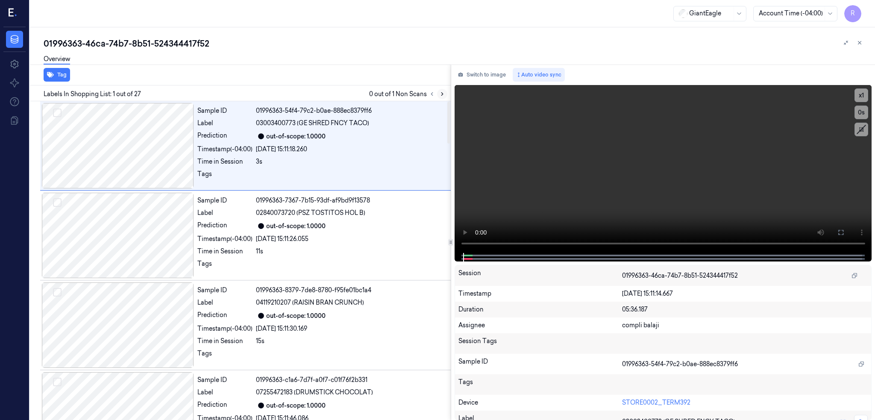
click at [445, 93] on icon at bounding box center [442, 94] width 6 height 6
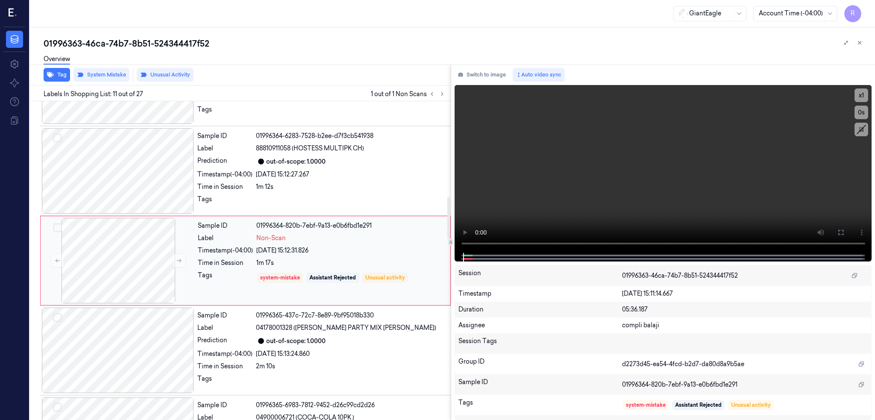
scroll to position [725, 0]
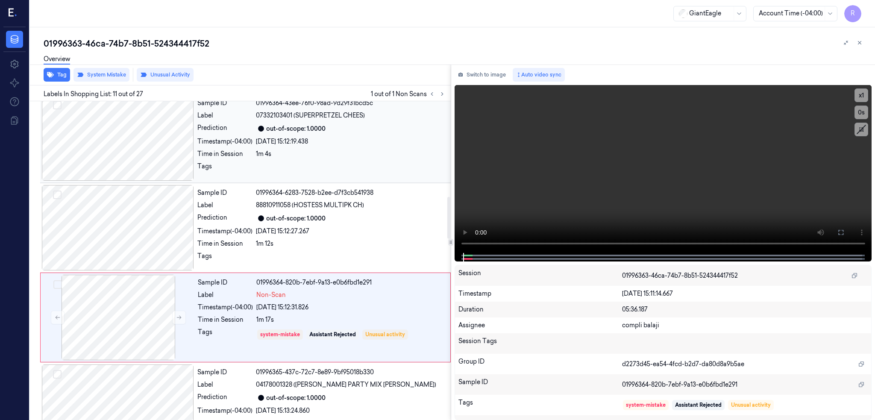
drag, startPoint x: 125, startPoint y: 163, endPoint x: 127, endPoint y: 167, distance: 4.6
click at [125, 162] on div at bounding box center [118, 137] width 152 height 85
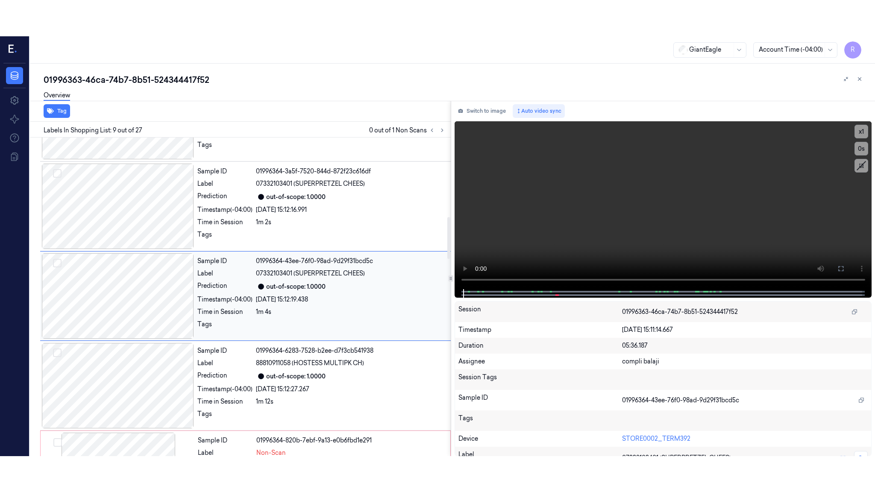
scroll to position [603, 0]
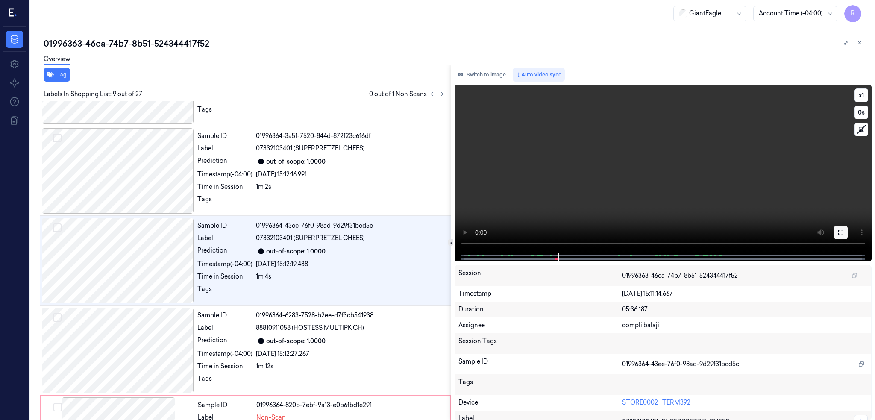
click at [844, 229] on icon at bounding box center [840, 232] width 7 height 7
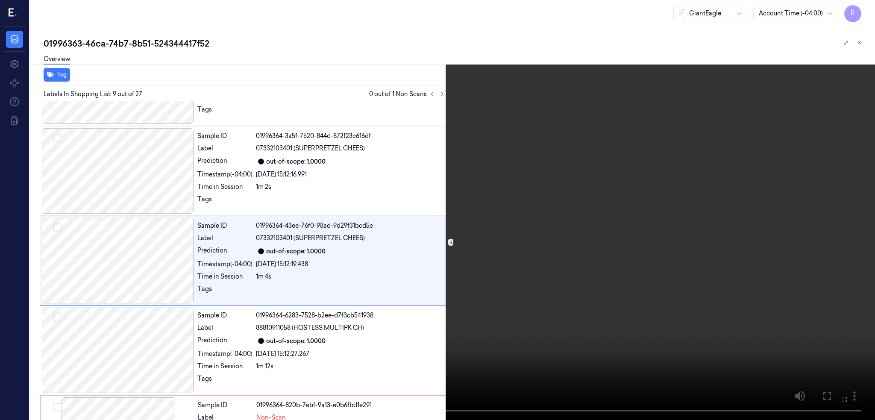
click at [557, 279] on video at bounding box center [437, 210] width 875 height 420
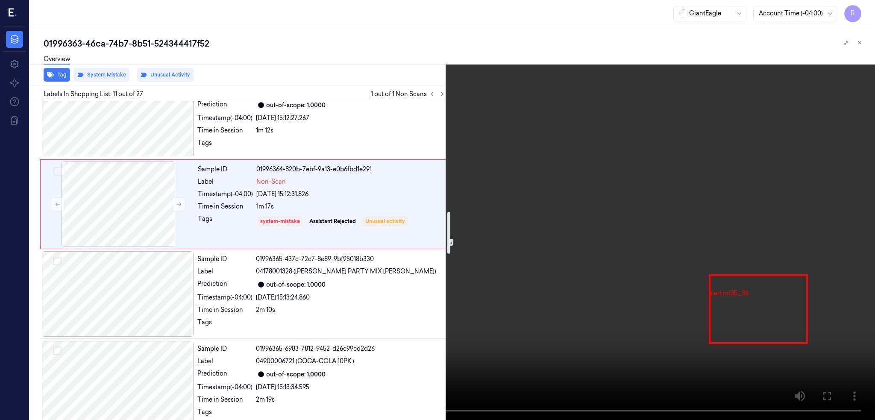
scroll to position [839, 0]
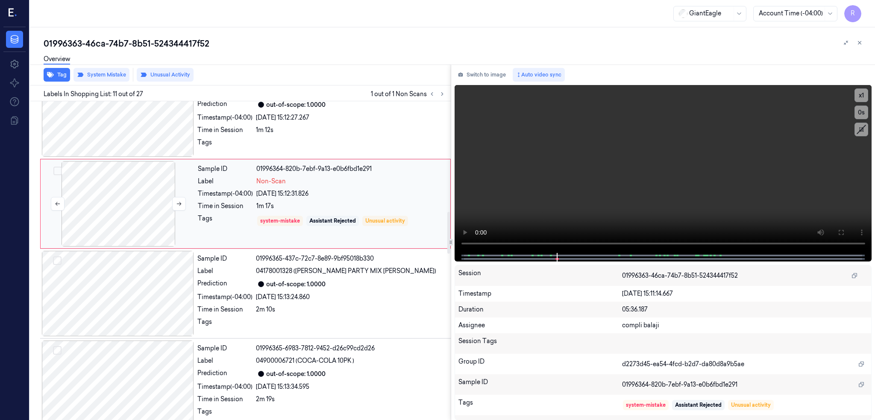
click at [121, 202] on div at bounding box center [118, 203] width 152 height 85
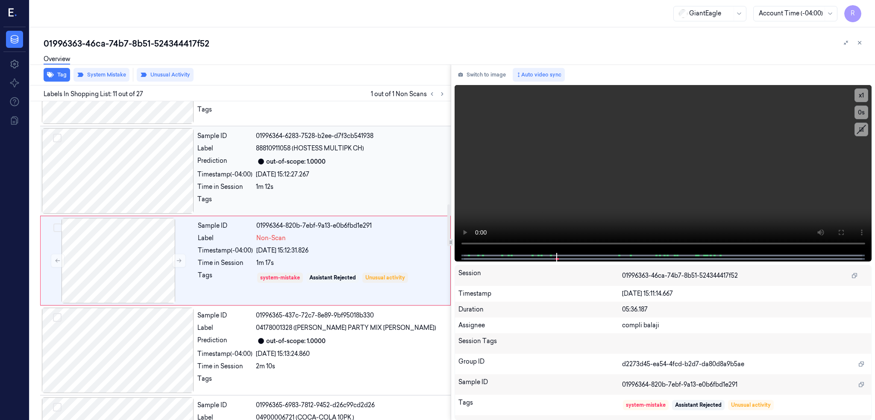
click at [150, 157] on div at bounding box center [118, 170] width 152 height 85
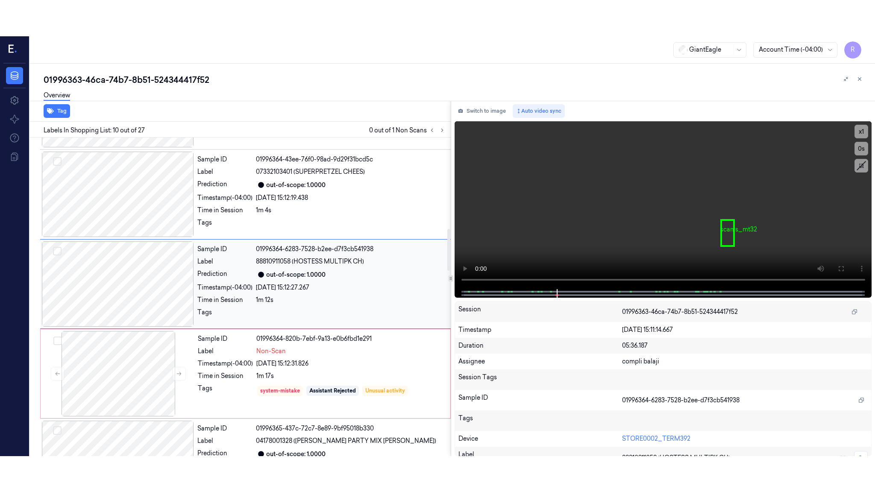
scroll to position [692, 0]
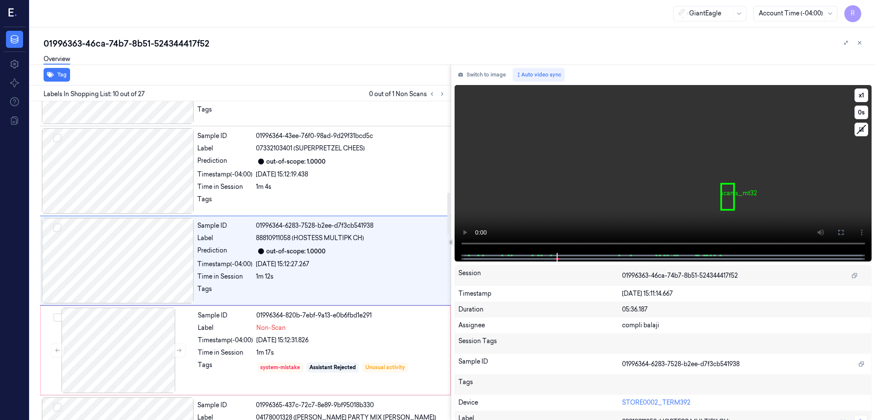
click at [848, 231] on button at bounding box center [841, 233] width 14 height 14
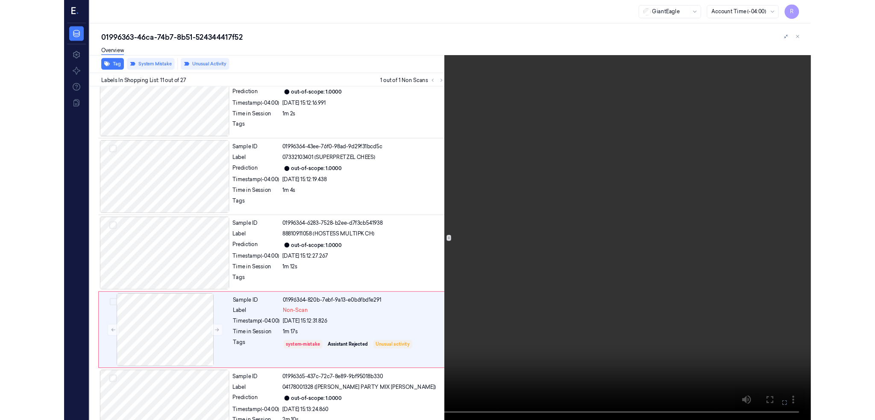
scroll to position [746, 0]
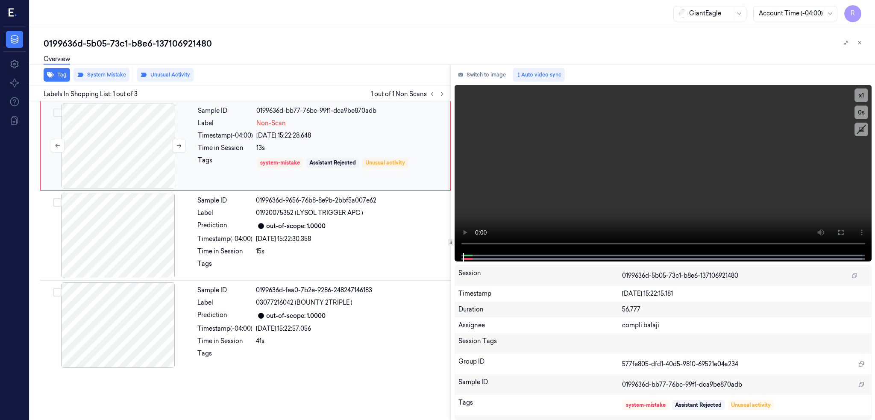
click at [132, 145] on div at bounding box center [118, 145] width 152 height 85
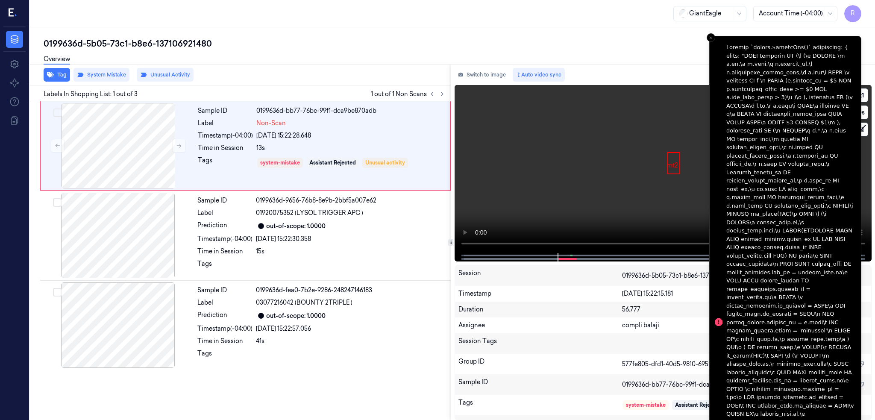
click at [549, 153] on video at bounding box center [663, 169] width 417 height 168
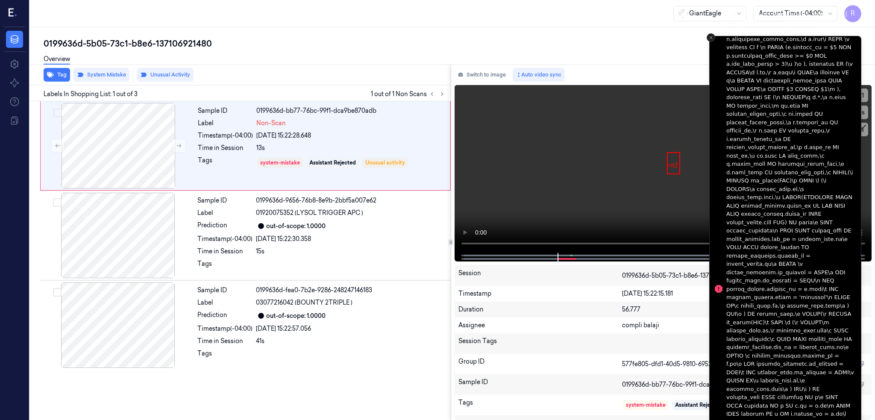
click at [710, 35] on icon "Close toast" at bounding box center [710, 37] width 5 height 5
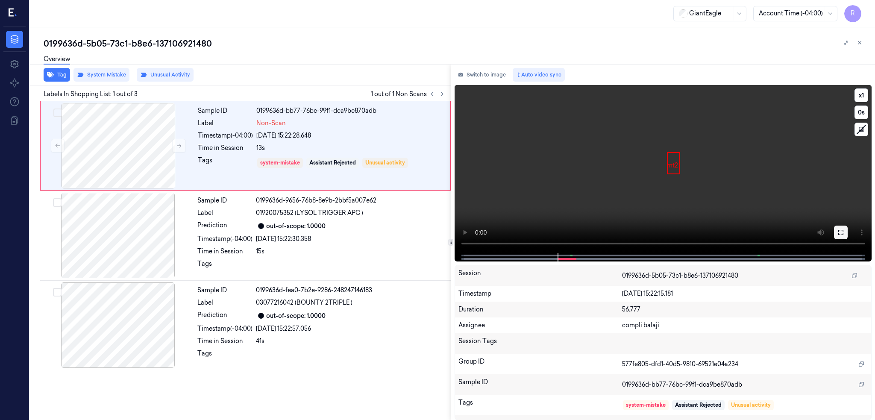
click at [844, 229] on icon at bounding box center [840, 232] width 7 height 7
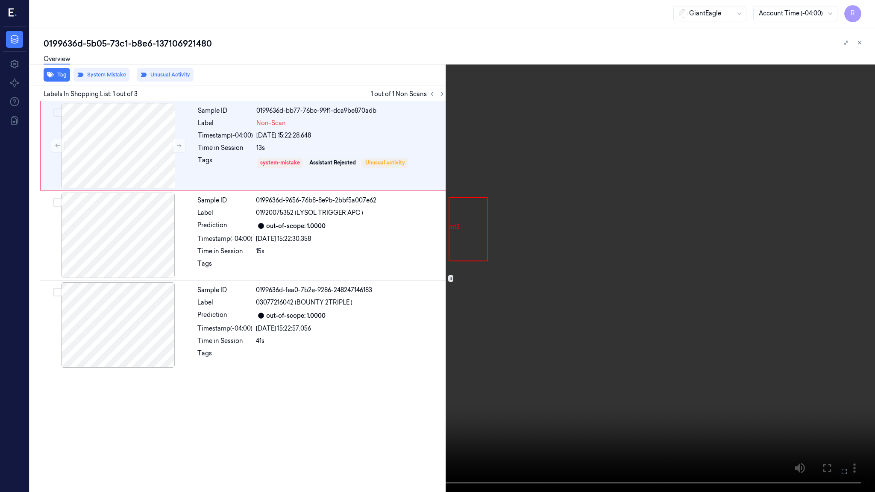
click at [477, 360] on video at bounding box center [437, 246] width 875 height 492
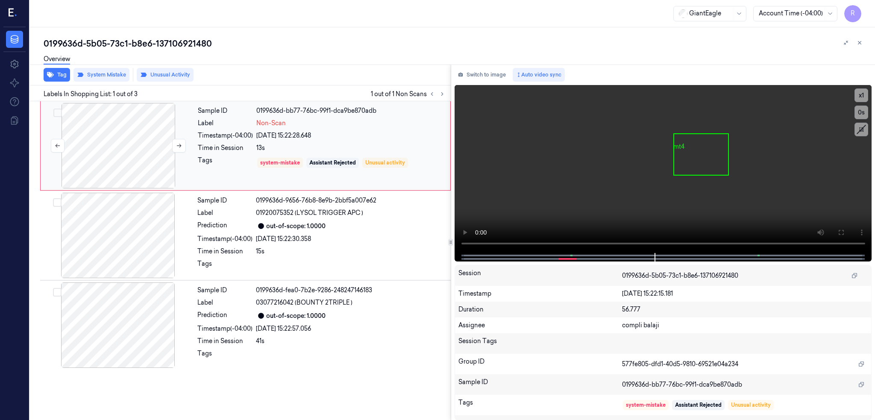
click at [145, 141] on div at bounding box center [118, 145] width 152 height 85
click at [61, 72] on button "Tag" at bounding box center [57, 75] width 26 height 14
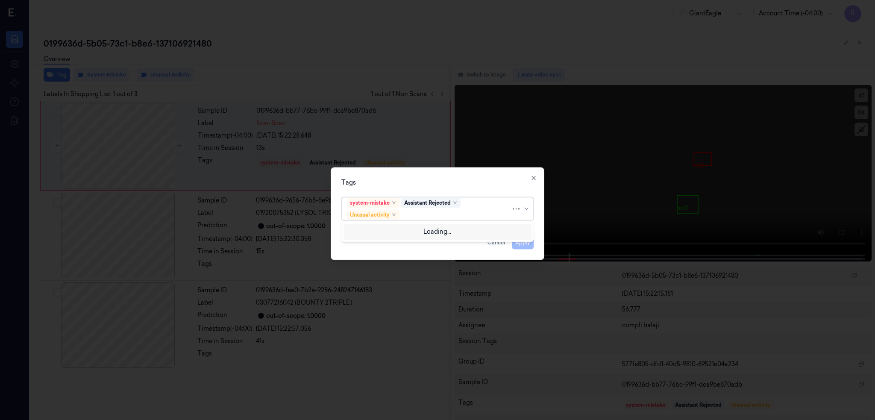
click at [420, 212] on div at bounding box center [456, 214] width 110 height 9
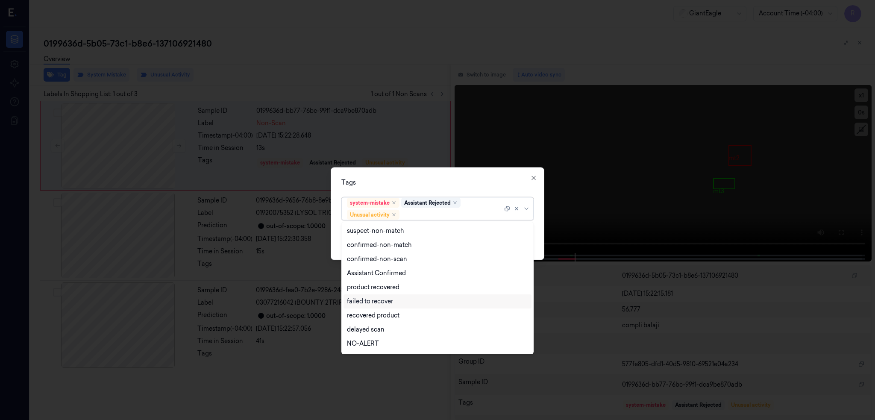
scroll to position [55, 0]
click at [347, 332] on div "Bag" at bounding box center [353, 330] width 12 height 9
click at [507, 173] on div "Tags option Bag, selected. 12 results available. Use Up and Down to choose opti…" at bounding box center [438, 213] width 214 height 93
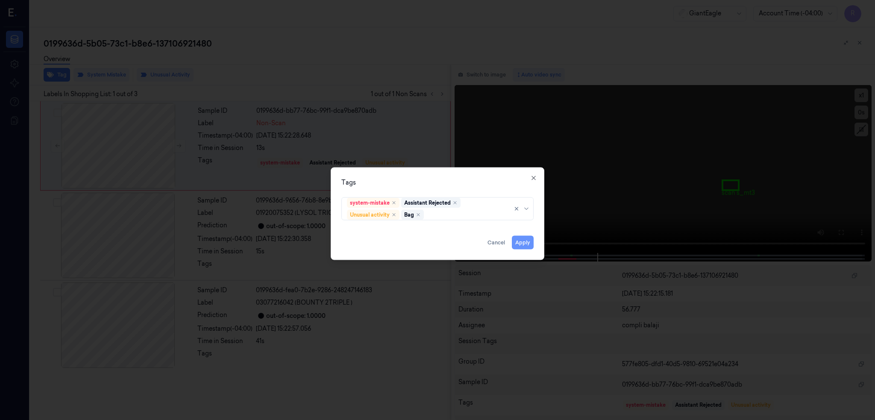
click at [528, 241] on button "Apply" at bounding box center [523, 242] width 22 height 14
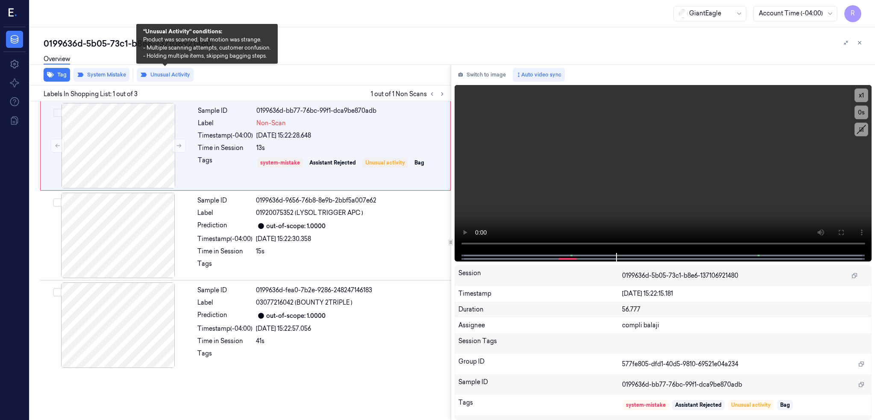
click at [167, 70] on div "Overview" at bounding box center [456, 61] width 824 height 22
click at [171, 75] on button "Unusual Activity" at bounding box center [165, 75] width 57 height 14
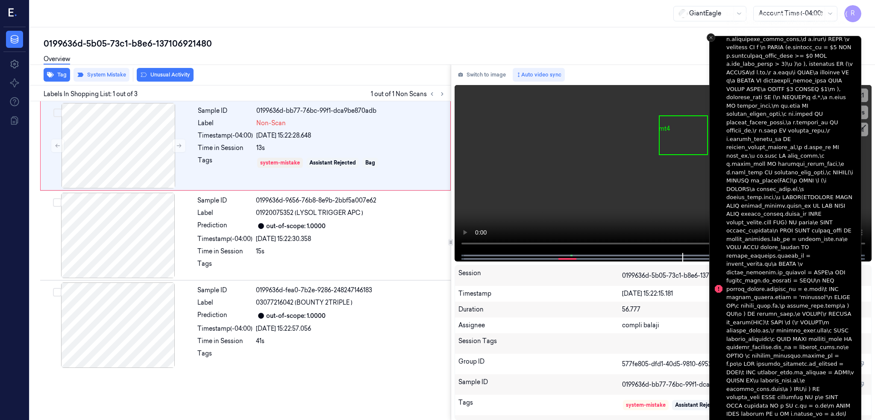
click at [713, 38] on button "Close toast" at bounding box center [711, 37] width 9 height 9
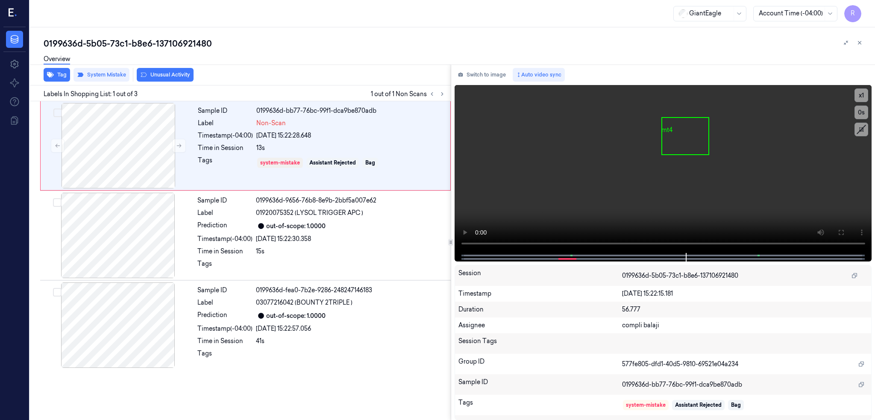
click at [703, 41] on div "0199636d-5b05-73c1-b8e6-137106921480" at bounding box center [456, 44] width 824 height 12
click at [111, 139] on div at bounding box center [118, 145] width 152 height 85
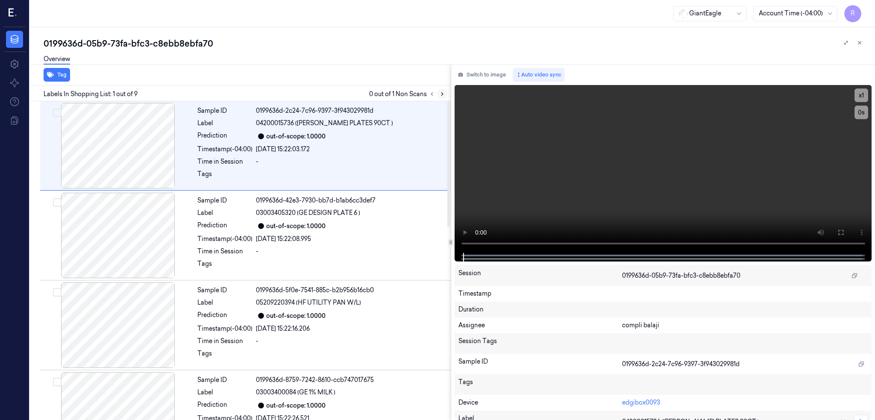
click at [447, 97] on button at bounding box center [442, 94] width 10 height 10
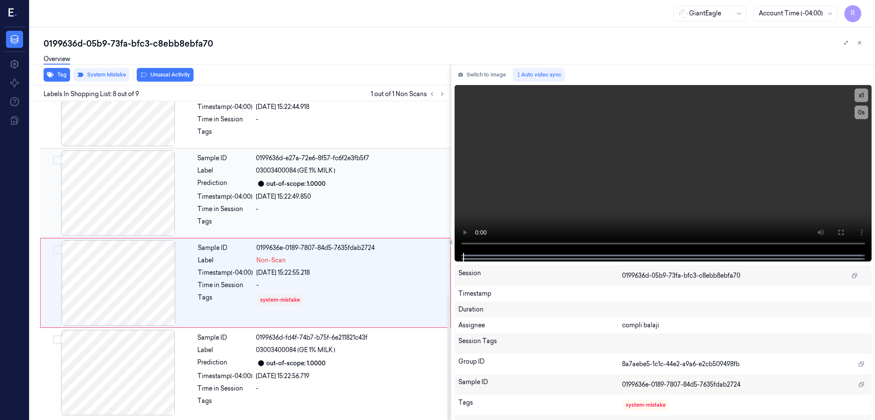
click at [119, 180] on div at bounding box center [118, 192] width 152 height 85
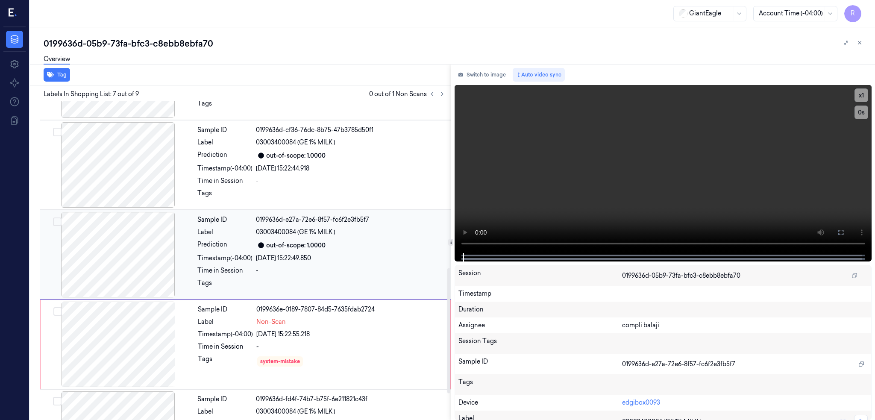
scroll to position [423, 0]
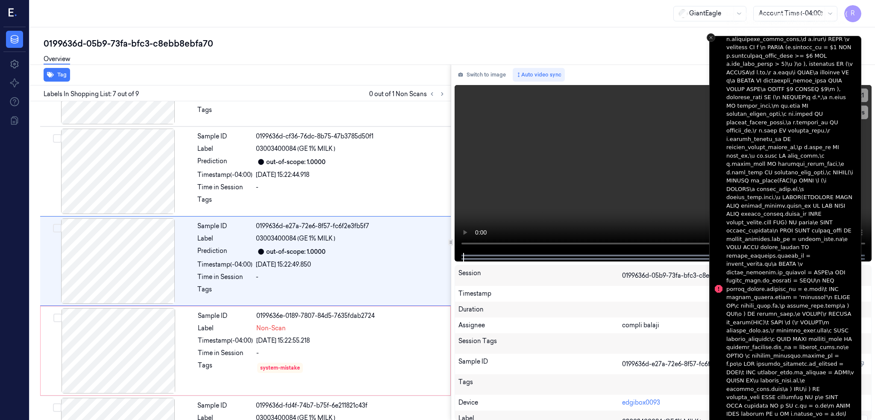
click at [711, 38] on line "Close toast" at bounding box center [711, 37] width 3 height 3
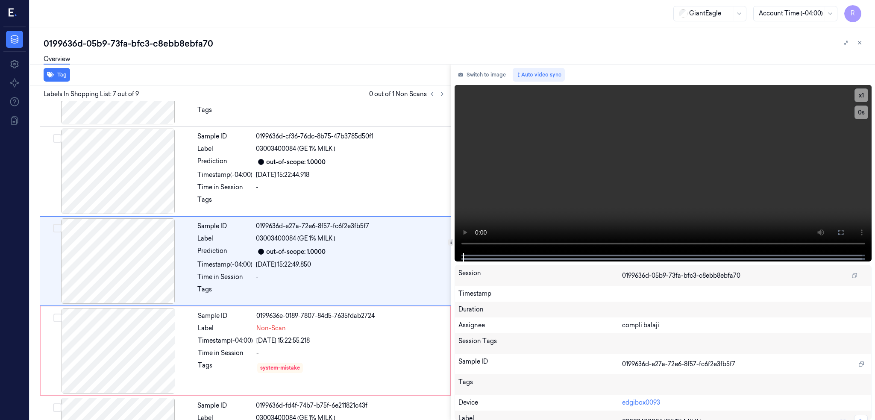
click at [644, 41] on div "0199636d-05b9-73fa-bfc3-c8ebb8ebfa70" at bounding box center [456, 44] width 824 height 12
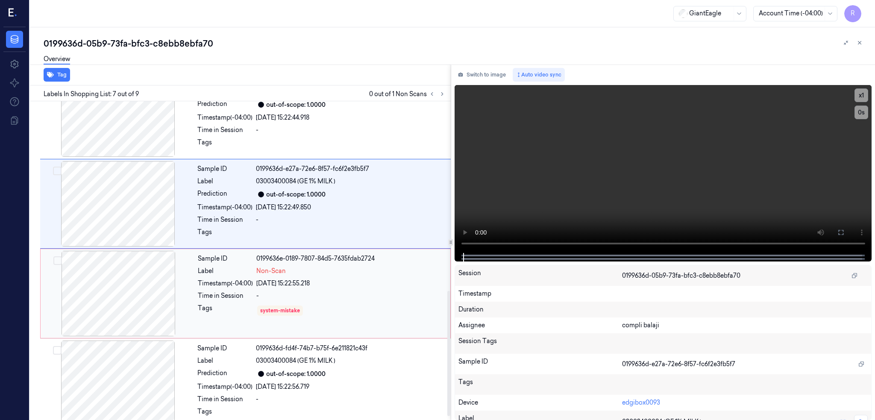
scroll to position [491, 0]
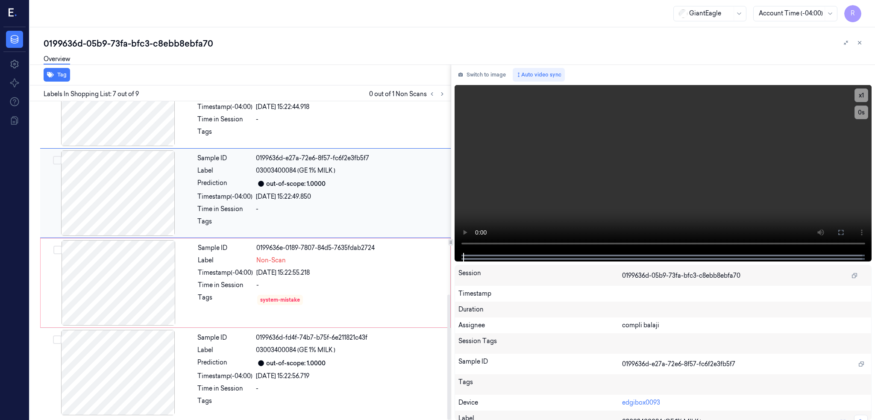
click at [120, 193] on div at bounding box center [118, 192] width 152 height 85
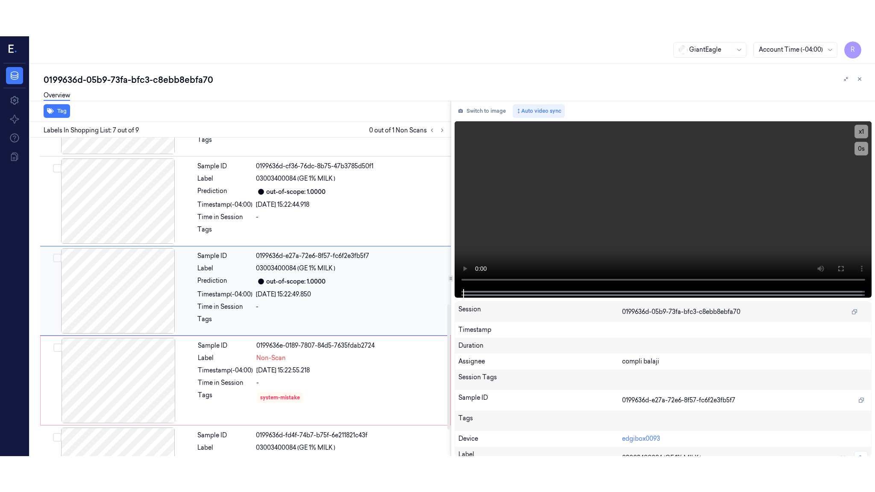
scroll to position [423, 0]
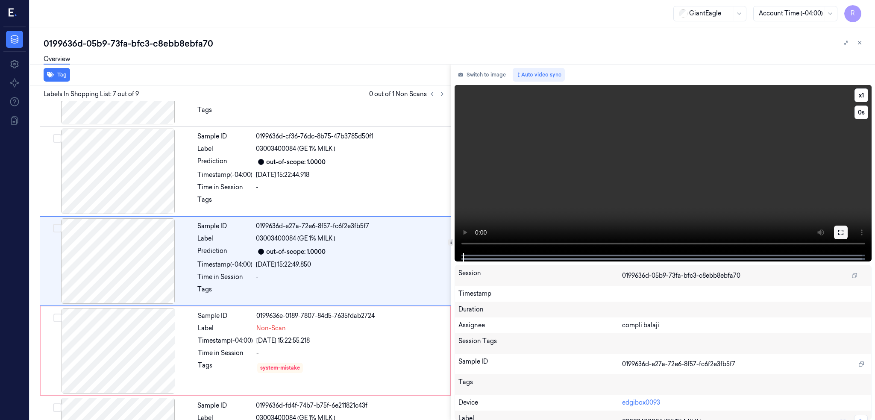
click at [848, 235] on button at bounding box center [841, 233] width 14 height 14
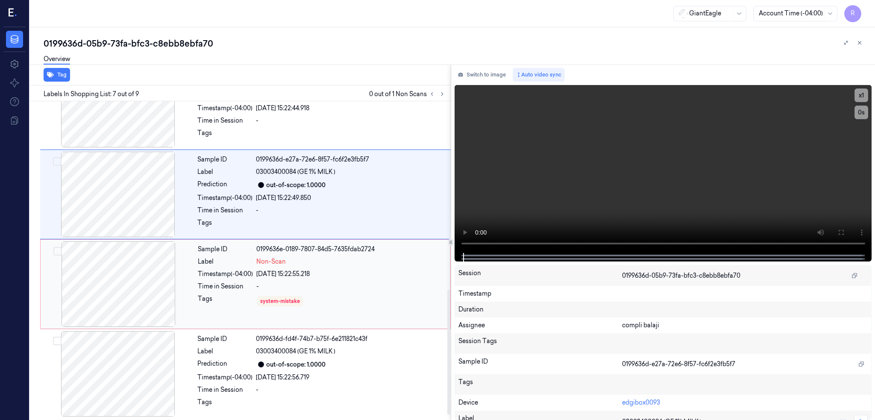
scroll to position [491, 0]
click at [123, 277] on div at bounding box center [118, 282] width 152 height 85
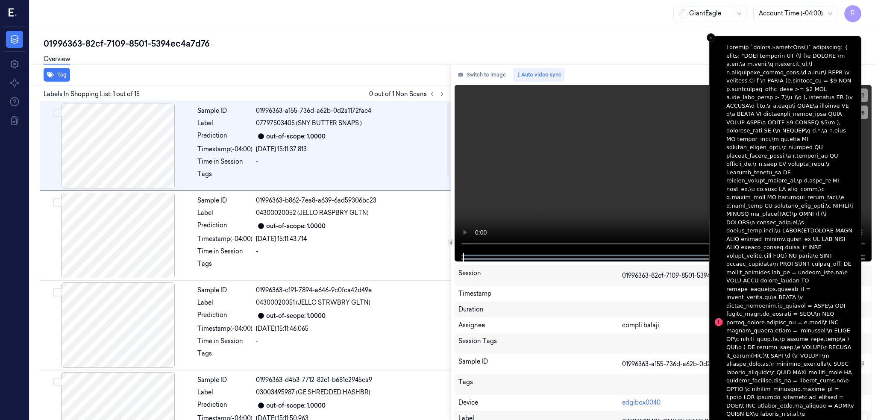
click at [543, 21] on div "GiantEagle Account Time (-04:00) R" at bounding box center [452, 13] width 845 height 27
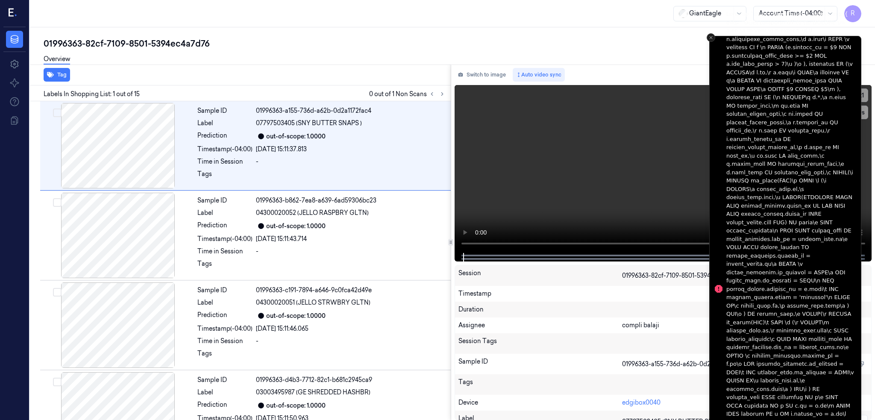
click at [709, 40] on icon "Close toast" at bounding box center [710, 37] width 5 height 5
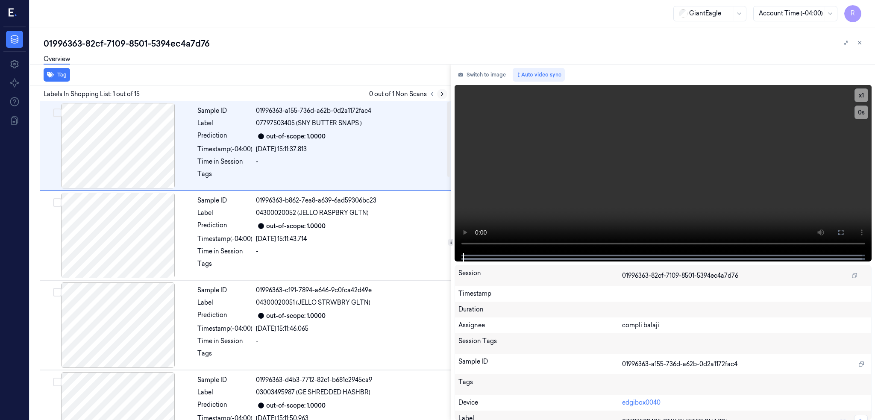
click at [445, 95] on icon at bounding box center [442, 94] width 6 height 6
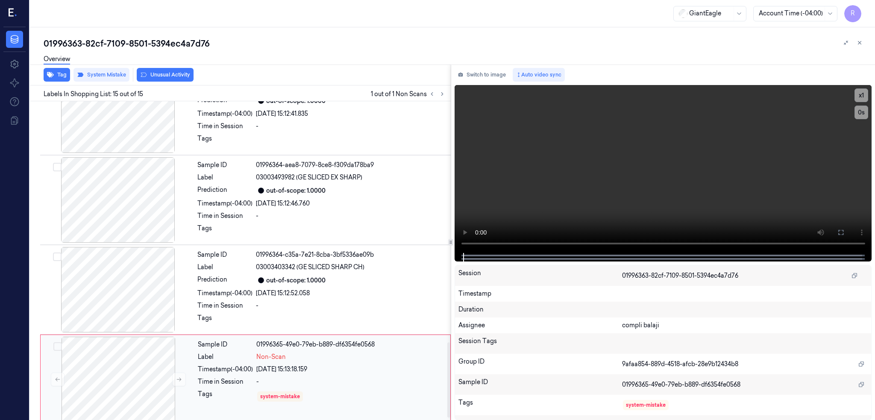
scroll to position [1030, 0]
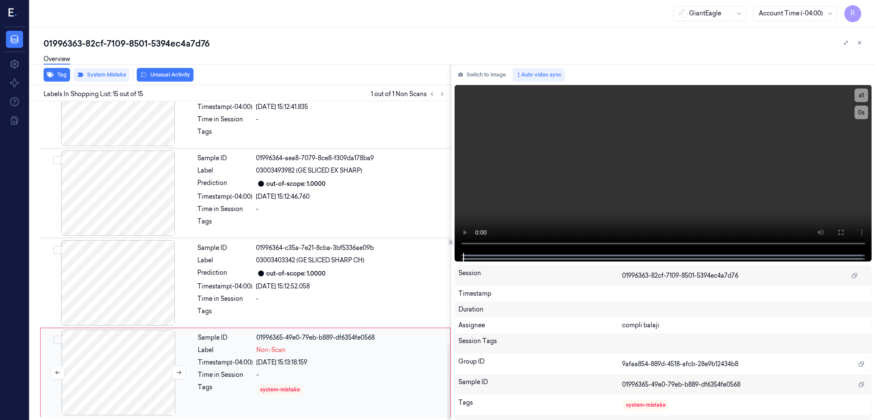
click at [106, 390] on div at bounding box center [118, 372] width 152 height 85
click at [175, 370] on button at bounding box center [179, 373] width 14 height 14
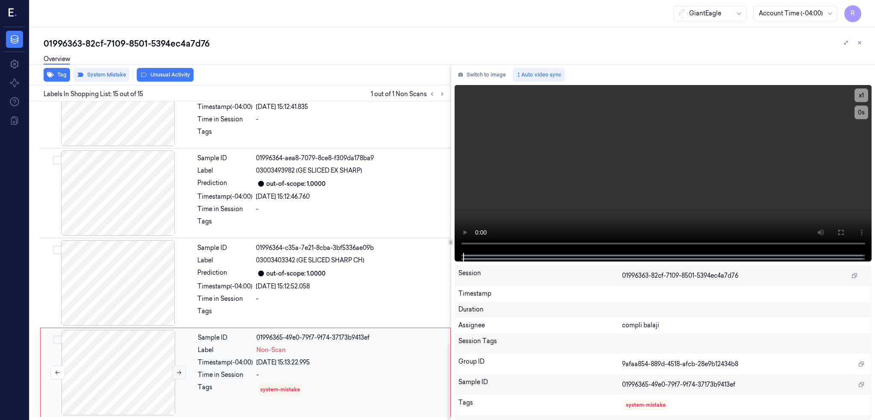
click at [175, 370] on button at bounding box center [179, 373] width 14 height 14
click at [160, 232] on div at bounding box center [118, 192] width 152 height 85
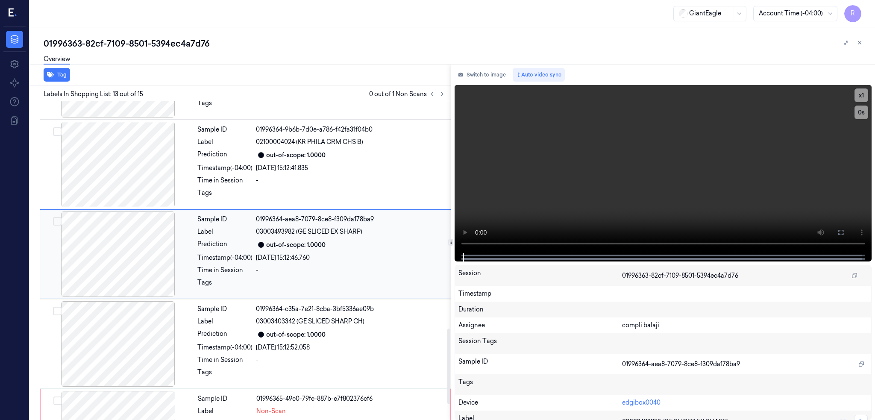
scroll to position [962, 0]
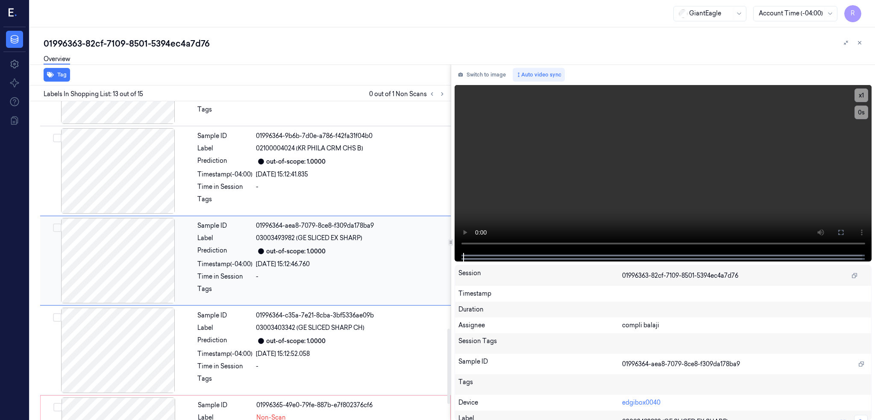
click at [154, 246] on div at bounding box center [118, 260] width 152 height 85
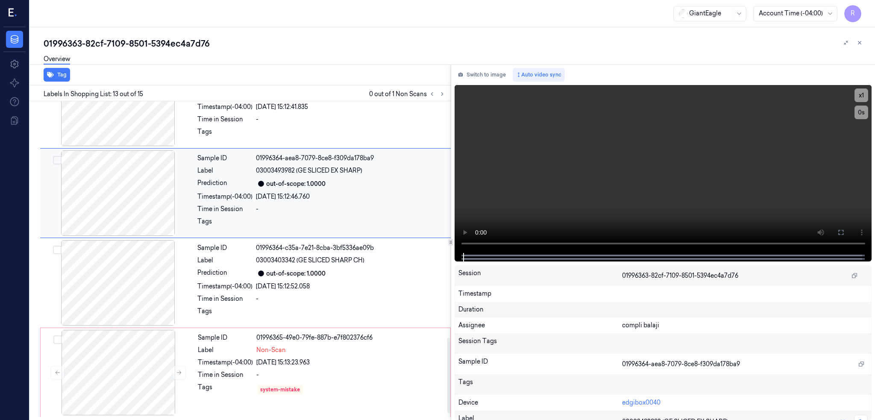
scroll to position [1030, 0]
click at [126, 193] on div at bounding box center [118, 192] width 152 height 85
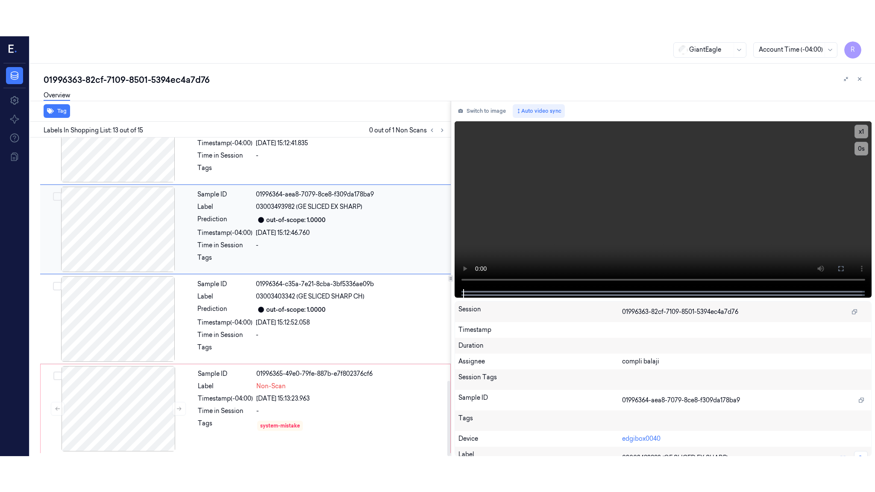
scroll to position [962, 0]
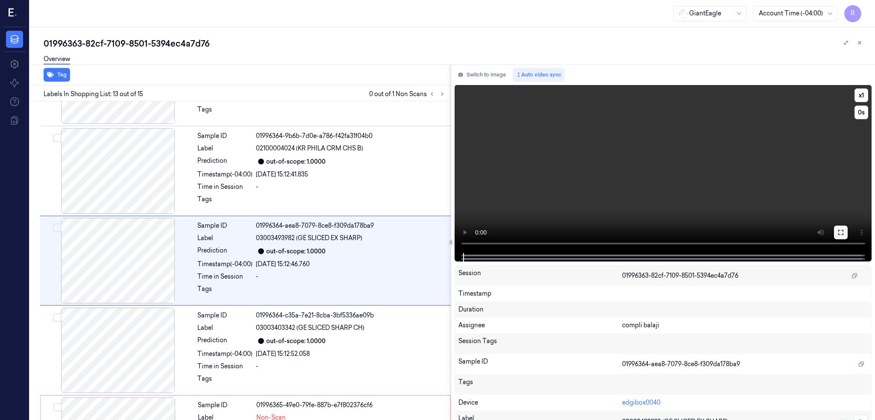
click at [844, 231] on icon at bounding box center [840, 232] width 7 height 7
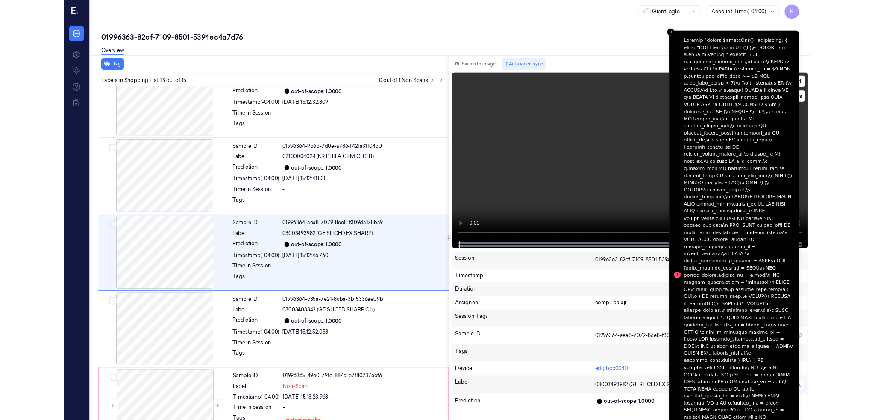
scroll to position [926, 0]
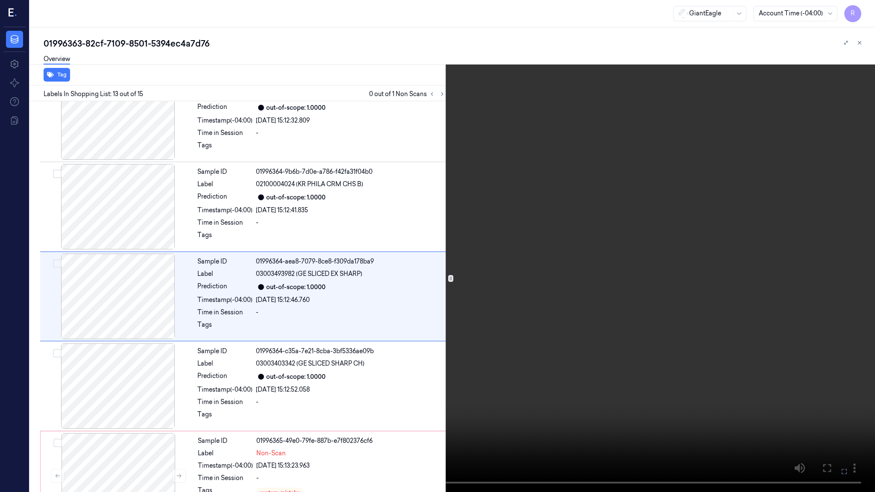
click at [847, 400] on video at bounding box center [437, 246] width 875 height 492
click at [862, 13] on button "x 1" at bounding box center [865, 10] width 14 height 14
click at [862, 13] on button "x 2" at bounding box center [865, 10] width 14 height 14
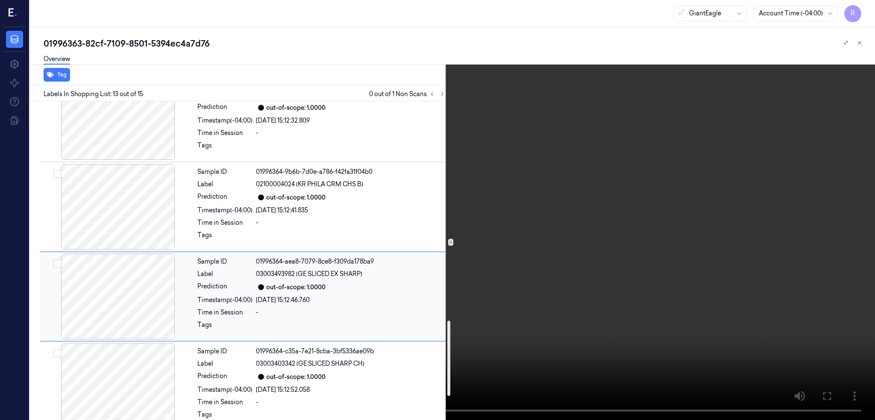
scroll to position [1030, 0]
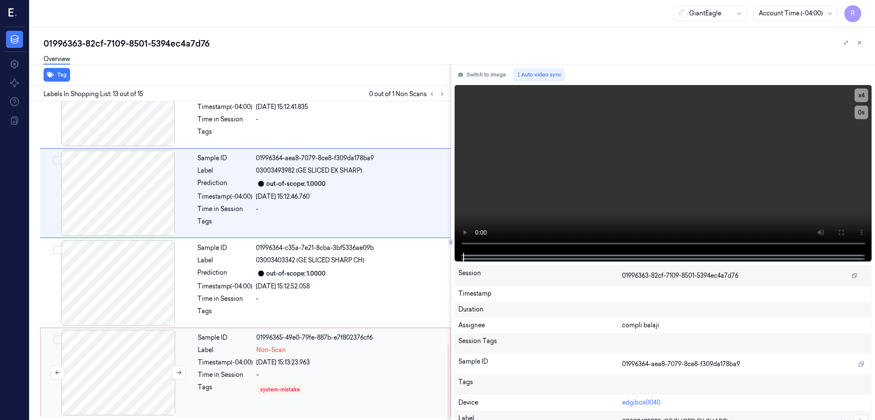
click at [129, 369] on div at bounding box center [118, 372] width 152 height 85
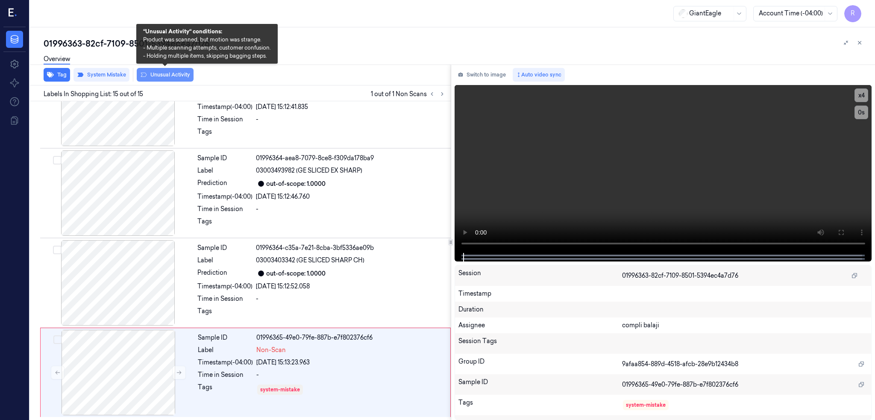
click at [170, 75] on button "Unusual Activity" at bounding box center [165, 75] width 57 height 14
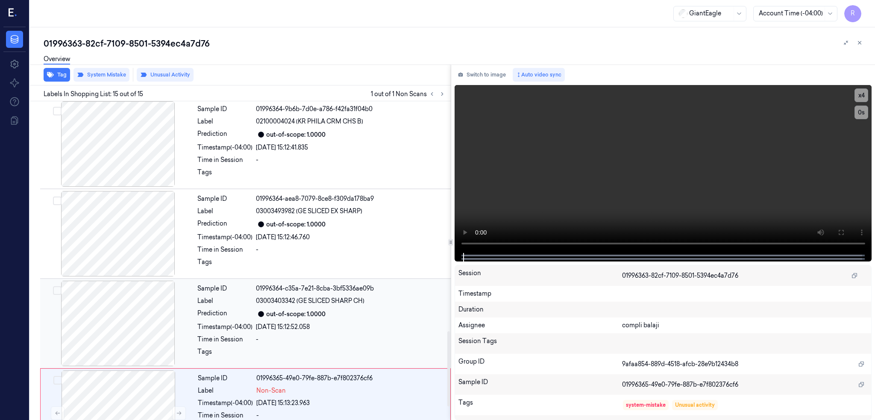
scroll to position [973, 0]
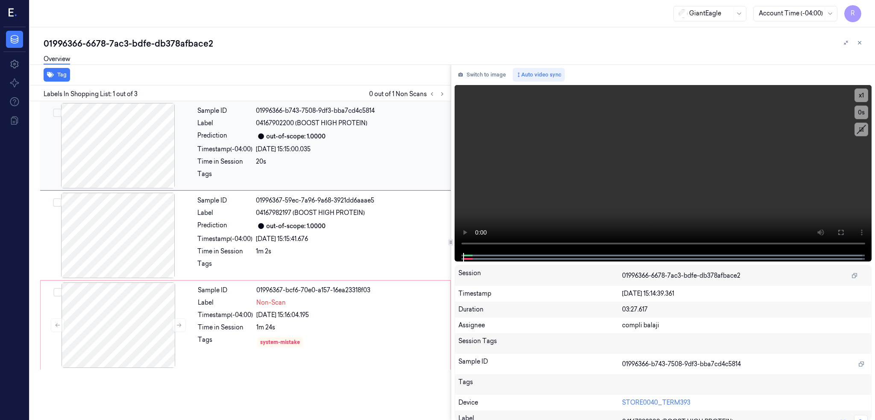
click at [132, 141] on div at bounding box center [118, 145] width 152 height 85
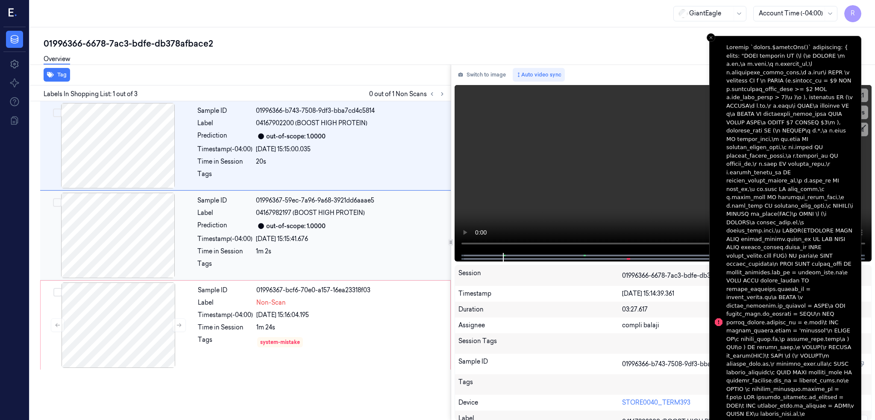
click at [102, 234] on div at bounding box center [118, 235] width 152 height 85
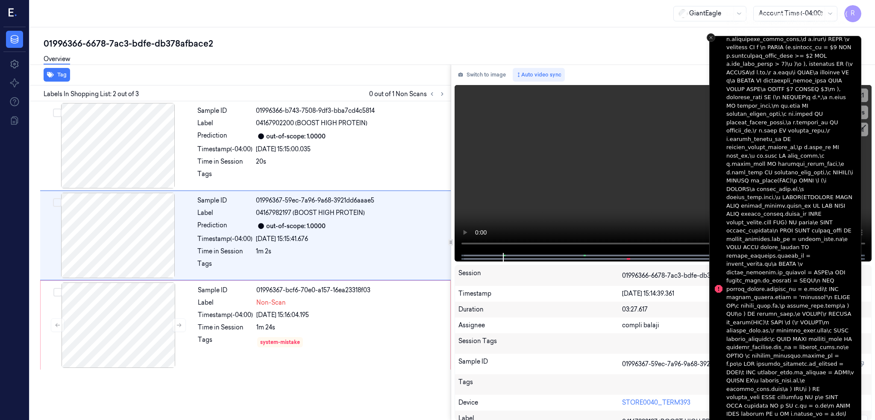
click at [709, 36] on icon "Close toast" at bounding box center [710, 37] width 5 height 5
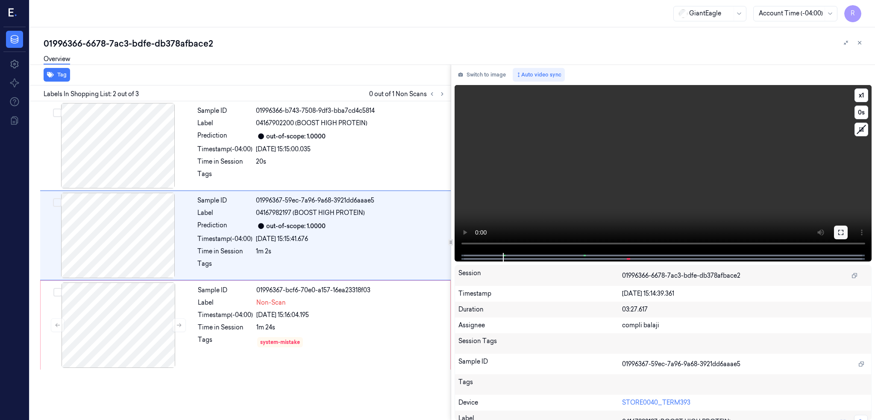
click at [848, 226] on button at bounding box center [841, 233] width 14 height 14
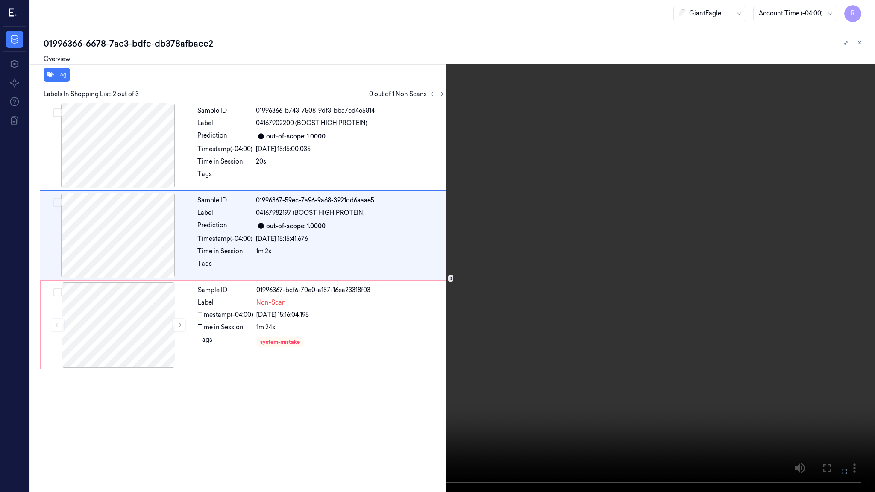
click at [336, 400] on video at bounding box center [437, 246] width 875 height 492
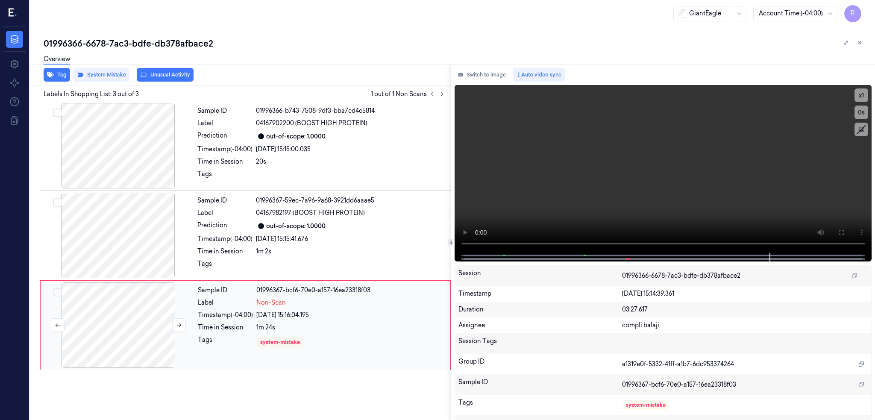
click at [110, 331] on div at bounding box center [118, 324] width 152 height 85
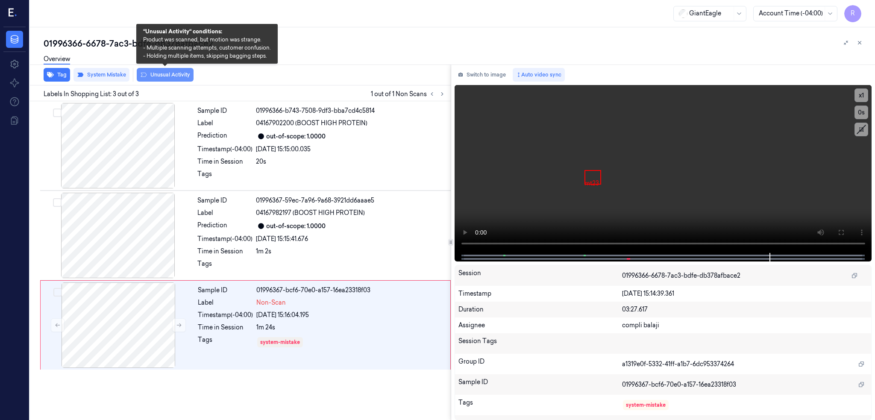
click at [167, 75] on button "Unusual Activity" at bounding box center [165, 75] width 57 height 14
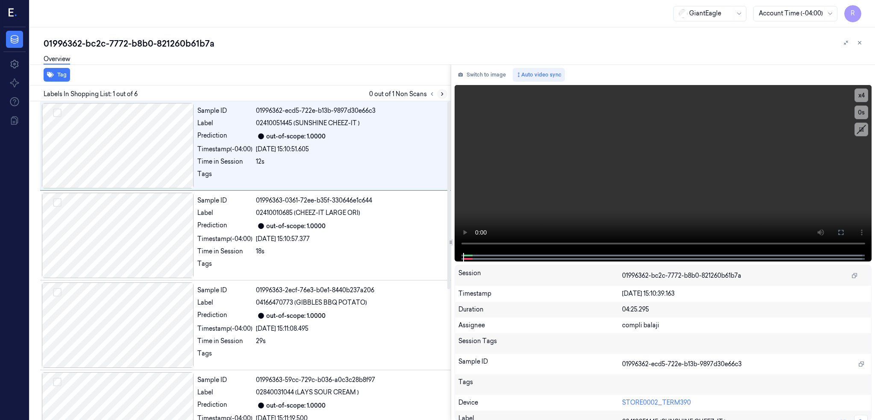
click at [445, 92] on icon at bounding box center [442, 94] width 6 height 6
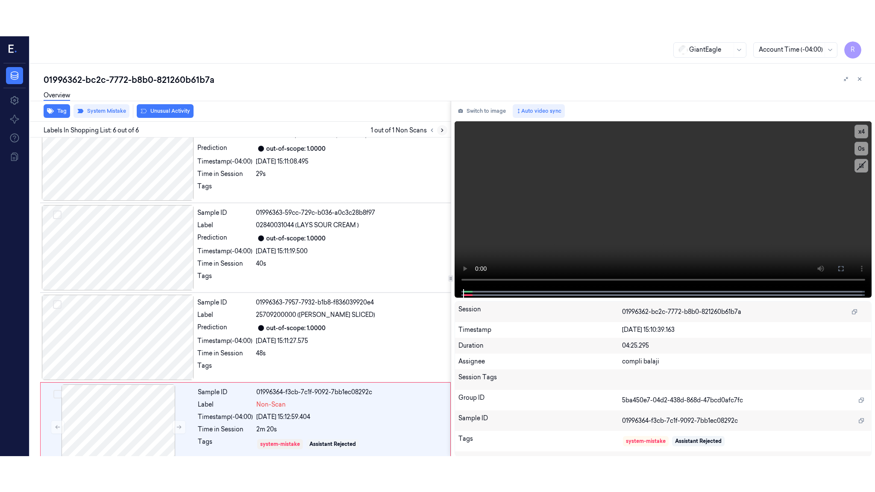
scroll to position [222, 0]
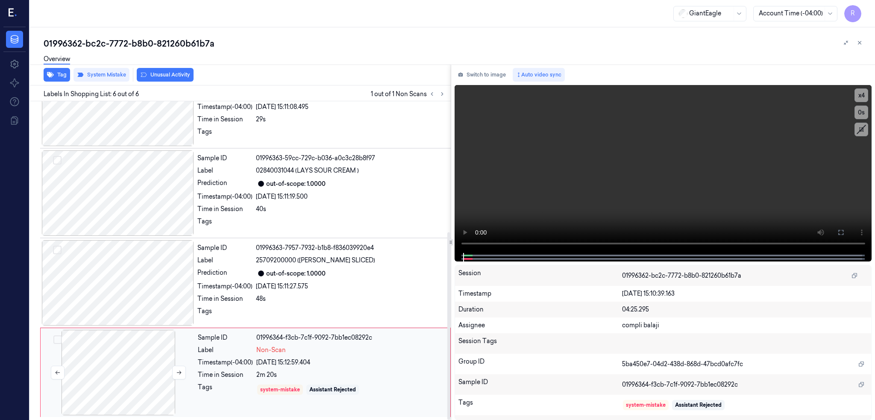
click at [193, 367] on div at bounding box center [118, 372] width 152 height 85
click at [129, 380] on div at bounding box center [118, 372] width 152 height 85
click at [495, 69] on button "Switch to image" at bounding box center [482, 75] width 55 height 14
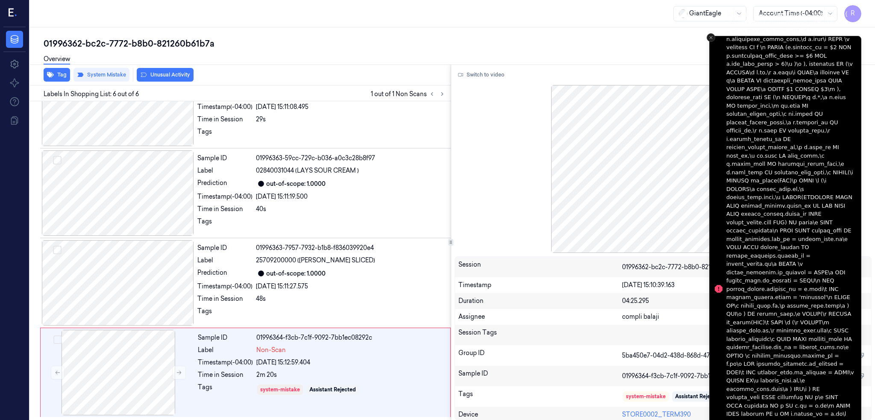
click at [711, 35] on icon "Close toast" at bounding box center [710, 37] width 5 height 5
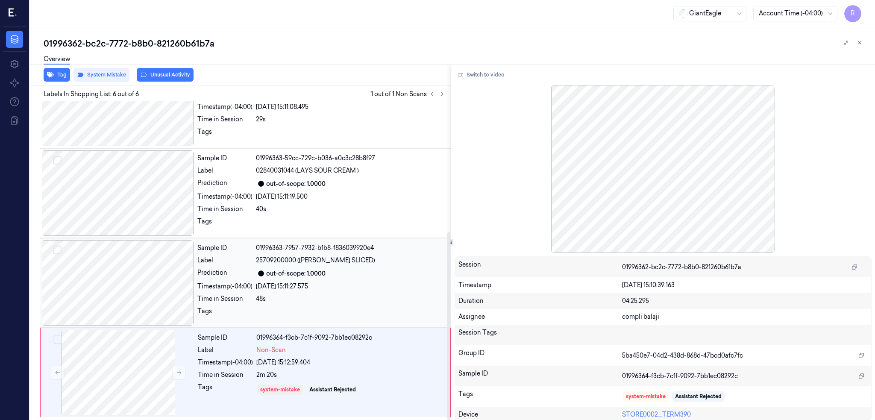
click at [121, 287] on div at bounding box center [118, 282] width 152 height 85
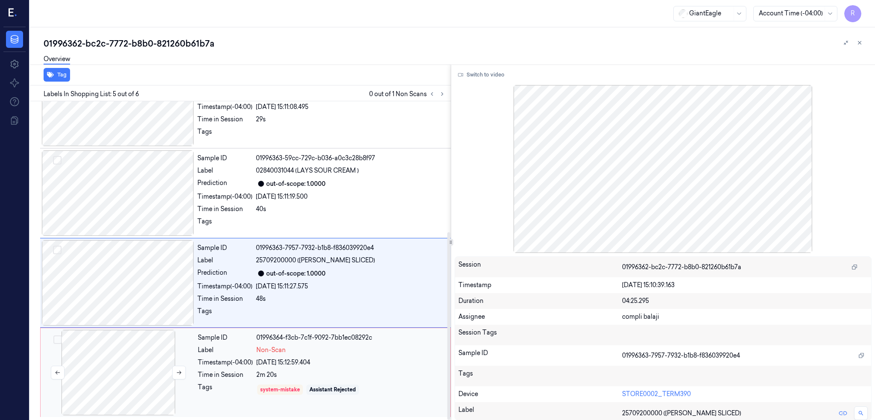
click at [110, 377] on div at bounding box center [118, 372] width 152 height 85
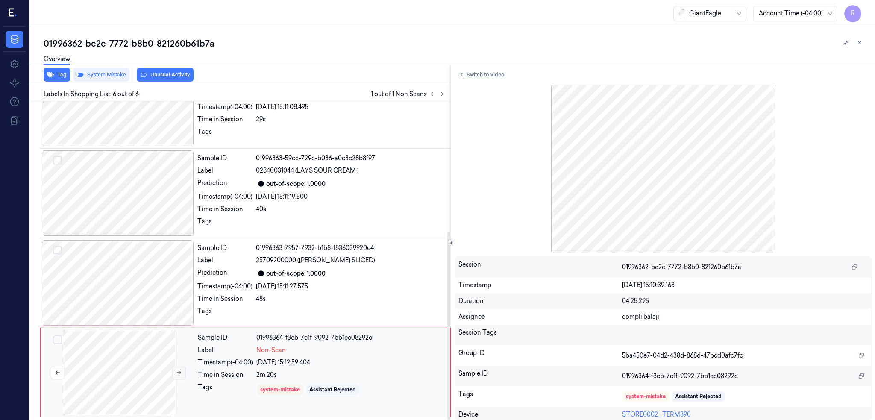
click at [178, 372] on icon at bounding box center [179, 373] width 6 height 6
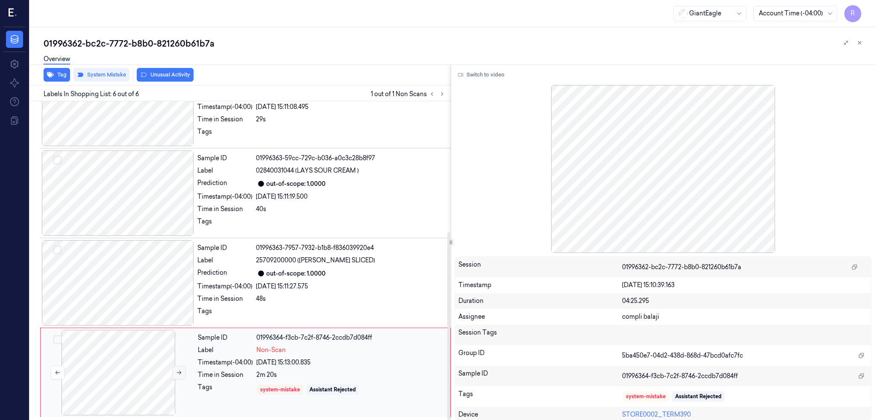
click at [178, 372] on icon at bounding box center [179, 373] width 6 height 6
click at [139, 283] on div at bounding box center [118, 282] width 152 height 85
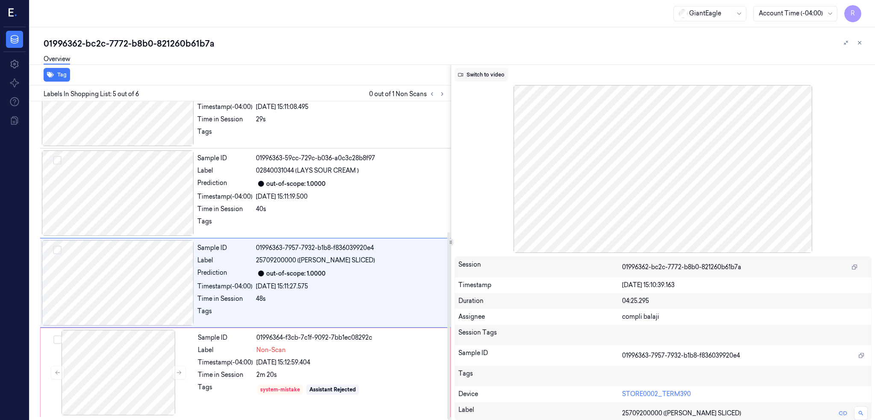
click at [498, 68] on button "Switch to video" at bounding box center [481, 75] width 53 height 14
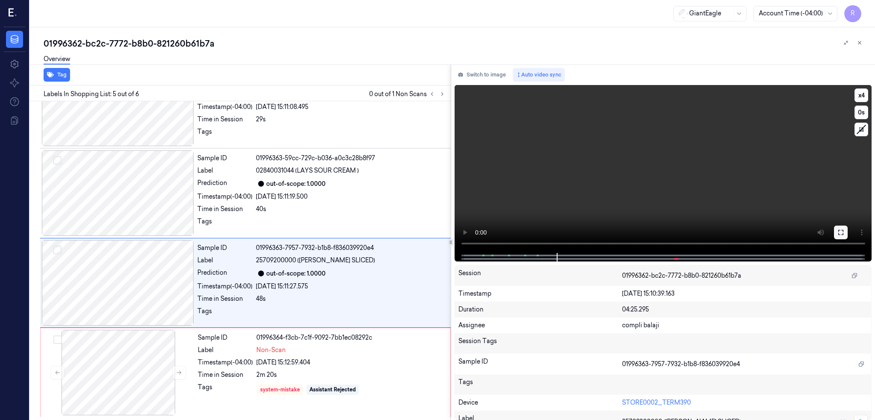
click at [844, 229] on icon at bounding box center [840, 232] width 7 height 7
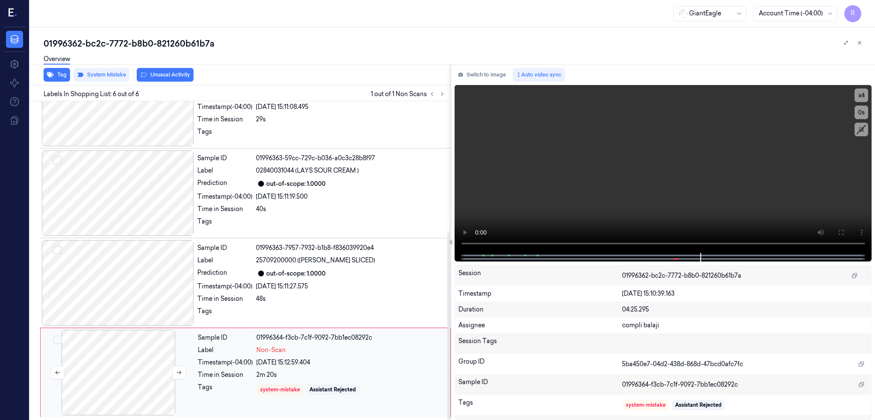
click at [120, 369] on div at bounding box center [118, 372] width 152 height 85
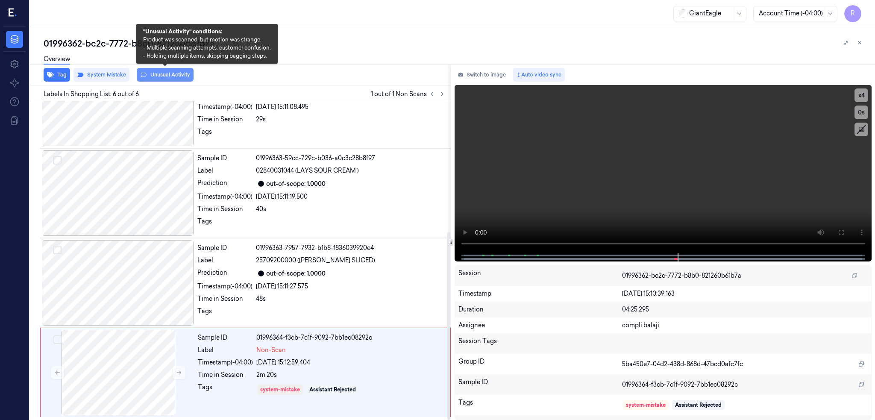
click at [171, 77] on button "Unusual Activity" at bounding box center [165, 75] width 57 height 14
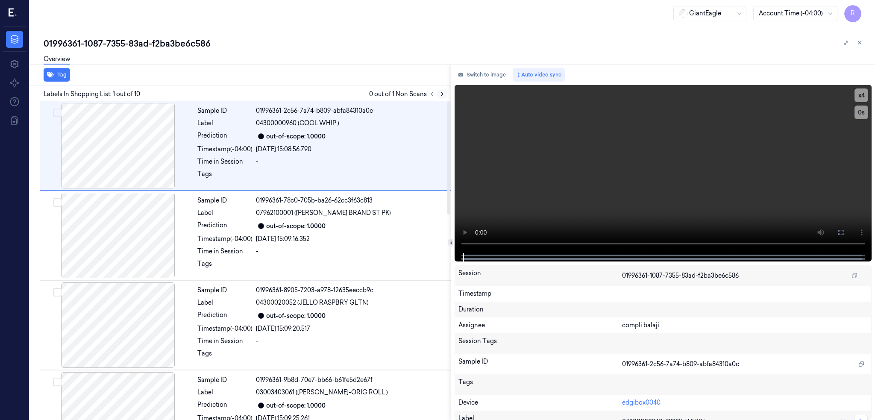
click at [447, 95] on button at bounding box center [442, 94] width 10 height 10
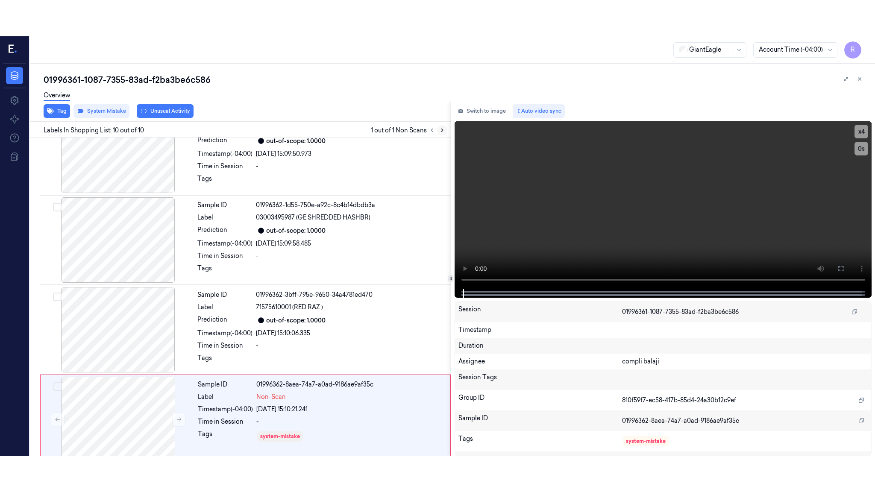
scroll to position [581, 0]
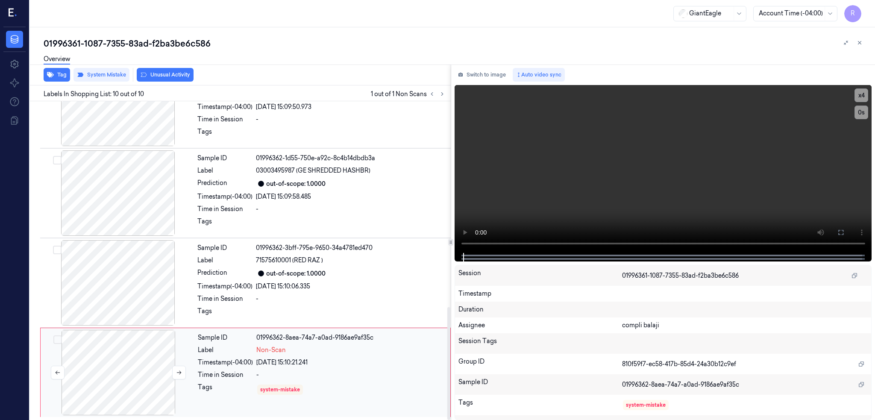
click at [126, 375] on div at bounding box center [118, 372] width 152 height 85
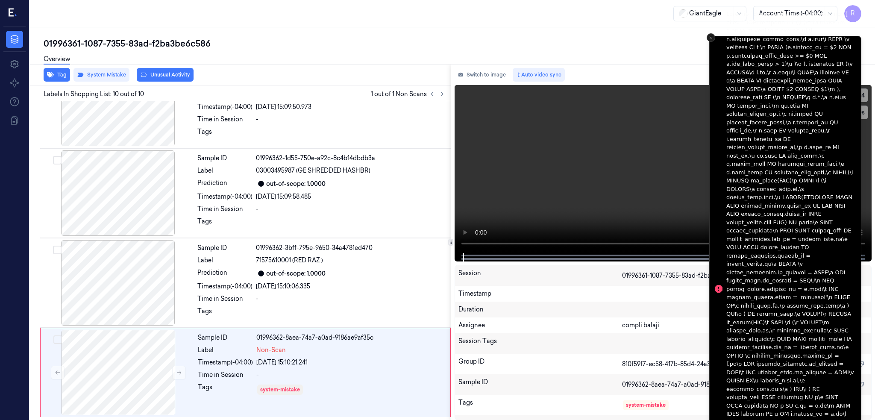
click at [713, 39] on icon "Close toast" at bounding box center [710, 37] width 5 height 5
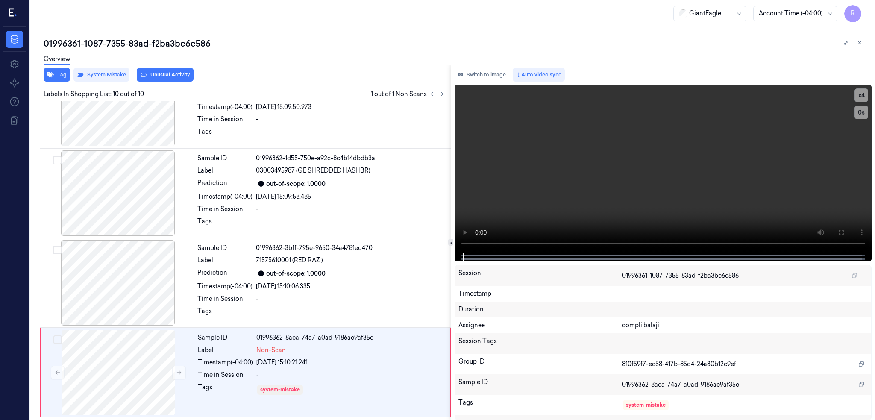
click at [642, 38] on div "01996361-1087-7355-83ad-f2ba3be6c586" at bounding box center [456, 44] width 824 height 12
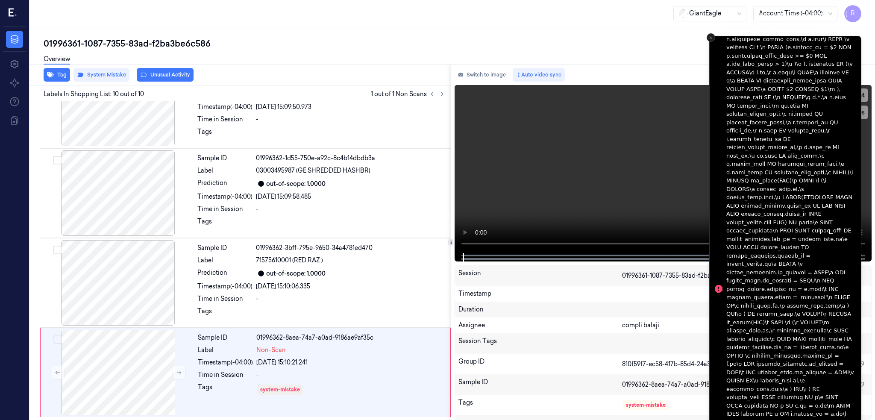
click at [711, 37] on icon "Close toast" at bounding box center [710, 37] width 5 height 5
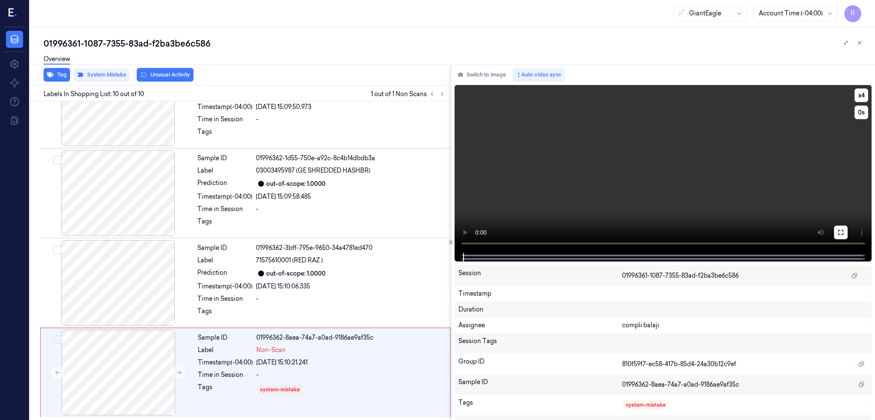
click at [844, 229] on icon at bounding box center [840, 232] width 7 height 7
click at [122, 382] on div at bounding box center [118, 372] width 152 height 85
click at [165, 82] on div "Tag System Mistake Unusual Activity" at bounding box center [238, 75] width 424 height 21
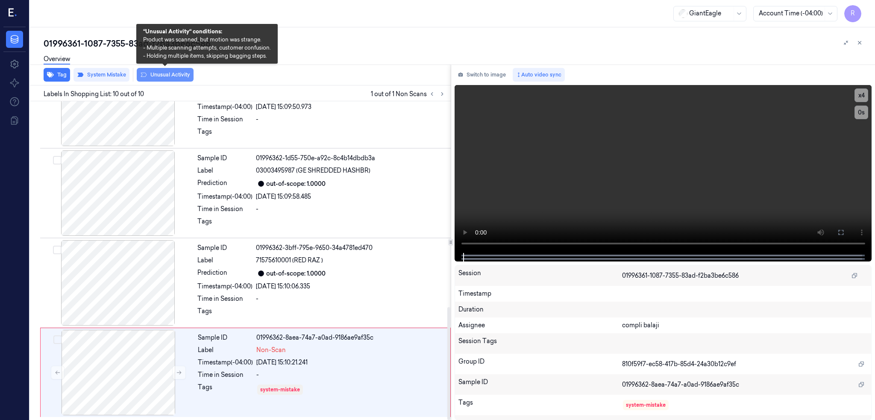
click at [179, 79] on button "Unusual Activity" at bounding box center [165, 75] width 57 height 14
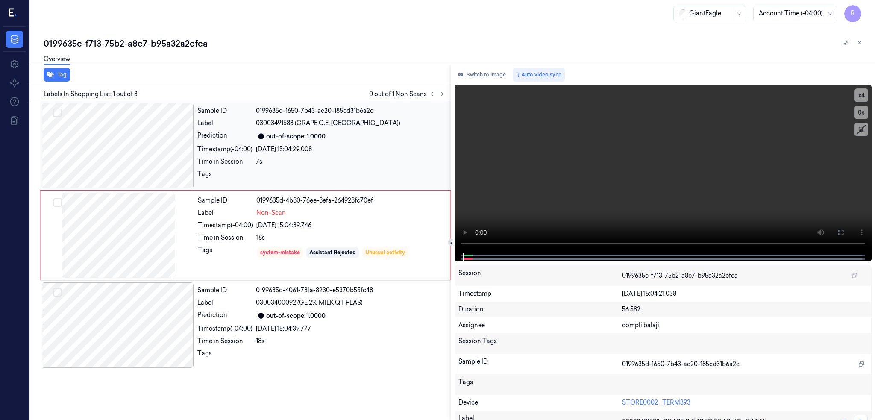
click at [82, 161] on div at bounding box center [118, 145] width 152 height 85
click at [89, 281] on div "Sample ID 0199635d-4061-731a-8230-e5370b55fc48 Label 03003400092 (GE 2% MILK QT…" at bounding box center [245, 324] width 411 height 89
click at [93, 324] on div at bounding box center [118, 324] width 152 height 85
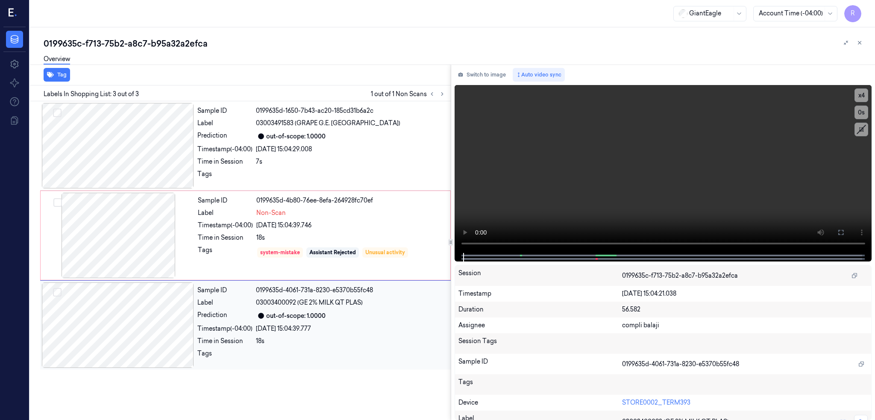
click at [93, 324] on div at bounding box center [118, 324] width 152 height 85
click at [106, 235] on div at bounding box center [118, 235] width 152 height 85
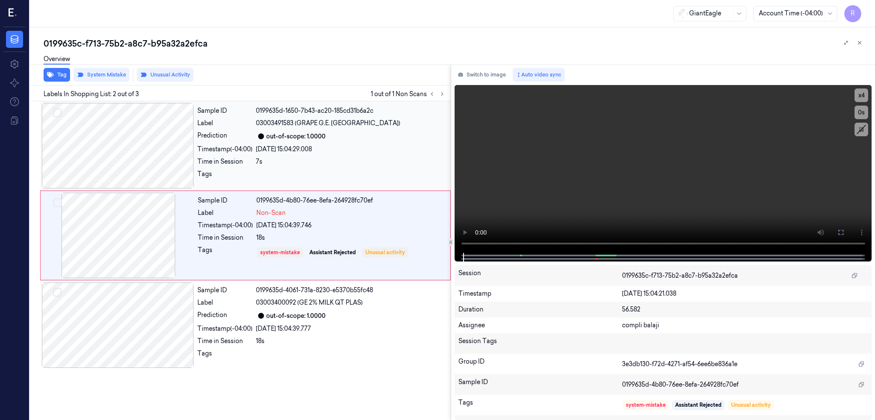
click at [138, 142] on div at bounding box center [118, 145] width 152 height 85
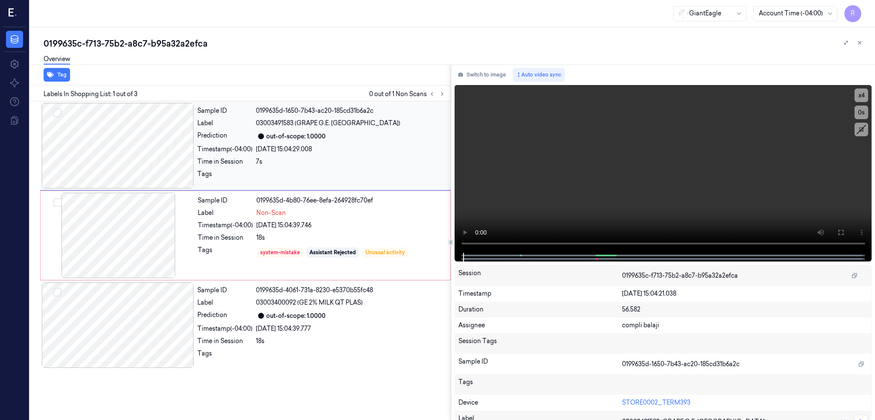
click at [138, 142] on div at bounding box center [118, 145] width 152 height 85
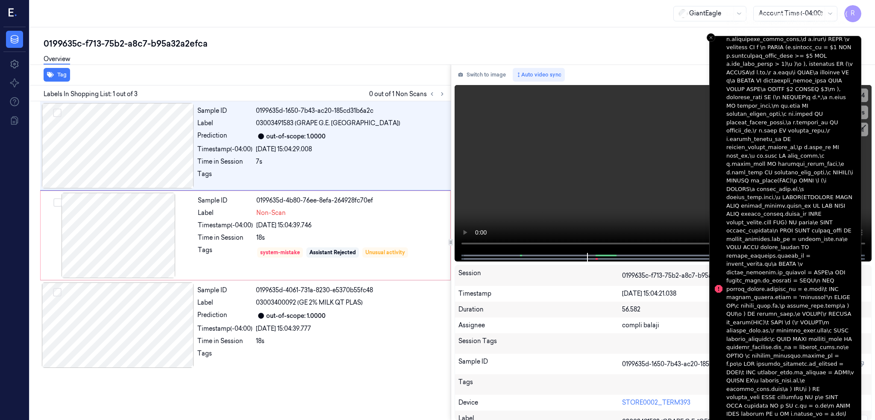
drag, startPoint x: 712, startPoint y: 40, endPoint x: 688, endPoint y: 41, distance: 24.4
click at [708, 40] on icon "Close toast" at bounding box center [710, 37] width 5 height 5
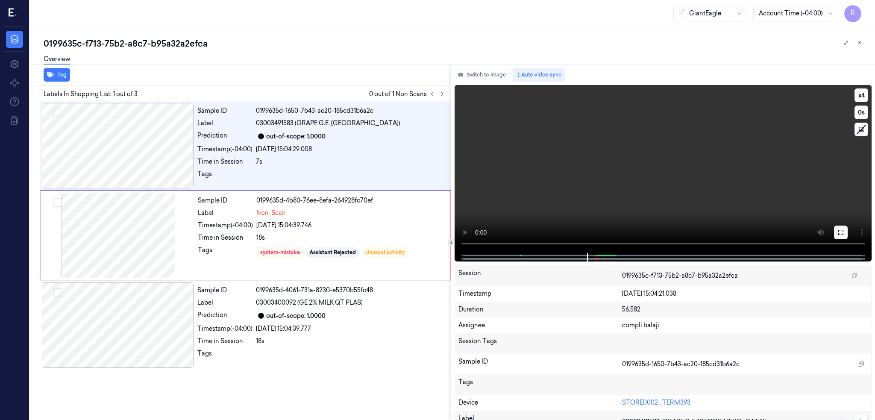
click at [843, 234] on icon at bounding box center [840, 232] width 5 height 5
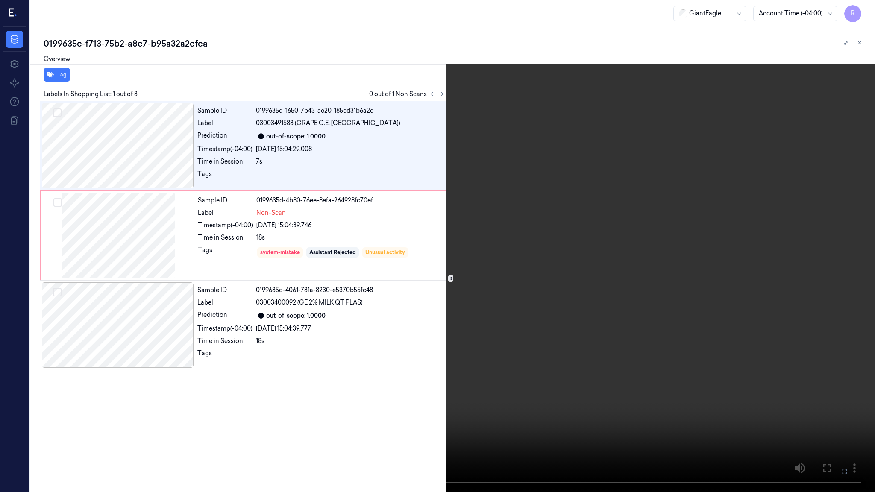
click at [303, 400] on video at bounding box center [437, 246] width 875 height 492
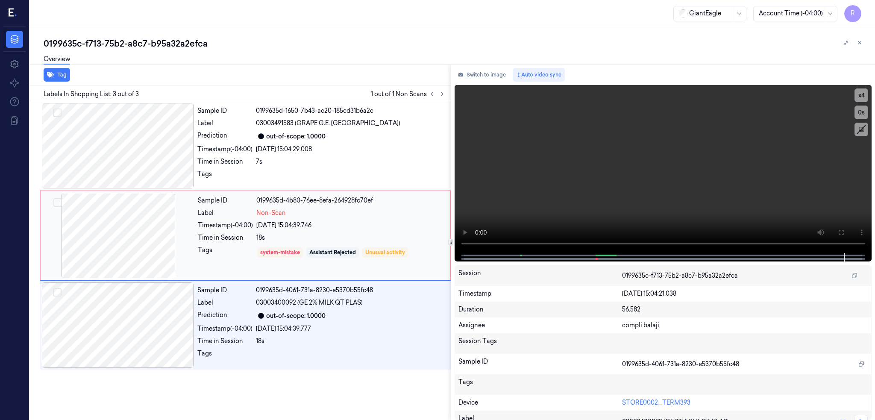
click at [126, 234] on div at bounding box center [118, 235] width 152 height 85
click at [107, 234] on div at bounding box center [118, 235] width 152 height 85
click at [59, 76] on button "Tag" at bounding box center [57, 75] width 26 height 14
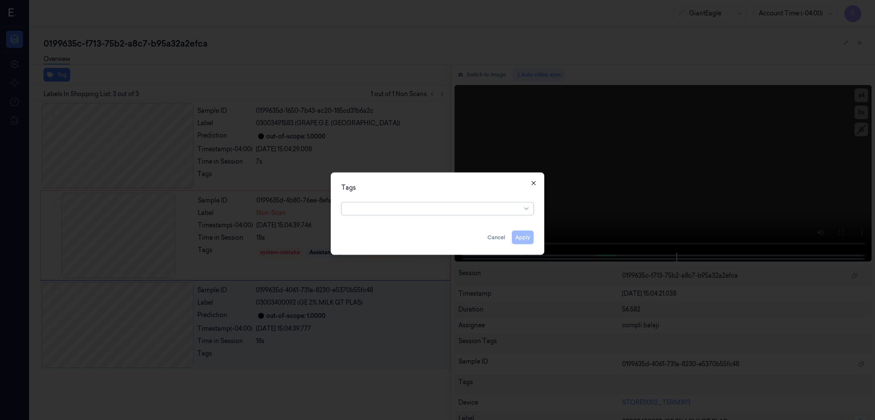
click at [531, 181] on icon "button" at bounding box center [533, 182] width 7 height 7
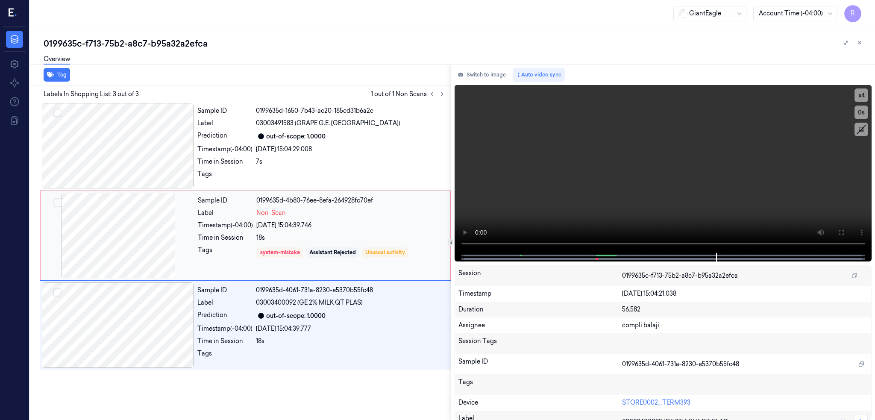
click at [139, 220] on div at bounding box center [118, 235] width 152 height 85
click at [101, 231] on div at bounding box center [118, 235] width 152 height 85
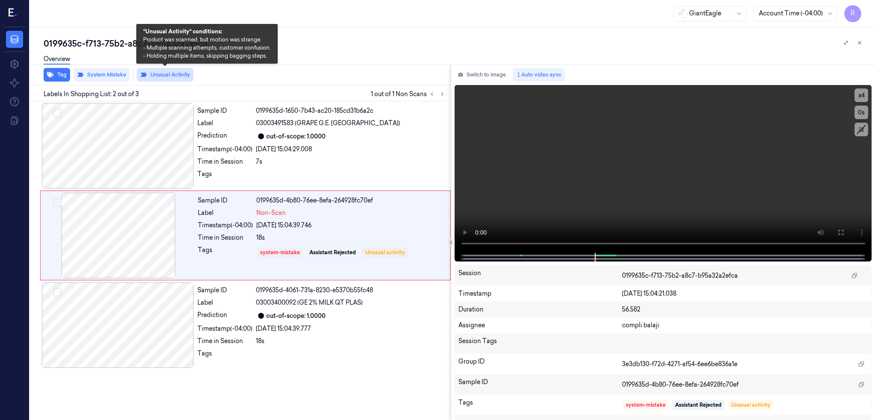
click at [158, 75] on button "Unusual Activity" at bounding box center [165, 75] width 57 height 14
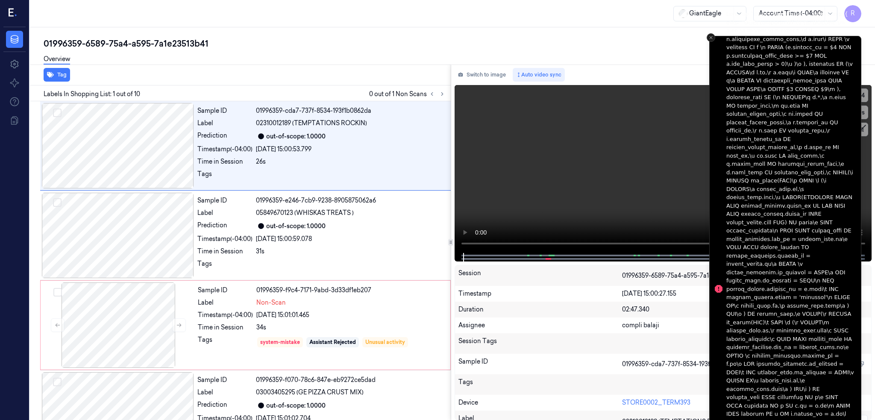
click at [707, 37] on button "Close toast" at bounding box center [711, 37] width 9 height 9
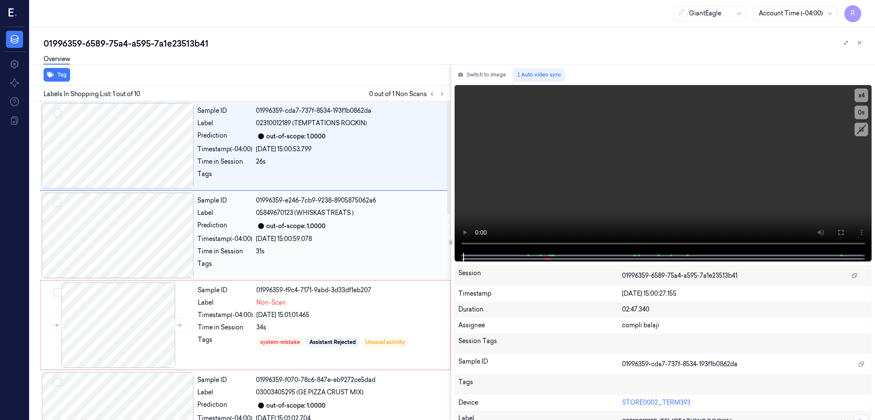
click at [134, 218] on div at bounding box center [118, 235] width 152 height 85
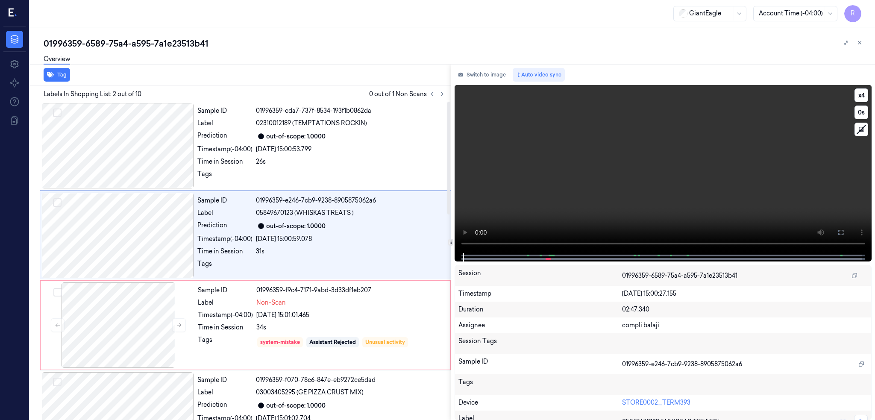
click at [848, 231] on button at bounding box center [841, 233] width 14 height 14
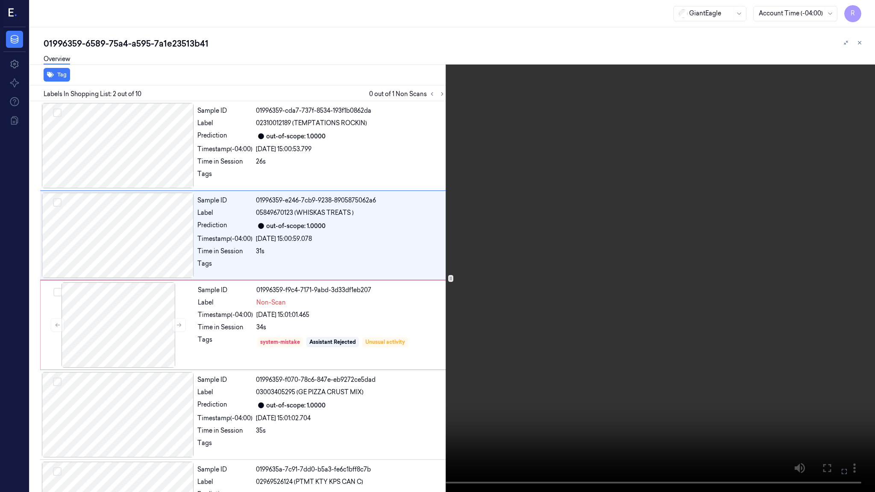
click at [103, 400] on video at bounding box center [437, 246] width 875 height 492
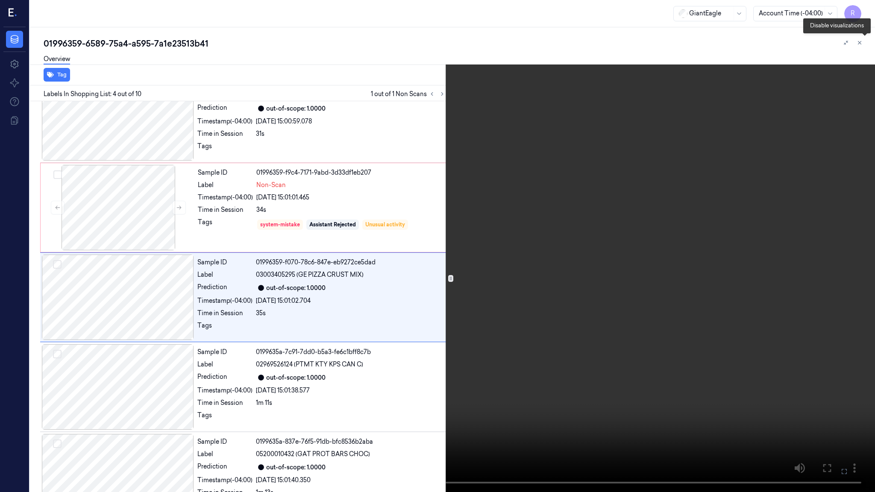
scroll to position [118, 0]
click at [868, 0] on video at bounding box center [437, 246] width 875 height 492
click at [864, 15] on button "x 4" at bounding box center [865, 10] width 14 height 14
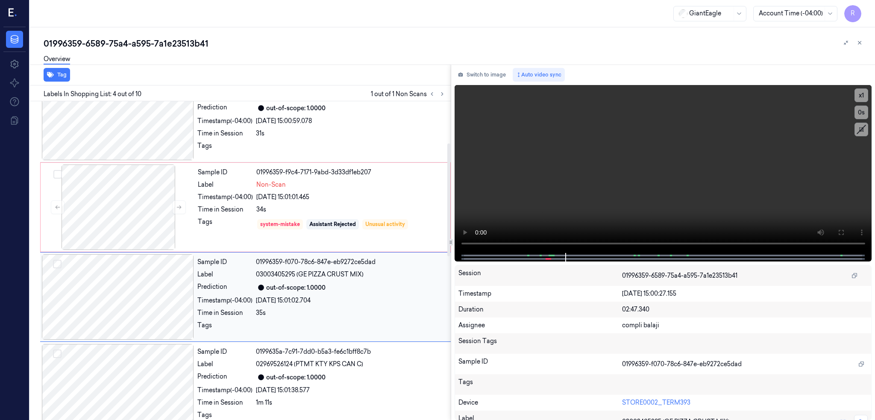
click at [134, 251] on div "Sample ID 01996359-f9c4-7171-9abd-3d33df1eb207 Label Non-Scan Timestamp (-04:00…" at bounding box center [245, 207] width 411 height 90
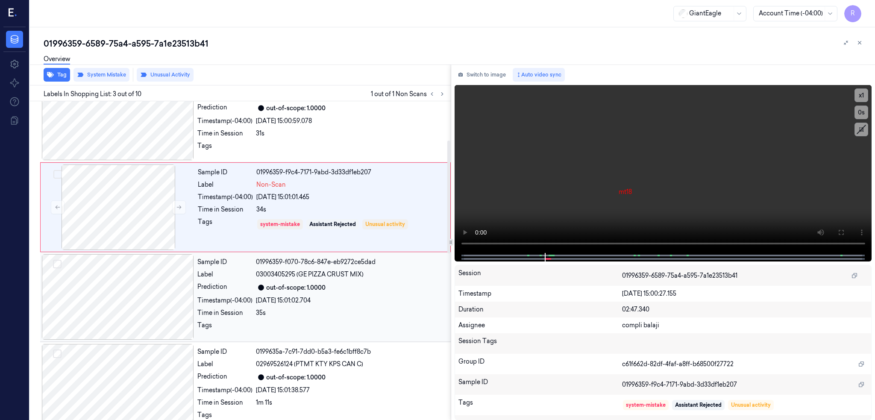
scroll to position [64, 0]
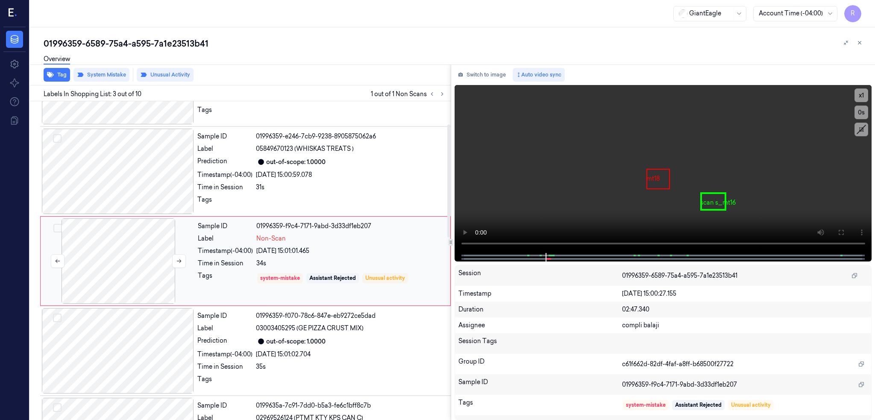
click at [134, 232] on div at bounding box center [118, 260] width 152 height 85
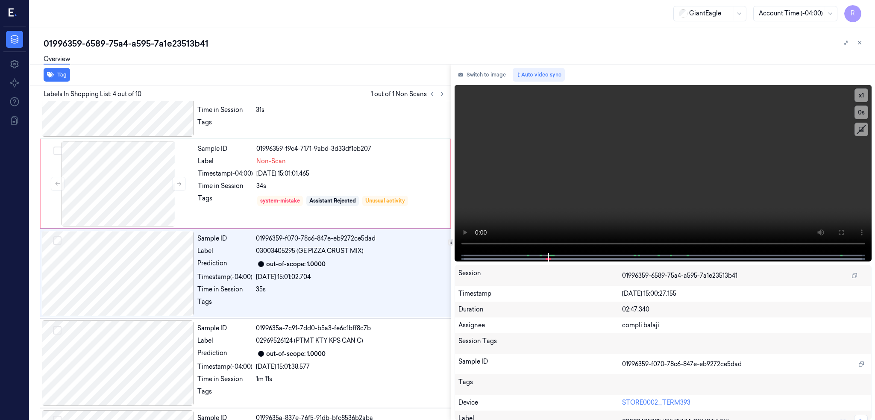
scroll to position [154, 0]
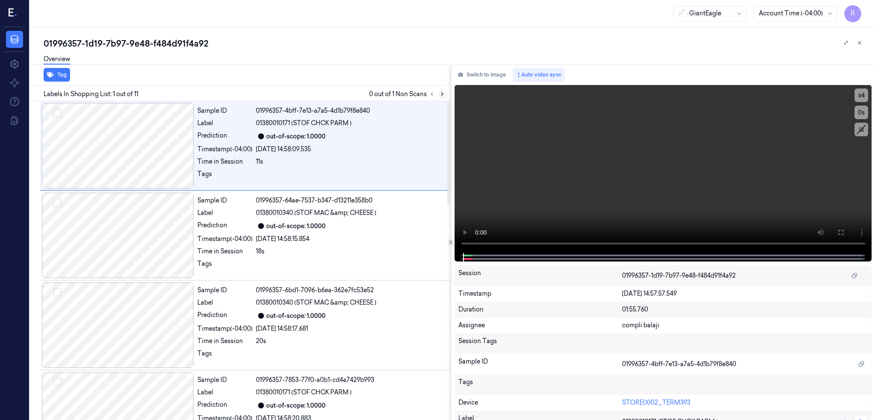
click at [445, 96] on icon at bounding box center [442, 94] width 6 height 6
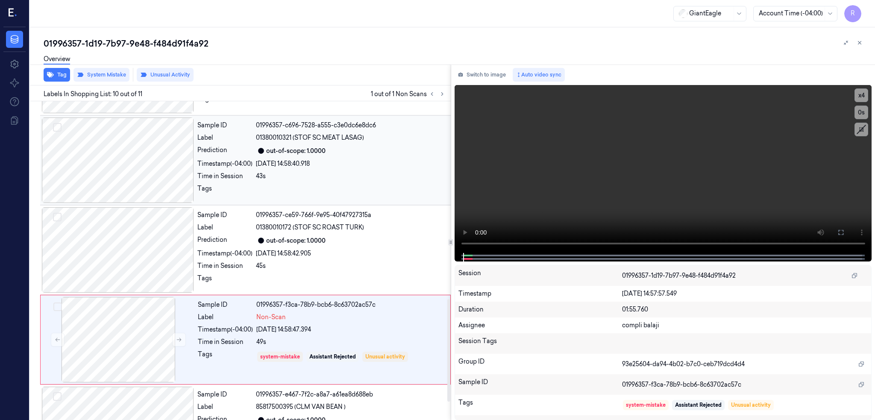
click at [128, 199] on div at bounding box center [118, 159] width 152 height 85
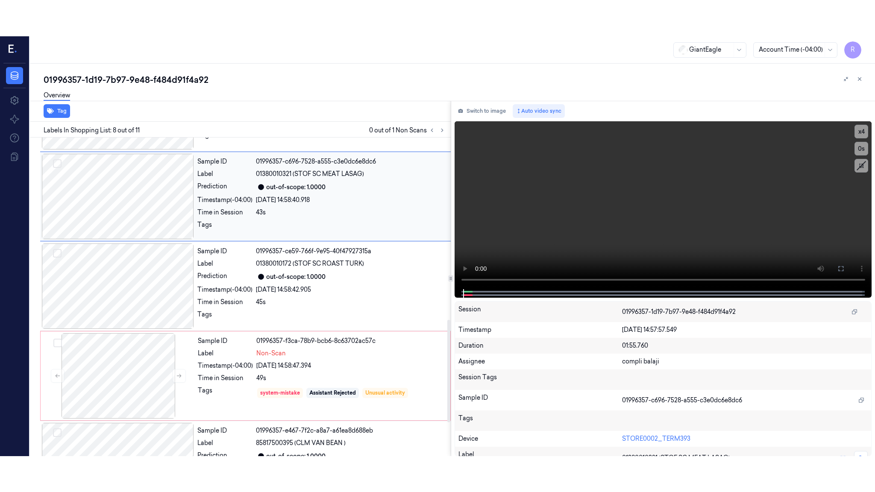
scroll to position [513, 0]
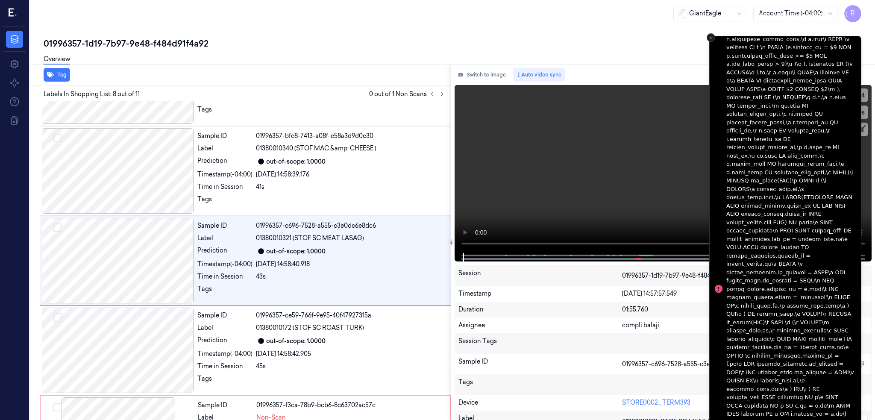
click at [707, 37] on button "Close toast" at bounding box center [711, 37] width 9 height 9
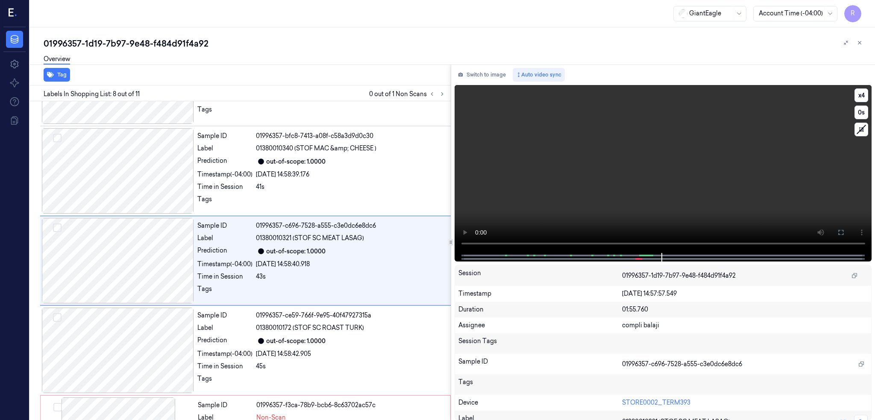
click at [844, 229] on icon at bounding box center [840, 232] width 7 height 7
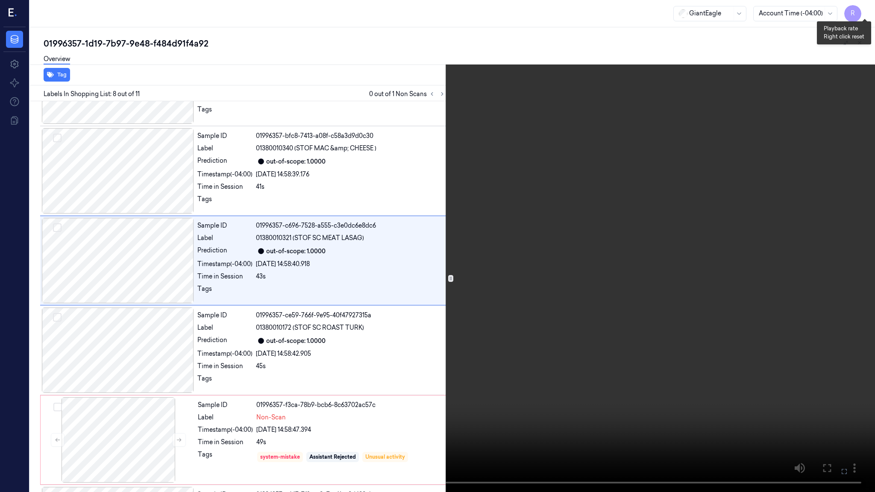
click at [864, 10] on button "x 4" at bounding box center [865, 10] width 14 height 14
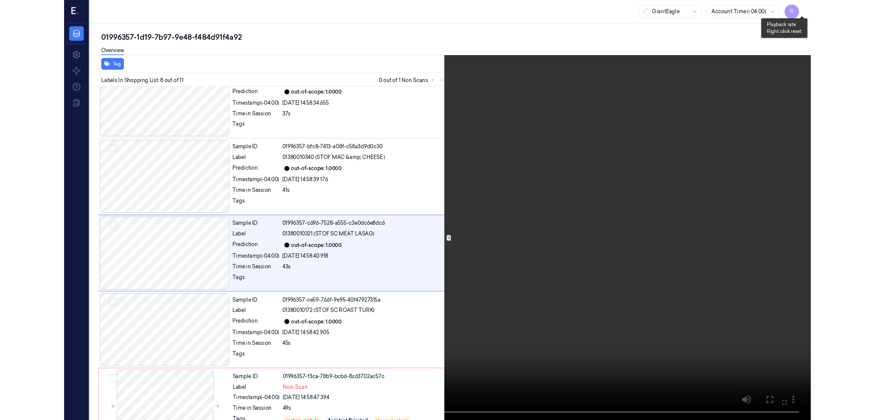
scroll to position [477, 0]
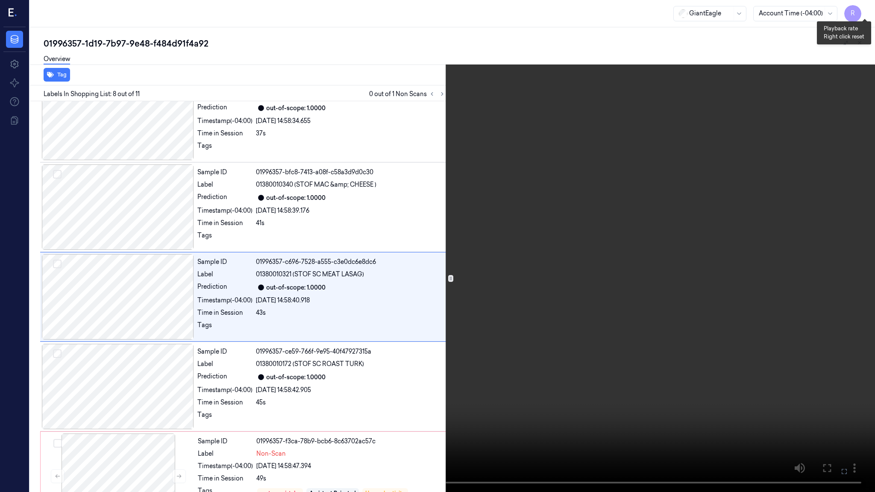
click at [864, 10] on button "x 1" at bounding box center [865, 10] width 14 height 14
click at [864, 10] on button "x 2" at bounding box center [865, 10] width 14 height 14
click at [864, 9] on button "x 4" at bounding box center [865, 10] width 14 height 14
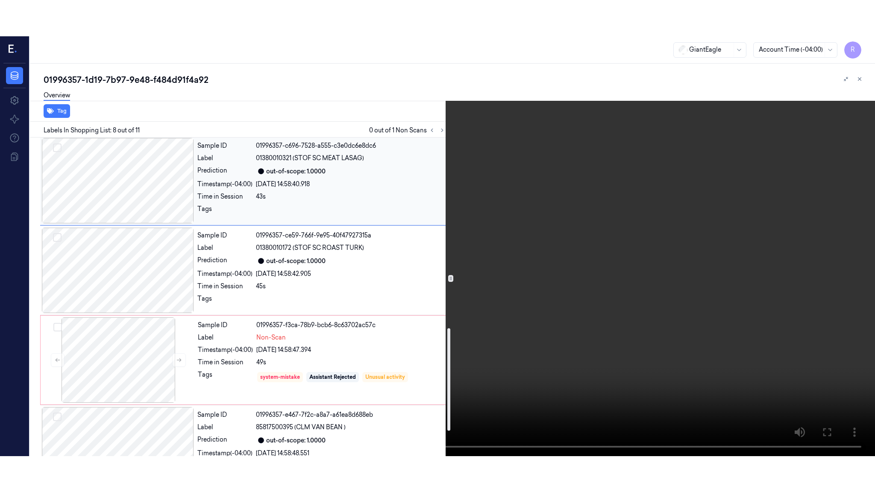
scroll to position [671, 0]
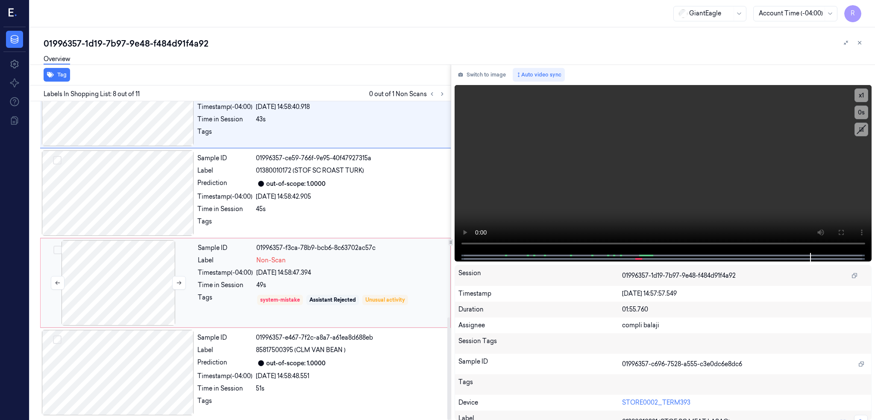
click at [146, 284] on div at bounding box center [118, 282] width 152 height 85
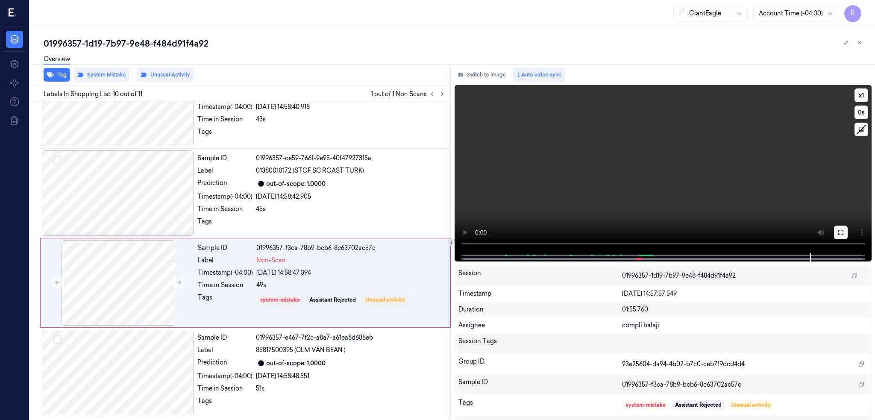
click at [848, 235] on button at bounding box center [841, 233] width 14 height 14
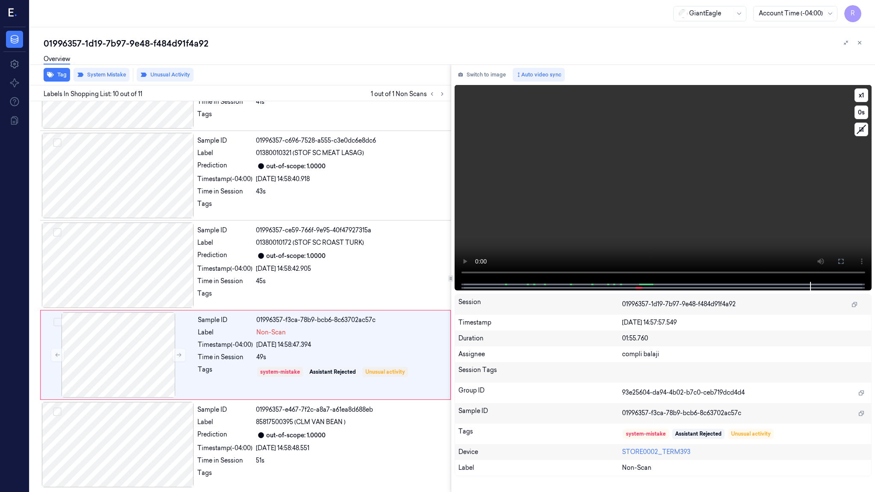
scroll to position [598, 0]
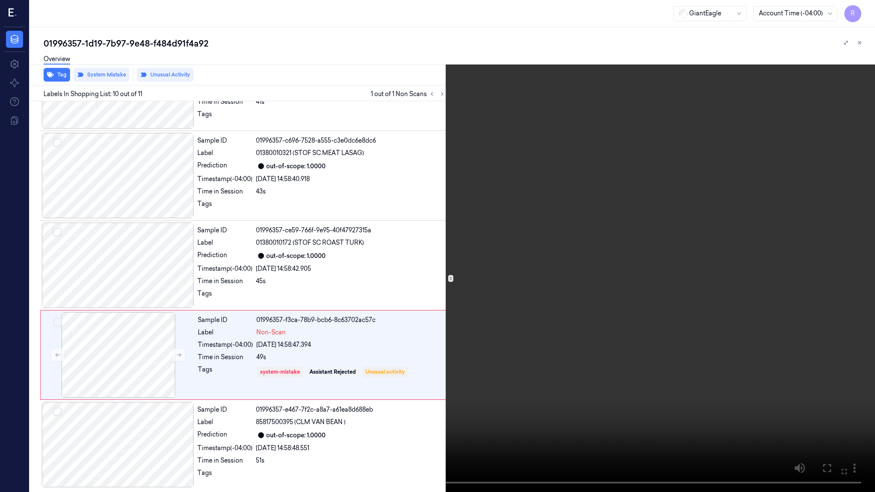
click at [872, 286] on video at bounding box center [437, 246] width 875 height 492
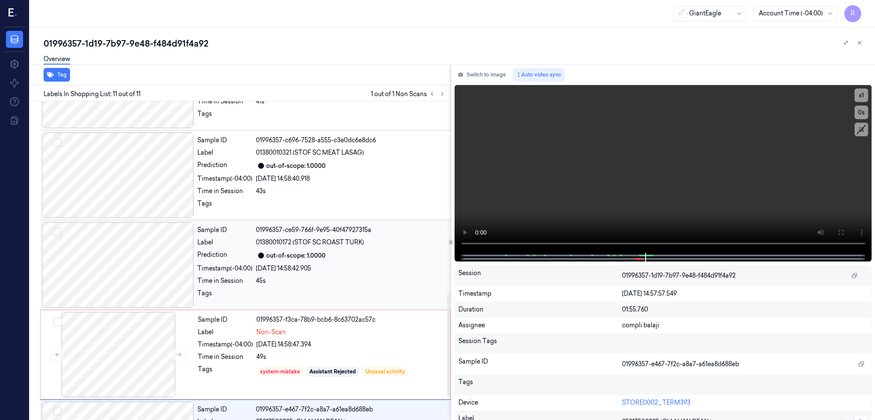
click at [126, 280] on div at bounding box center [118, 264] width 152 height 85
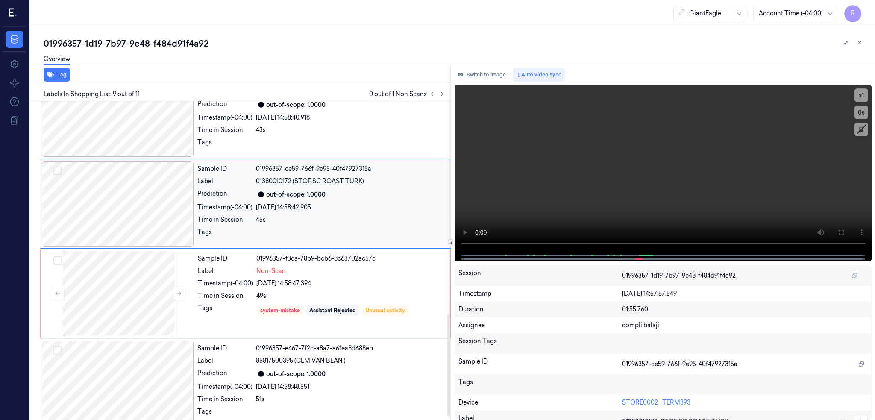
scroll to position [671, 0]
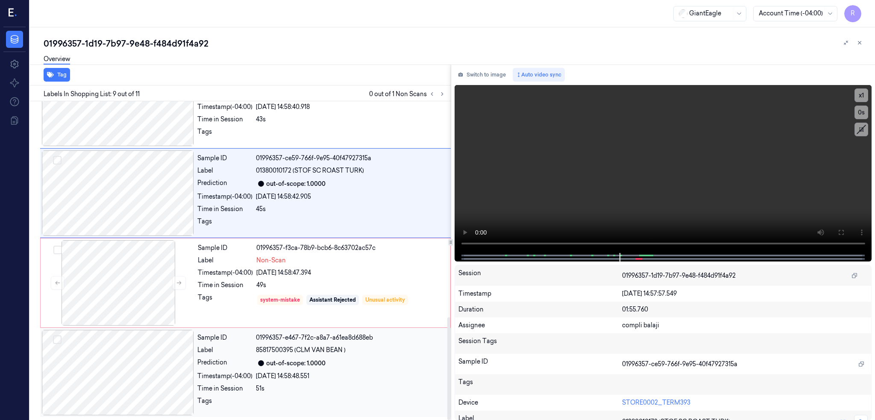
click at [132, 361] on div at bounding box center [118, 372] width 152 height 85
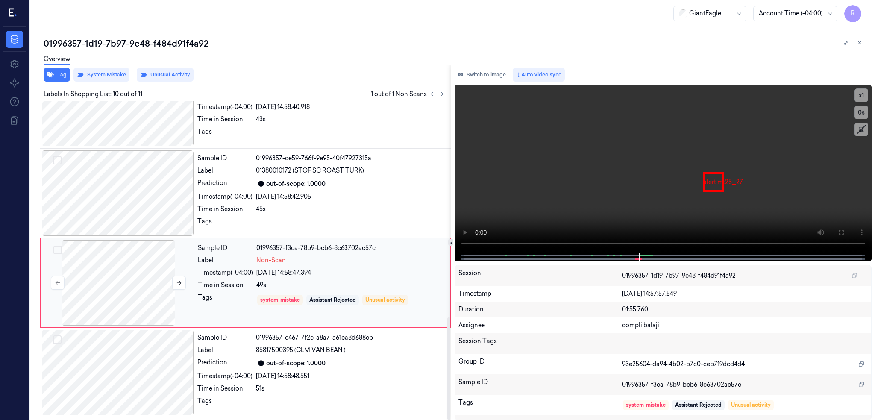
click at [107, 276] on div at bounding box center [118, 282] width 152 height 85
click at [160, 78] on button "Unusual Activity" at bounding box center [165, 75] width 57 height 14
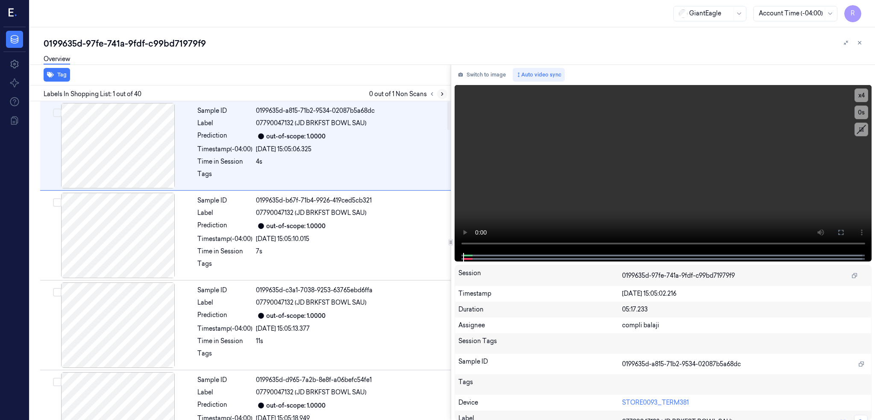
click at [447, 94] on button at bounding box center [442, 94] width 10 height 10
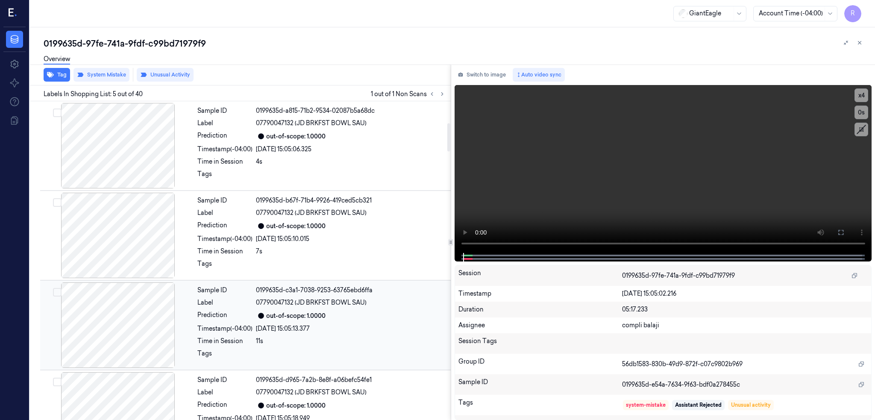
scroll to position [243, 0]
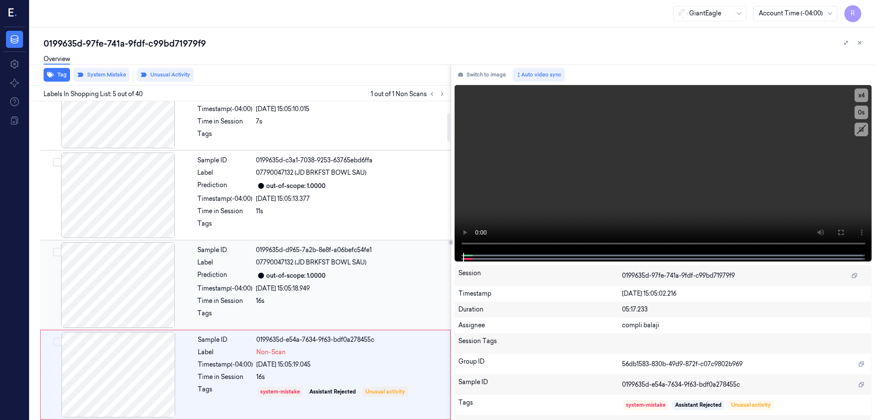
click at [118, 281] on div at bounding box center [118, 284] width 152 height 85
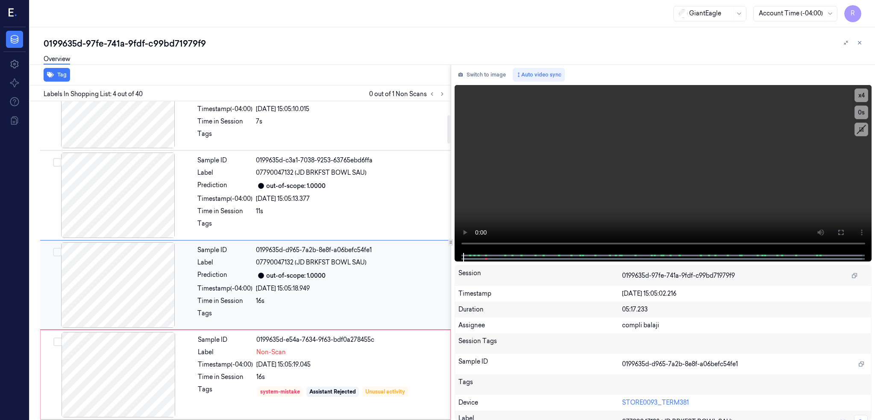
scroll to position [154, 0]
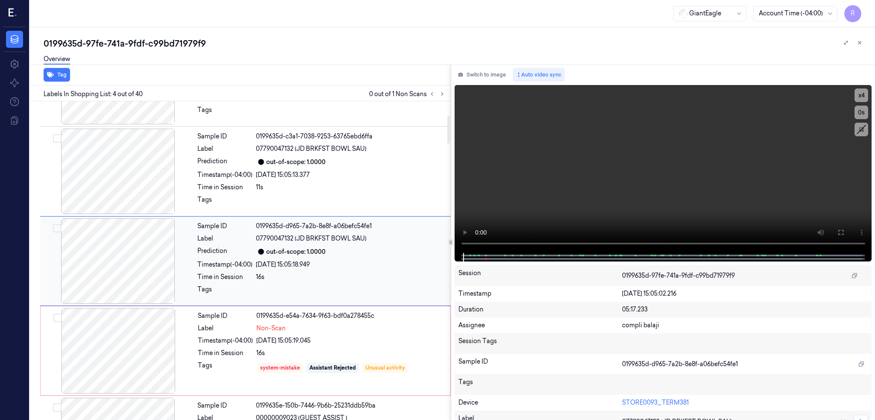
click at [118, 281] on div at bounding box center [118, 260] width 152 height 85
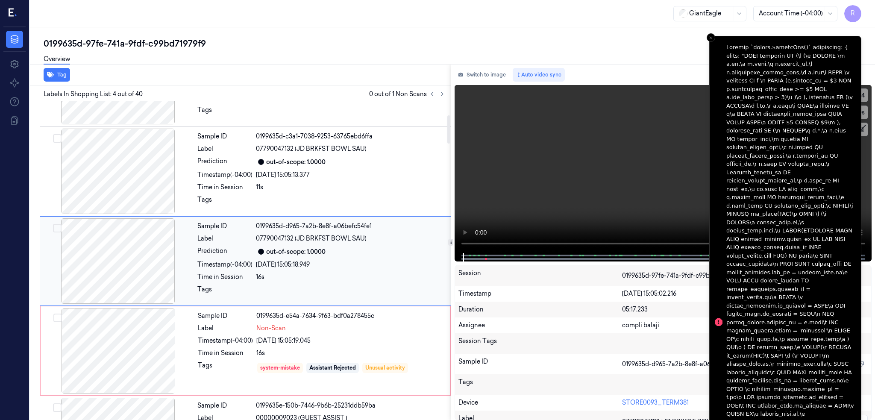
click at [115, 257] on div at bounding box center [118, 260] width 152 height 85
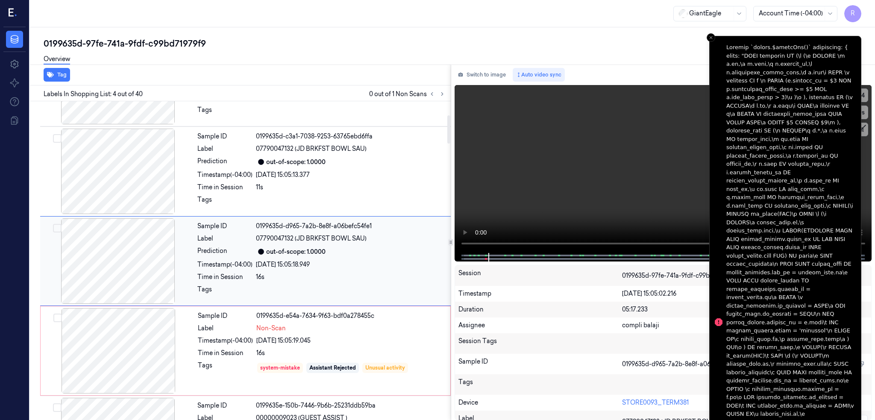
click at [115, 257] on div at bounding box center [118, 260] width 152 height 85
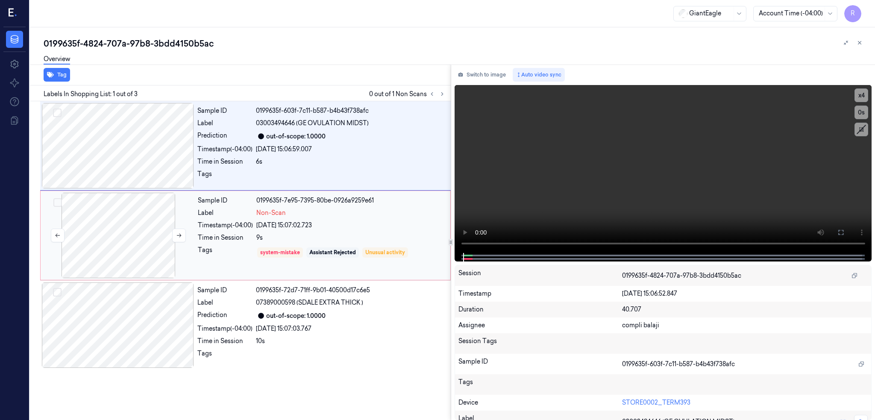
click at [113, 219] on div at bounding box center [118, 235] width 152 height 85
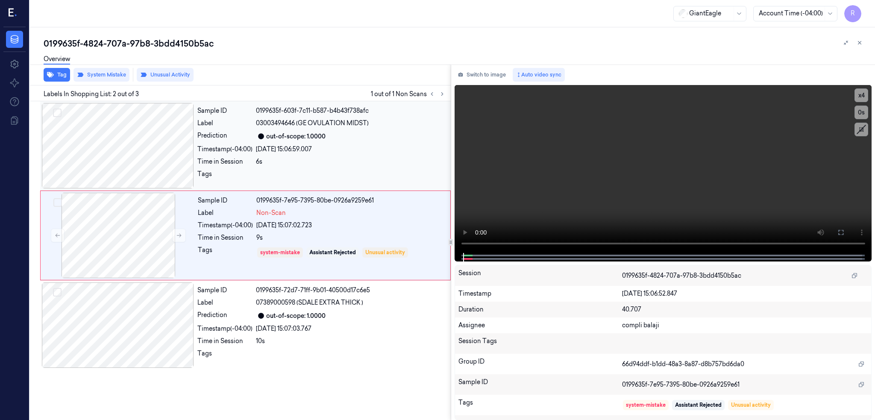
click at [137, 135] on div at bounding box center [118, 145] width 152 height 85
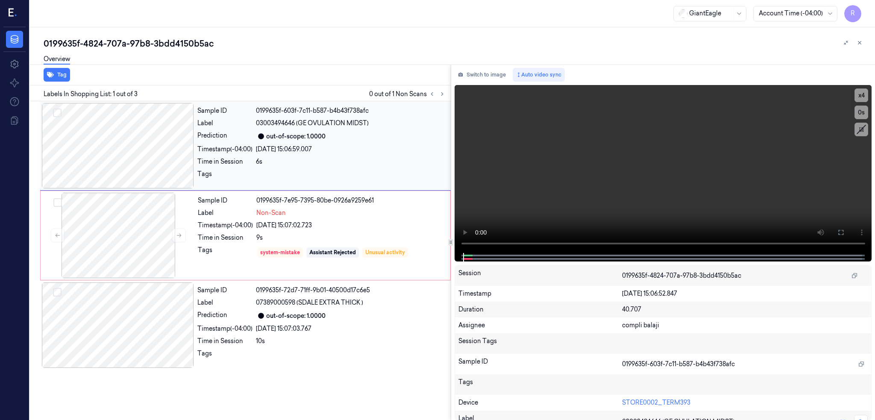
click at [136, 161] on div at bounding box center [118, 145] width 152 height 85
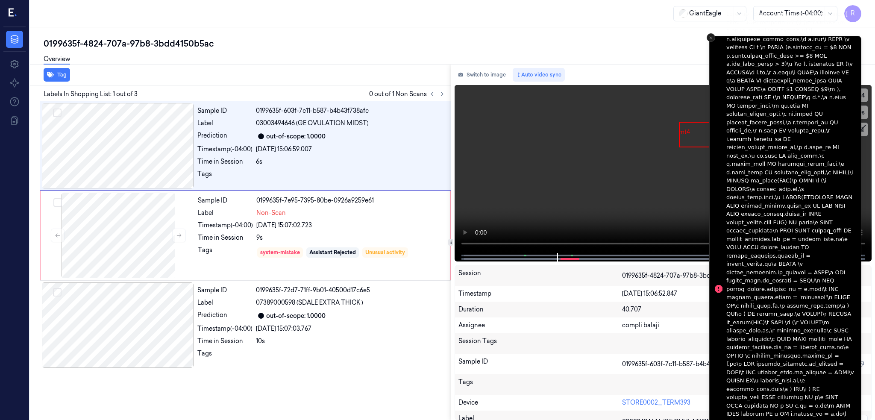
click at [712, 38] on icon "Close toast" at bounding box center [710, 37] width 5 height 5
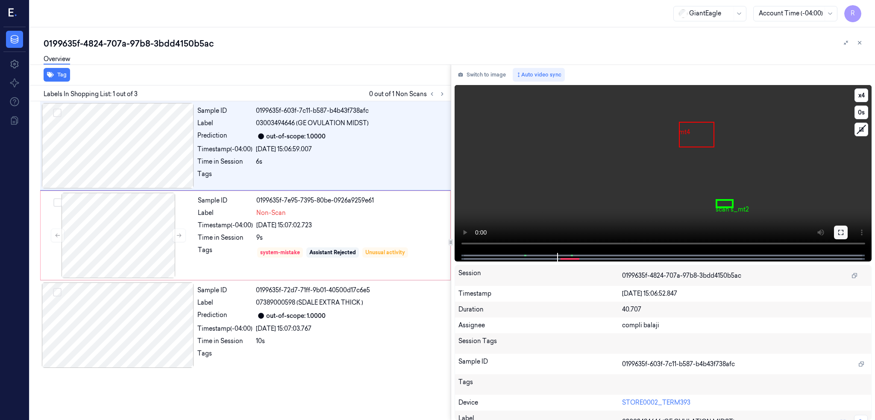
click at [844, 230] on icon at bounding box center [840, 232] width 7 height 7
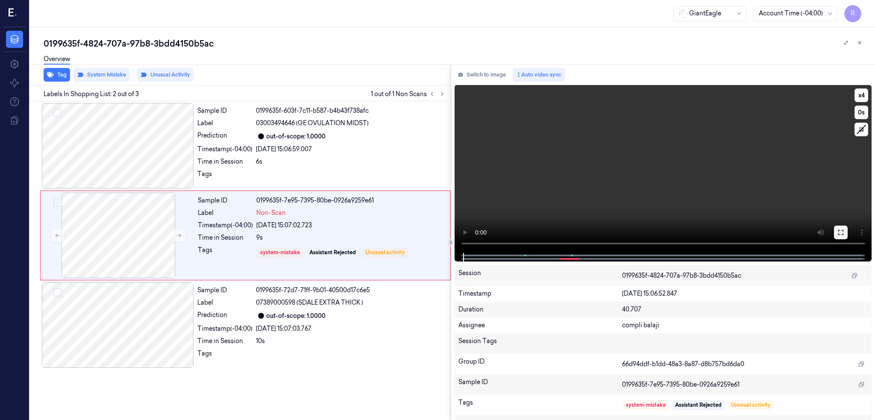
click at [848, 235] on button at bounding box center [841, 233] width 14 height 14
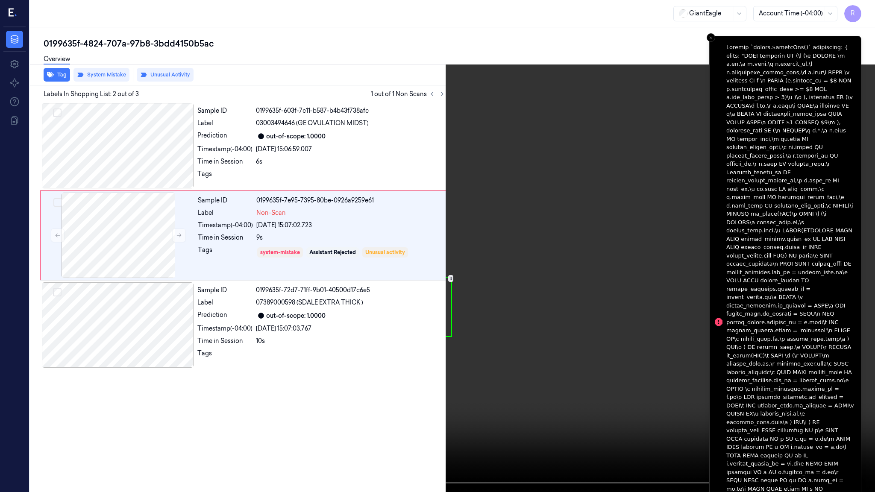
click at [0, 0] on button at bounding box center [0, 0] width 0 height 0
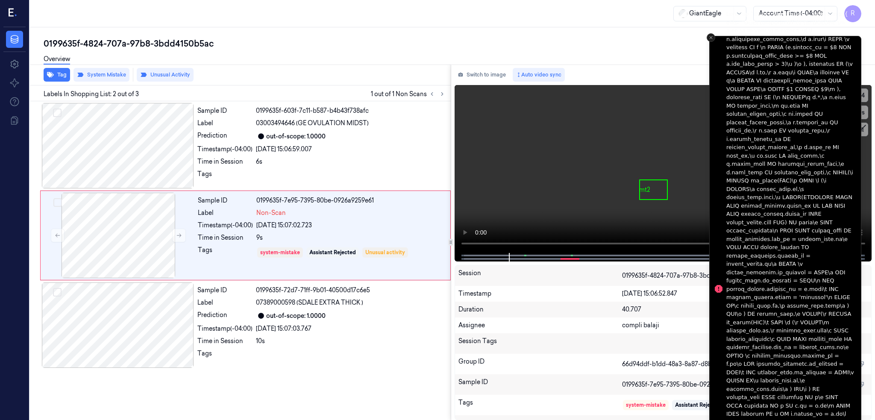
click at [708, 35] on icon "Close toast" at bounding box center [710, 37] width 5 height 5
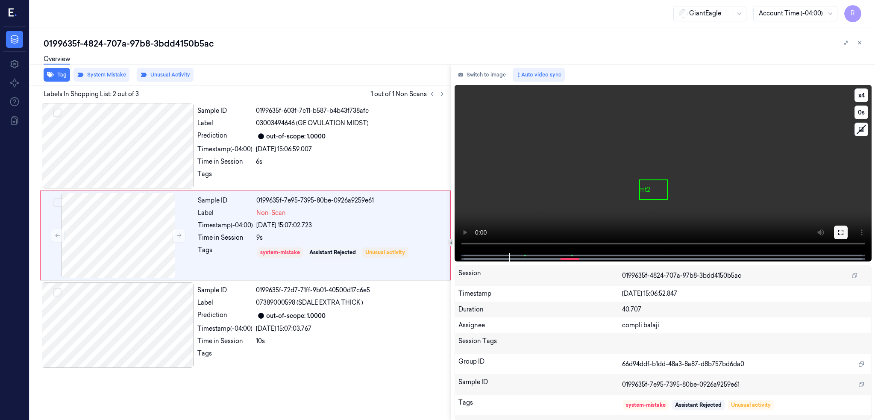
click at [848, 231] on button at bounding box center [841, 233] width 14 height 14
click at [155, 228] on div at bounding box center [118, 235] width 152 height 85
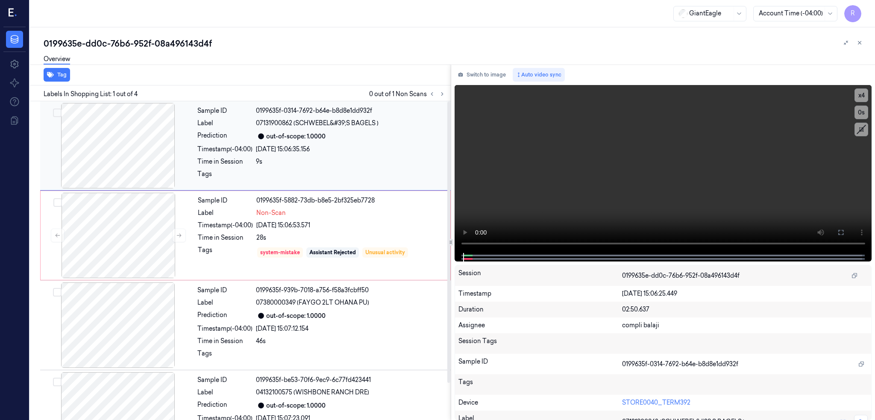
click at [119, 158] on div at bounding box center [118, 145] width 152 height 85
click at [844, 232] on icon at bounding box center [840, 232] width 7 height 7
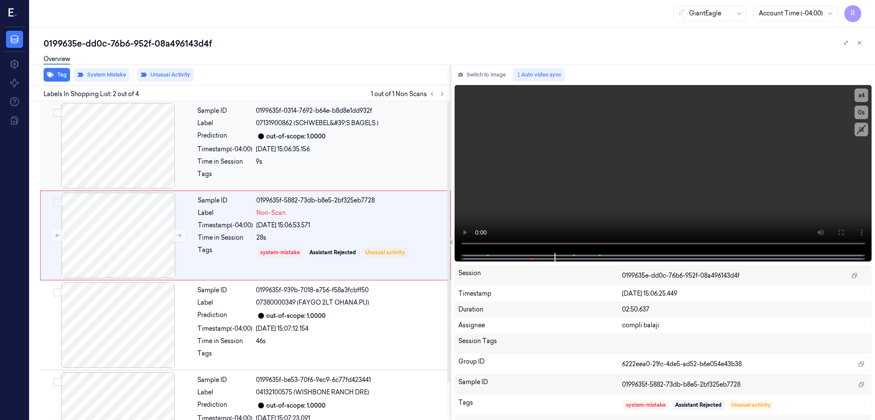
click at [142, 144] on div at bounding box center [118, 145] width 152 height 85
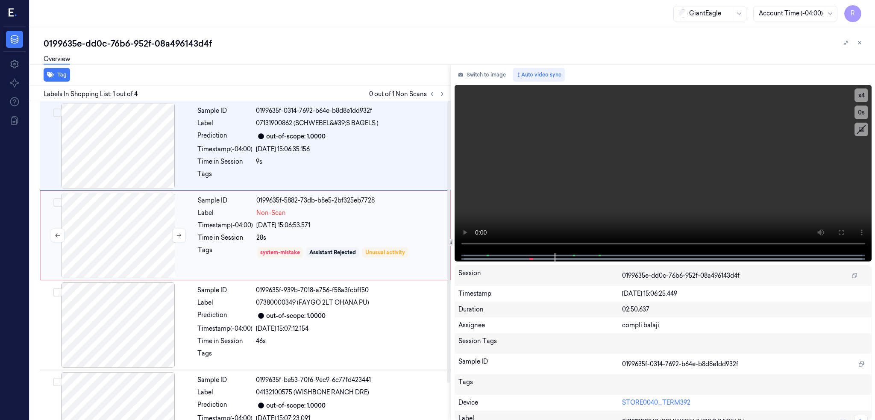
click at [124, 215] on div at bounding box center [118, 235] width 152 height 85
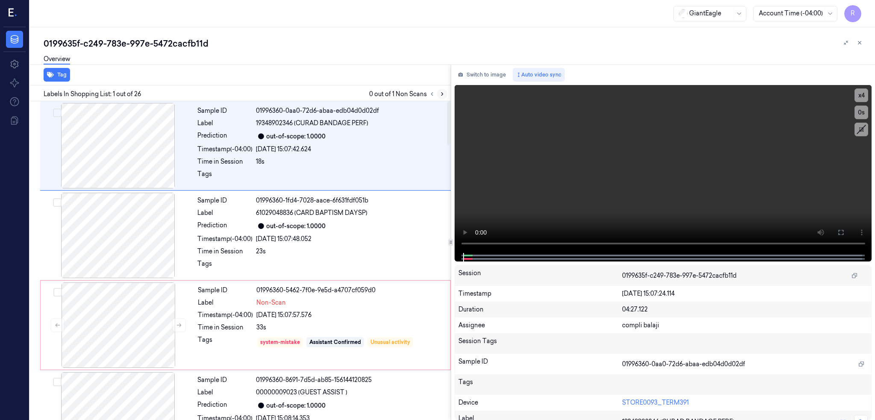
click at [447, 89] on button at bounding box center [442, 94] width 10 height 10
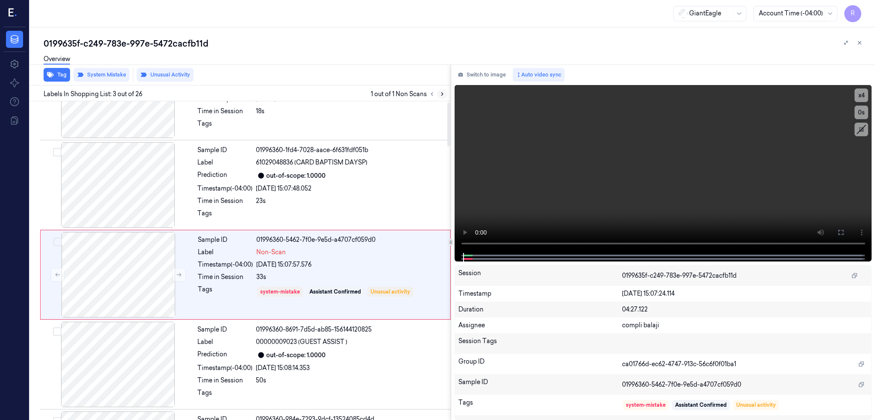
scroll to position [64, 0]
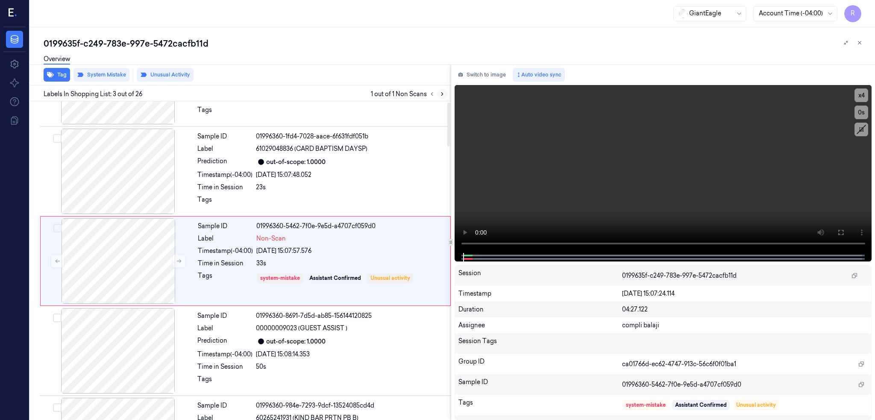
click at [445, 91] on icon at bounding box center [442, 94] width 6 height 6
click at [120, 185] on div at bounding box center [118, 171] width 152 height 85
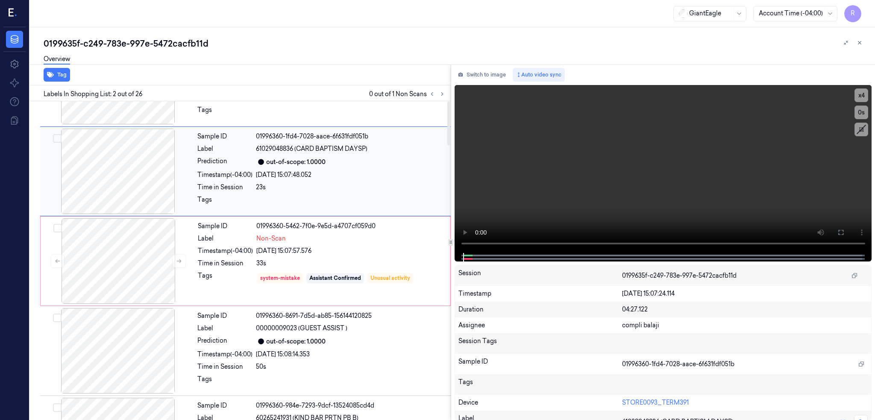
scroll to position [0, 0]
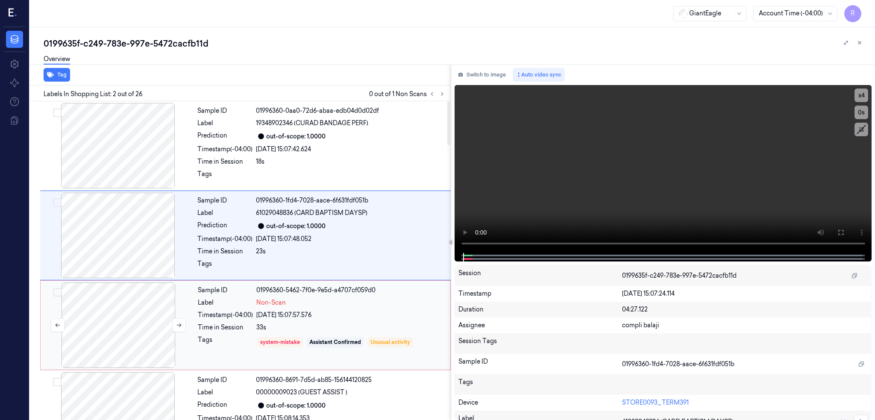
click at [139, 314] on div at bounding box center [118, 324] width 152 height 85
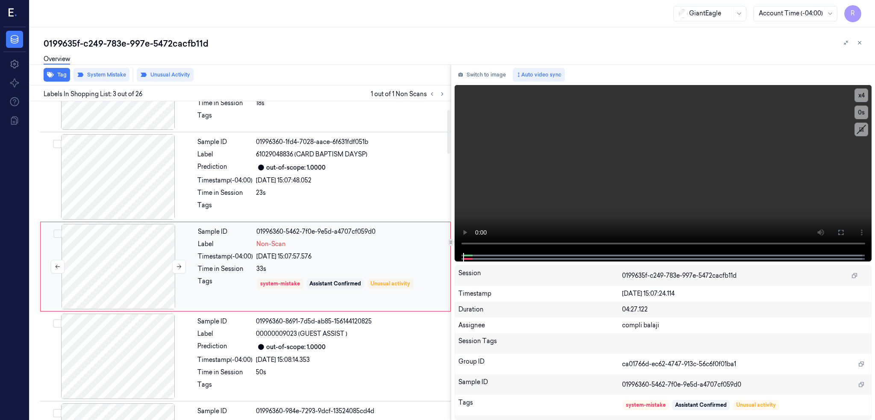
scroll to position [64, 0]
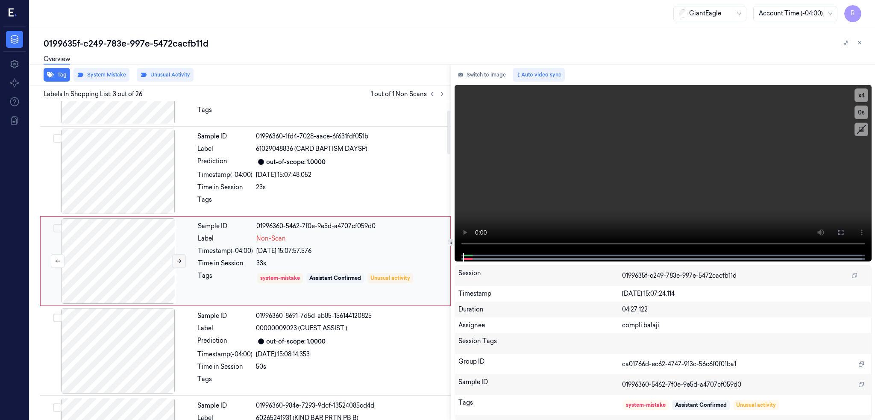
click at [179, 260] on icon at bounding box center [179, 261] width 6 height 6
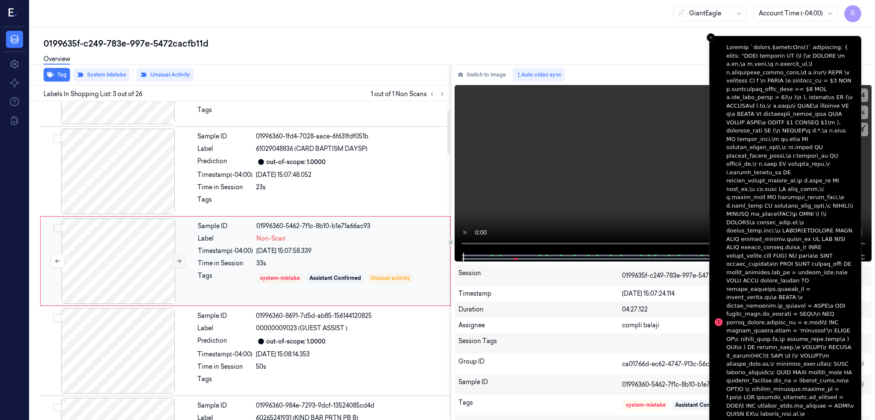
click at [179, 260] on icon at bounding box center [179, 261] width 6 height 6
click at [134, 182] on div at bounding box center [118, 171] width 152 height 85
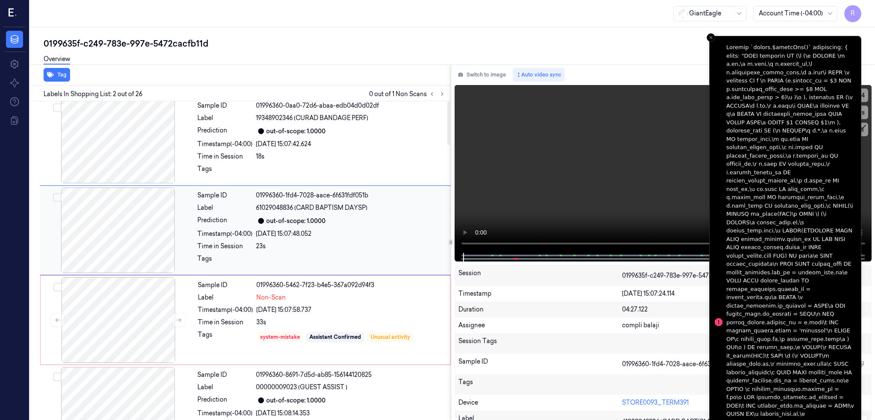
scroll to position [0, 0]
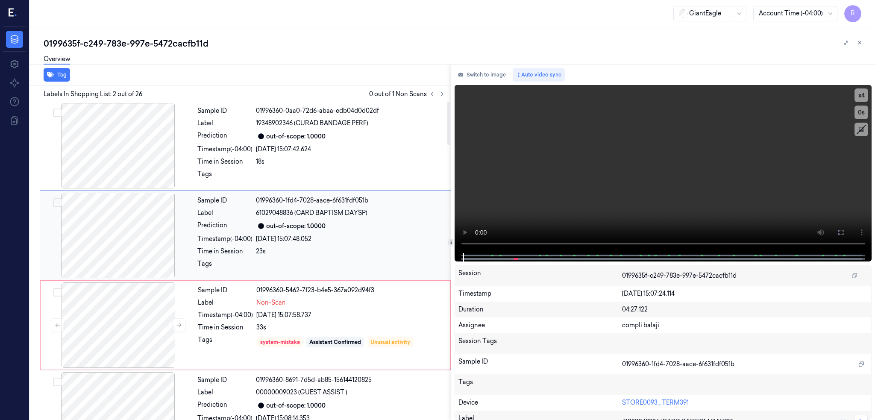
click at [129, 226] on div at bounding box center [118, 235] width 152 height 85
click at [103, 293] on div at bounding box center [118, 324] width 152 height 85
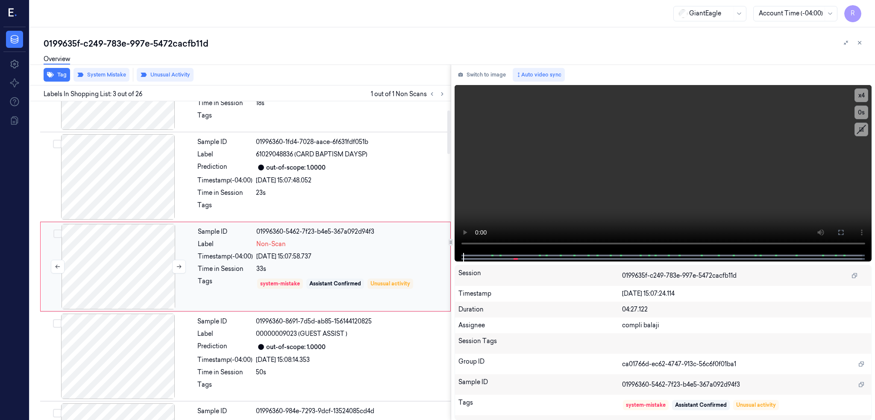
scroll to position [64, 0]
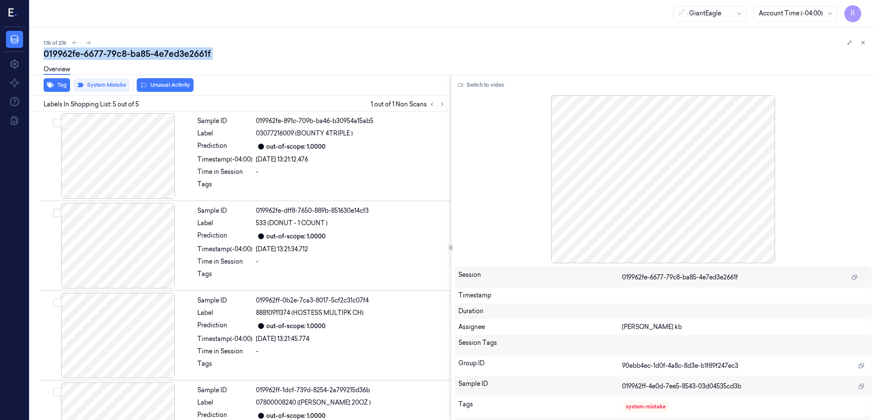
scroll to position [142, 0]
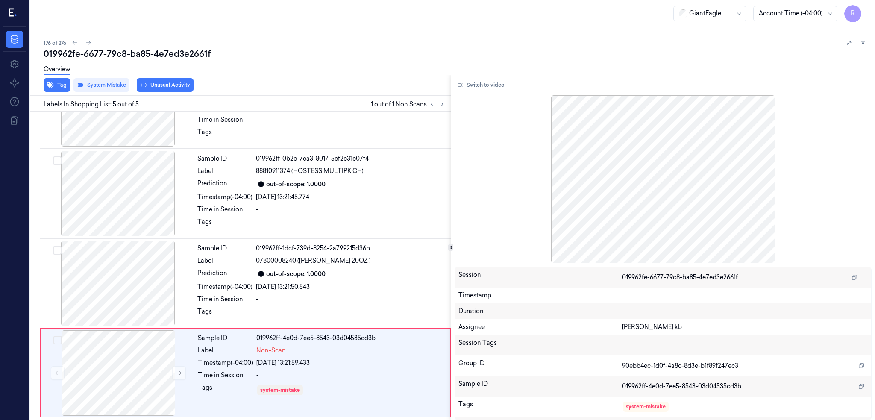
click at [12, 14] on icon at bounding box center [13, 13] width 9 height 13
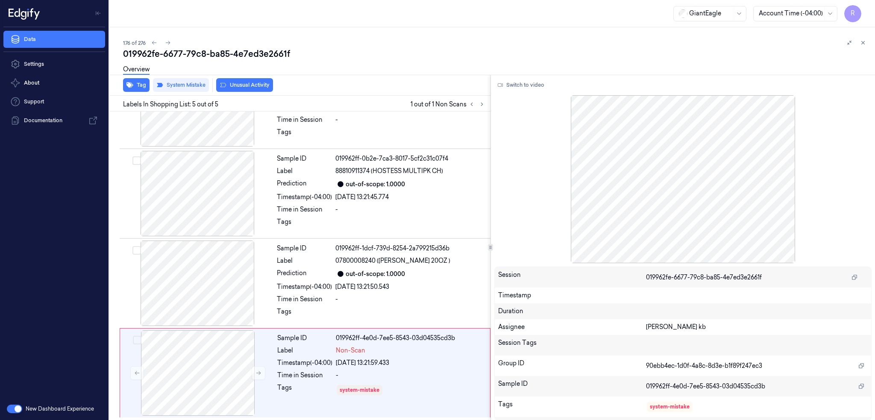
click at [23, 17] on icon at bounding box center [24, 13] width 31 height 13
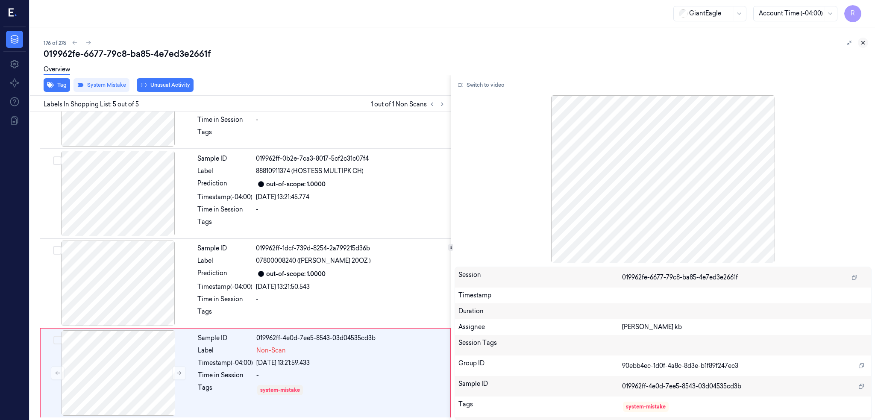
click at [862, 41] on icon at bounding box center [863, 42] width 3 height 3
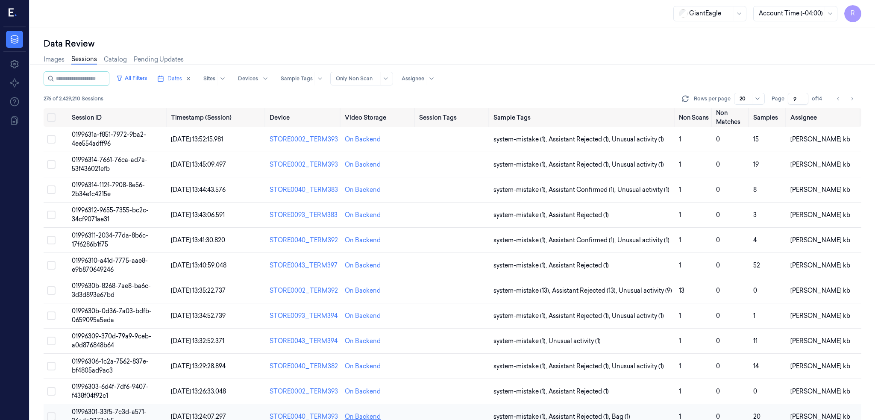
scroll to position [217, 0]
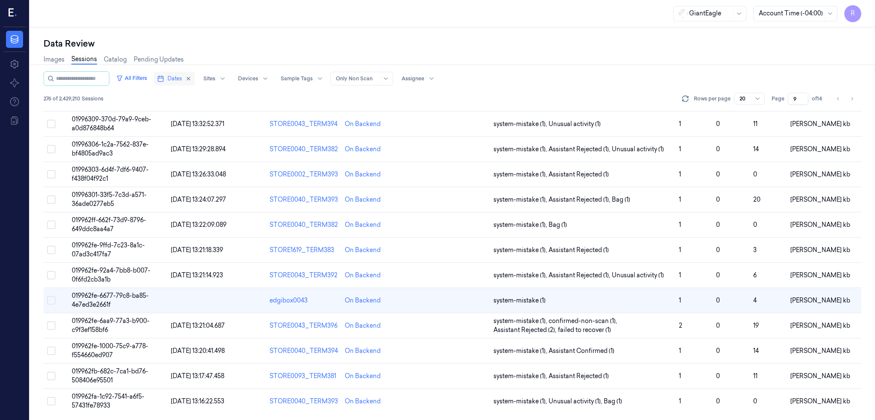
click at [167, 79] on span "Dates" at bounding box center [174, 79] width 15 height 8
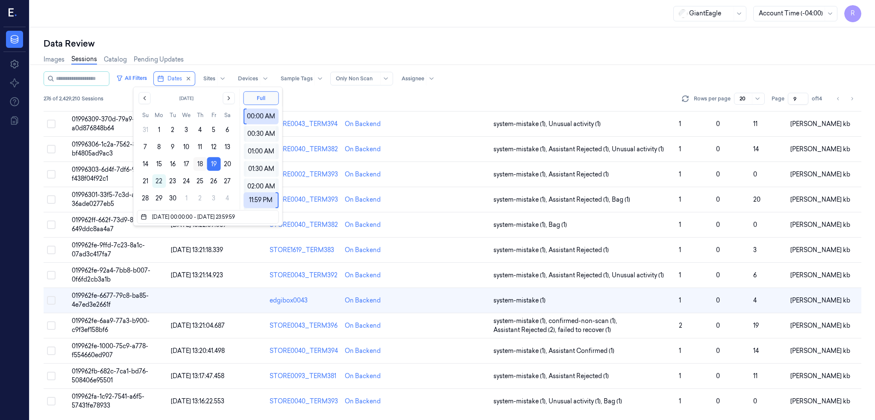
click at [197, 164] on button "18" at bounding box center [200, 164] width 14 height 14
click at [215, 166] on button "19" at bounding box center [214, 164] width 14 height 14
type input "19/09/2025 00:00:00 - 19/09/2025 23:59:59"
click at [216, 164] on button "19" at bounding box center [214, 164] width 14 height 14
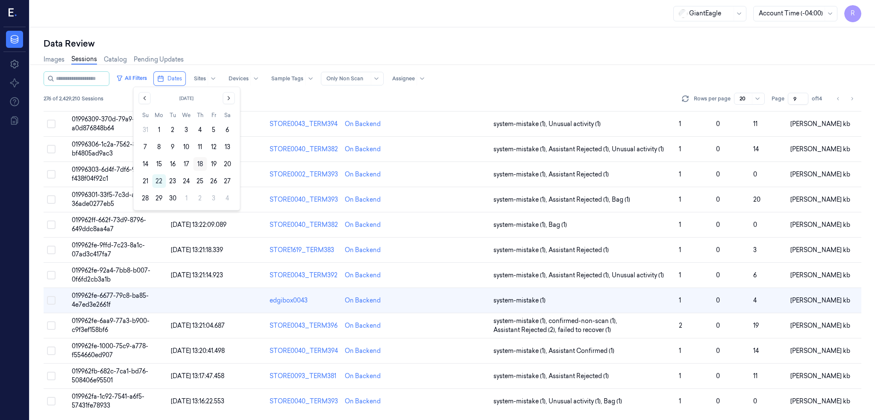
click at [196, 167] on button "18" at bounding box center [200, 164] width 14 height 14
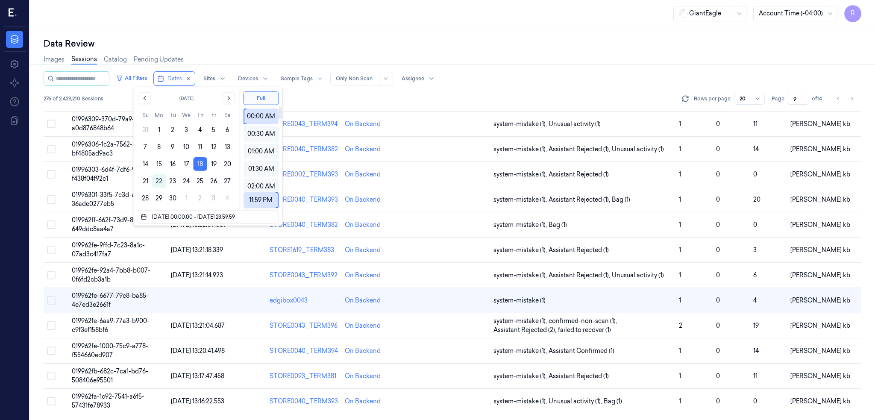
click at [440, 21] on div "GiantEagle Account Time (-04:00) R" at bounding box center [452, 13] width 845 height 27
type input "1"
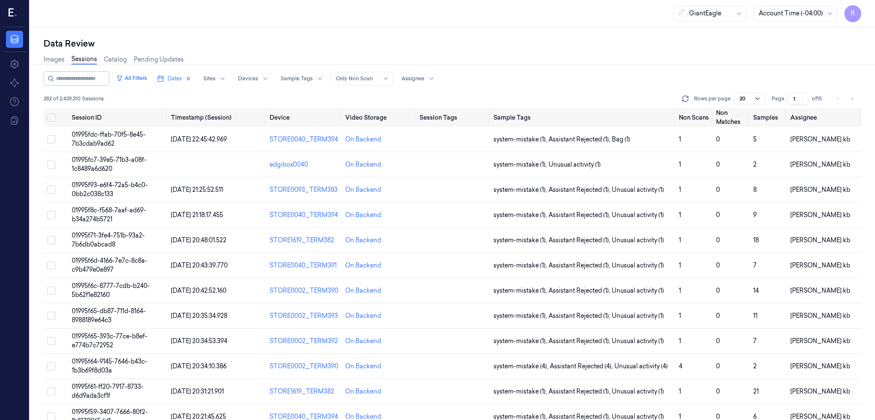
click at [757, 100] on icon at bounding box center [757, 98] width 7 height 7
click at [757, 142] on div "200" at bounding box center [750, 143] width 20 height 9
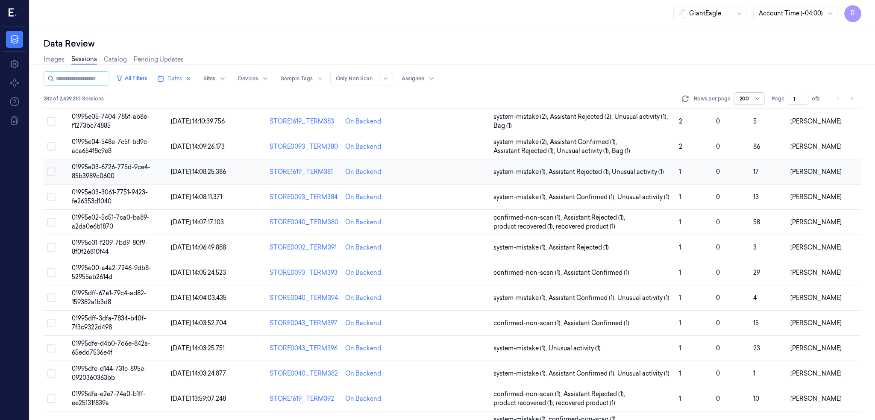
scroll to position [3928, 0]
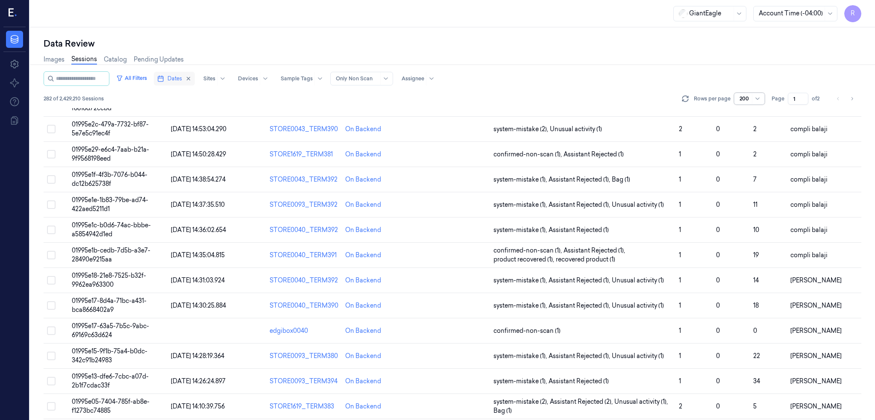
click at [154, 78] on button "Dates" at bounding box center [174, 79] width 41 height 14
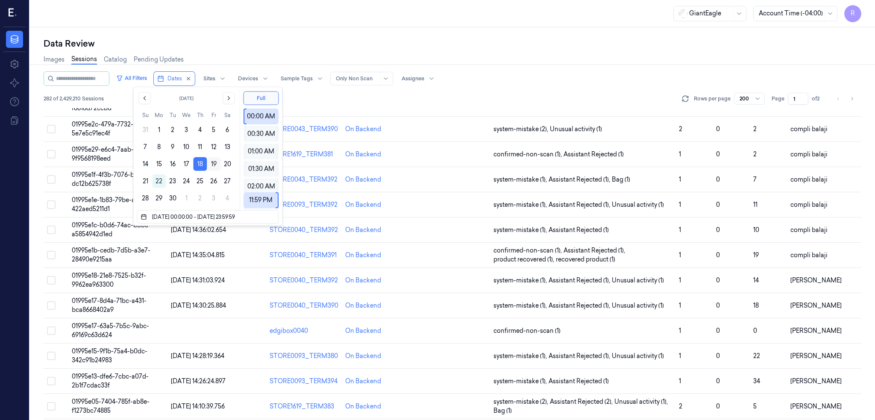
click at [214, 166] on button "19" at bounding box center [214, 164] width 14 height 14
click at [194, 166] on button "18" at bounding box center [200, 164] width 14 height 14
click at [214, 164] on button "19" at bounding box center [214, 164] width 14 height 14
click at [202, 165] on button "18" at bounding box center [200, 164] width 14 height 14
type input "18/09/2025 00:00:00 - 18/09/2025 23:59:59"
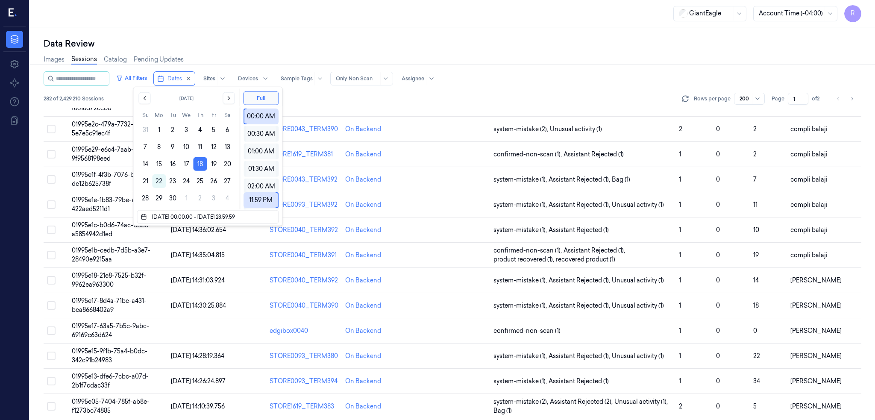
click at [202, 165] on button "18" at bounding box center [200, 164] width 14 height 14
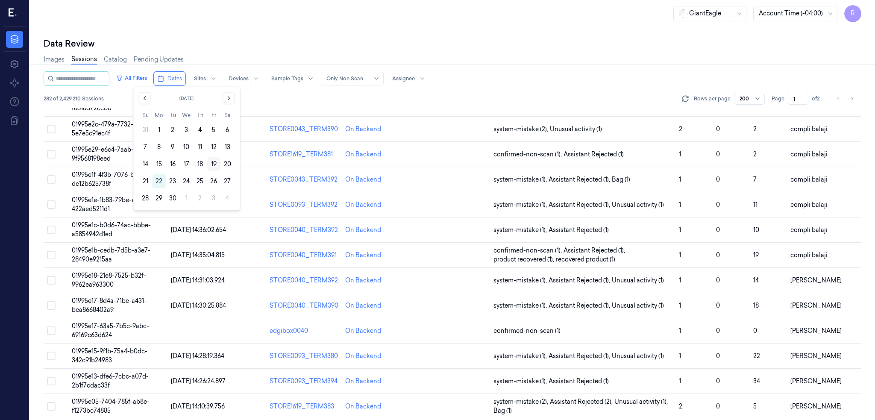
click at [214, 161] on button "19" at bounding box center [214, 164] width 14 height 14
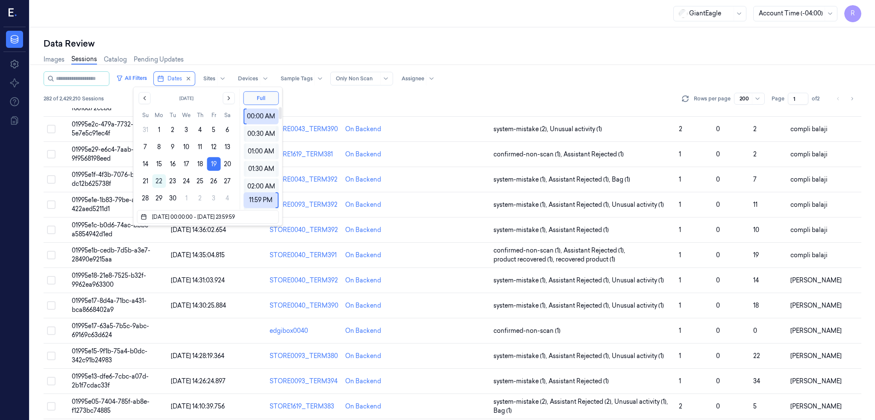
click at [537, 63] on div "Images Sessions Catalog Pending Updates" at bounding box center [453, 61] width 818 height 22
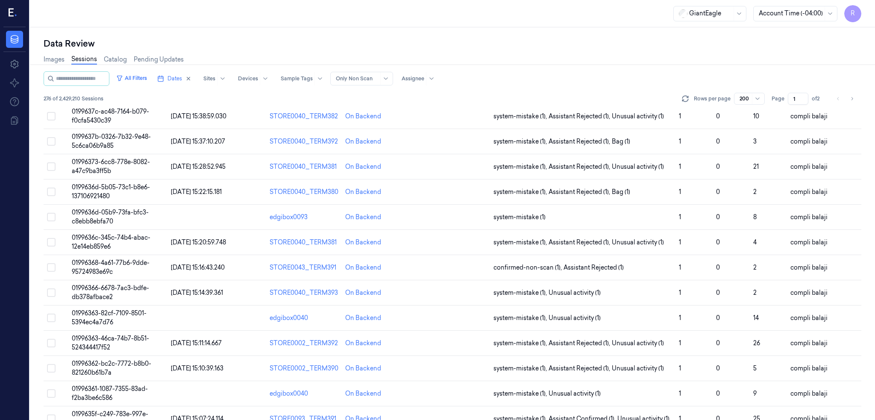
scroll to position [3385, 0]
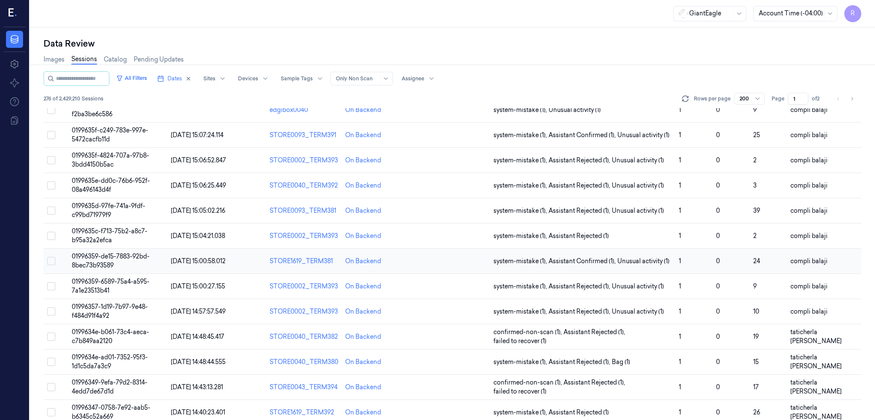
click at [86, 258] on span "01996359-de15-7883-92bd-8bec73b93589" at bounding box center [111, 260] width 78 height 17
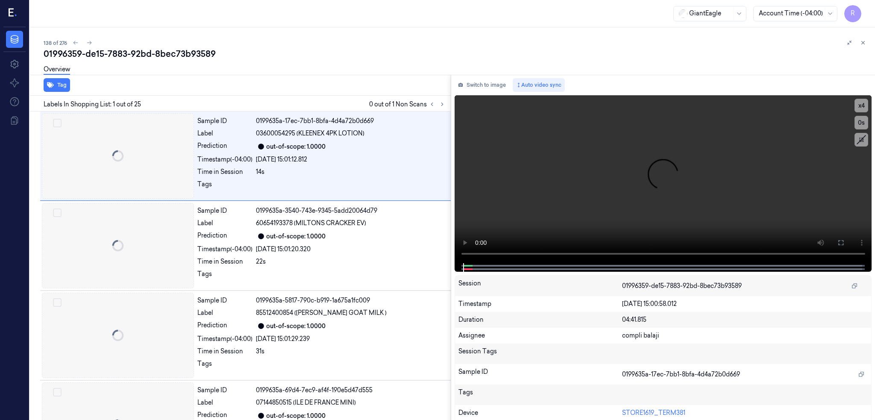
click at [30, 260] on div at bounding box center [30, 223] width 0 height 393
click at [439, 104] on icon at bounding box center [442, 104] width 6 height 6
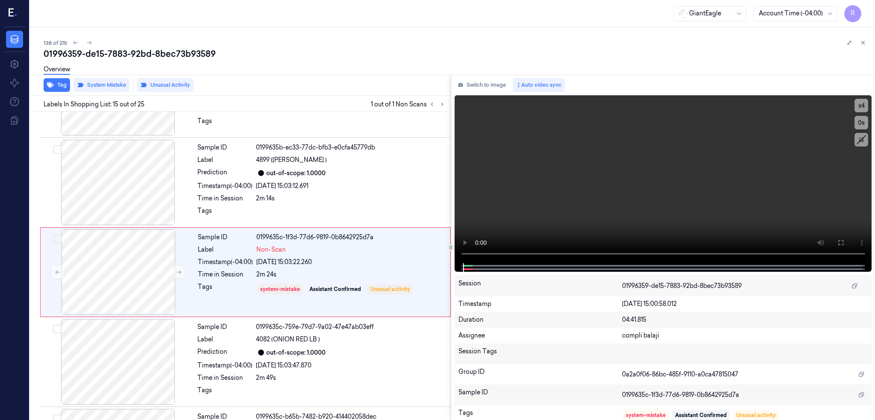
scroll to position [1146, 0]
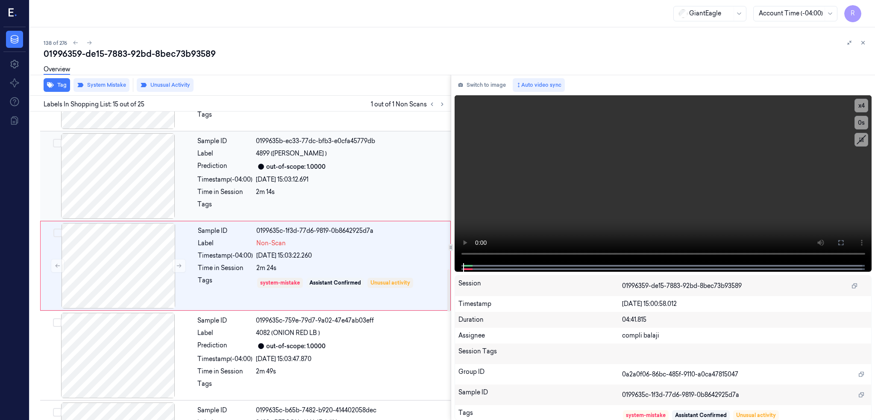
click at [97, 178] on div at bounding box center [118, 175] width 152 height 85
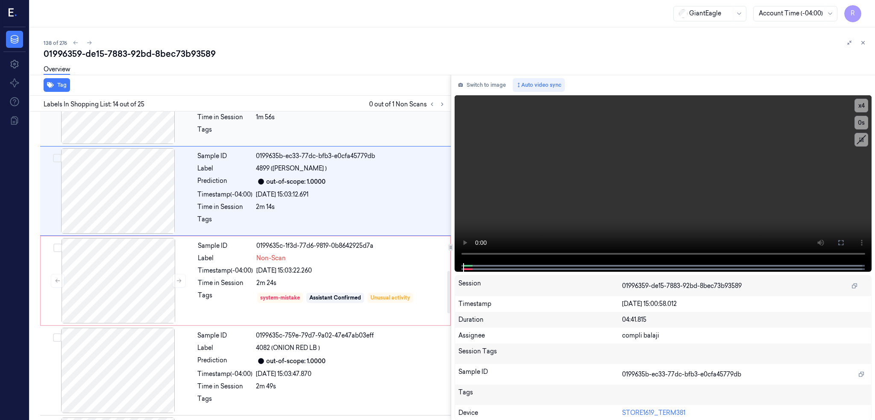
scroll to position [1170, 0]
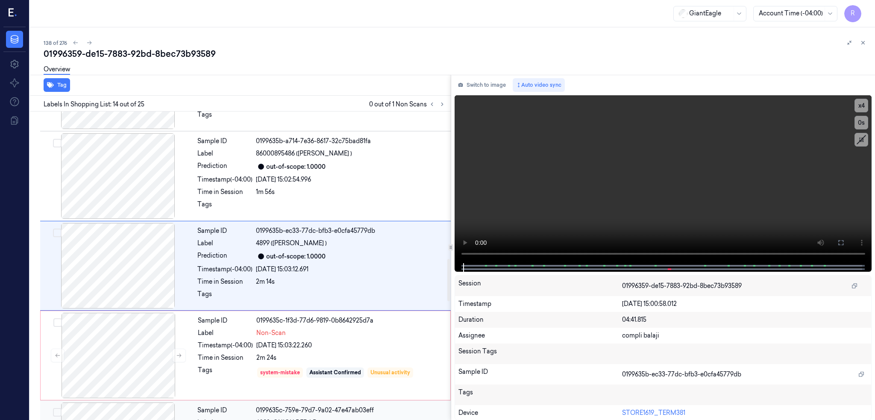
click at [65, 334] on div at bounding box center [118, 355] width 152 height 85
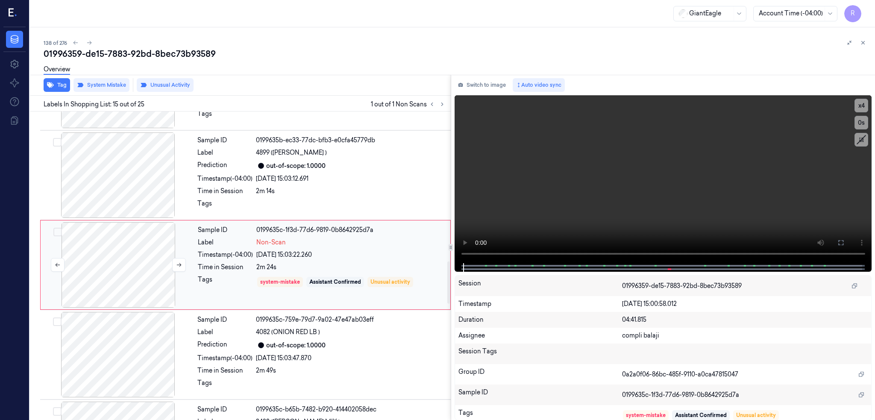
scroll to position [1089, 0]
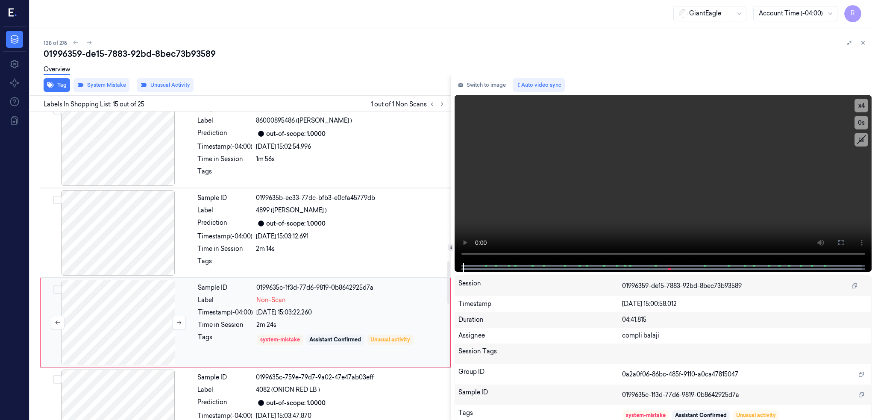
click at [83, 315] on div at bounding box center [118, 322] width 152 height 85
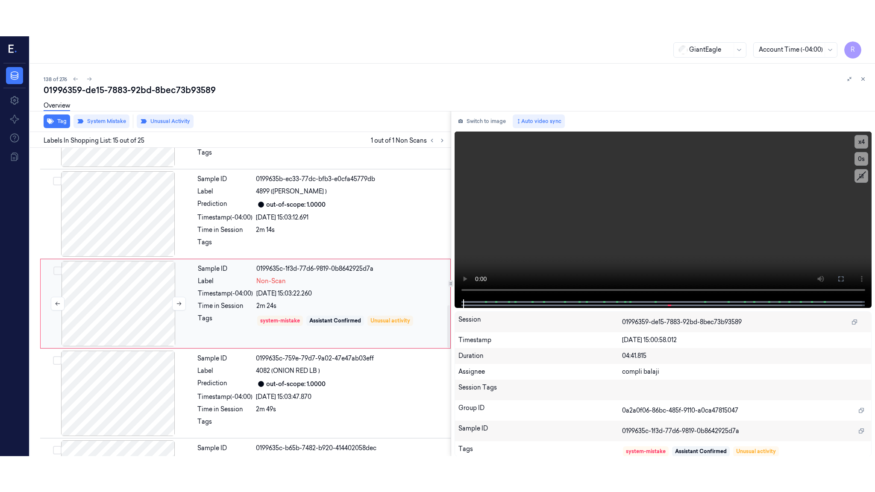
scroll to position [1146, 0]
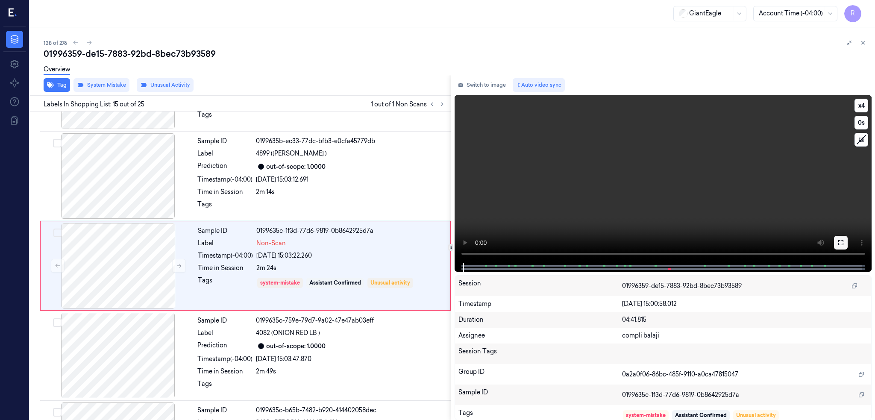
click at [839, 236] on button at bounding box center [841, 243] width 14 height 14
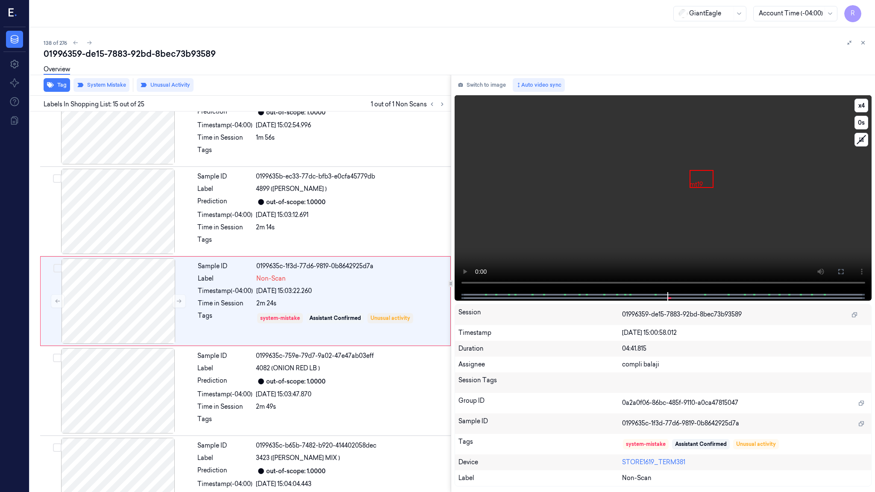
scroll to position [1110, 0]
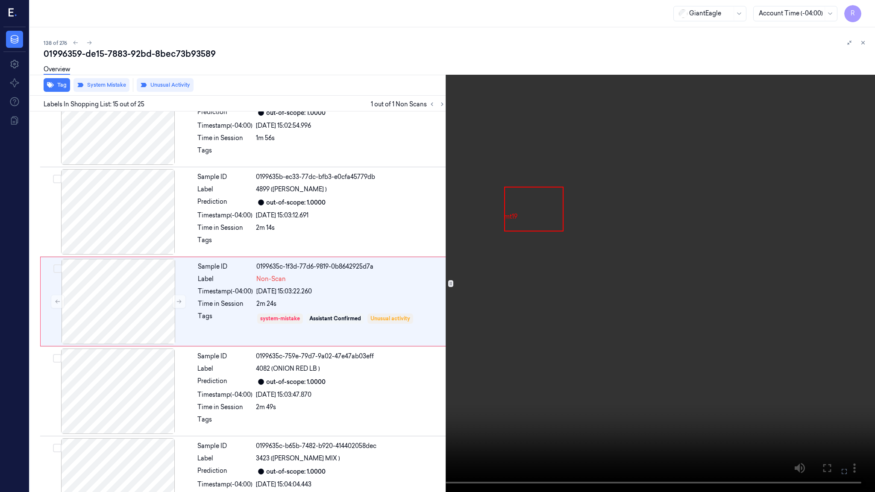
click at [466, 344] on video at bounding box center [437, 246] width 875 height 492
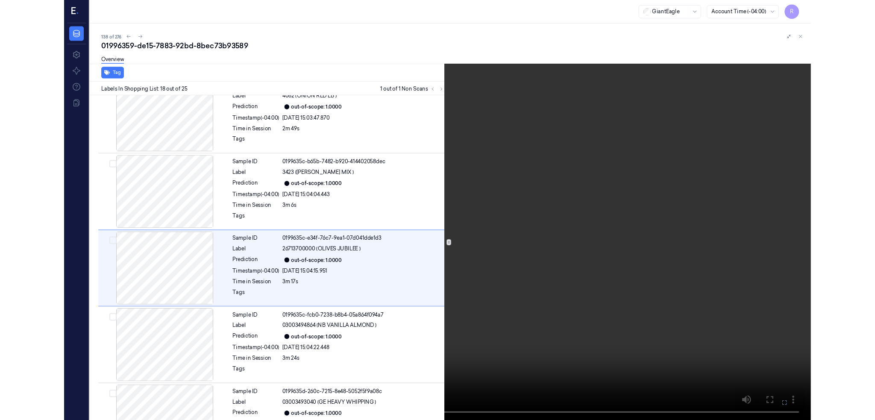
scroll to position [1379, 0]
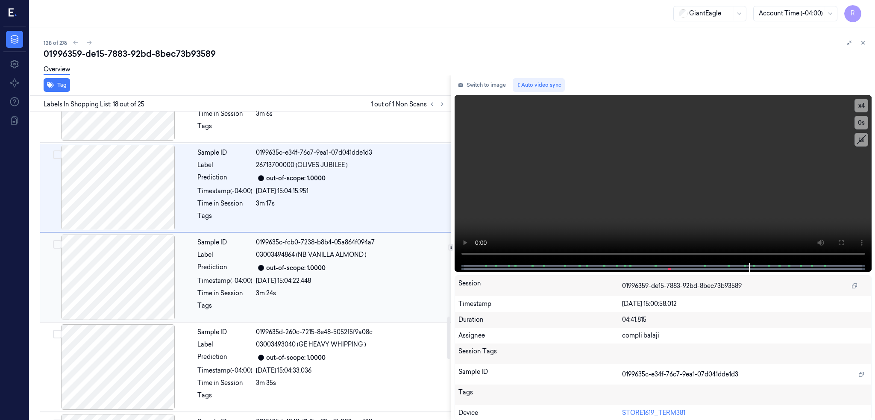
click at [82, 281] on div at bounding box center [118, 277] width 152 height 85
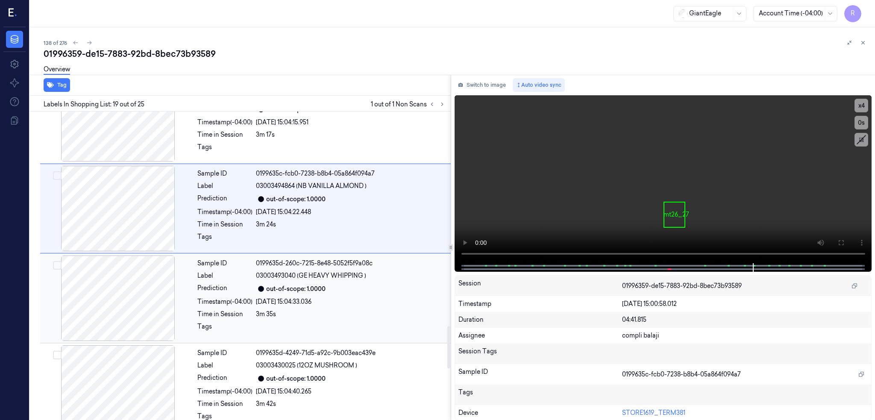
click at [106, 325] on div at bounding box center [118, 297] width 152 height 85
click at [99, 220] on div at bounding box center [118, 208] width 152 height 85
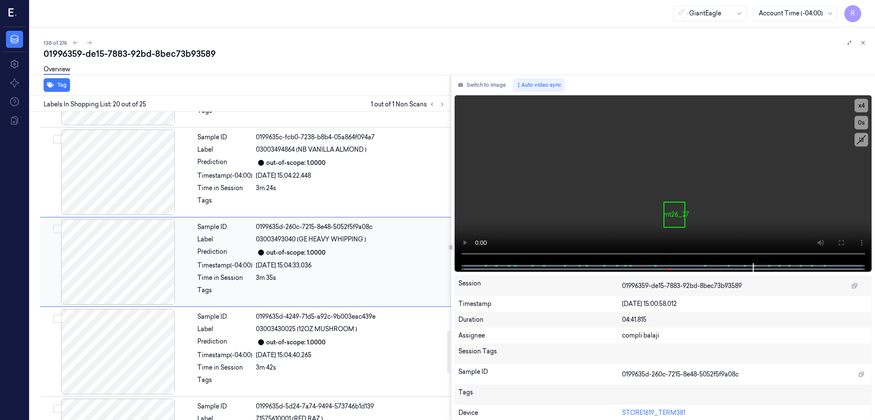
scroll to position [1595, 0]
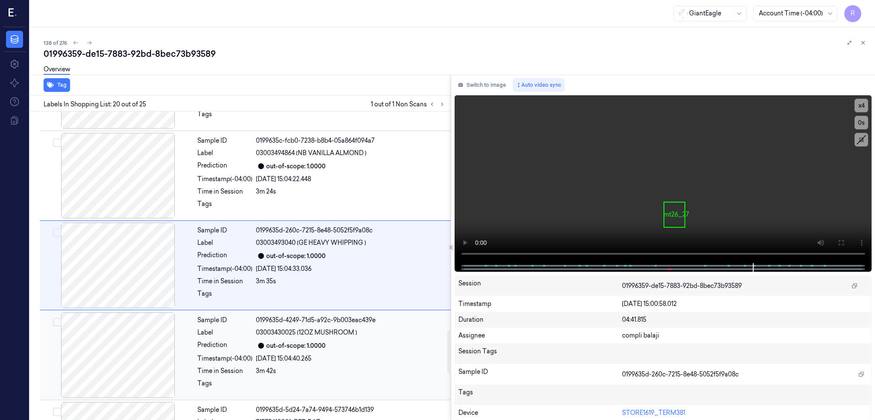
click at [100, 346] on div at bounding box center [118, 354] width 152 height 85
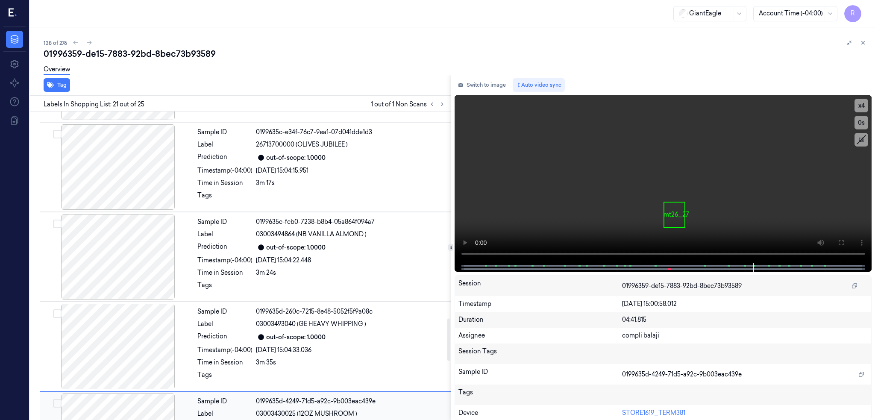
scroll to position [1457, 0]
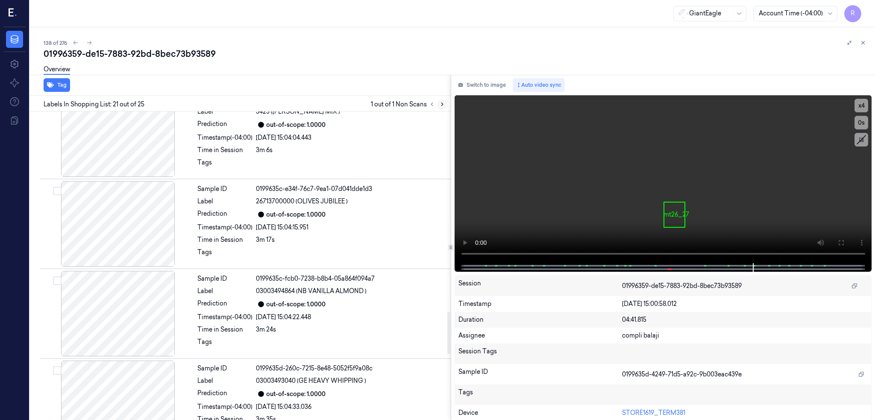
click at [439, 101] on icon at bounding box center [442, 104] width 6 height 6
click at [429, 103] on icon at bounding box center [432, 104] width 6 height 6
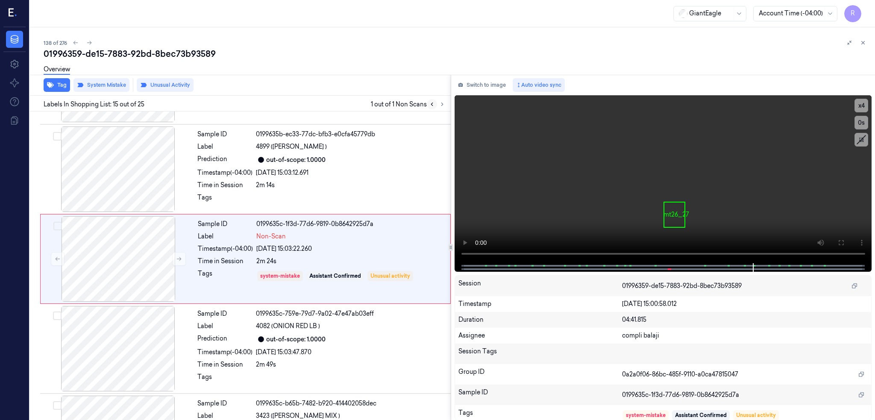
scroll to position [1146, 0]
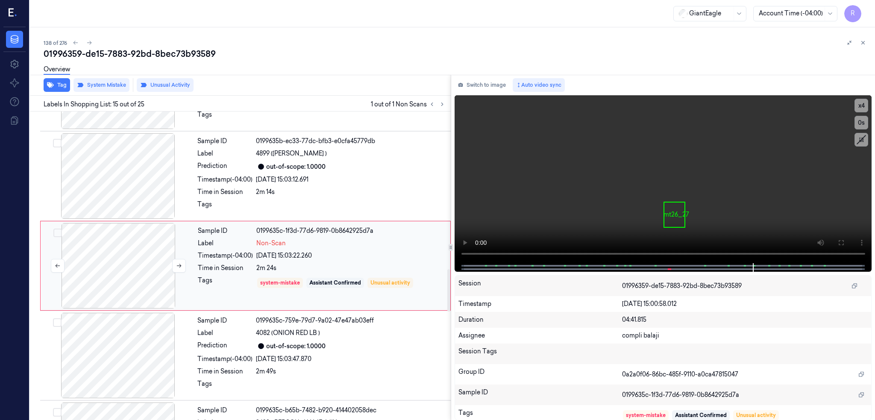
click at [103, 282] on div at bounding box center [118, 265] width 152 height 85
click at [105, 358] on div at bounding box center [118, 355] width 152 height 85
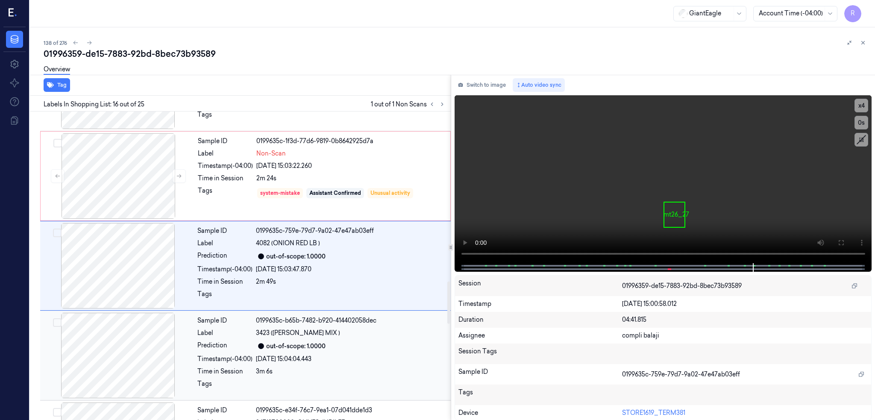
click at [103, 337] on div at bounding box center [118, 355] width 152 height 85
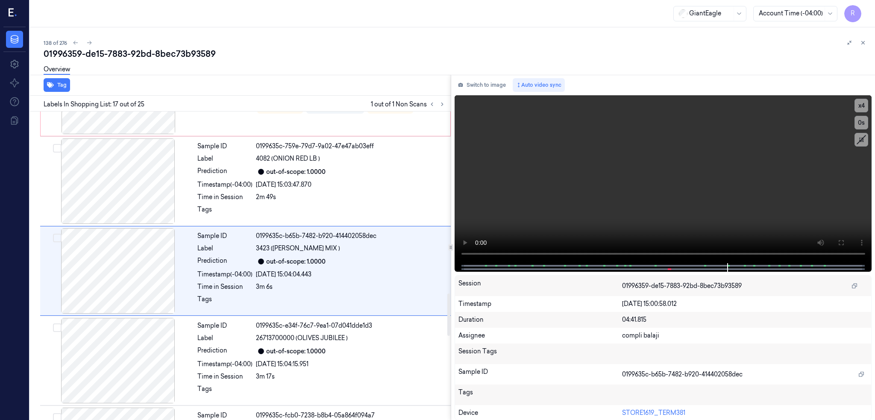
scroll to position [1326, 0]
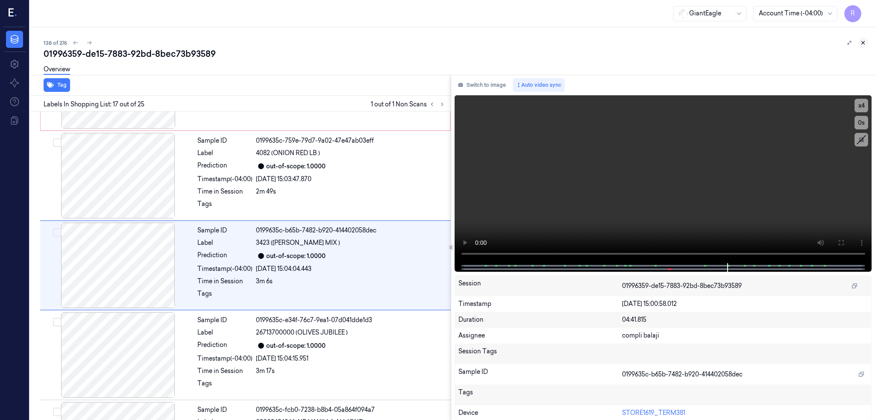
click at [863, 44] on icon at bounding box center [863, 43] width 6 height 6
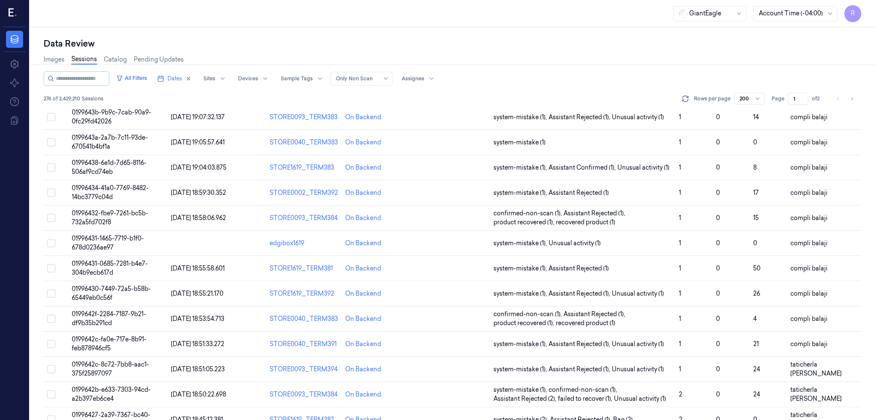
scroll to position [708, 0]
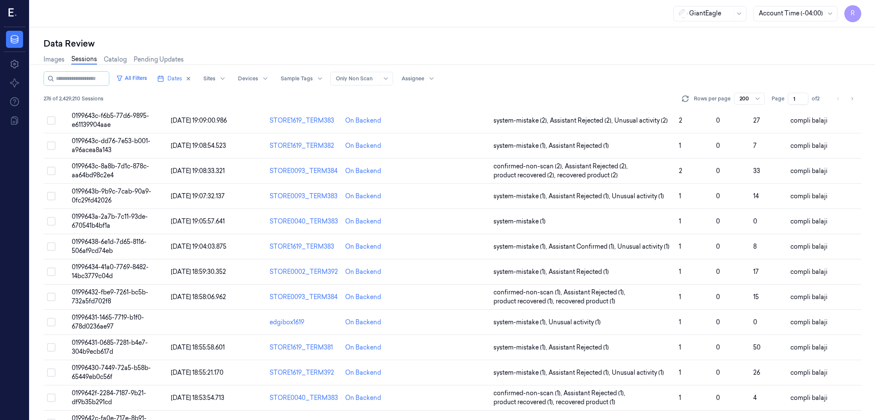
click at [760, 93] on div "200" at bounding box center [749, 99] width 31 height 12
click at [686, 97] on icon at bounding box center [685, 98] width 9 height 9
click at [16, 14] on icon at bounding box center [13, 13] width 9 height 13
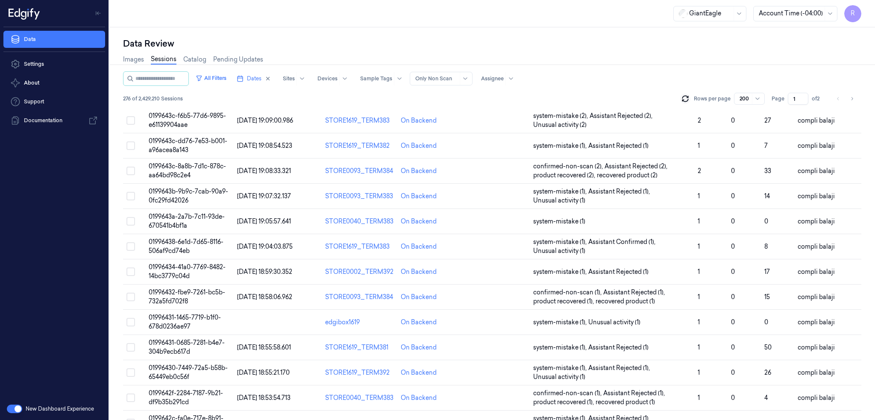
click at [16, 14] on icon at bounding box center [24, 13] width 31 height 13
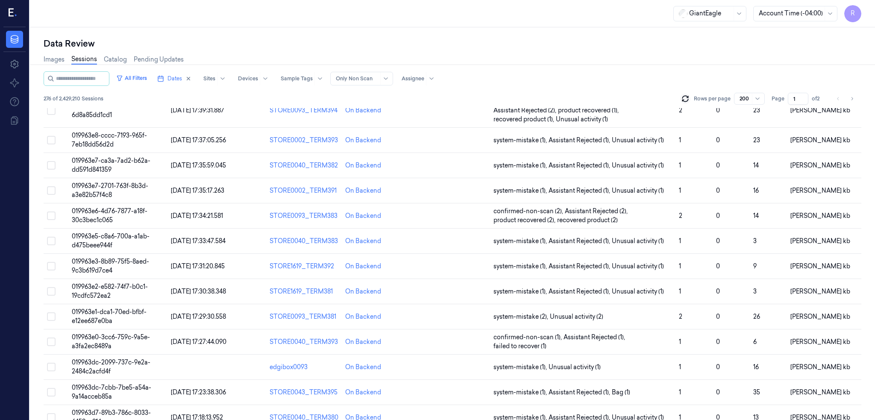
scroll to position [1563, 0]
click at [167, 78] on span "Dates" at bounding box center [174, 79] width 15 height 8
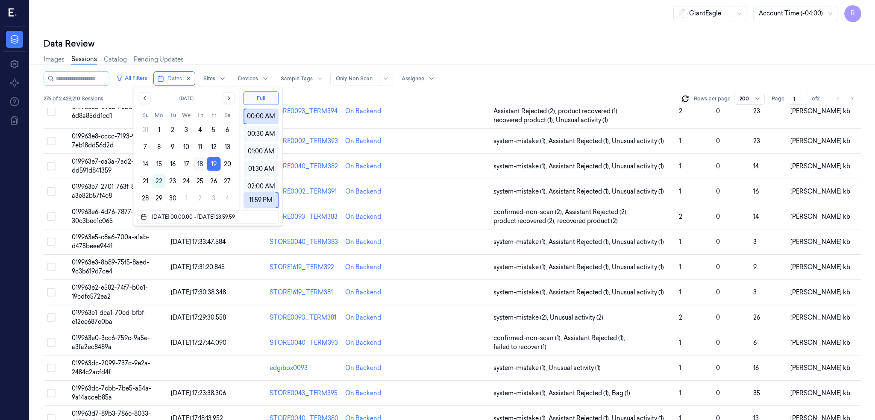
click at [202, 165] on button "18" at bounding box center [200, 164] width 14 height 14
type input "18/09/2025 00:00:00 - 18/09/2025 23:59:59"
click at [401, 33] on div "Data Review Images Sessions Catalog Pending Updates All Filters Dates Sites Dev…" at bounding box center [452, 223] width 845 height 393
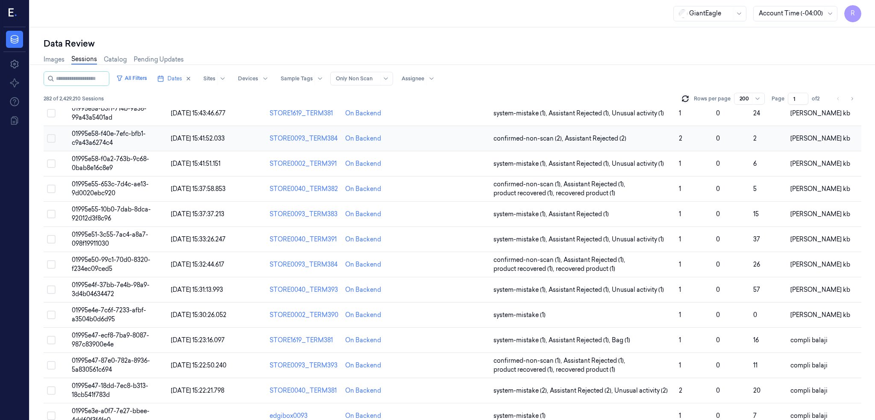
scroll to position [3367, 0]
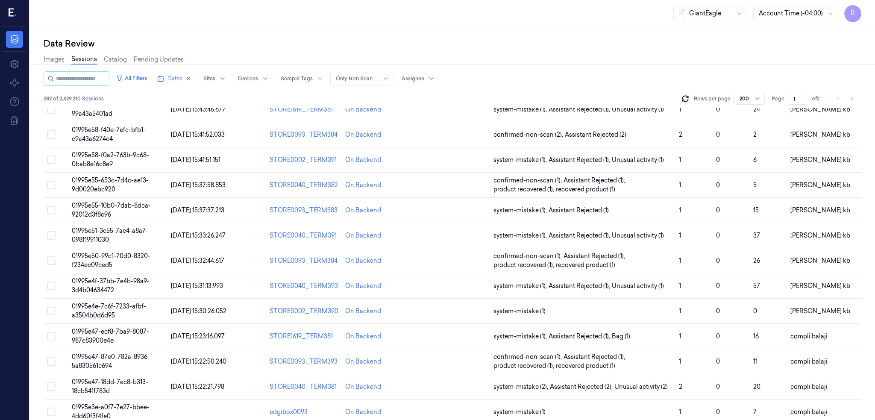
click at [635, 77] on div "All Filters Dates Sites Devices Sample Tags Alert Type Only Non Scan Assignee" at bounding box center [453, 78] width 818 height 15
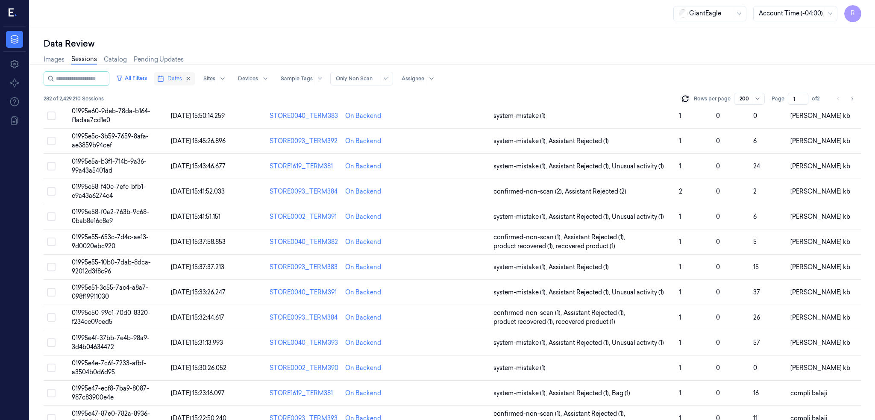
click at [167, 80] on span "Dates" at bounding box center [174, 79] width 15 height 8
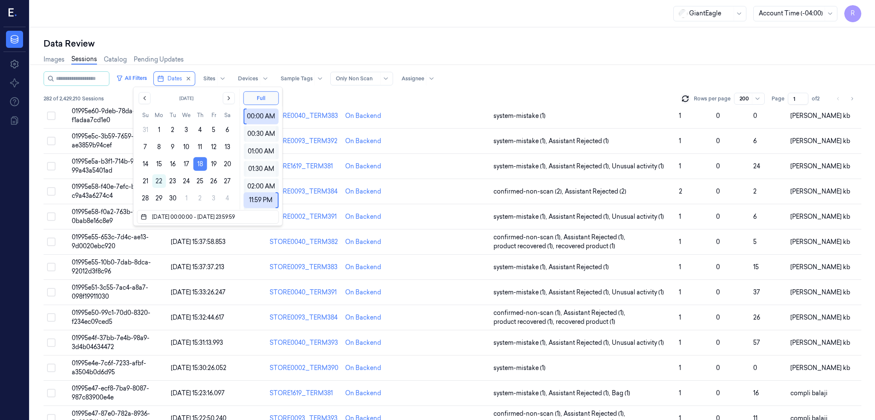
click at [202, 160] on button "18" at bounding box center [200, 164] width 14 height 14
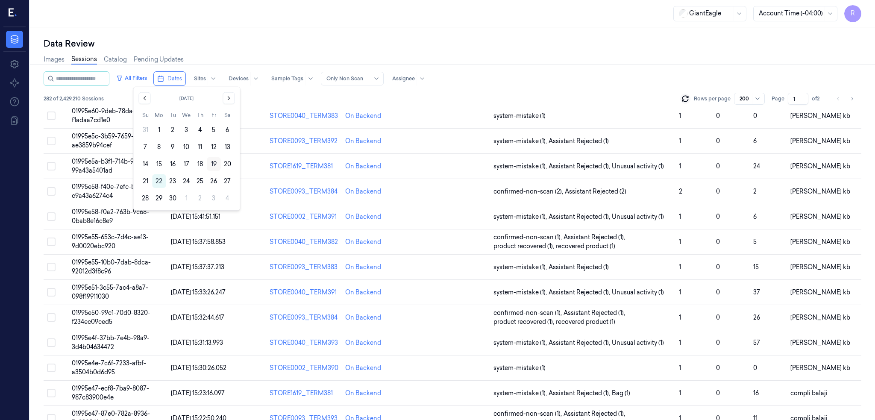
click at [212, 161] on button "19" at bounding box center [214, 164] width 14 height 14
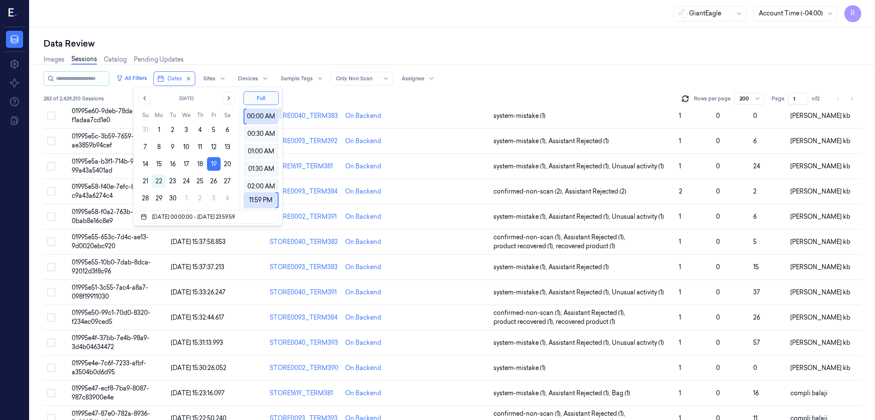
click at [545, 44] on div "Data Review" at bounding box center [453, 44] width 818 height 12
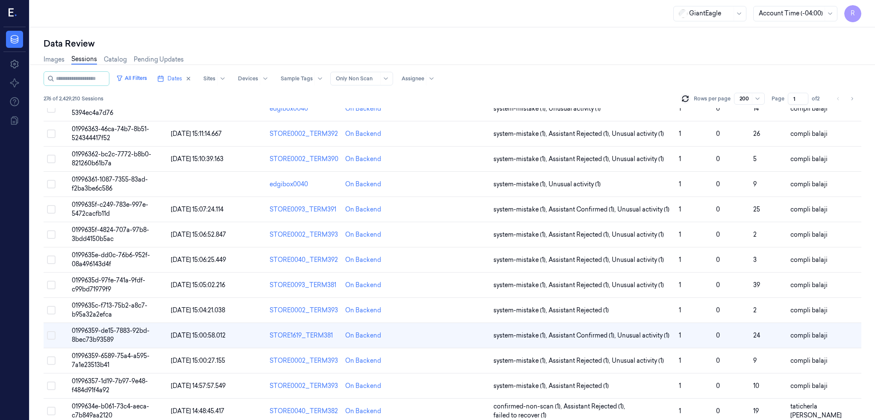
scroll to position [3385, 0]
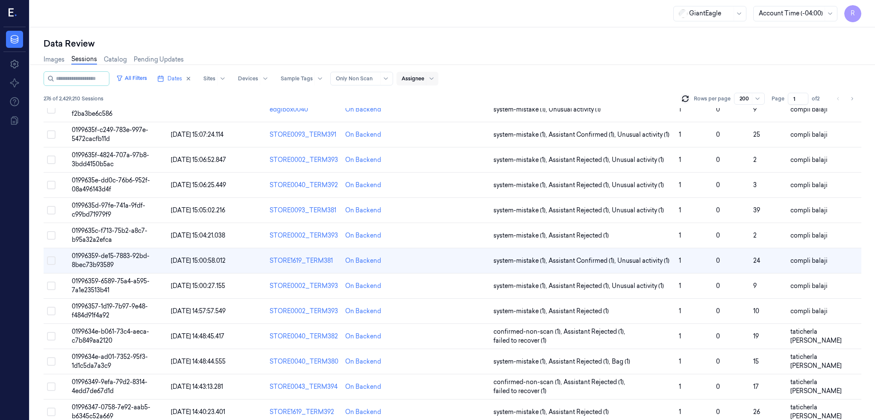
click at [402, 84] on div "Assignee" at bounding box center [413, 79] width 23 height 14
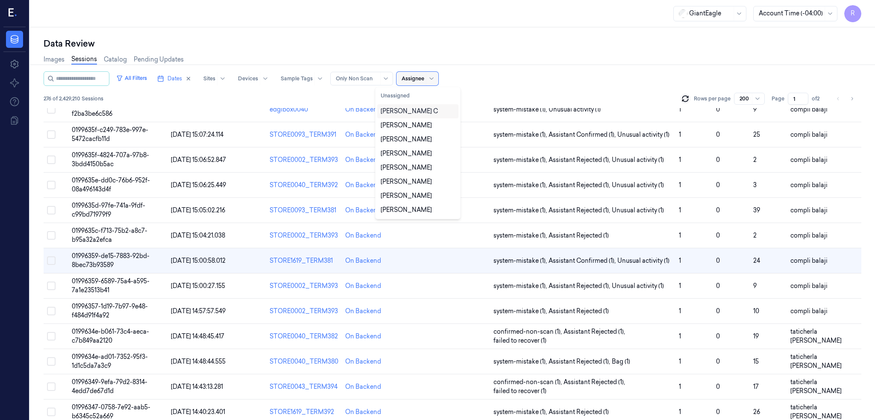
type input "s"
click at [396, 158] on div "[PERSON_NAME]" at bounding box center [406, 153] width 51 height 9
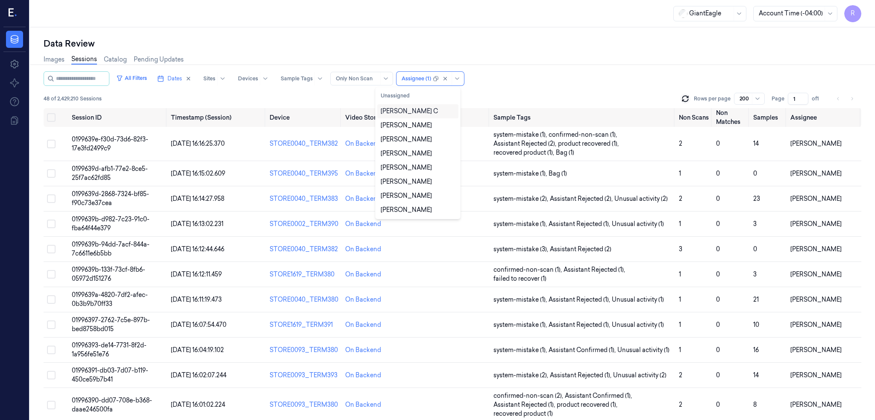
click at [450, 43] on div "Data Review" at bounding box center [453, 44] width 818 height 12
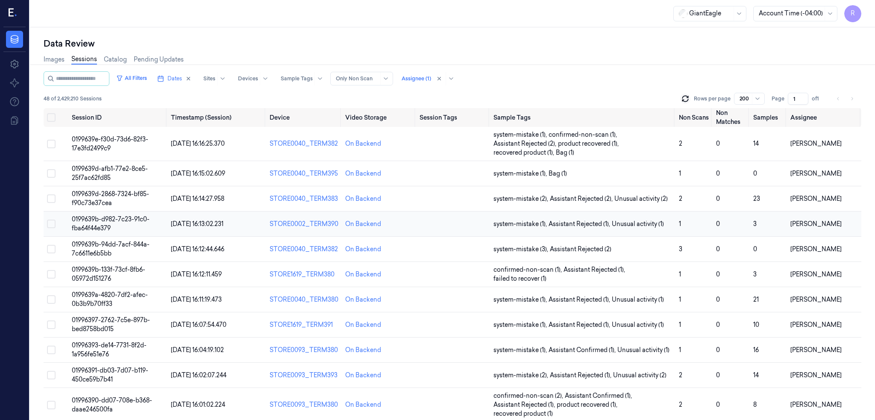
scroll to position [750, 0]
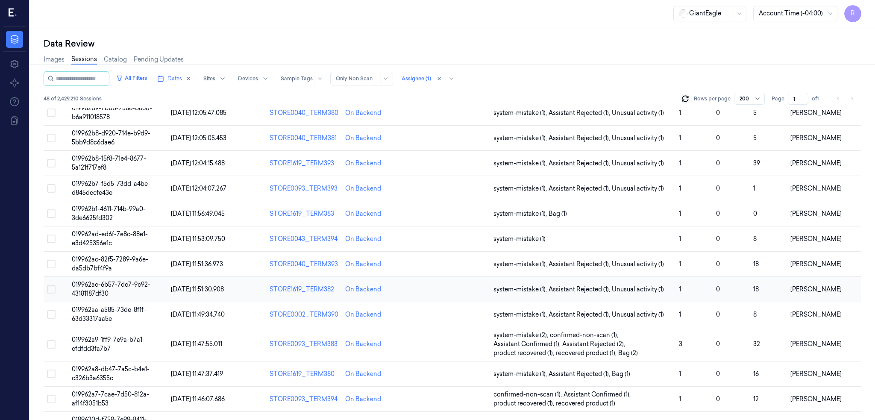
click at [72, 293] on span "019962ac-6b57-7dc7-9c92-43181187df30" at bounding box center [111, 289] width 79 height 17
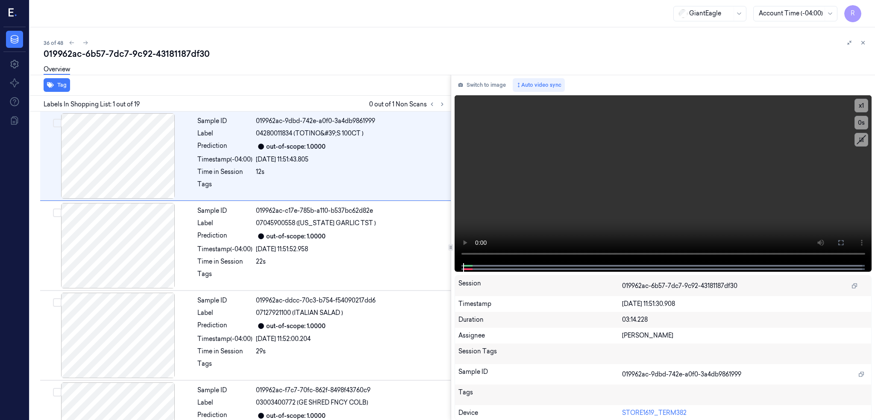
click at [120, 58] on div "019962ac-6b57-7dc7-9c92-43181187df30" at bounding box center [456, 54] width 824 height 12
copy div "-"
click at [863, 44] on icon at bounding box center [863, 43] width 6 height 6
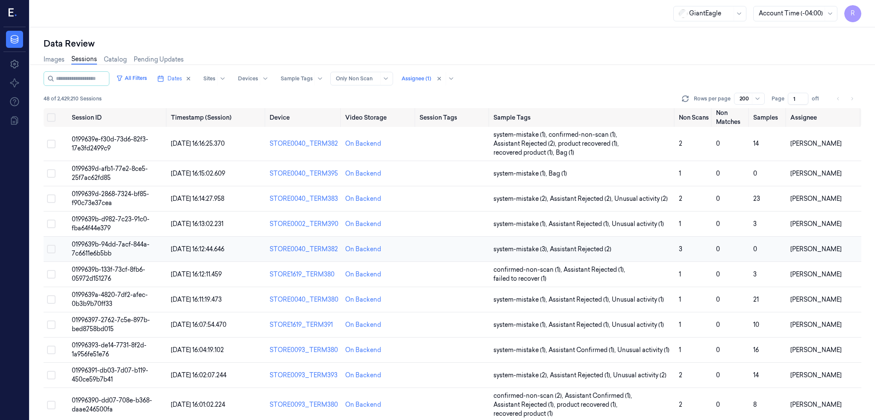
scroll to position [776, 0]
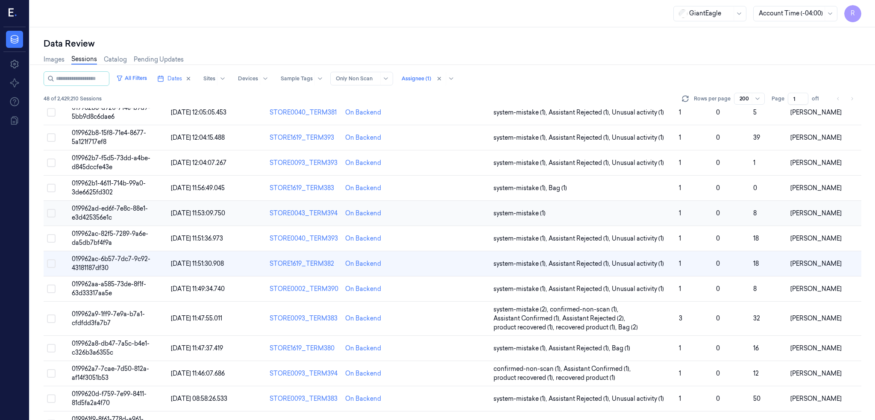
click at [80, 209] on span "019962ad-ed6f-7e8c-88e1-e3d425356e1c" at bounding box center [110, 213] width 76 height 17
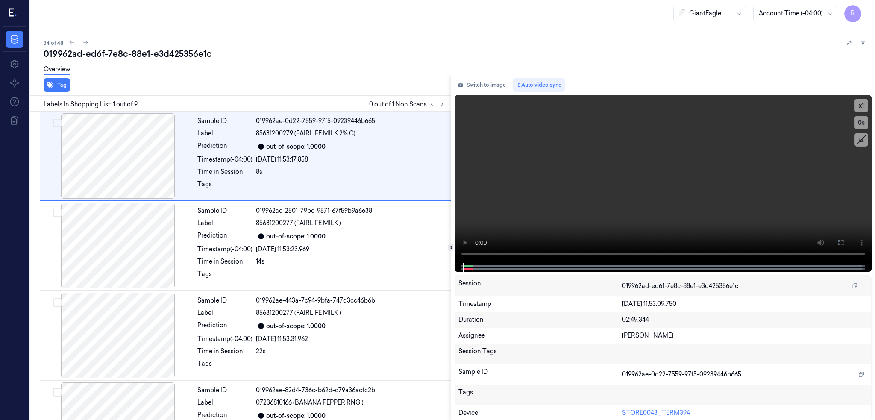
click at [146, 55] on div "019962ad-ed6f-7e8c-88e1-e3d425356e1c" at bounding box center [456, 54] width 824 height 12
copy div "e3d425356e1c"
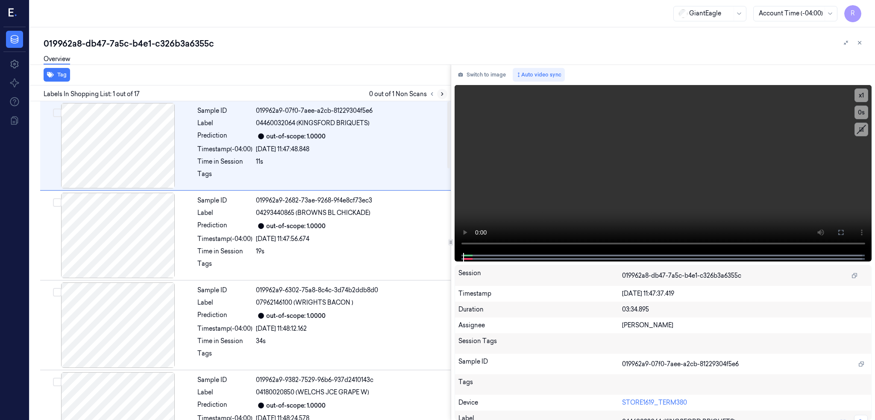
click at [445, 91] on icon at bounding box center [442, 94] width 6 height 6
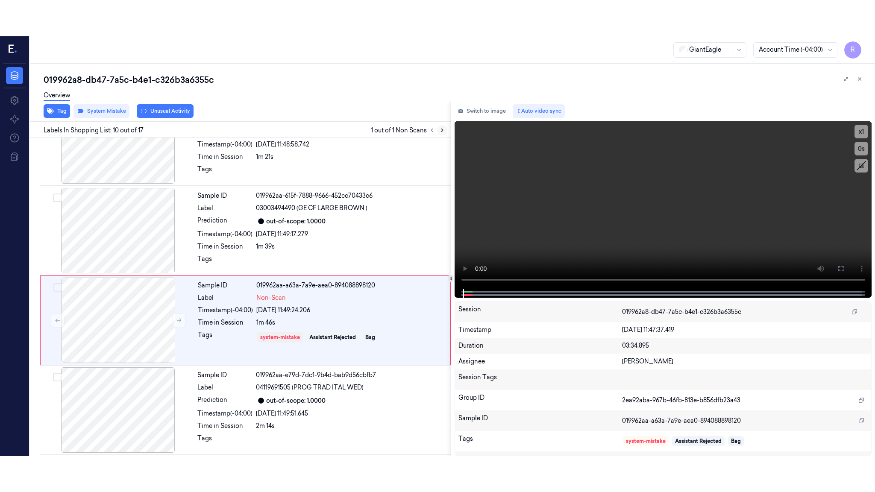
scroll to position [692, 0]
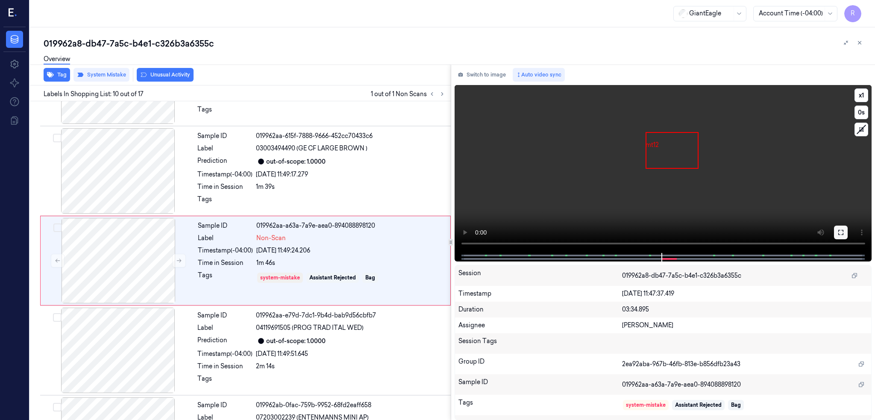
click at [844, 231] on icon at bounding box center [840, 232] width 7 height 7
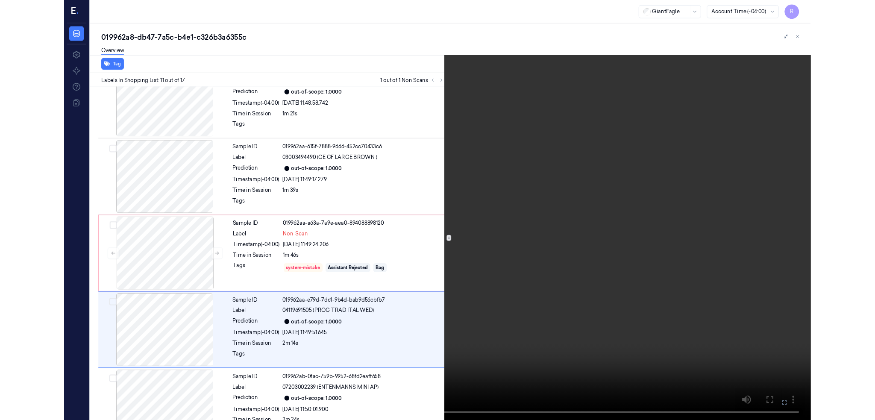
scroll to position [746, 0]
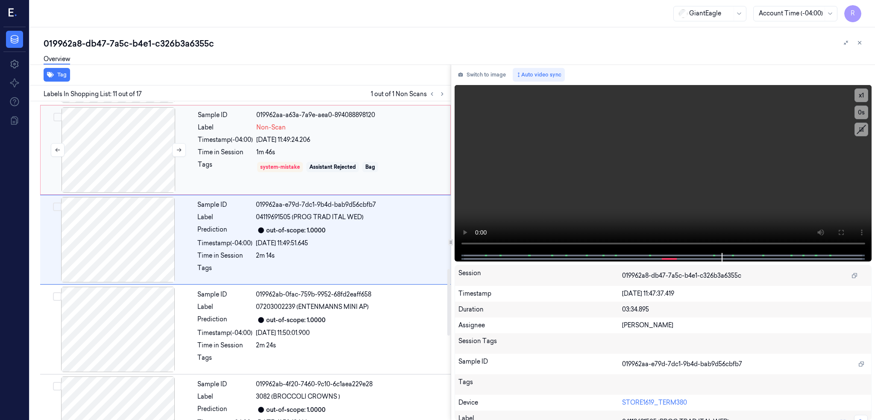
click at [137, 153] on div at bounding box center [118, 149] width 152 height 85
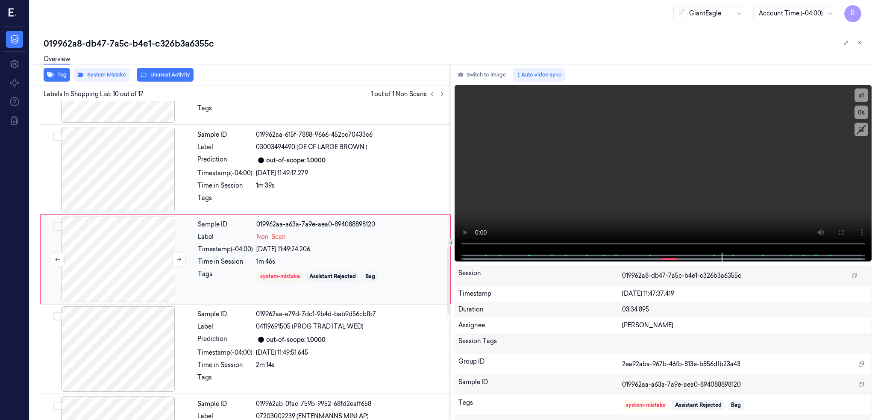
scroll to position [692, 0]
click at [101, 248] on div at bounding box center [118, 260] width 152 height 85
click at [114, 255] on div at bounding box center [118, 260] width 152 height 85
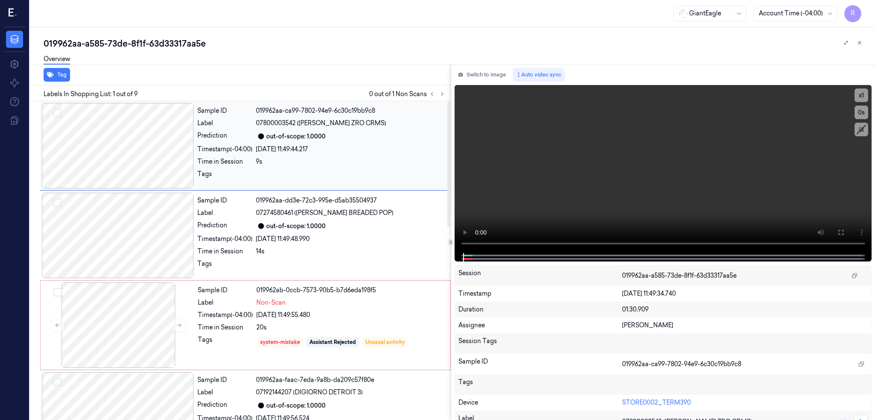
click at [103, 144] on div at bounding box center [118, 145] width 152 height 85
click at [848, 227] on button at bounding box center [841, 233] width 14 height 14
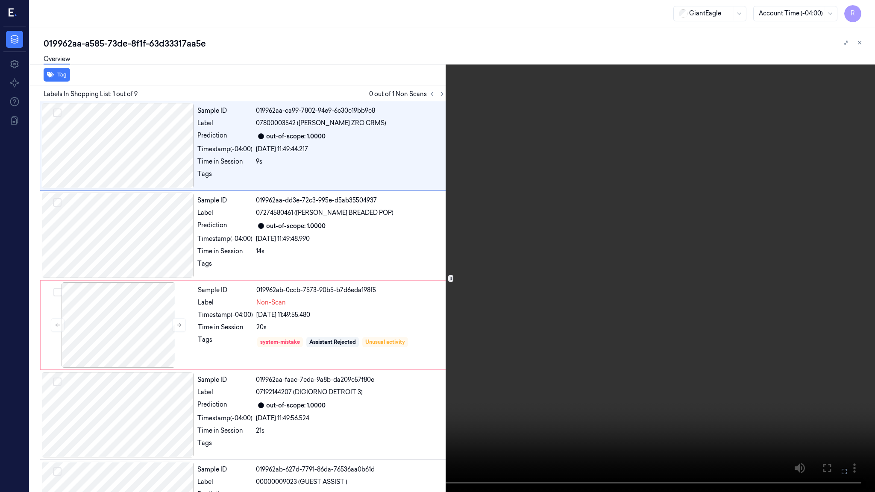
click at [558, 346] on video at bounding box center [437, 246] width 875 height 492
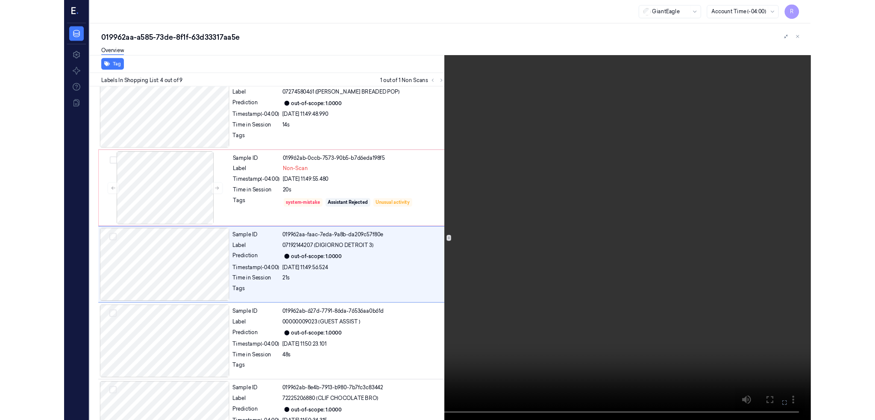
scroll to position [118, 0]
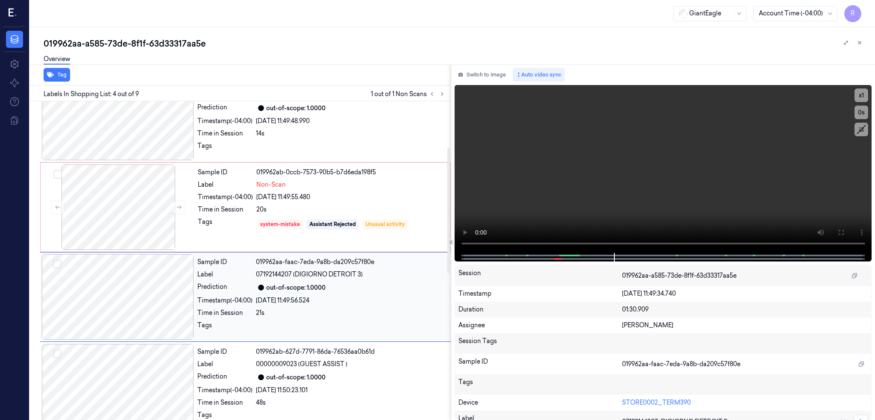
click at [95, 284] on div at bounding box center [118, 296] width 152 height 85
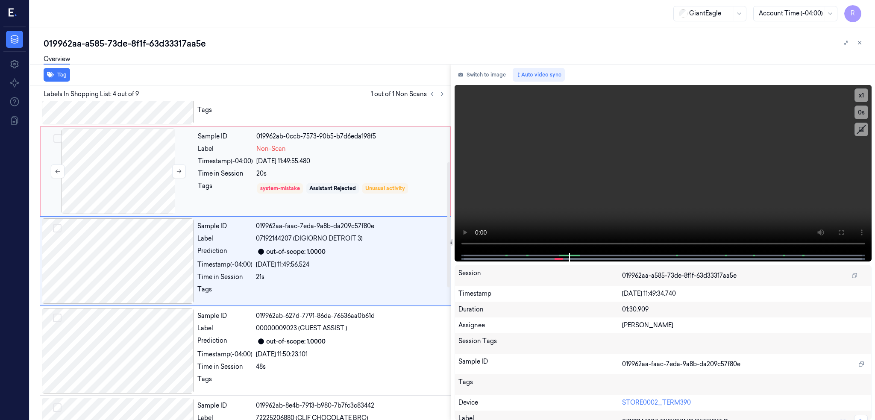
click at [143, 169] on div at bounding box center [118, 171] width 152 height 85
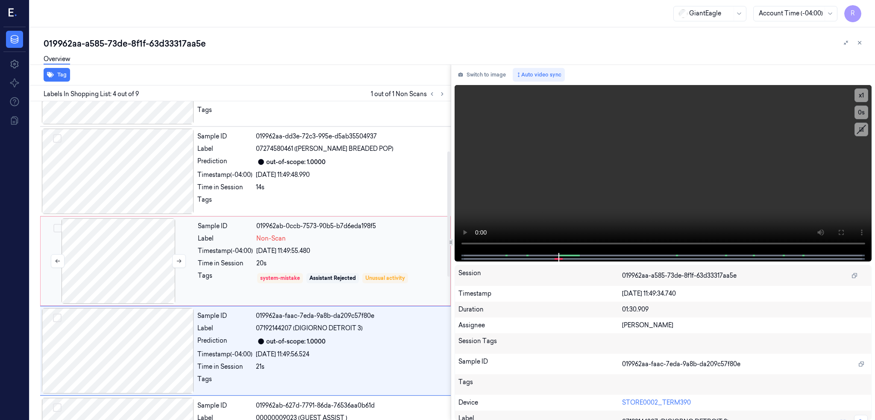
scroll to position [154, 0]
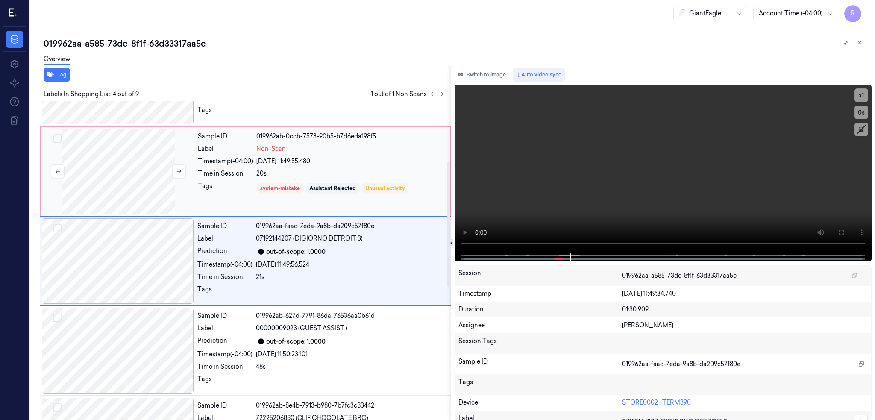
click at [143, 169] on div at bounding box center [118, 171] width 152 height 85
click at [127, 164] on div at bounding box center [118, 171] width 152 height 85
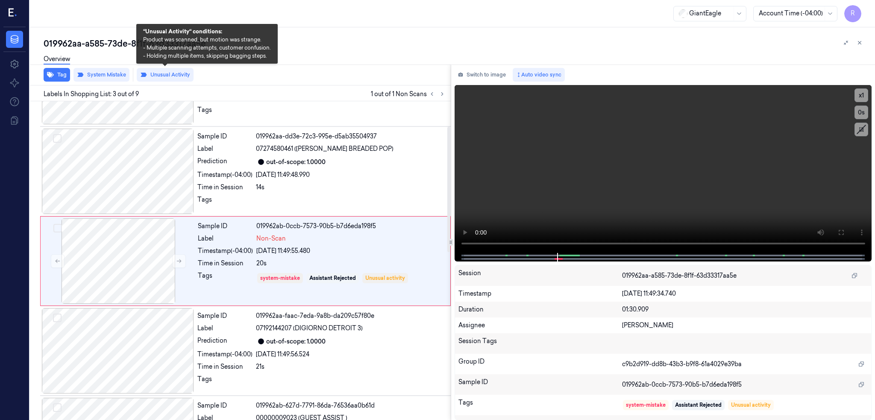
click at [146, 67] on div "Overview" at bounding box center [456, 61] width 824 height 22
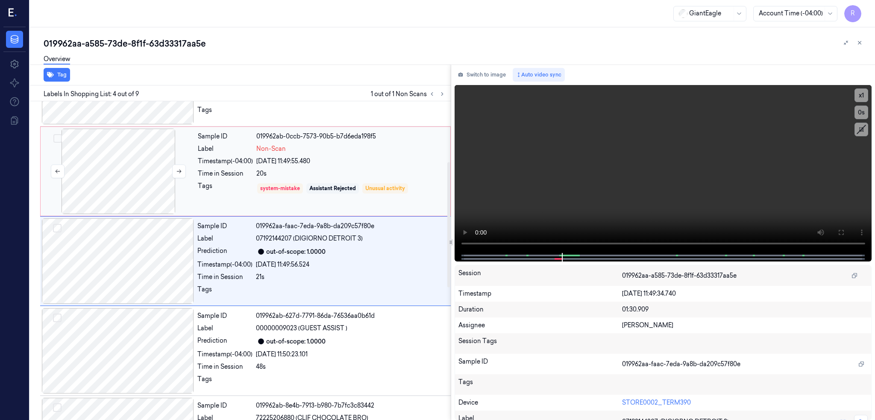
click at [120, 167] on div at bounding box center [118, 171] width 152 height 85
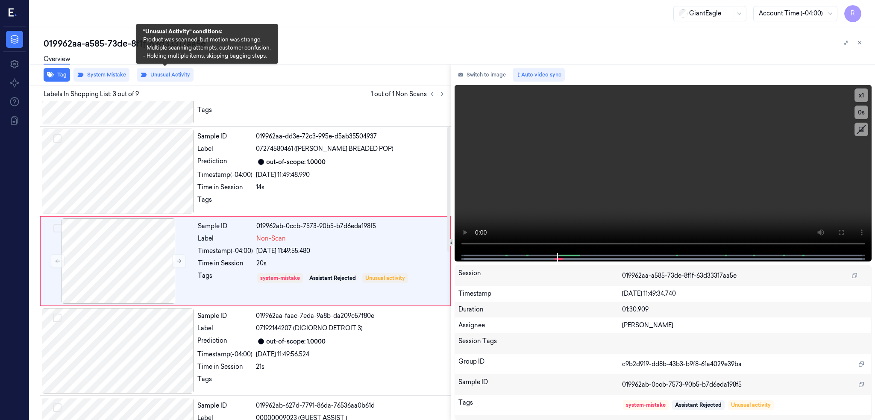
drag, startPoint x: 144, startPoint y: 71, endPoint x: 145, endPoint y: 86, distance: 14.5
click at [145, 71] on icon at bounding box center [143, 74] width 7 height 7
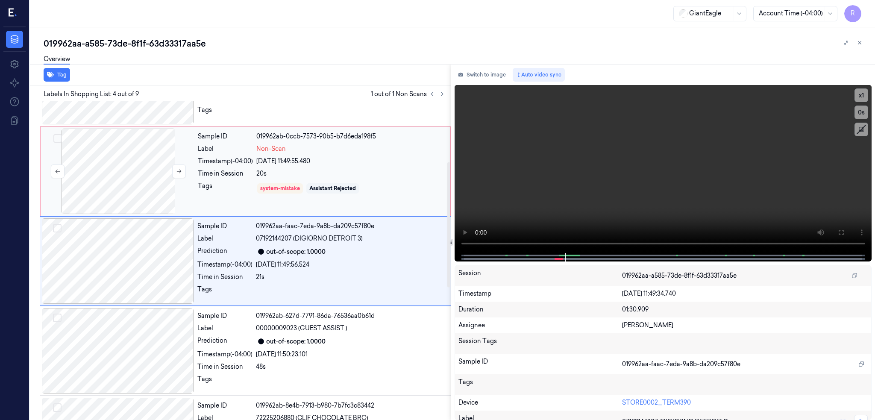
click at [148, 173] on div at bounding box center [118, 171] width 152 height 85
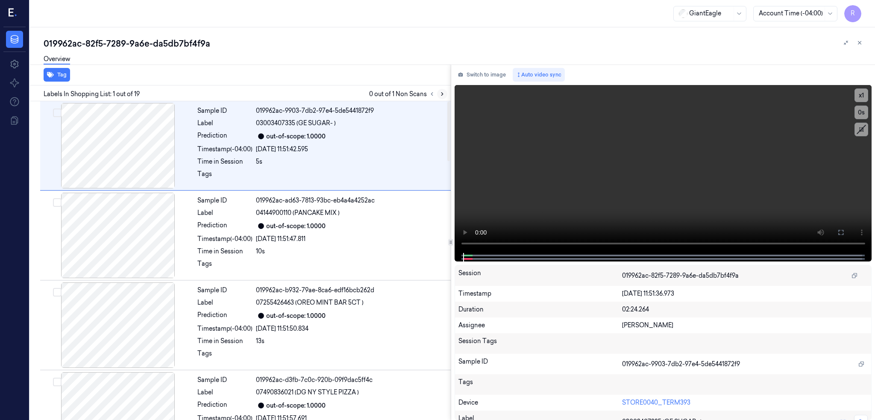
click at [445, 91] on icon at bounding box center [442, 94] width 6 height 6
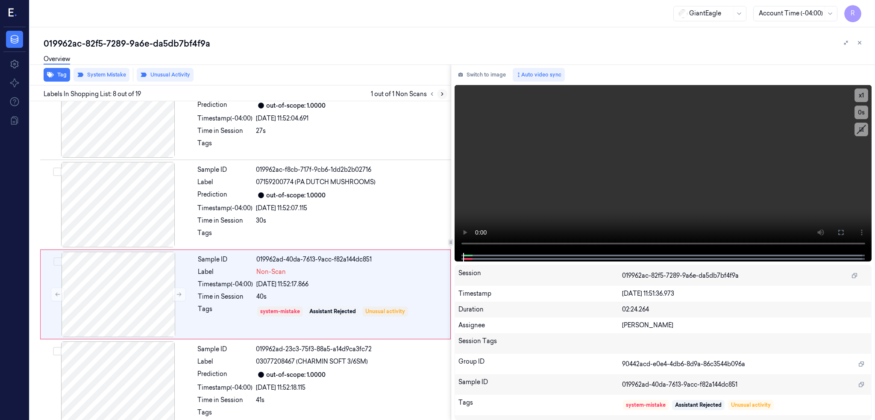
scroll to position [513, 0]
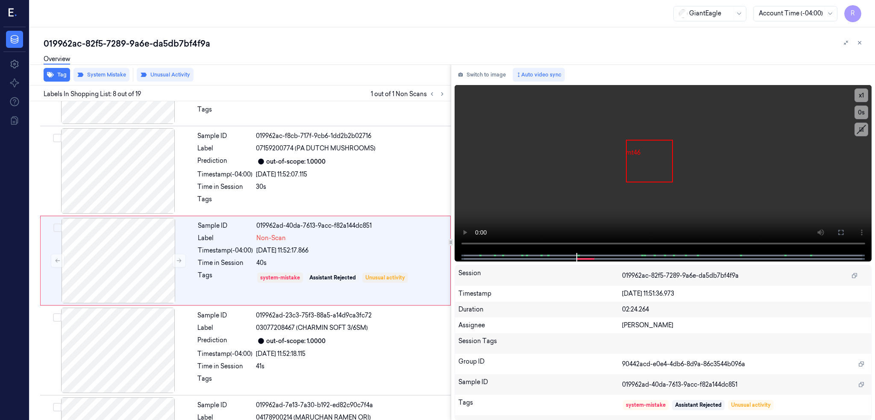
click at [140, 31] on div "019962ac-82f5-7289-9a6e-da5db7bf4f9a Overview Tag System Mistake Unusual Activi…" at bounding box center [452, 223] width 845 height 393
click at [140, 46] on div "019962ac-82f5-7289-9a6e-da5db7bf4f9a" at bounding box center [456, 44] width 824 height 12
copy div "9a6e"
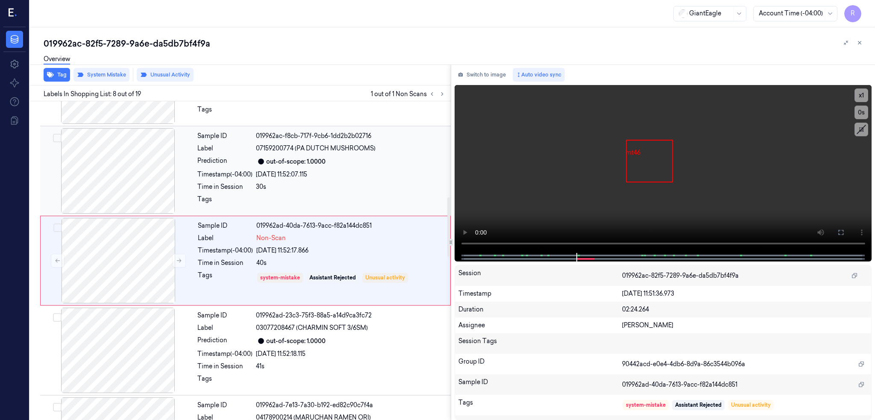
click at [132, 156] on div at bounding box center [118, 170] width 152 height 85
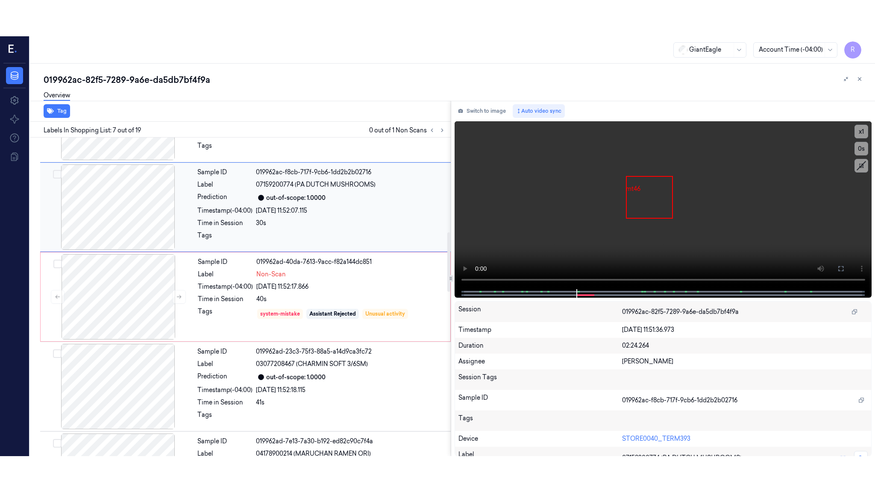
scroll to position [423, 0]
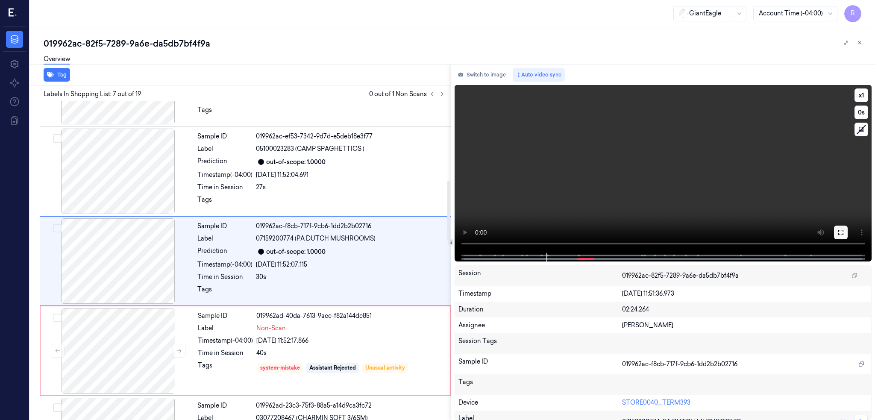
click at [848, 228] on button at bounding box center [841, 233] width 14 height 14
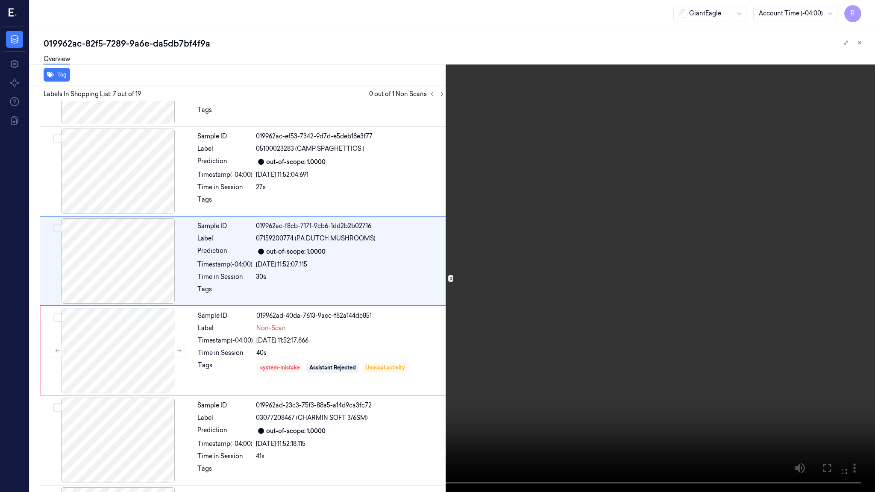
click at [351, 320] on video at bounding box center [437, 246] width 875 height 492
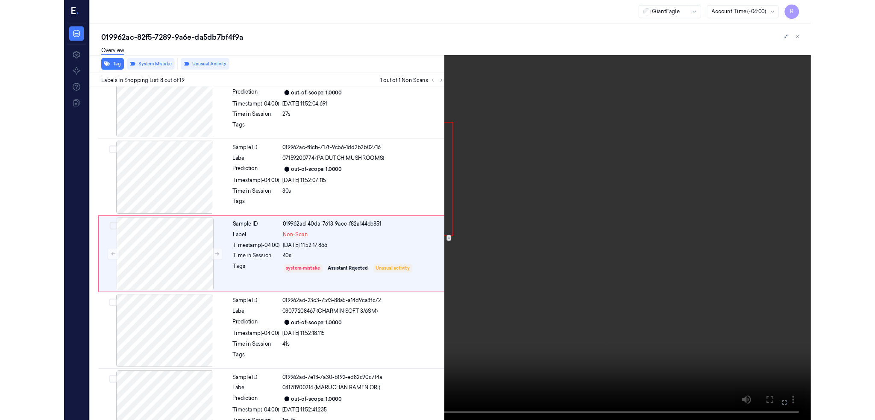
scroll to position [477, 0]
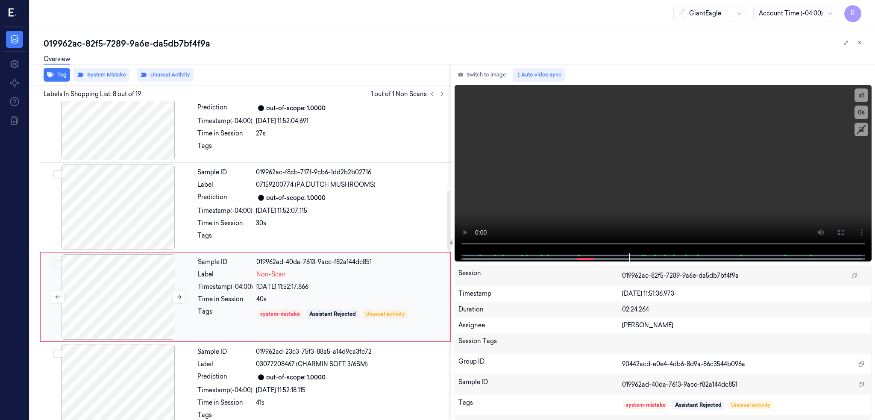
click at [125, 293] on div at bounding box center [118, 296] width 152 height 85
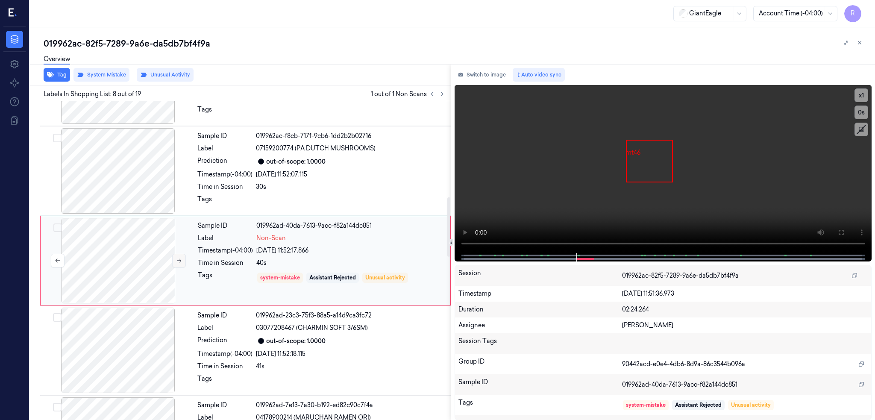
click at [179, 261] on icon at bounding box center [179, 261] width 6 height 6
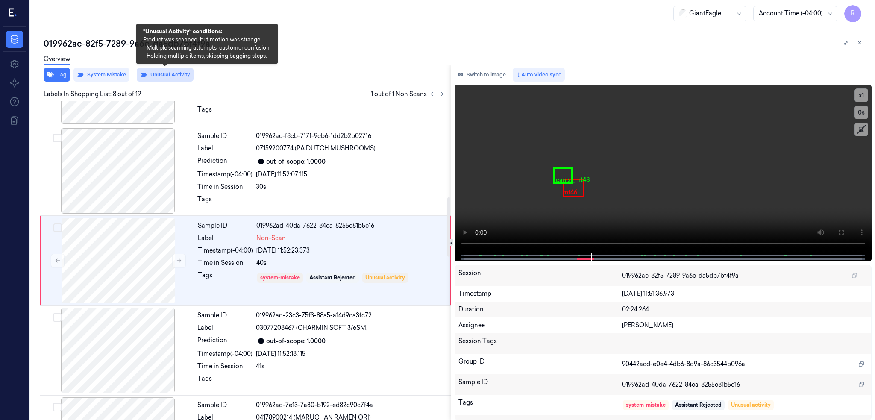
click at [163, 73] on button "Unusual Activity" at bounding box center [165, 75] width 57 height 14
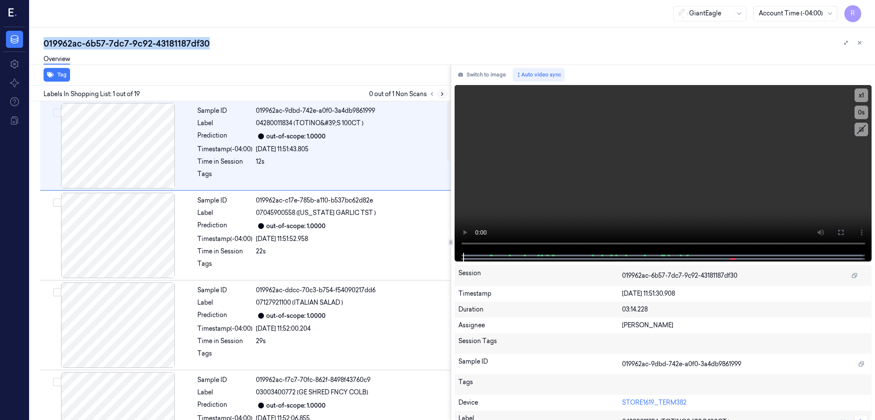
click at [447, 97] on button at bounding box center [442, 94] width 10 height 10
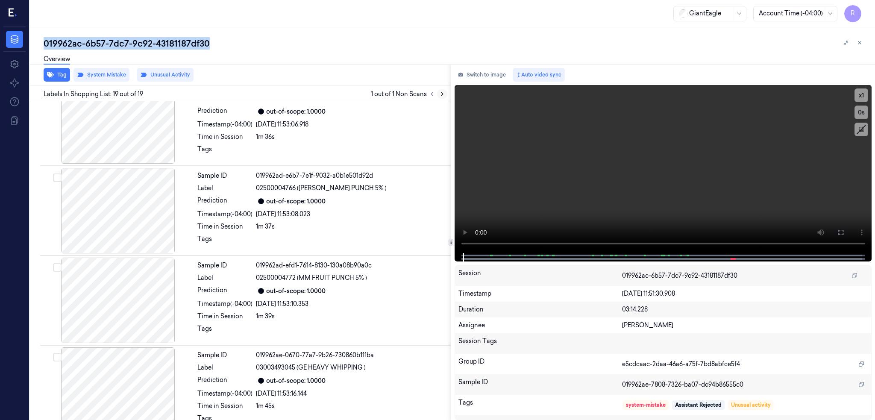
click at [447, 89] on button at bounding box center [442, 94] width 10 height 10
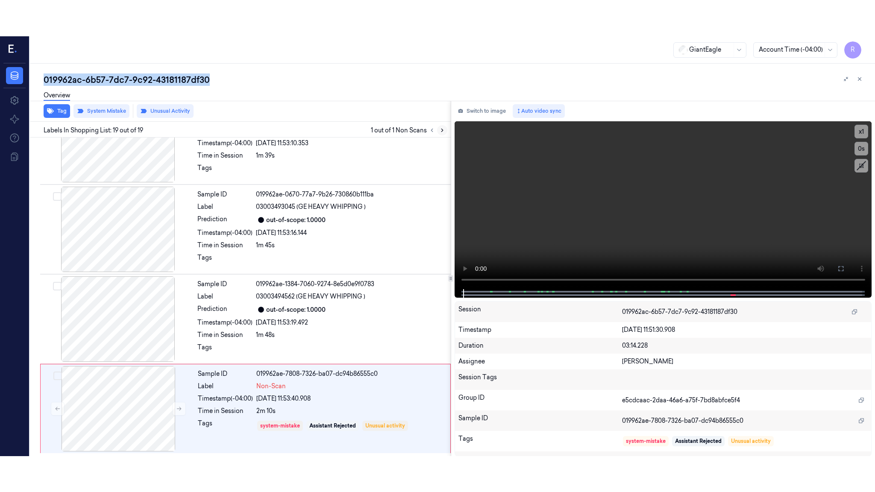
scroll to position [1389, 0]
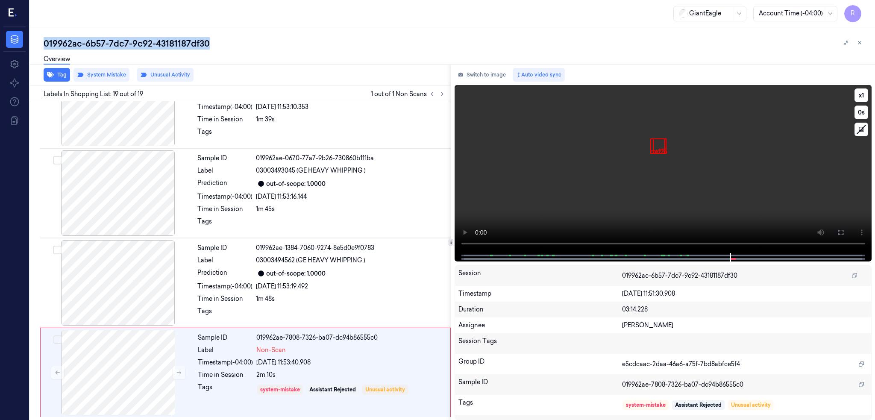
click at [844, 232] on icon at bounding box center [840, 232] width 7 height 7
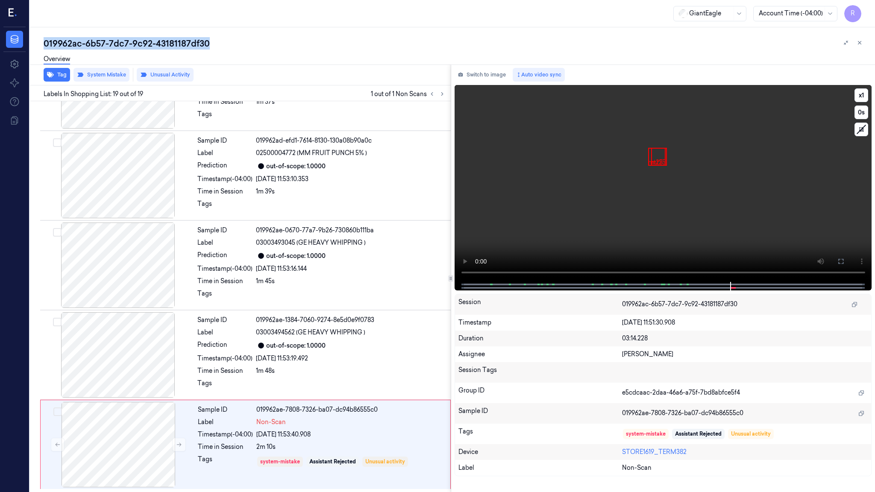
scroll to position [1317, 0]
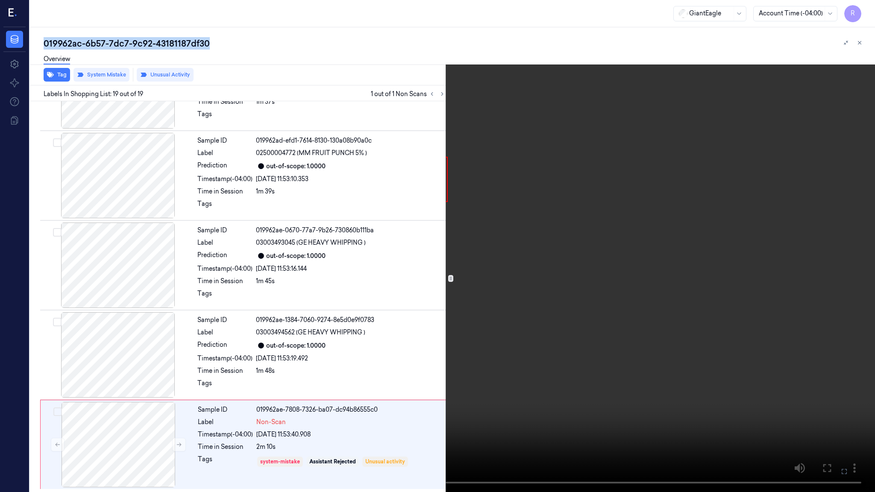
click at [469, 290] on video at bounding box center [437, 246] width 875 height 492
click at [862, 12] on button "x 1" at bounding box center [865, 10] width 14 height 14
click at [862, 12] on button "x 2" at bounding box center [865, 10] width 14 height 14
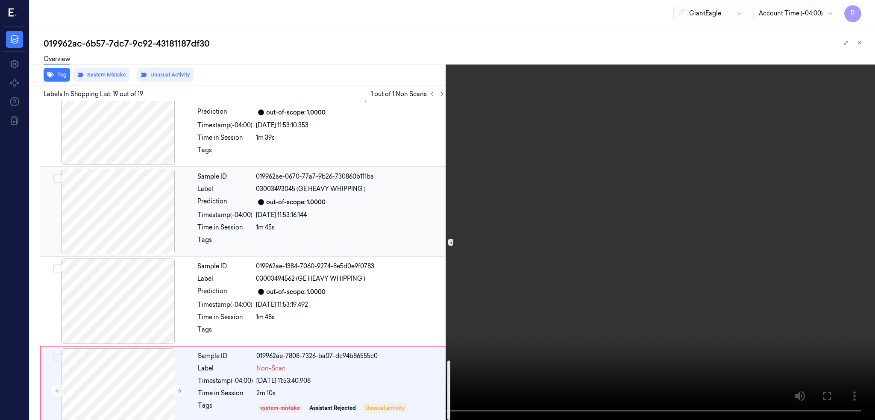
scroll to position [1389, 0]
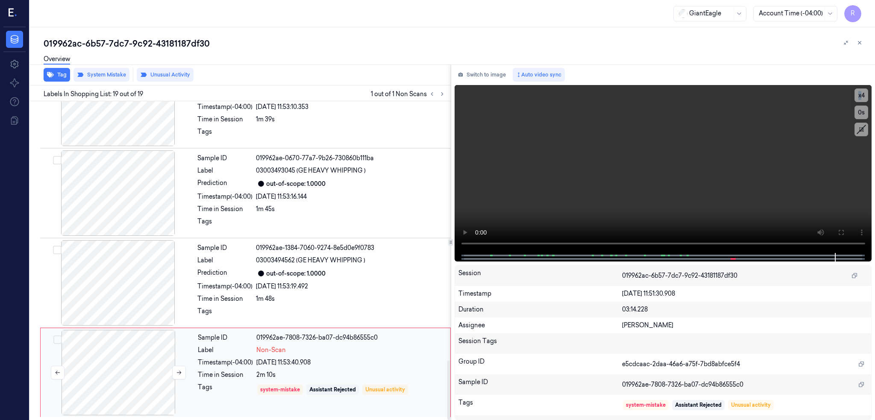
click at [125, 363] on div at bounding box center [118, 372] width 152 height 85
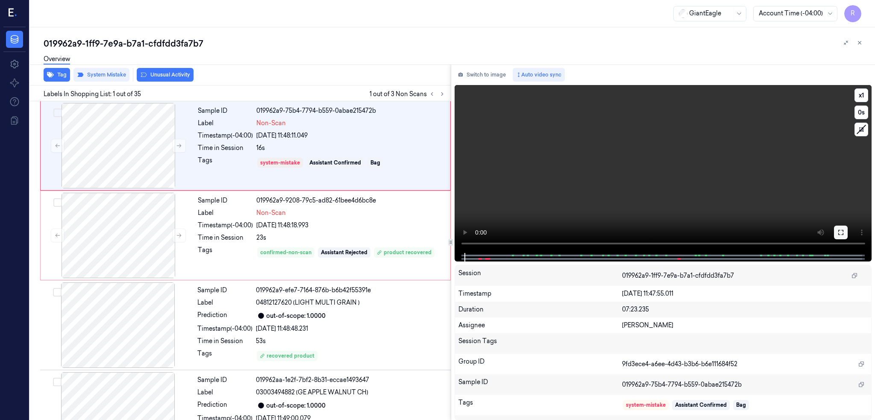
click at [844, 233] on icon at bounding box center [840, 232] width 7 height 7
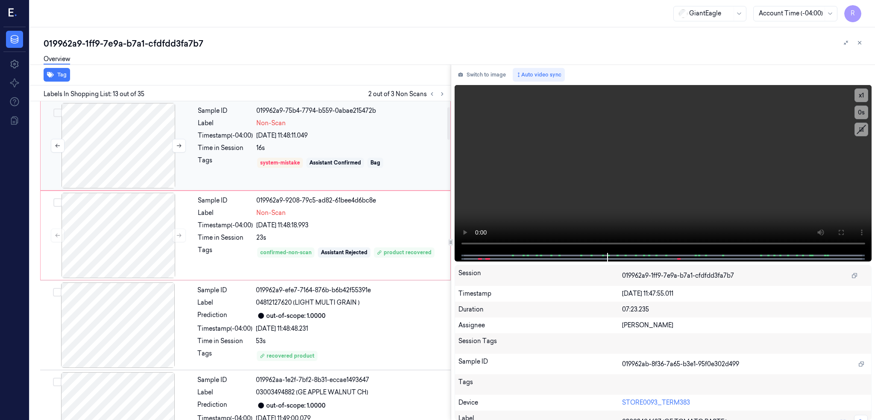
click at [97, 265] on div at bounding box center [118, 235] width 152 height 85
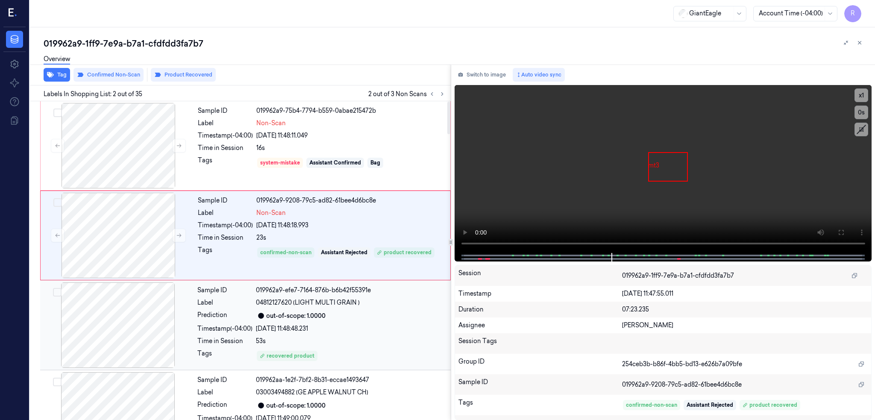
click at [112, 329] on div at bounding box center [118, 324] width 152 height 85
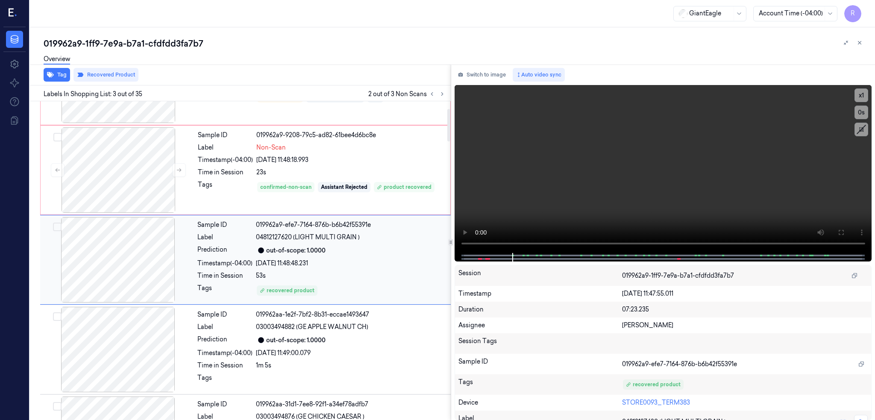
scroll to position [64, 0]
click at [445, 94] on icon at bounding box center [442, 94] width 6 height 6
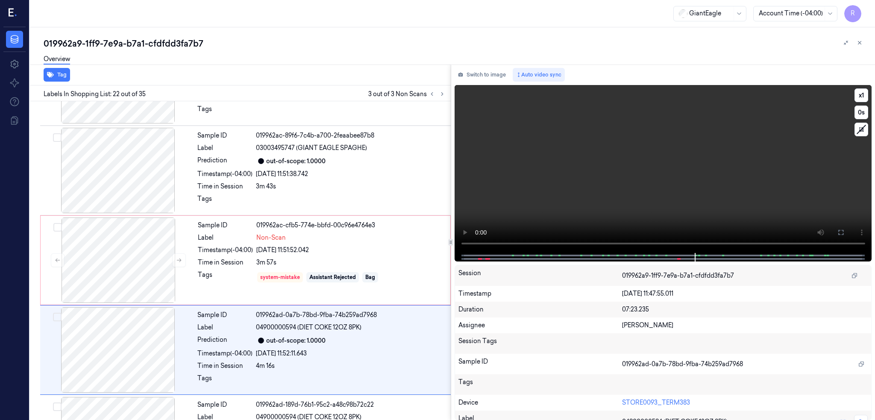
scroll to position [1769, 0]
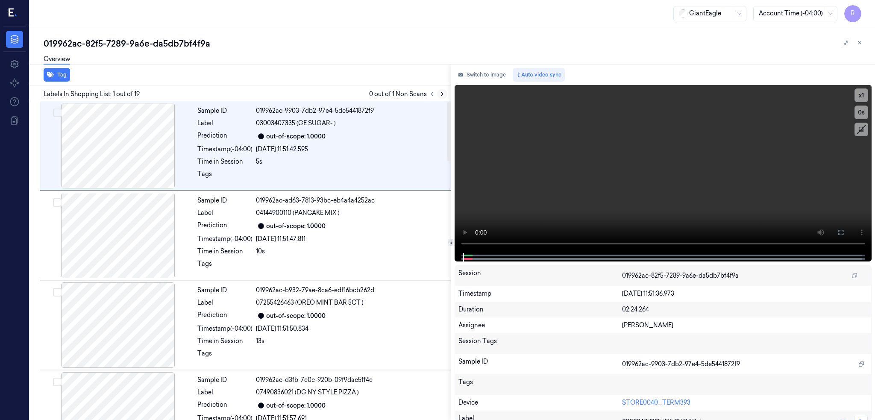
click at [445, 92] on icon at bounding box center [442, 94] width 6 height 6
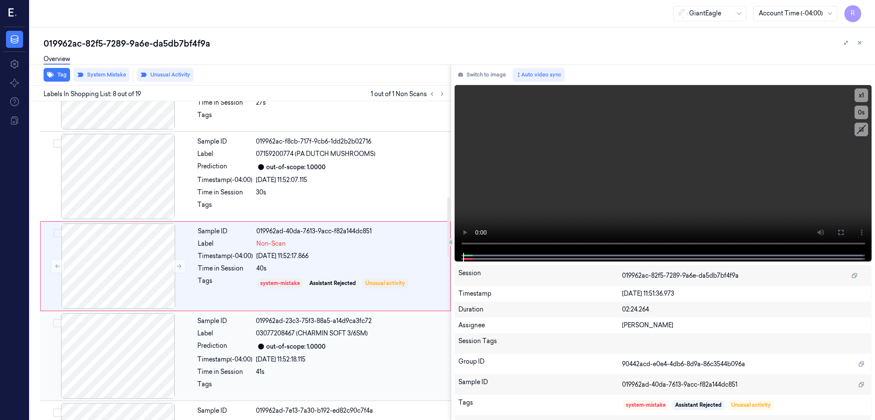
scroll to position [513, 0]
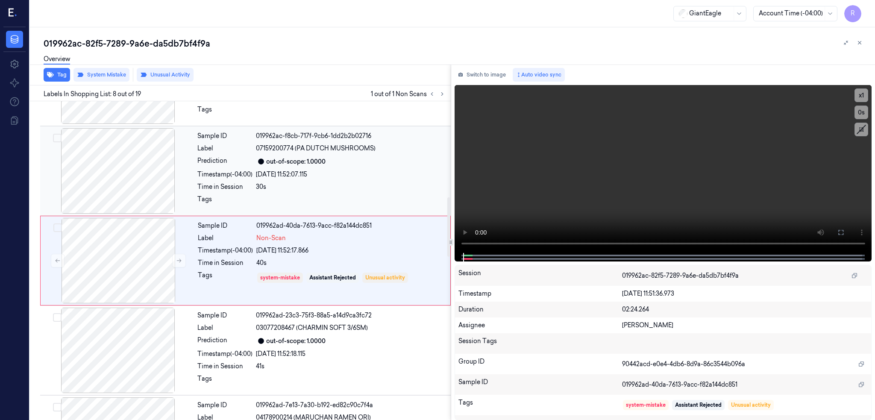
click at [110, 179] on div at bounding box center [118, 170] width 152 height 85
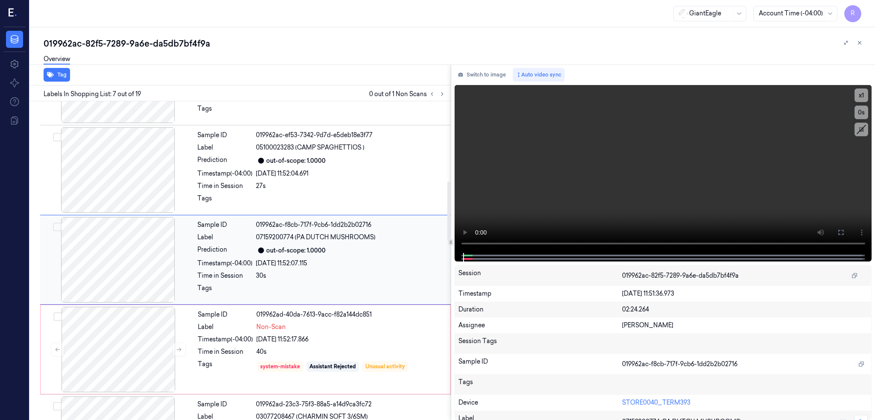
scroll to position [423, 0]
click at [145, 44] on div "019962ac-82f5-7289-9a6e-da5db7bf4f9a" at bounding box center [456, 44] width 824 height 12
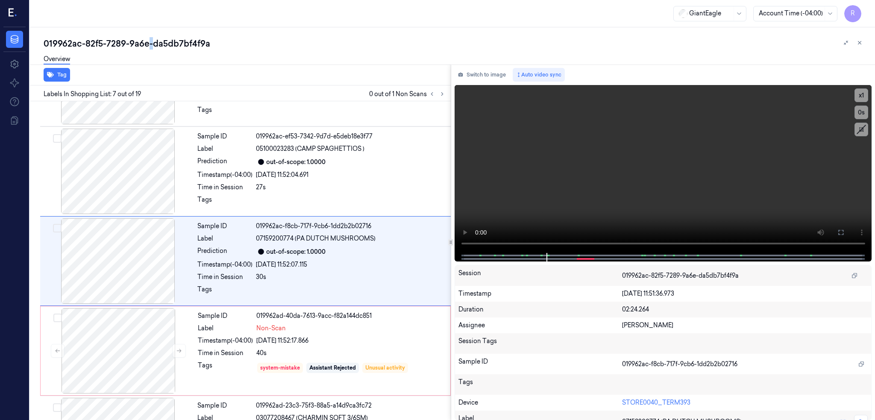
click at [145, 44] on div "019962ac-82f5-7289-9a6e-da5db7bf4f9a" at bounding box center [456, 44] width 824 height 12
copy div "-"
click at [159, 36] on div "019962ac-82f5-7289-9a6e-da5db7bf4f9a Overview Tag Labels In Shopping List: 7 ou…" at bounding box center [452, 223] width 845 height 393
click at [158, 48] on div "019962ac-82f5-7289-9a6e-da5db7bf4f9a" at bounding box center [456, 44] width 824 height 12
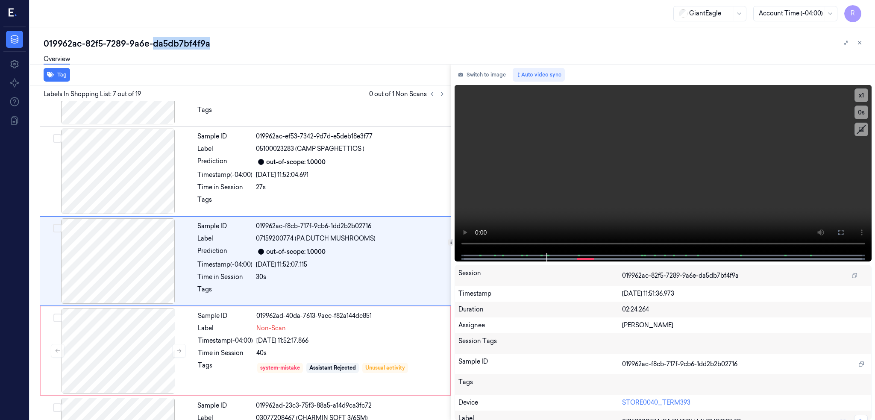
click at [158, 48] on div "019962ac-82f5-7289-9a6e-da5db7bf4f9a" at bounding box center [456, 44] width 824 height 12
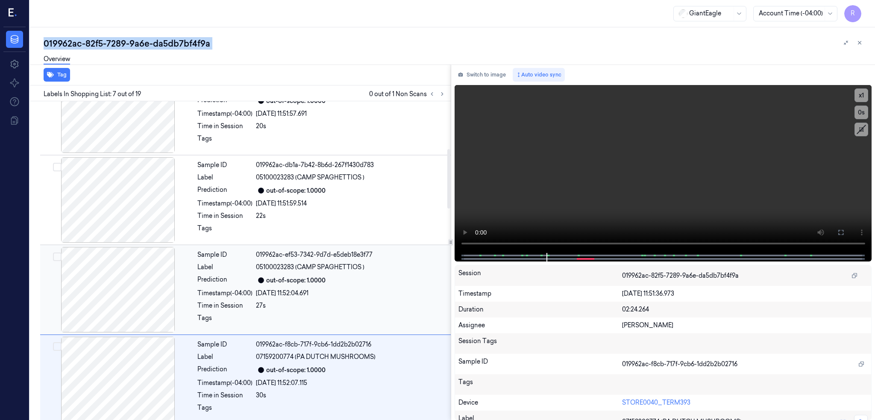
scroll to position [252, 0]
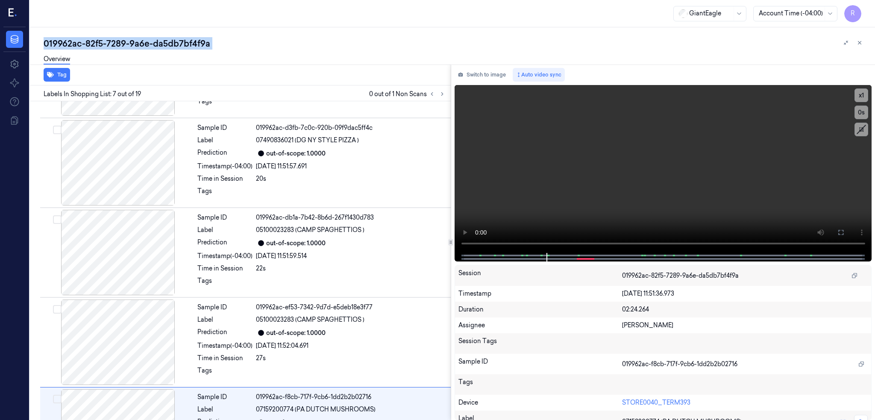
copy div "da5db7bf4f9a"
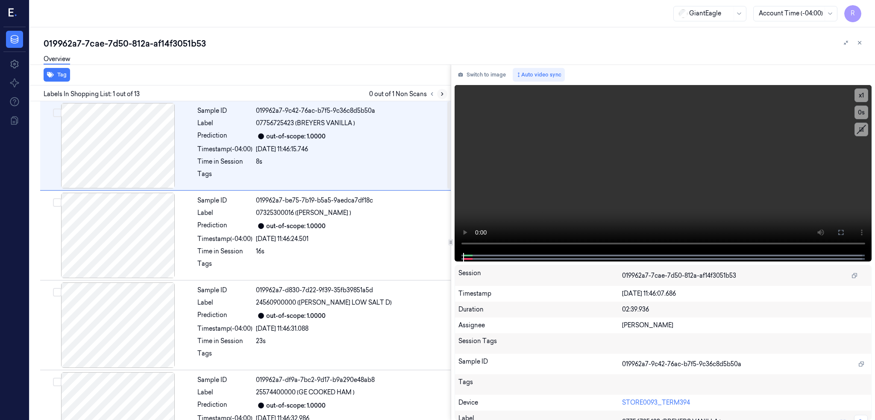
click at [447, 89] on button at bounding box center [442, 94] width 10 height 10
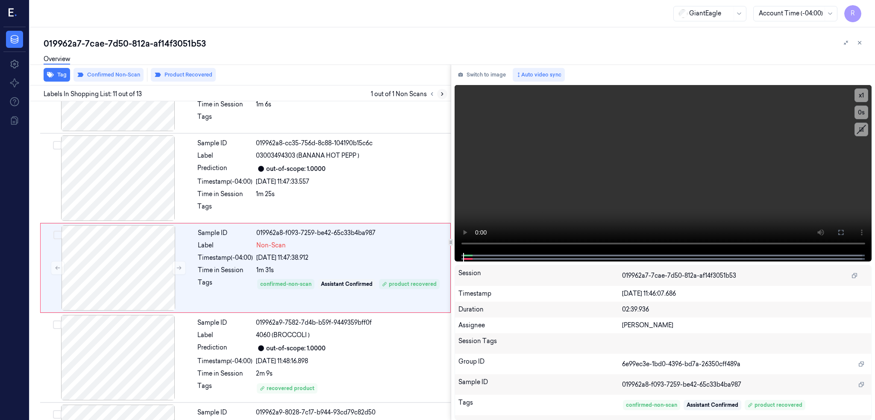
scroll to position [782, 0]
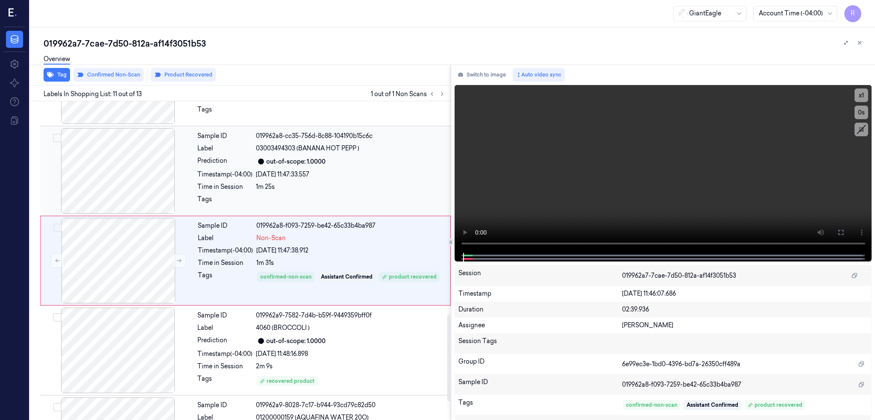
click at [140, 197] on div at bounding box center [118, 170] width 152 height 85
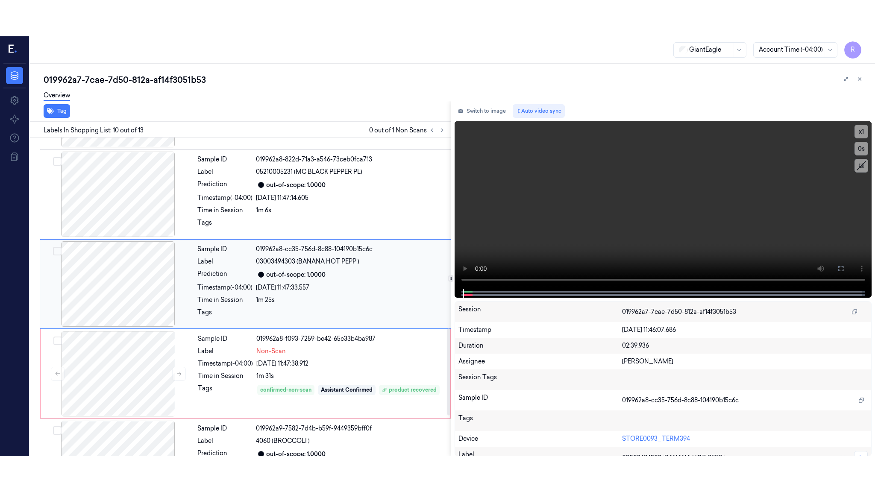
scroll to position [692, 0]
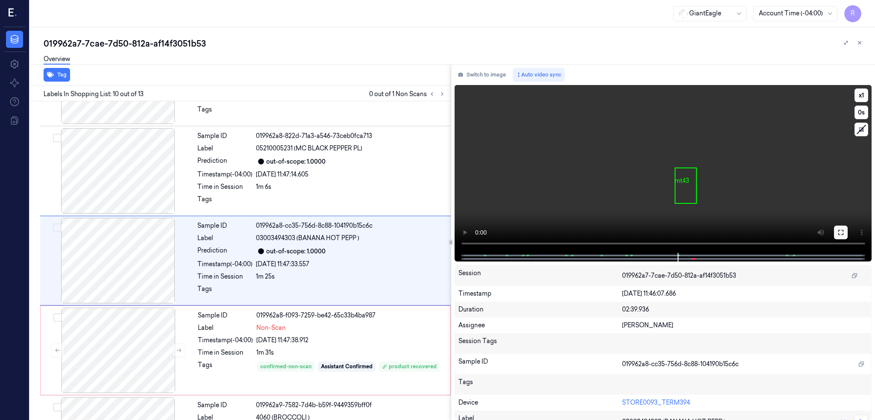
click at [848, 235] on button at bounding box center [841, 233] width 14 height 14
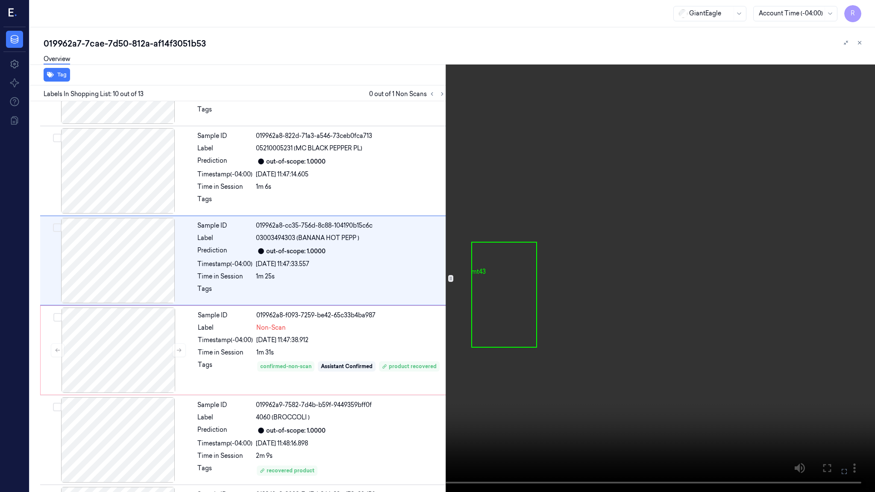
click at [619, 400] on video at bounding box center [437, 246] width 875 height 492
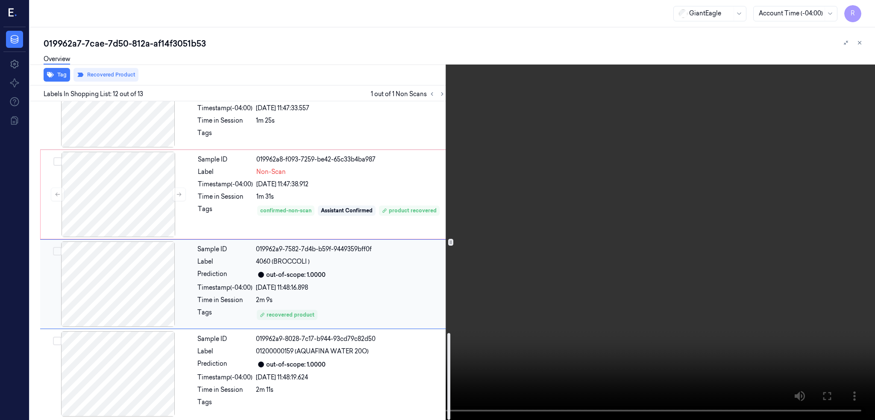
scroll to position [850, 0]
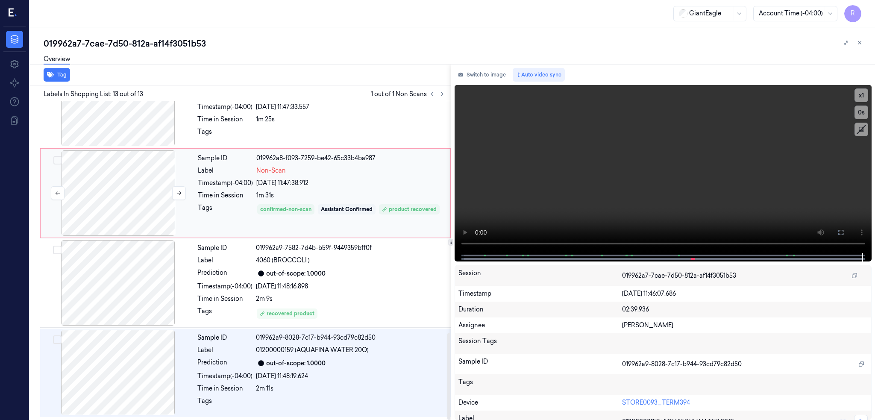
click at [136, 187] on div at bounding box center [118, 192] width 152 height 85
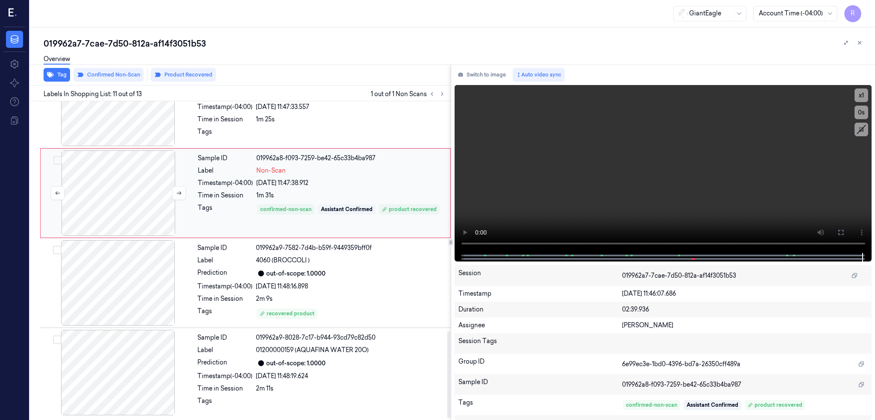
scroll to position [782, 0]
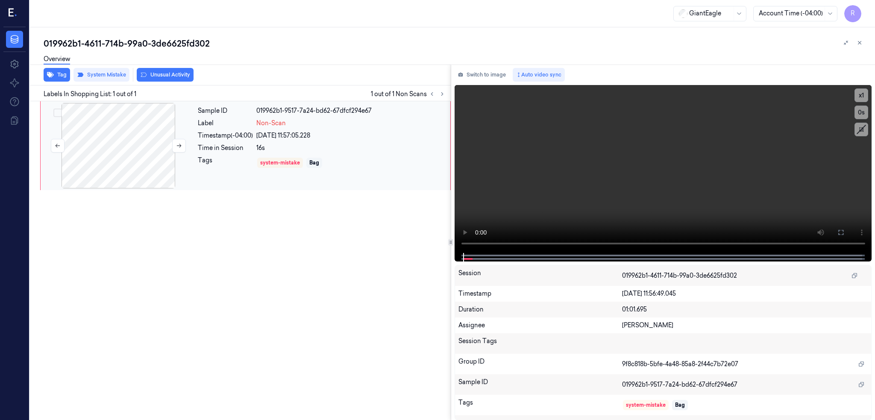
click at [124, 137] on div at bounding box center [118, 145] width 152 height 85
click at [155, 38] on div "019962b1-4611-714b-99a0-3de6625fd302" at bounding box center [456, 44] width 824 height 12
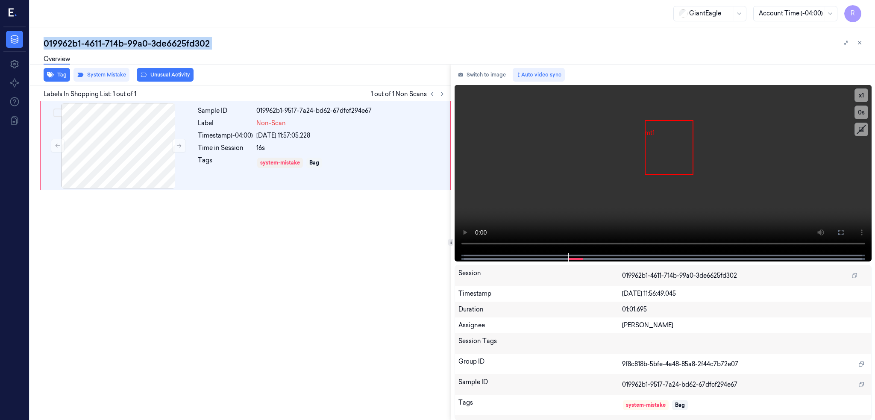
click at [155, 38] on div "019962b1-4611-714b-99a0-3de6625fd302" at bounding box center [456, 44] width 824 height 12
copy div "3de6625fd302"
click at [844, 230] on icon at bounding box center [840, 232] width 7 height 7
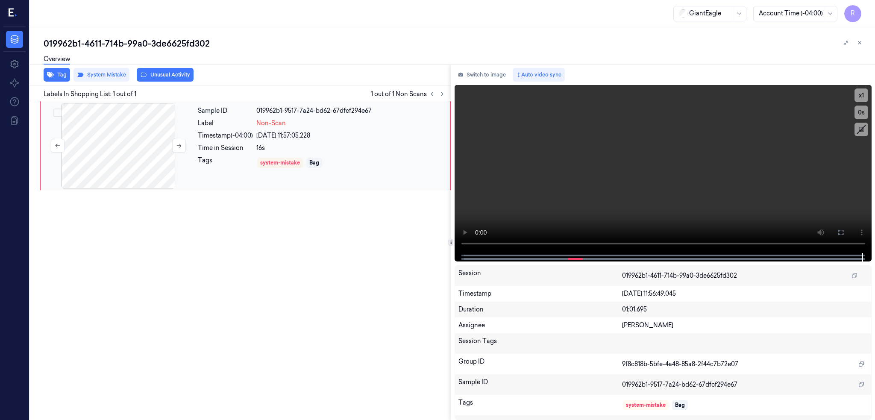
click at [126, 150] on div at bounding box center [118, 145] width 152 height 85
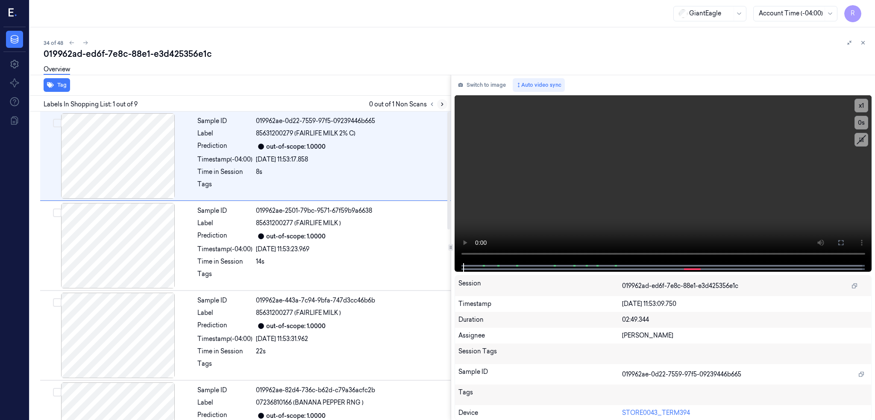
click at [447, 108] on button at bounding box center [442, 104] width 10 height 10
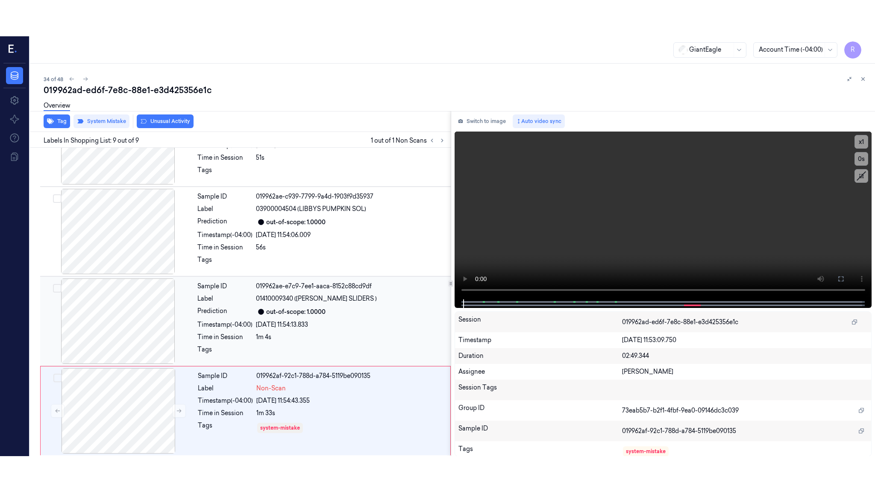
scroll to position [502, 0]
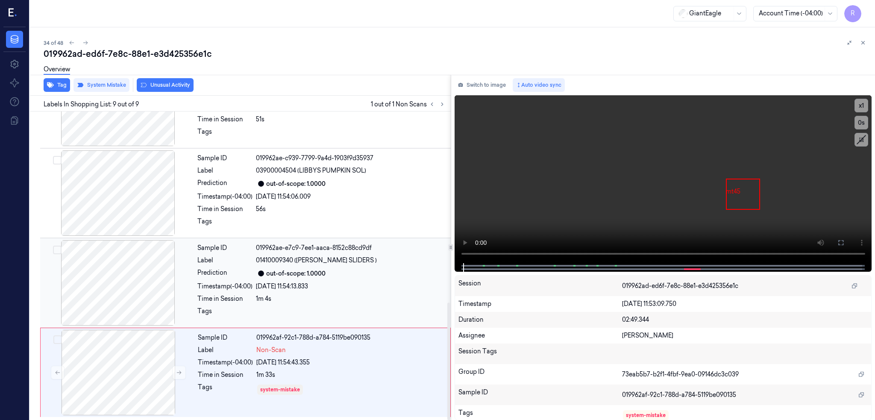
click at [141, 287] on div at bounding box center [118, 282] width 152 height 85
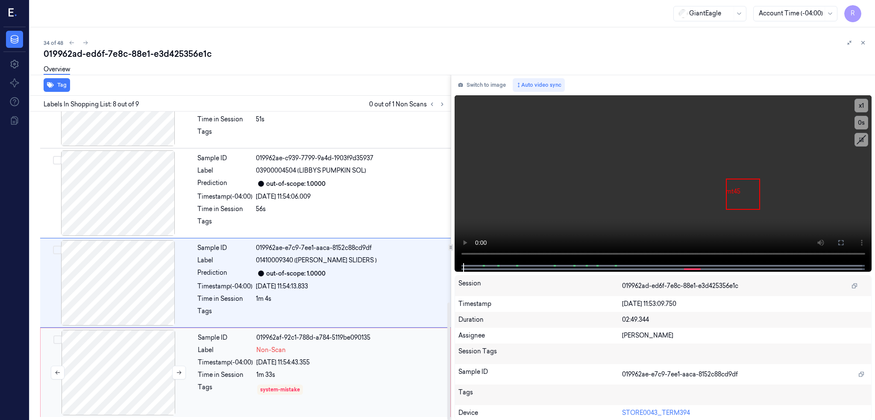
click at [134, 385] on div at bounding box center [118, 372] width 152 height 85
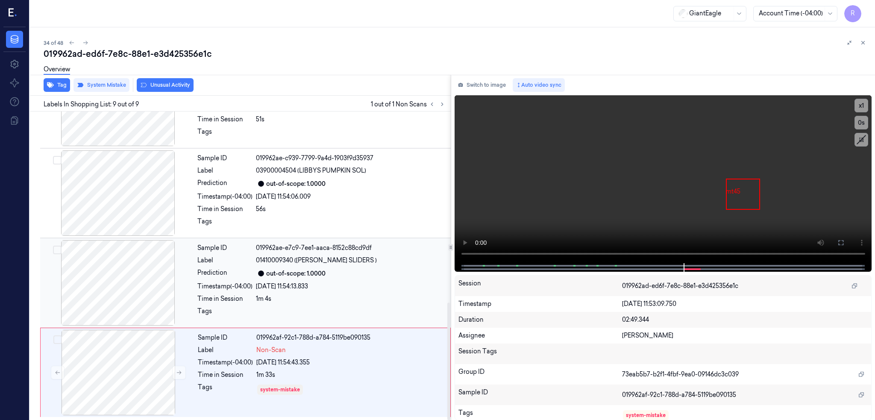
click at [96, 297] on div at bounding box center [118, 282] width 152 height 85
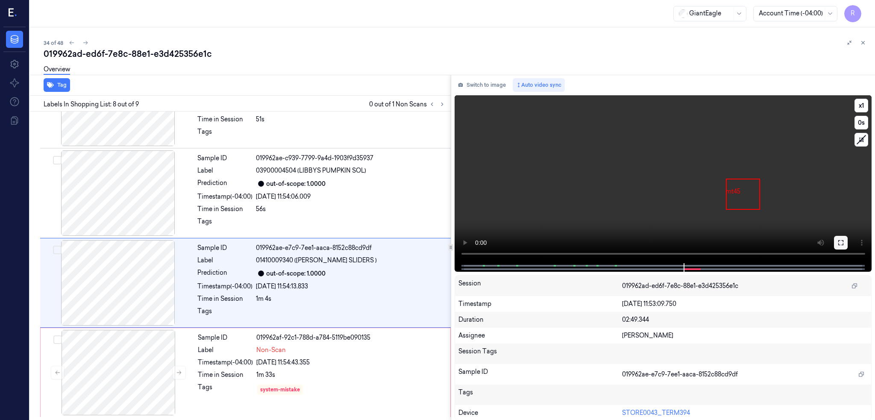
click at [844, 239] on icon at bounding box center [840, 242] width 7 height 7
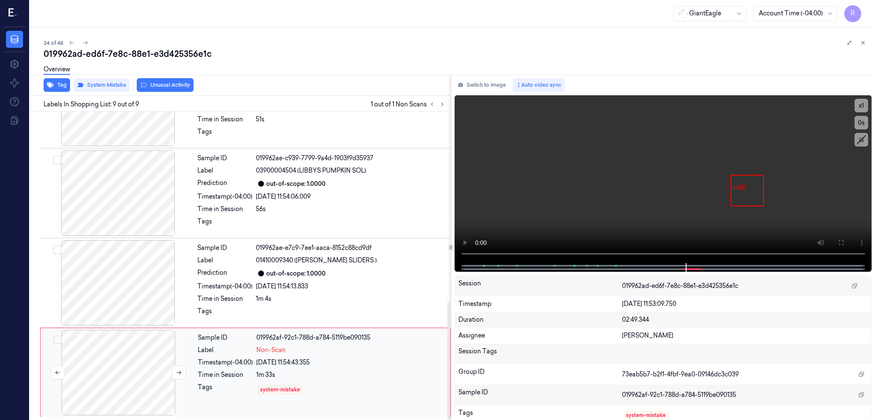
click at [115, 348] on div at bounding box center [118, 372] width 152 height 85
click at [174, 84] on button "Unusual Activity" at bounding box center [165, 85] width 57 height 14
click at [139, 283] on div at bounding box center [118, 282] width 152 height 85
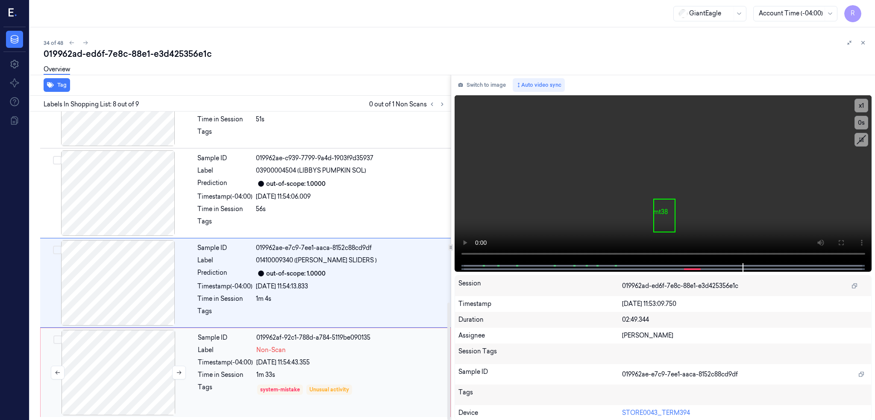
click at [144, 366] on div at bounding box center [118, 372] width 152 height 85
